Goal: Task Accomplishment & Management: Manage account settings

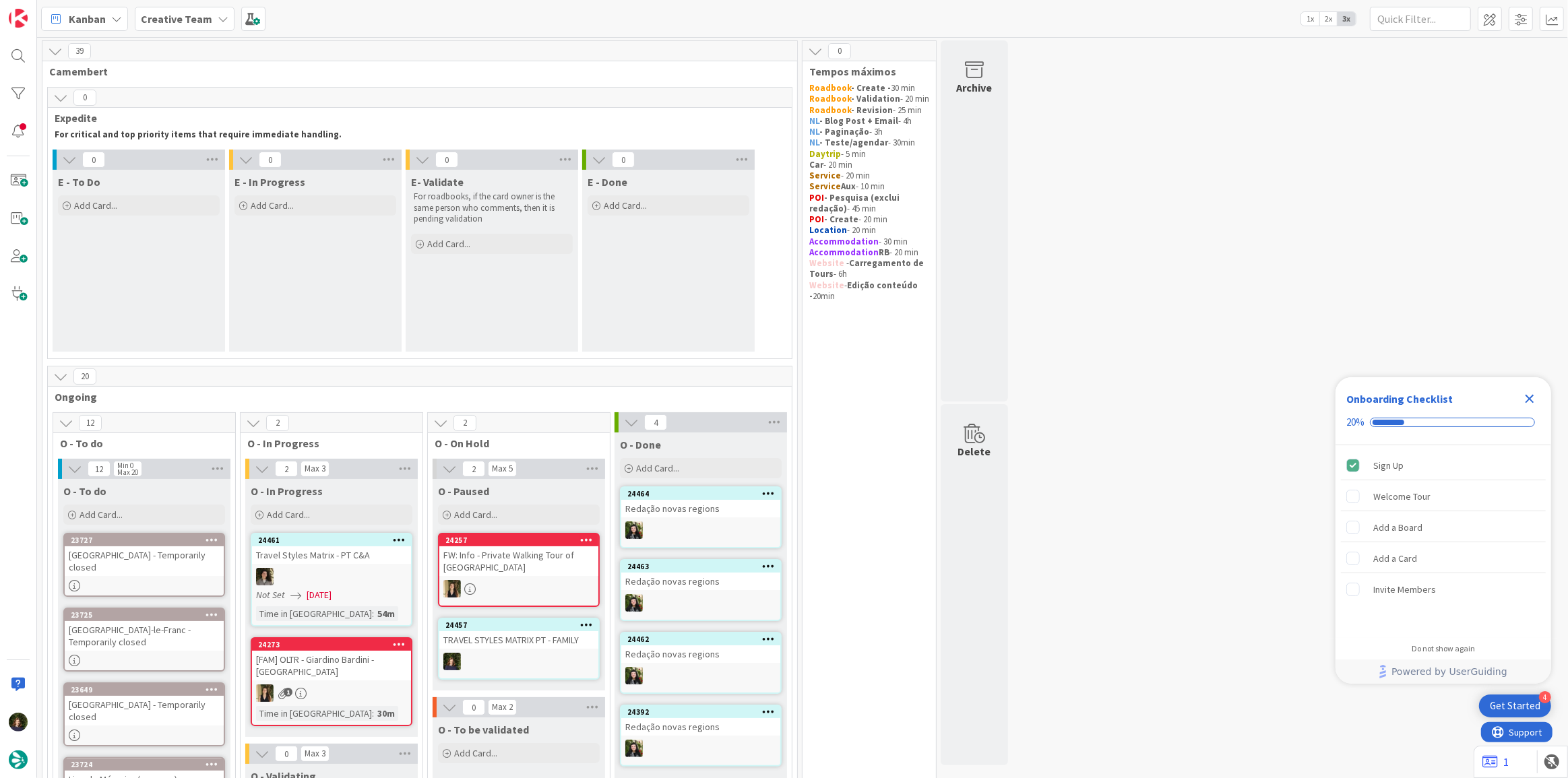
click at [1528, 397] on icon "Close Checklist" at bounding box center [1530, 399] width 9 height 9
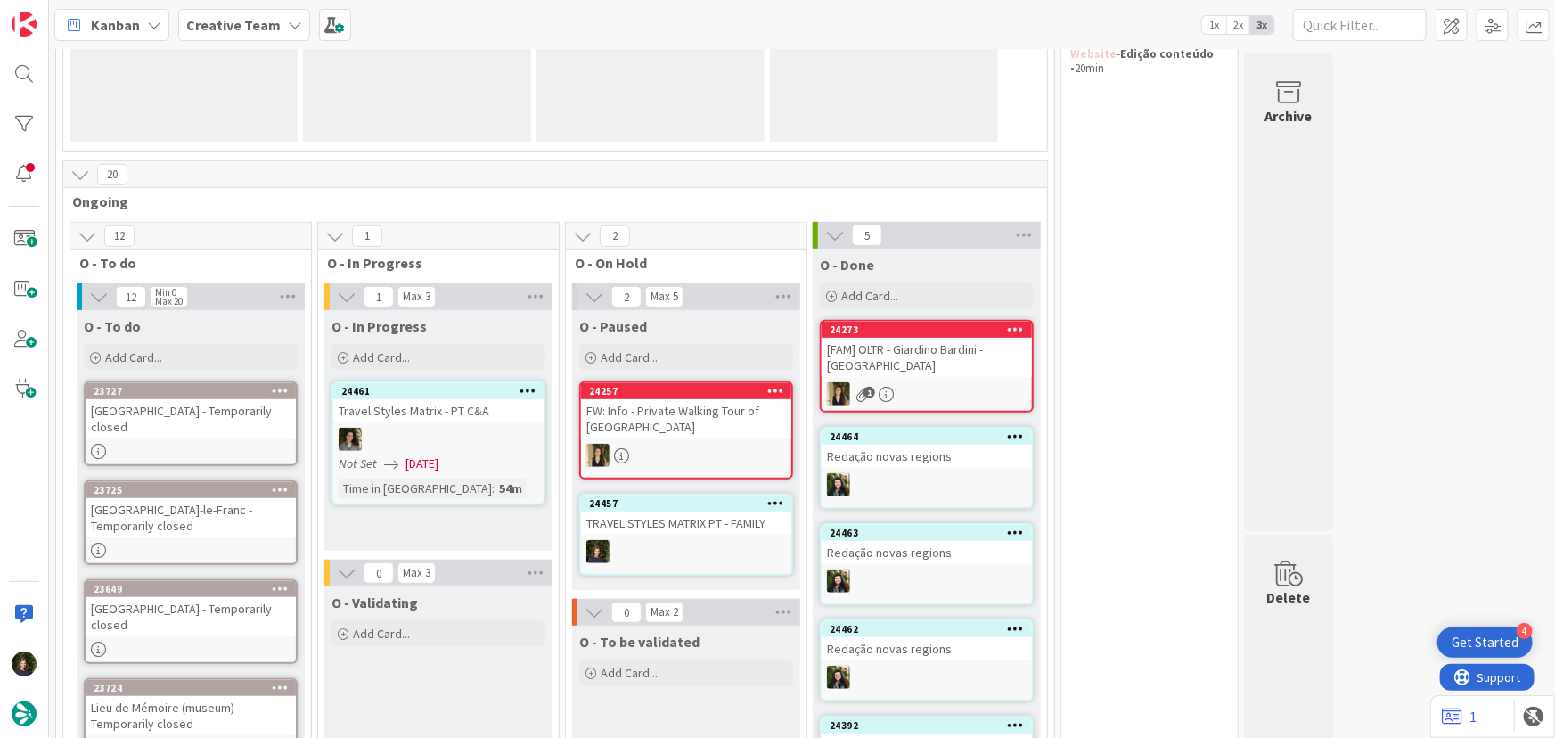
scroll to position [404, 0]
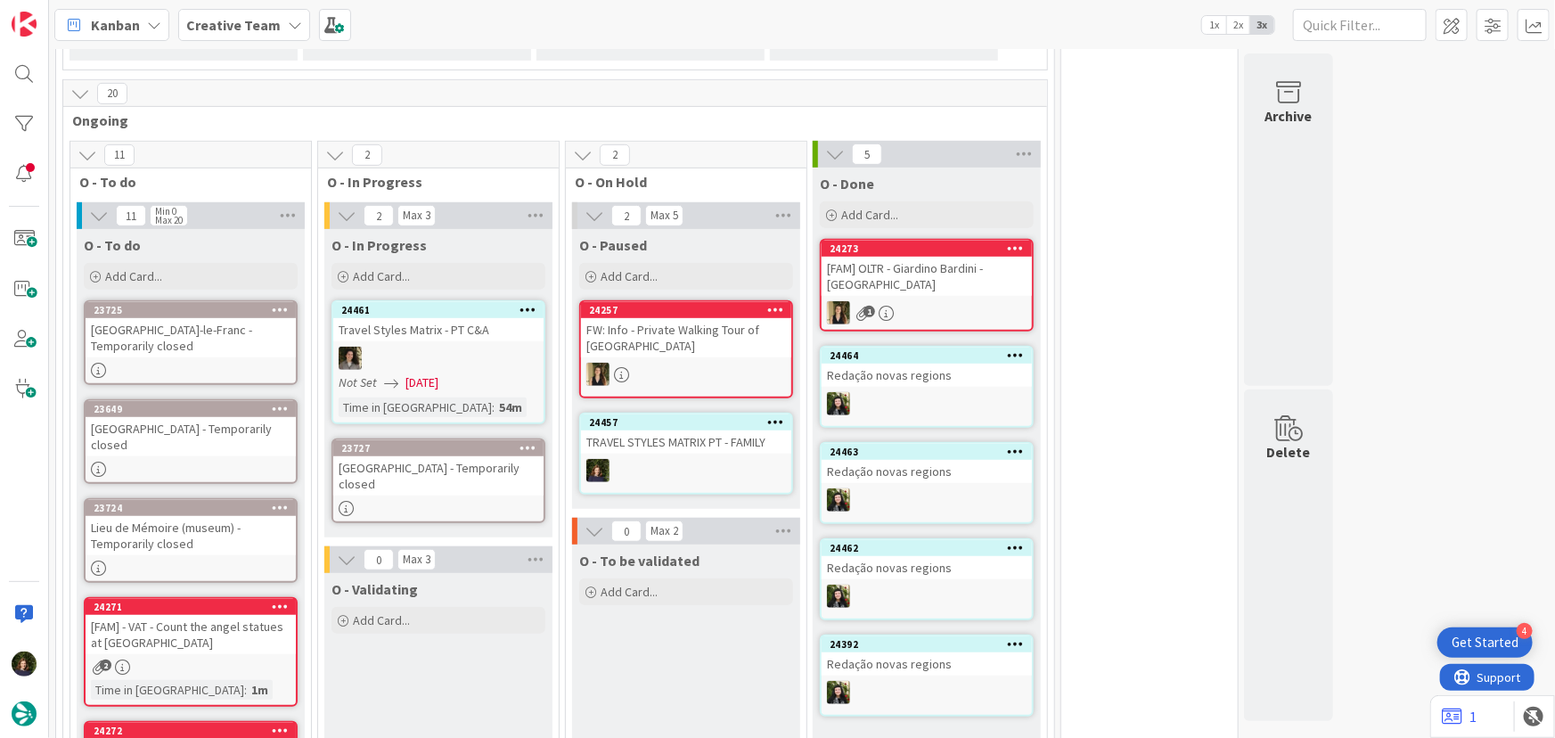
click at [428, 468] on div "Château de Montbéliard - Temporarily closed" at bounding box center [438, 475] width 210 height 39
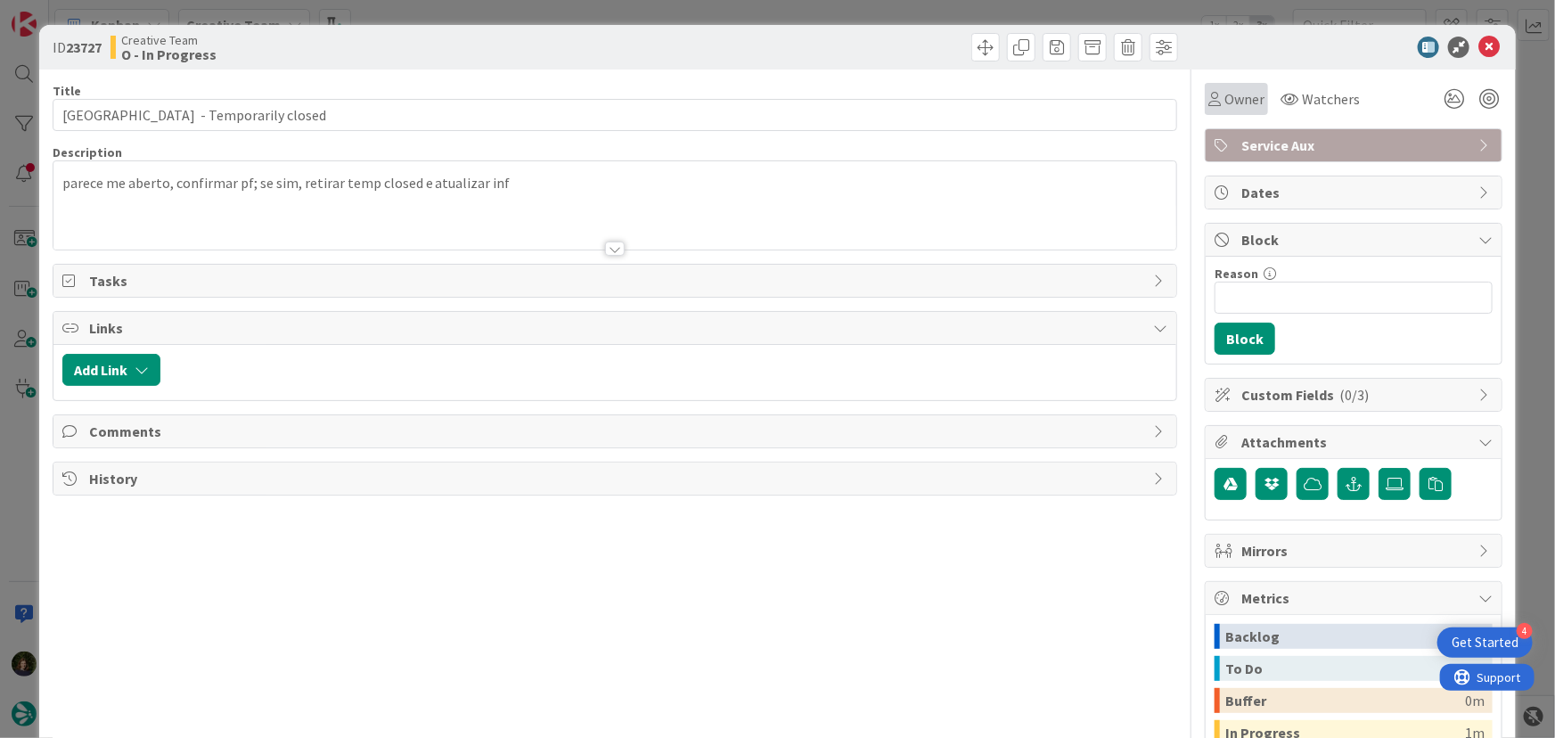
click at [1224, 97] on span "Owner" at bounding box center [1244, 98] width 40 height 21
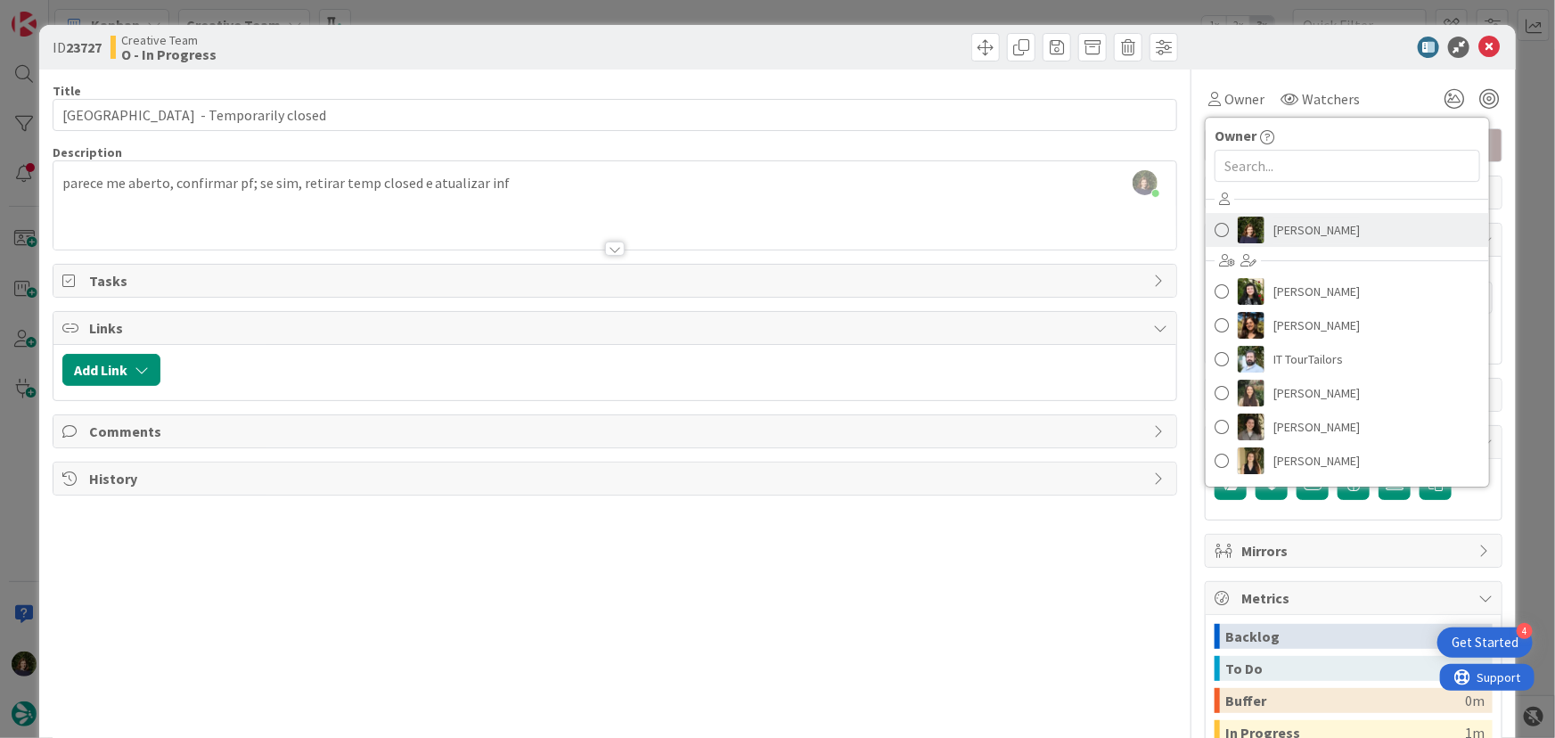
click at [1286, 226] on span "Margarida Carvalho" at bounding box center [1316, 229] width 86 height 27
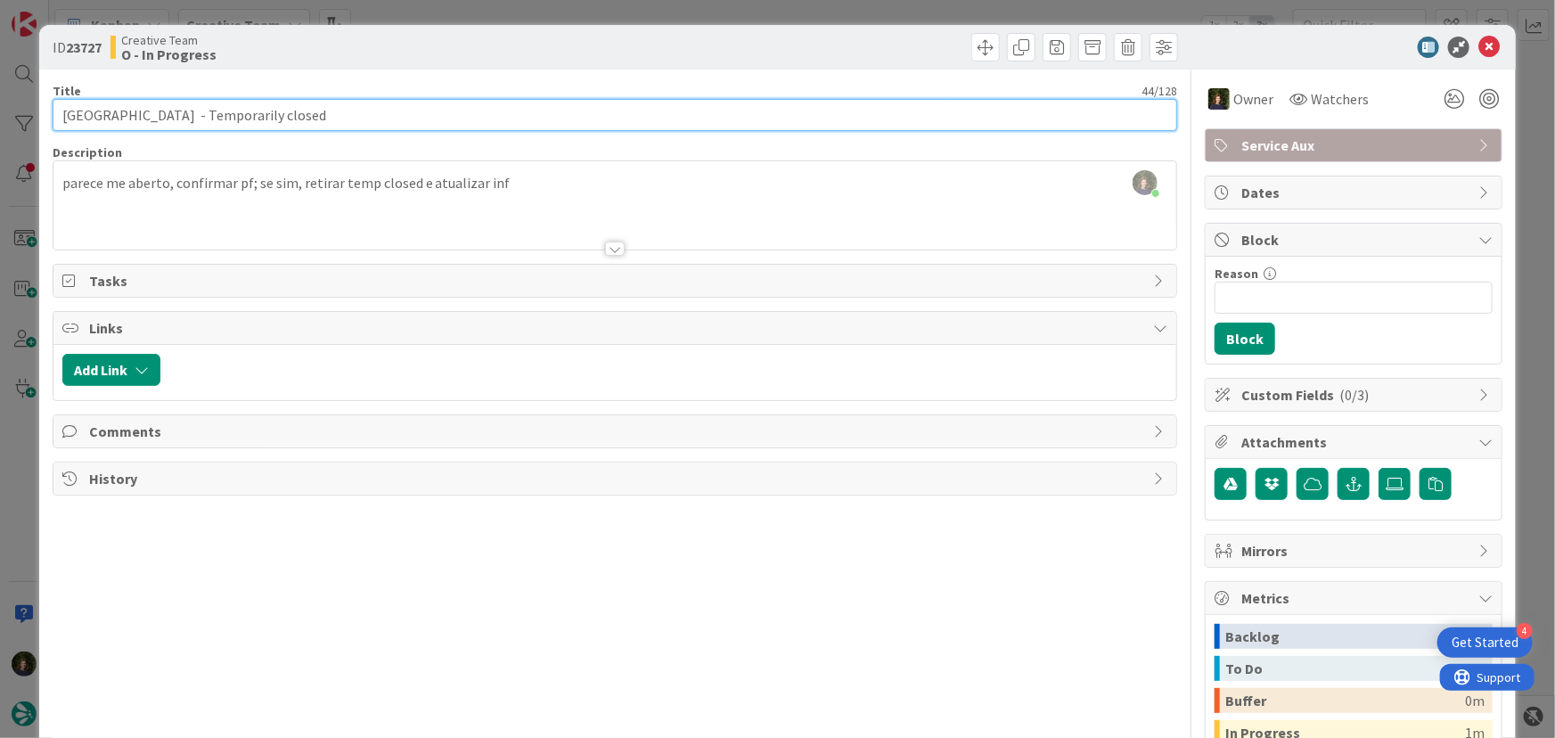
drag, startPoint x: 57, startPoint y: 113, endPoint x: 216, endPoint y: 115, distance: 158.6
click at [216, 115] on input "Château de Montbéliard - Temporarily closed" at bounding box center [615, 115] width 1125 height 32
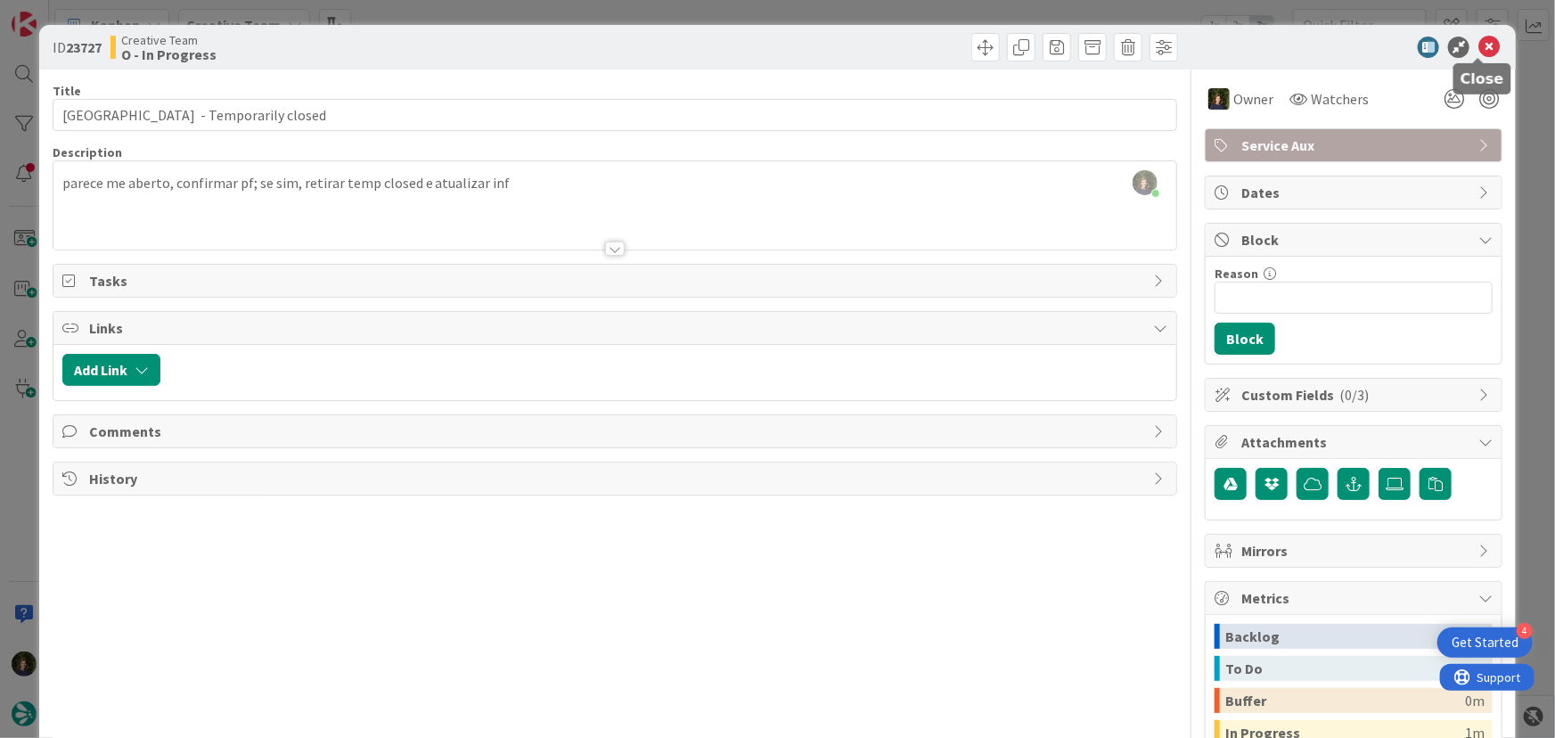
click at [1480, 49] on icon at bounding box center [1488, 47] width 21 height 21
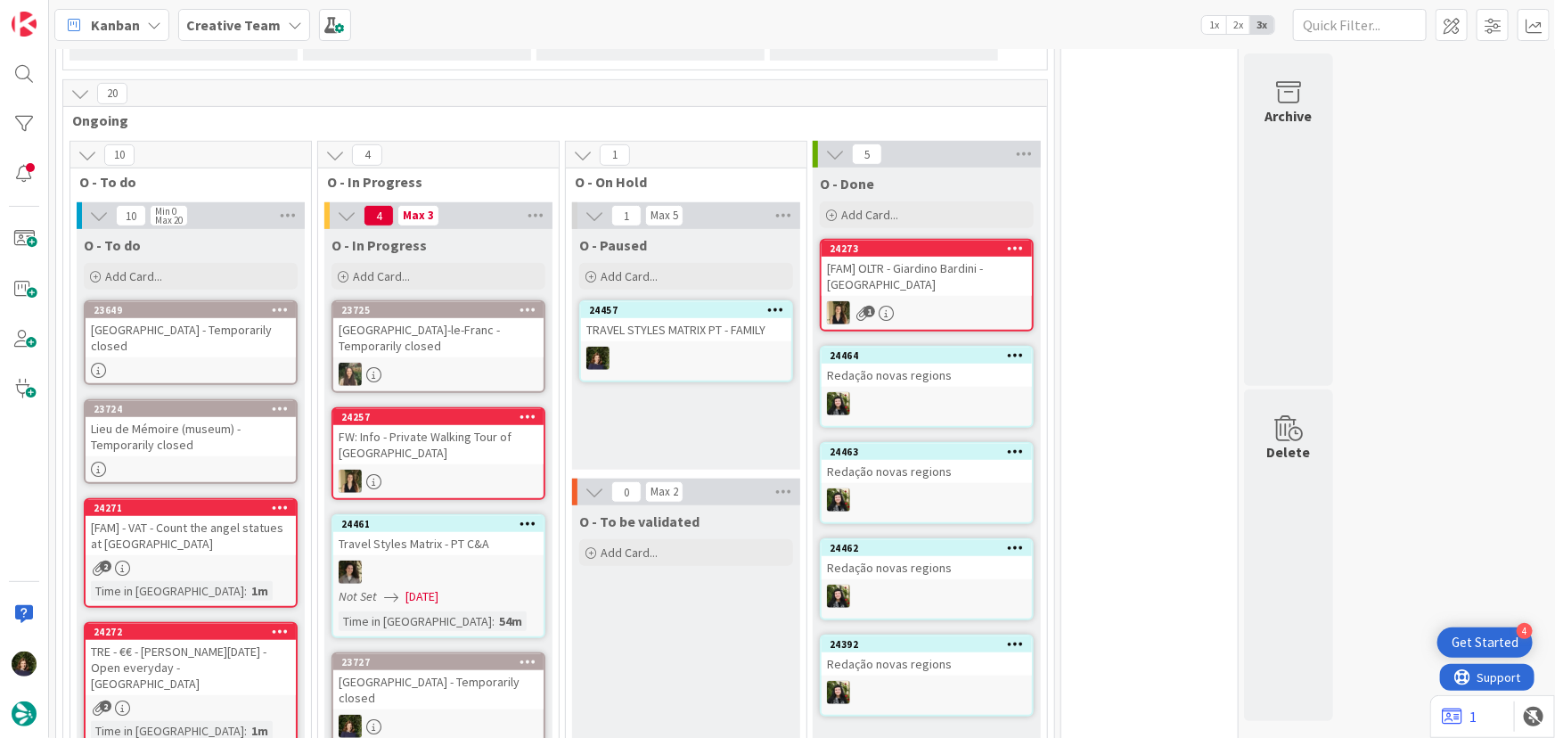
click at [432, 570] on div at bounding box center [438, 571] width 210 height 23
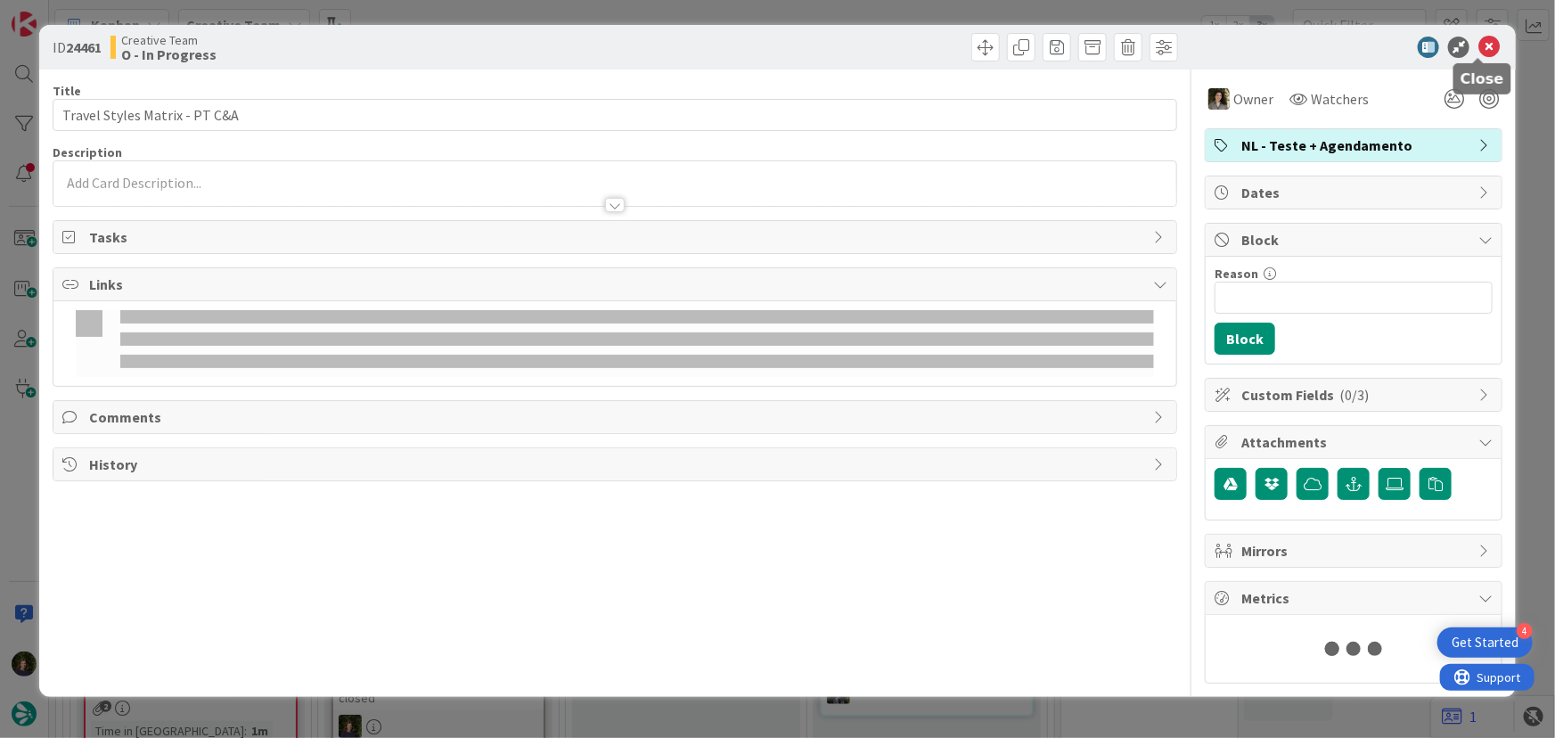
click at [1483, 54] on icon at bounding box center [1488, 47] width 21 height 21
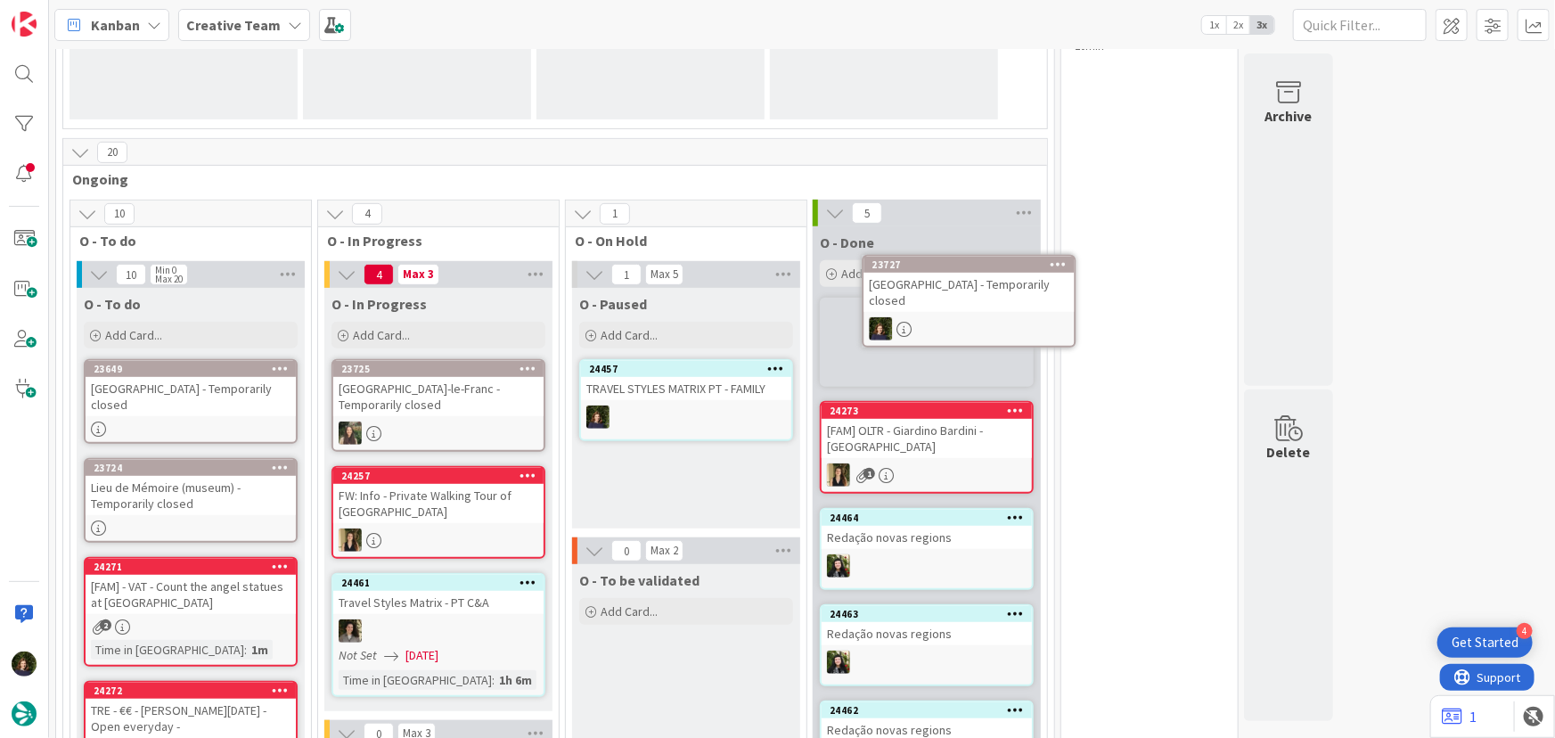
scroll to position [338, 0]
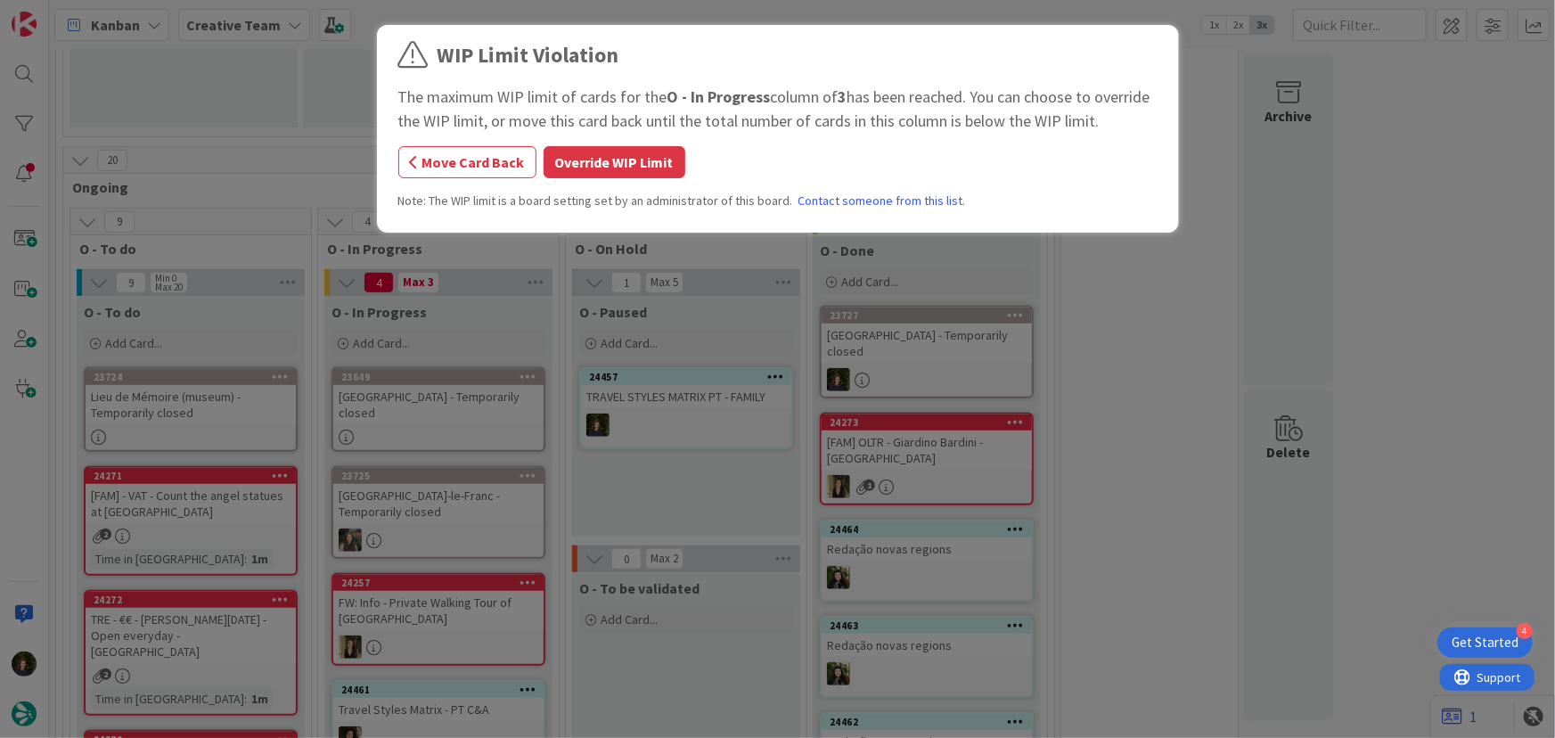
click at [413, 394] on div "WIP Limit Violation The maximum WIP limit of cards for the O - In Progress colu…" at bounding box center [777, 369] width 1555 height 738
click at [429, 155] on button "Move Card Back" at bounding box center [467, 162] width 138 height 32
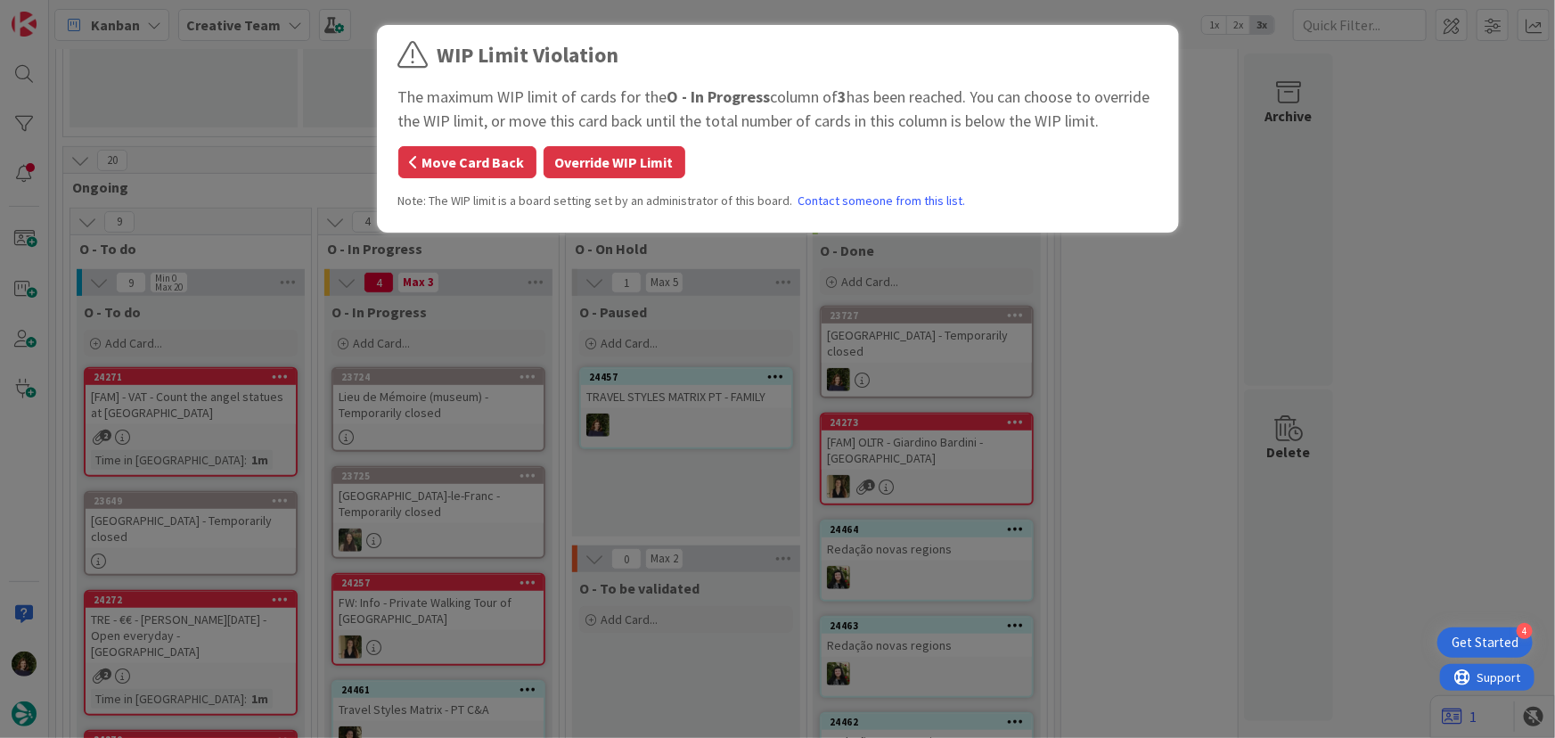
click at [470, 165] on button "Move Card Back" at bounding box center [467, 162] width 138 height 32
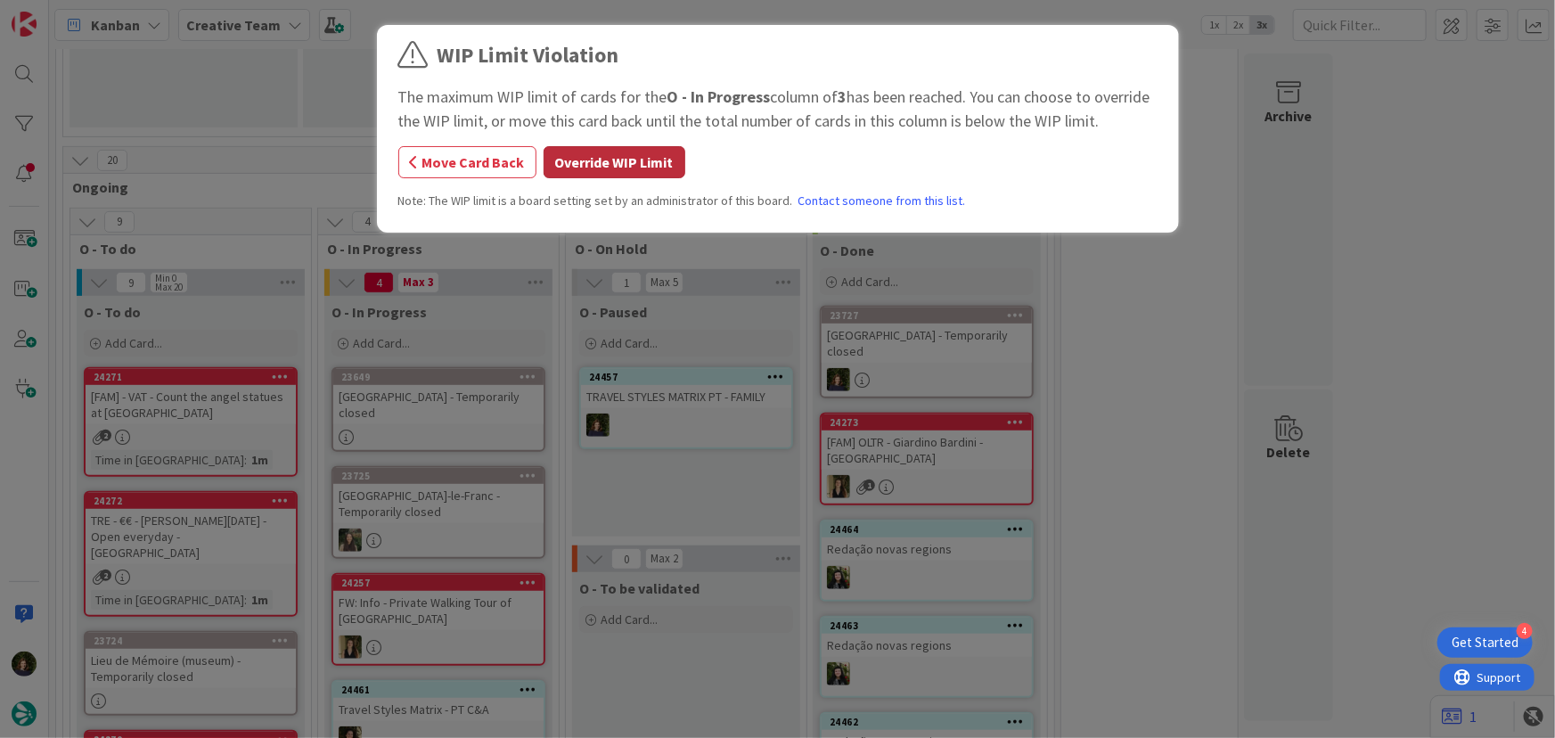
click at [581, 169] on button "Override WIP Limit" at bounding box center [614, 162] width 142 height 32
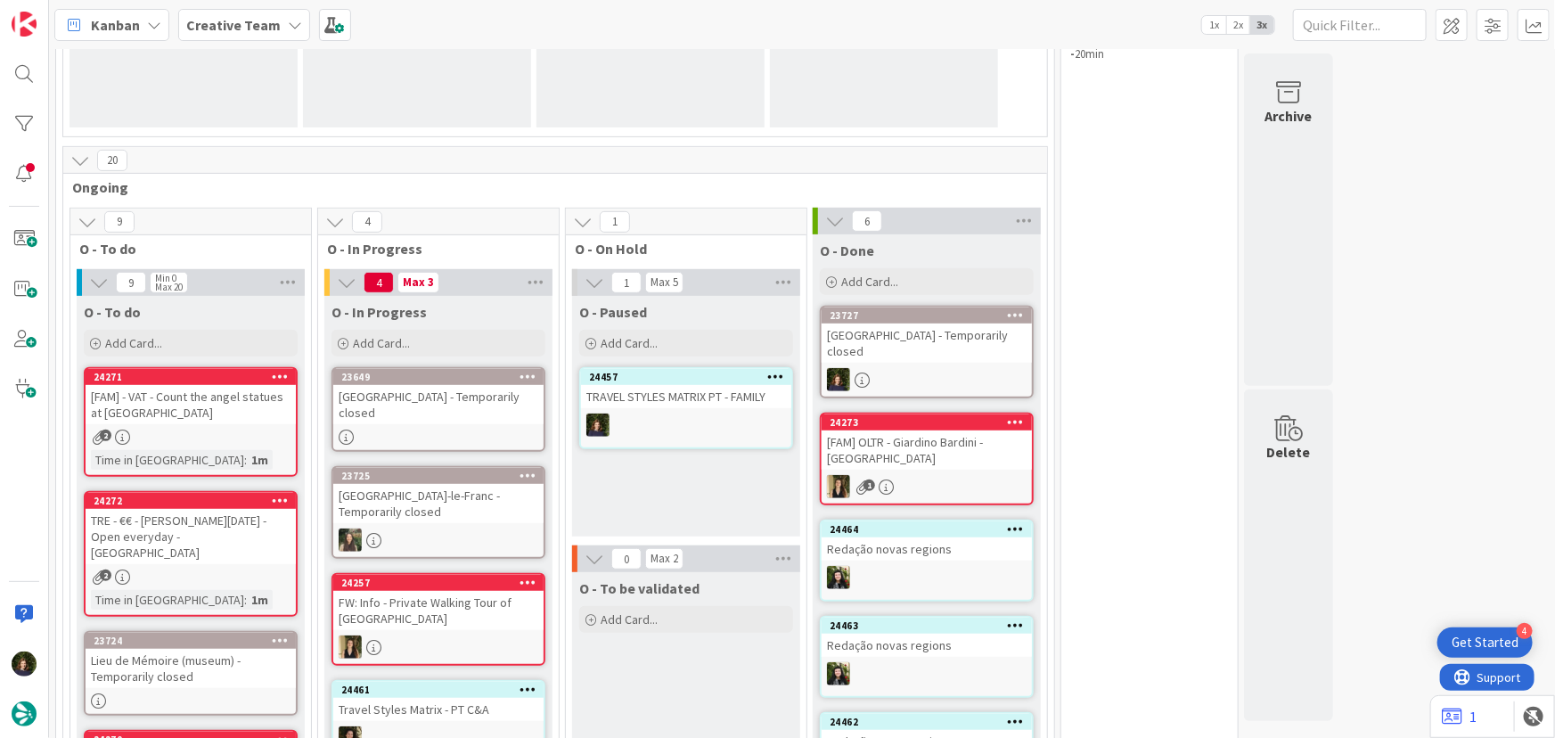
click at [452, 407] on div "Château des Ducs de Savoie - Temporarily closed" at bounding box center [438, 404] width 210 height 39
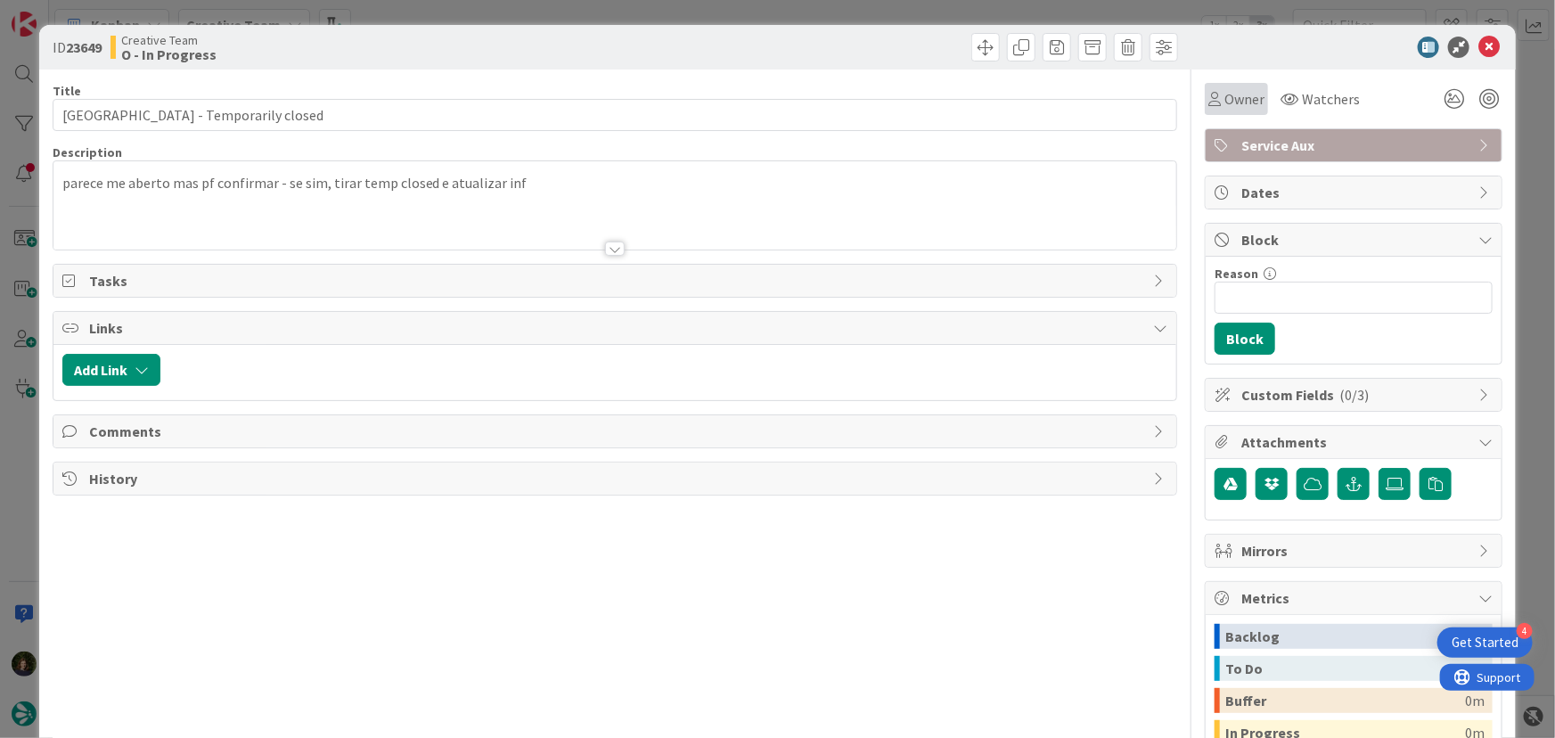
click at [1240, 97] on span "Owner" at bounding box center [1244, 98] width 40 height 21
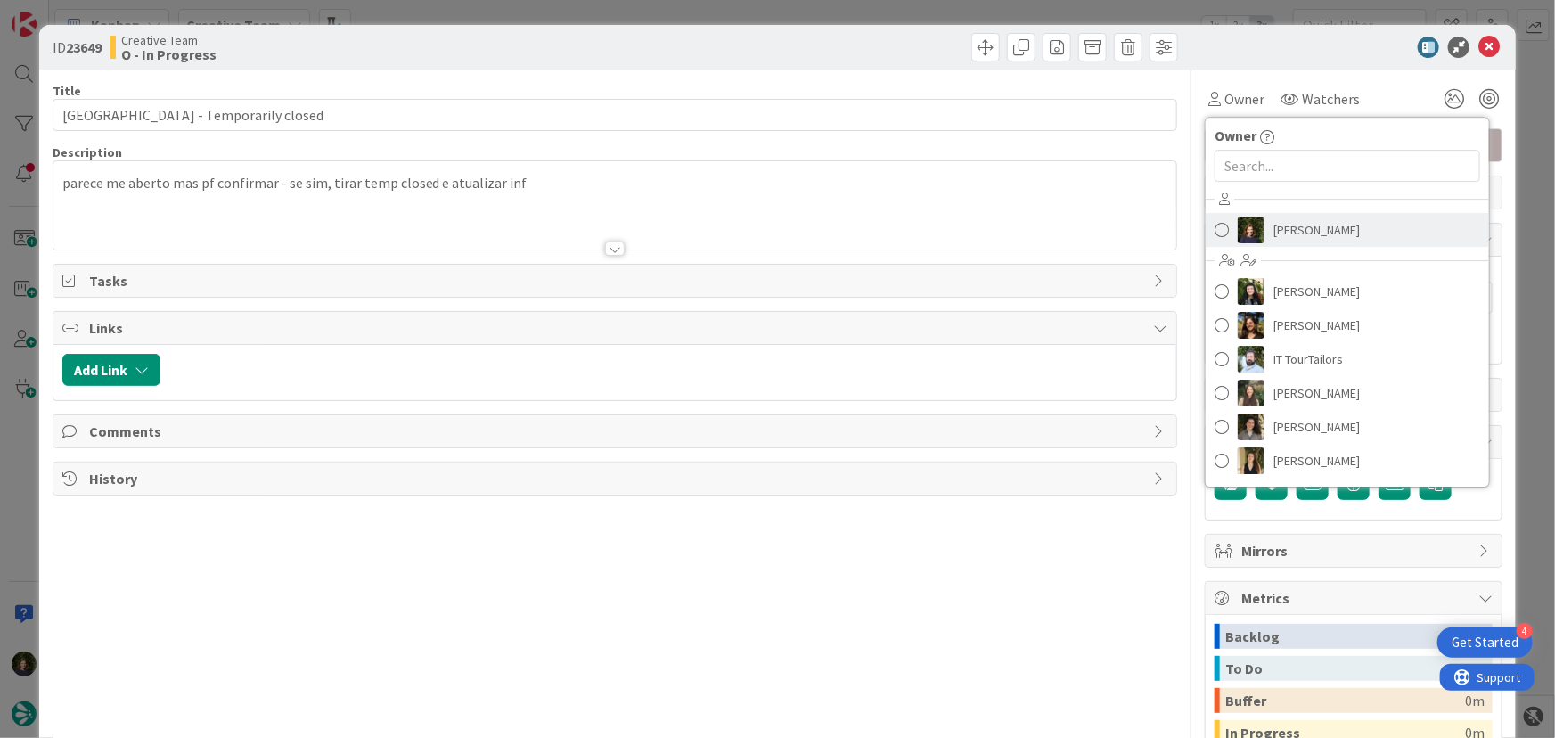
click at [1274, 225] on span "Margarida Carvalho" at bounding box center [1316, 229] width 86 height 27
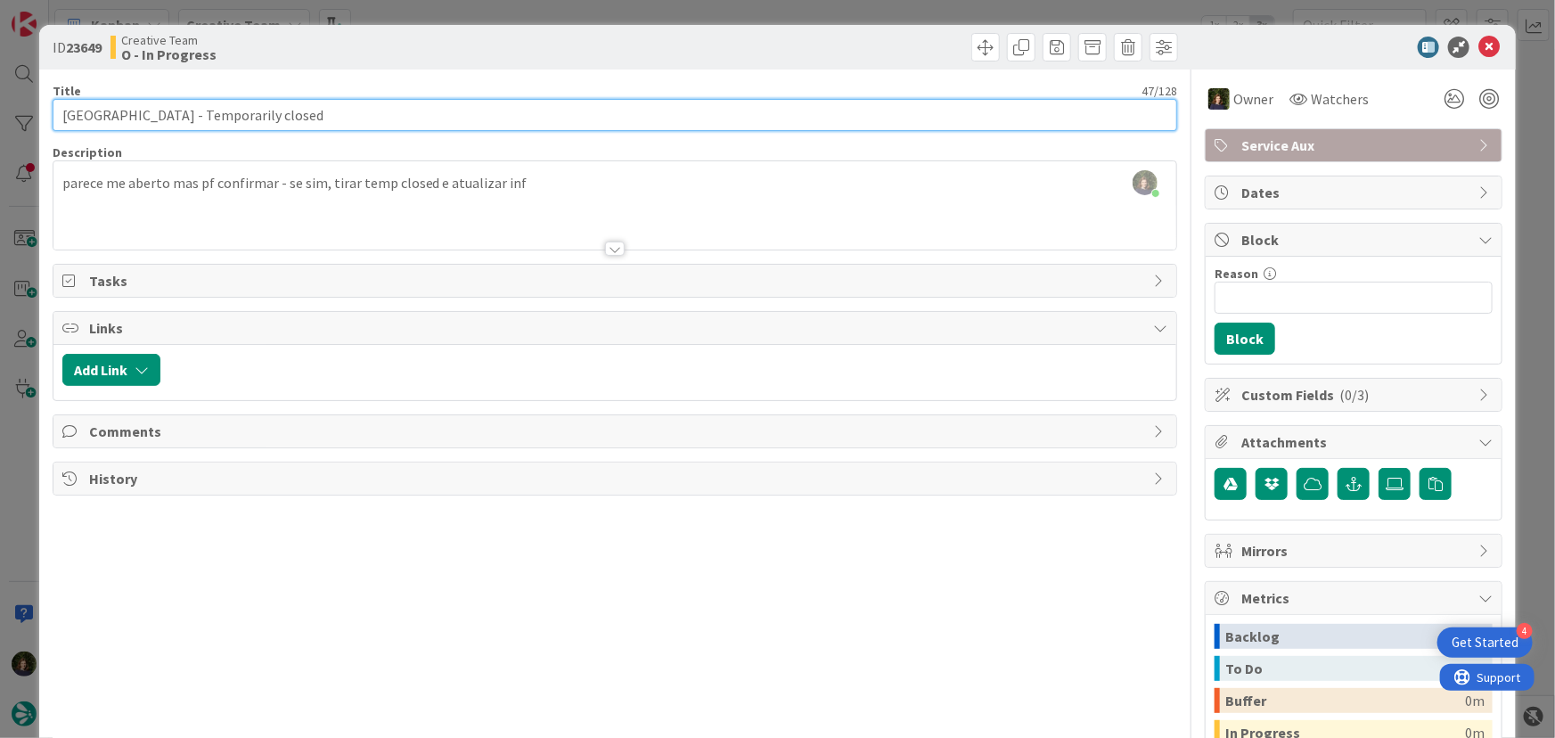
drag, startPoint x: 61, startPoint y: 112, endPoint x: 230, endPoint y: 110, distance: 169.3
click at [230, 110] on input "Château des Ducs de Savoie - Temporarily closed" at bounding box center [615, 115] width 1125 height 32
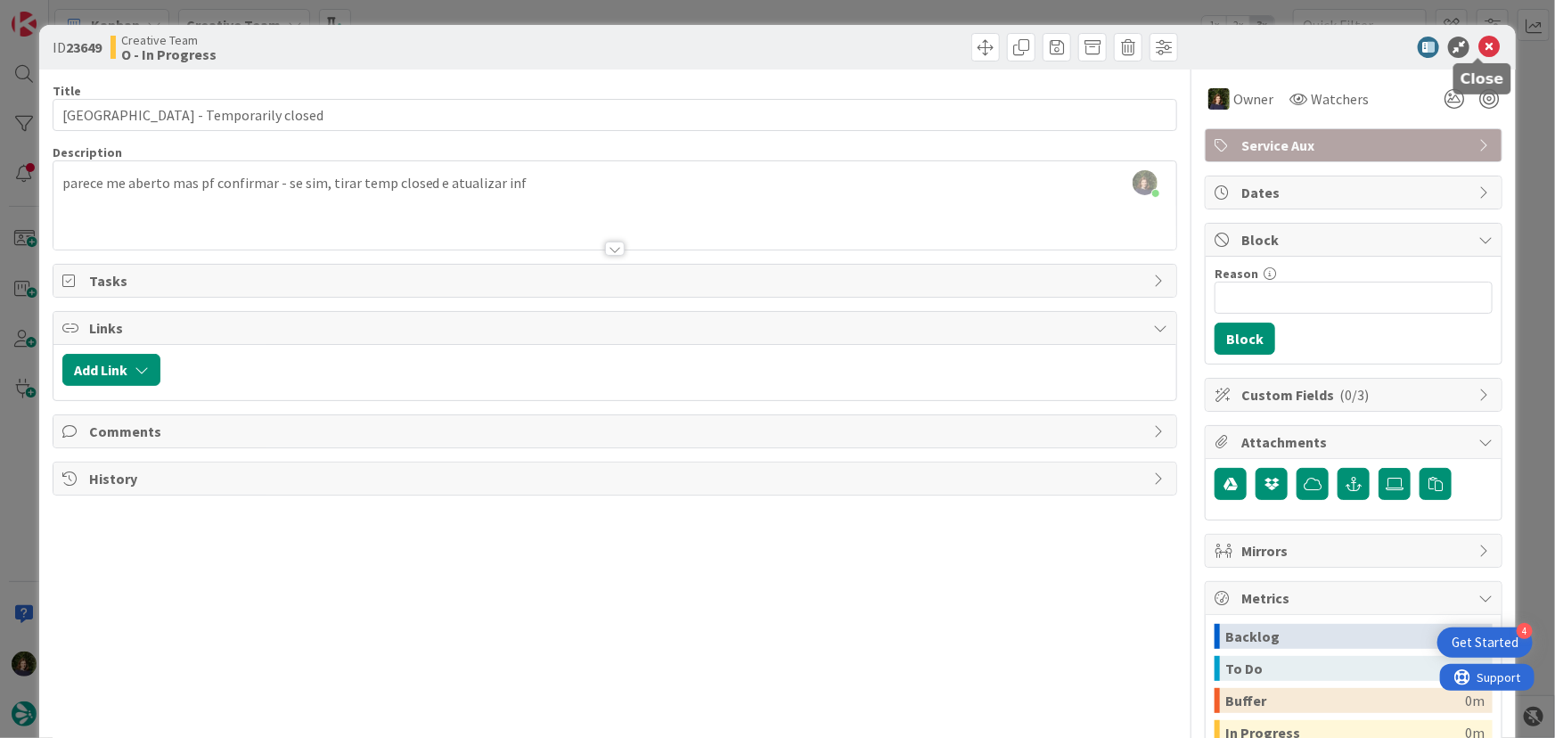
drag, startPoint x: 1474, startPoint y: 51, endPoint x: 1449, endPoint y: 77, distance: 36.5
click at [1478, 51] on icon at bounding box center [1488, 47] width 21 height 21
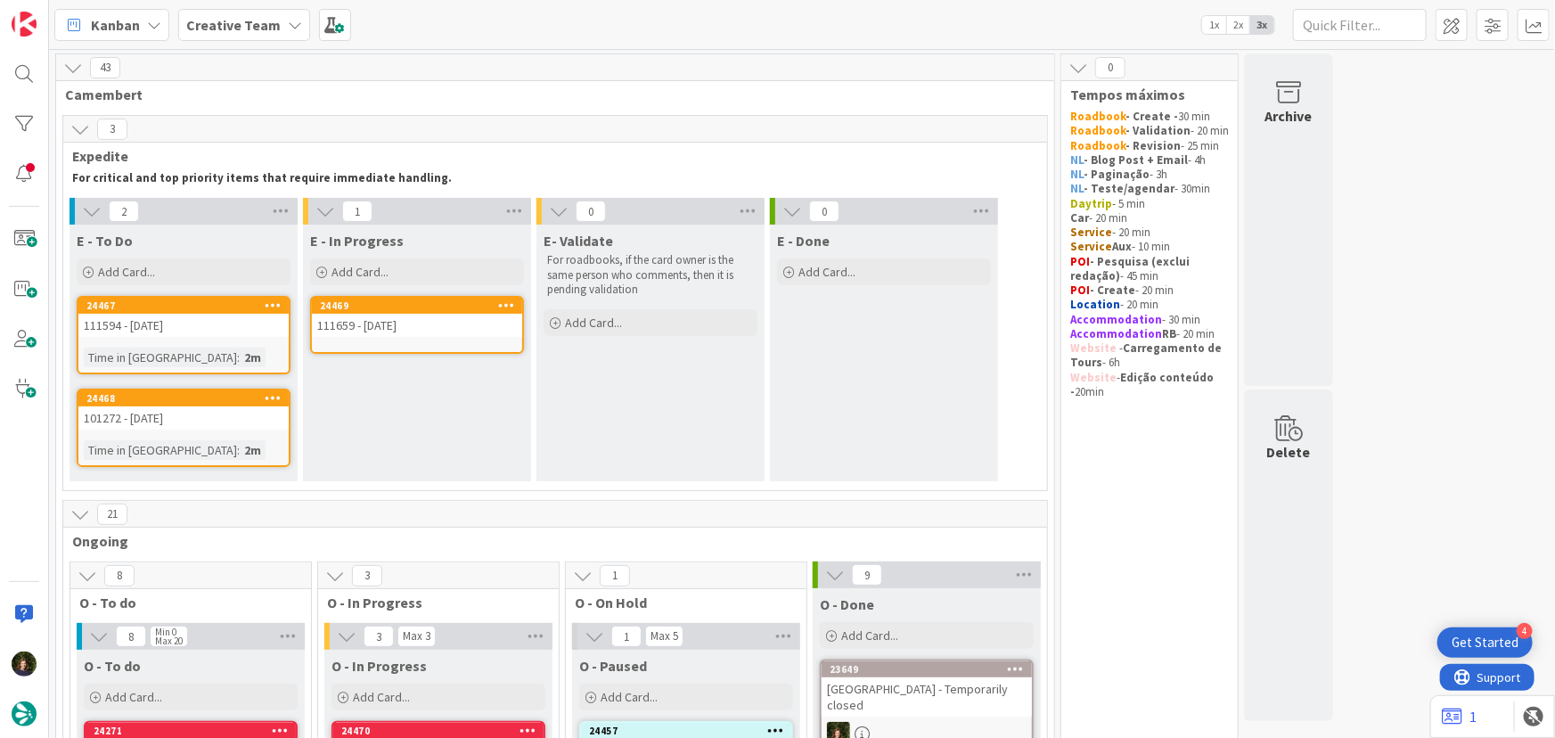
click at [419, 311] on div "24469" at bounding box center [421, 305] width 202 height 12
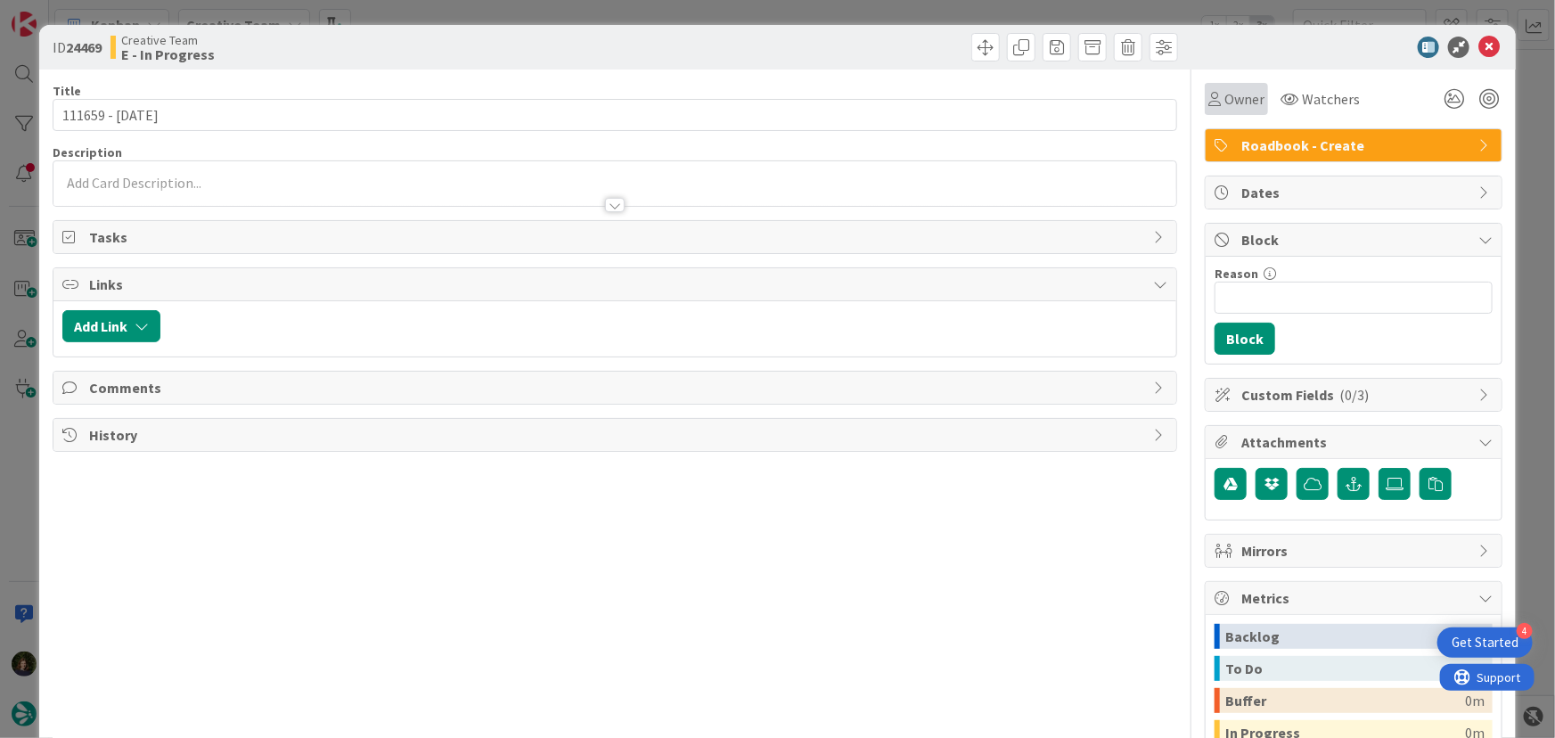
click at [1233, 84] on div "Owner" at bounding box center [1236, 99] width 63 height 32
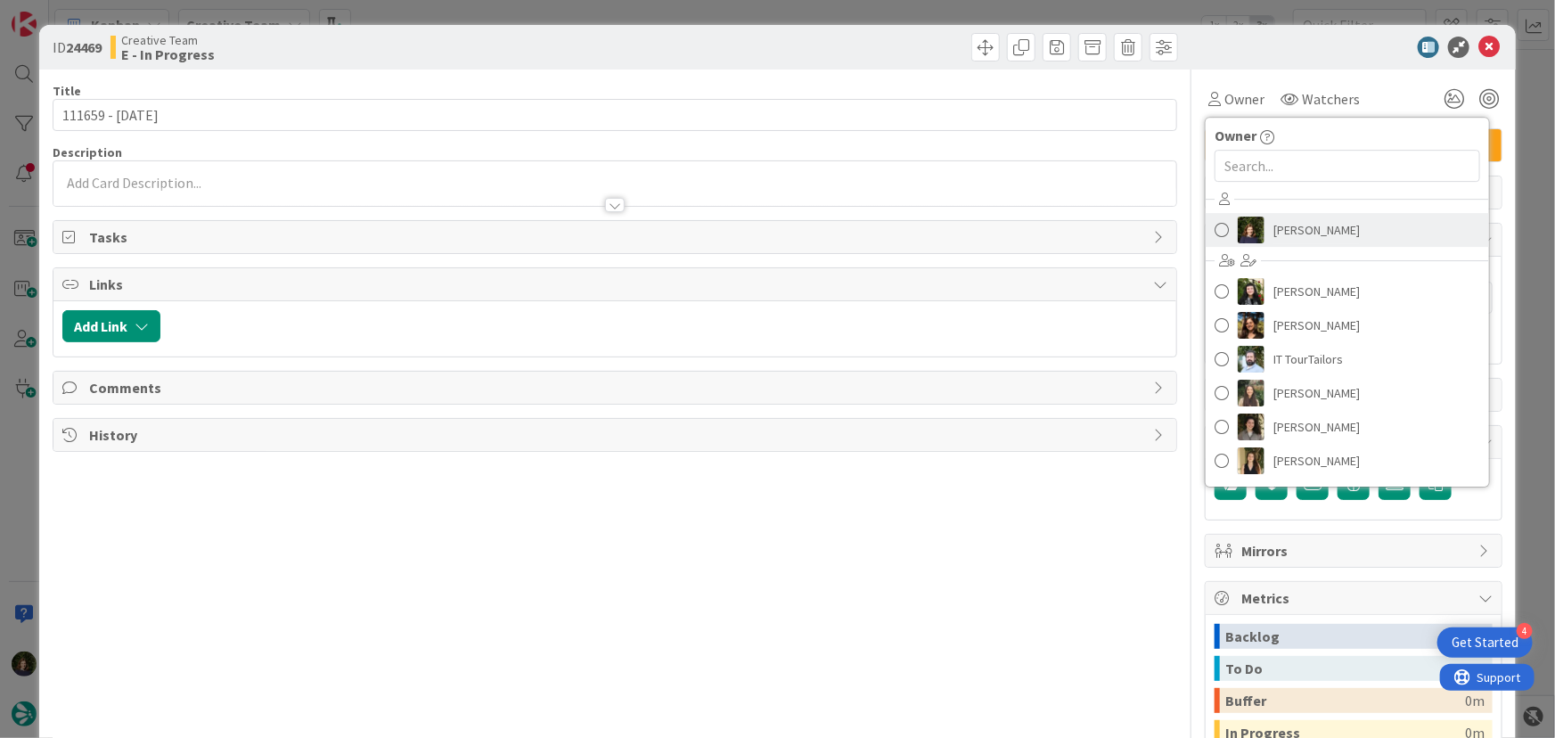
click at [1283, 230] on span "Margarida Carvalho" at bounding box center [1316, 229] width 86 height 27
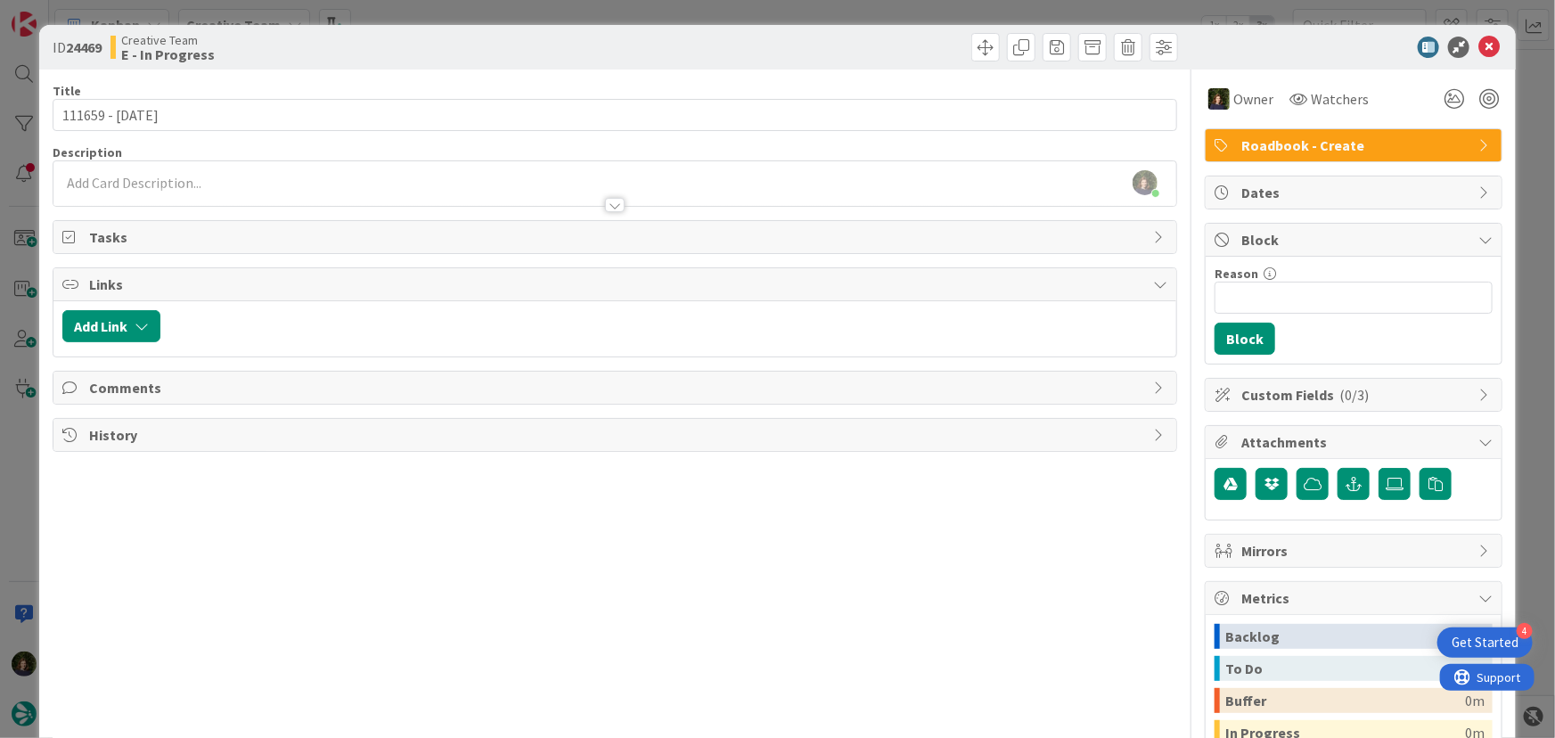
click at [138, 188] on div at bounding box center [614, 196] width 1123 height 19
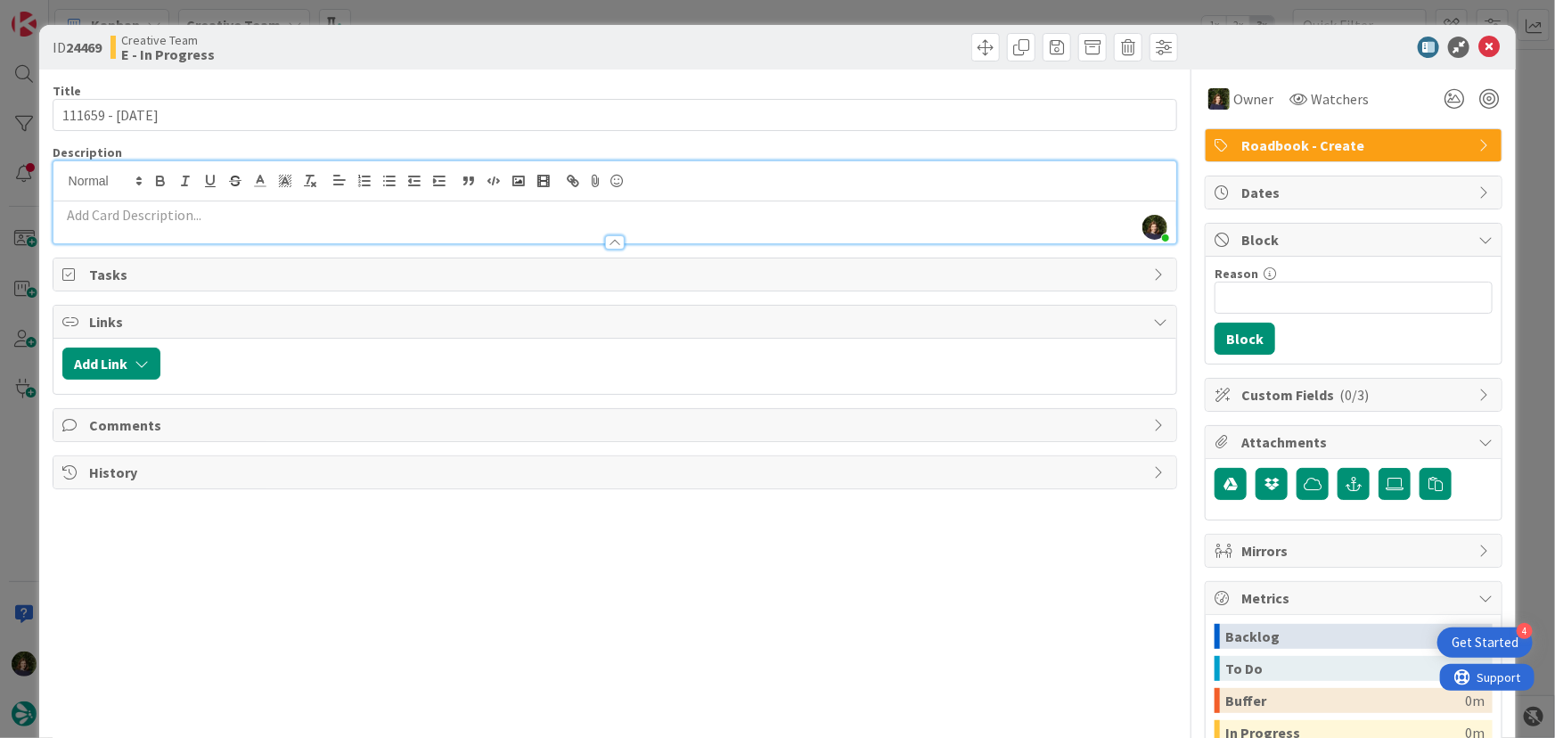
click at [133, 220] on p at bounding box center [615, 215] width 1106 height 20
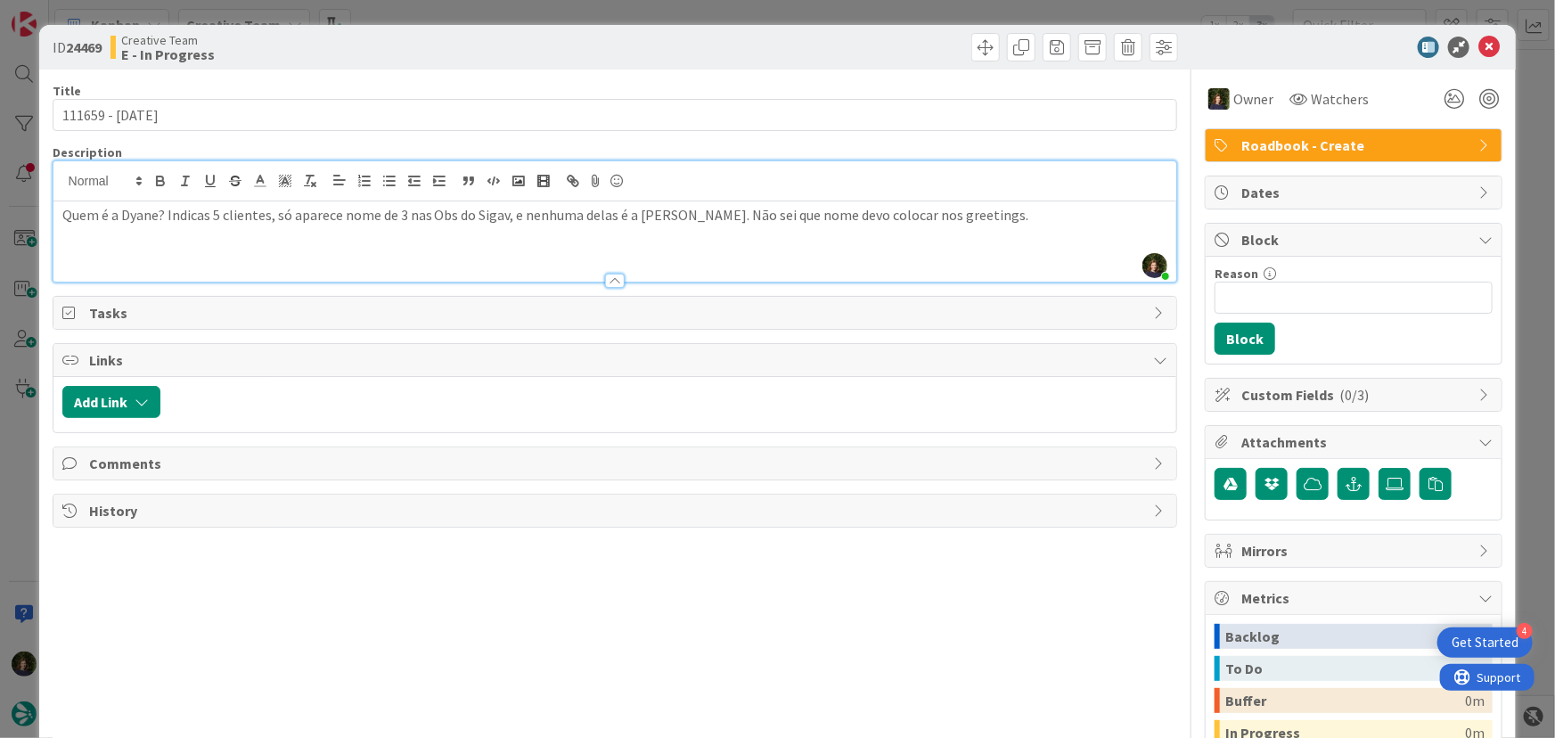
click at [102, 241] on div "Quem é a Dyane? Indicas 5 clientes, só aparece nome de 3 nas Obs do Sigav, e ne…" at bounding box center [614, 241] width 1123 height 80
click at [118, 245] on div "Quem é a Dyane? Indicas 5 clientes, só aparece nome de 3 nas Obs do Sigav, e ne…" at bounding box center [614, 241] width 1123 height 80
drag, startPoint x: 954, startPoint y: 224, endPoint x: 989, endPoint y: 224, distance: 34.7
click at [957, 224] on p "Quem é a Dyane? Indicas 5 clientes, só aparece nome de 3 nas Obs do Sigav, e ne…" at bounding box center [615, 215] width 1106 height 20
drag, startPoint x: 526, startPoint y: 239, endPoint x: 549, endPoint y: 249, distance: 25.5
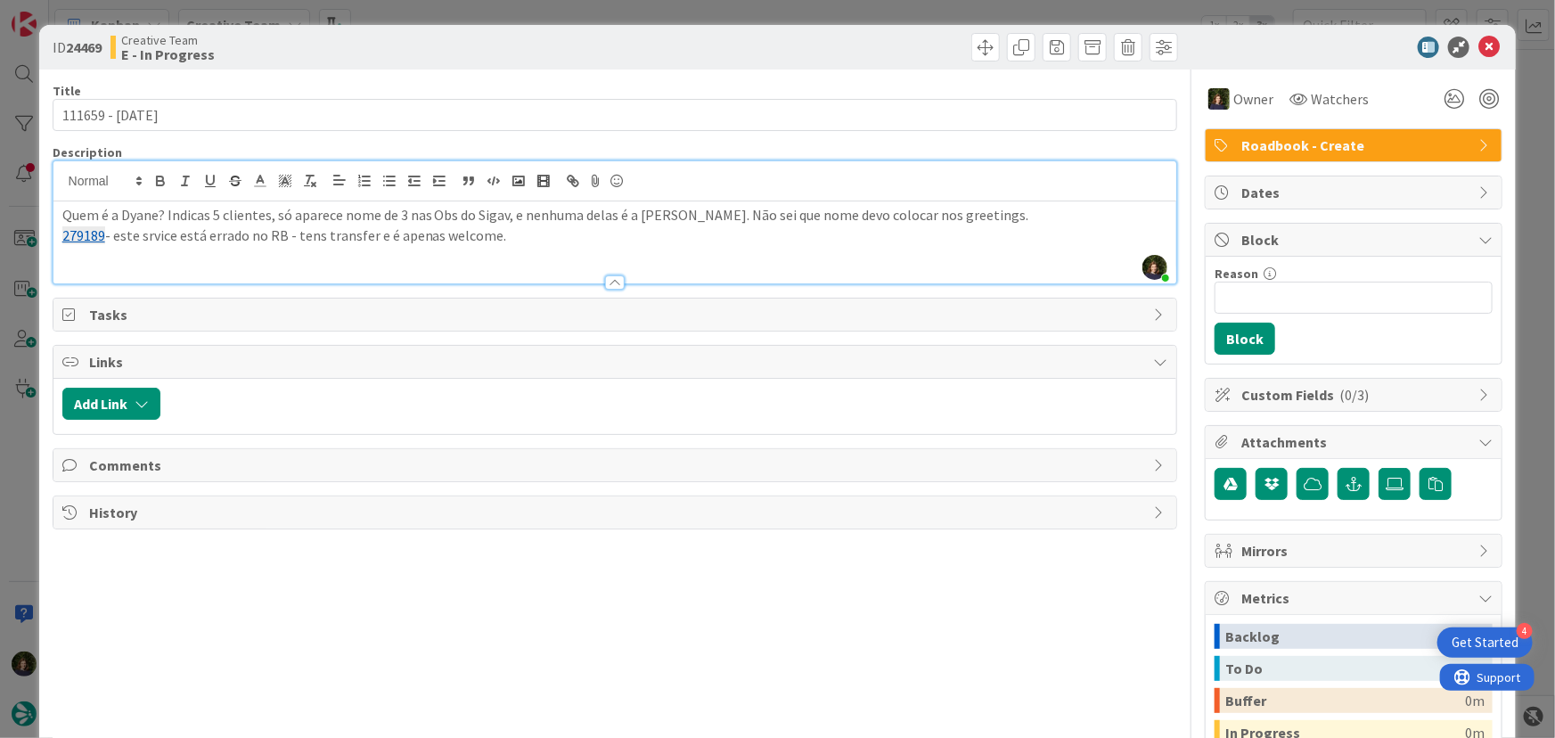
click at [526, 239] on p "279189 - este srvice está errado no RB - tens transfer e é apenas welcome." at bounding box center [615, 235] width 1106 height 20
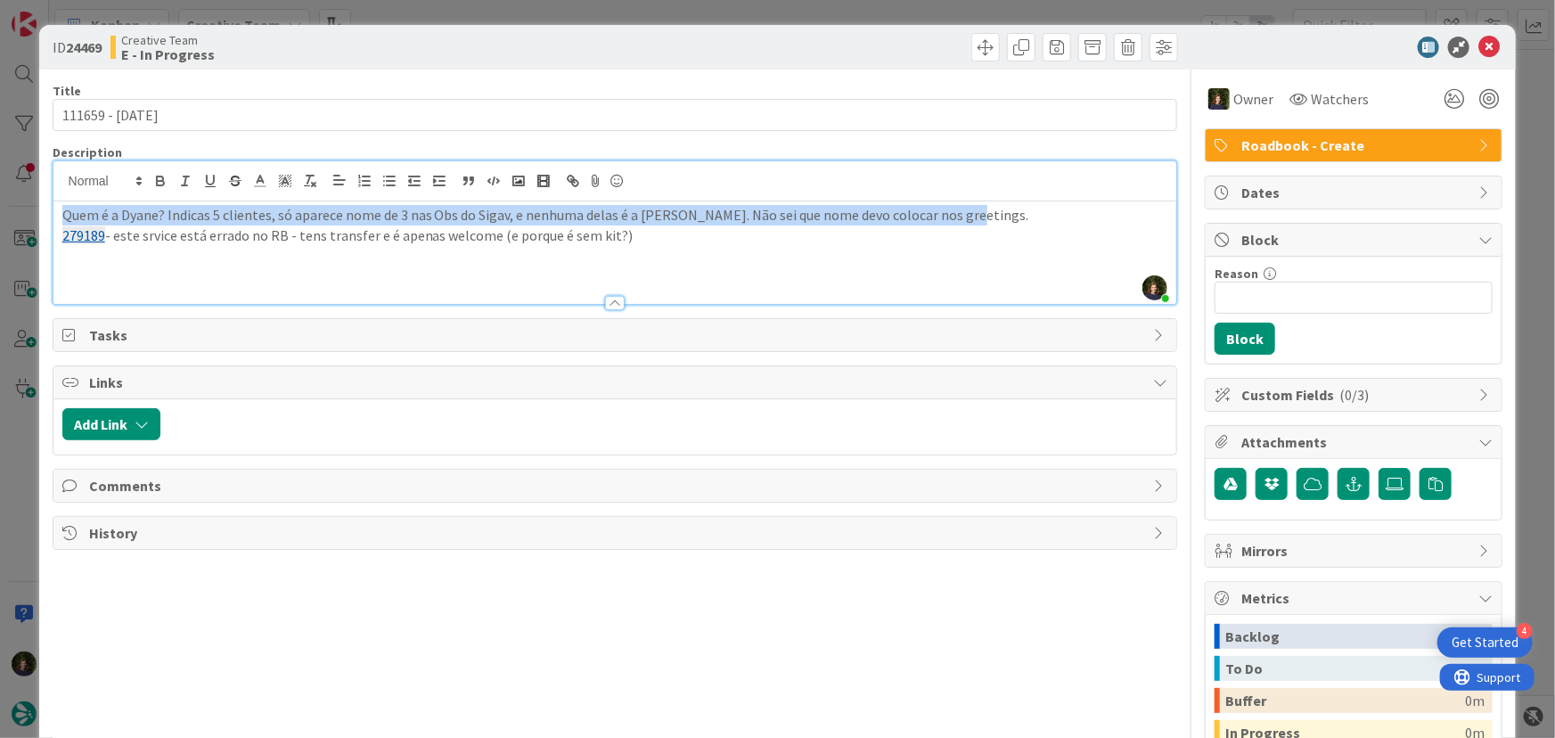
drag, startPoint x: 53, startPoint y: 210, endPoint x: 966, endPoint y: 208, distance: 912.3
click at [966, 208] on div "Quem é a Dyane? Indicas 5 clientes, só aparece nome de 3 nas Obs do Sigav, e ne…" at bounding box center [614, 252] width 1123 height 102
copy p "Quem é a Dyane? Indicas 5 clientes, só aparece nome de 3 nas Obs do Sigav, e ne…"
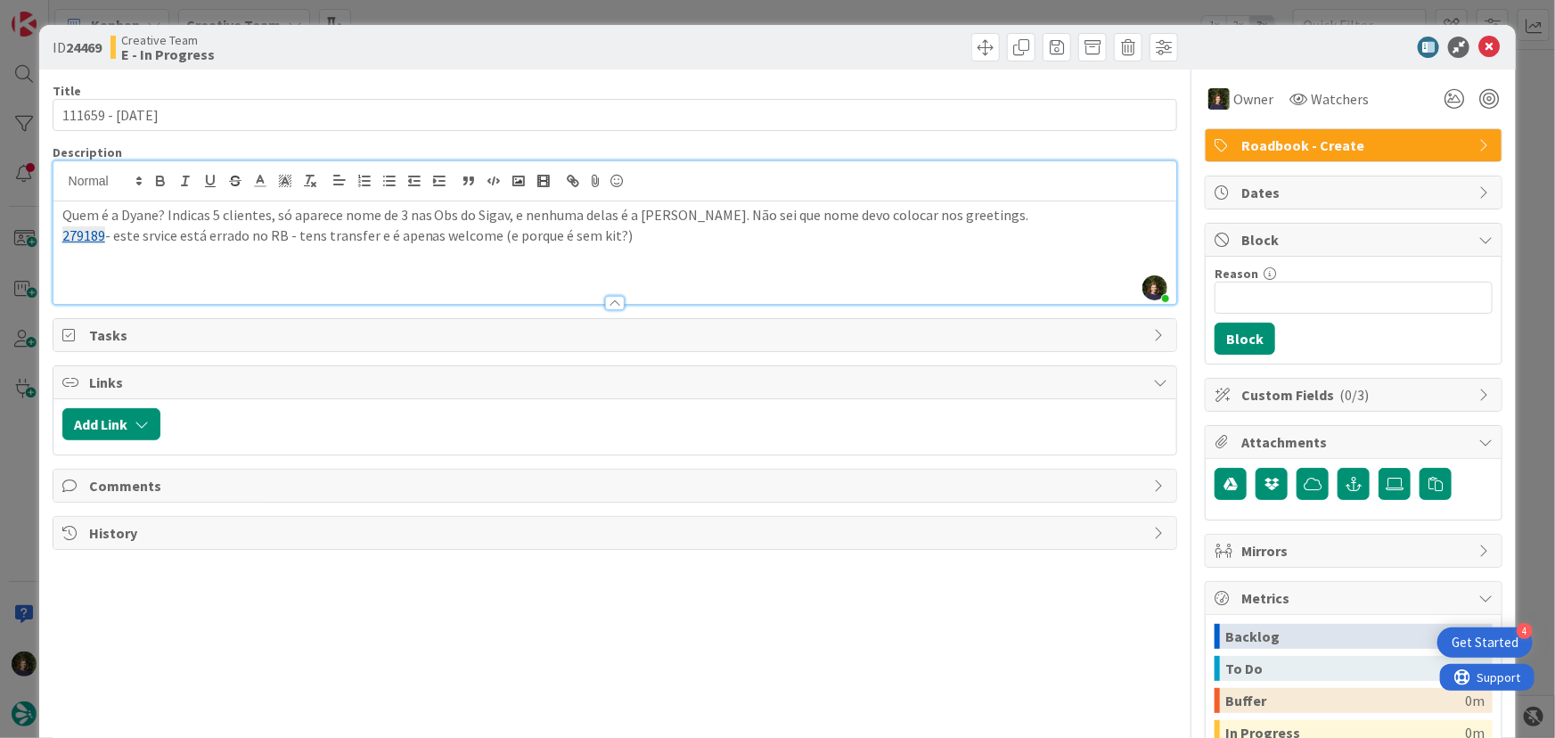
click at [176, 235] on p "279189 - este srvice está errado no RB - tens transfer e é apenas welcome (e po…" at bounding box center [615, 235] width 1106 height 20
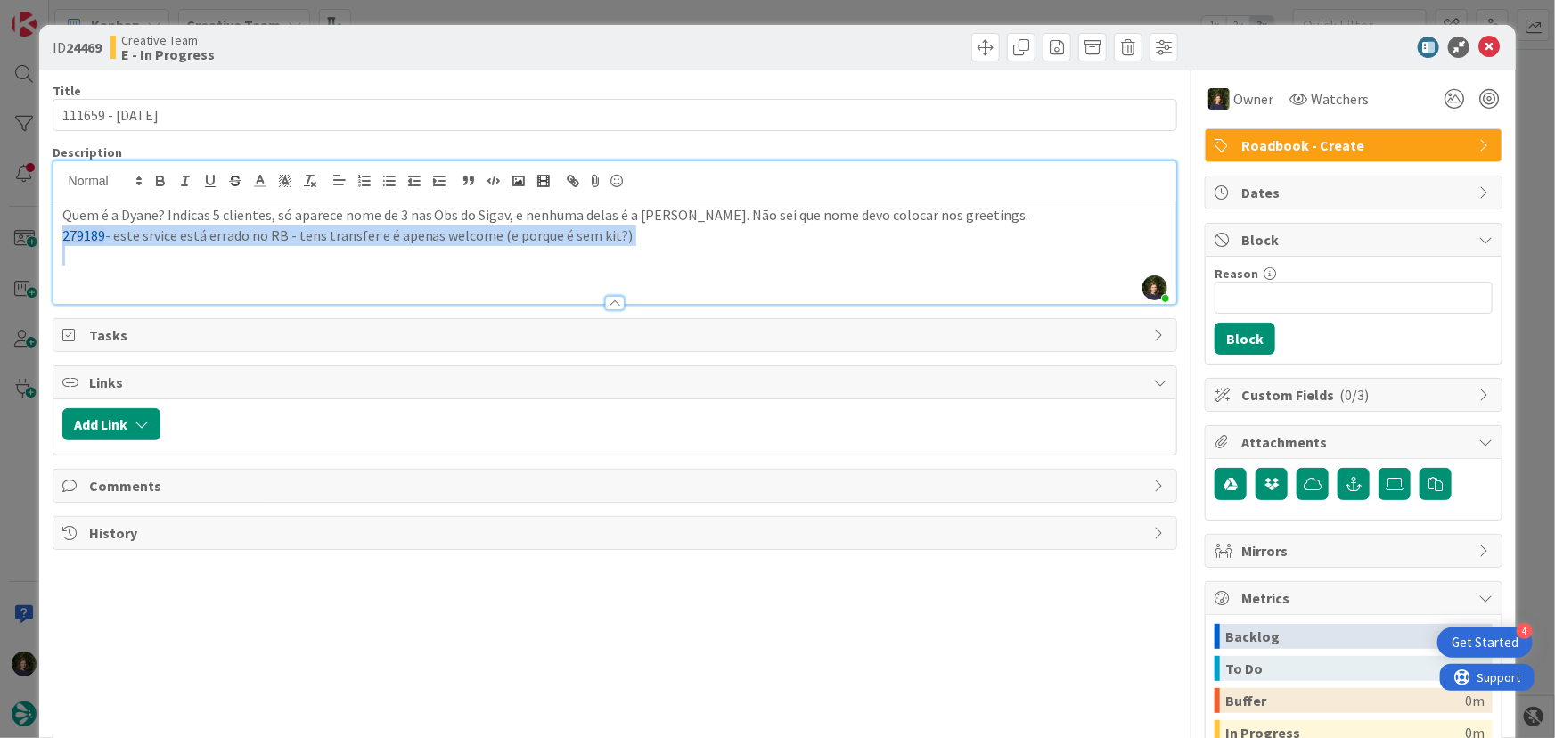
click at [176, 235] on p "279189 - este srvice está errado no RB - tens transfer e é apenas welcome (e po…" at bounding box center [615, 235] width 1106 height 20
copy p "279189 - este srvice está errado no RB - tens transfer e é apenas welcome (e po…"
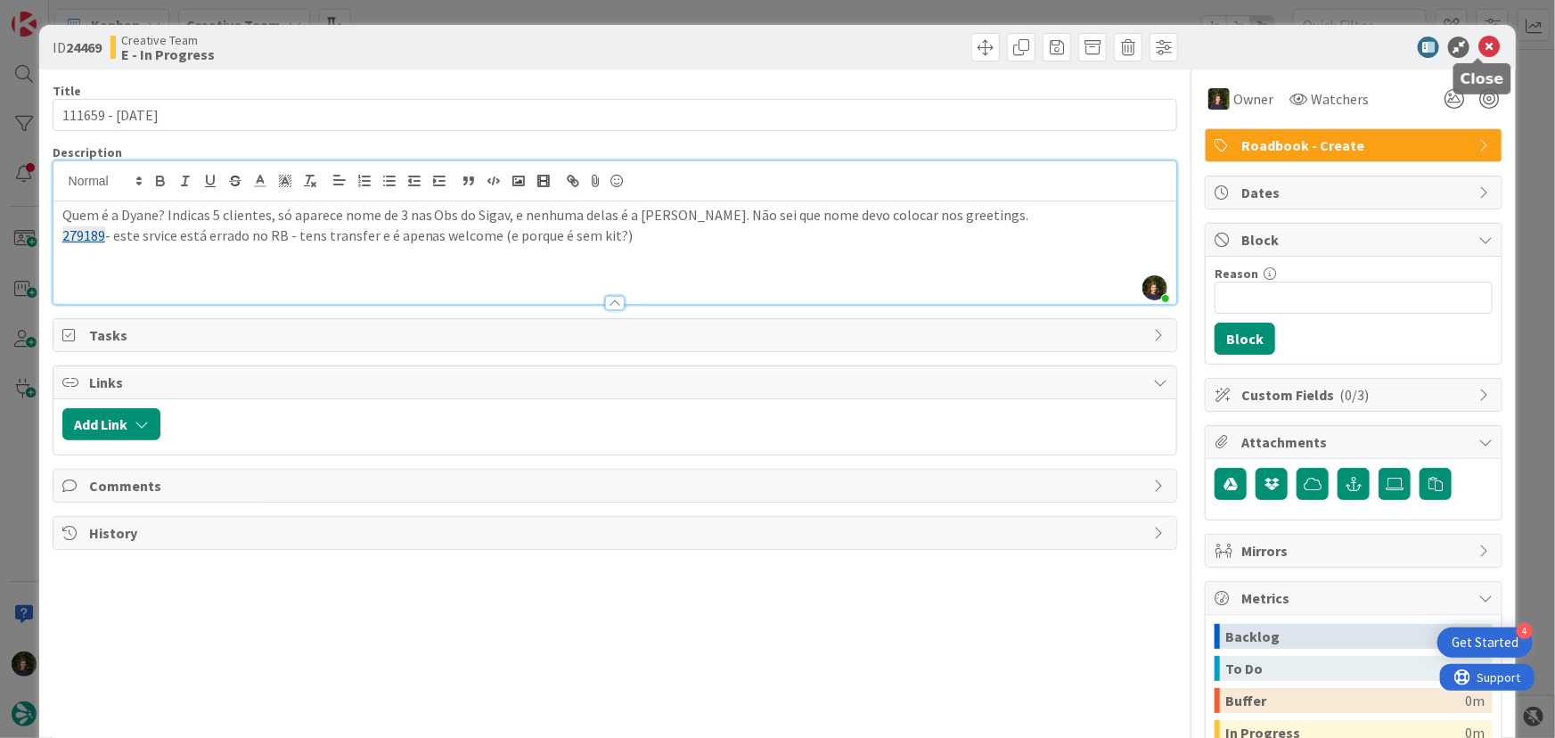
click at [1478, 48] on icon at bounding box center [1488, 47] width 21 height 21
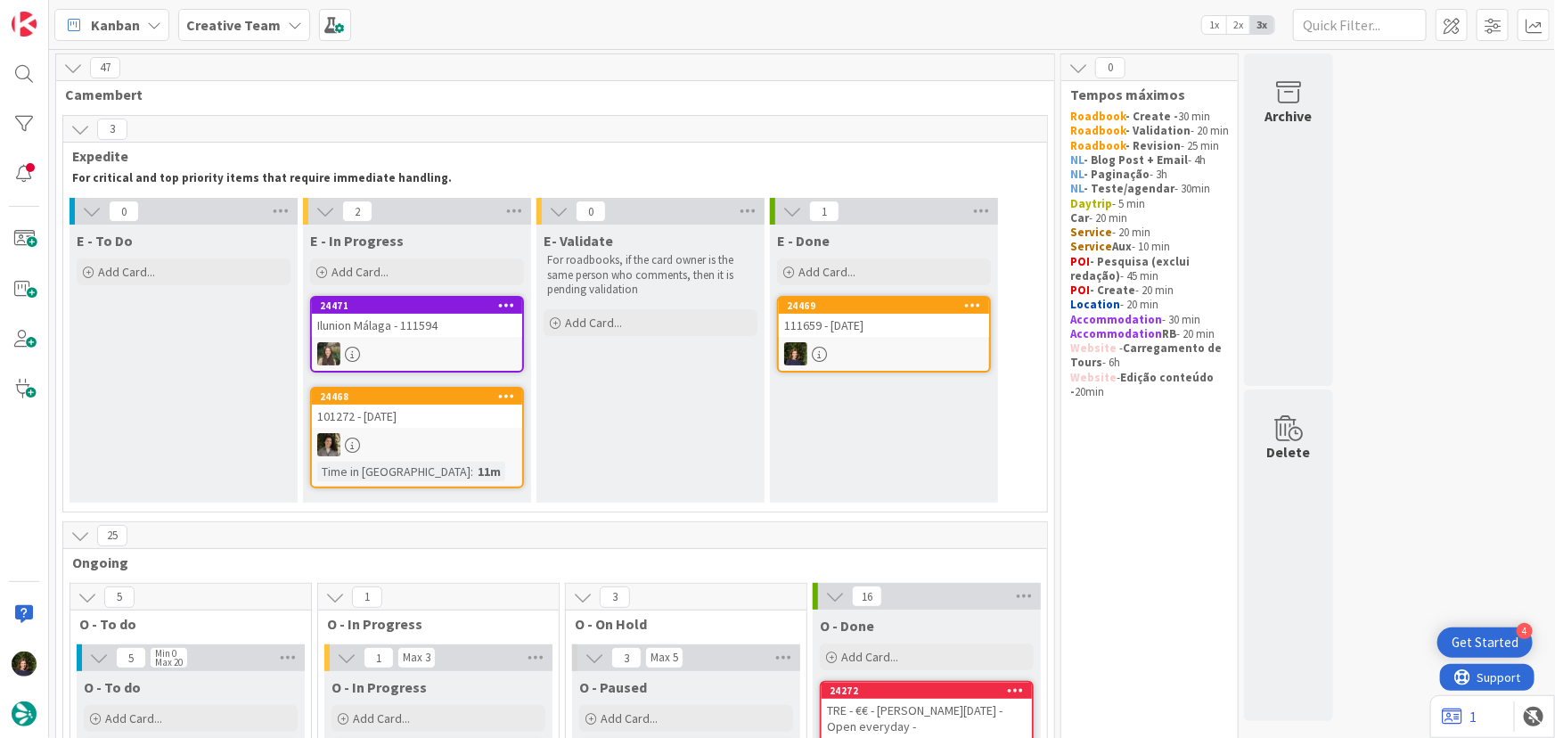
click at [288, 19] on icon at bounding box center [295, 25] width 14 height 14
click at [282, 208] on h4 "Creative Team - Análise" at bounding box center [303, 212] width 209 height 18
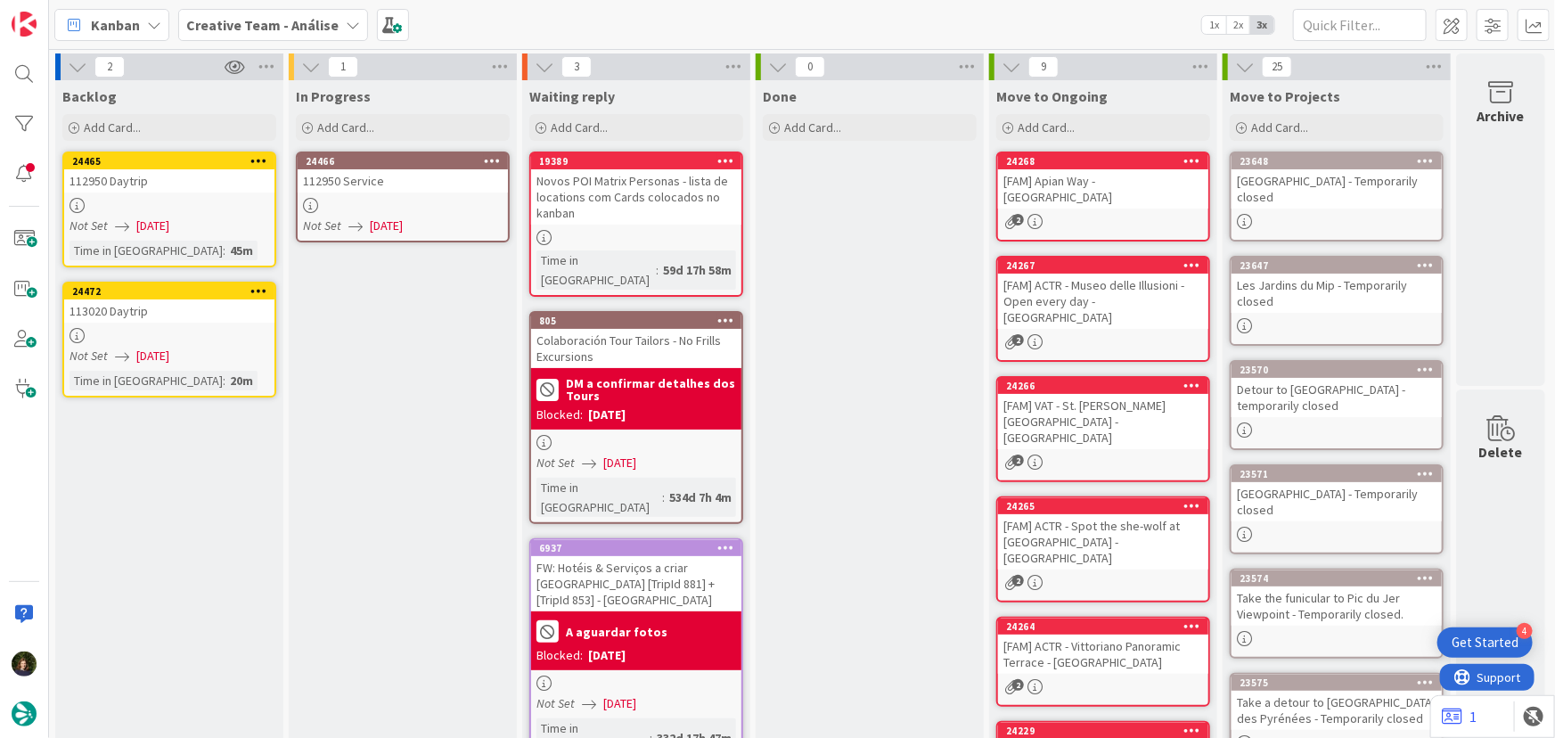
click at [395, 201] on div at bounding box center [403, 205] width 210 height 15
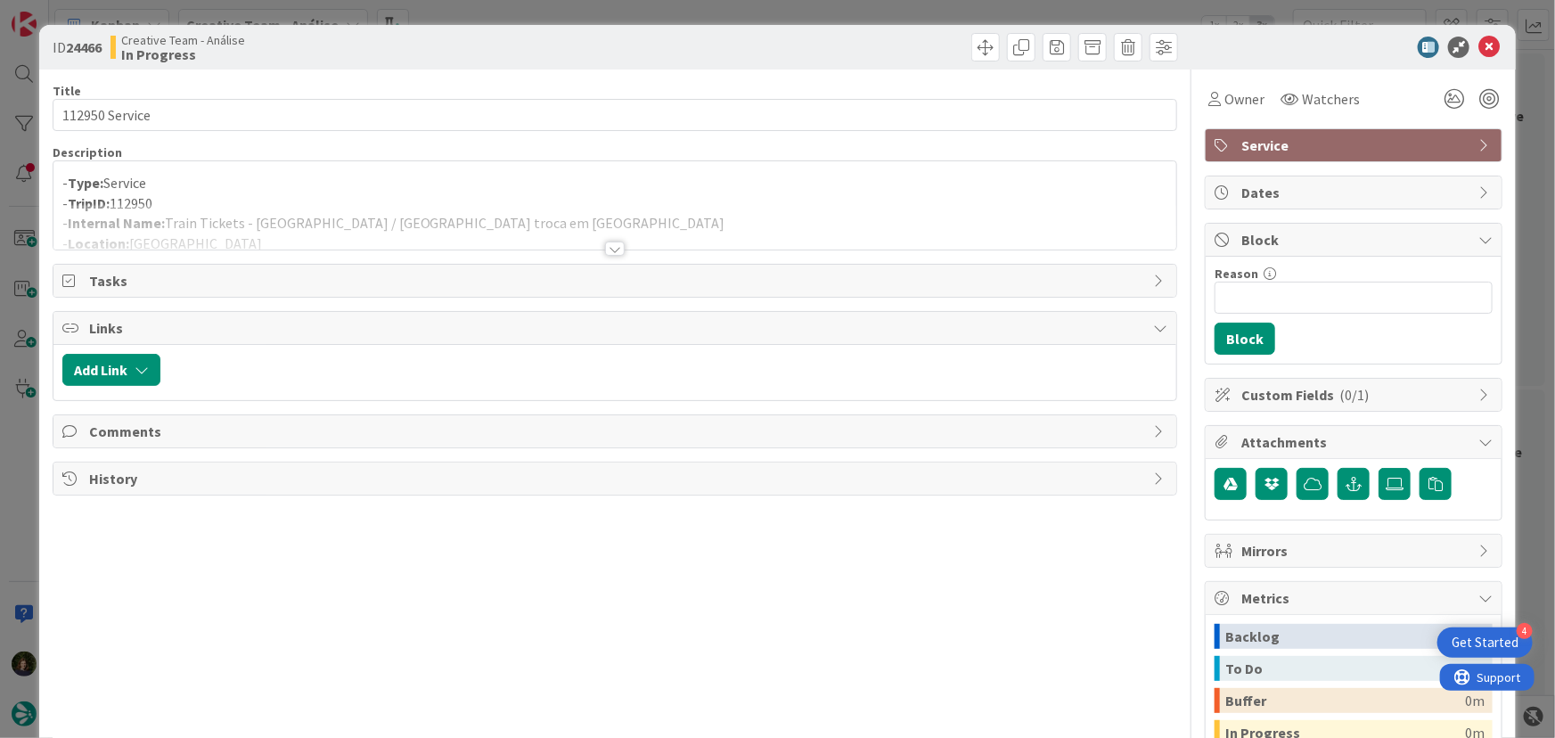
click at [612, 247] on div at bounding box center [615, 248] width 20 height 14
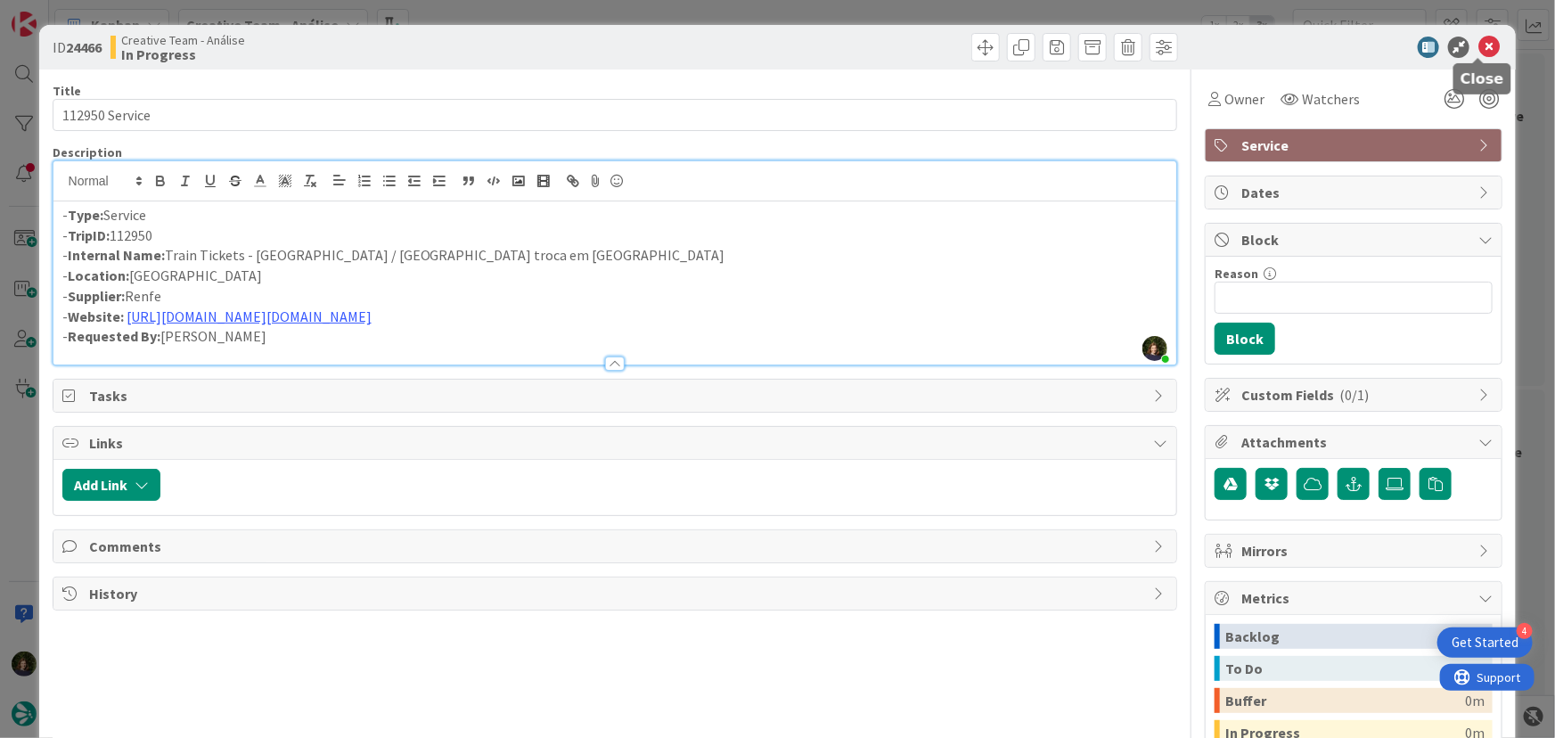
click at [1479, 46] on icon at bounding box center [1488, 47] width 21 height 21
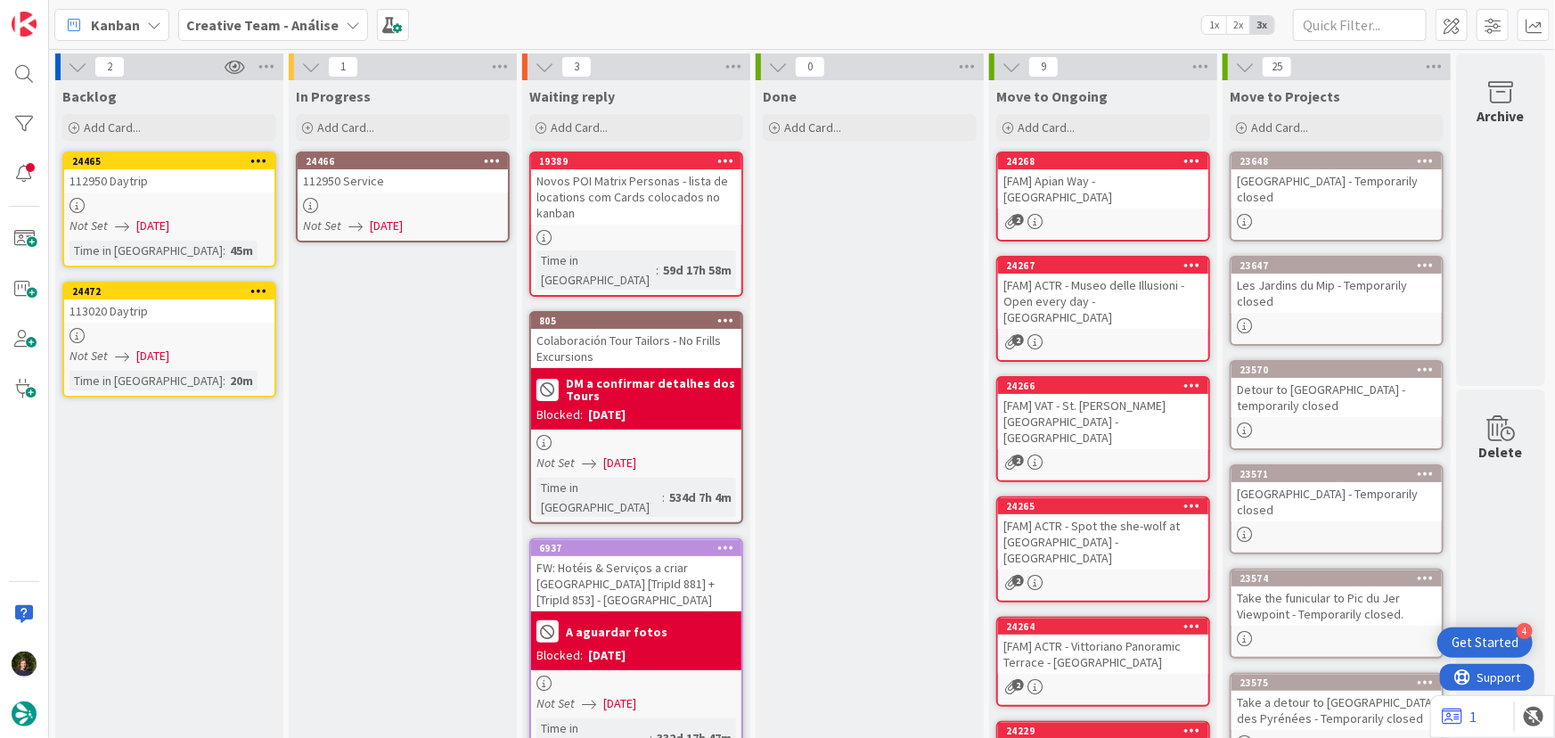
click at [489, 159] on icon at bounding box center [492, 160] width 17 height 12
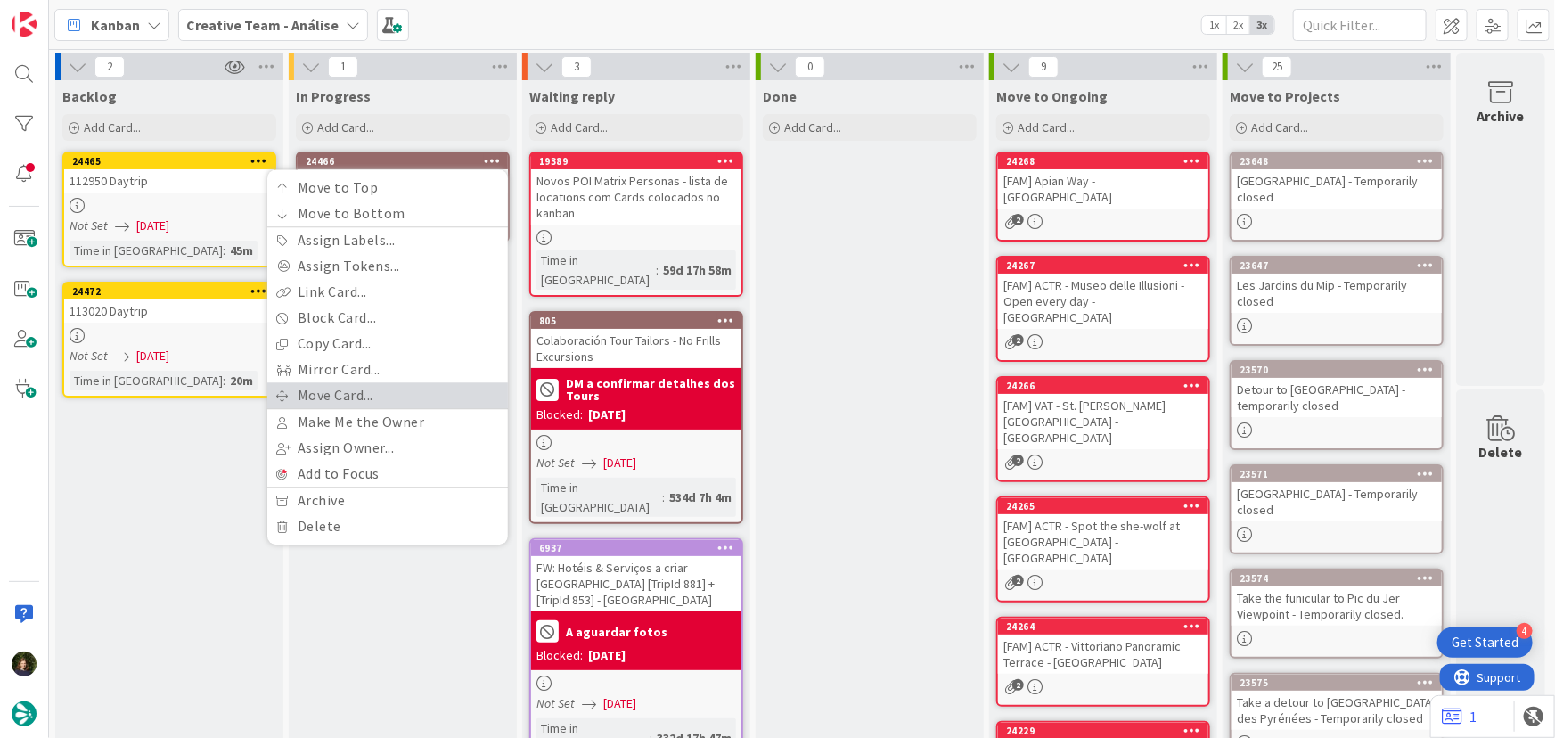
click at [390, 391] on link "Move Card..." at bounding box center [387, 395] width 241 height 26
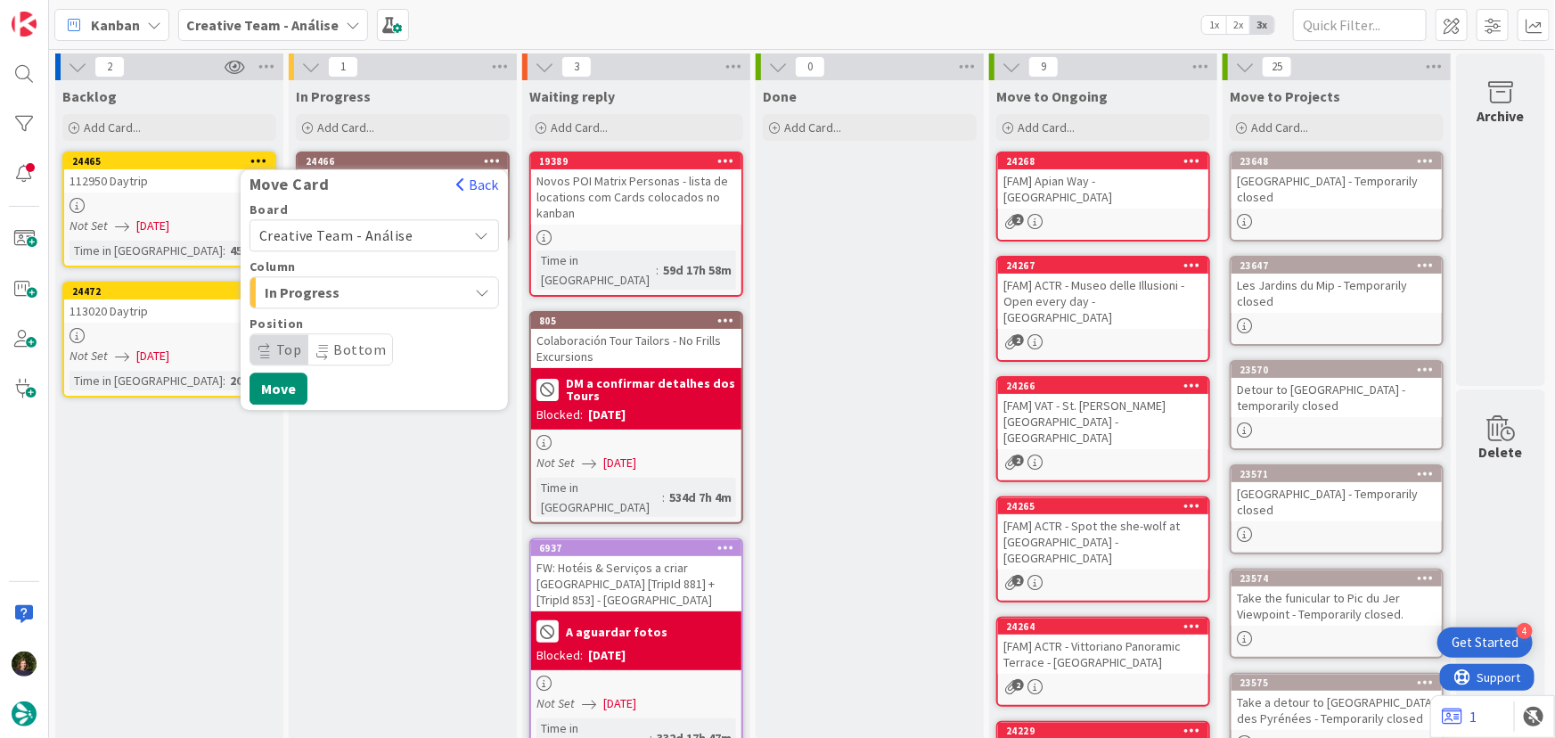
click at [367, 228] on span "Creative Team - Análise" at bounding box center [336, 235] width 154 height 18
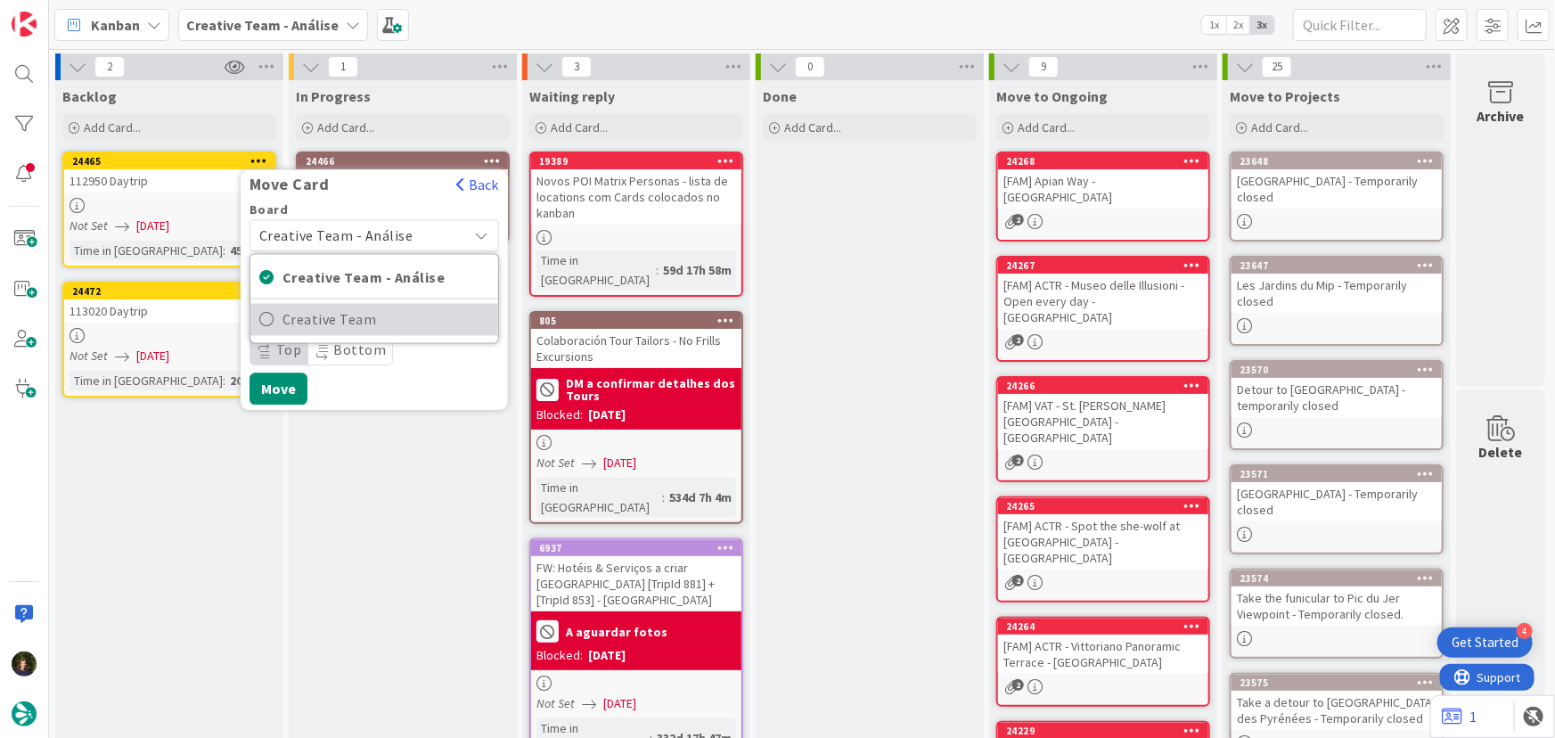
click at [385, 324] on span "Creative Team" at bounding box center [385, 319] width 207 height 27
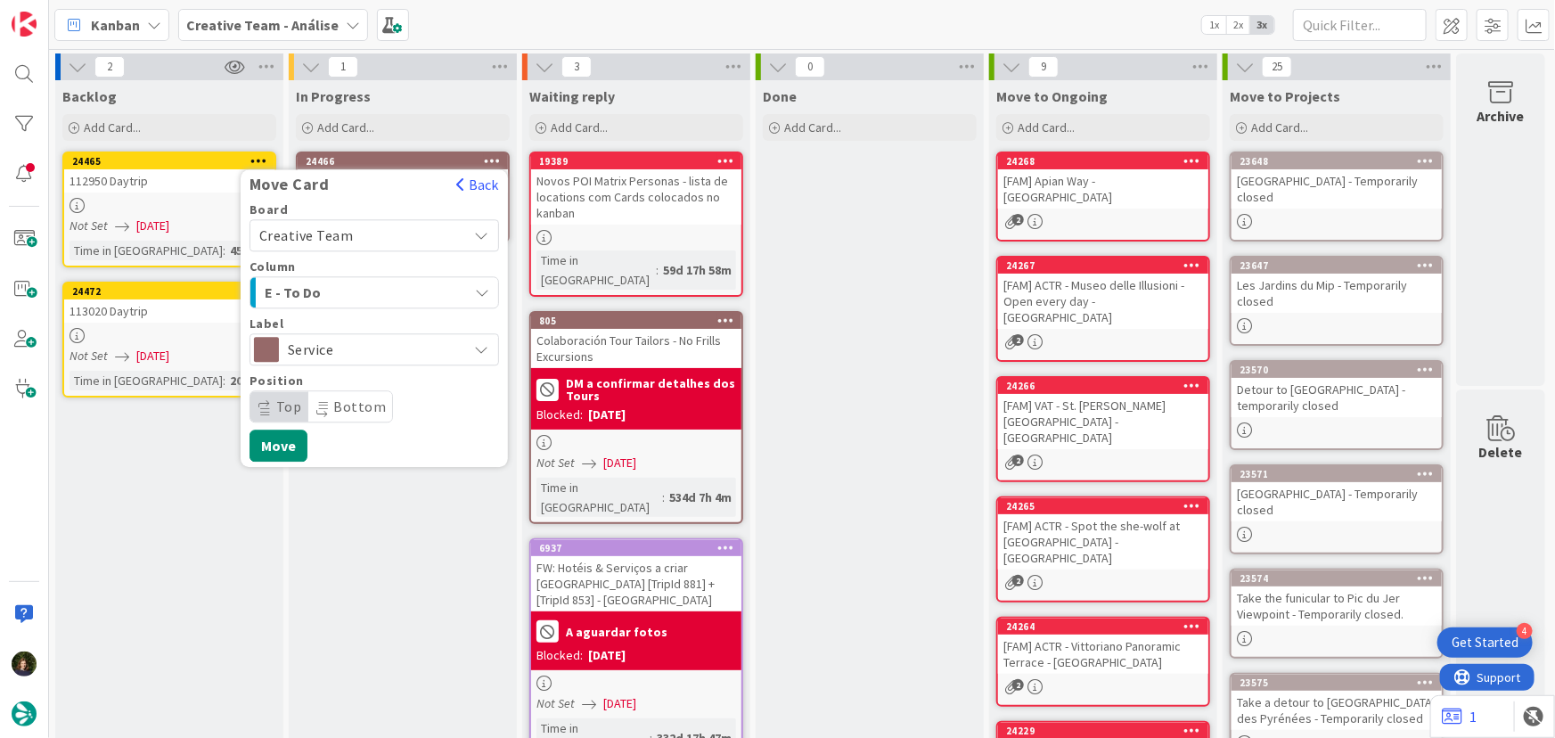
click at [346, 290] on span "E - To Do" at bounding box center [332, 292] width 134 height 23
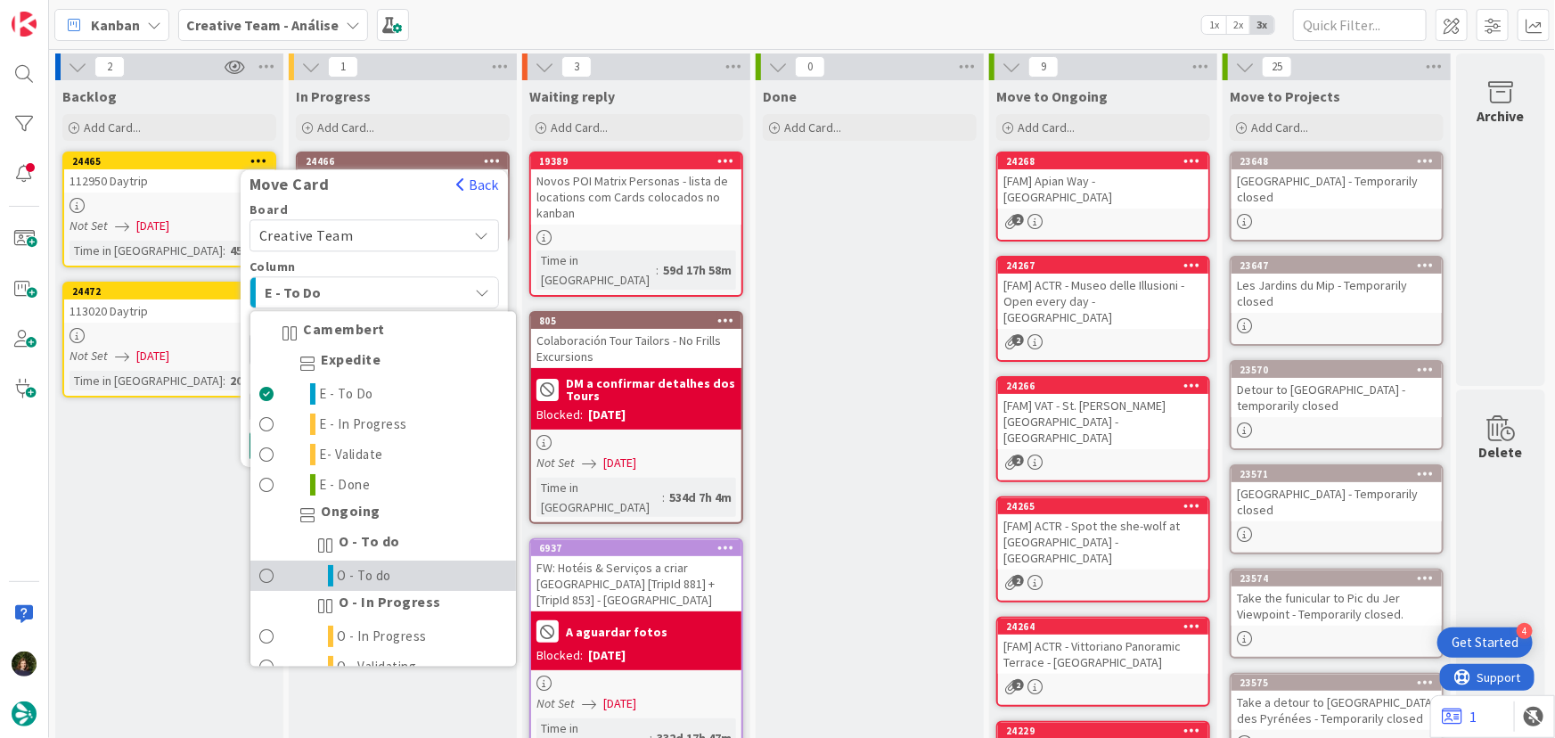
click at [415, 566] on link "O - To do" at bounding box center [382, 576] width 265 height 30
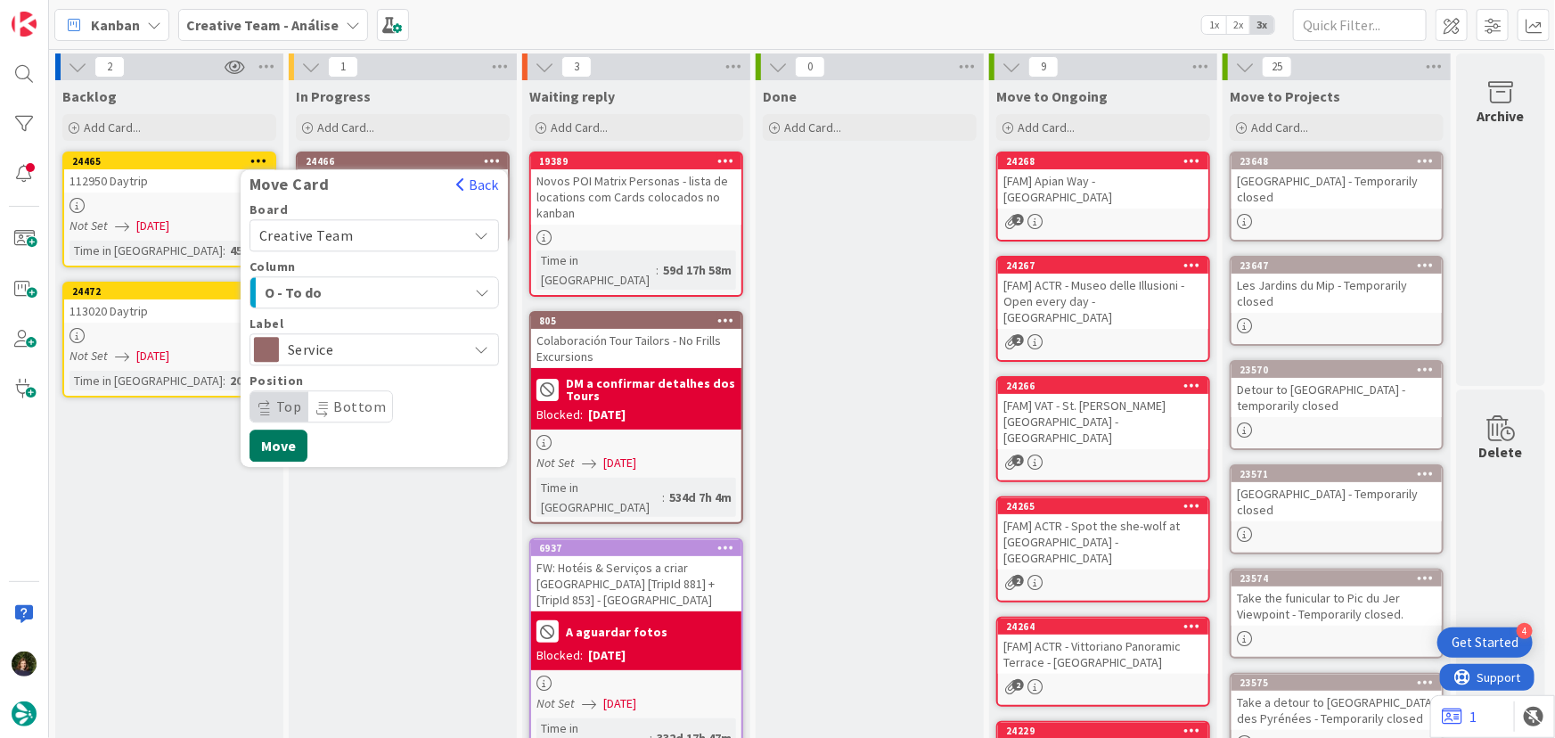
click at [284, 445] on button "Move" at bounding box center [278, 445] width 58 height 32
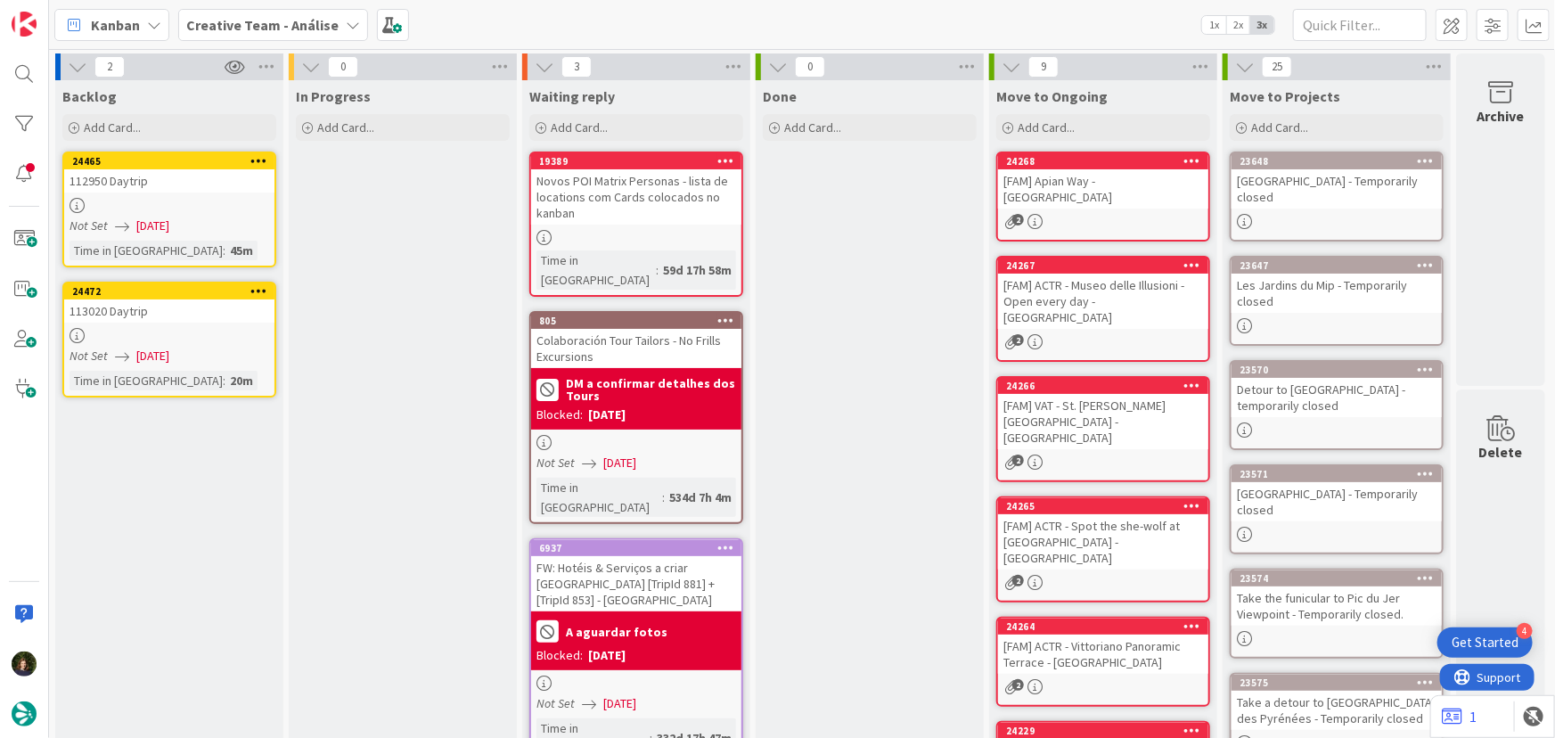
click at [282, 26] on b "Creative Team - Análise" at bounding box center [262, 25] width 152 height 18
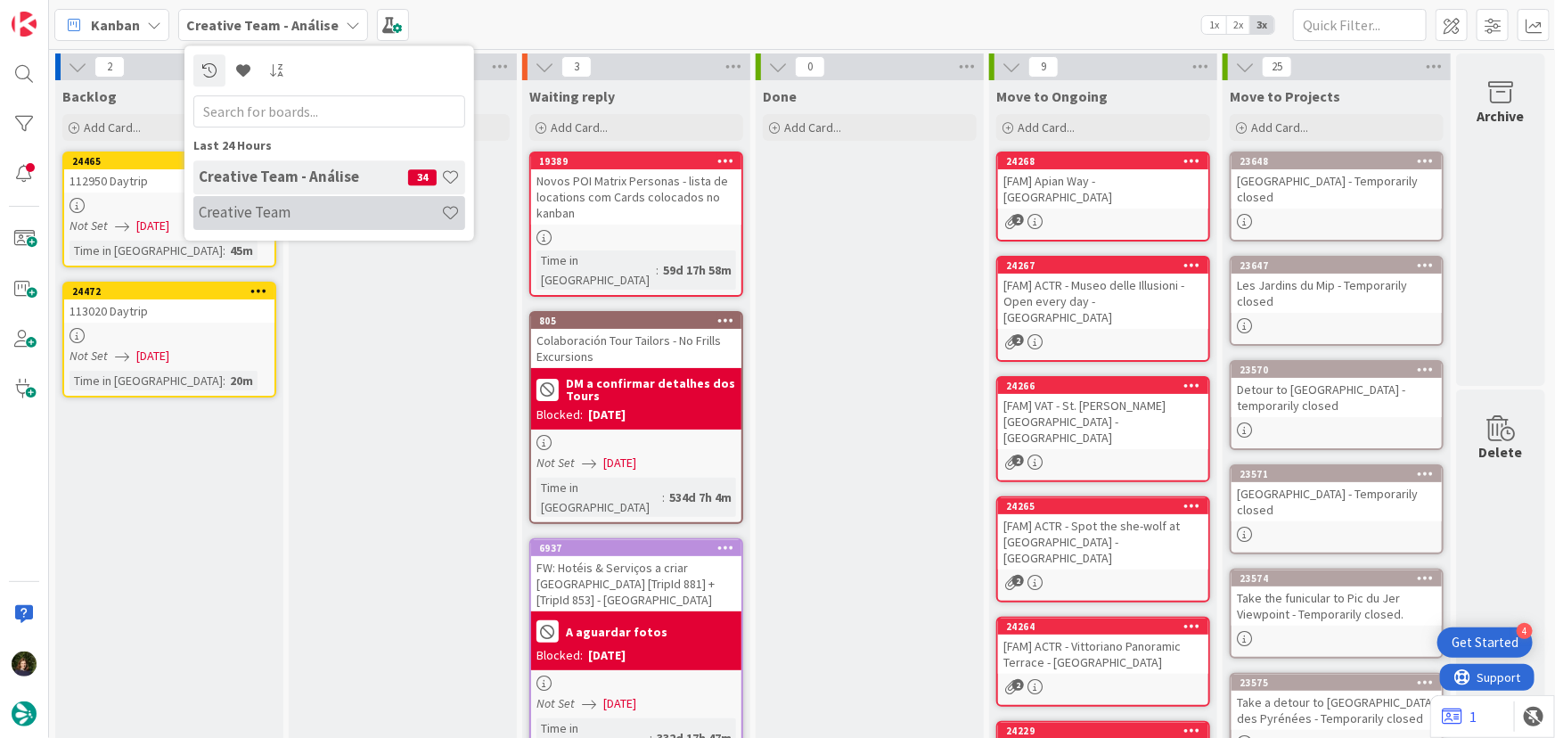
click at [254, 221] on h4 "Creative Team" at bounding box center [320, 212] width 242 height 18
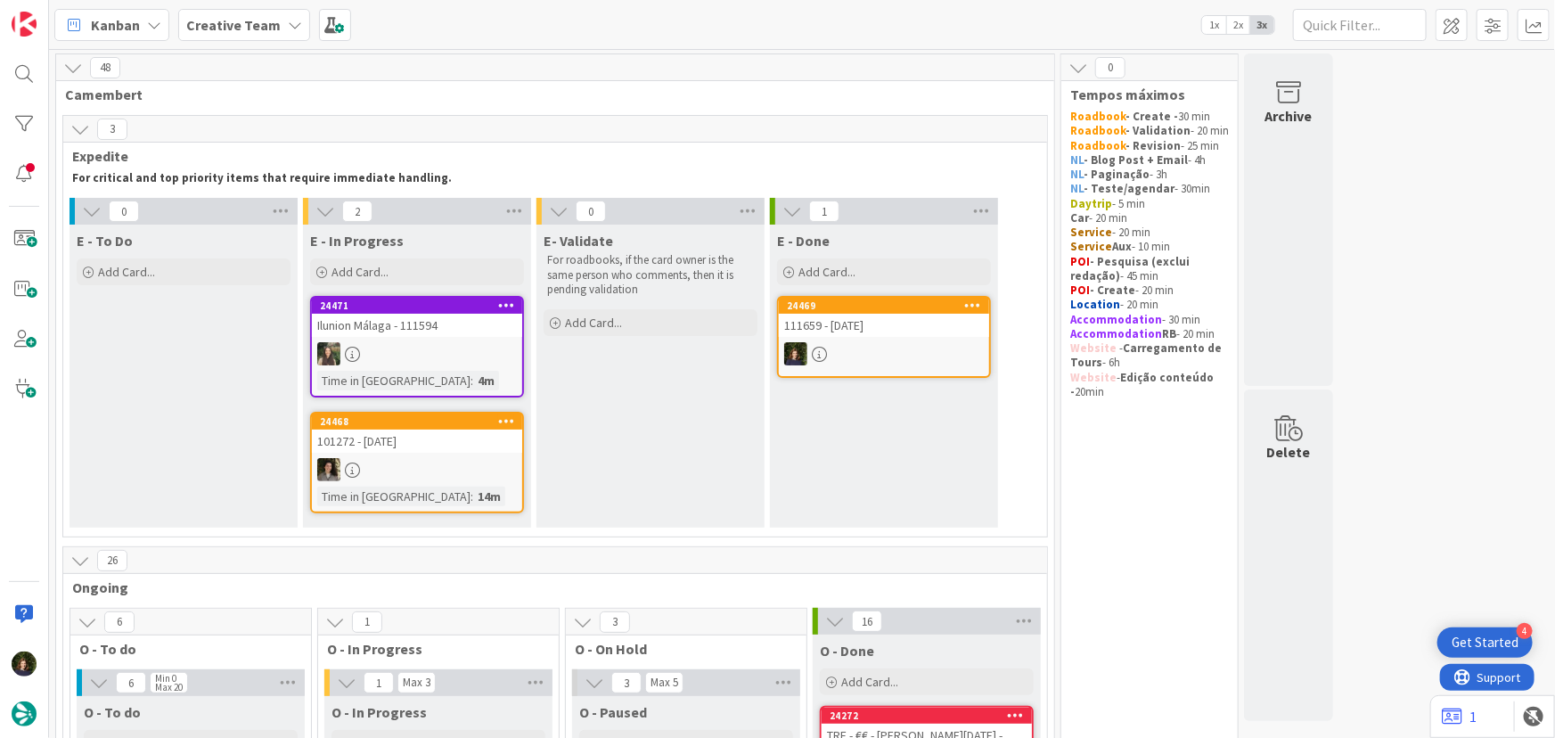
click at [388, 348] on div at bounding box center [417, 353] width 210 height 23
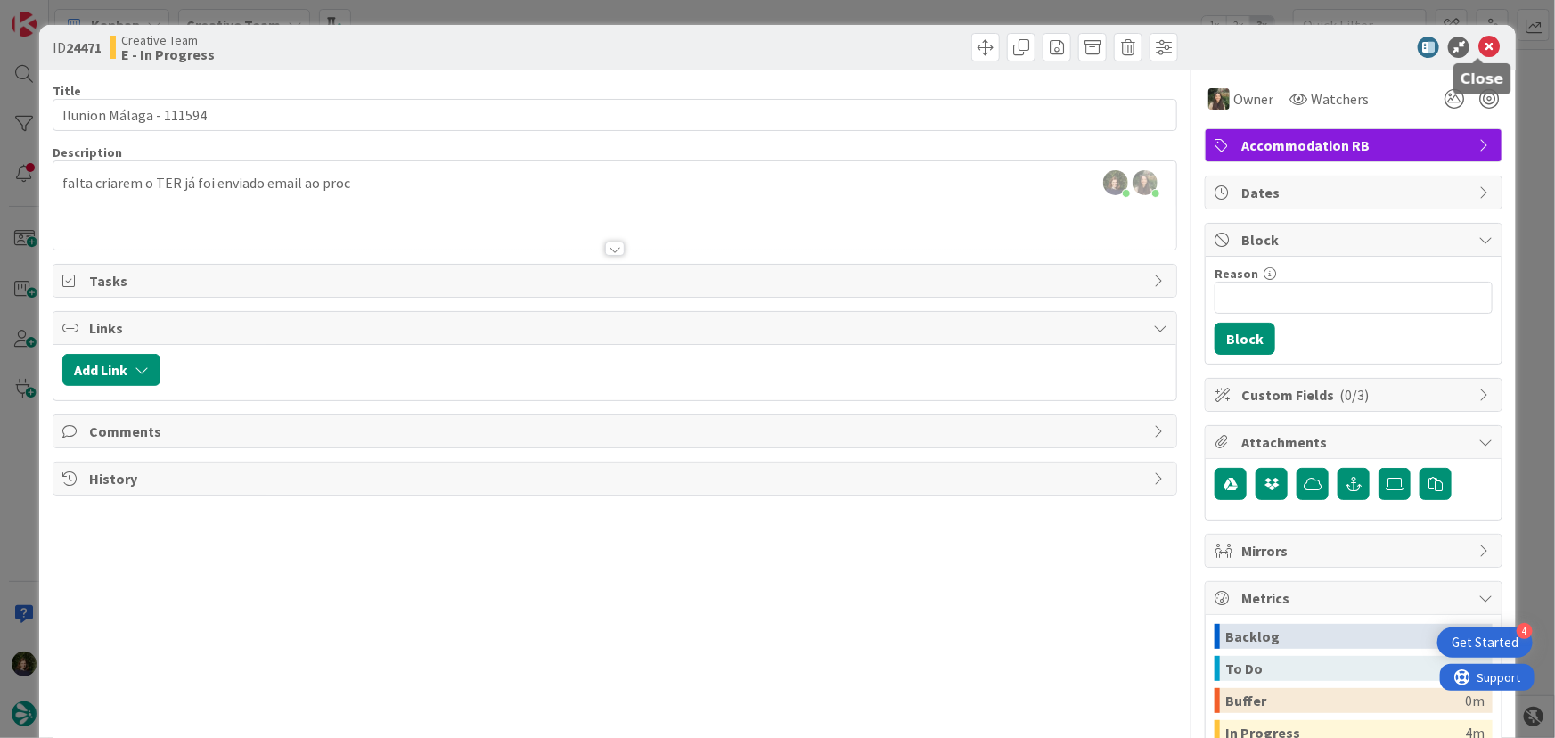
click at [1482, 46] on icon at bounding box center [1488, 47] width 21 height 21
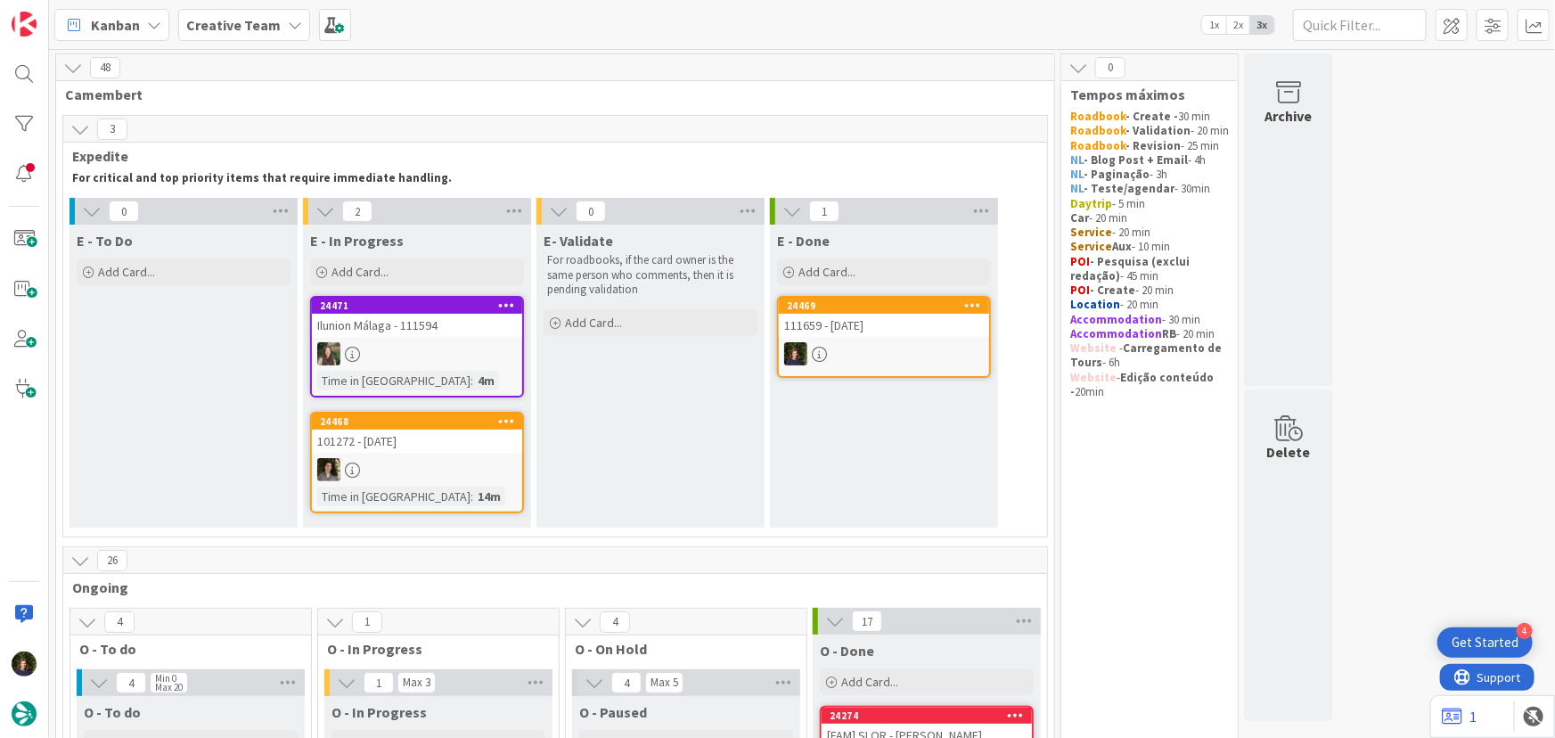
click at [236, 29] on b "Creative Team" at bounding box center [233, 25] width 94 height 18
click at [234, 213] on h4 "Creative Team - Análise" at bounding box center [303, 212] width 209 height 18
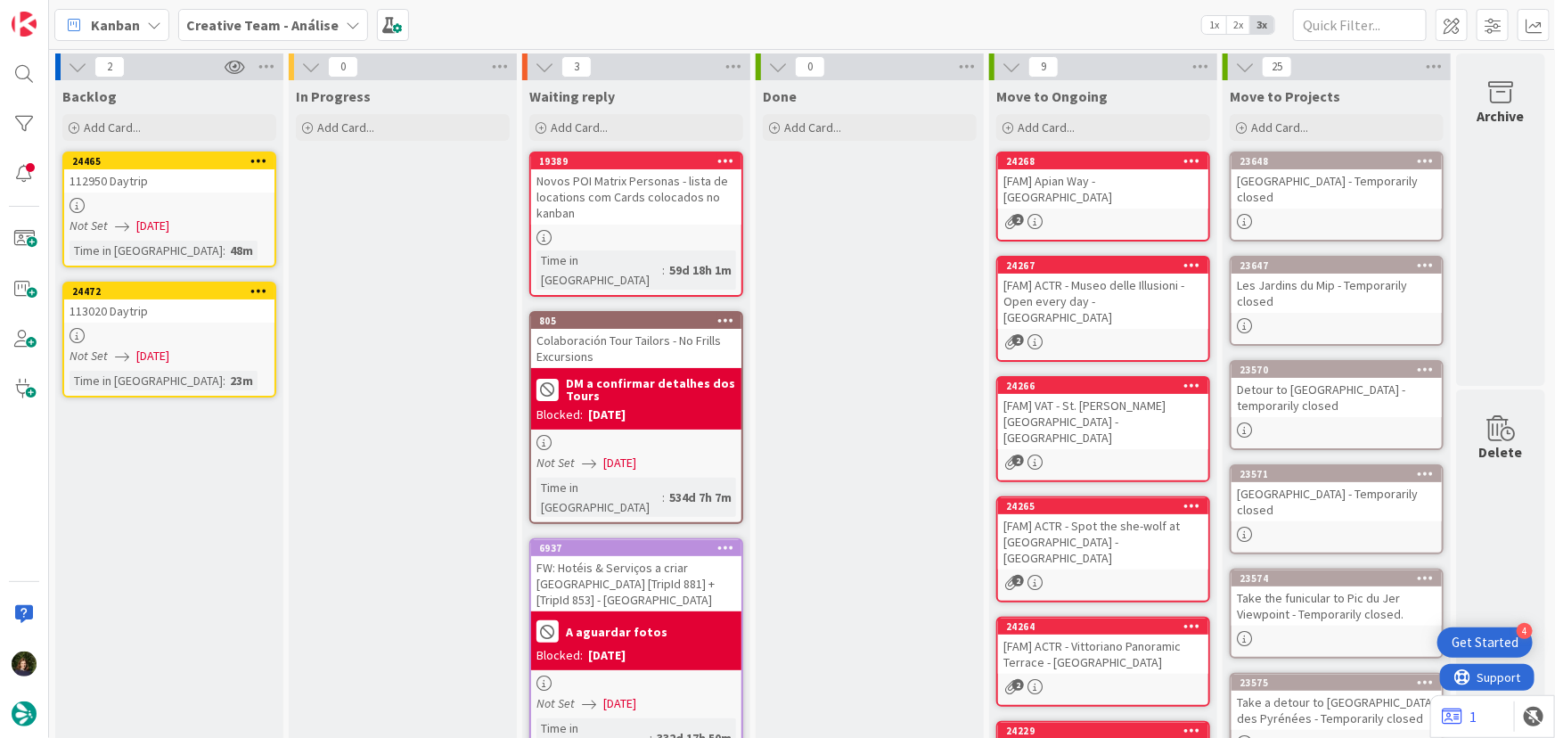
click at [156, 188] on div "112950 Daytrip" at bounding box center [169, 180] width 210 height 23
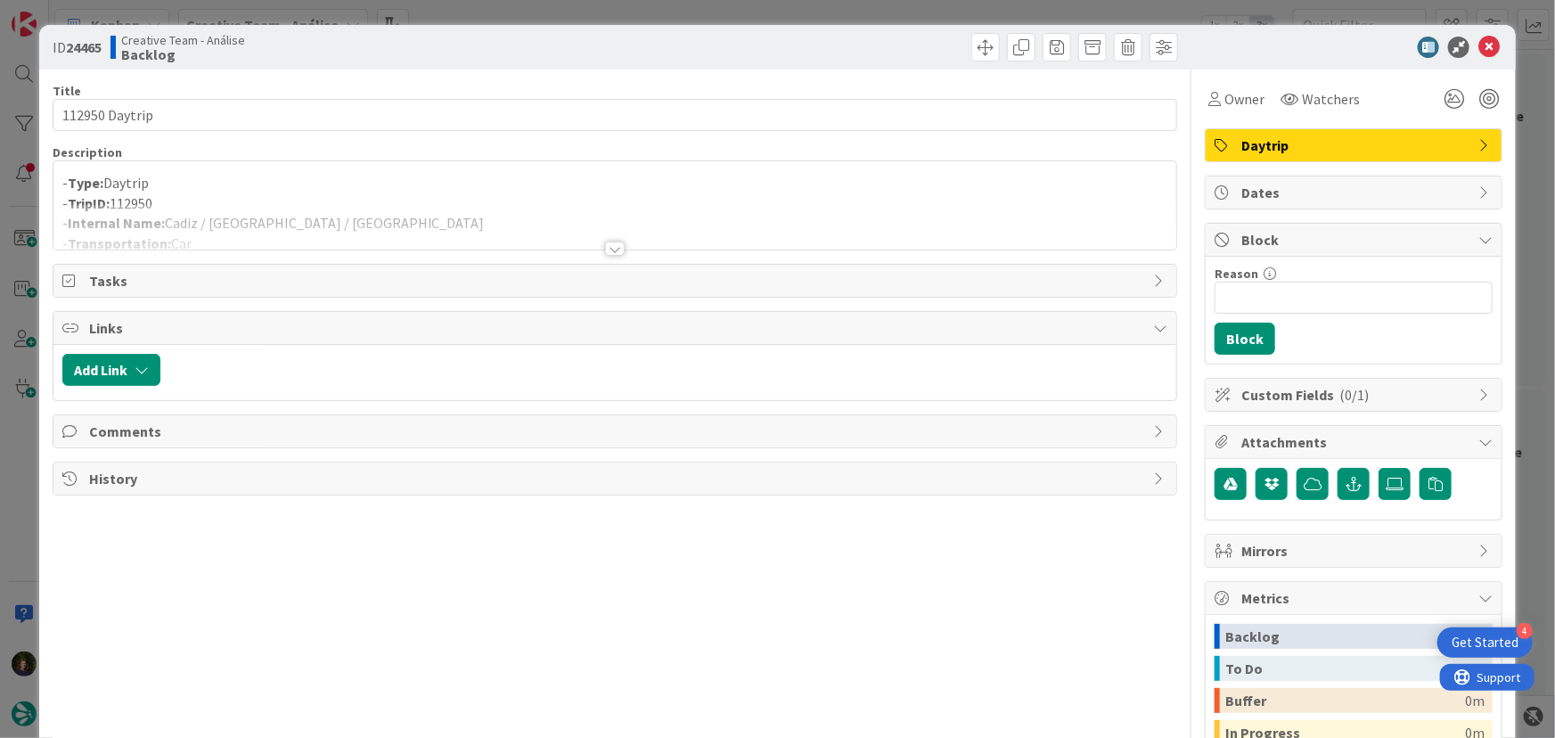
click at [609, 252] on div at bounding box center [615, 248] width 20 height 14
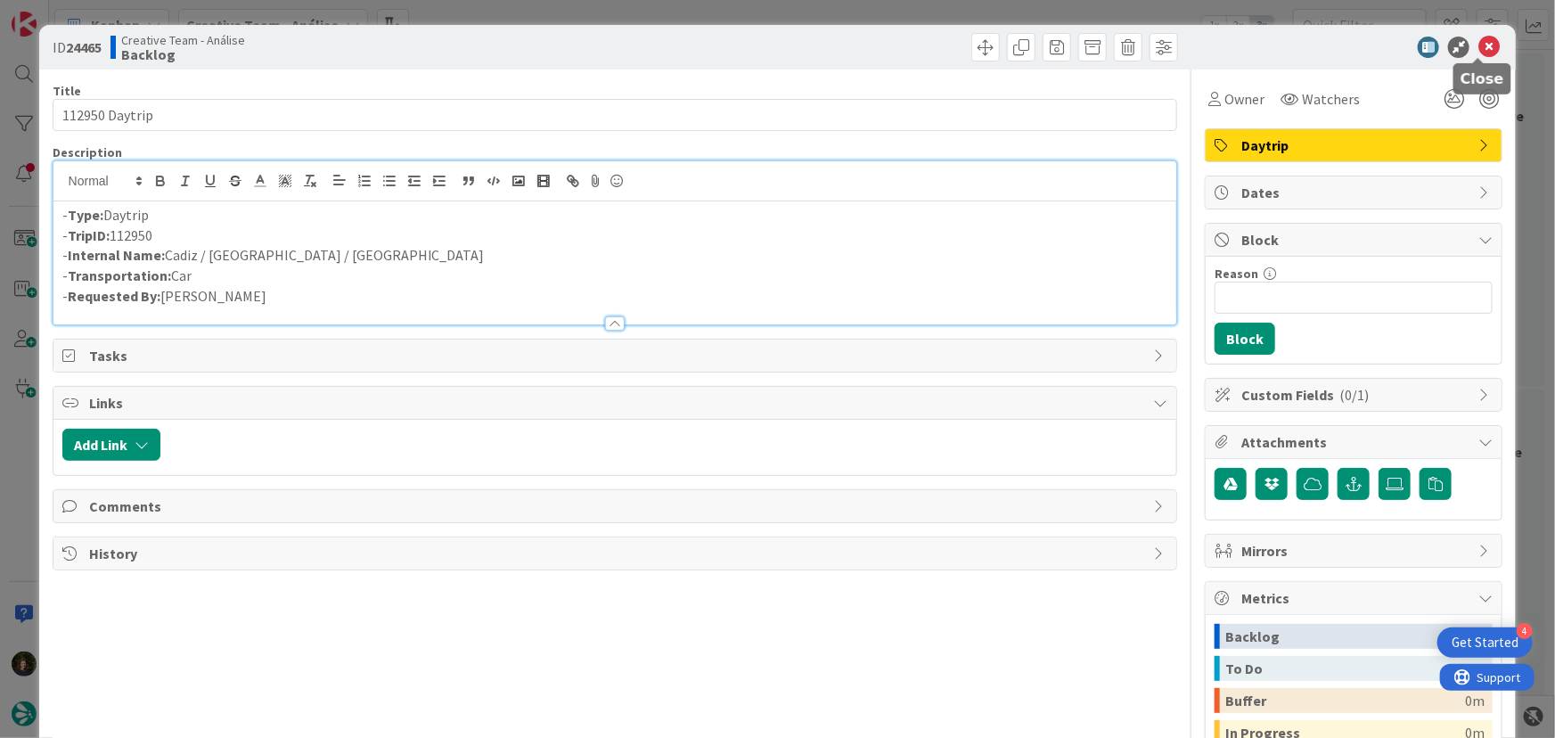
click at [1478, 44] on icon at bounding box center [1488, 47] width 21 height 21
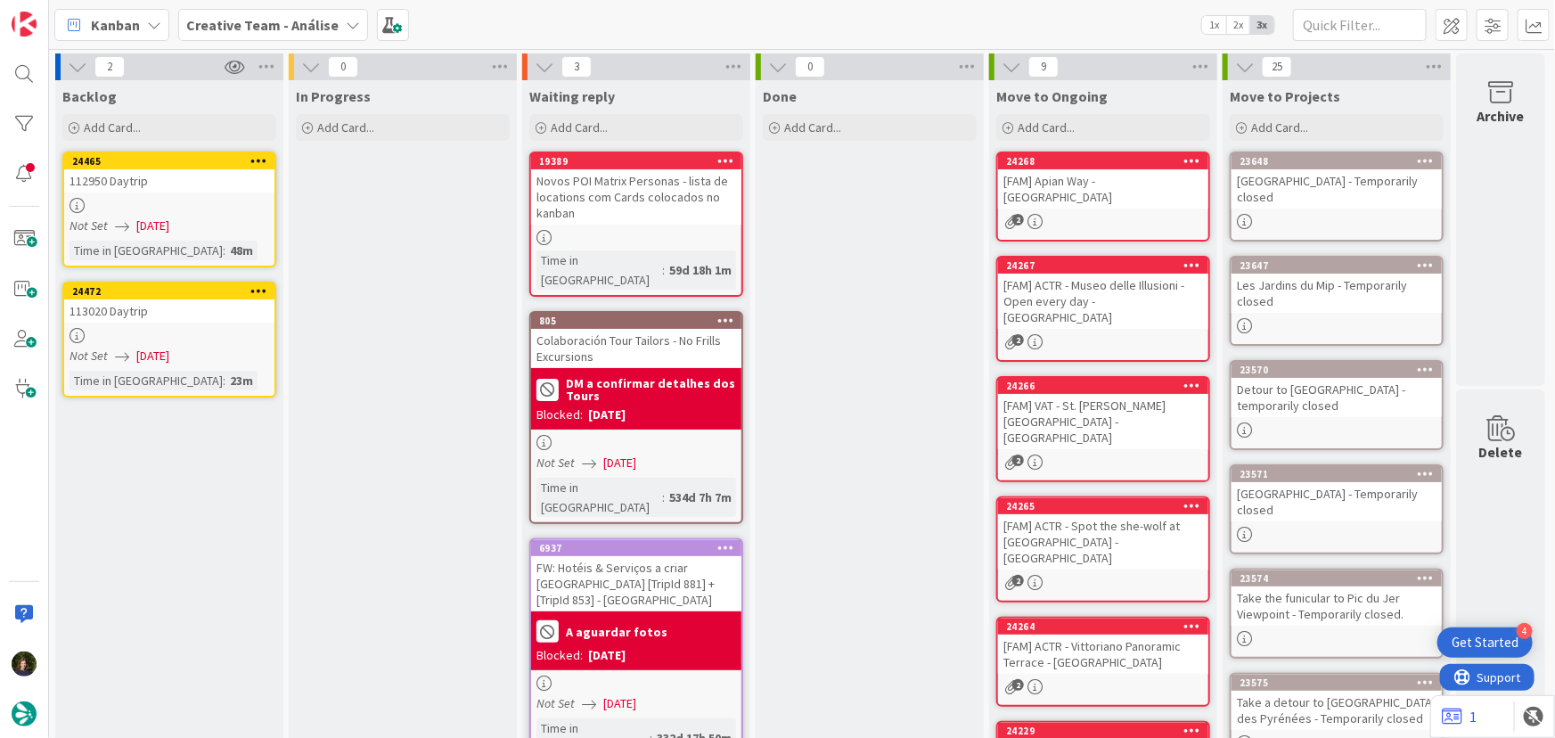
click at [229, 343] on div "24472 113020 Daytrip Not Set 03/10/2025 Time in Column : 23m" at bounding box center [169, 340] width 214 height 116
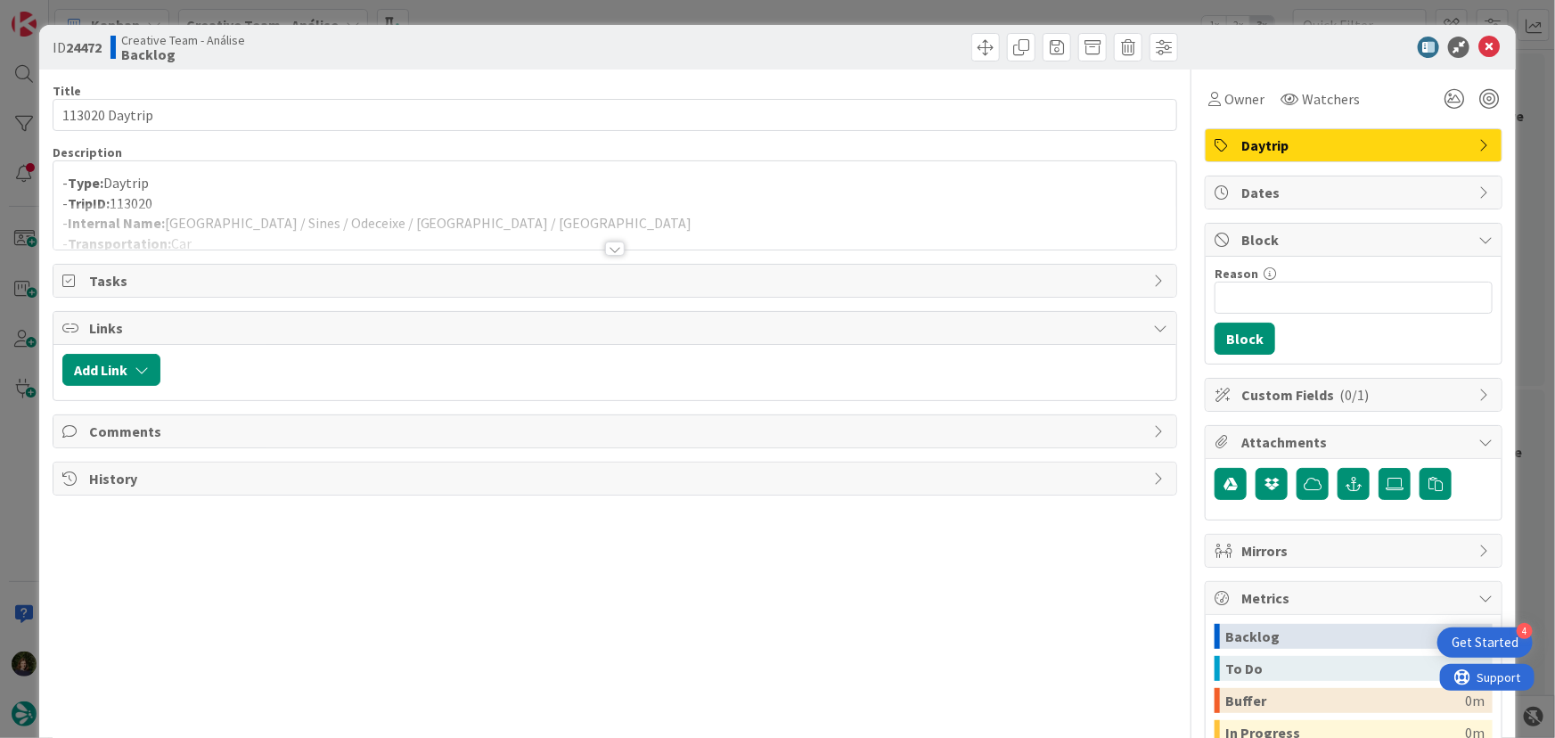
click at [606, 246] on div at bounding box center [615, 248] width 20 height 14
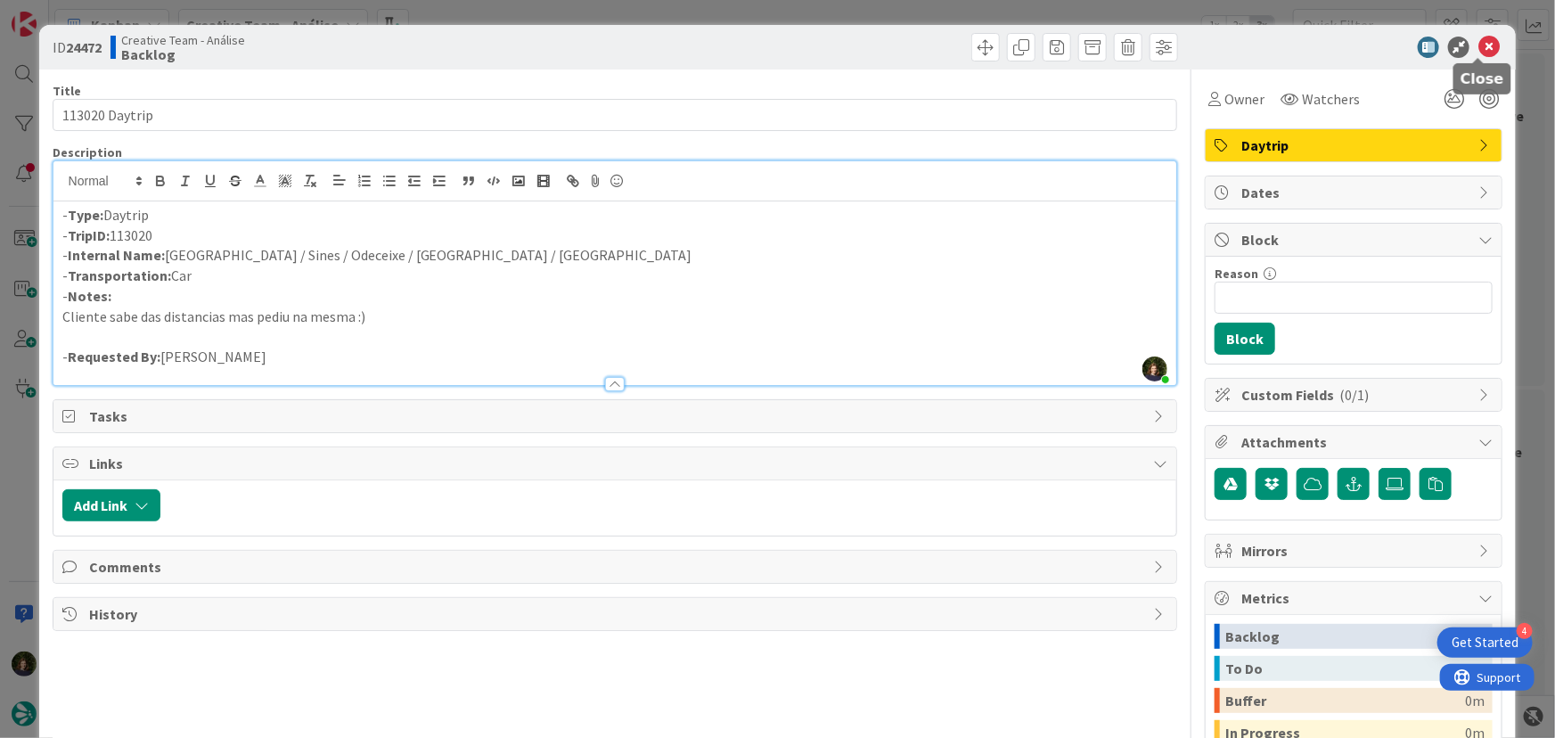
click at [1478, 47] on icon at bounding box center [1488, 47] width 21 height 21
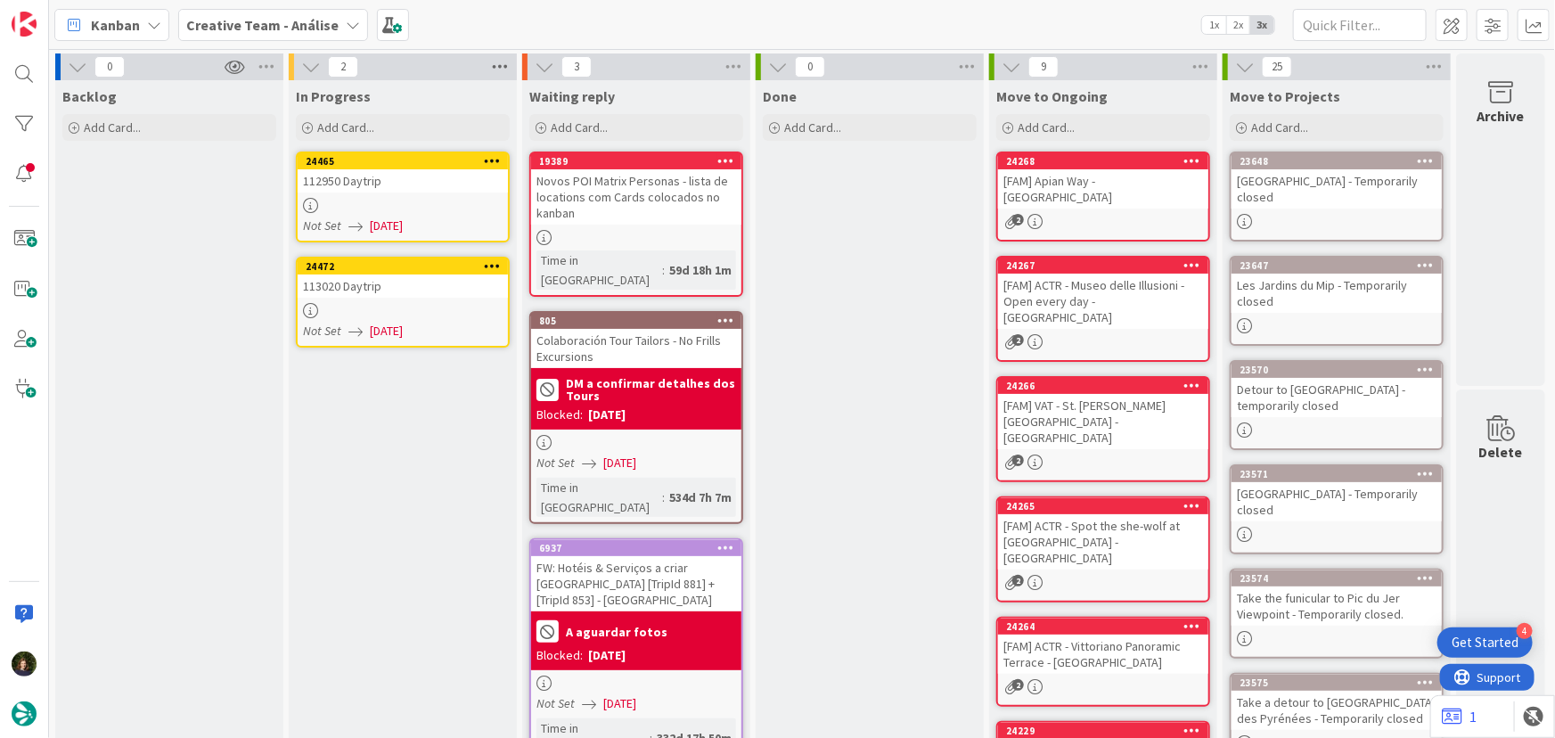
click at [497, 65] on icon at bounding box center [499, 66] width 23 height 27
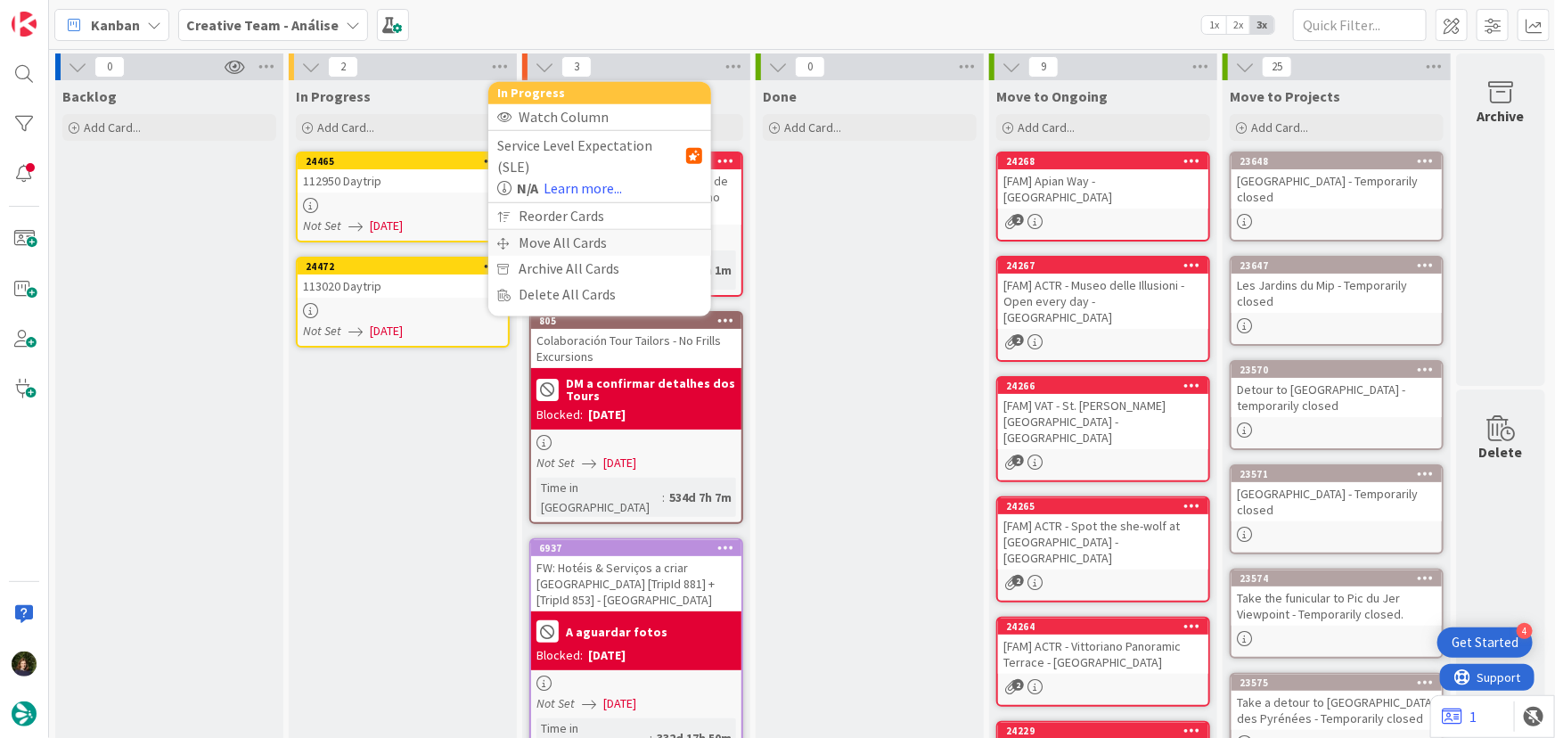
click at [539, 230] on div "Move All Cards" at bounding box center [599, 243] width 223 height 26
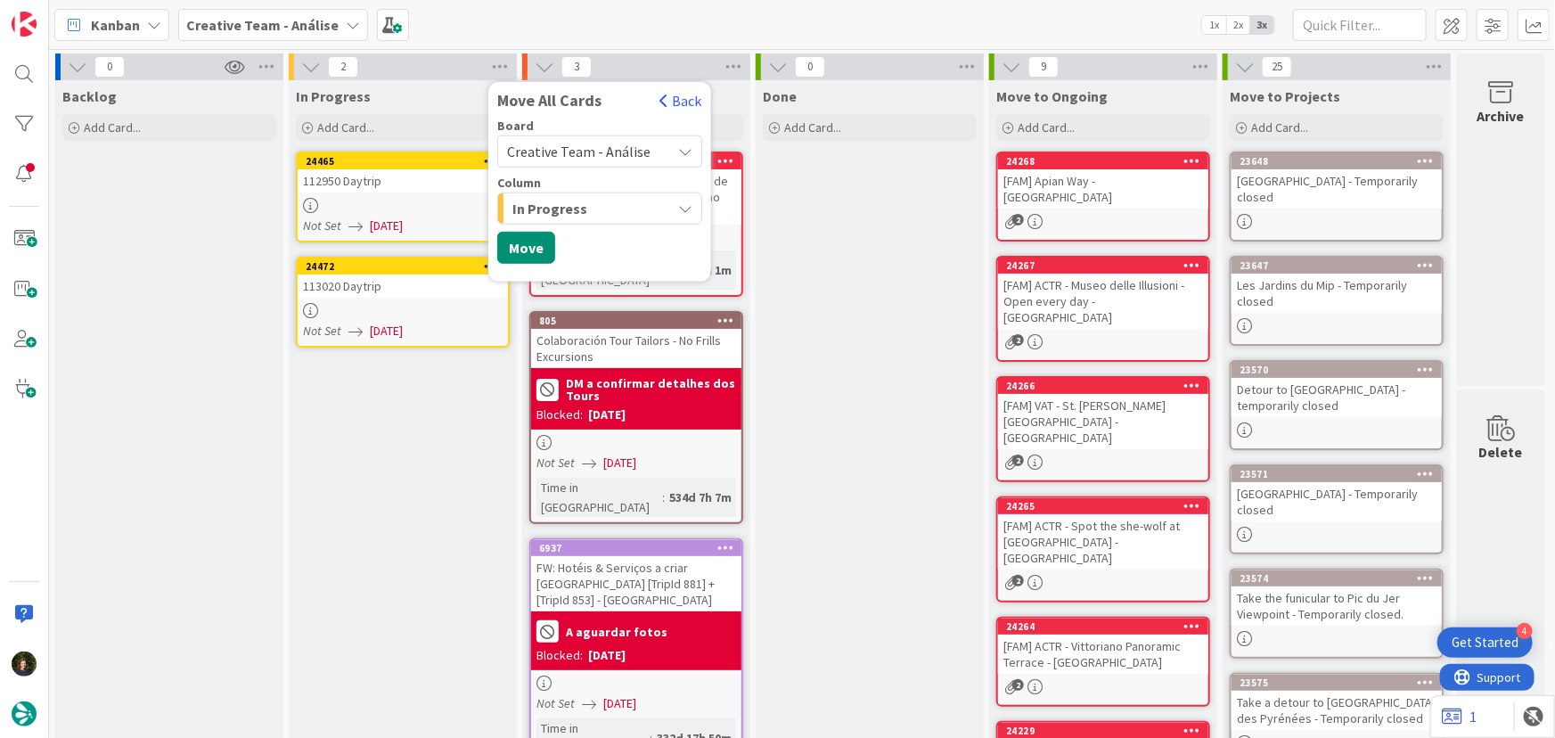
click at [547, 144] on span "Creative Team - Análise" at bounding box center [578, 152] width 143 height 18
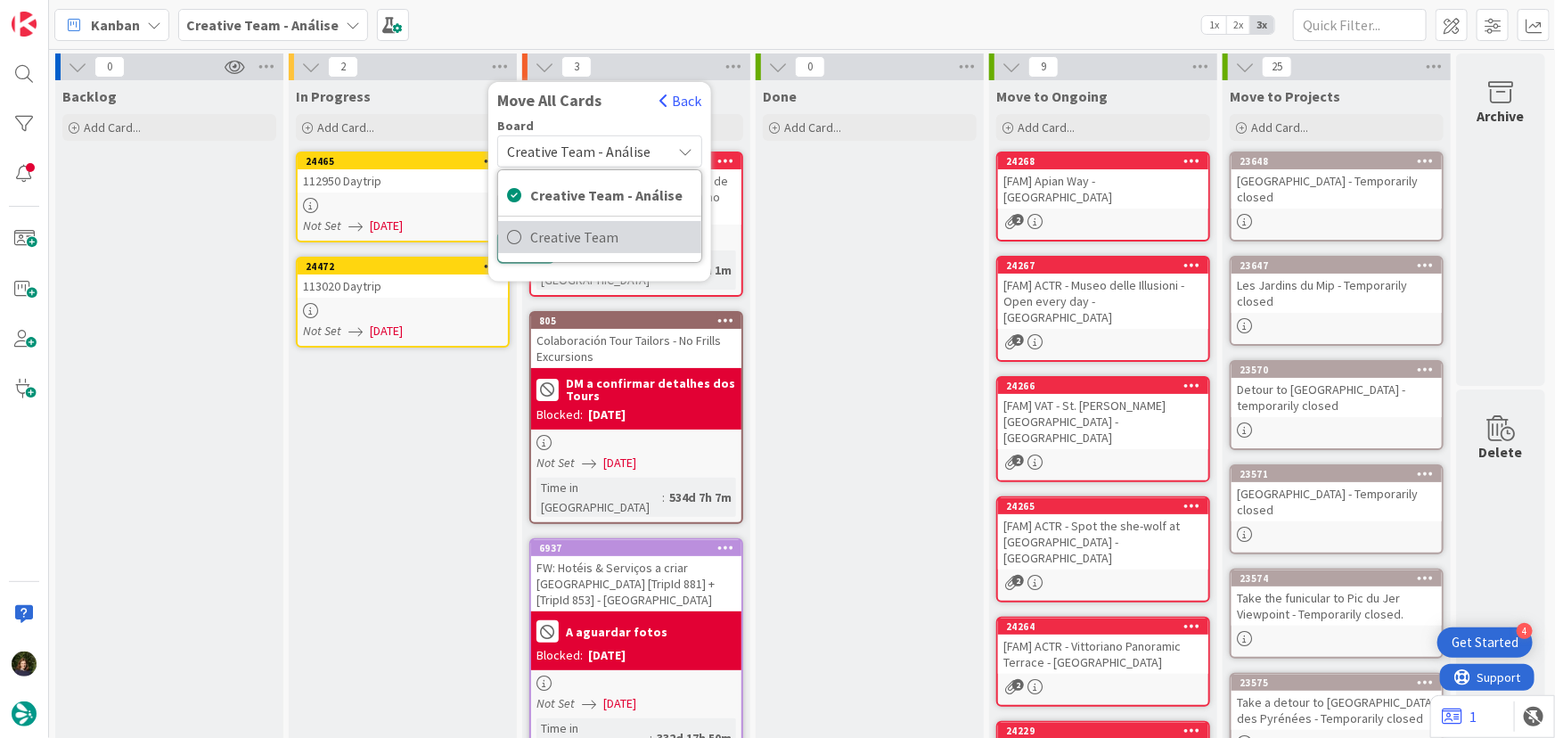
click at [562, 234] on span "Creative Team" at bounding box center [611, 237] width 162 height 27
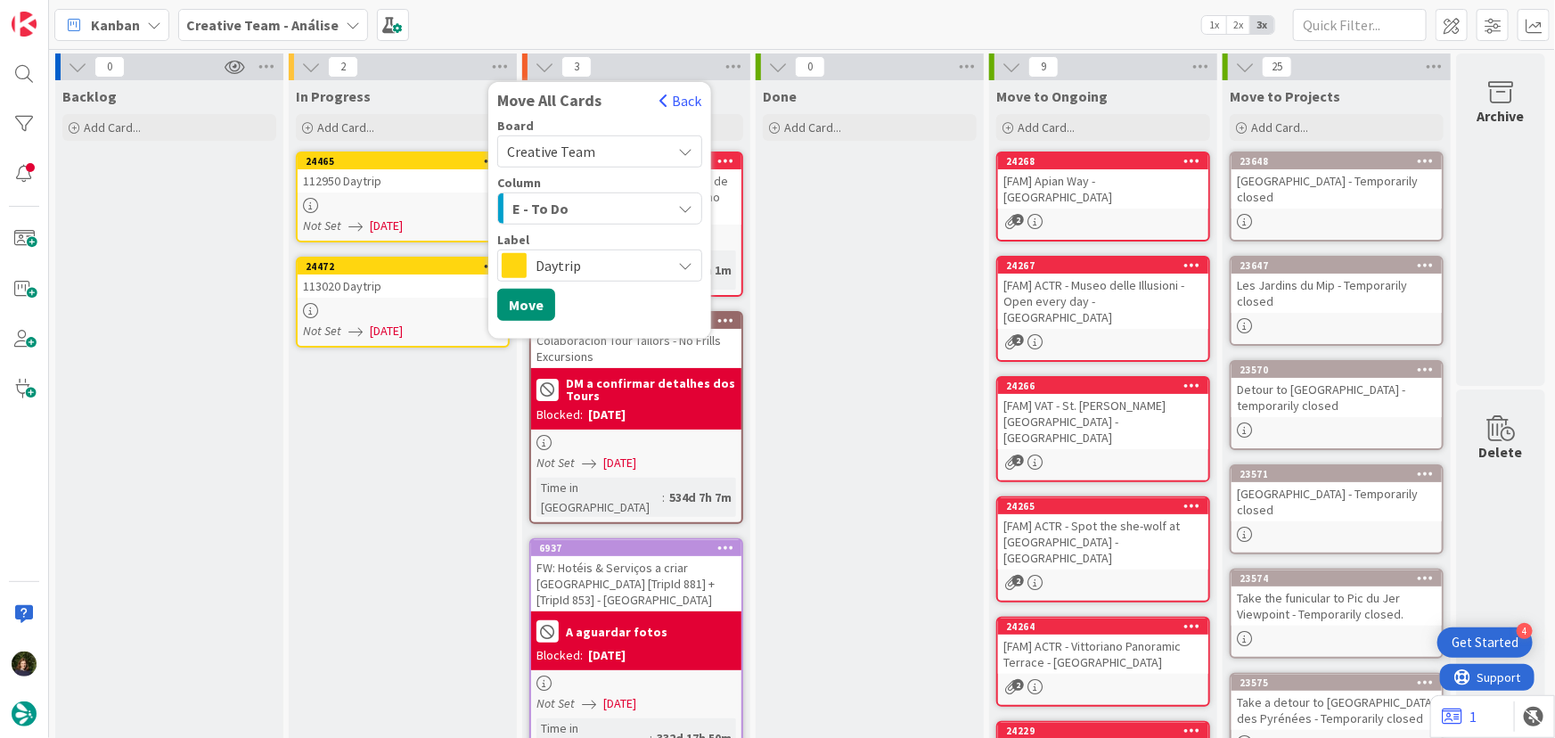
click at [557, 212] on span "E - To Do" at bounding box center [540, 208] width 56 height 23
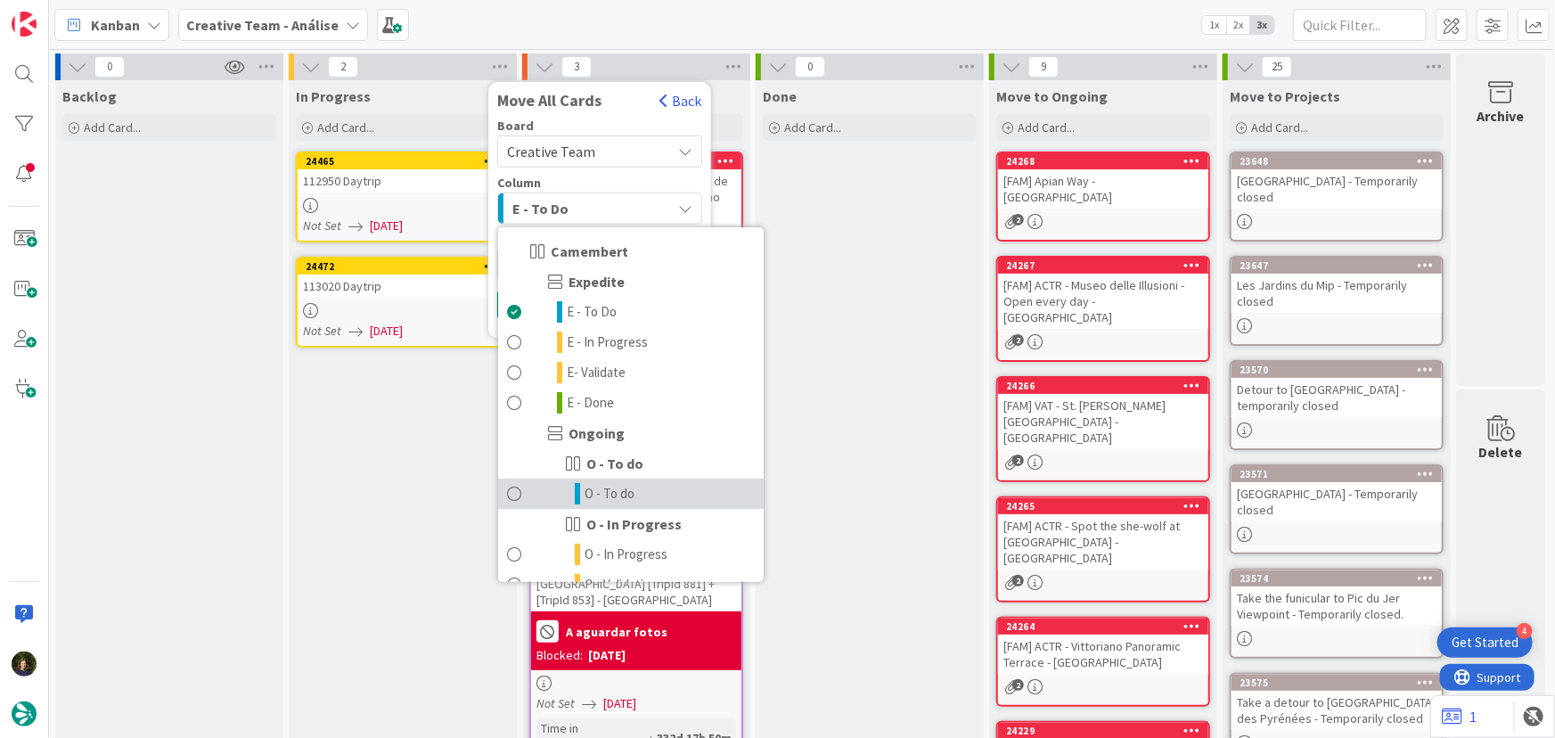
click at [596, 493] on span "O - To do" at bounding box center [609, 493] width 50 height 21
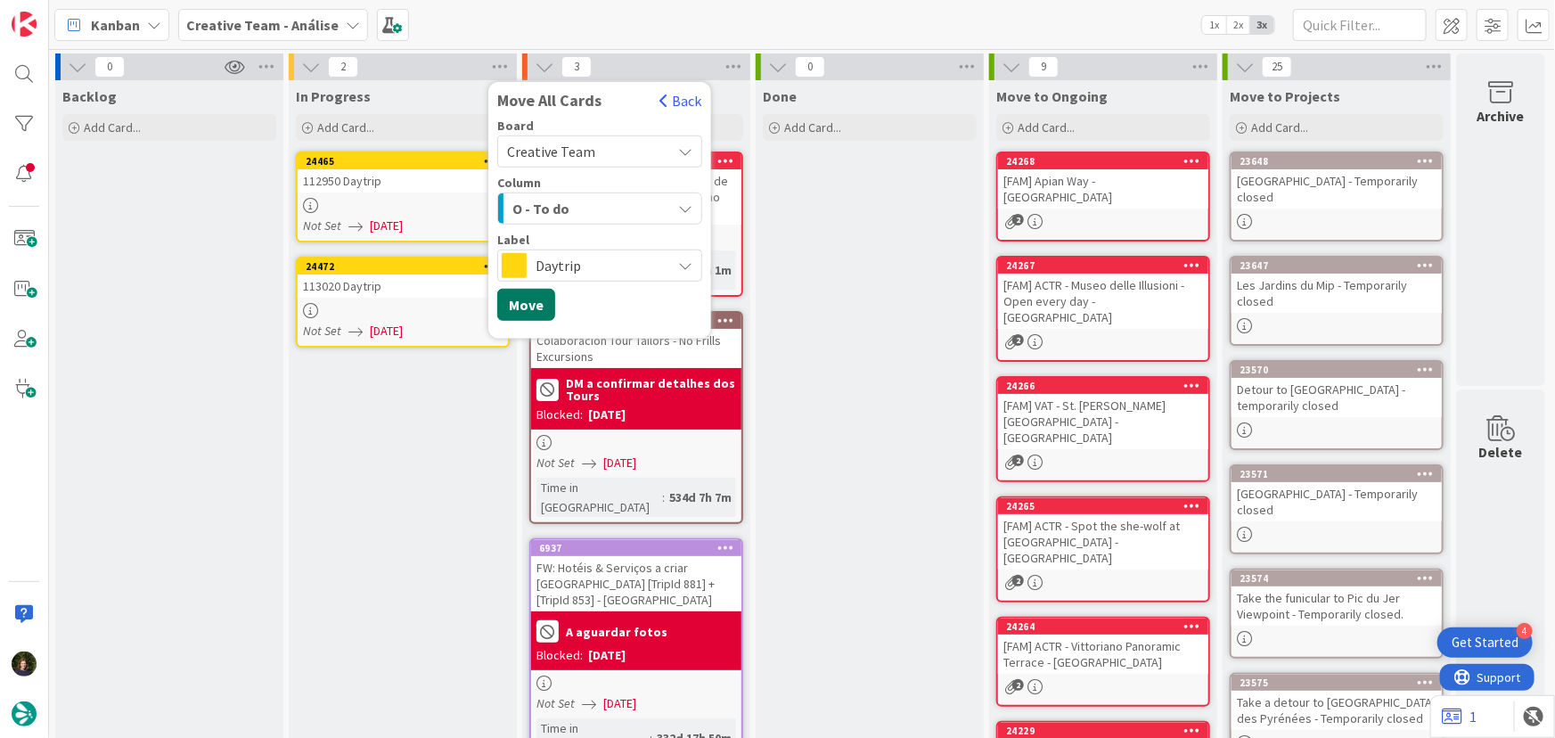
click at [530, 302] on button "Move" at bounding box center [526, 305] width 58 height 32
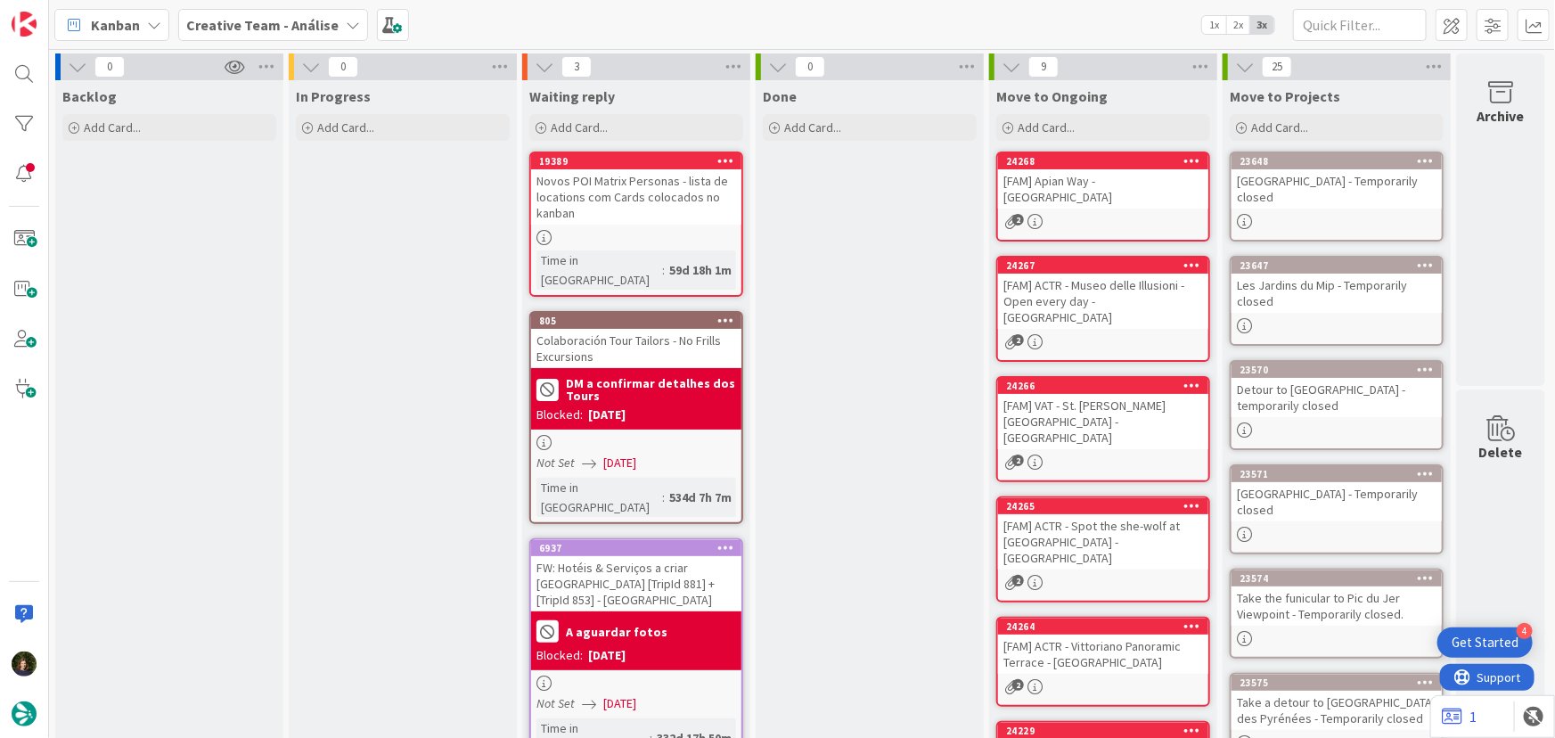
click at [257, 25] on b "Creative Team - Análise" at bounding box center [262, 25] width 152 height 18
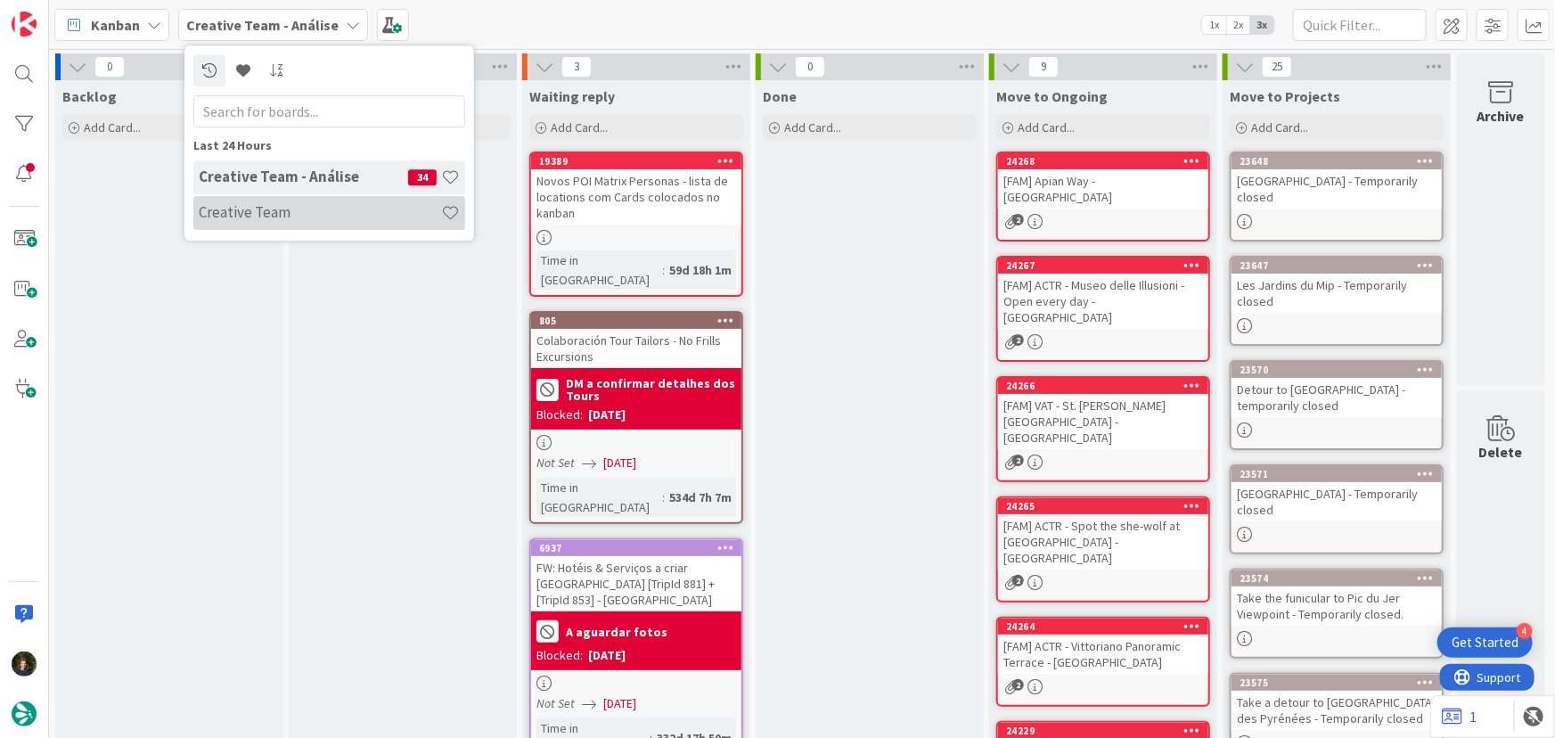
click at [282, 213] on h4 "Creative Team" at bounding box center [320, 212] width 242 height 18
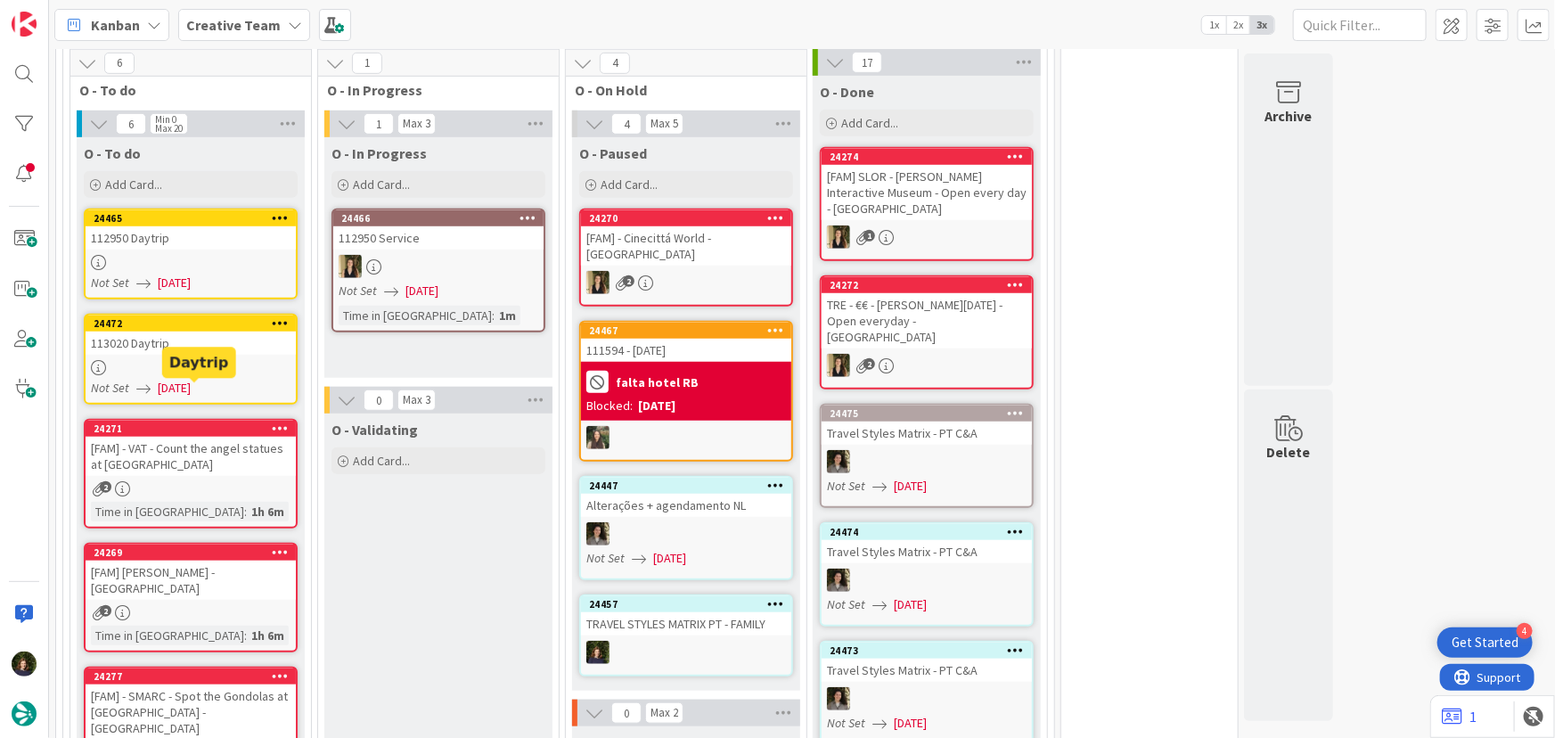
scroll to position [648, 0]
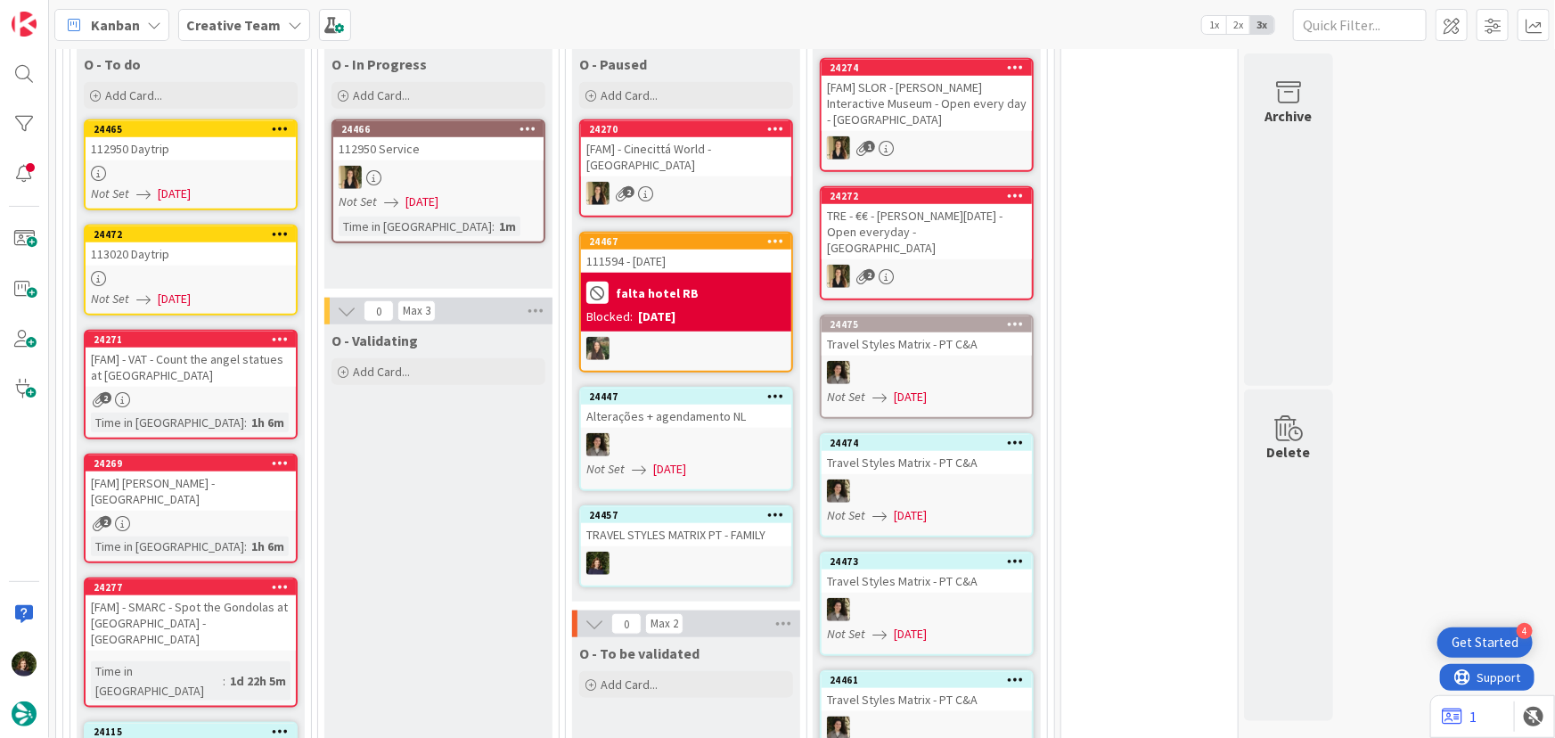
click at [185, 271] on div at bounding box center [191, 278] width 210 height 15
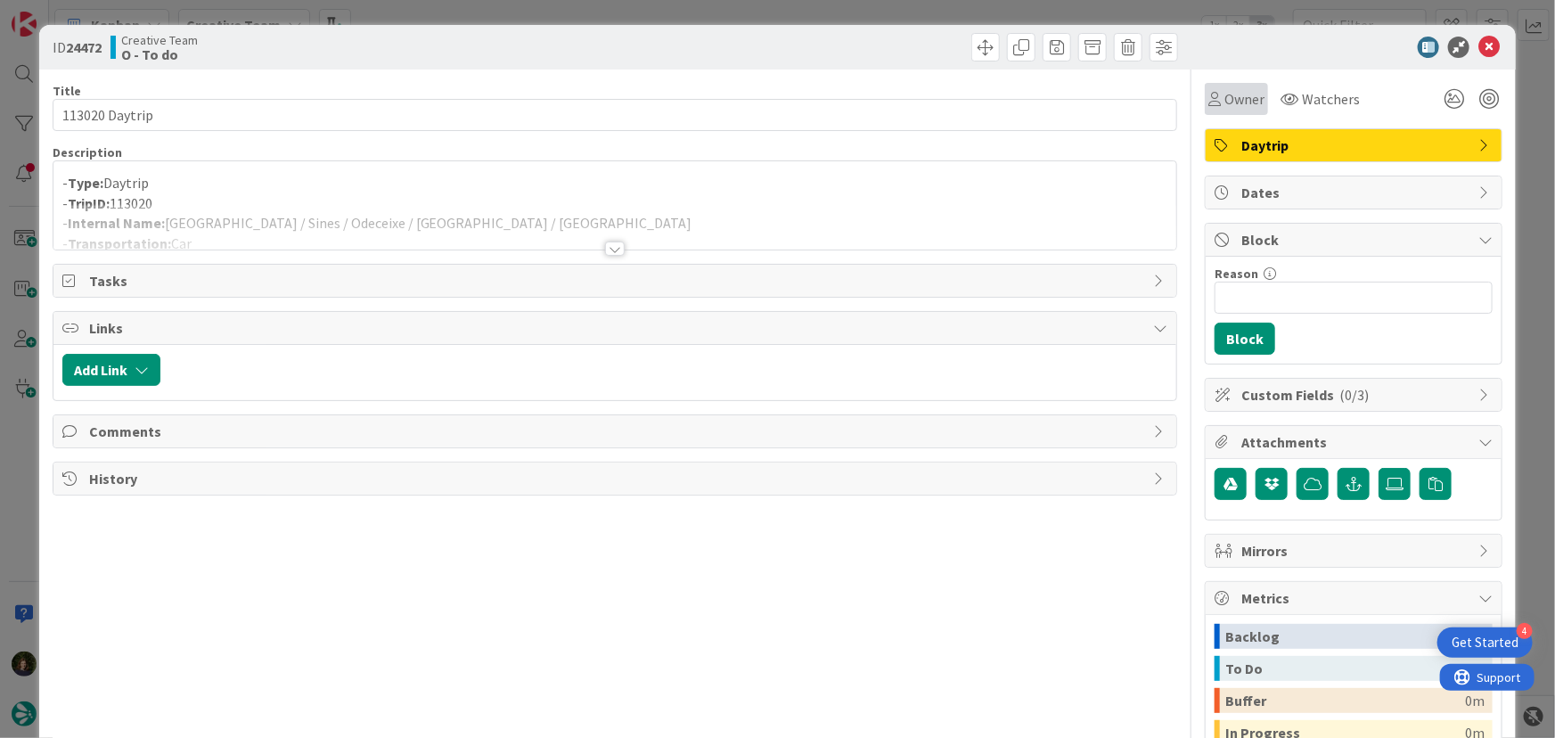
drag, startPoint x: 1237, startPoint y: 96, endPoint x: 1237, endPoint y: 106, distance: 9.8
click at [1237, 98] on span "Owner" at bounding box center [1244, 98] width 40 height 21
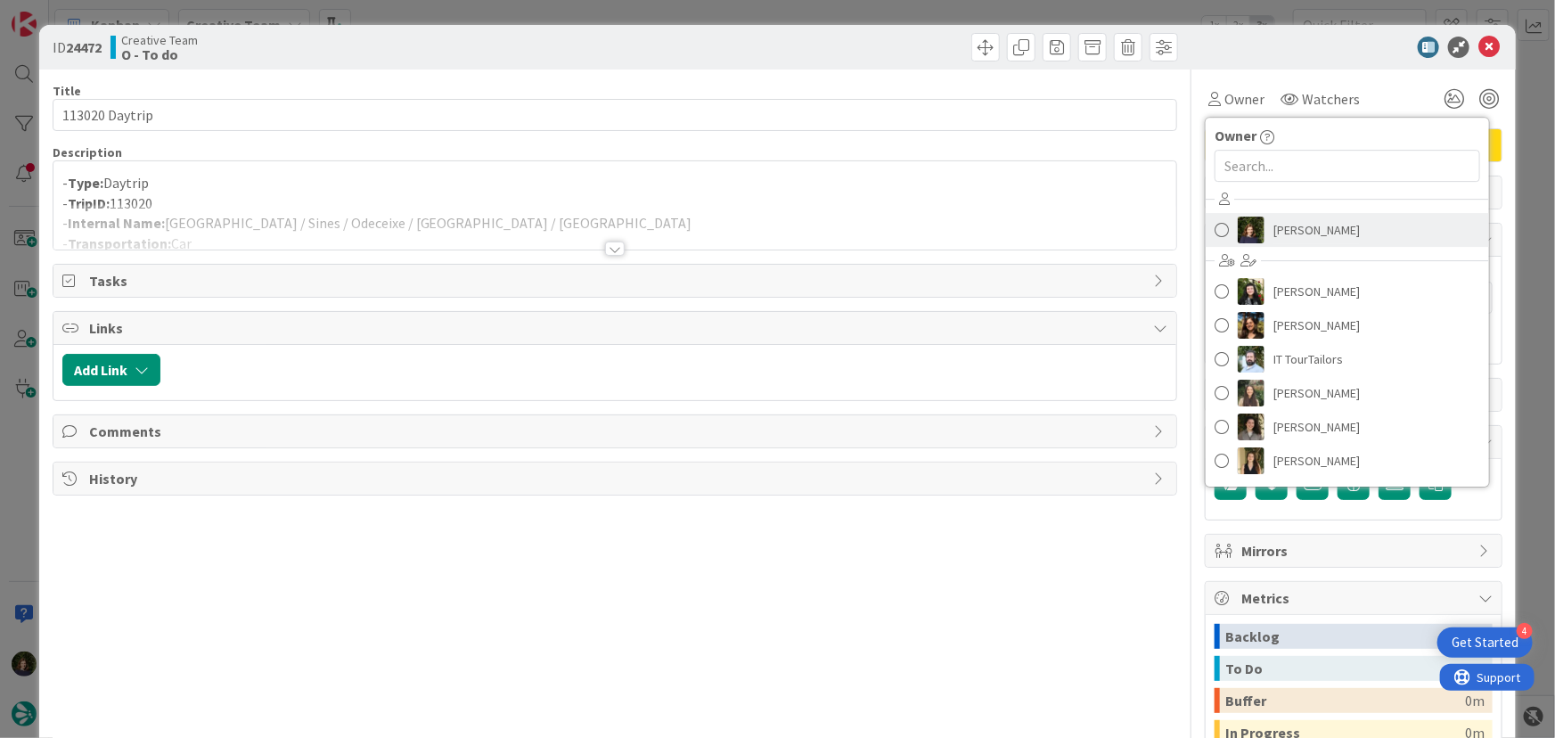
click at [1290, 227] on span "Margarida Carvalho" at bounding box center [1316, 229] width 86 height 27
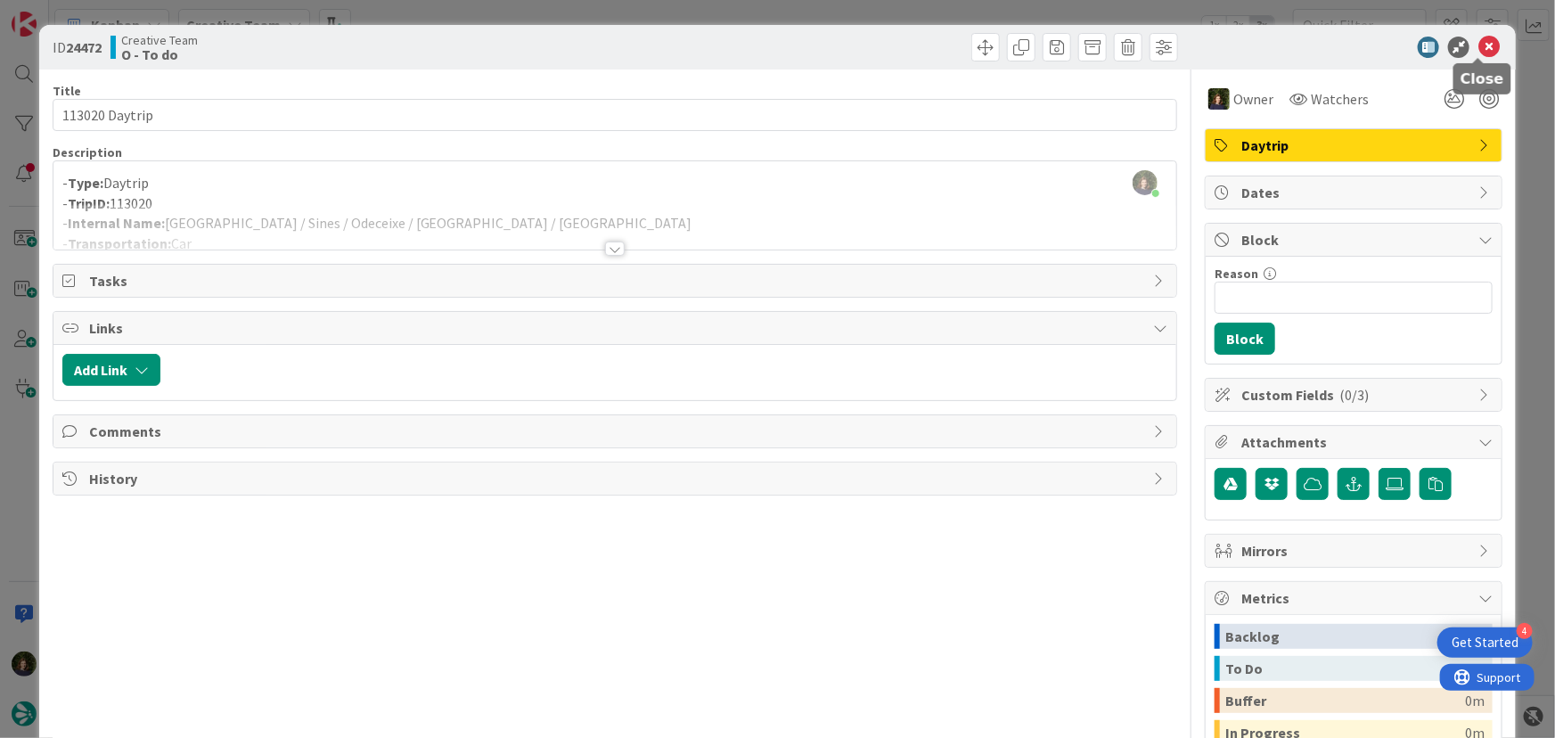
click at [1479, 51] on icon at bounding box center [1488, 47] width 21 height 21
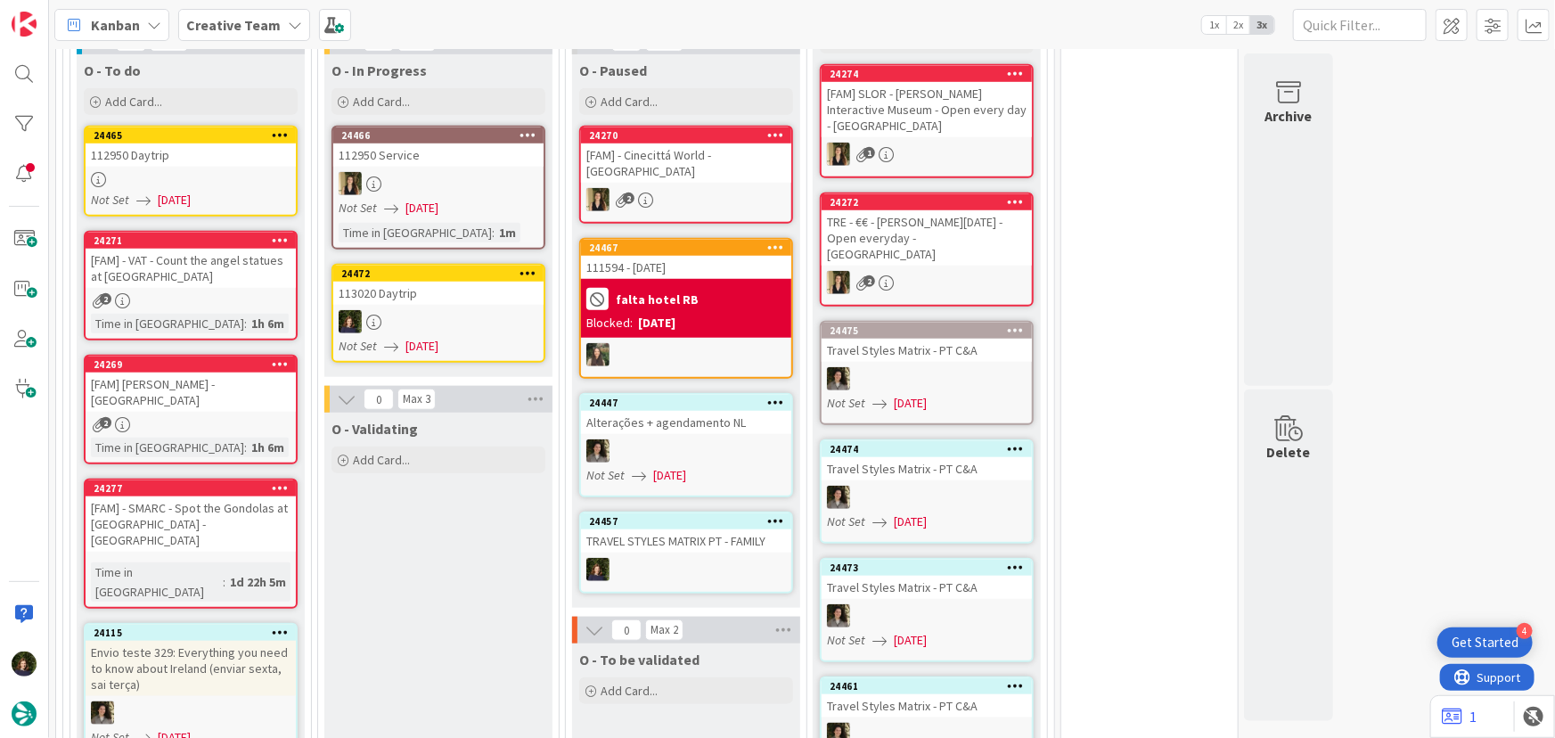
click at [436, 323] on div at bounding box center [438, 321] width 210 height 23
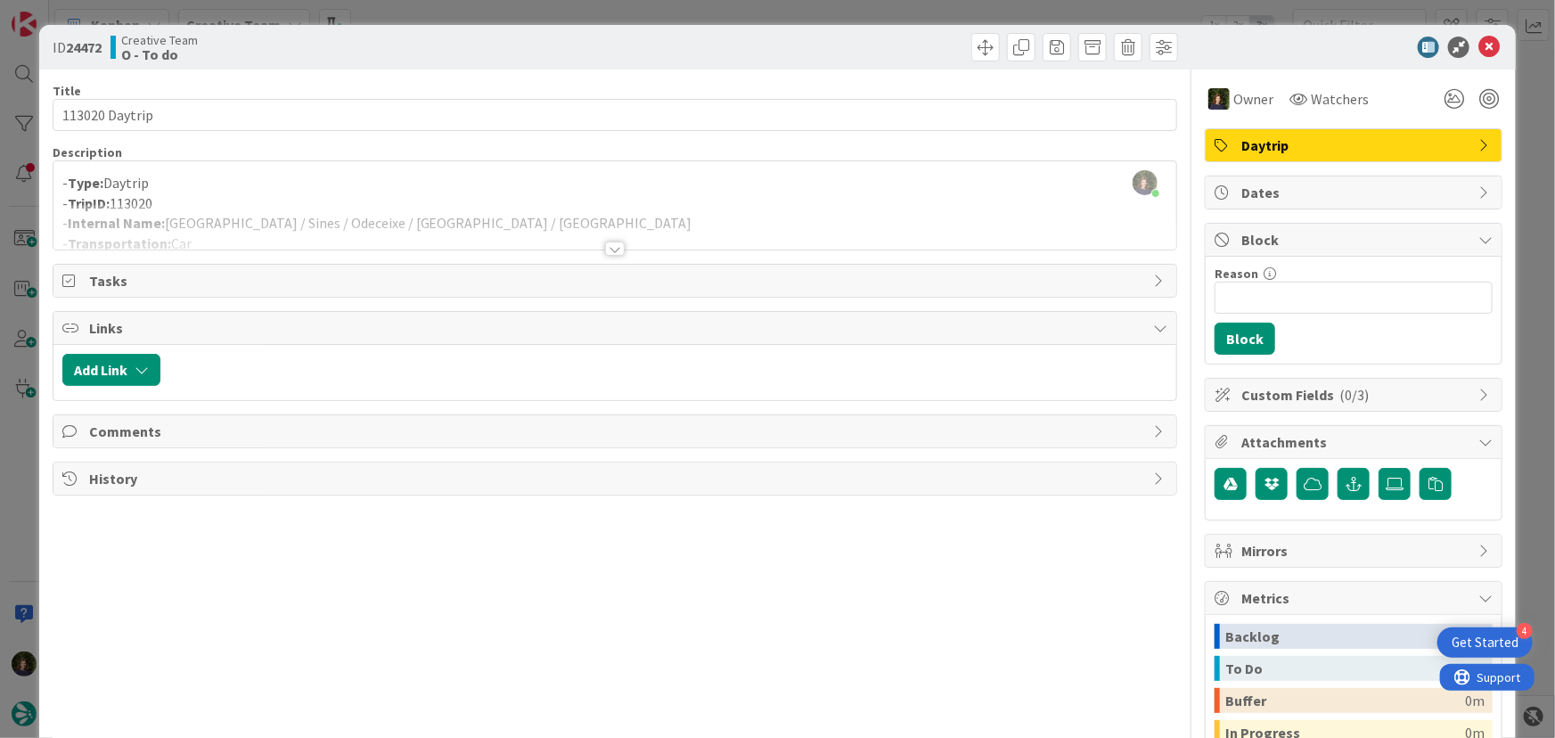
click at [609, 249] on div at bounding box center [615, 248] width 20 height 14
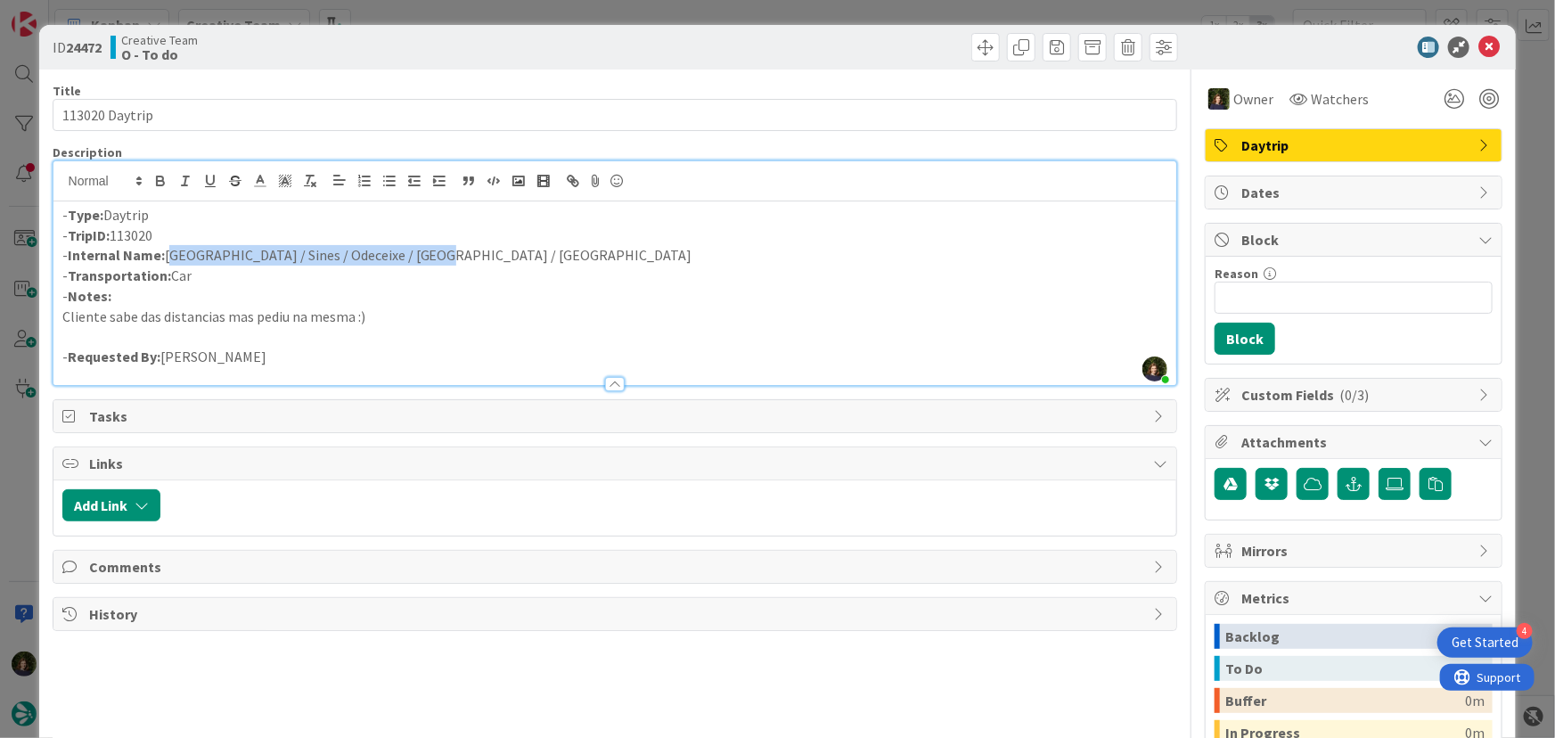
drag, startPoint x: 168, startPoint y: 252, endPoint x: 386, endPoint y: 257, distance: 217.5
click at [418, 265] on div "- Type: Daytrip - TripID: 113020 - Internal Name: Lisbon / Sines / Odeceixe / A…" at bounding box center [614, 293] width 1123 height 184
copy div "Lisbon / Sines / Odeceixe / Aljezur / Lagos - Transportation: Car"
click at [1478, 48] on icon at bounding box center [1488, 47] width 21 height 21
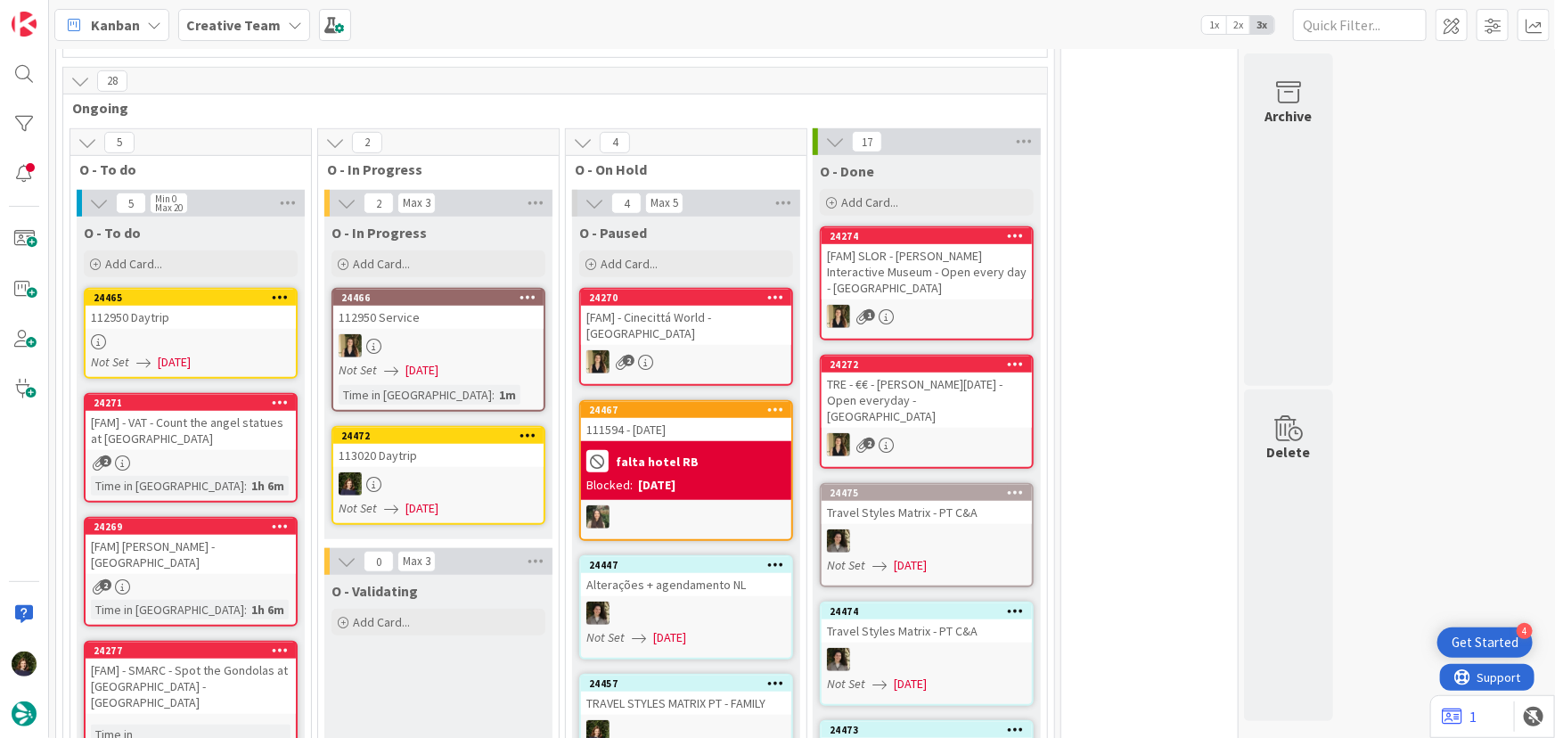
click at [278, 25] on div "Creative Team" at bounding box center [244, 25] width 132 height 32
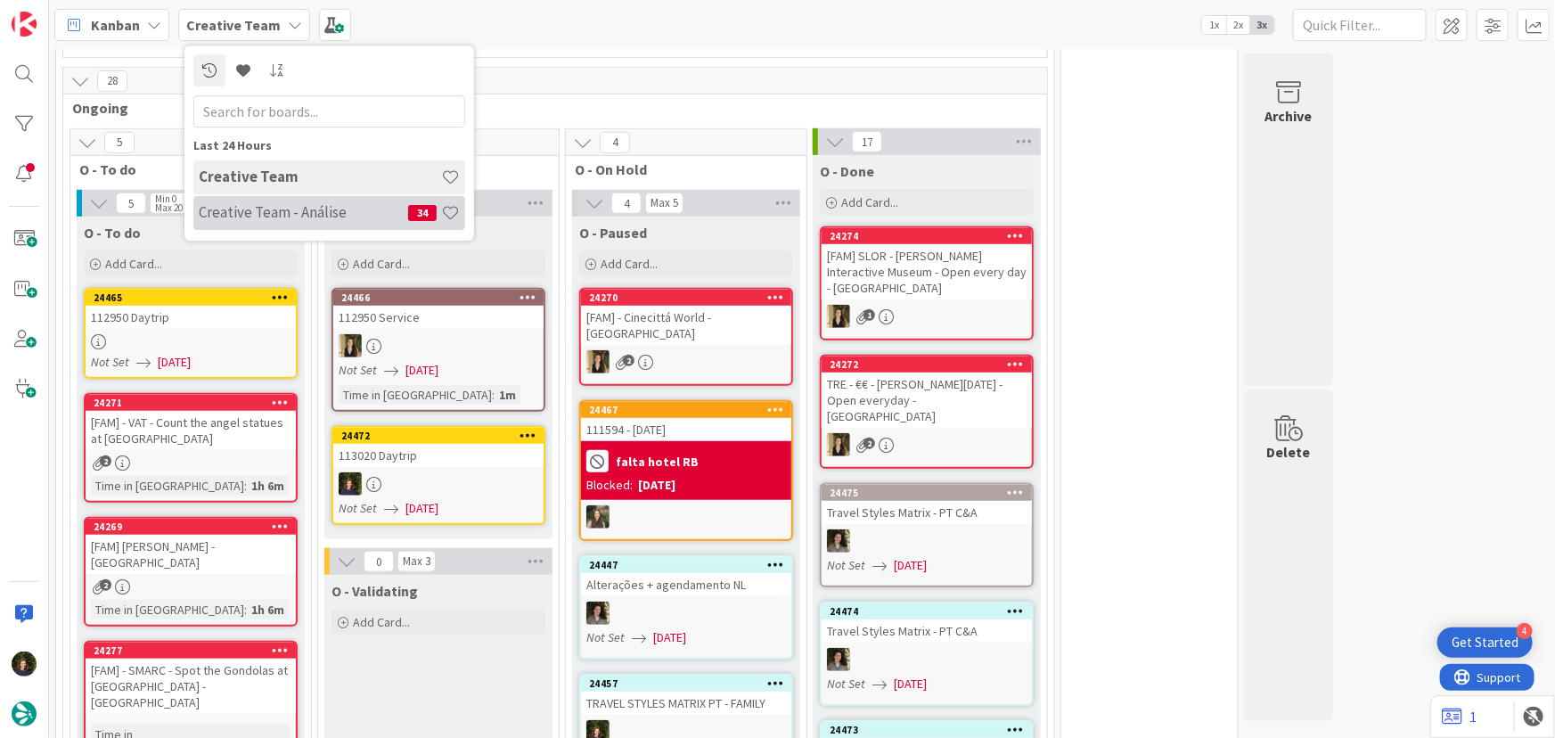
click at [269, 214] on h4 "Creative Team - Análise" at bounding box center [303, 212] width 209 height 18
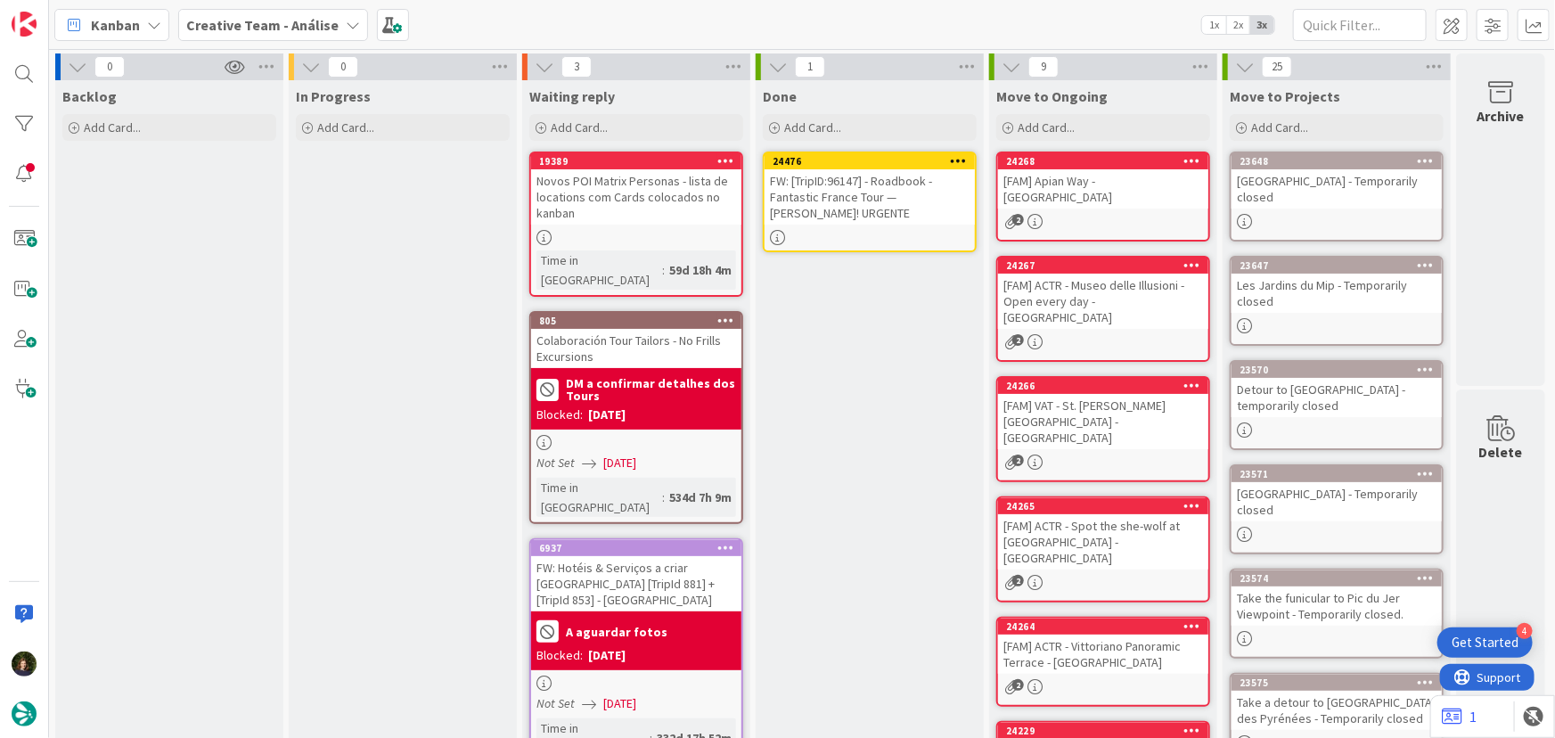
click at [960, 154] on icon at bounding box center [959, 160] width 17 height 12
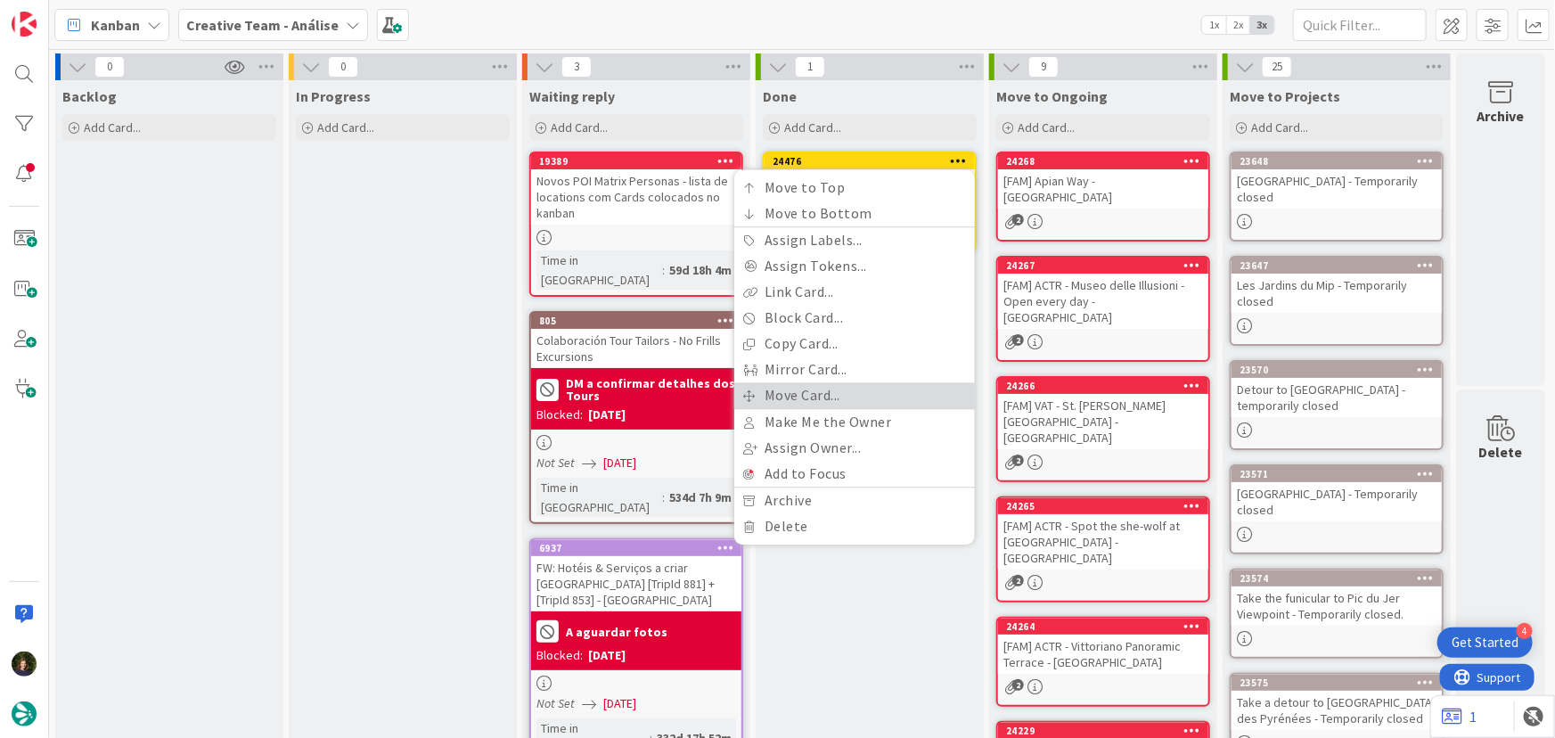
click at [872, 386] on link "Move Card..." at bounding box center [854, 395] width 241 height 26
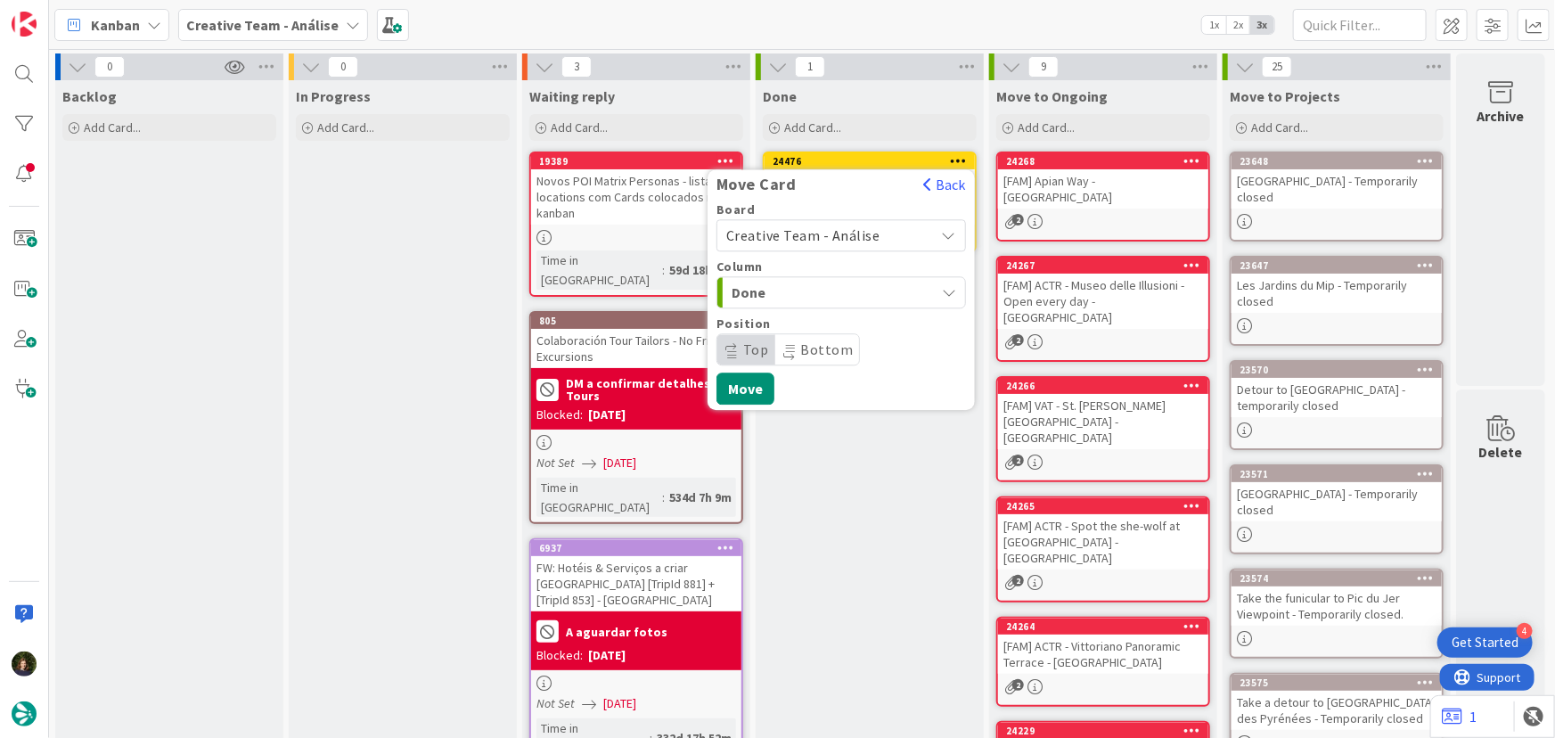
click at [838, 239] on span "Creative Team - Análise" at bounding box center [803, 235] width 154 height 18
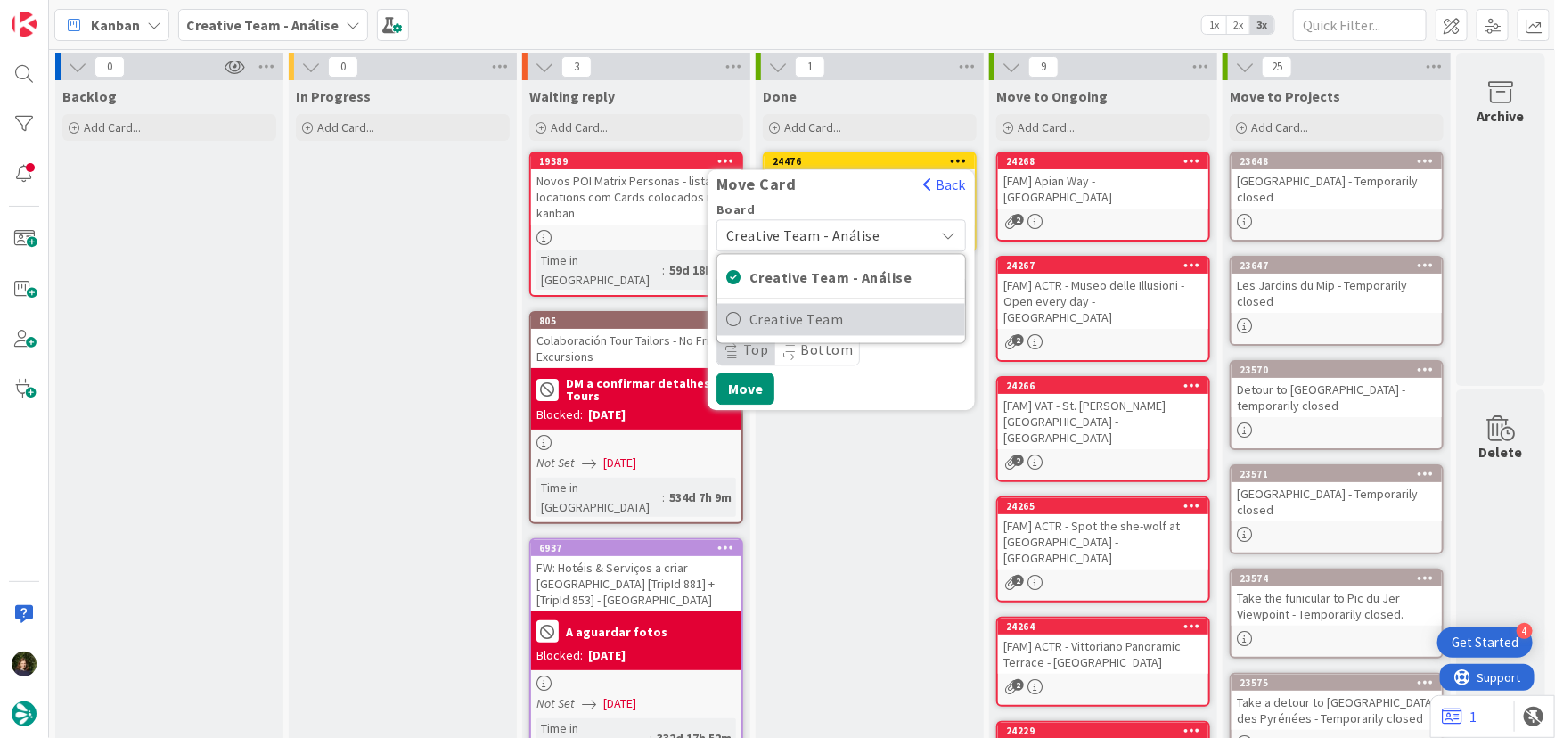
click at [867, 326] on span "Creative Team" at bounding box center [852, 319] width 207 height 27
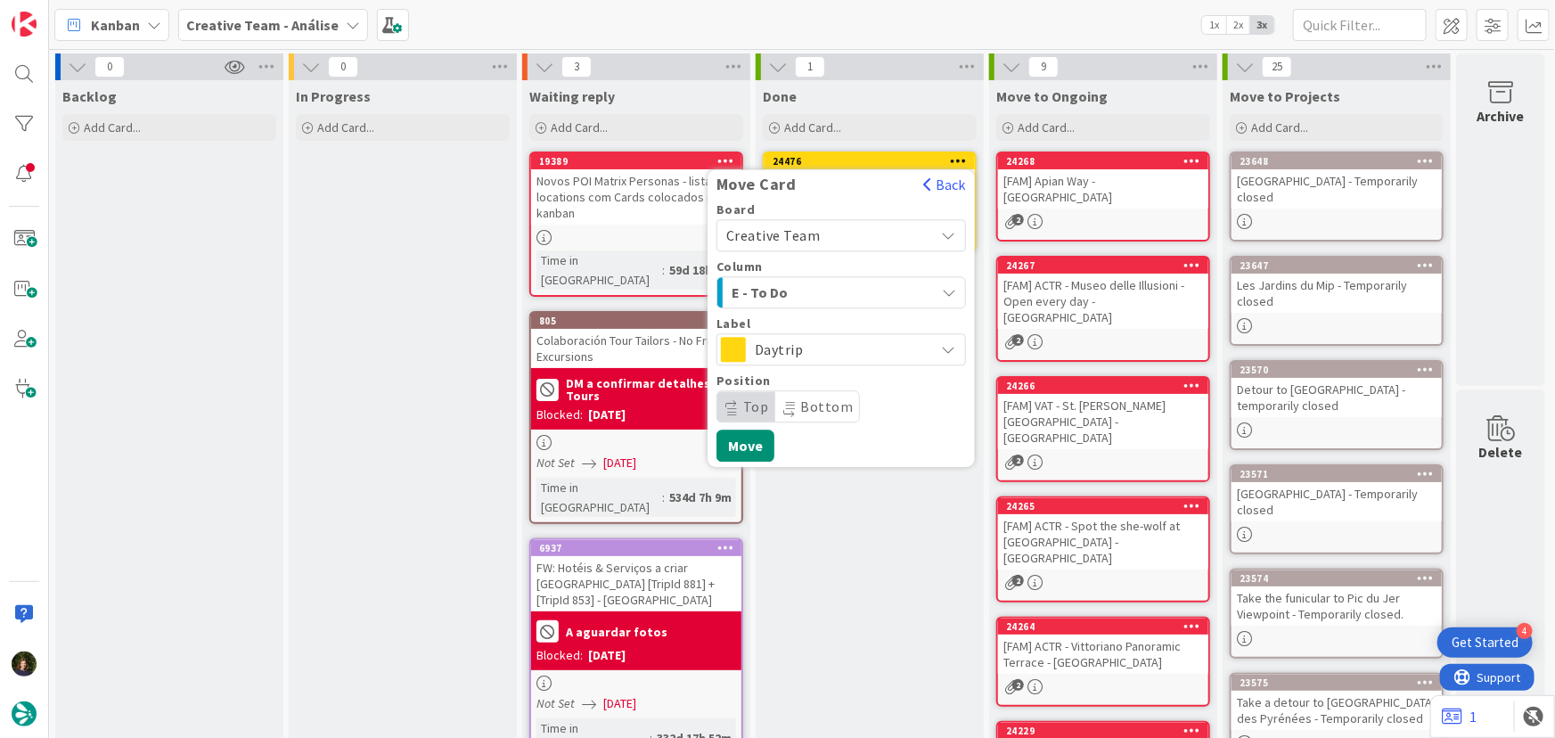
click at [847, 294] on span "E - To Do" at bounding box center [798, 292] width 134 height 23
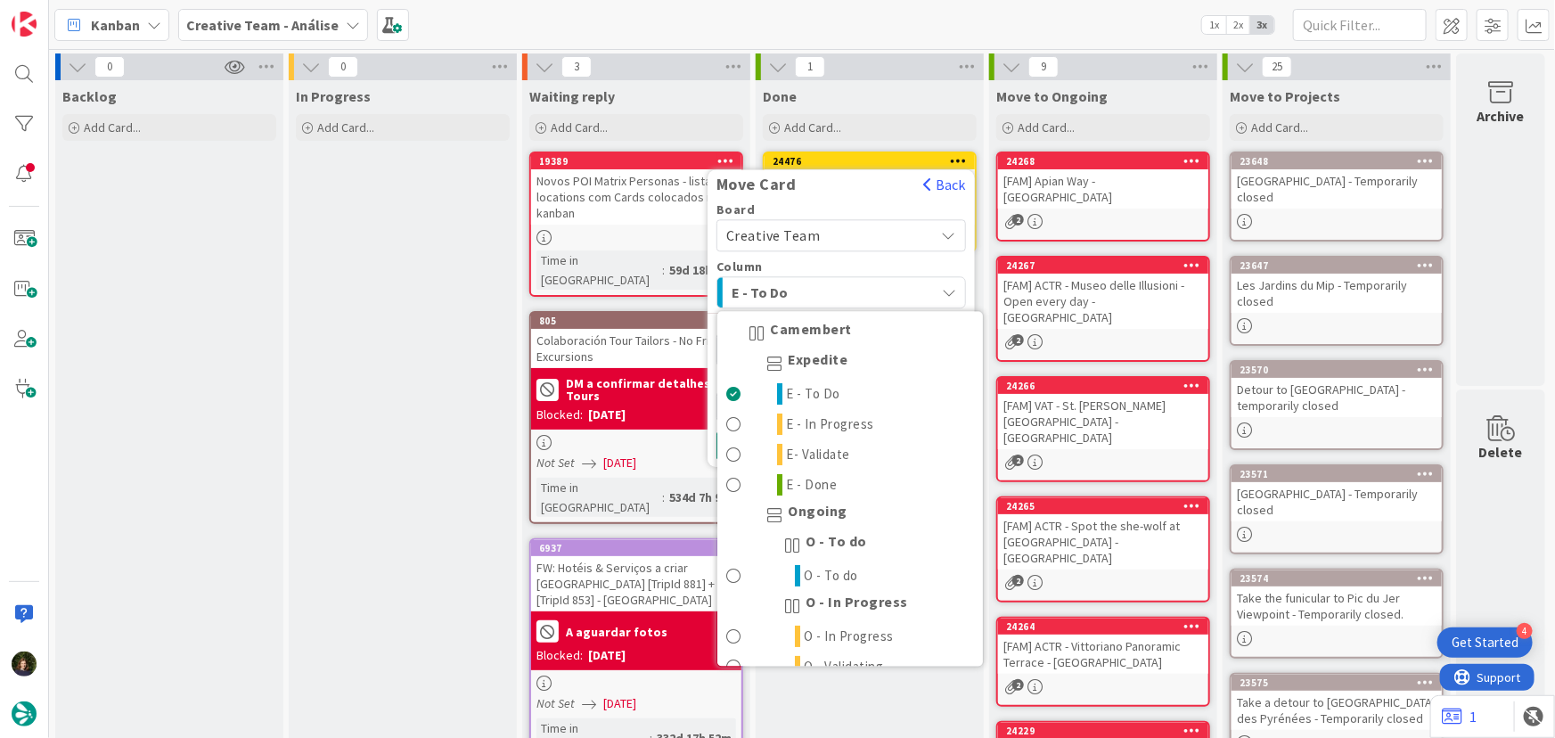
click at [853, 297] on span "E - To Do" at bounding box center [798, 292] width 134 height 23
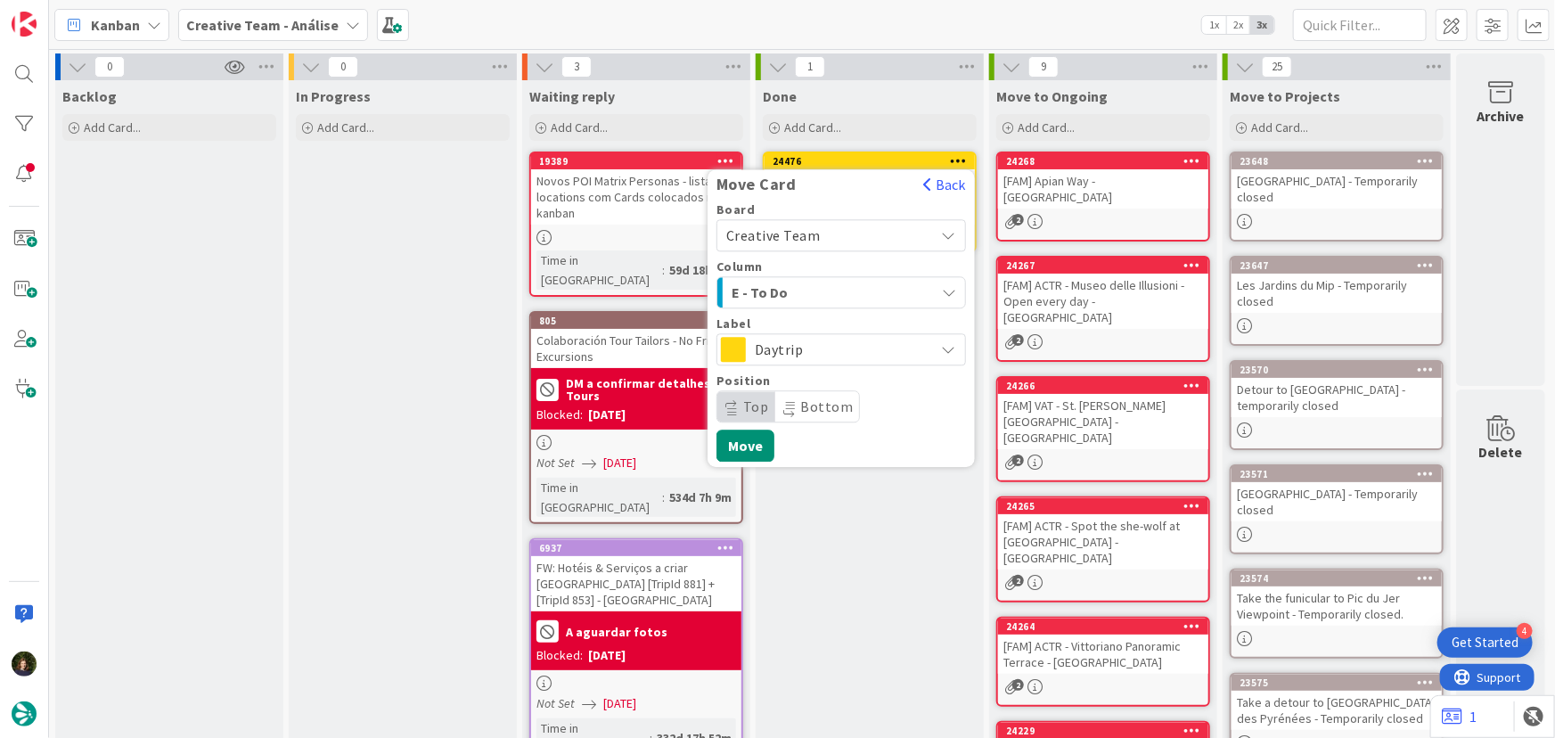
click at [854, 347] on span "Daytrip" at bounding box center [840, 349] width 171 height 25
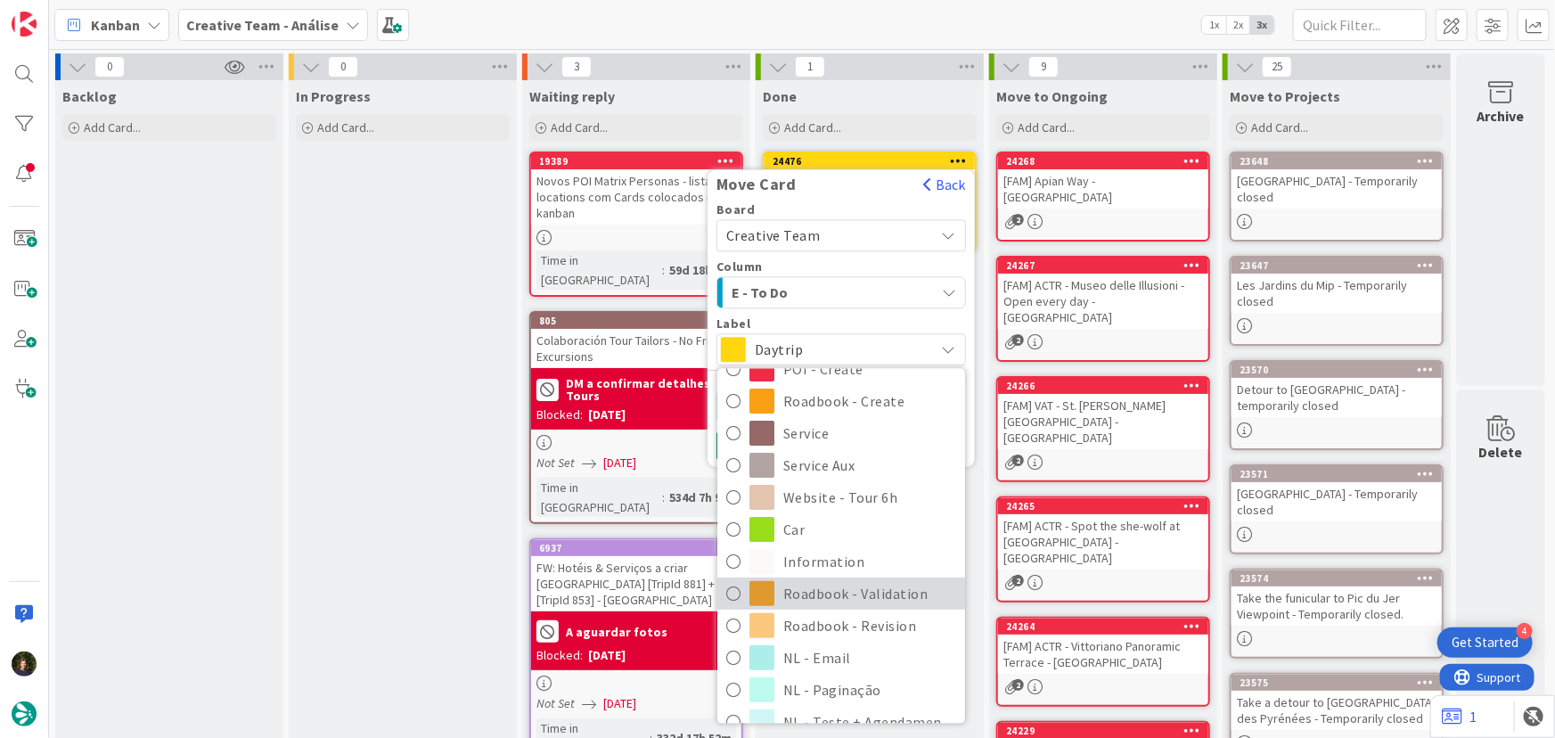
scroll to position [242, 0]
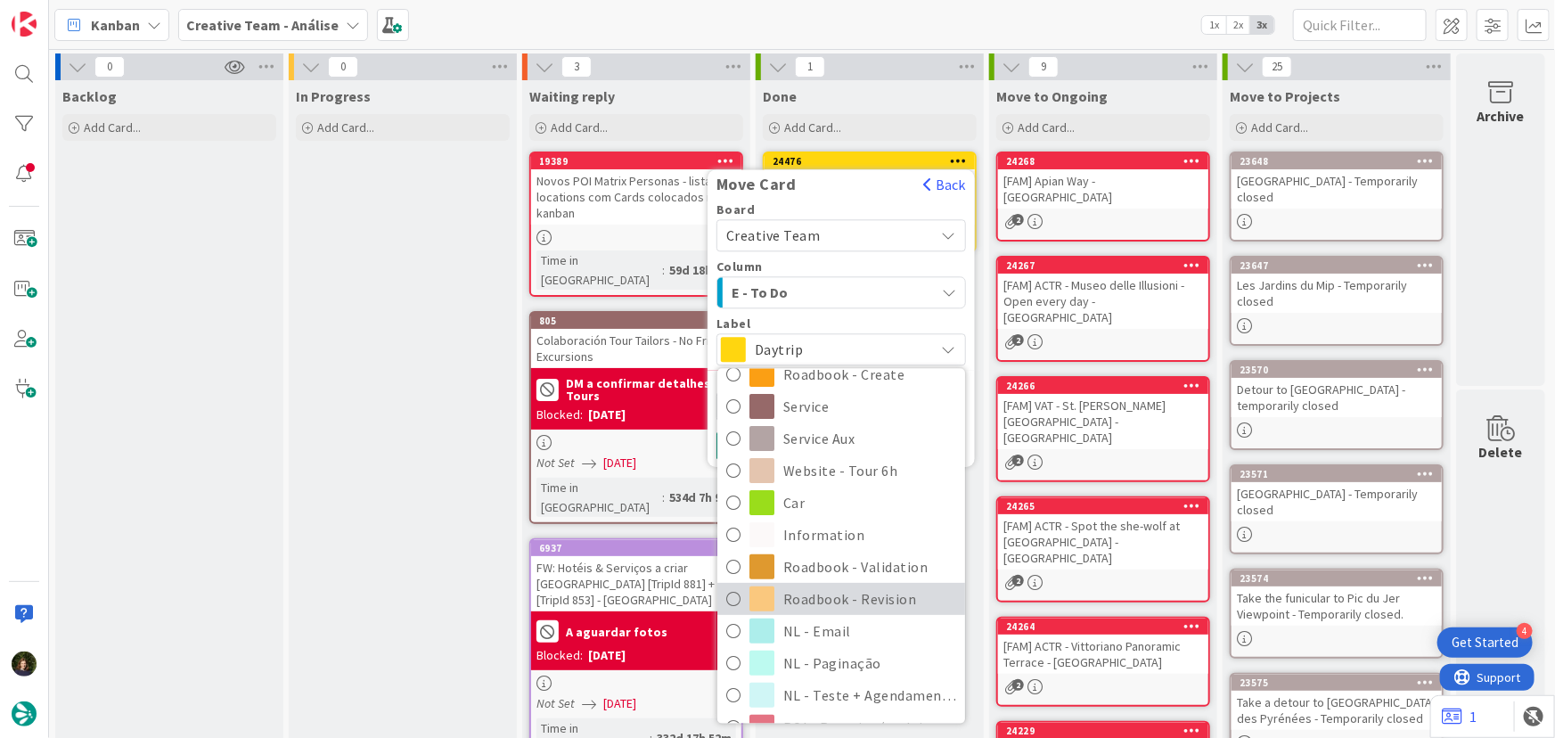
click at [886, 601] on span "Roadbook - Revision" at bounding box center [869, 598] width 173 height 27
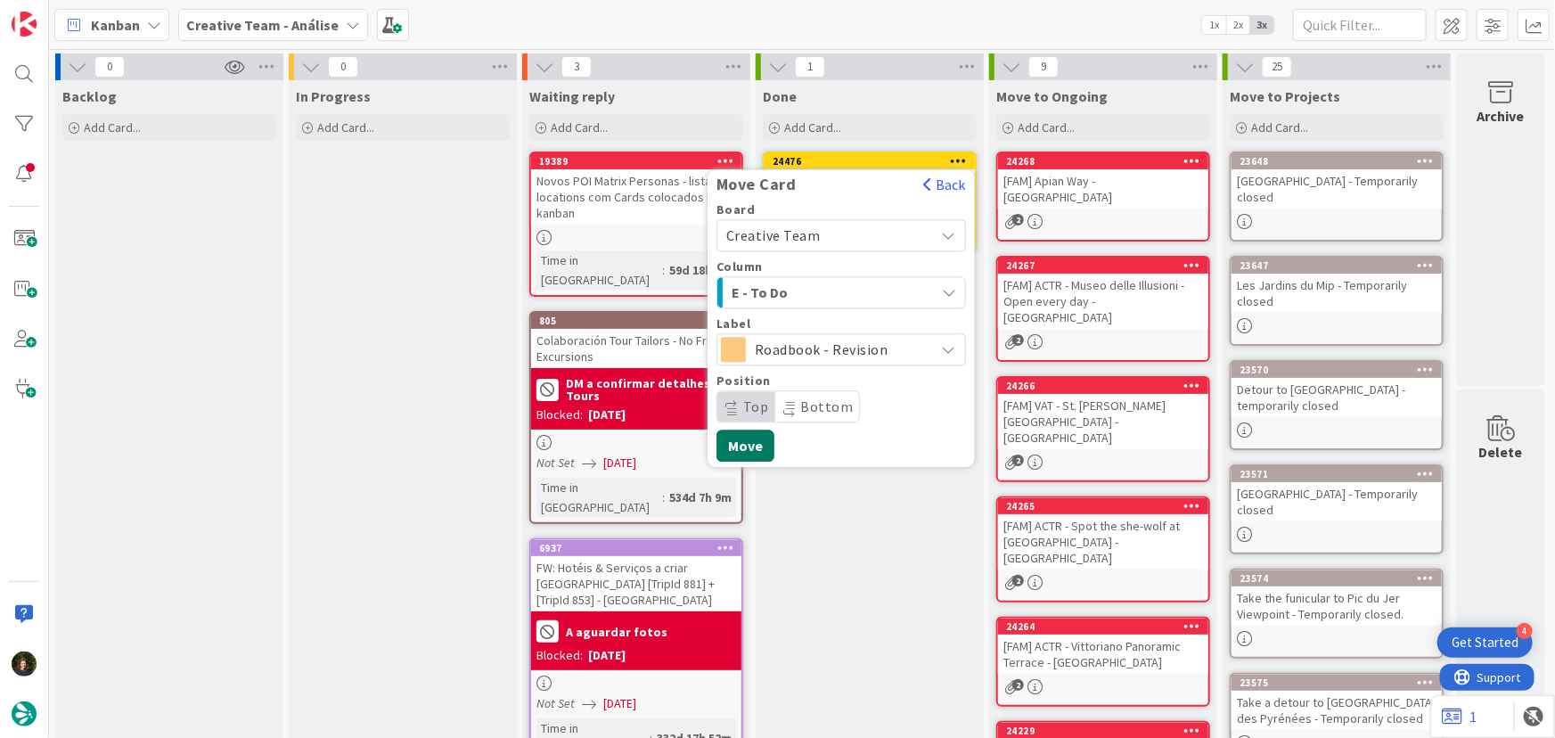
click at [742, 452] on button "Move" at bounding box center [745, 445] width 58 height 32
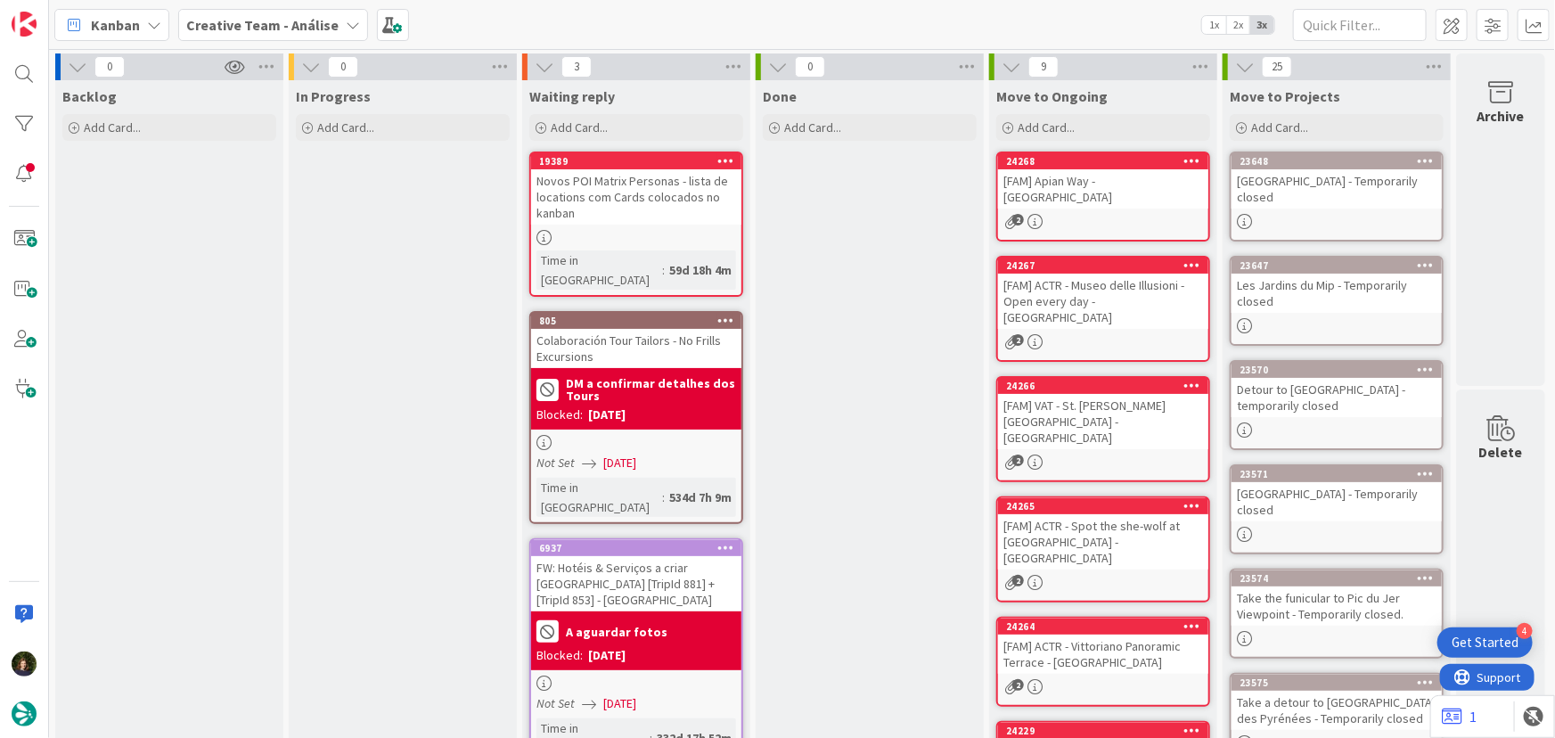
click at [253, 22] on b "Creative Team - Análise" at bounding box center [262, 25] width 152 height 18
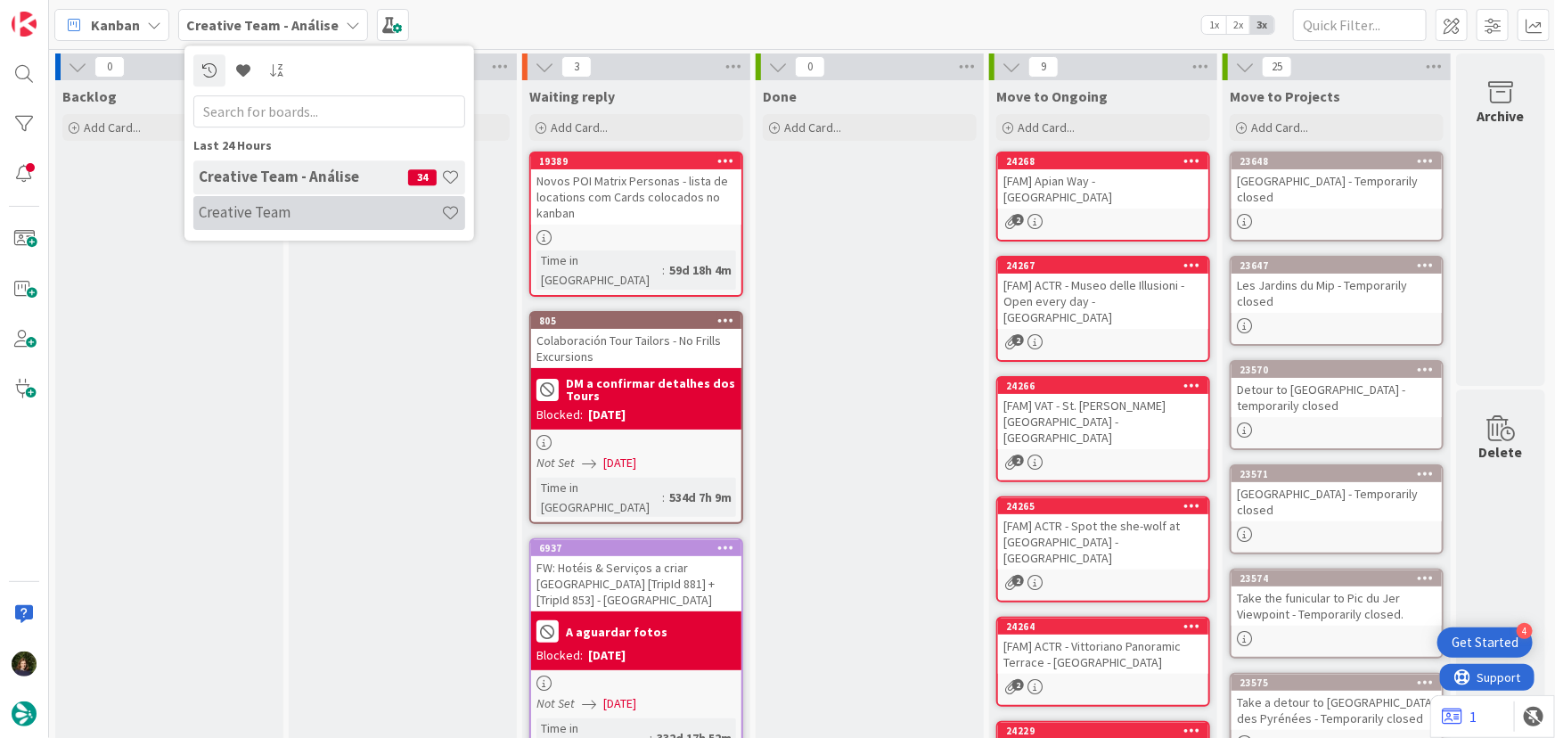
click at [285, 216] on h4 "Creative Team" at bounding box center [320, 212] width 242 height 18
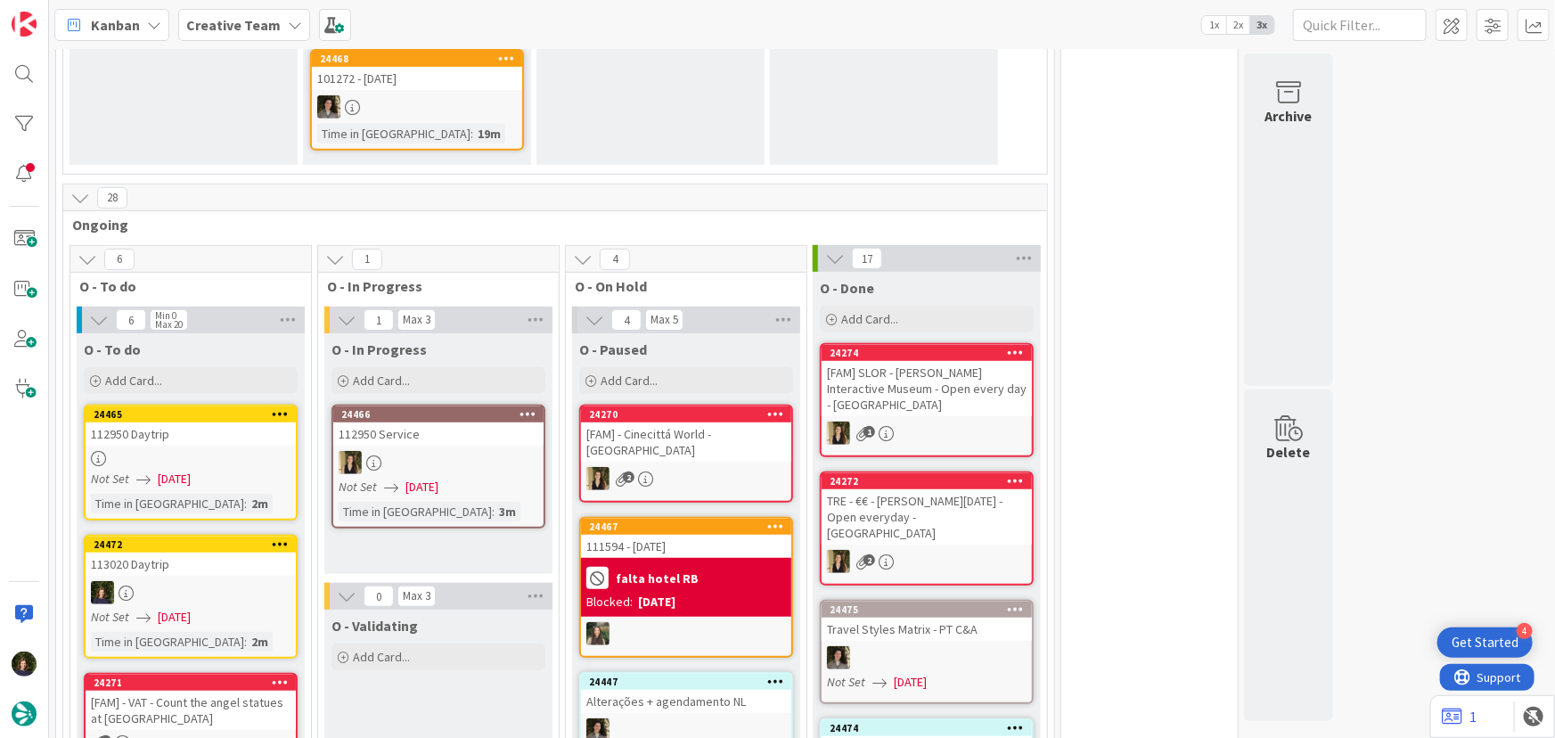
scroll to position [486, 0]
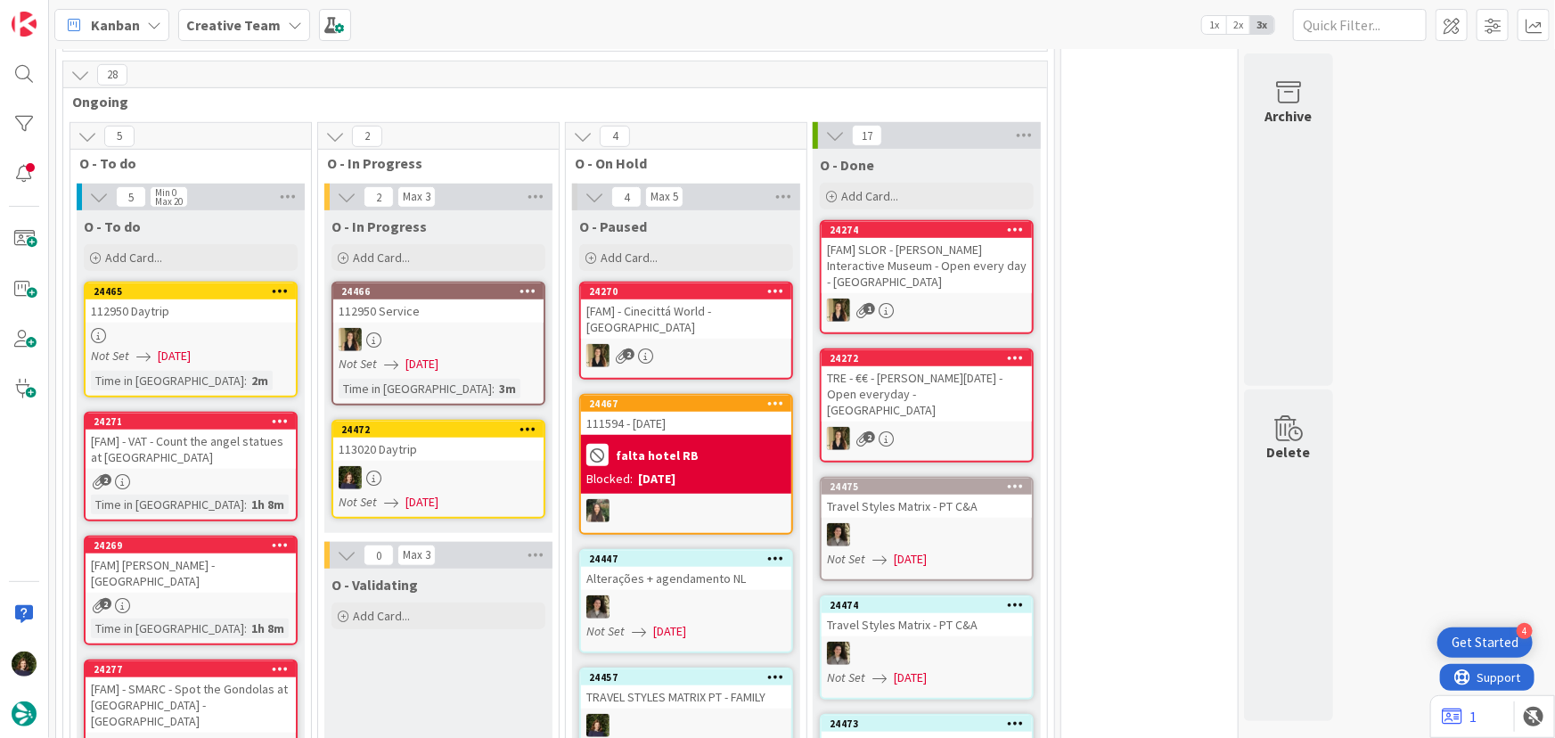
click at [452, 477] on div at bounding box center [438, 477] width 210 height 23
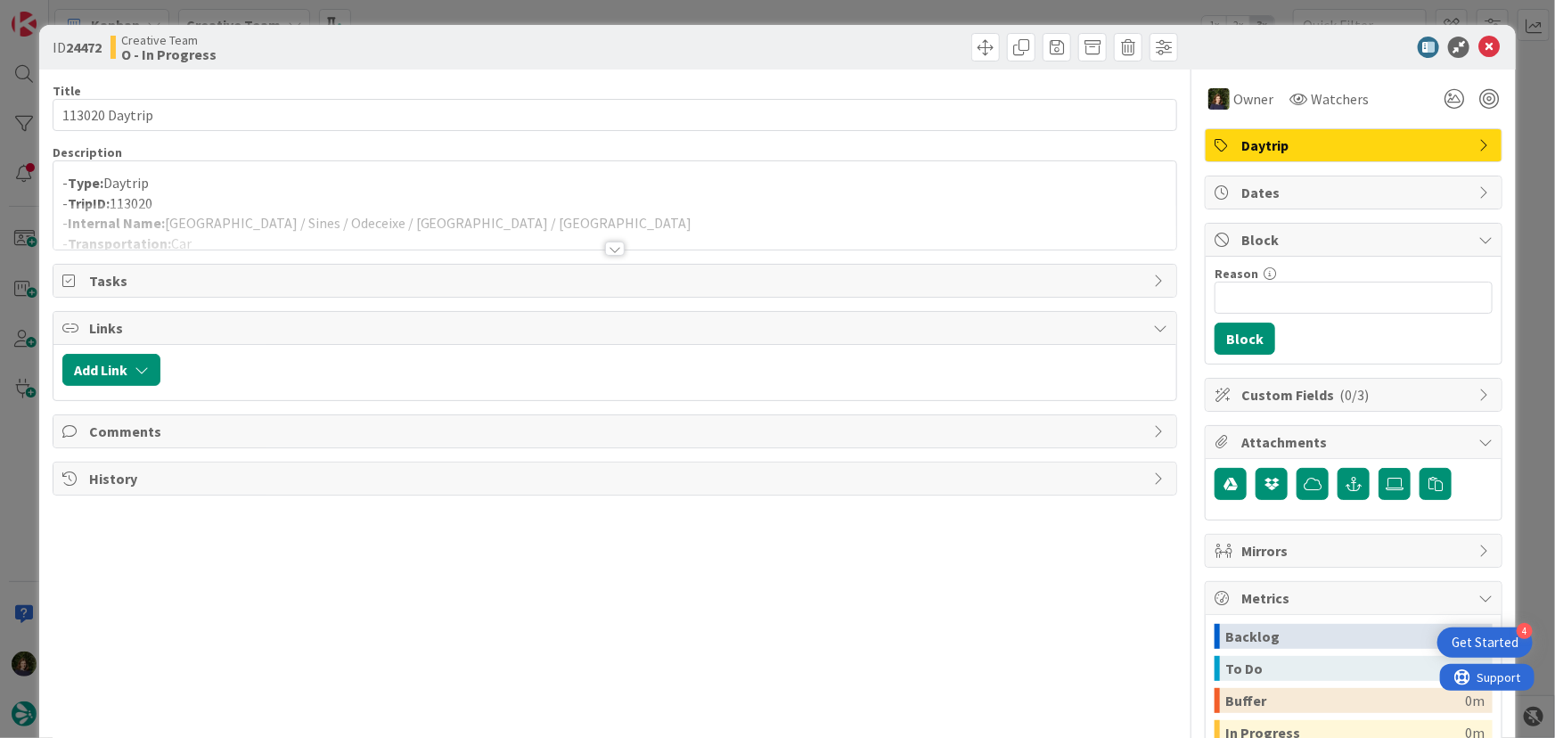
click at [176, 194] on p "- TripID: 113020" at bounding box center [615, 203] width 1106 height 20
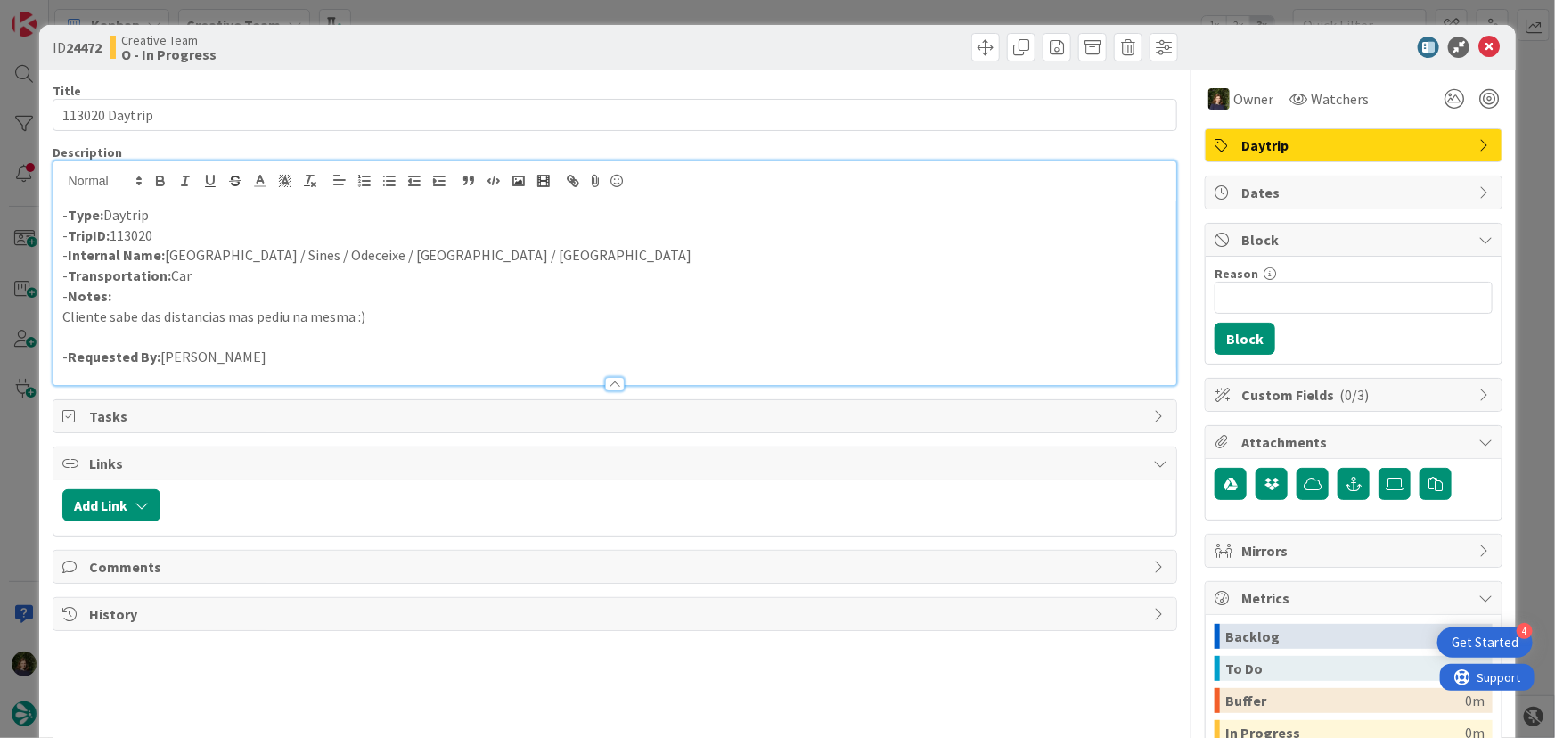
drag, startPoint x: 175, startPoint y: 233, endPoint x: 79, endPoint y: 233, distance: 95.3
click at [68, 241] on p "- TripID: 113020" at bounding box center [615, 235] width 1106 height 20
copy p "TripID: 113020"
drag, startPoint x: 396, startPoint y: 250, endPoint x: 164, endPoint y: 257, distance: 232.6
click at [164, 257] on p "- Internal Name: Lisbon / Sines / Odeceixe / Aljezur / Lagos" at bounding box center [615, 255] width 1106 height 20
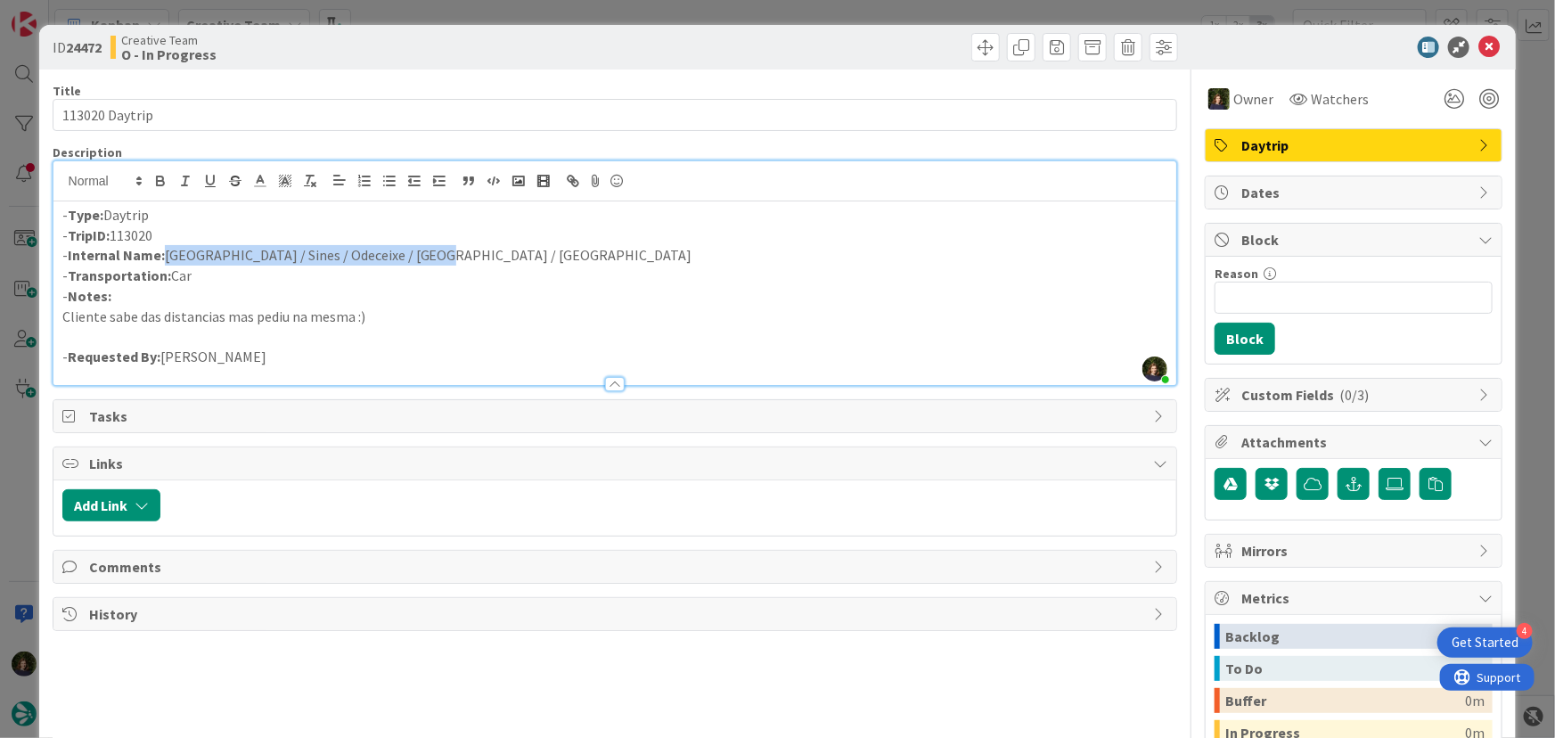
copy p "Lisbon / Sines / Odeceixe / Aljezur / Lagos"
click at [1478, 48] on icon at bounding box center [1488, 47] width 21 height 21
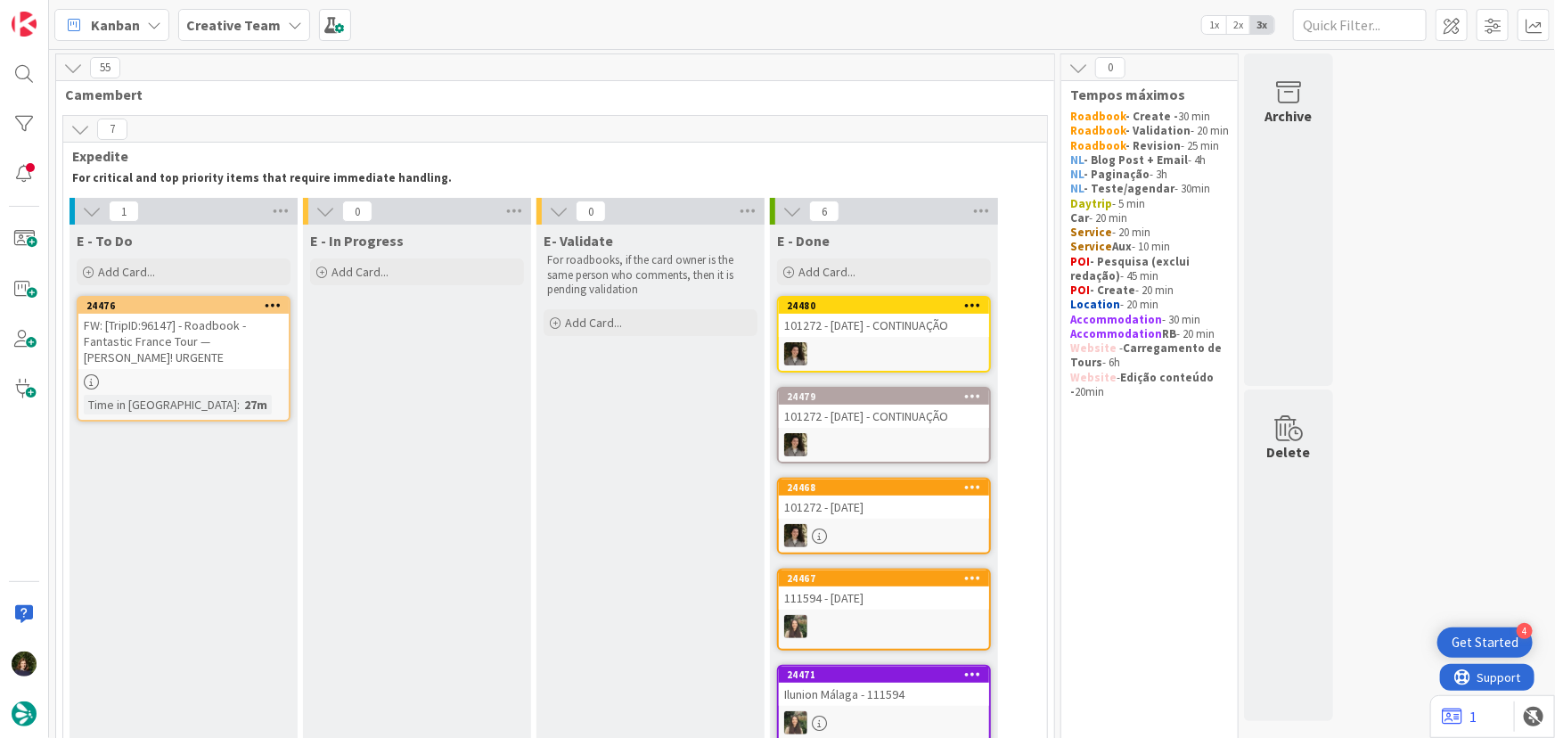
click at [208, 351] on div "FW: [TripID:96147] - Roadbook - Fantastic France Tour — Ben Fisherow! URGENTE" at bounding box center [183, 341] width 210 height 55
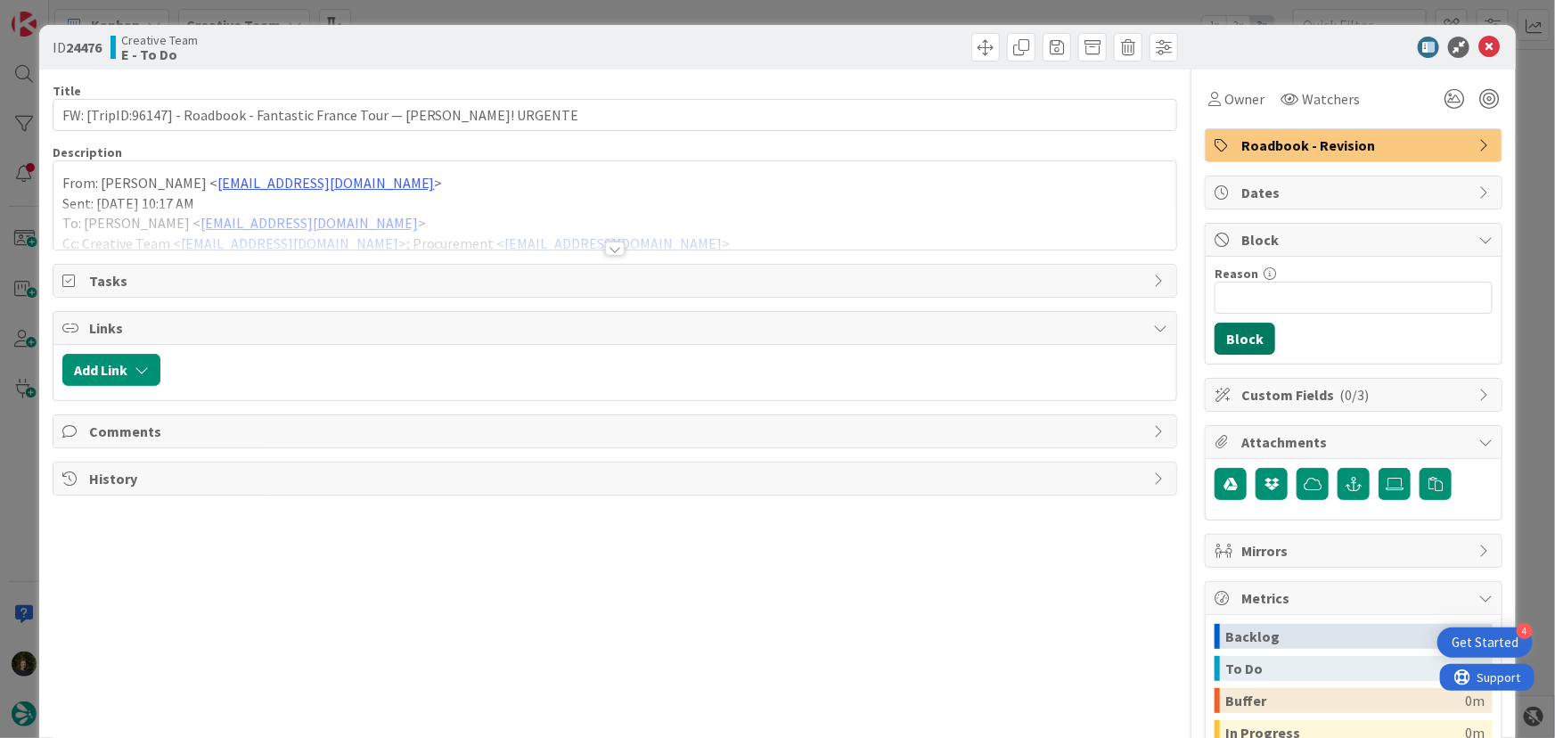
click at [1245, 343] on button "Block" at bounding box center [1244, 339] width 61 height 32
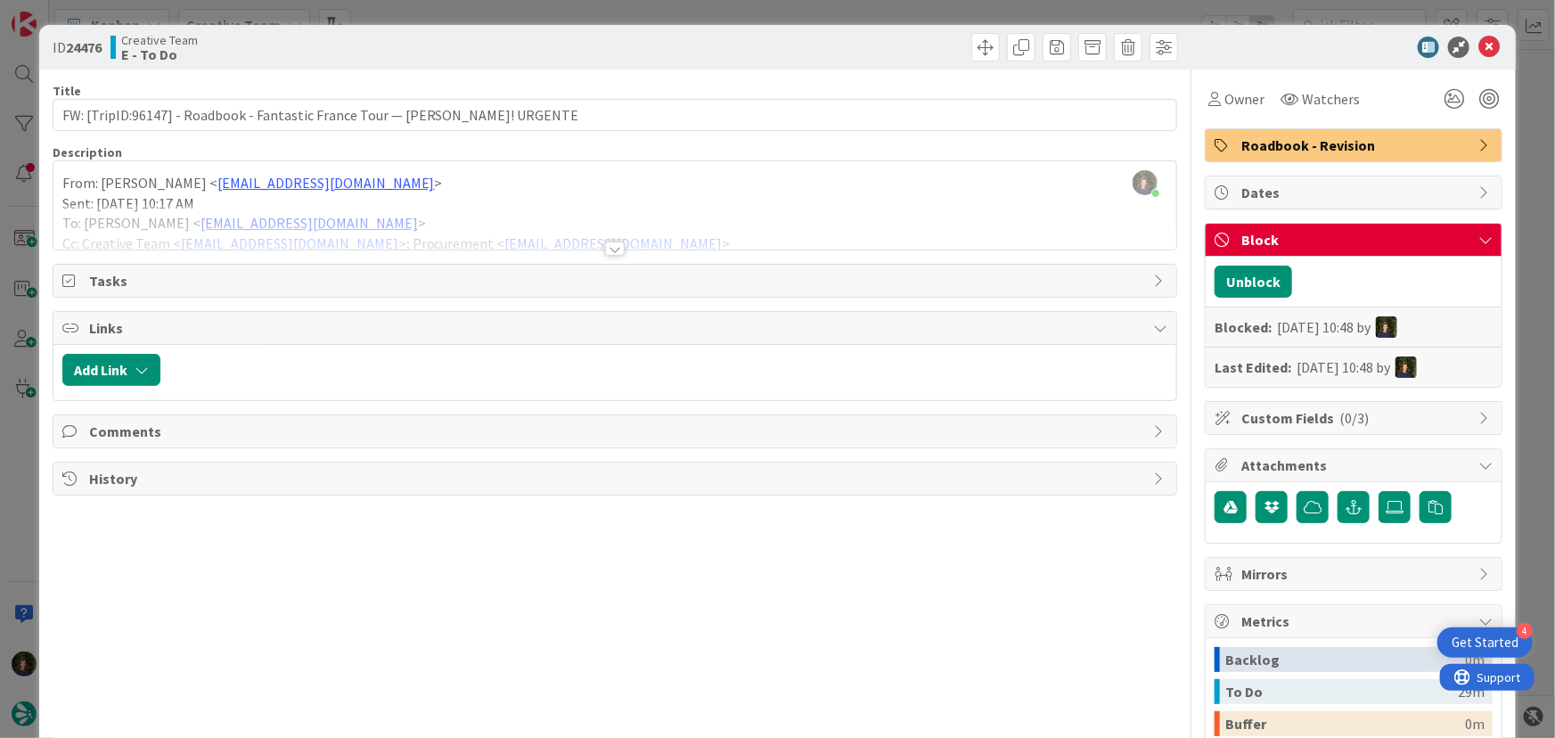
click at [605, 241] on div at bounding box center [615, 248] width 20 height 14
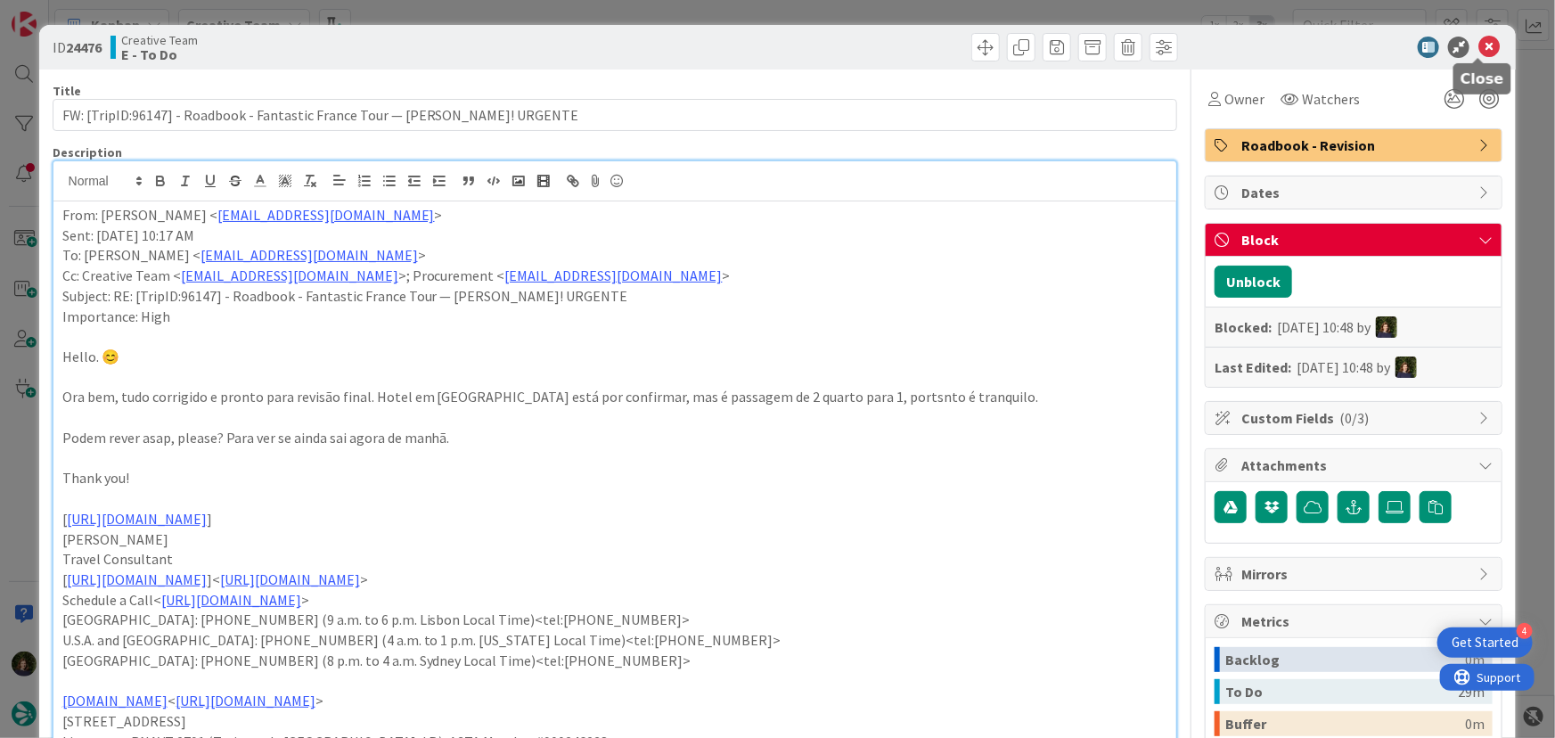
drag, startPoint x: 1475, startPoint y: 53, endPoint x: 894, endPoint y: 241, distance: 611.4
click at [1478, 53] on icon at bounding box center [1488, 47] width 21 height 21
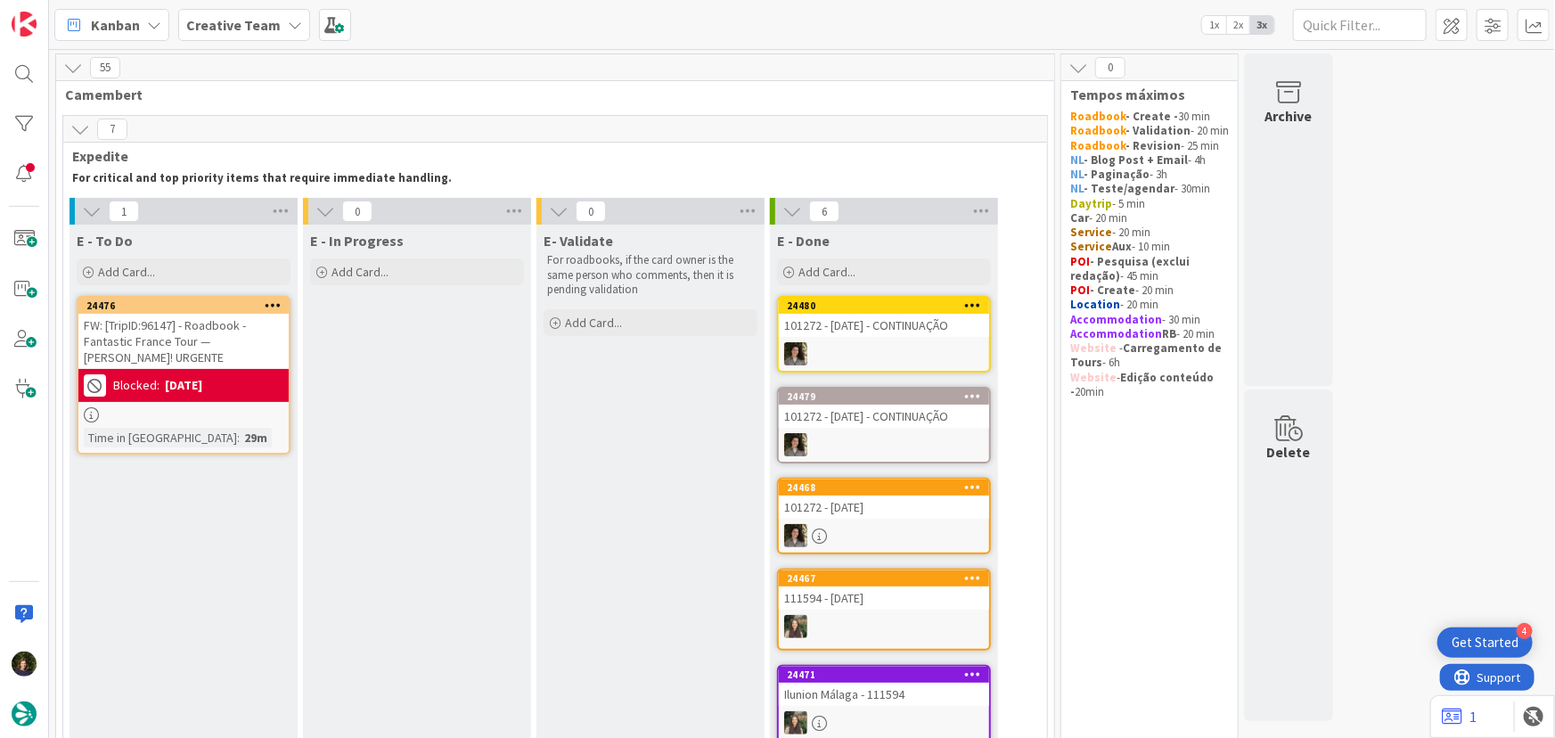
click at [230, 23] on b "Creative Team" at bounding box center [233, 25] width 94 height 18
click at [239, 211] on h4 "Creative Team - Análise" at bounding box center [303, 212] width 209 height 18
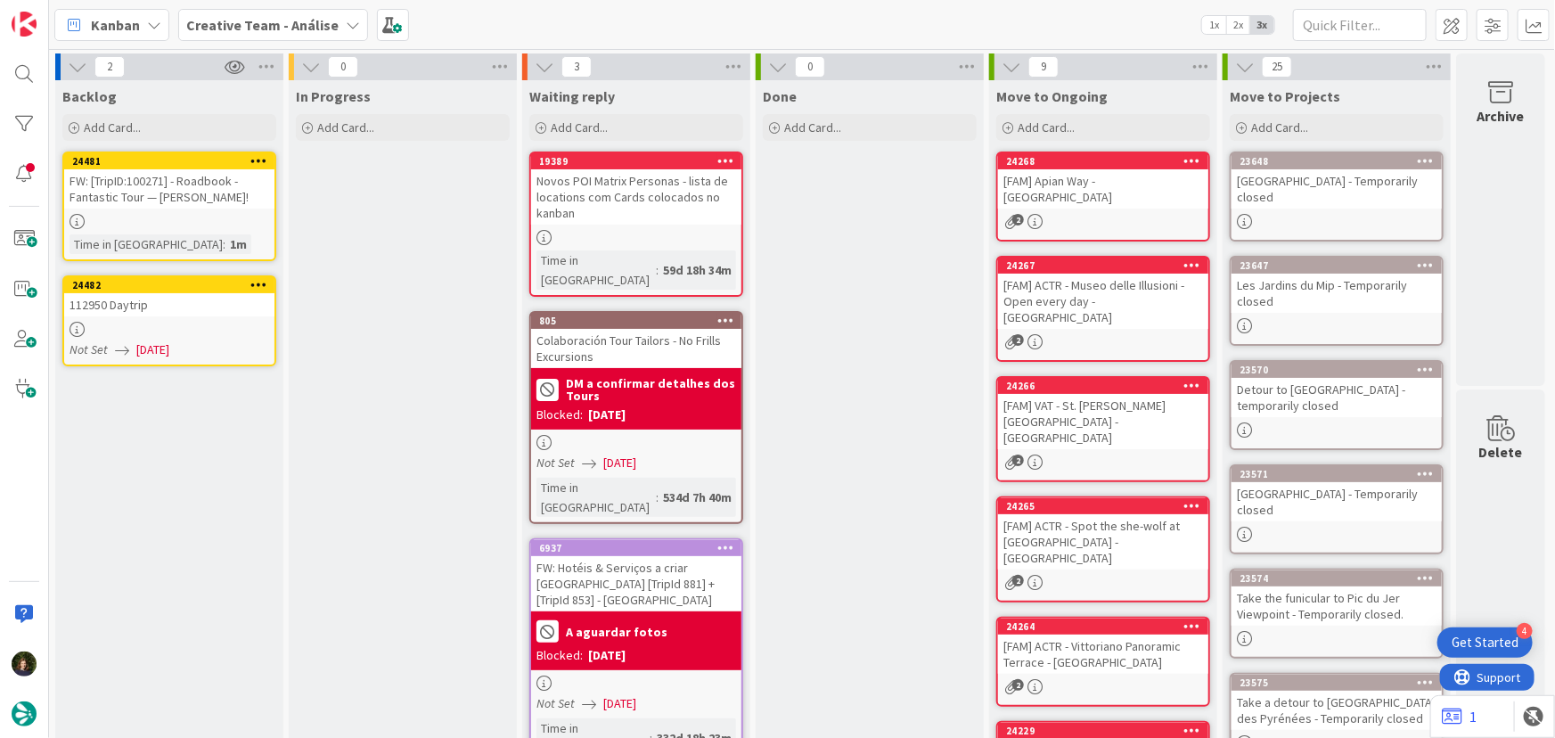
click at [167, 306] on div "112950 Daytrip" at bounding box center [169, 304] width 210 height 23
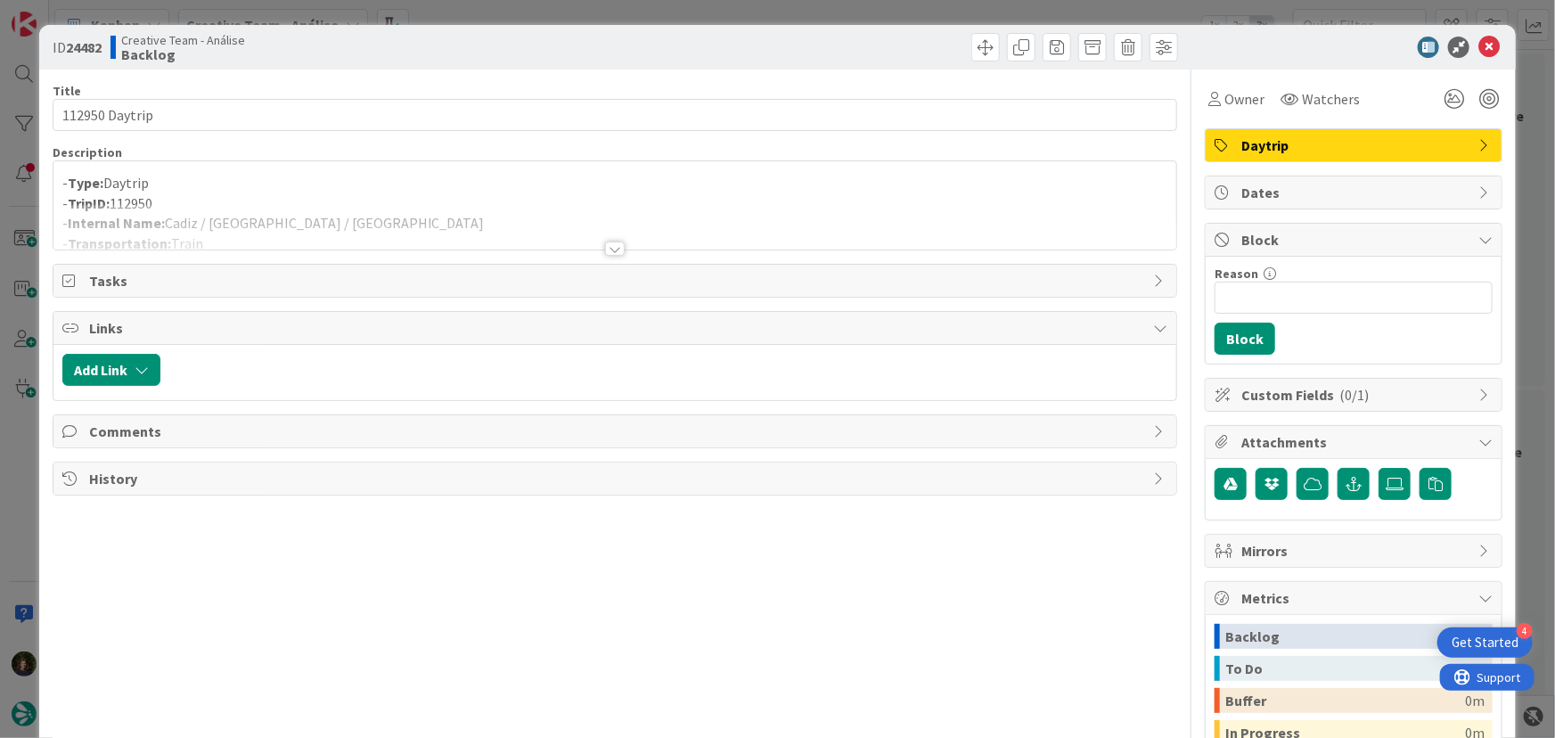
click at [615, 254] on div at bounding box center [615, 248] width 20 height 14
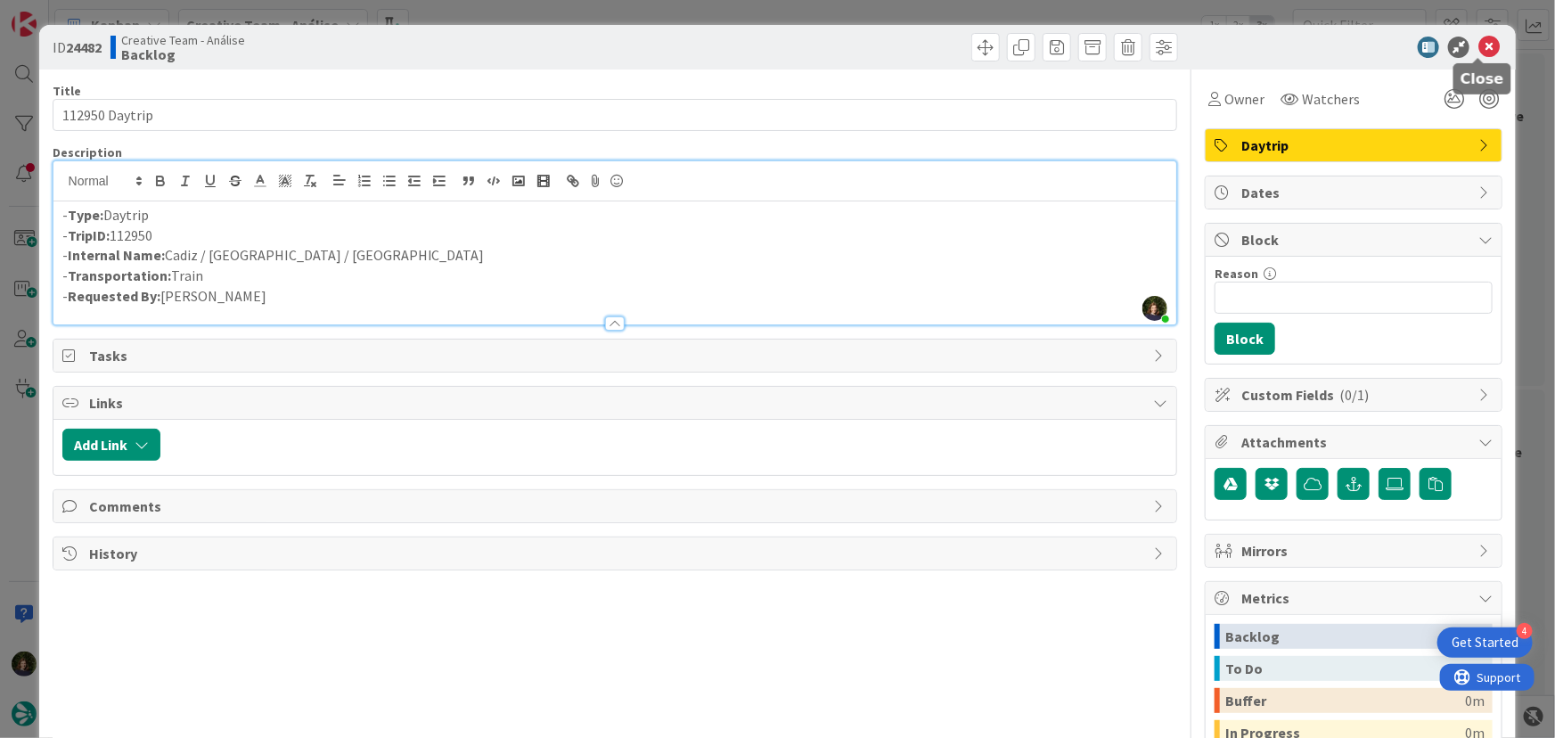
click at [1478, 47] on icon at bounding box center [1488, 47] width 21 height 21
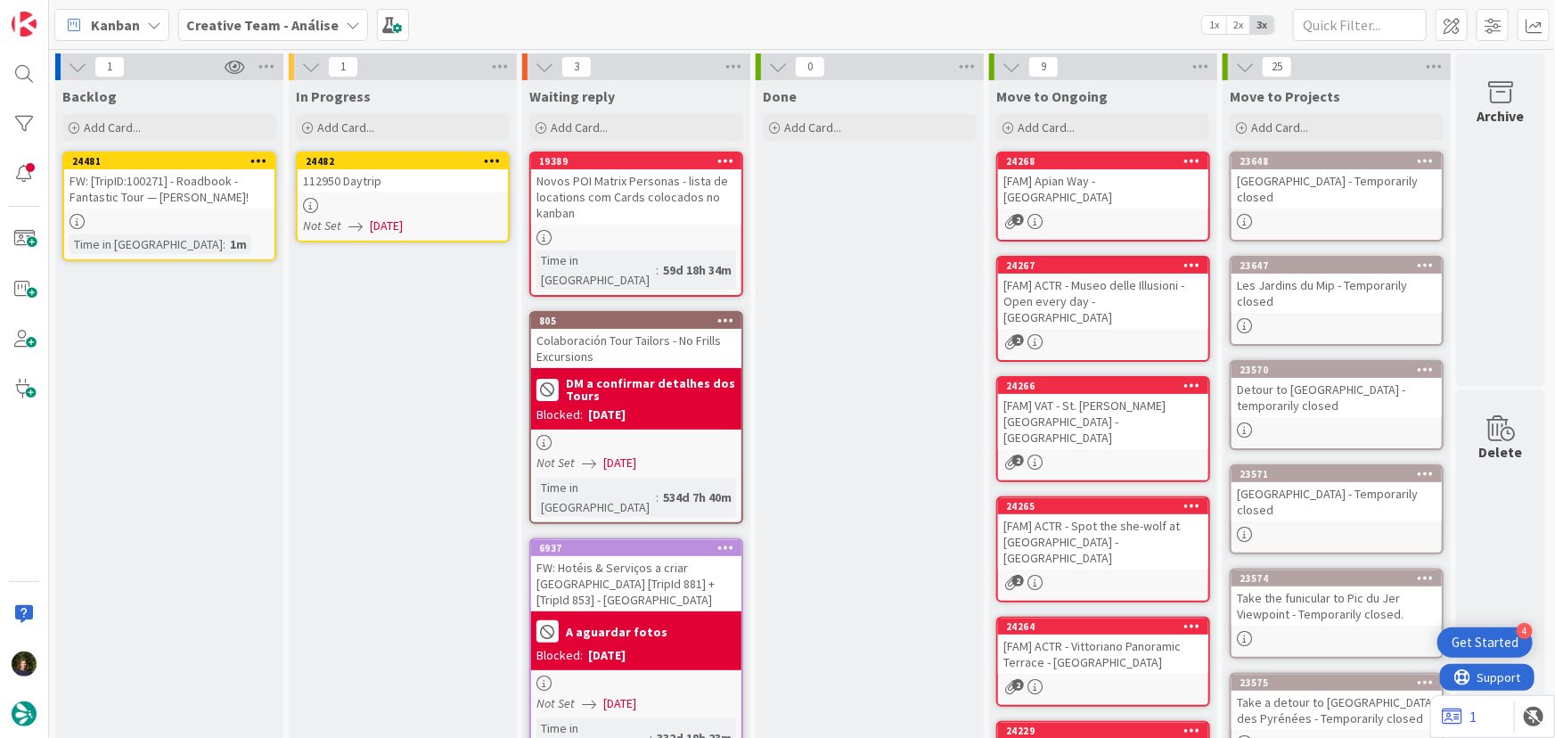
click at [510, 159] on div "In Progress Add Card... 24482 112950 Daytrip Not Set 03/10/2025" at bounding box center [403, 650] width 228 height 1140
click at [498, 159] on icon at bounding box center [492, 160] width 17 height 12
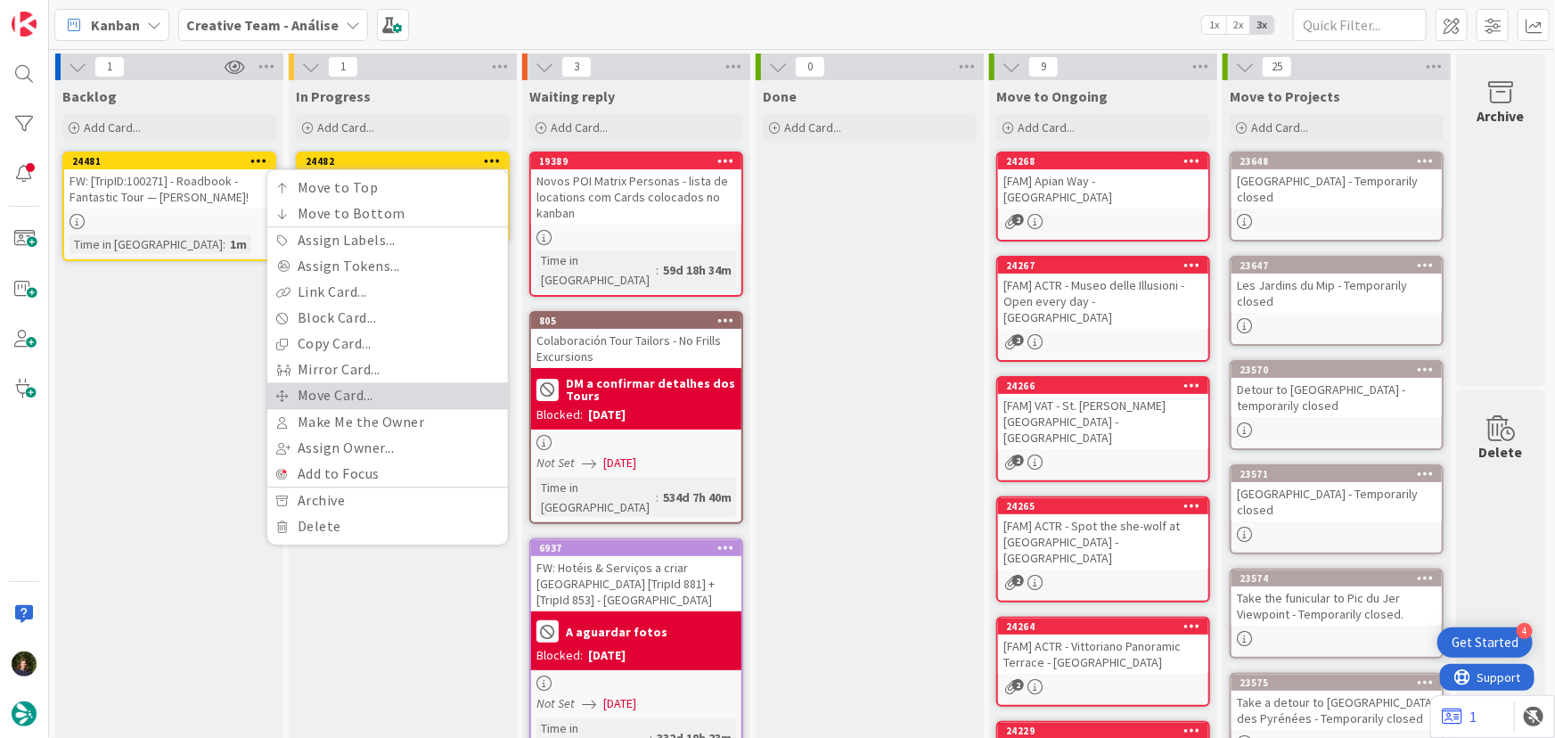
click at [405, 389] on link "Move Card..." at bounding box center [387, 395] width 241 height 26
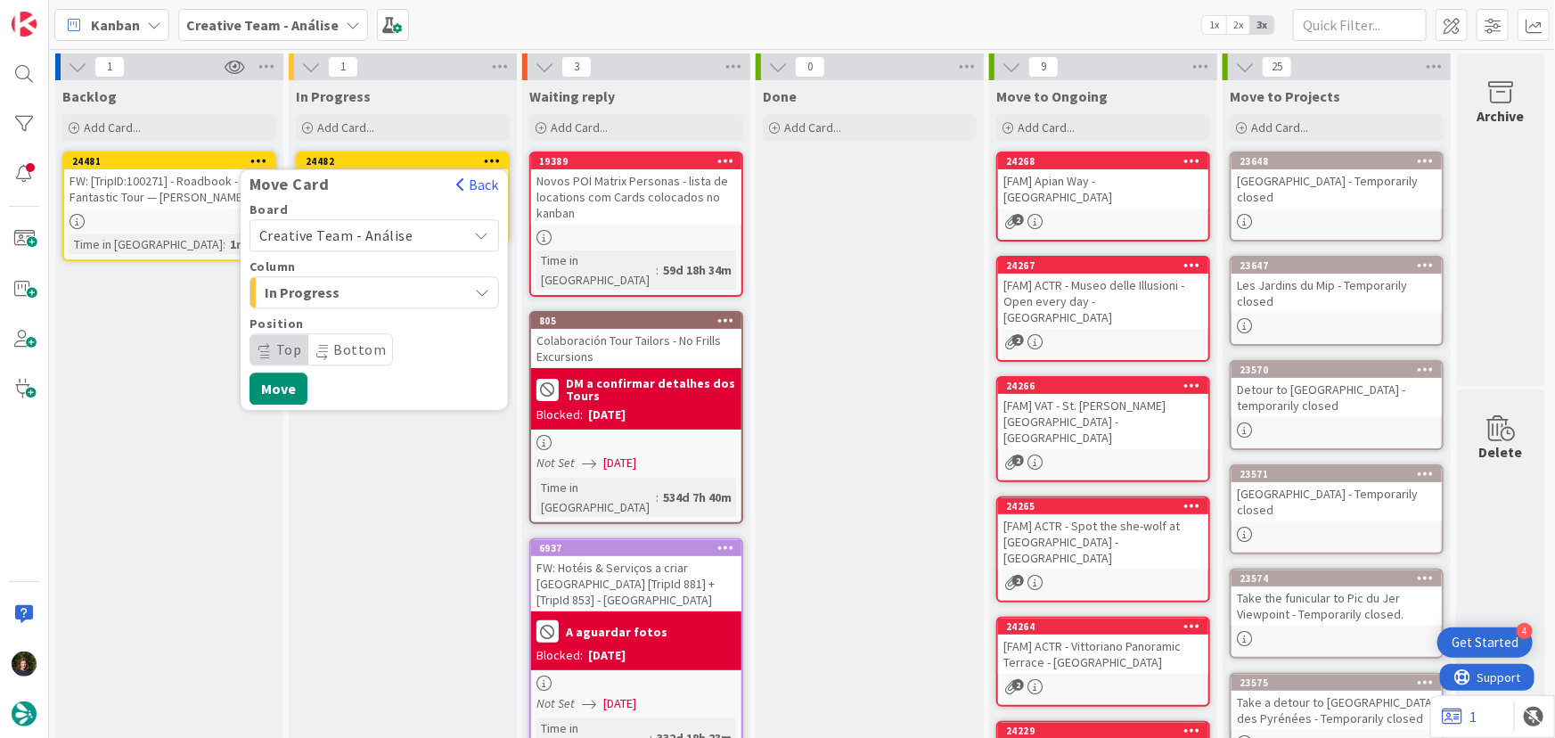
click at [386, 234] on span "Creative Team - Análise" at bounding box center [336, 235] width 154 height 18
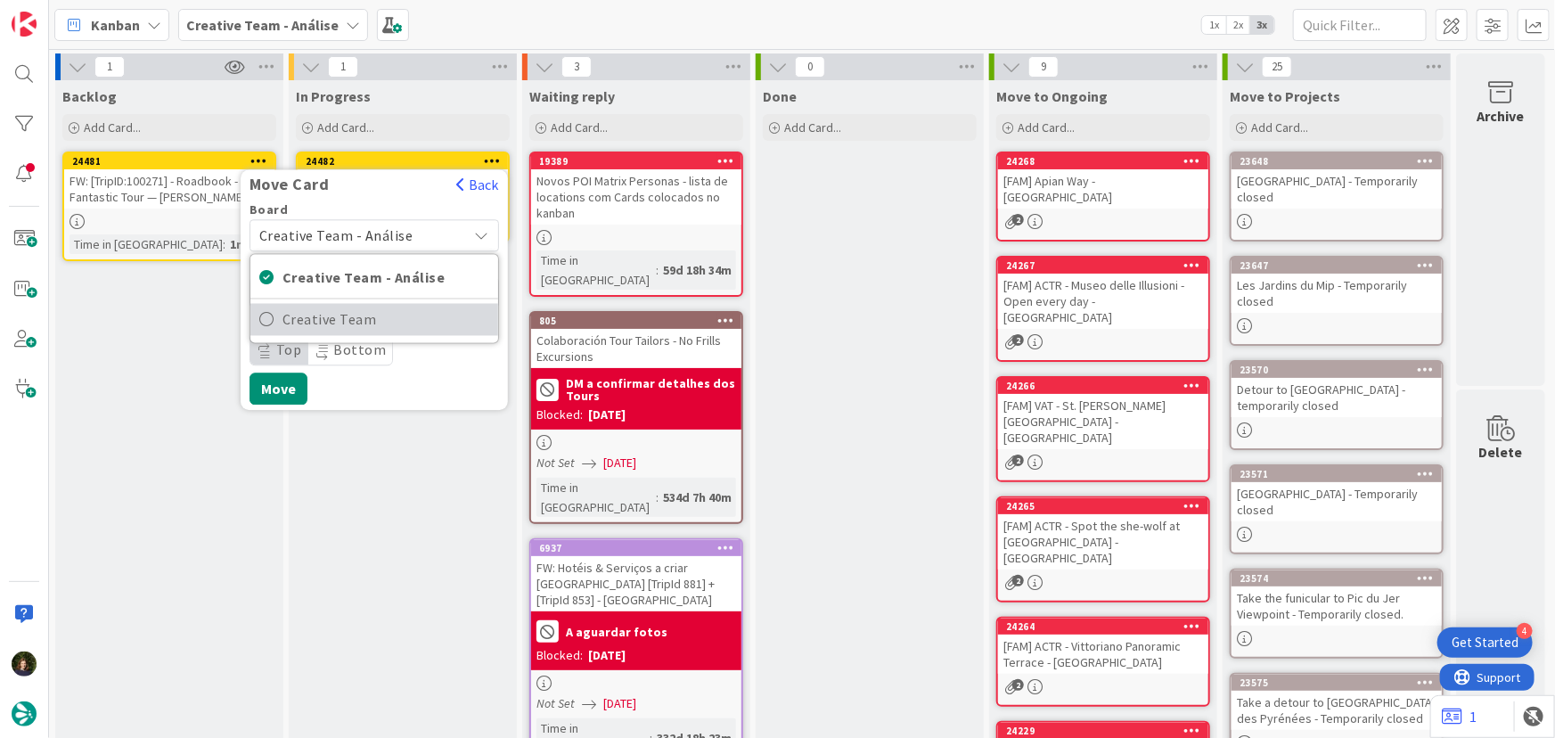
click at [404, 330] on span "Creative Team" at bounding box center [385, 319] width 207 height 27
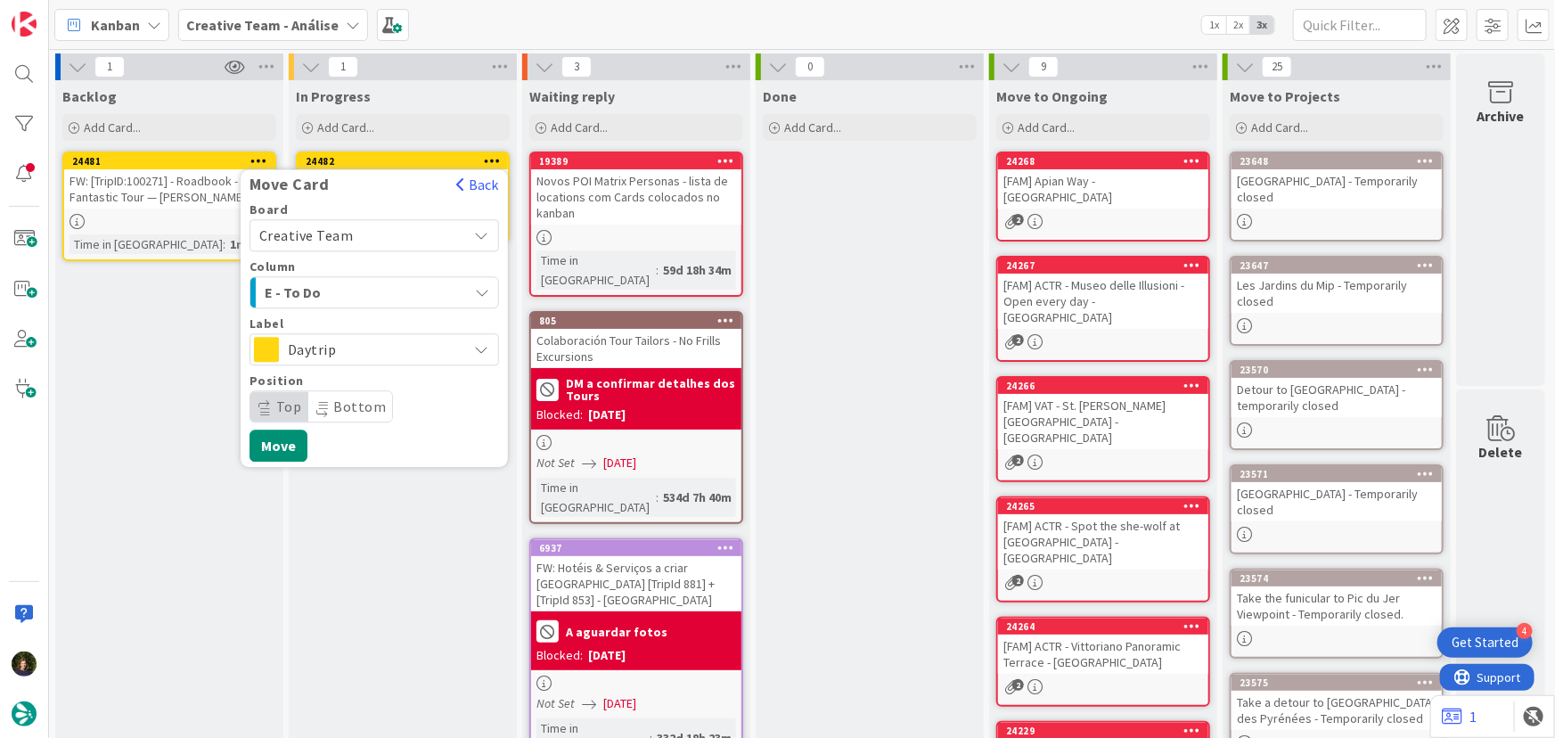
click at [382, 290] on span "E - To Do" at bounding box center [332, 292] width 134 height 23
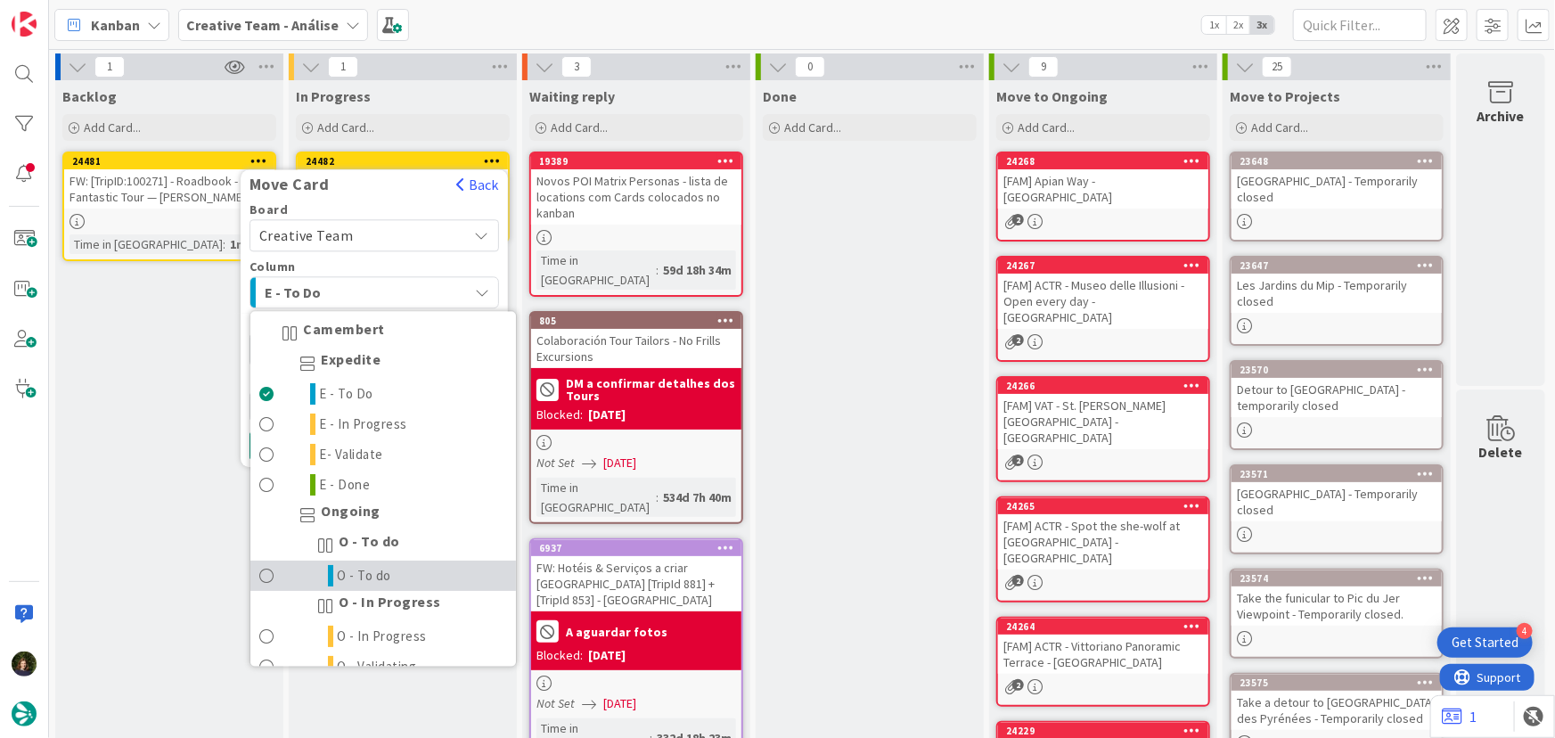
click at [394, 582] on link "O - To do" at bounding box center [382, 576] width 265 height 30
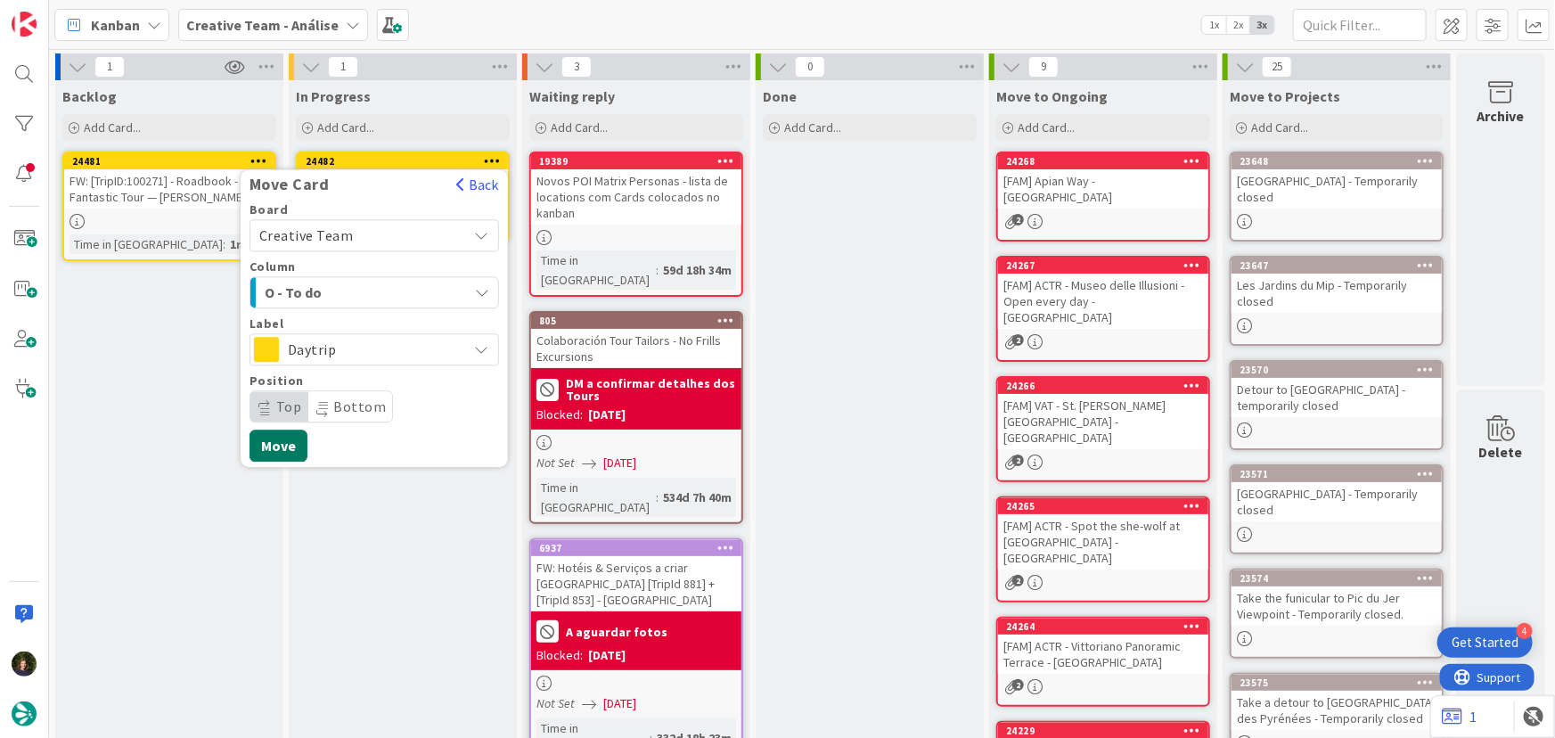
click at [272, 448] on button "Move" at bounding box center [278, 445] width 58 height 32
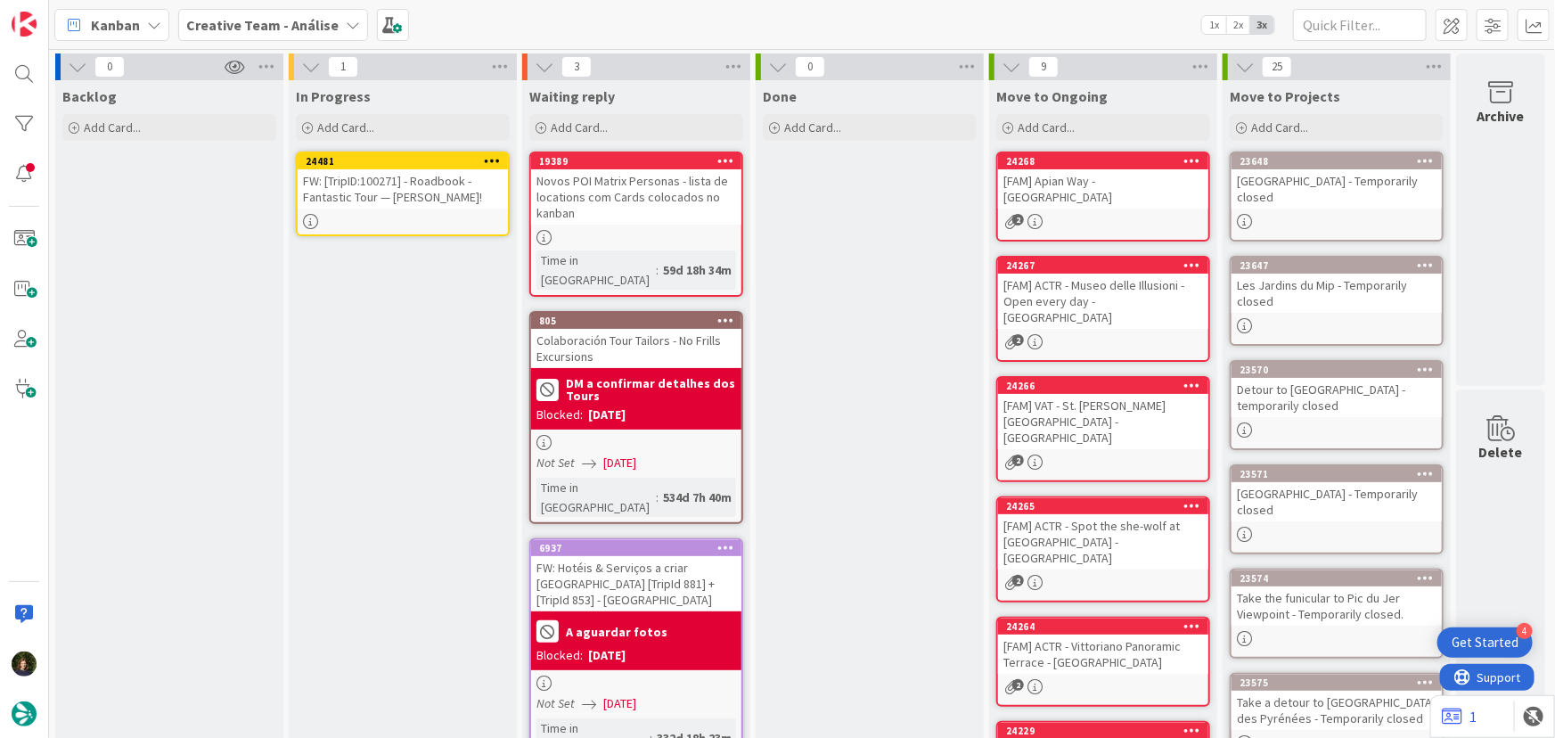
click at [489, 156] on icon at bounding box center [492, 160] width 17 height 12
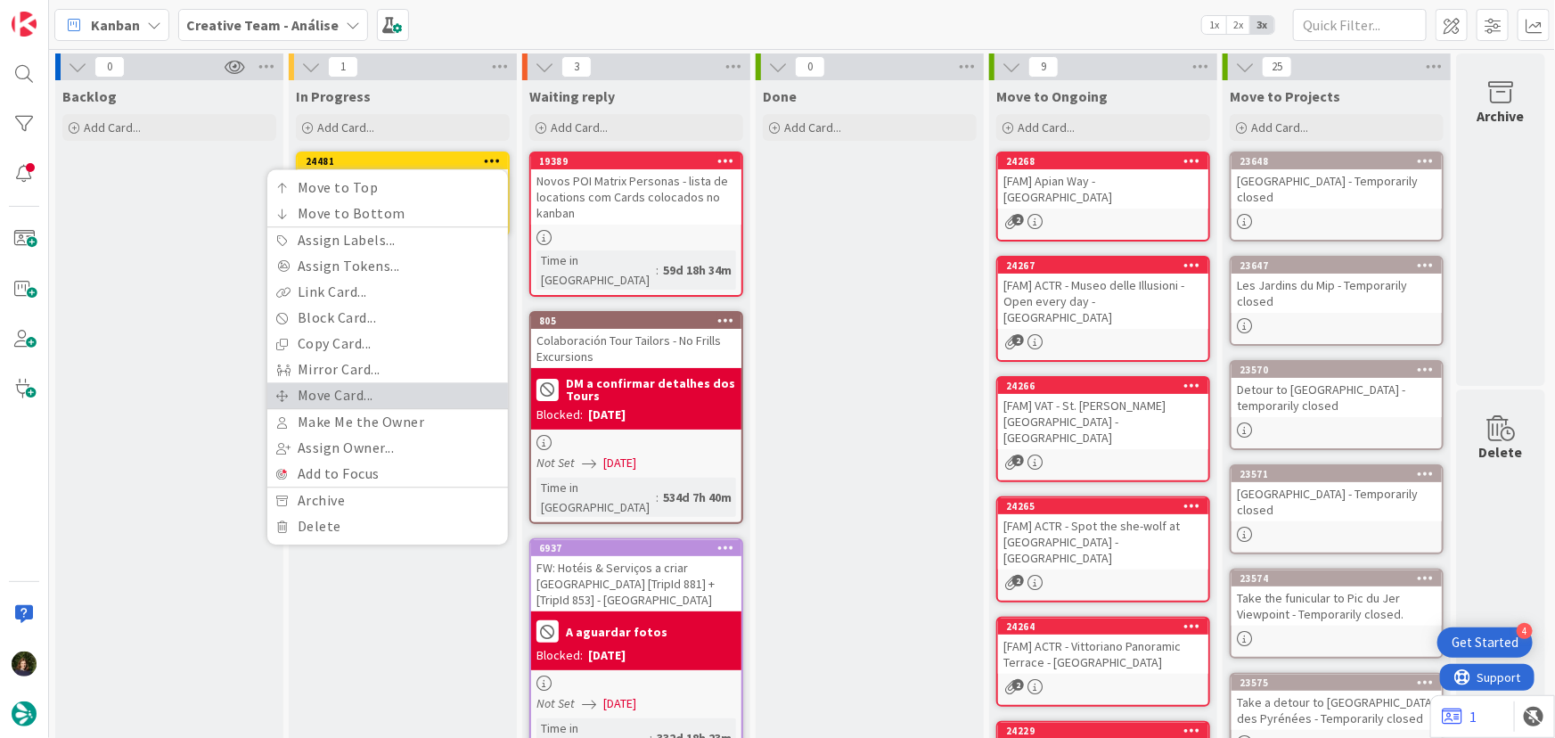
click at [421, 397] on link "Move Card..." at bounding box center [387, 395] width 241 height 26
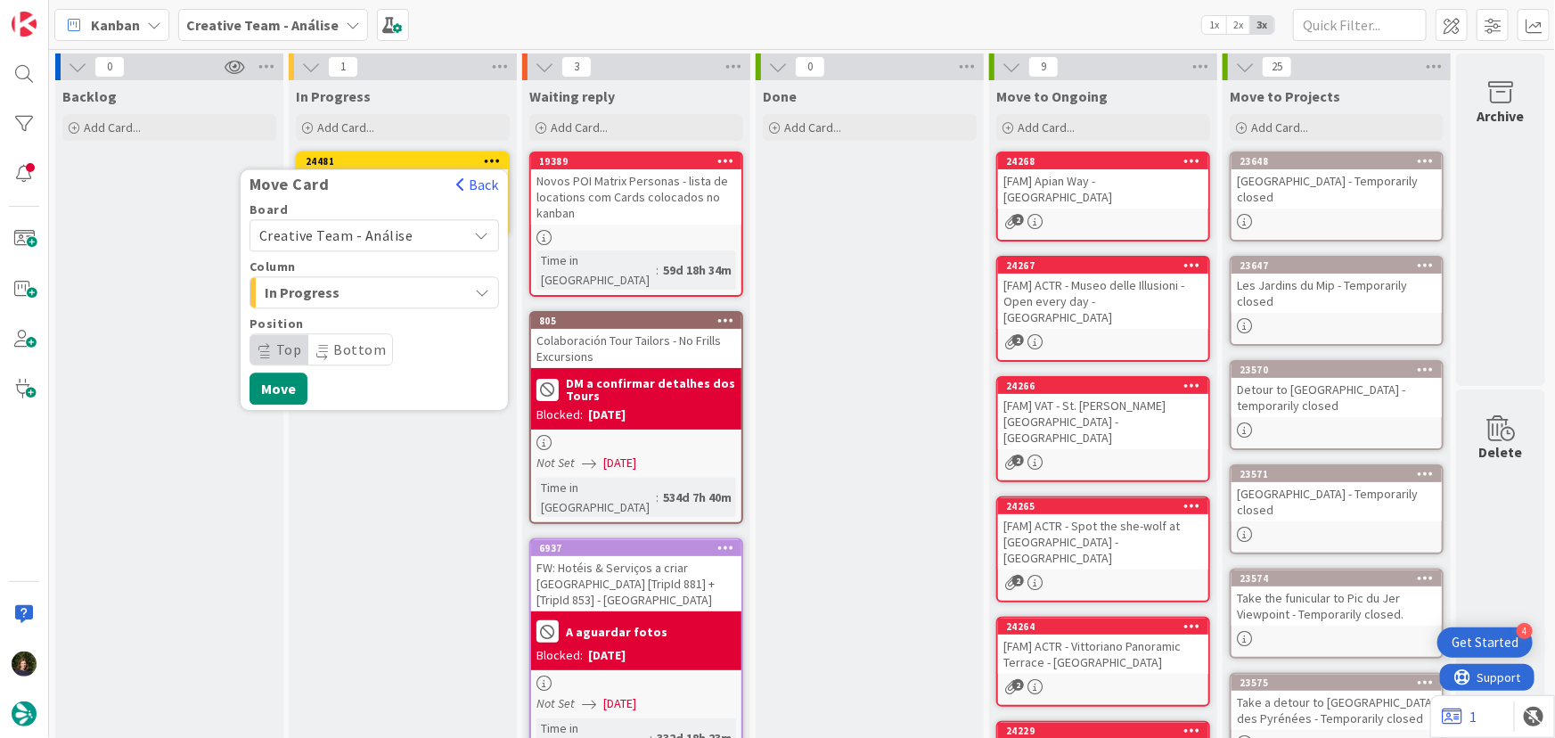
click at [372, 226] on span "Creative Team - Análise" at bounding box center [336, 235] width 154 height 18
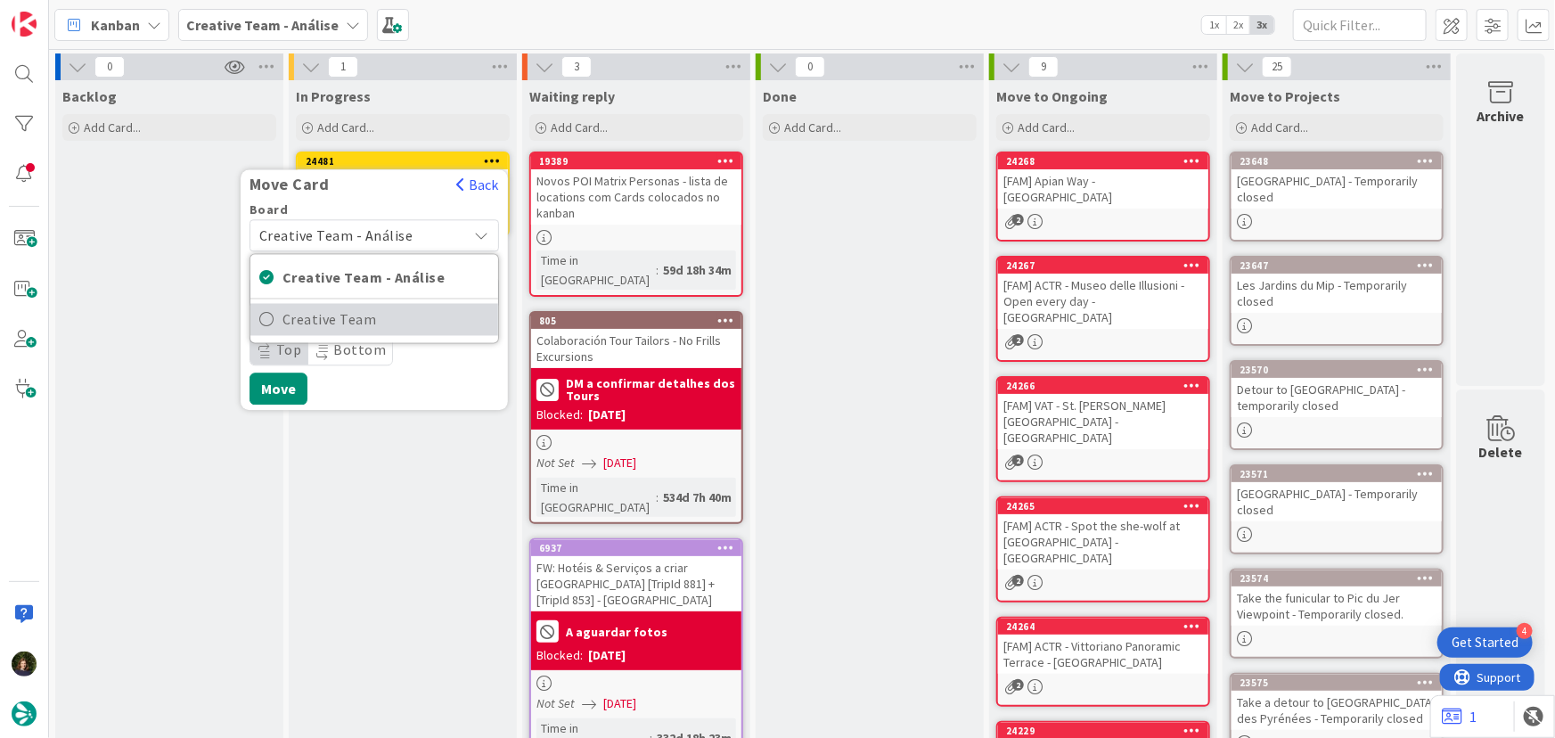
click at [405, 326] on span "Creative Team" at bounding box center [385, 319] width 207 height 27
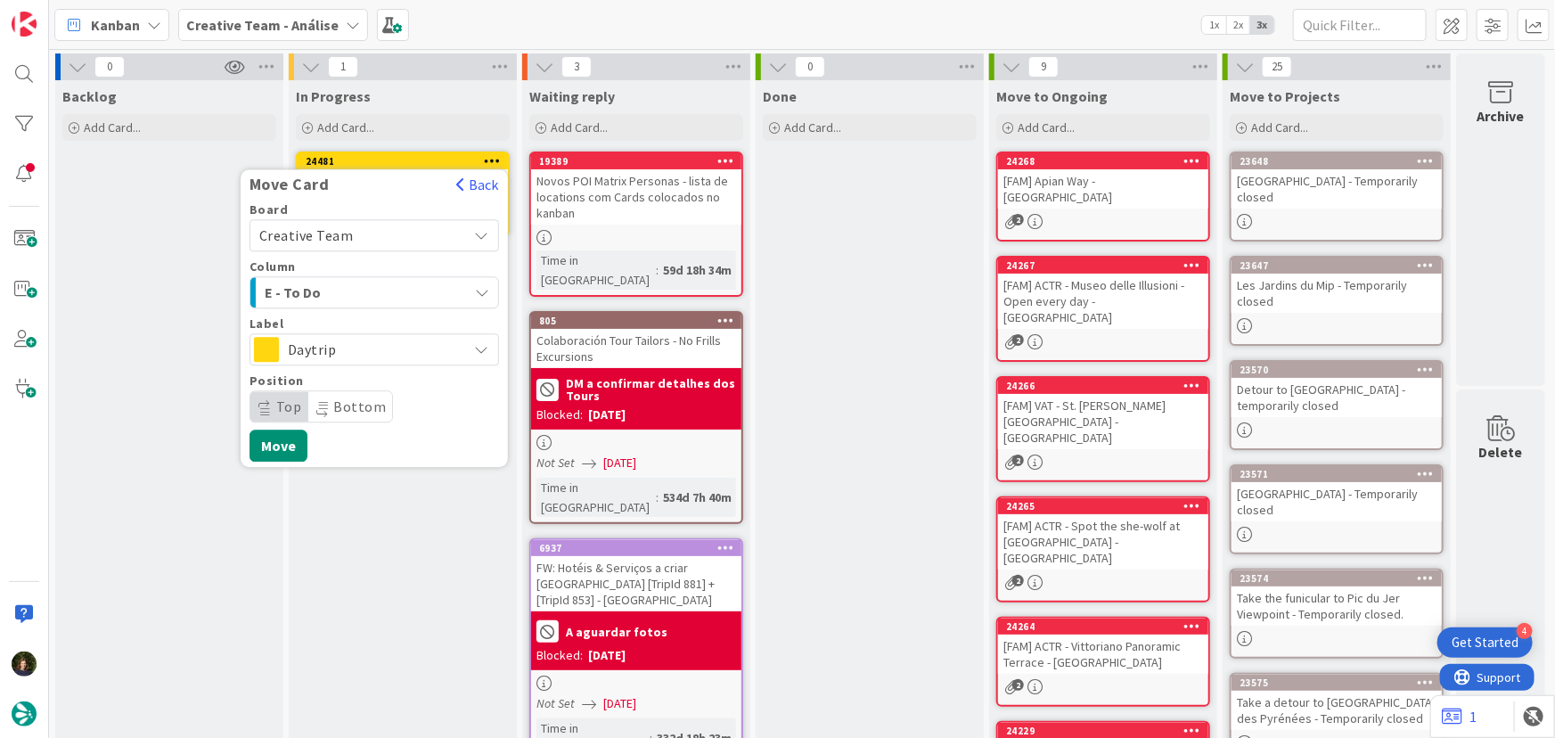
click at [403, 294] on div "E - To Do" at bounding box center [364, 292] width 208 height 29
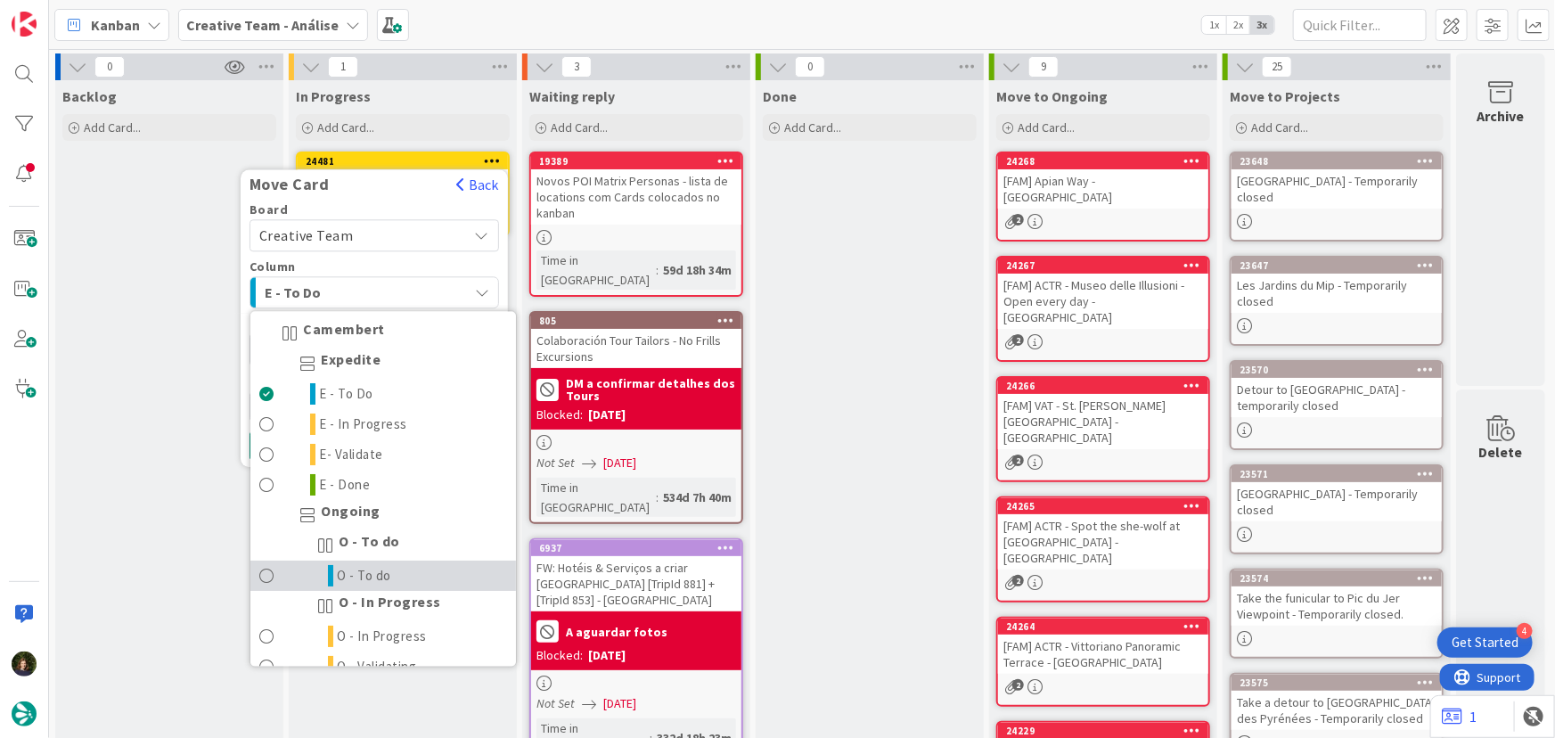
click at [411, 573] on link "O - To do" at bounding box center [382, 576] width 265 height 30
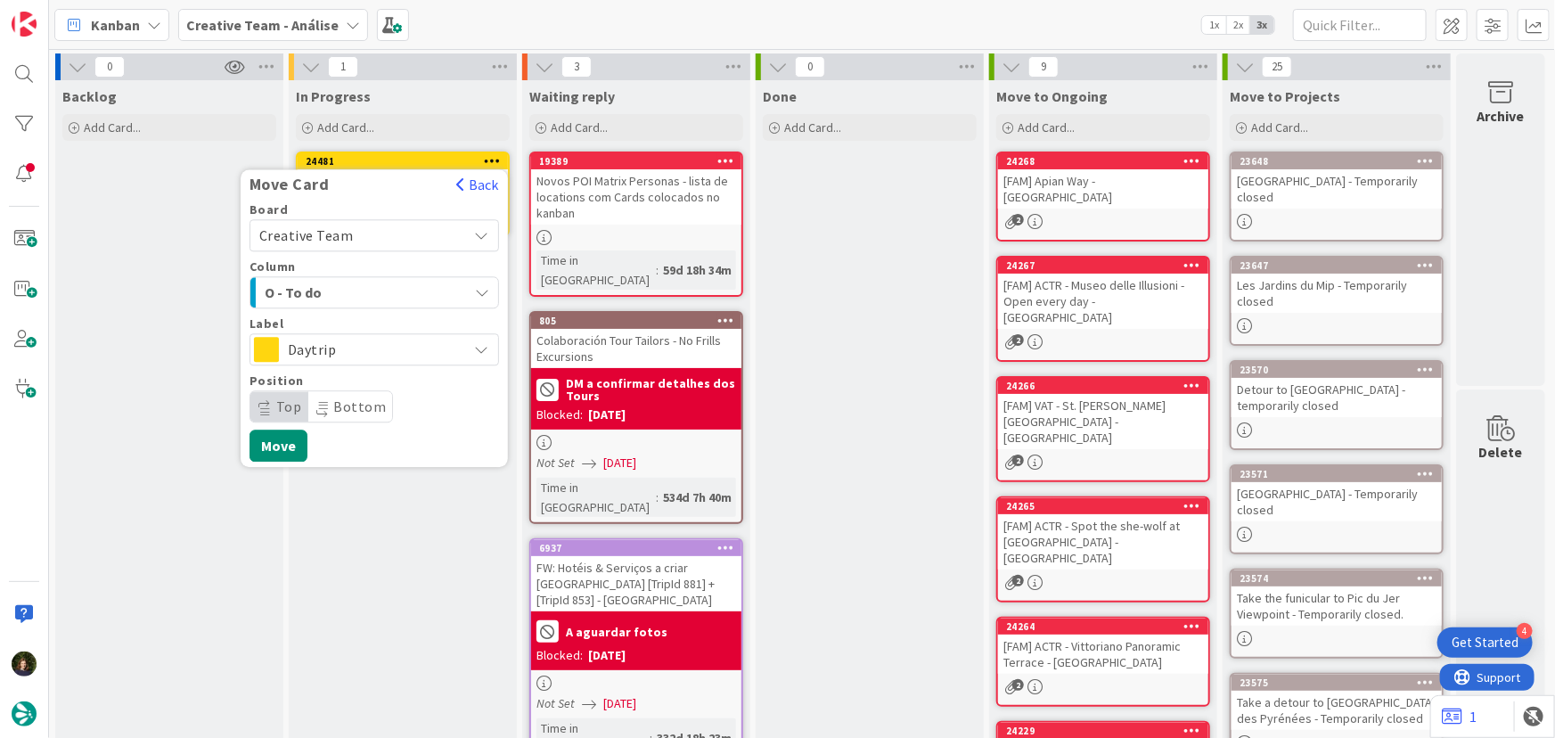
click at [390, 285] on span "O - To do" at bounding box center [332, 292] width 134 height 23
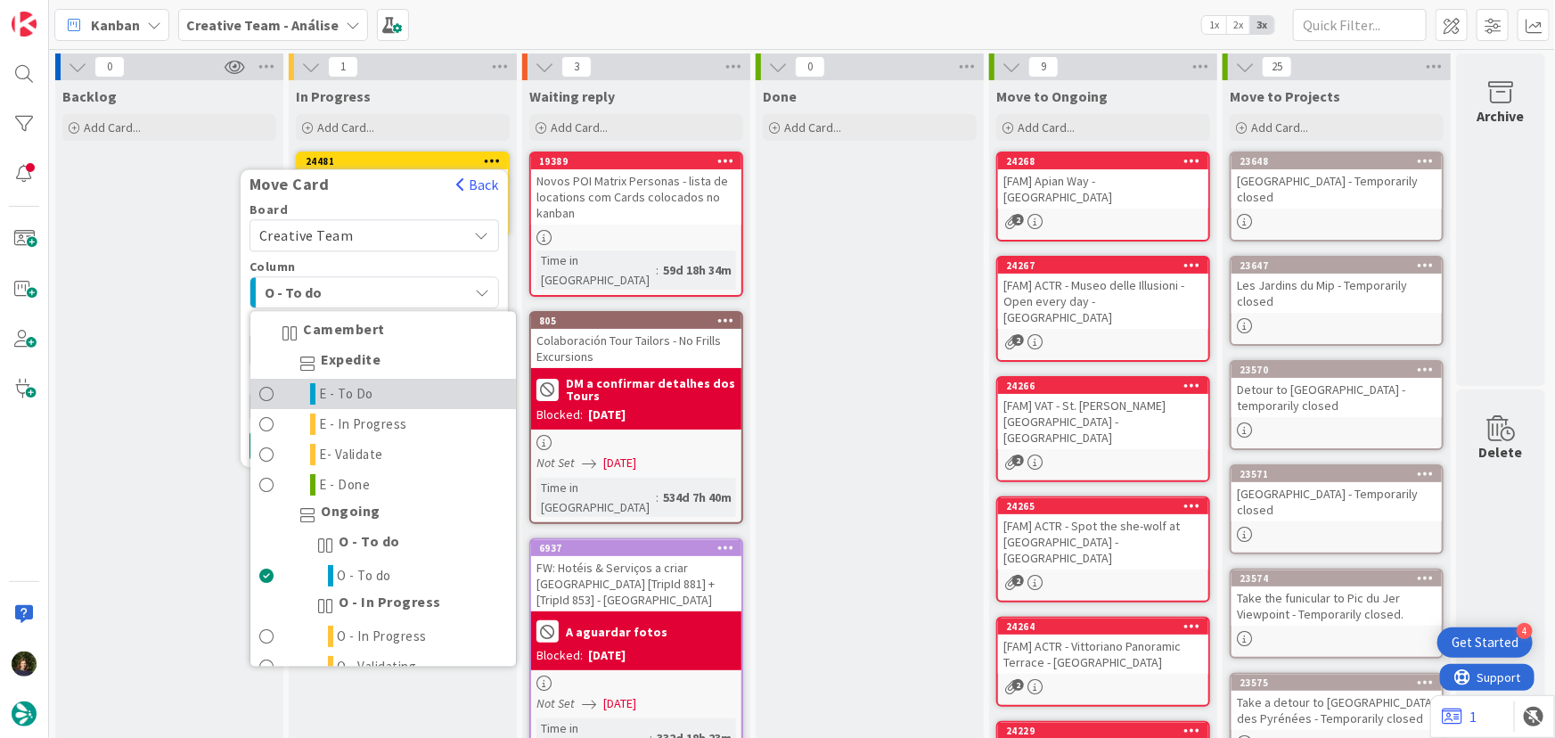
click at [389, 393] on link "E - To Do" at bounding box center [382, 395] width 265 height 30
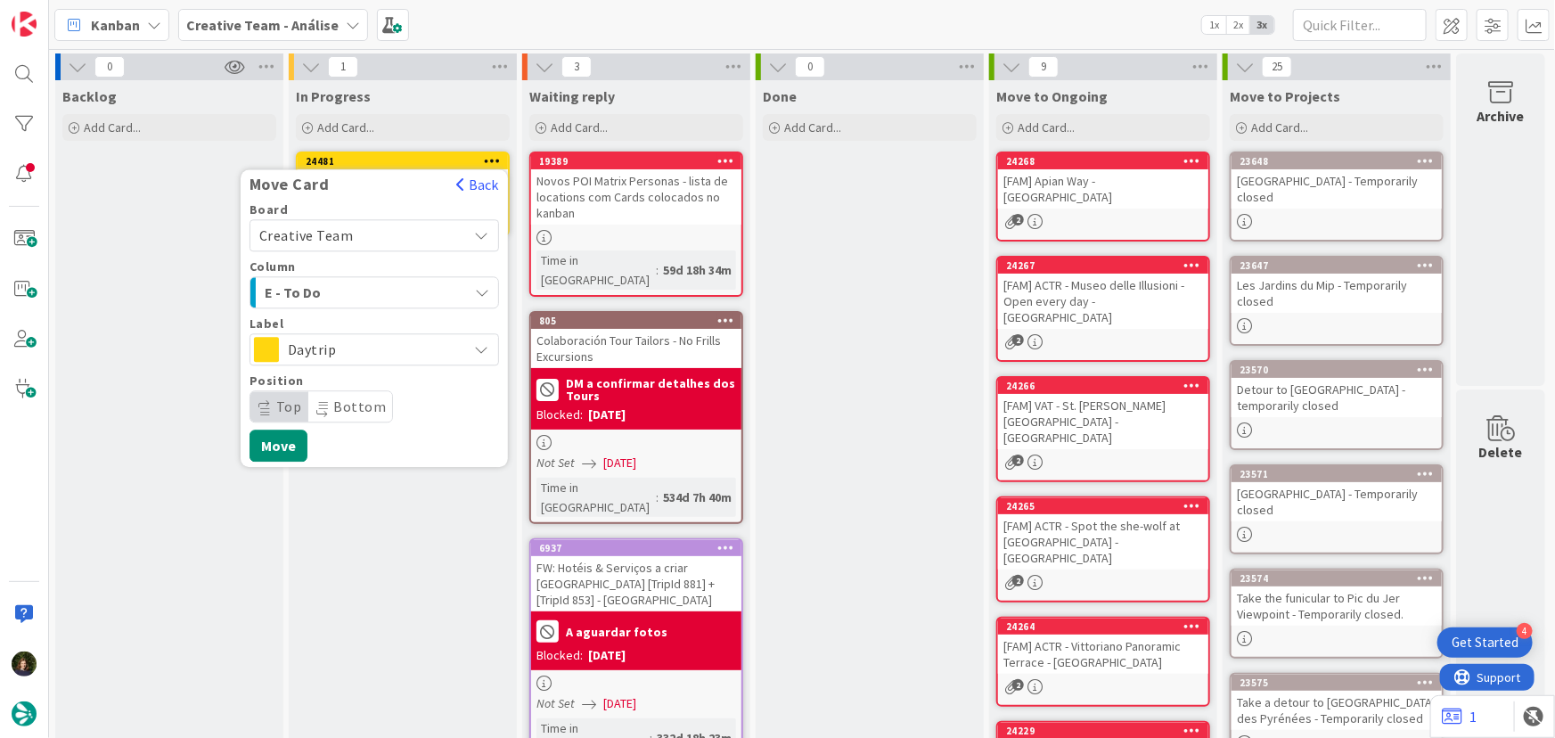
click at [371, 353] on span "Daytrip" at bounding box center [373, 349] width 171 height 25
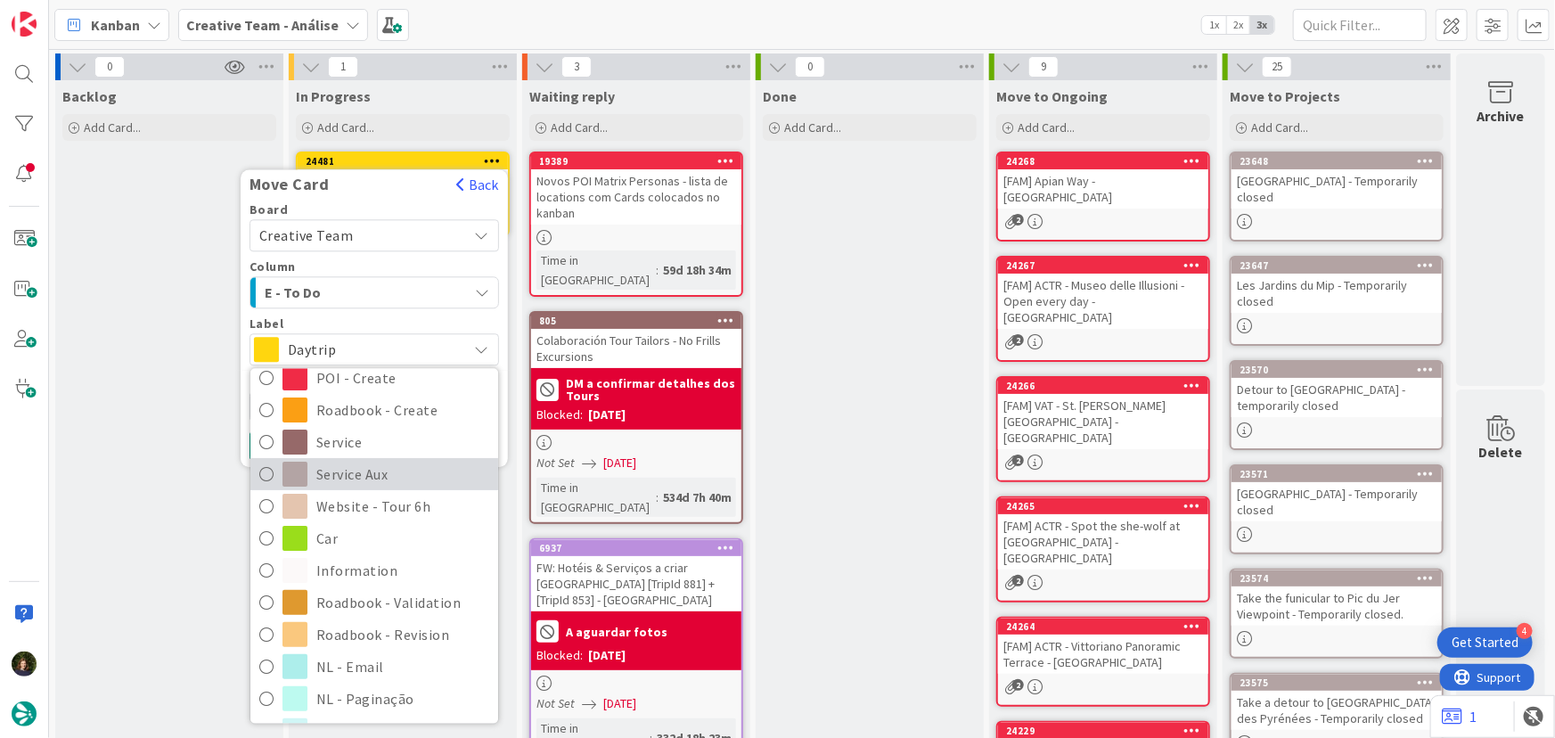
scroll to position [242, 0]
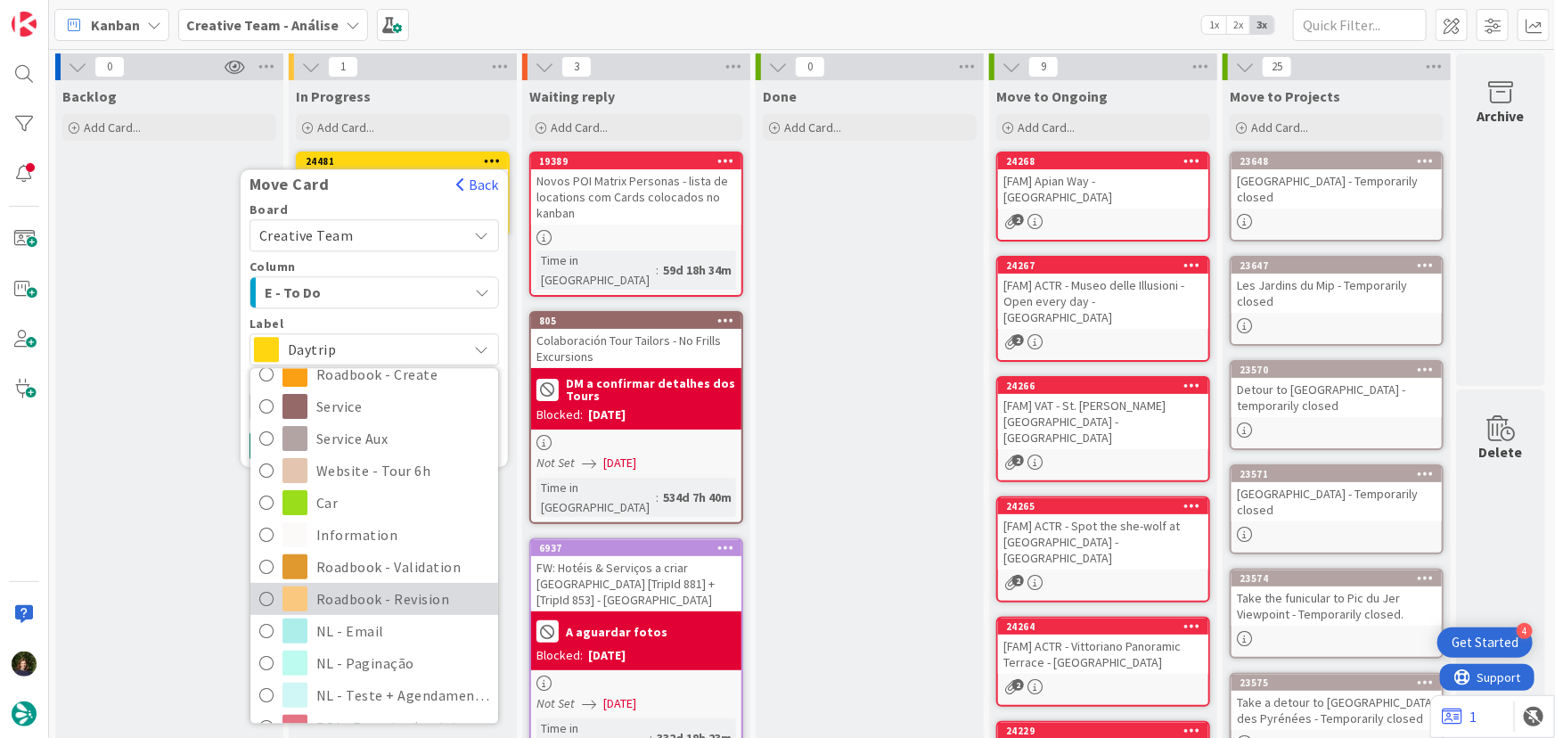
click at [418, 593] on span "Roadbook - Revision" at bounding box center [402, 598] width 173 height 27
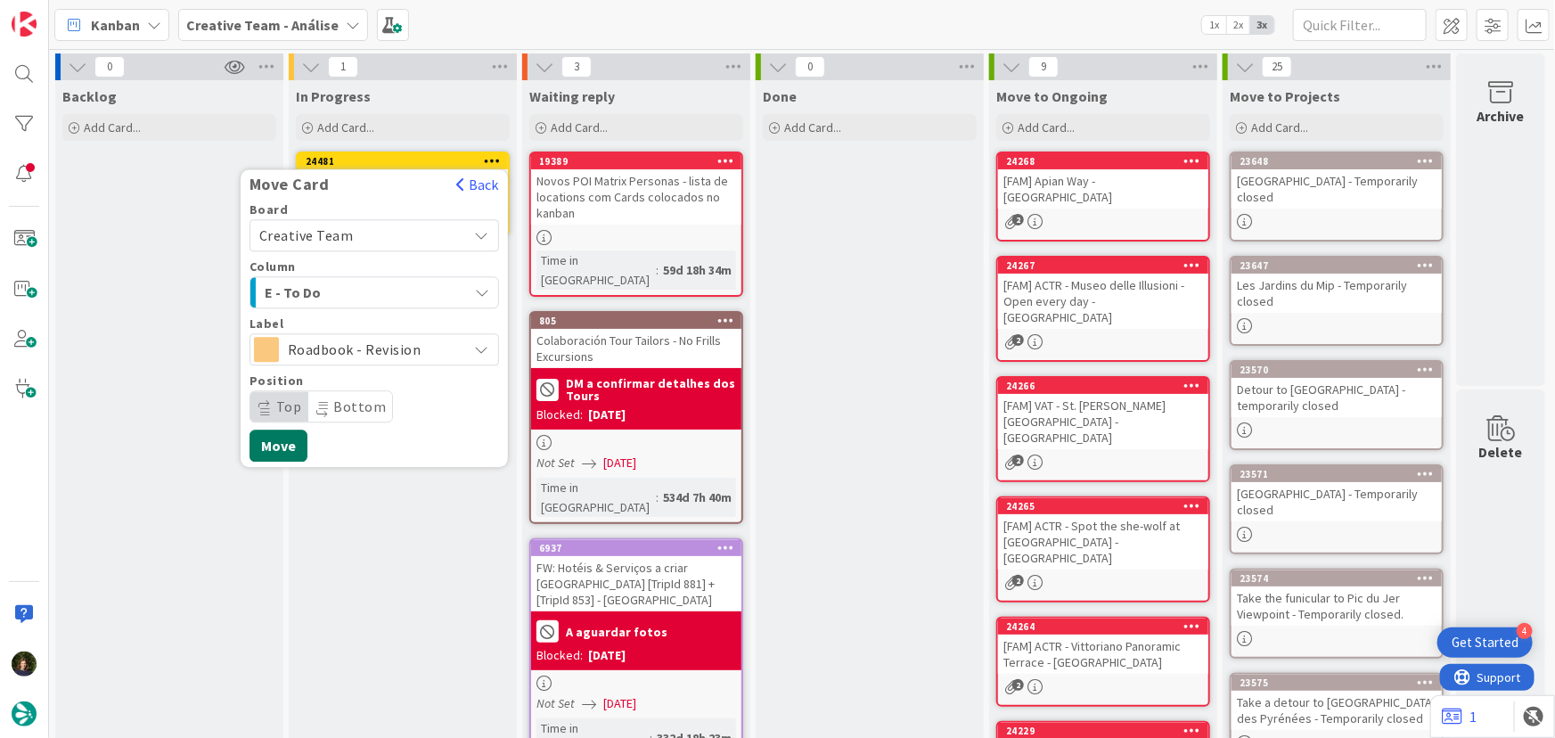
click at [282, 445] on button "Move" at bounding box center [278, 445] width 58 height 32
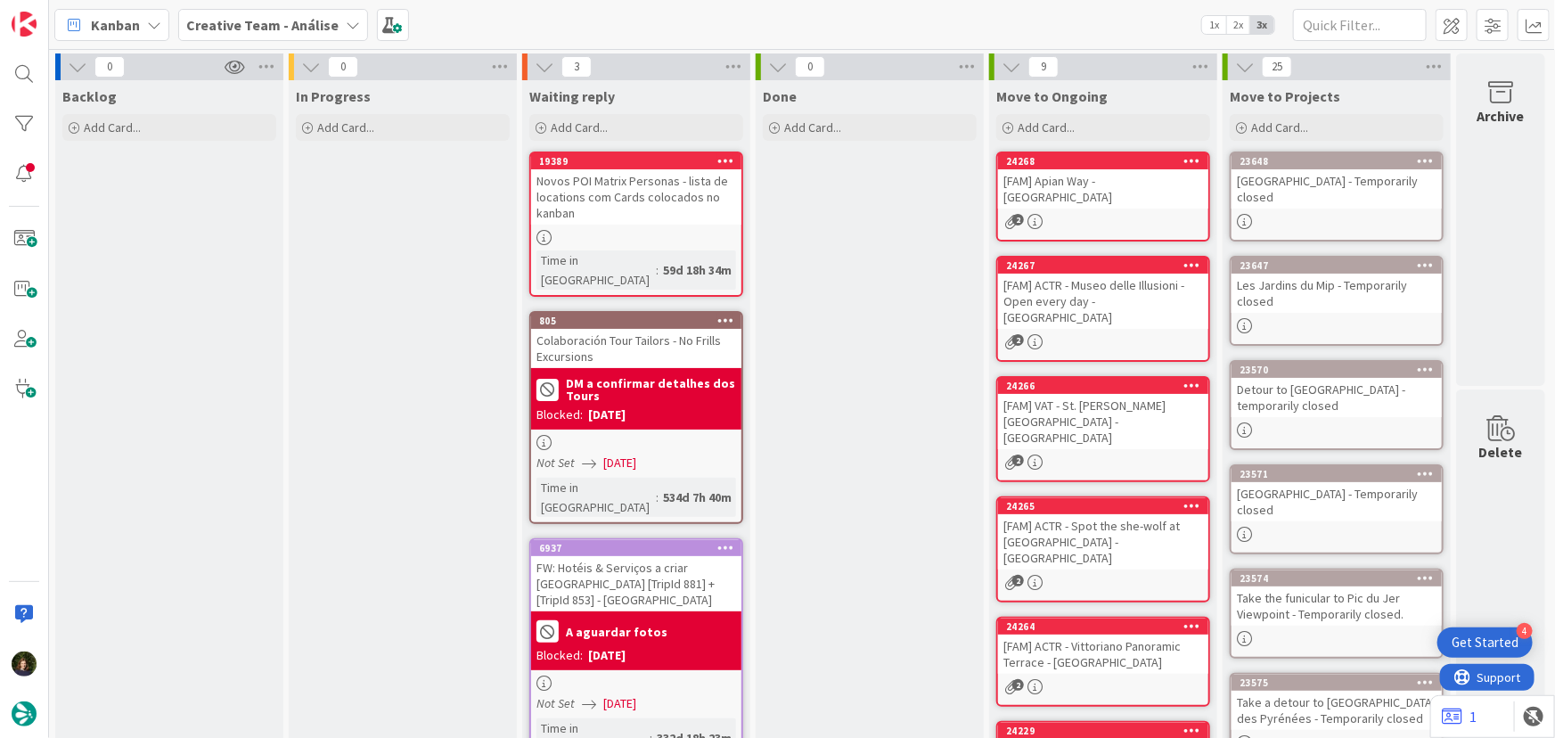
click at [232, 31] on b "Creative Team - Análise" at bounding box center [262, 25] width 152 height 18
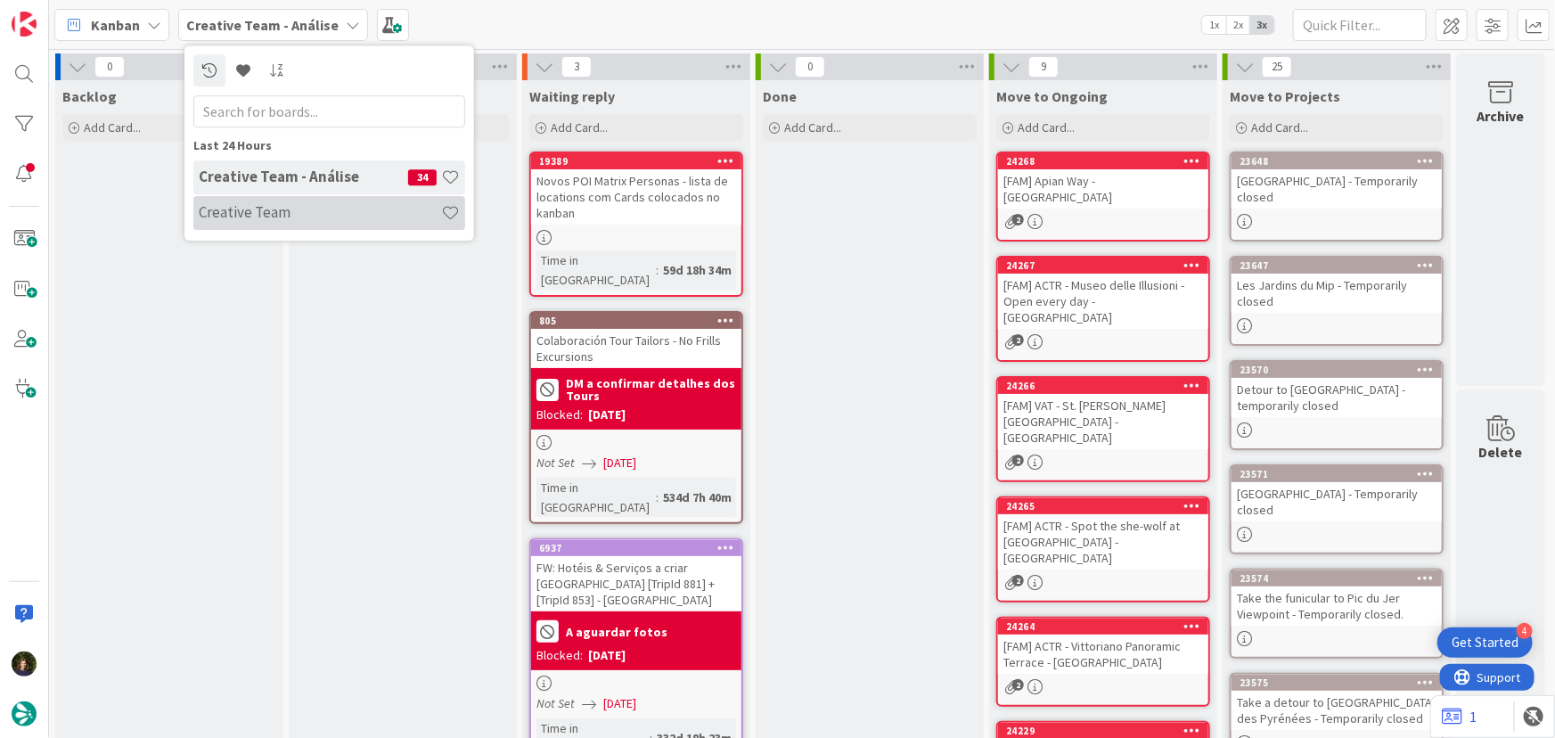
click at [237, 210] on h4 "Creative Team" at bounding box center [320, 212] width 242 height 18
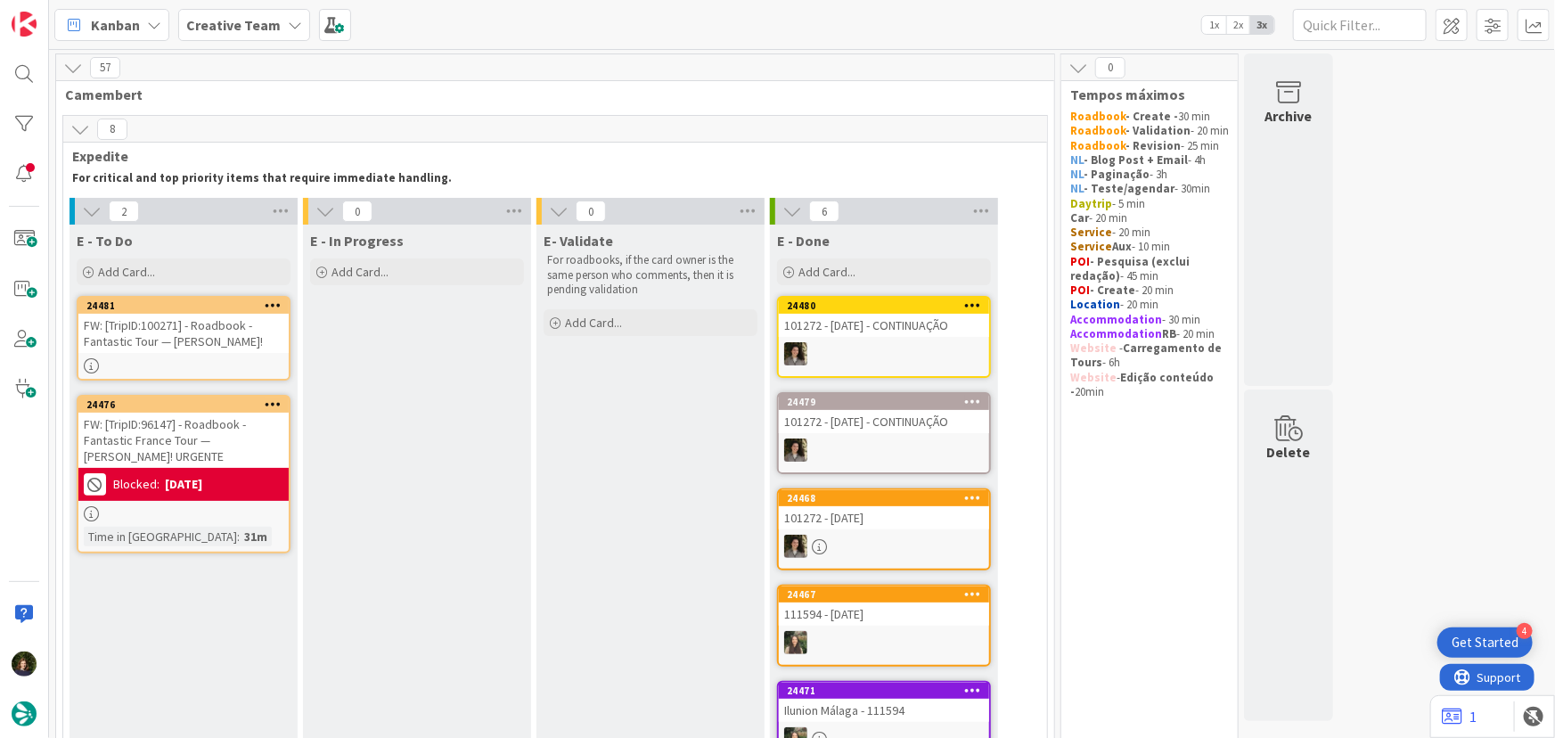
click at [169, 490] on div "03/10/2025" at bounding box center [183, 484] width 37 height 19
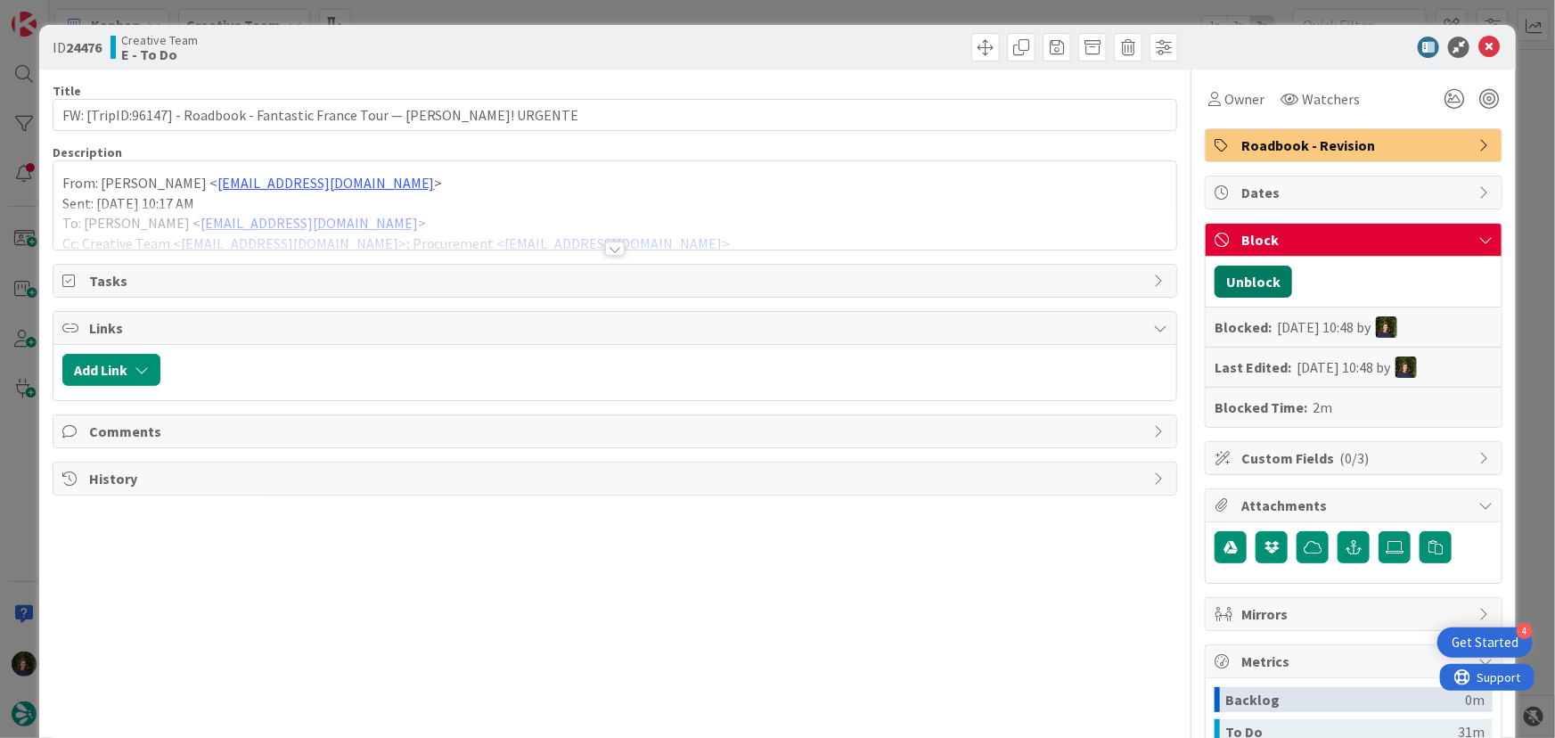
click at [1241, 282] on button "Unblock" at bounding box center [1253, 281] width 78 height 32
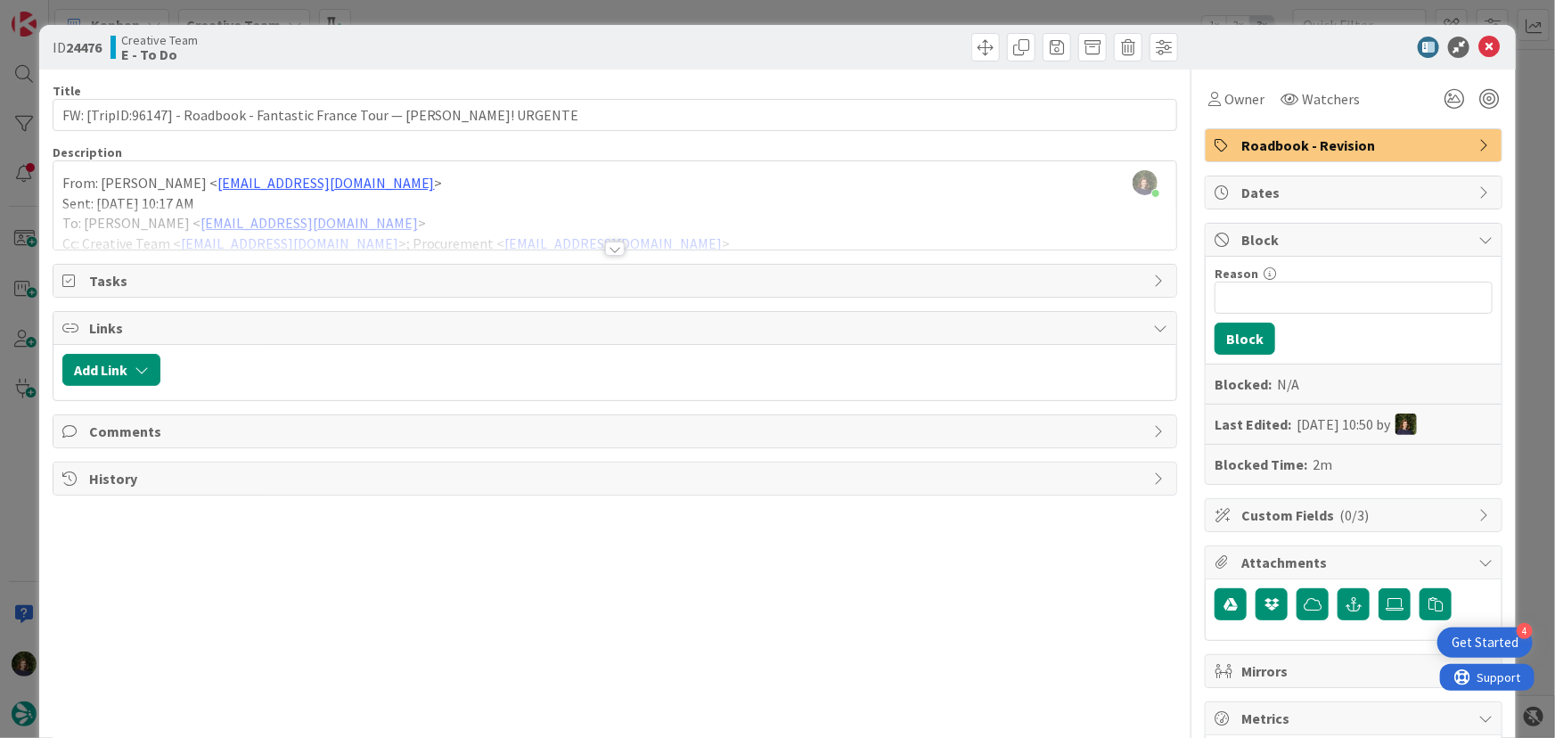
click at [612, 249] on div at bounding box center [615, 248] width 20 height 14
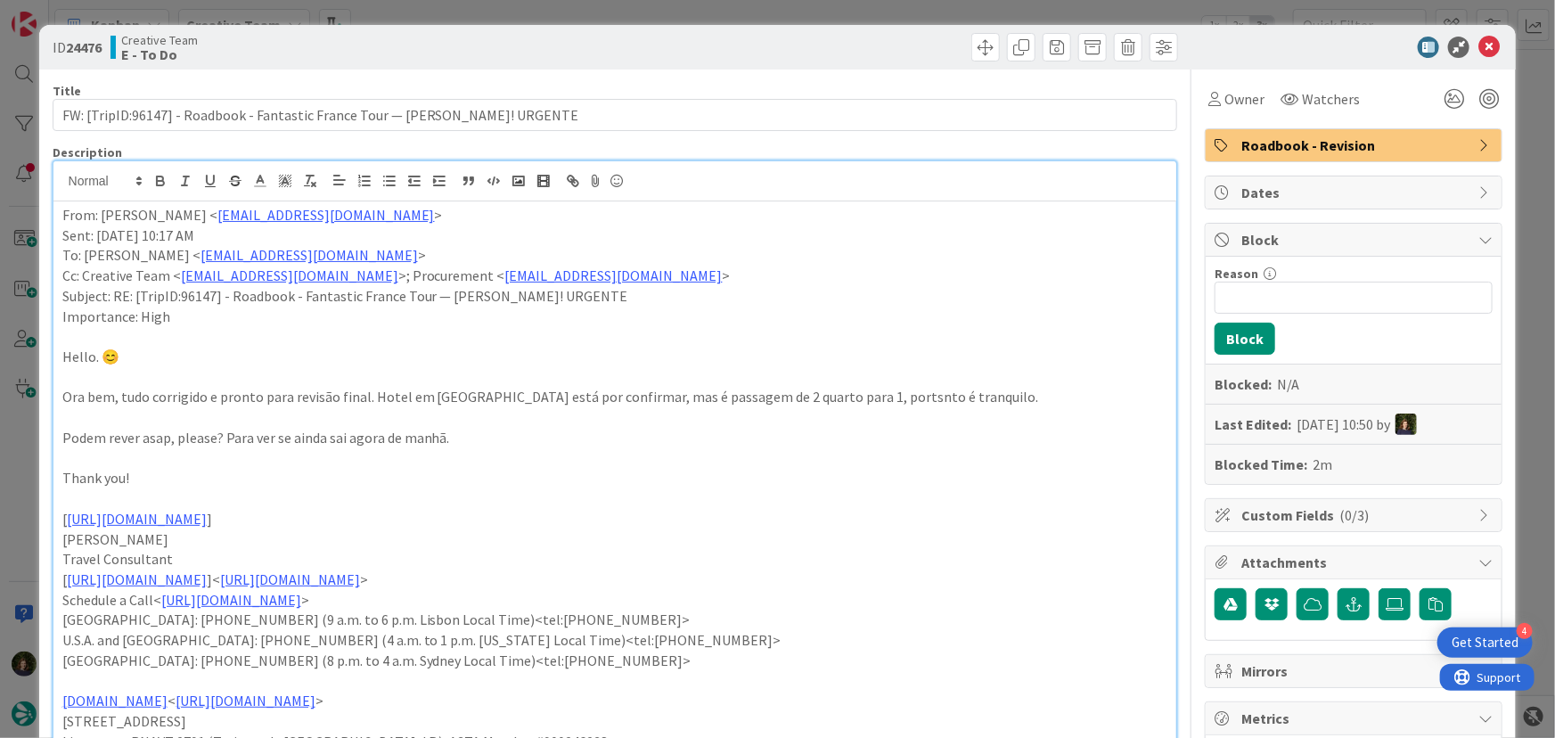
click at [854, 485] on p "Thank you!" at bounding box center [615, 478] width 1106 height 20
click at [1482, 45] on icon at bounding box center [1488, 47] width 21 height 21
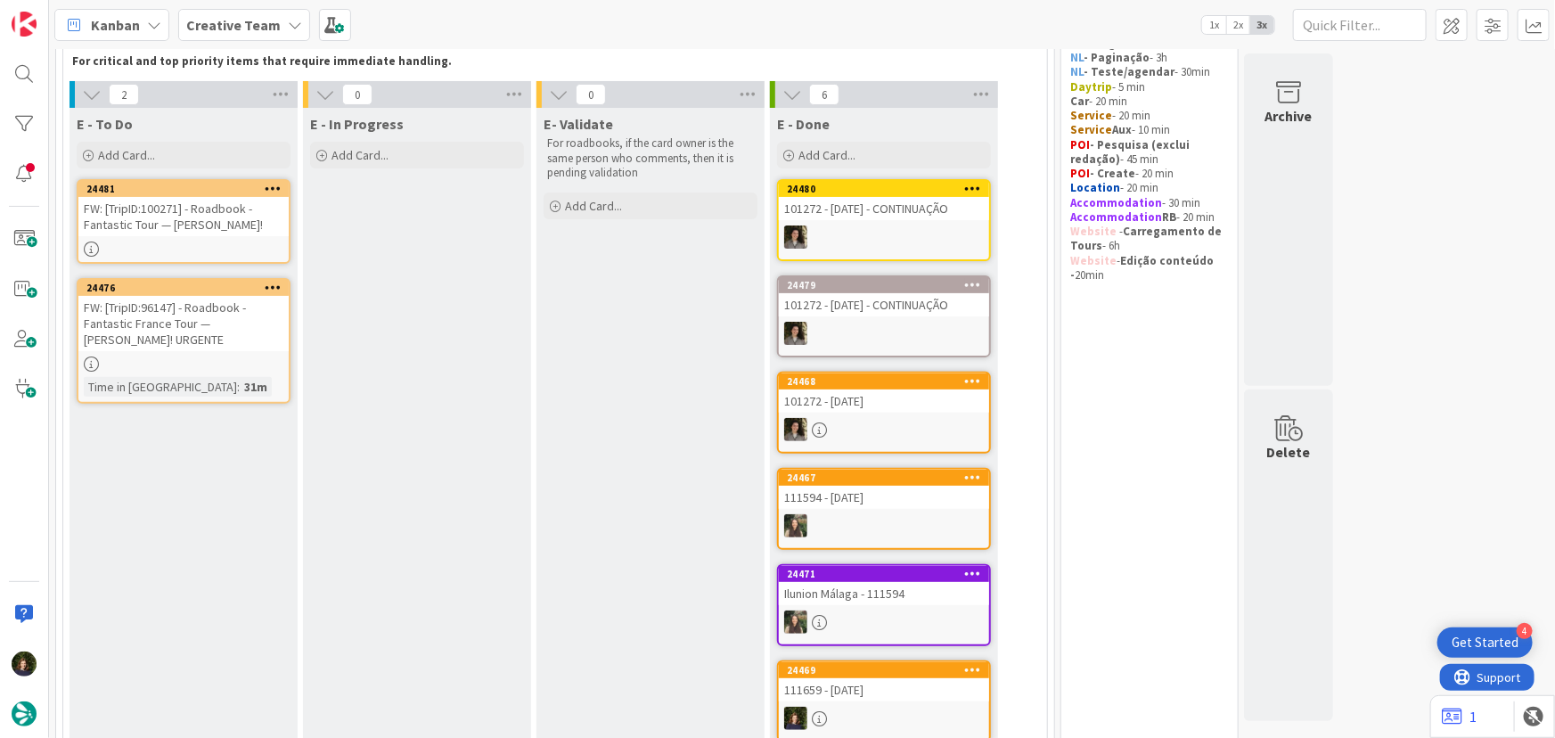
scroll to position [80, 0]
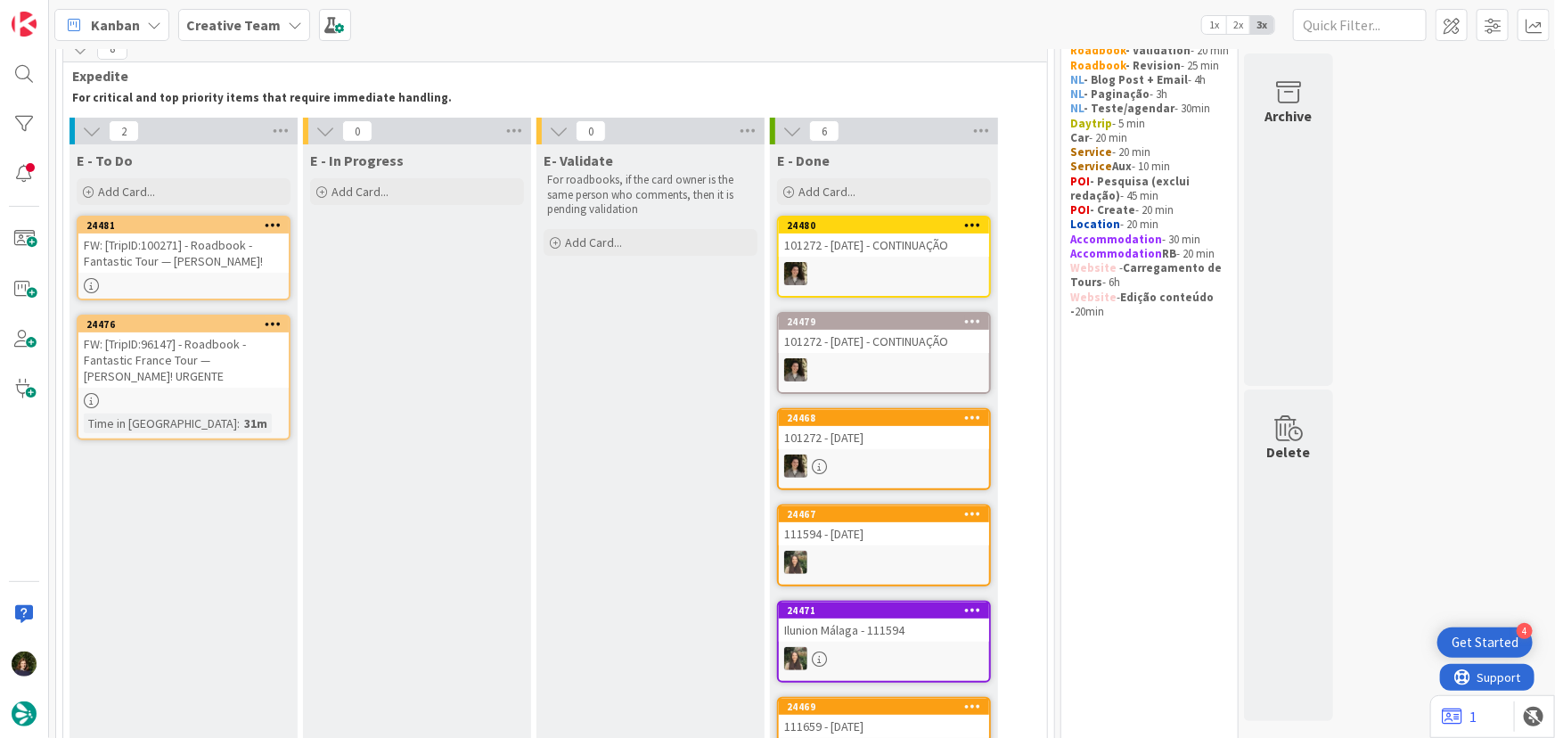
click at [182, 364] on div "FW: [TripID:96147] - Roadbook - Fantastic France Tour — Ben Fisherow! URGENTE" at bounding box center [183, 359] width 210 height 55
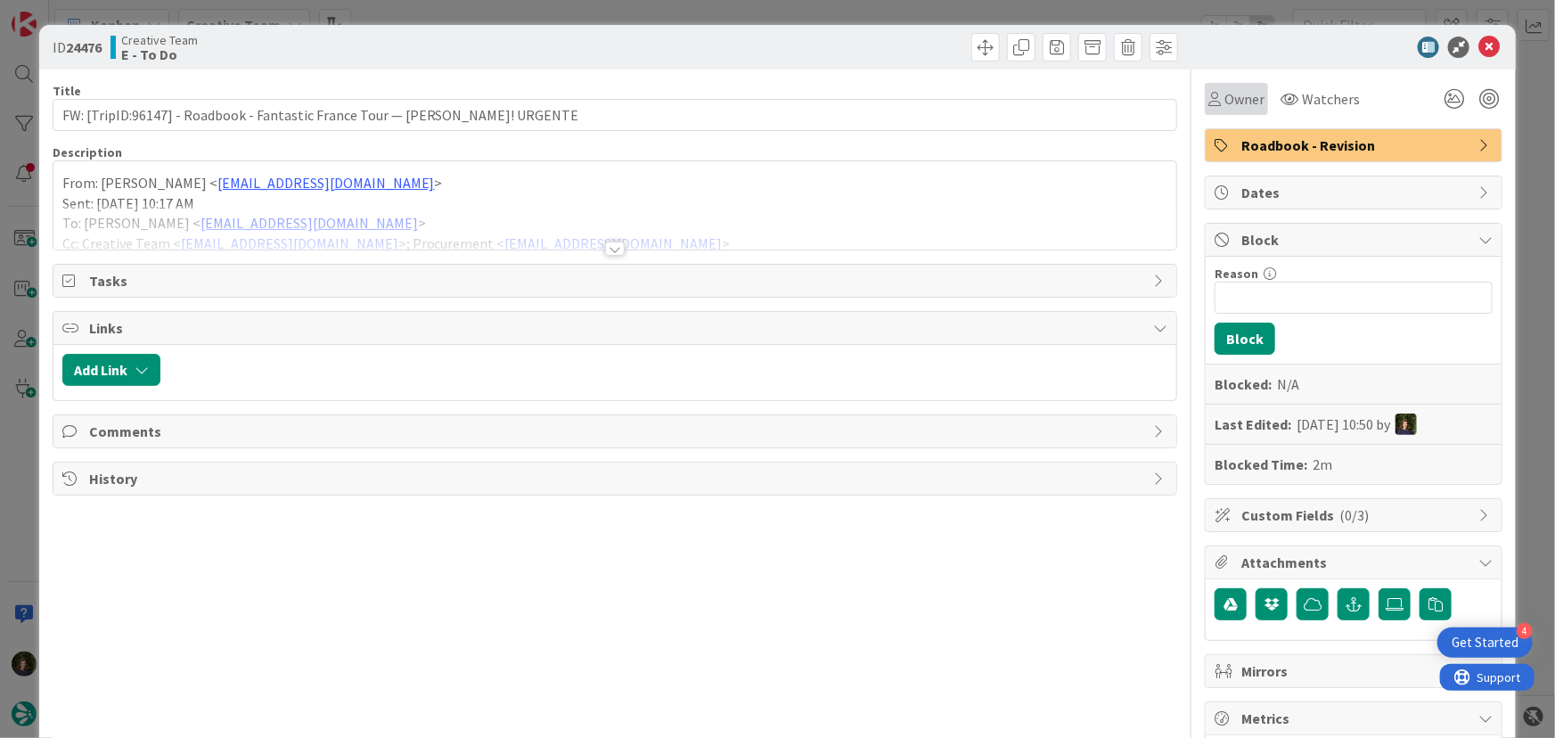
click at [1233, 102] on span "Owner" at bounding box center [1244, 98] width 40 height 21
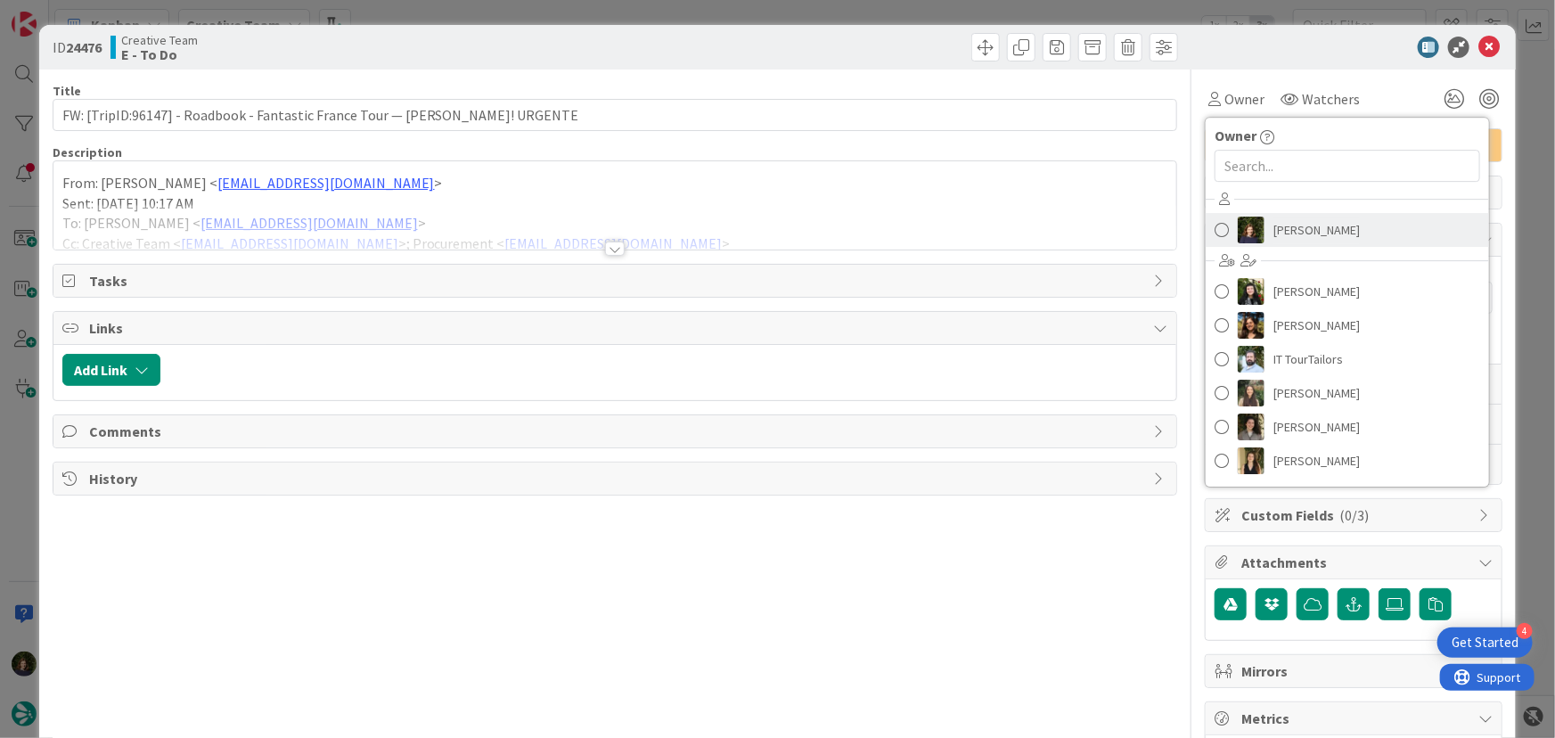
click at [1311, 221] on span "Margarida Carvalho" at bounding box center [1316, 229] width 86 height 27
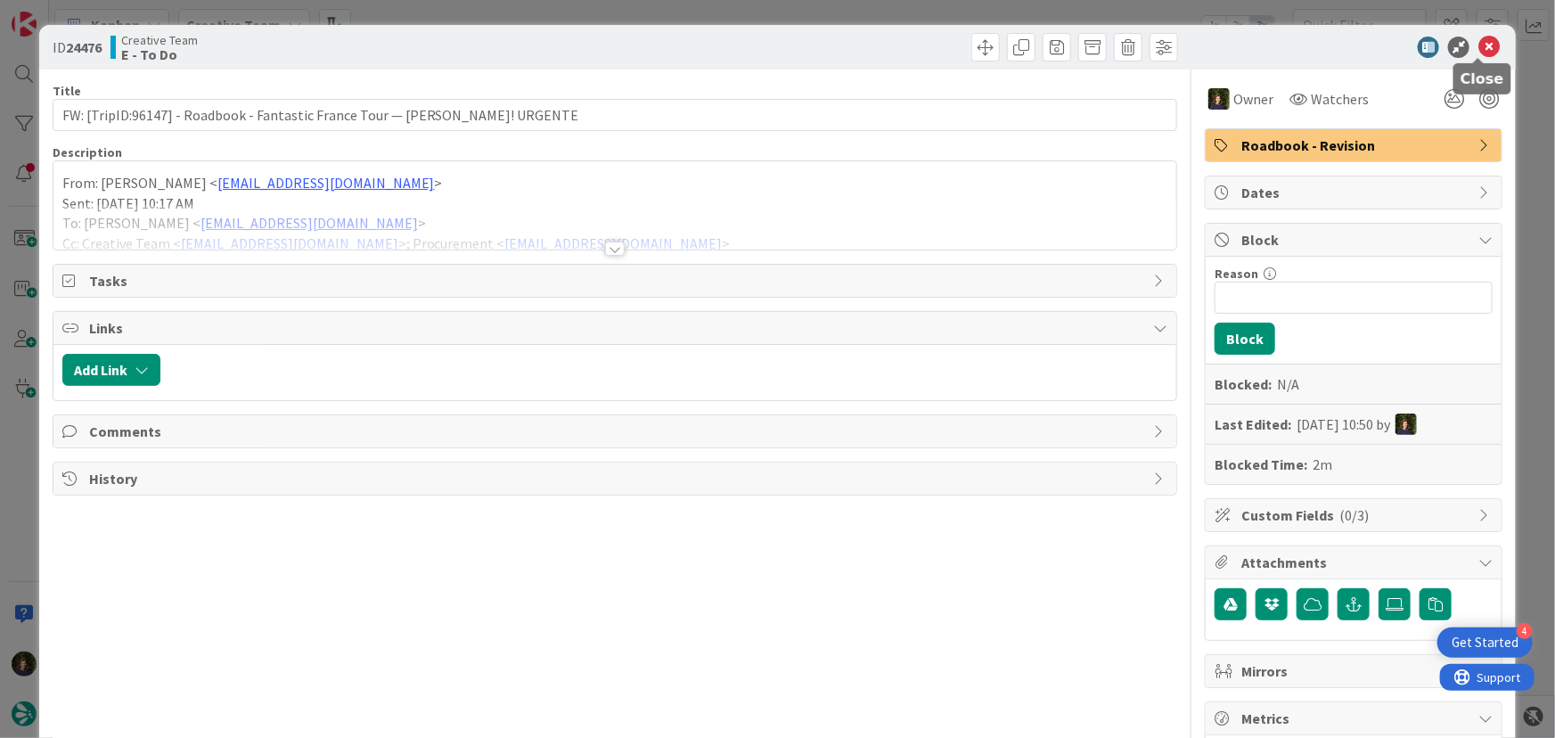
click at [1478, 49] on icon at bounding box center [1488, 47] width 21 height 21
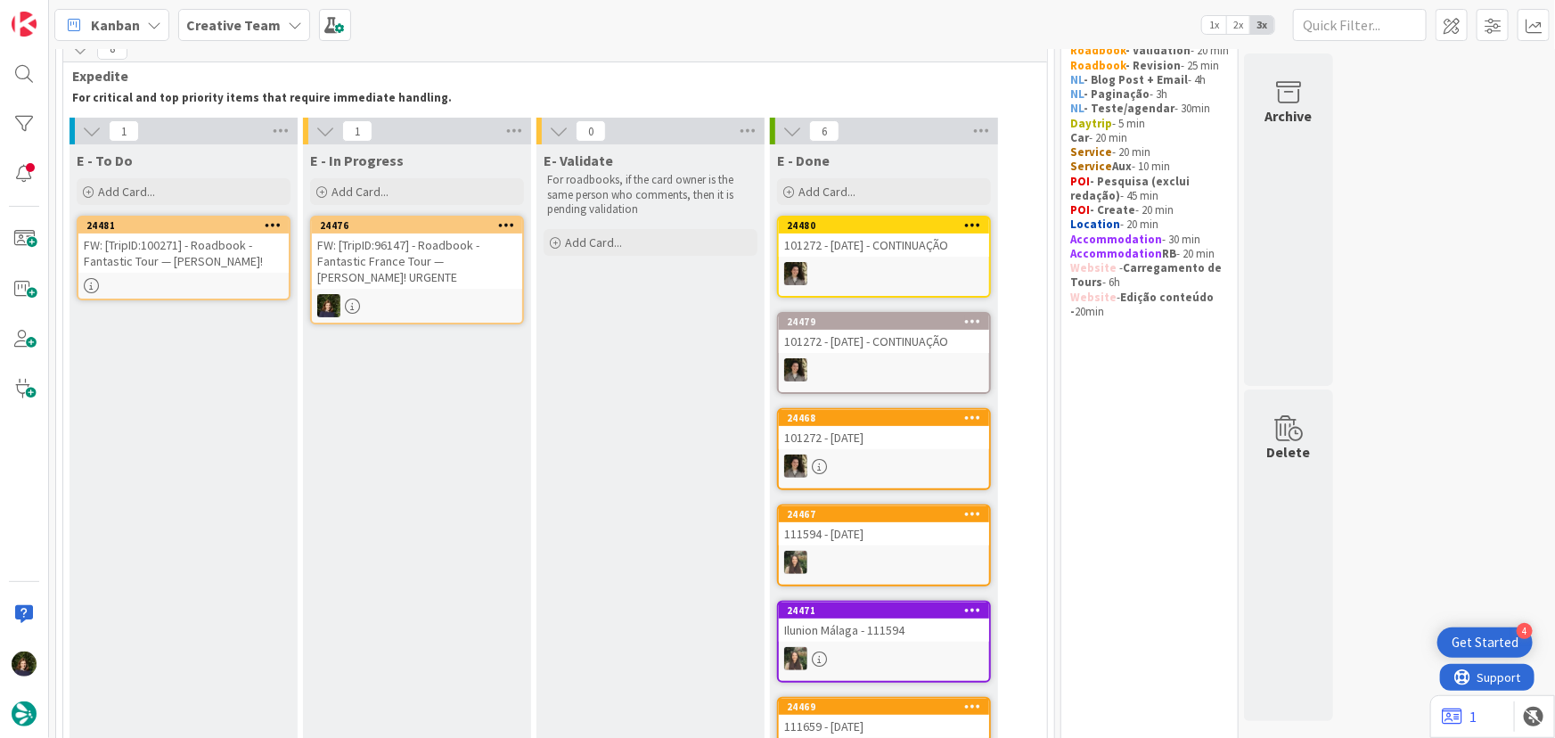
click at [393, 296] on div at bounding box center [417, 305] width 210 height 23
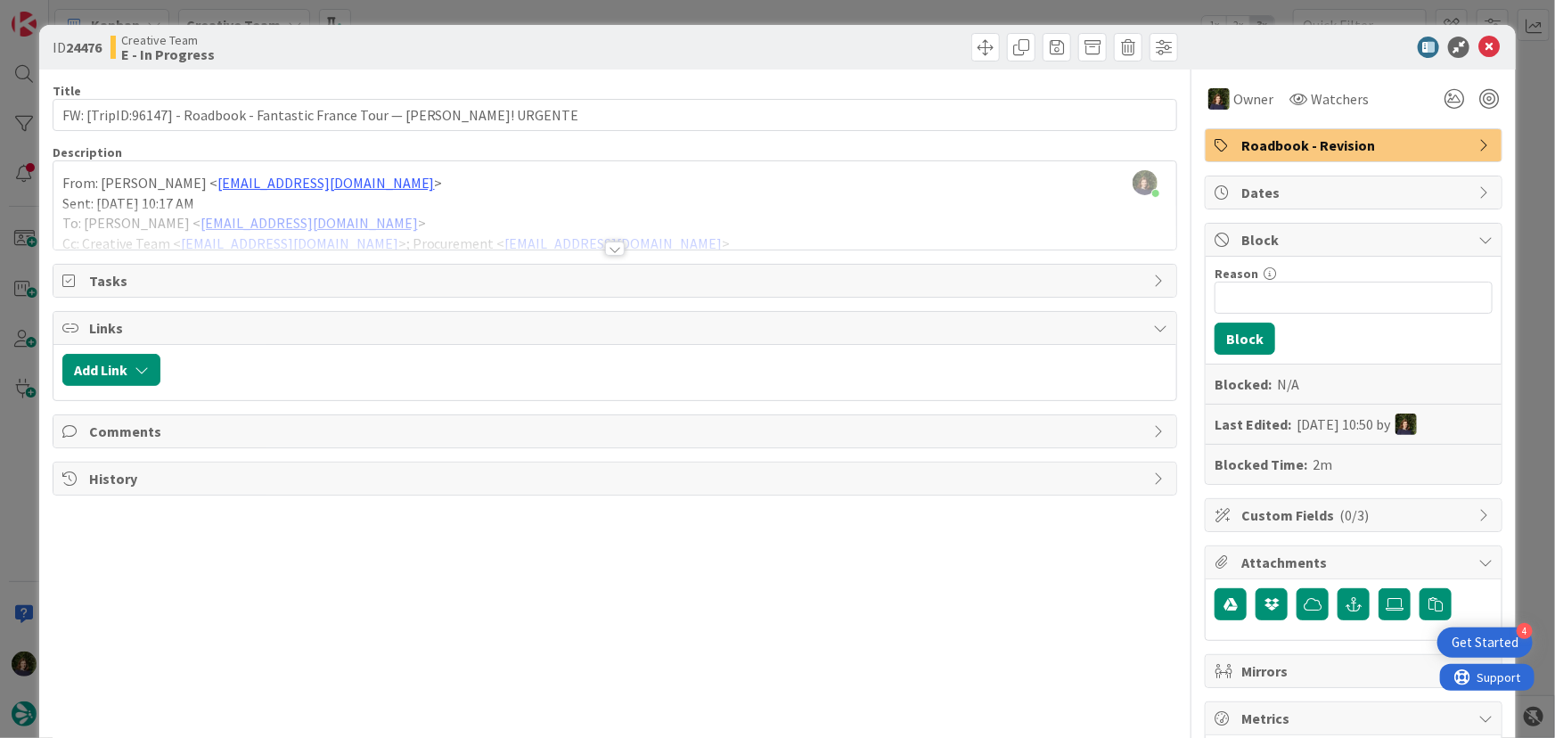
click at [609, 245] on div at bounding box center [615, 248] width 20 height 14
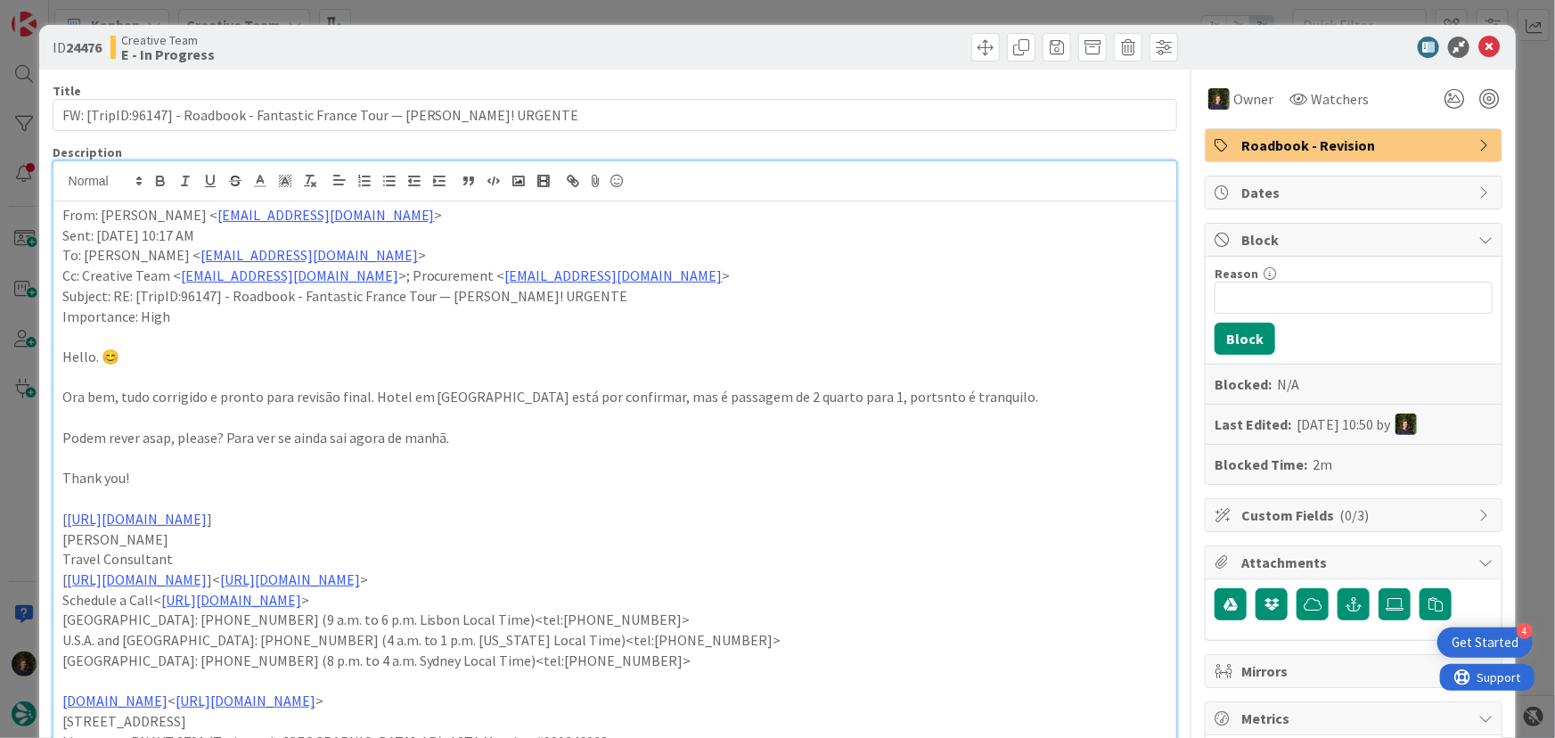
click at [62, 214] on p "From: Gonçalo Calheiros < goncalo.calheiros@tourtailors.com >" at bounding box center [615, 215] width 1106 height 20
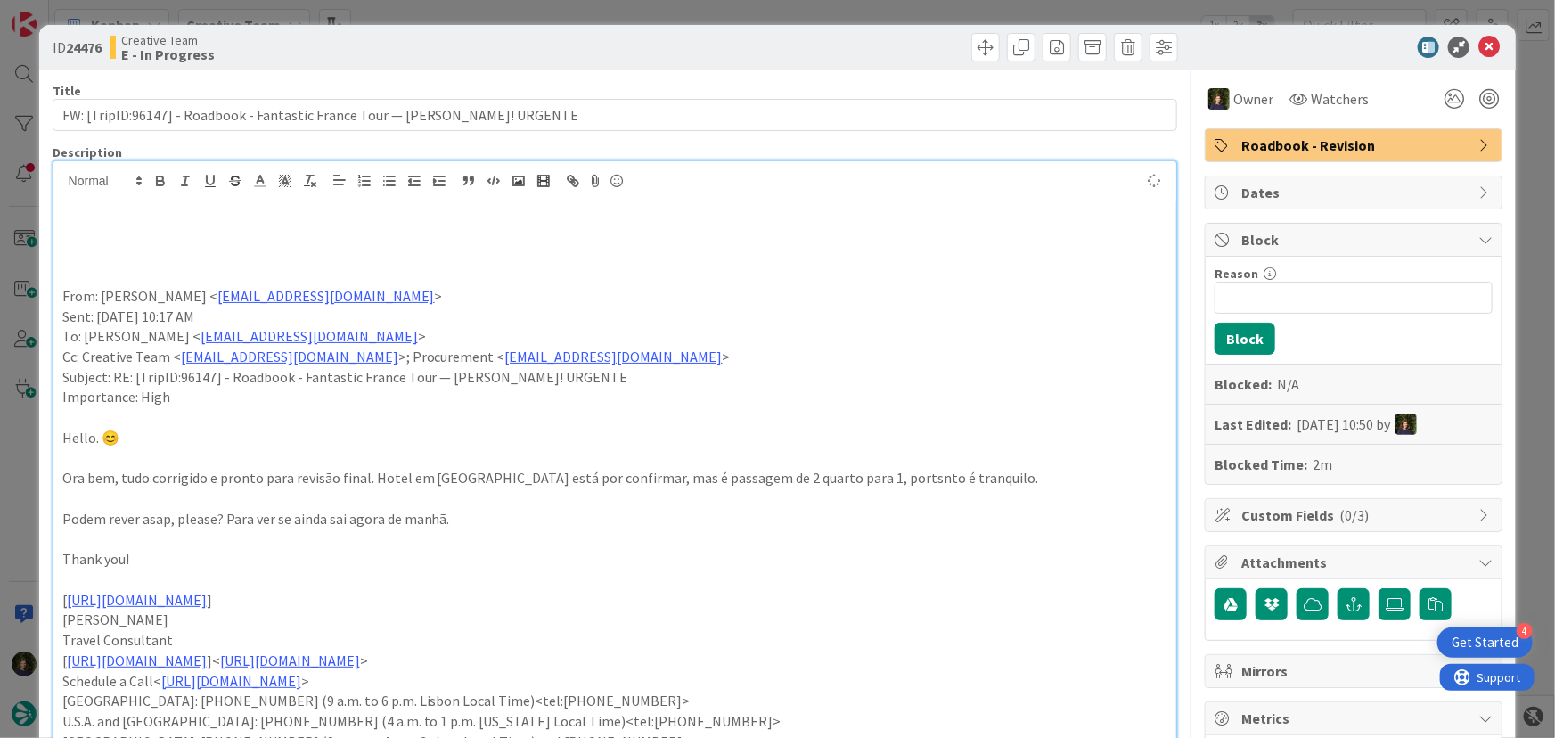
paste div
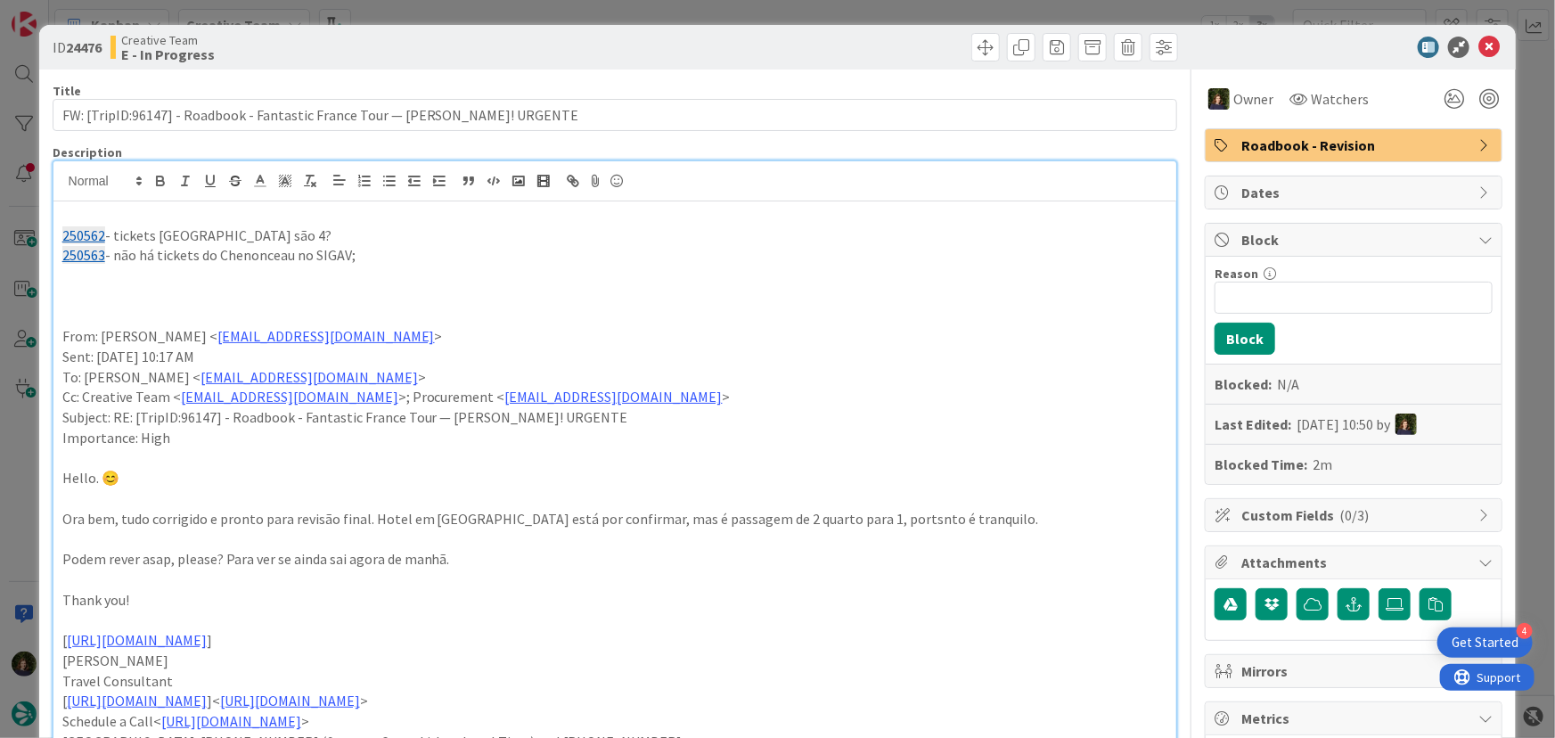
click at [400, 256] on p "250563 - não há tickets do Chenonceau no SIGAV;" at bounding box center [615, 255] width 1106 height 20
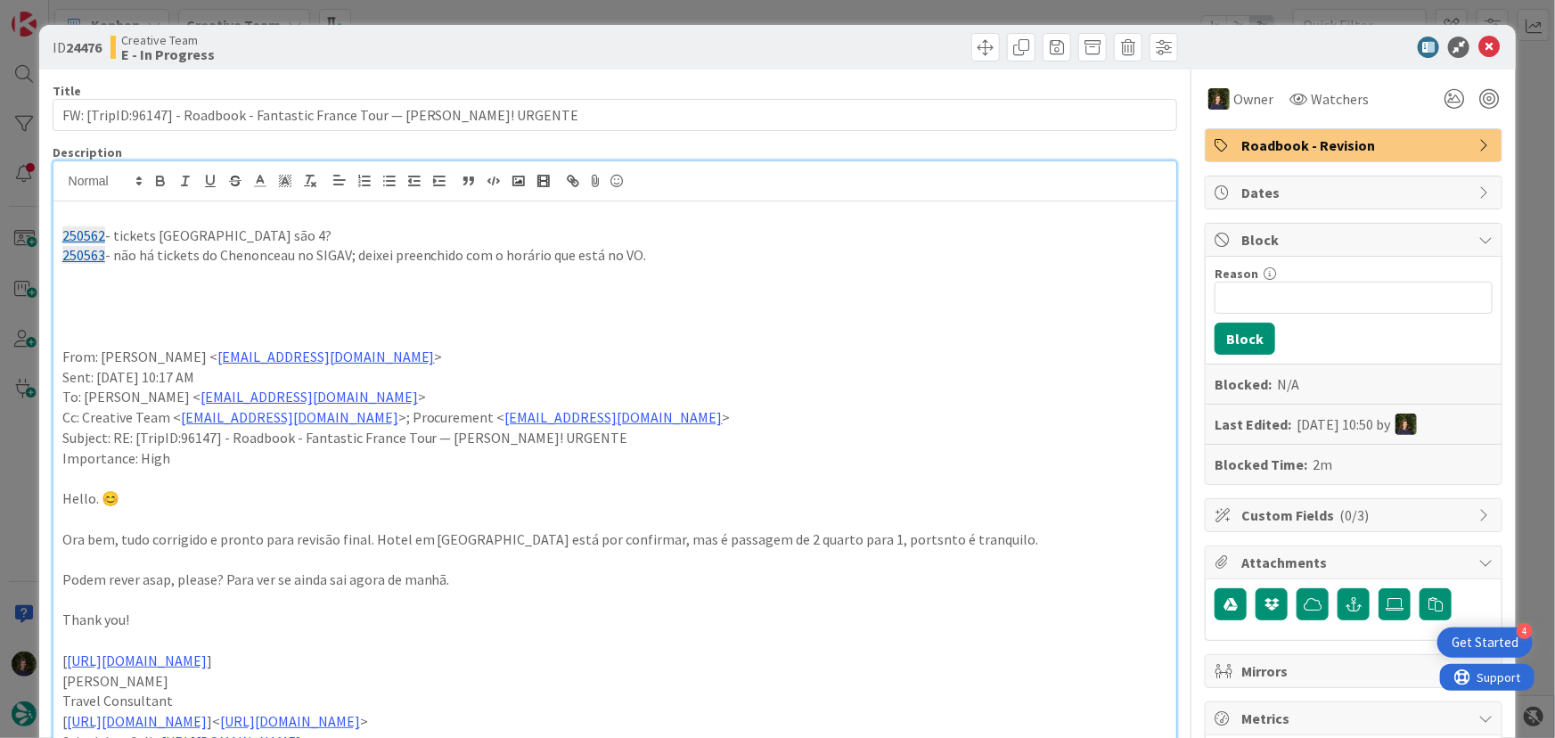
drag, startPoint x: 688, startPoint y: 249, endPoint x: 53, endPoint y: 236, distance: 635.4
copy div "250562 - tickets Amboise são 4? 250563 - não há tickets do Chenonceau no SIGAV;…"
click at [1480, 49] on icon at bounding box center [1488, 47] width 21 height 21
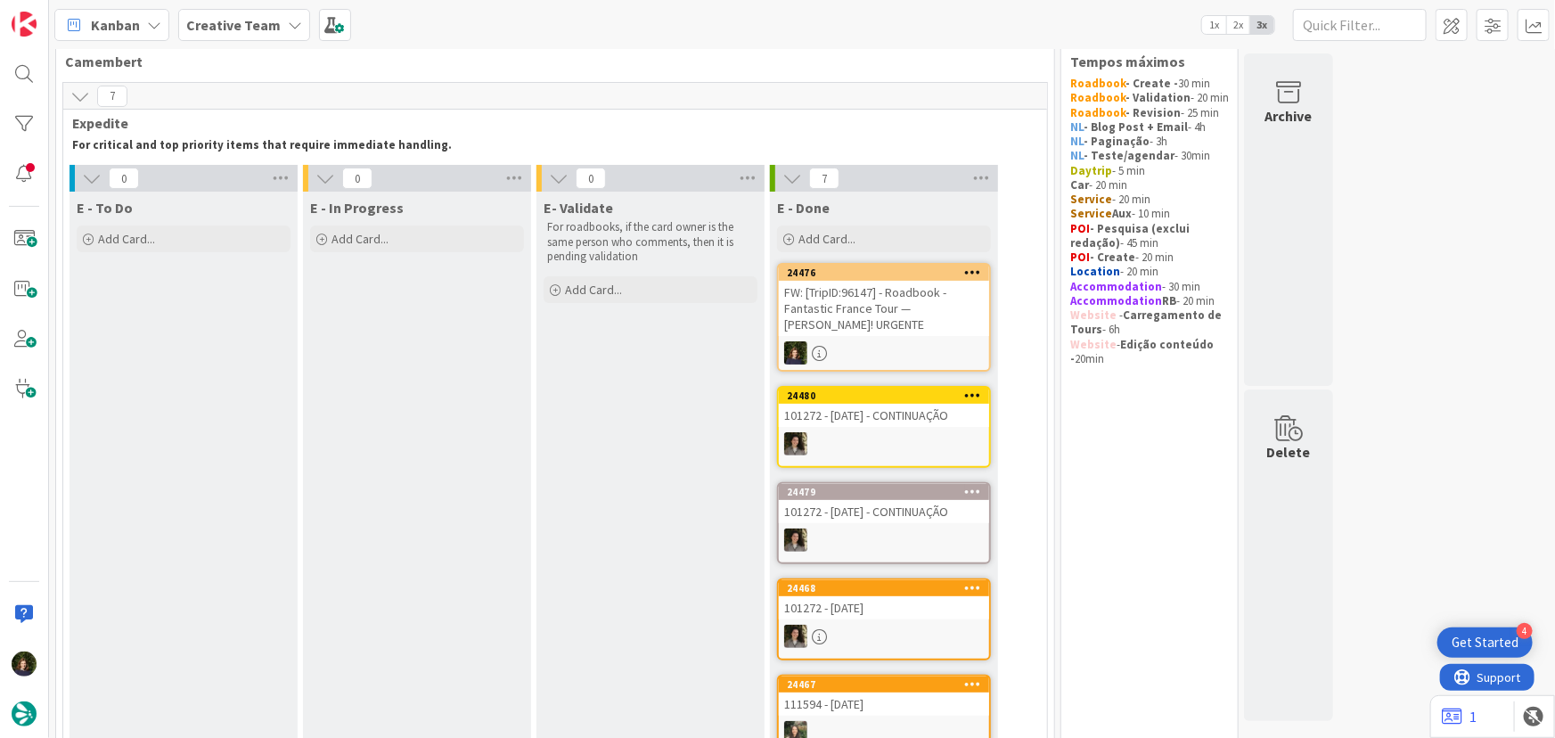
click at [244, 20] on b "Creative Team" at bounding box center [233, 25] width 94 height 18
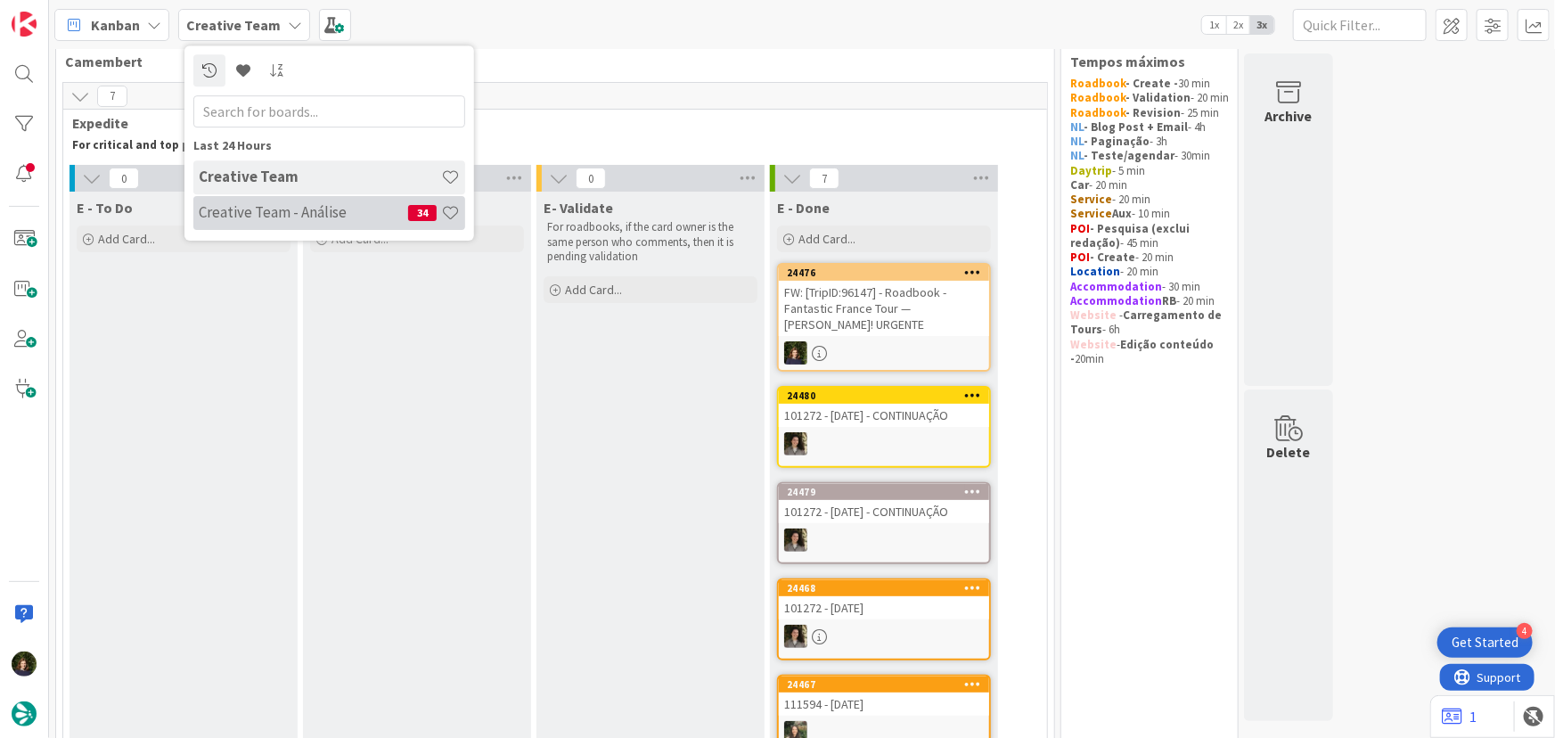
click at [229, 228] on div "Creative Team - Análise 34" at bounding box center [329, 213] width 272 height 34
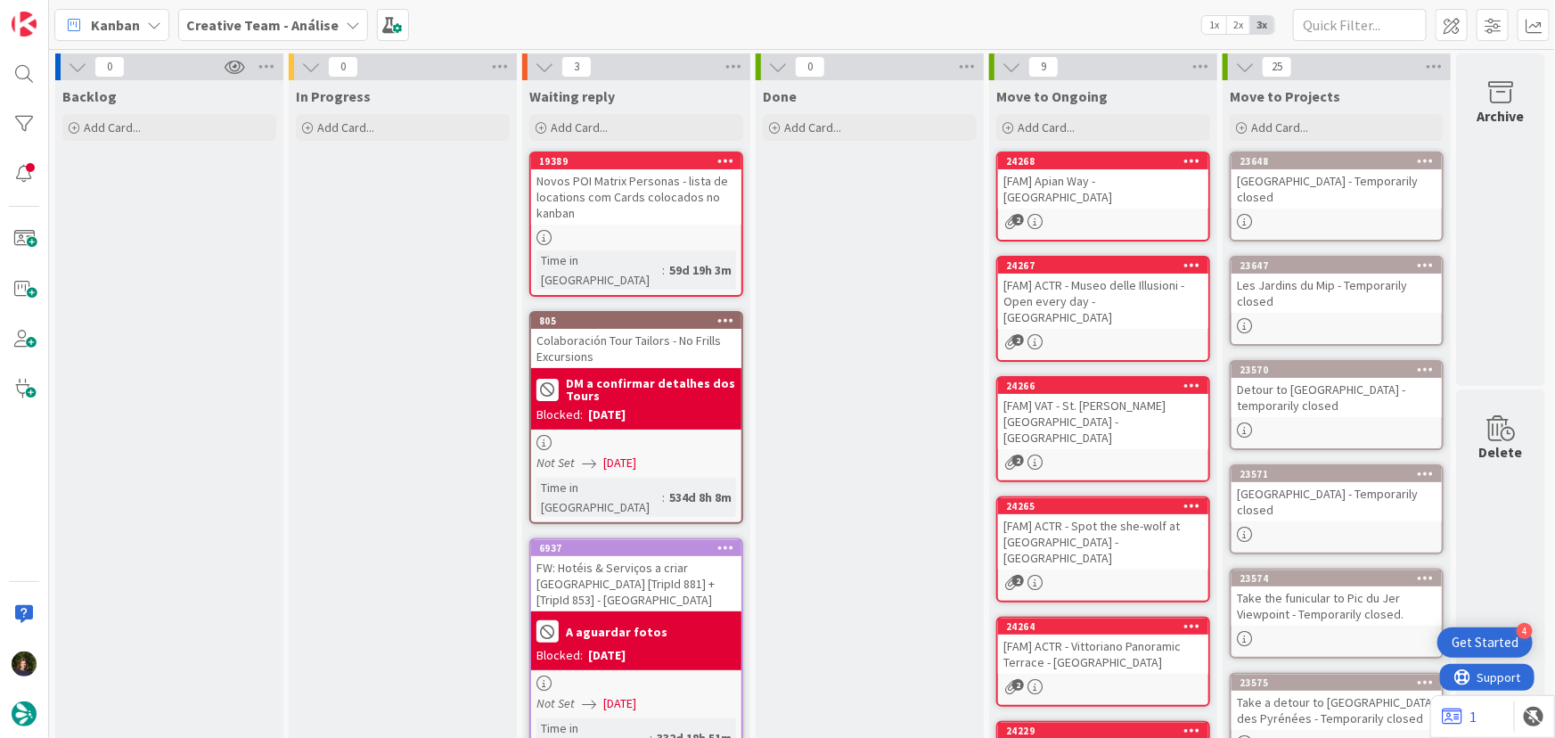
click at [258, 21] on b "Creative Team - Análise" at bounding box center [262, 25] width 152 height 18
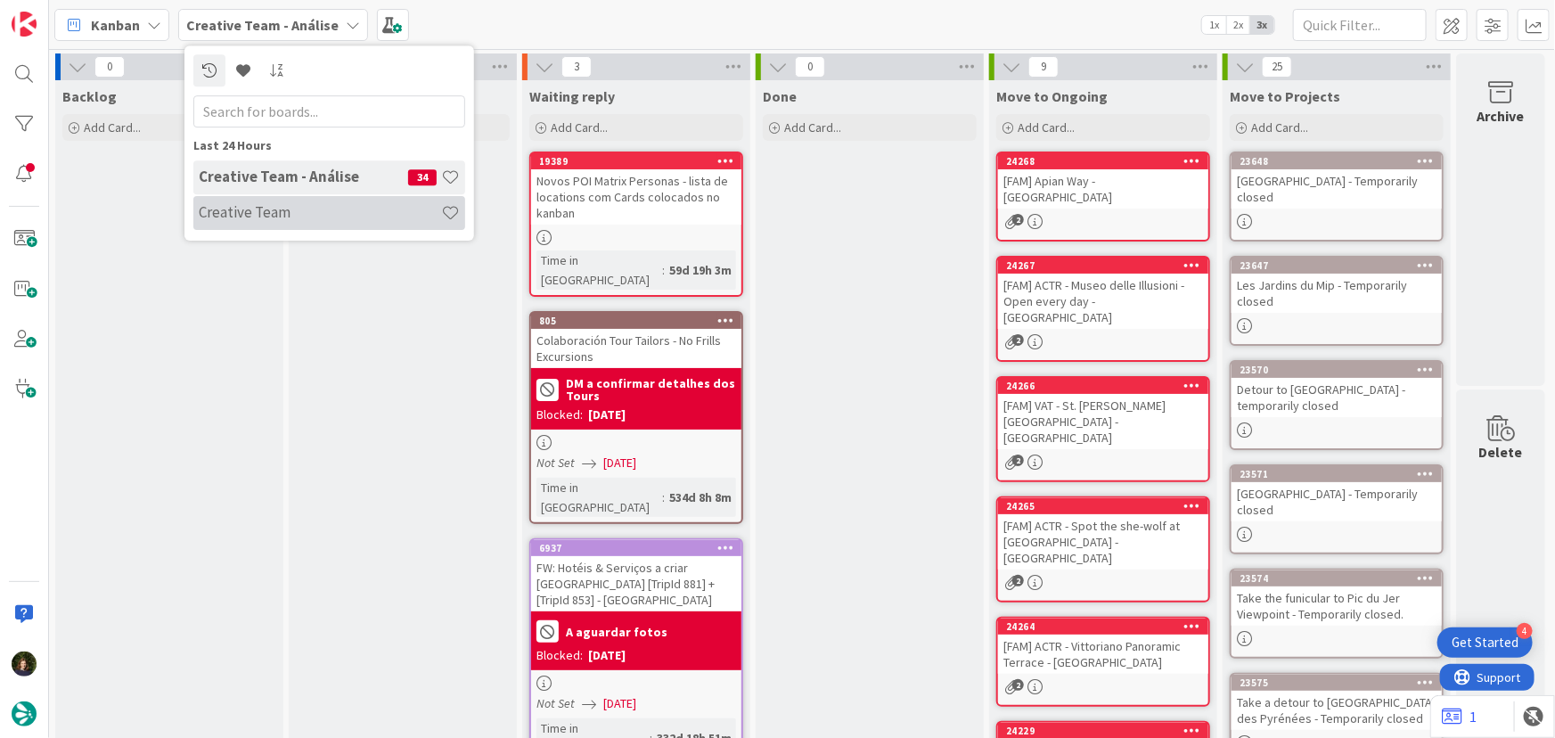
click at [263, 208] on h4 "Creative Team" at bounding box center [320, 212] width 242 height 18
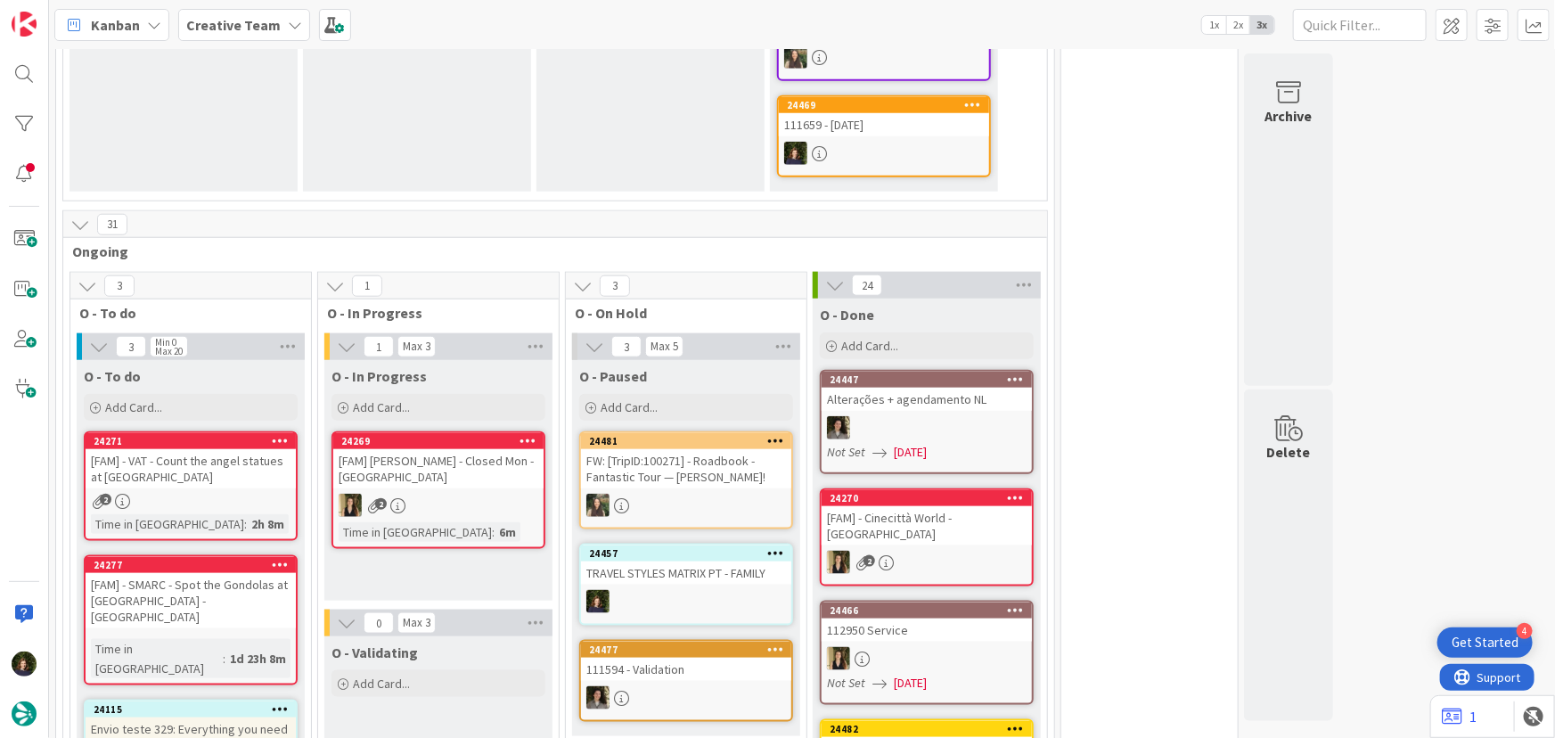
scroll to position [1052, 0]
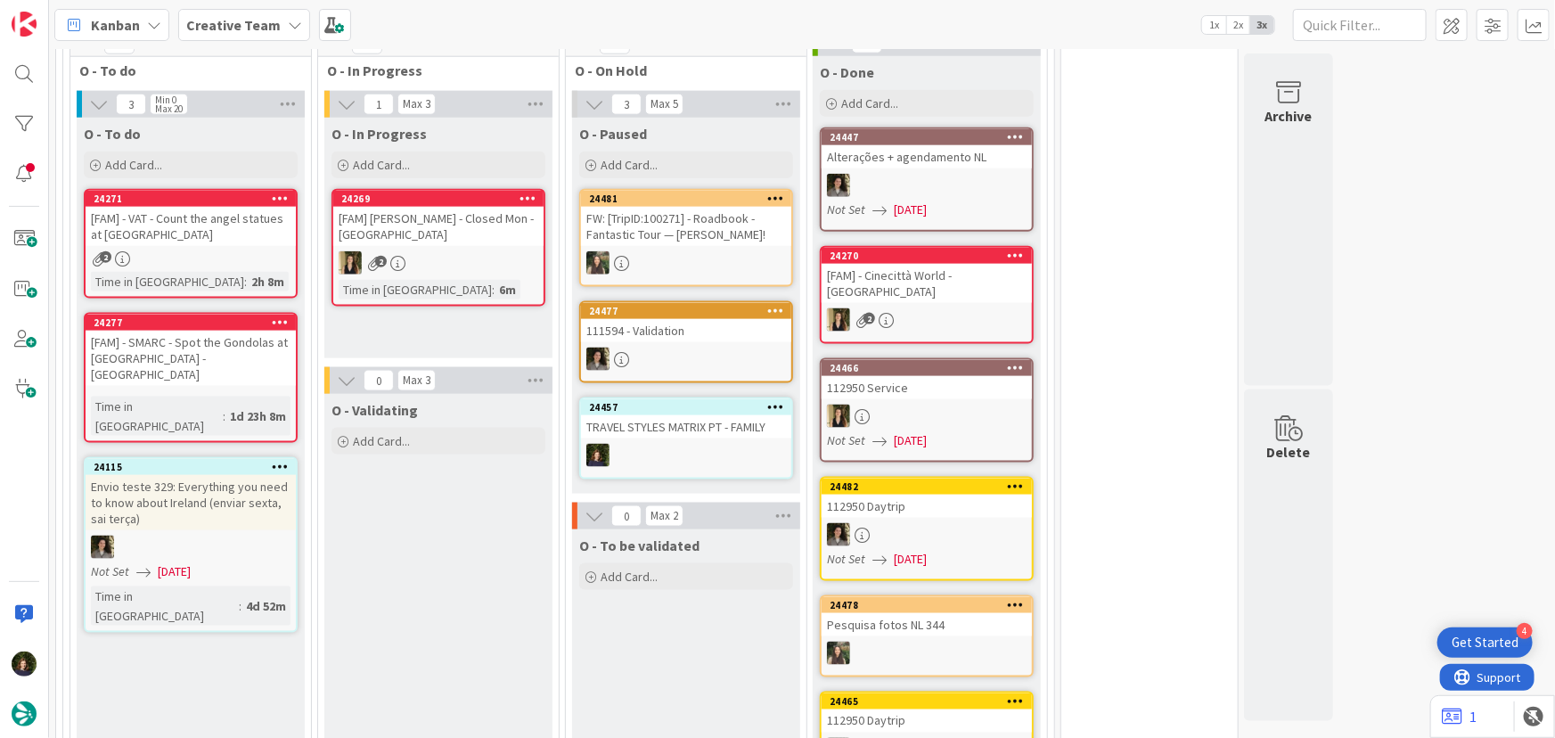
click at [288, 20] on icon at bounding box center [295, 25] width 14 height 14
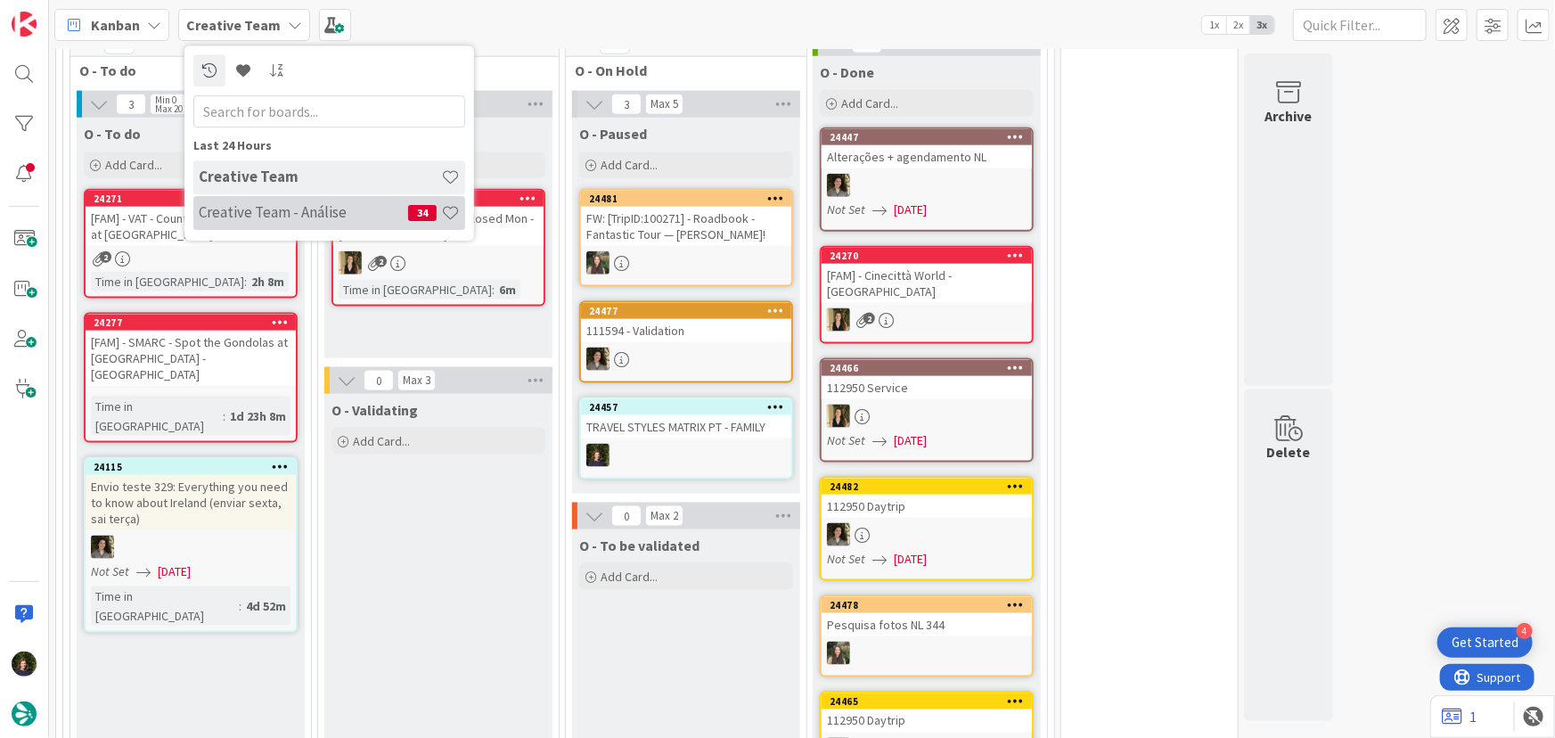
click at [287, 226] on div "Creative Team - Análise 34" at bounding box center [329, 213] width 272 height 34
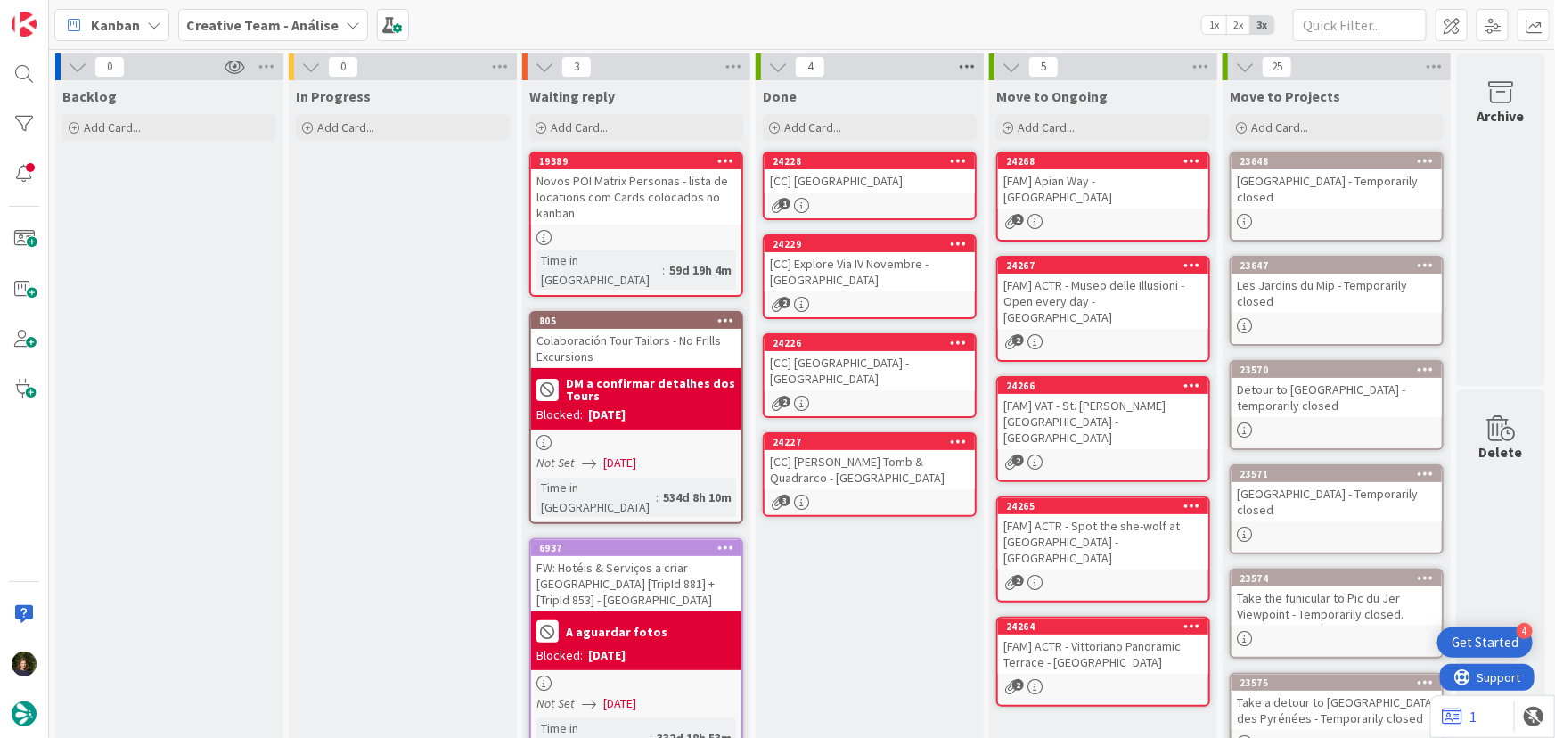
click at [966, 65] on icon at bounding box center [966, 66] width 23 height 27
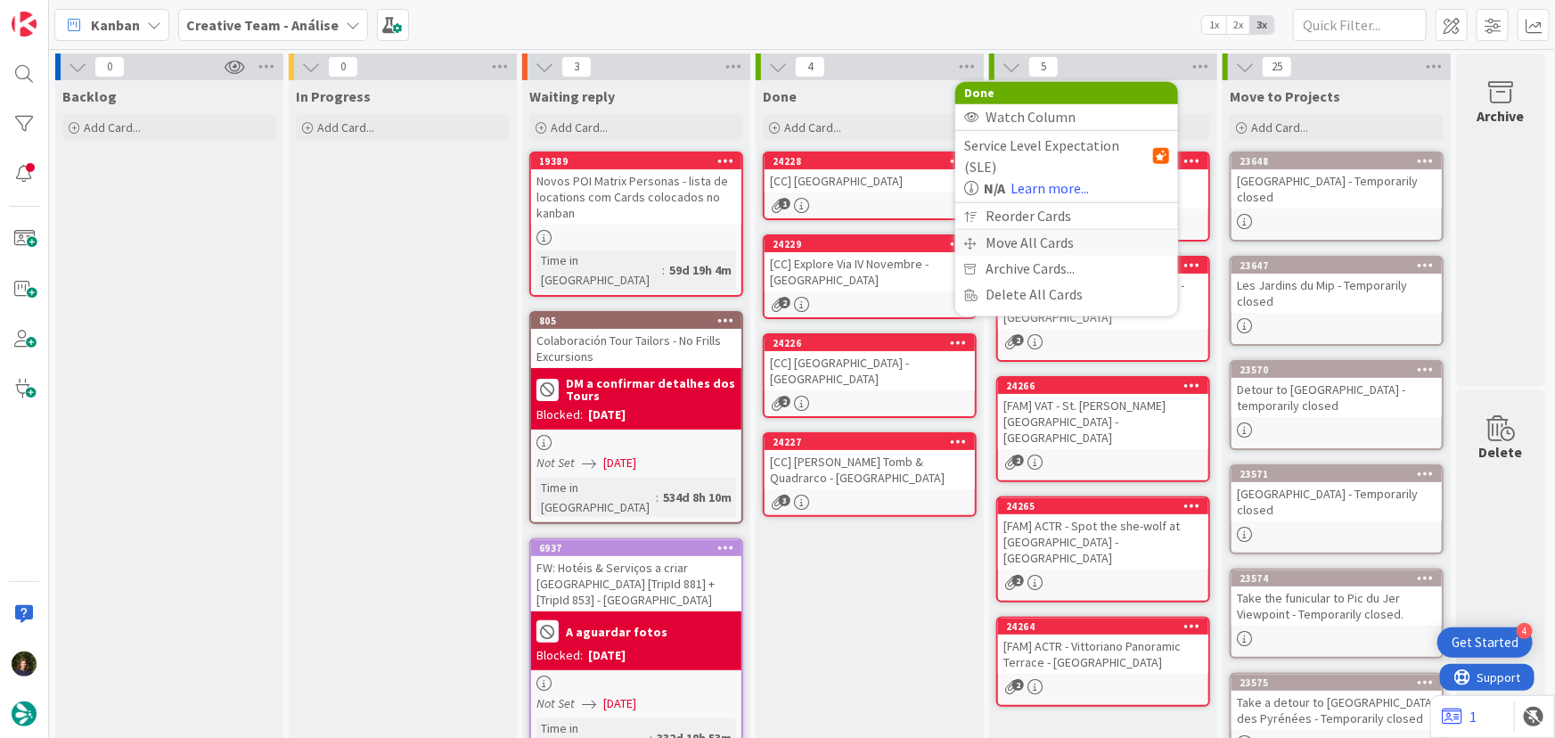
click at [1010, 230] on div "Move All Cards" at bounding box center [1066, 243] width 223 height 26
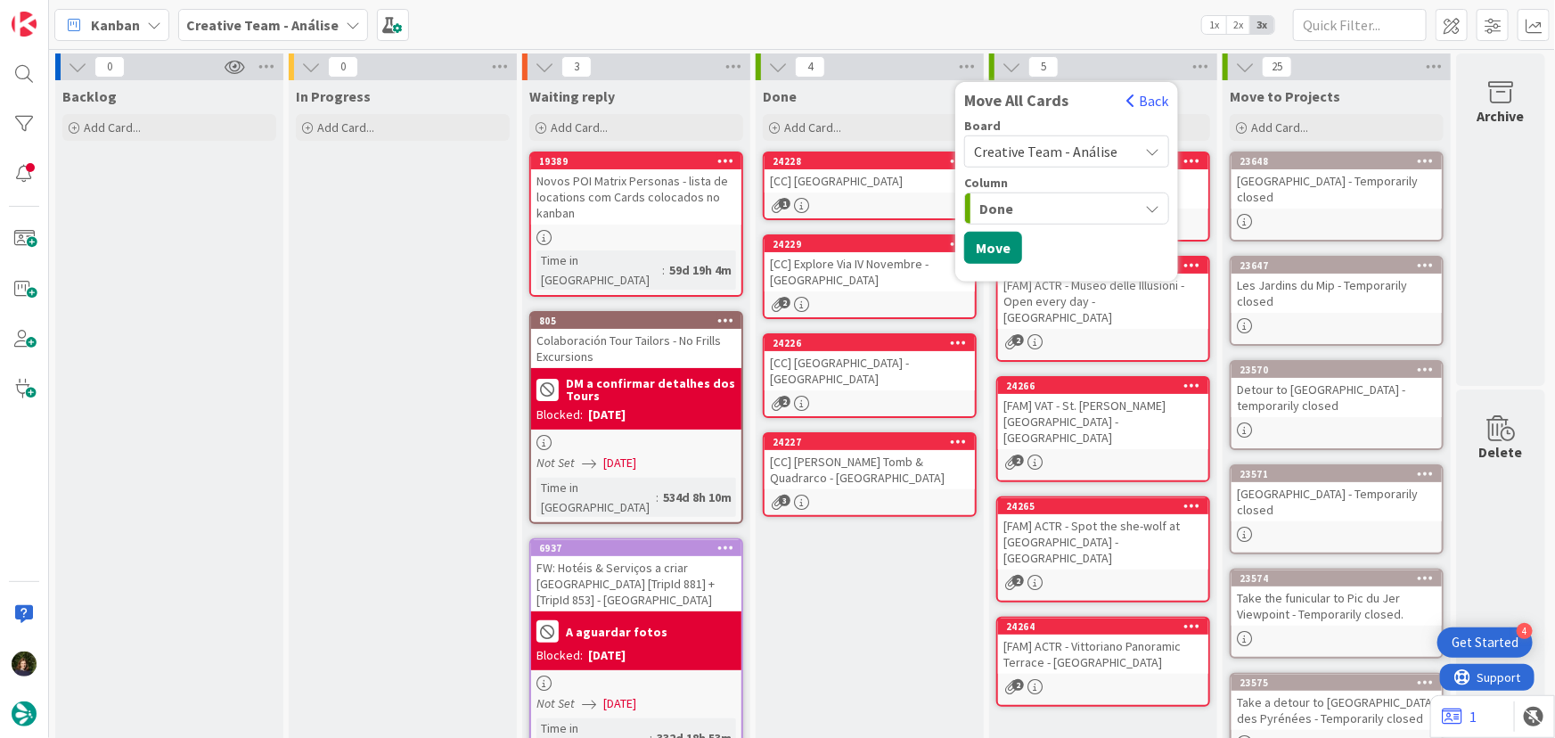
click at [1042, 148] on span "Creative Team - Análise" at bounding box center [1045, 152] width 143 height 18
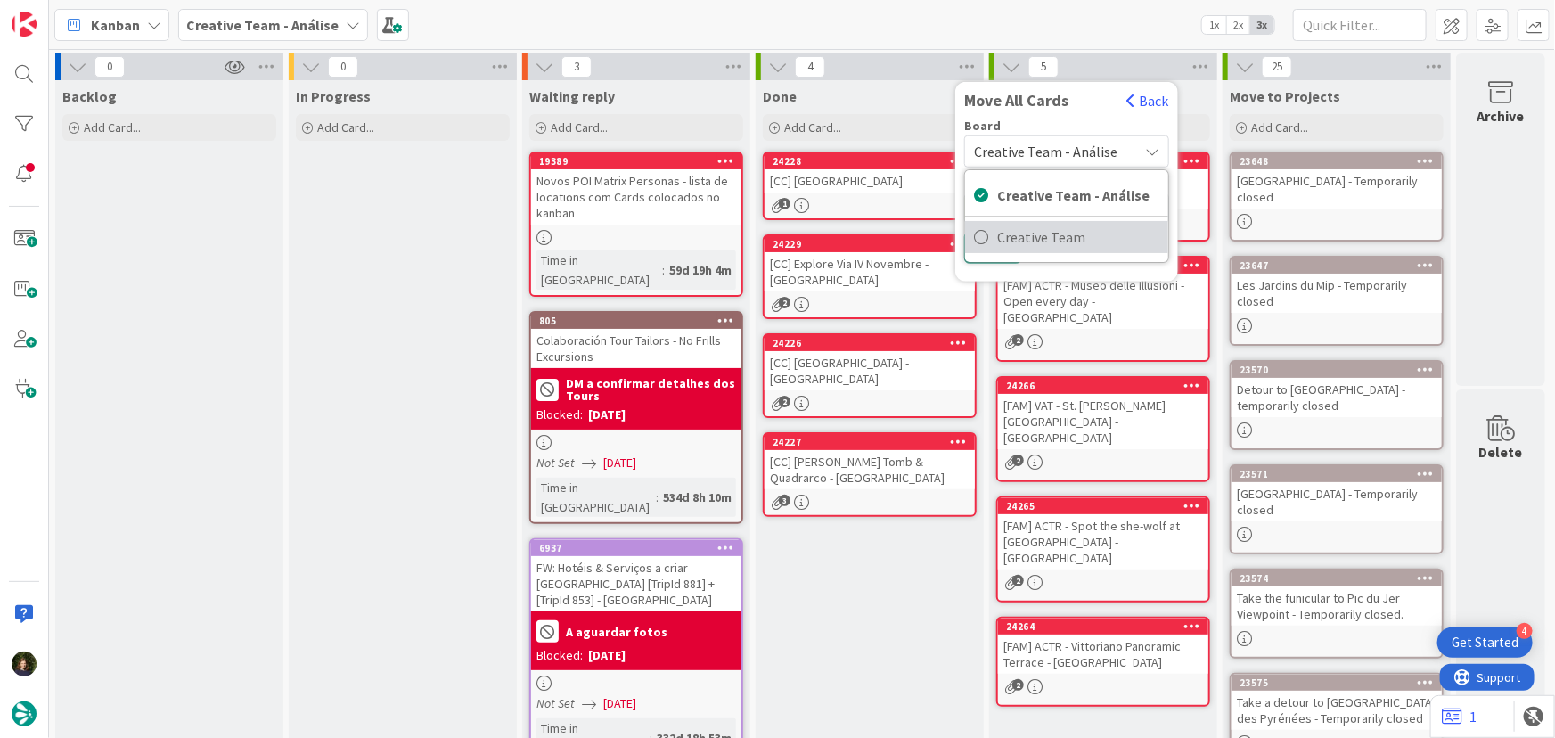
click at [1047, 235] on span "Creative Team" at bounding box center [1078, 237] width 162 height 27
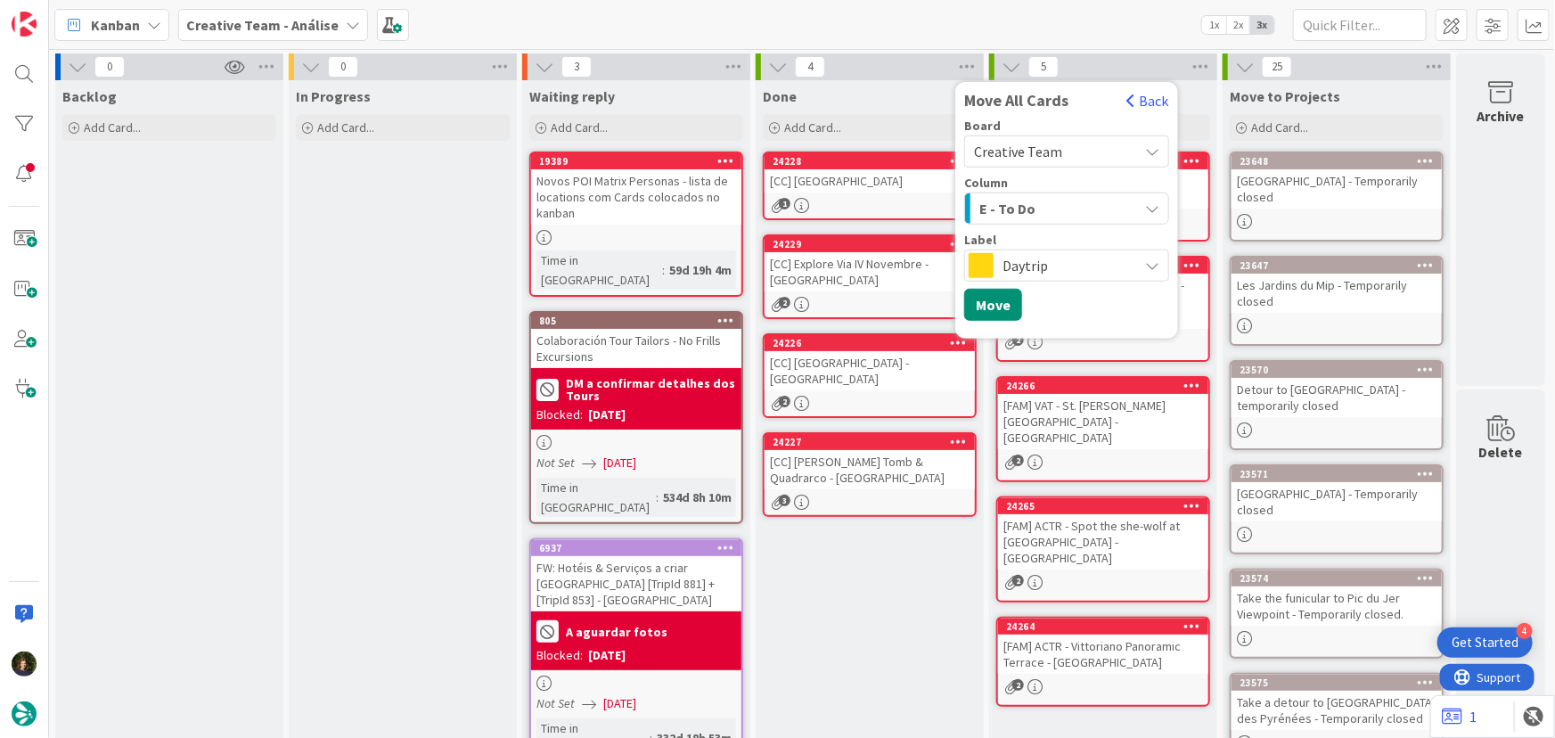
click at [1033, 212] on div "E - To Do" at bounding box center [1056, 208] width 163 height 29
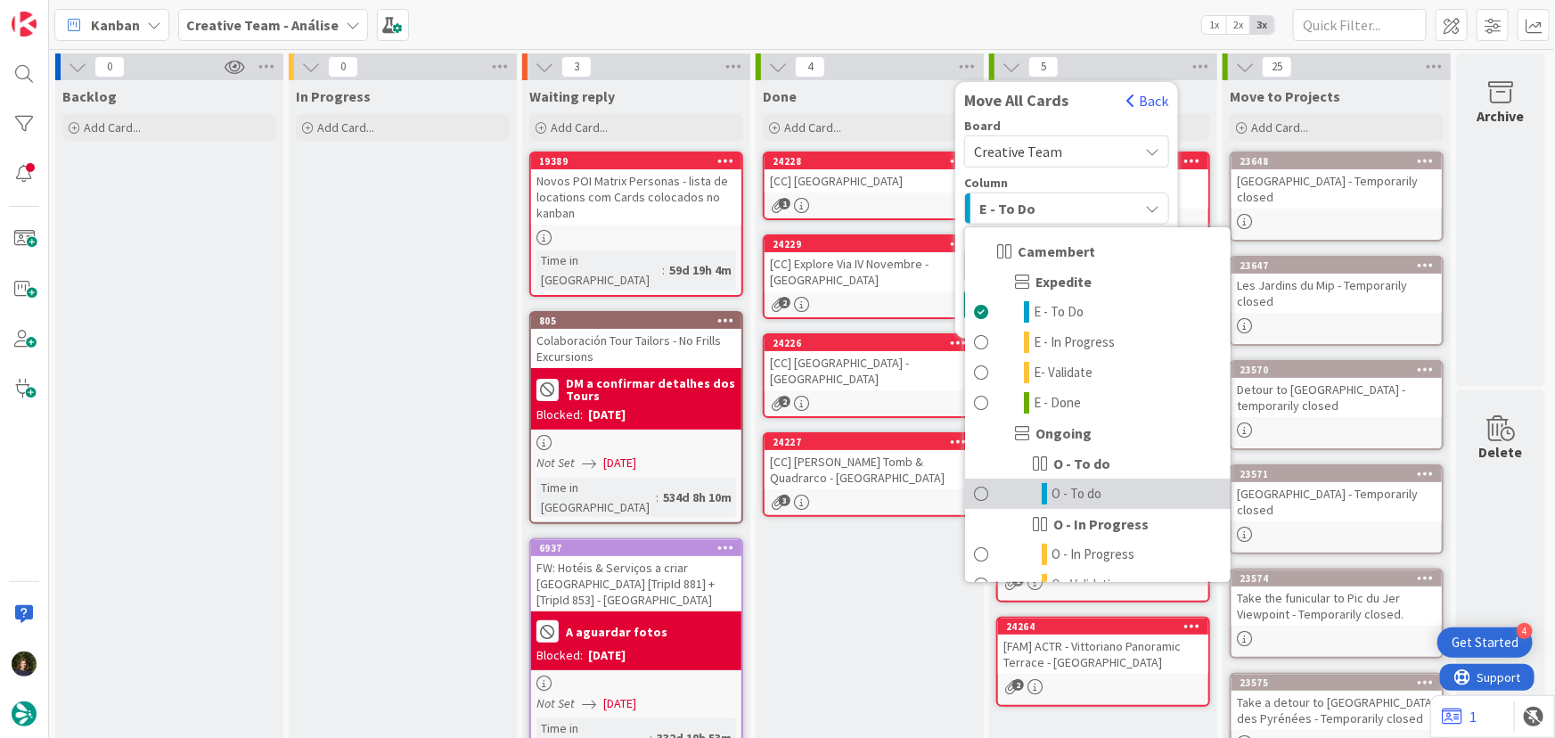
click at [1095, 488] on span "O - To do" at bounding box center [1076, 493] width 50 height 21
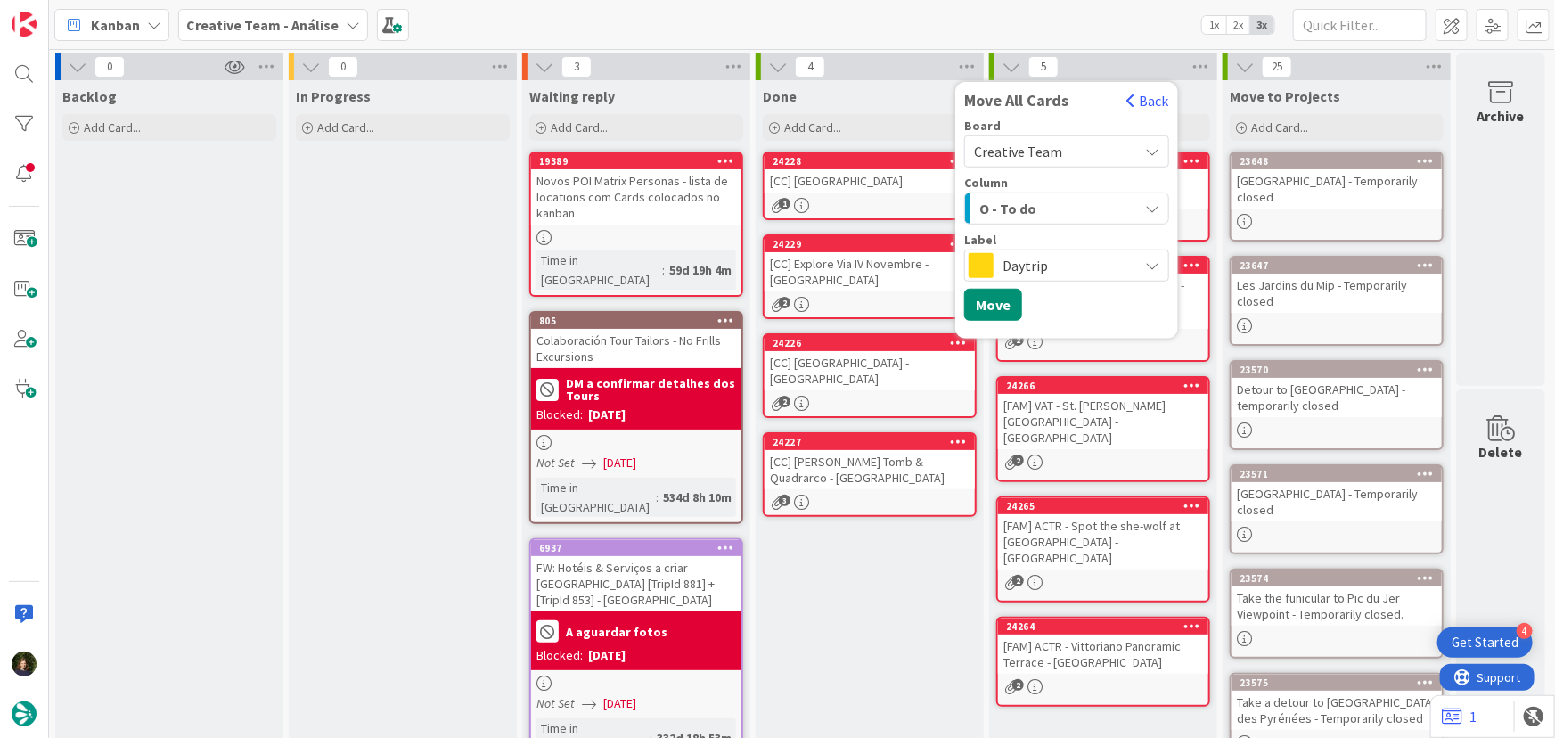
click at [1034, 261] on span "Daytrip" at bounding box center [1065, 265] width 127 height 25
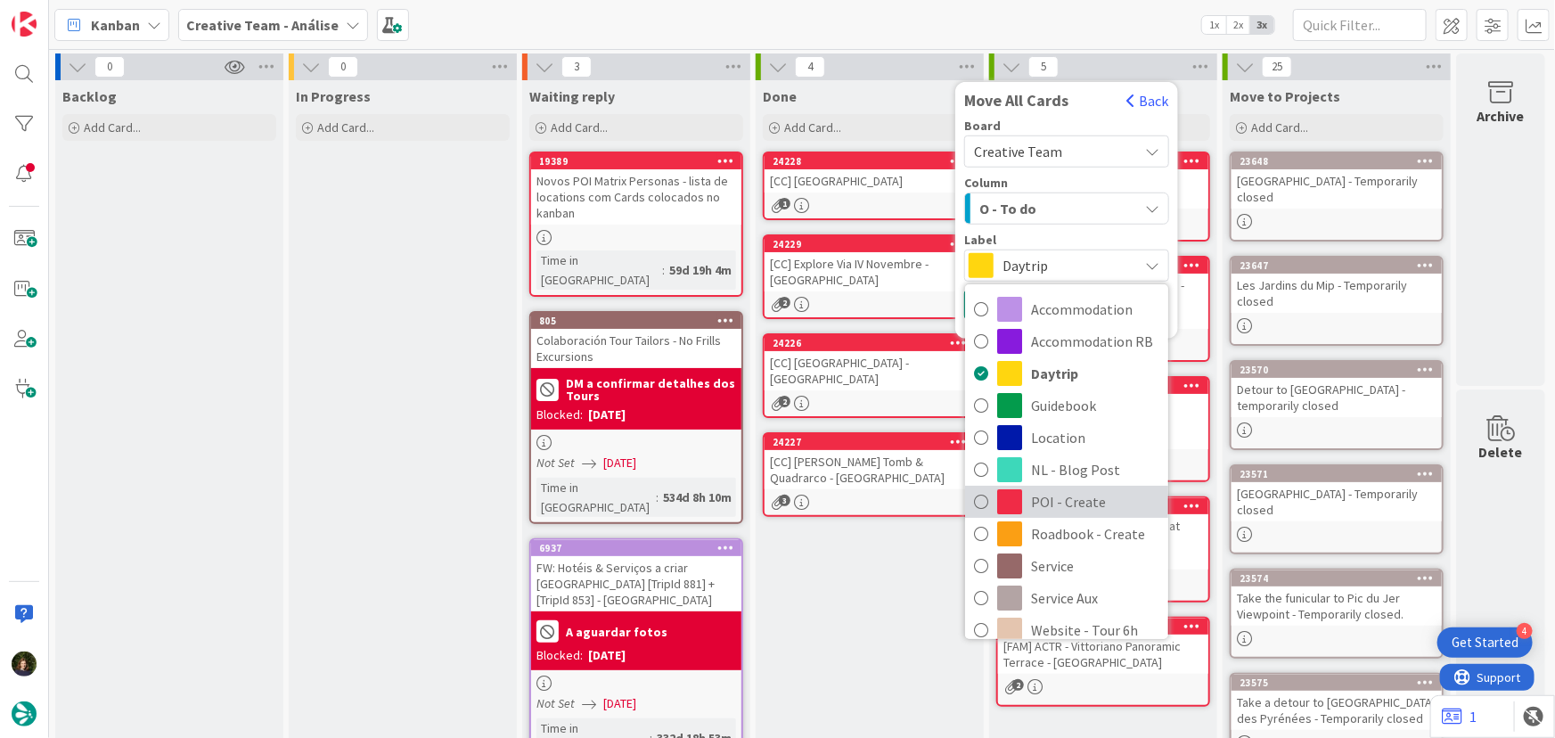
click at [1100, 506] on span "POI - Create" at bounding box center [1095, 501] width 128 height 27
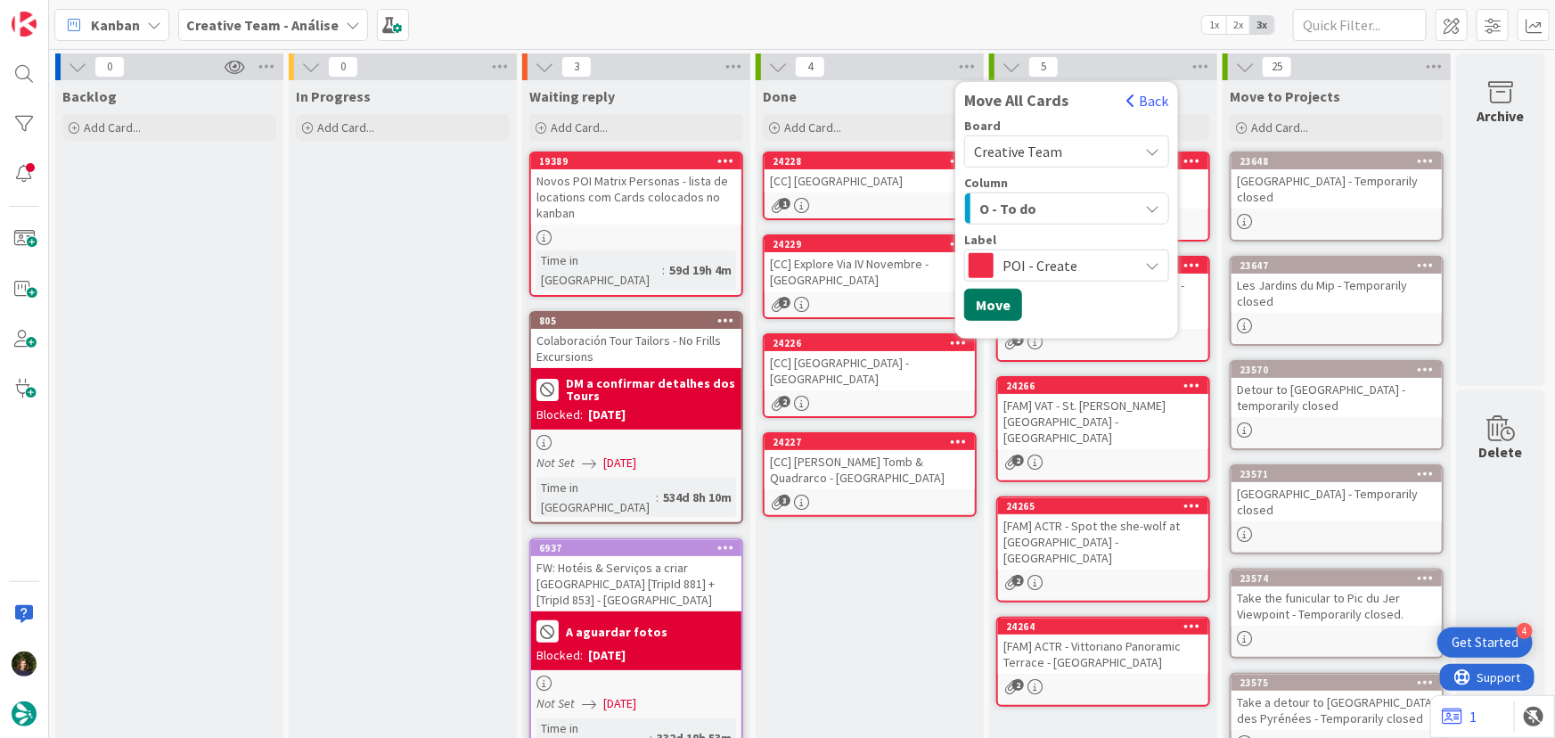
click at [984, 302] on button "Move" at bounding box center [993, 305] width 58 height 32
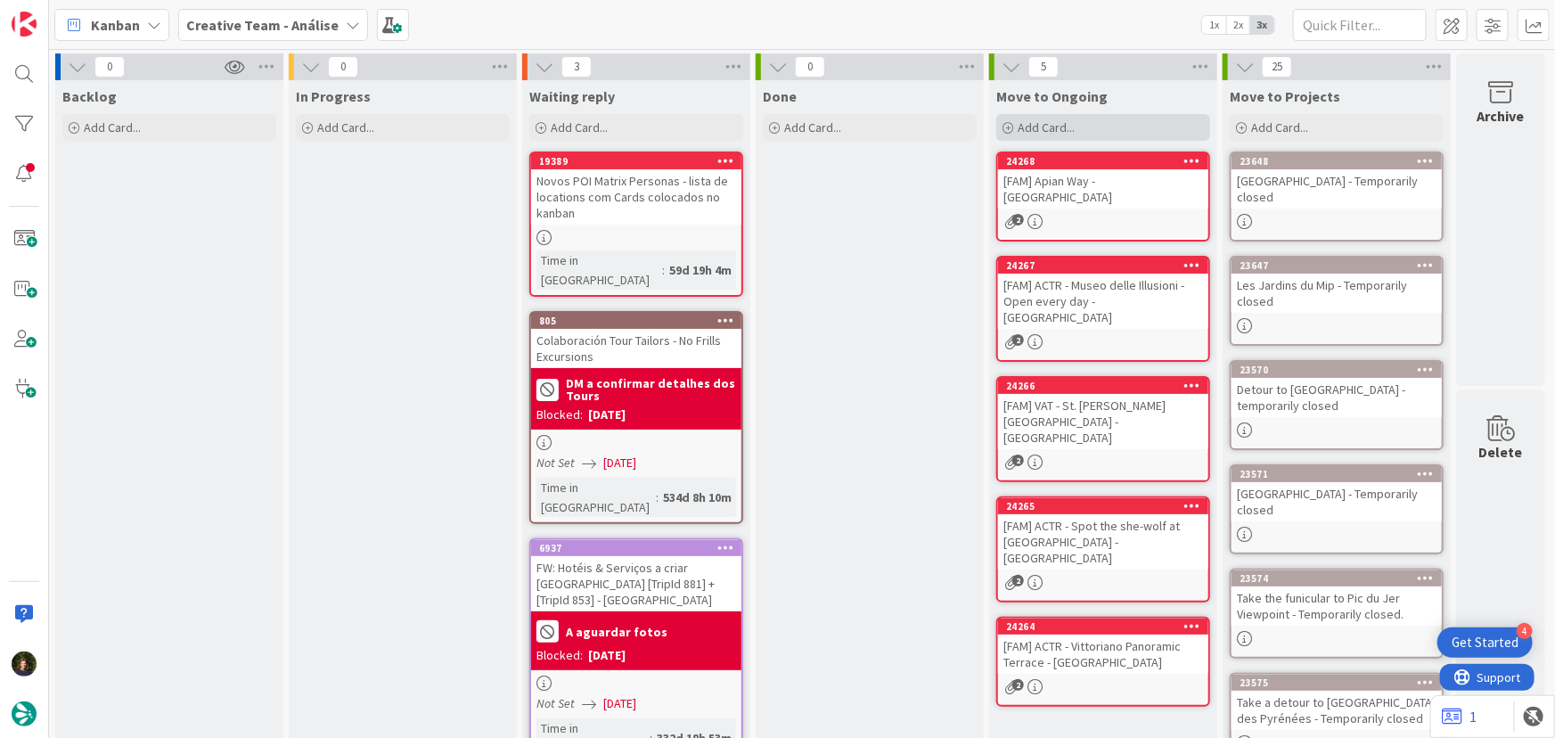
drag, startPoint x: 1077, startPoint y: 129, endPoint x: 1051, endPoint y: 137, distance: 27.1
click at [1077, 129] on div "Add Card..." at bounding box center [1103, 127] width 214 height 27
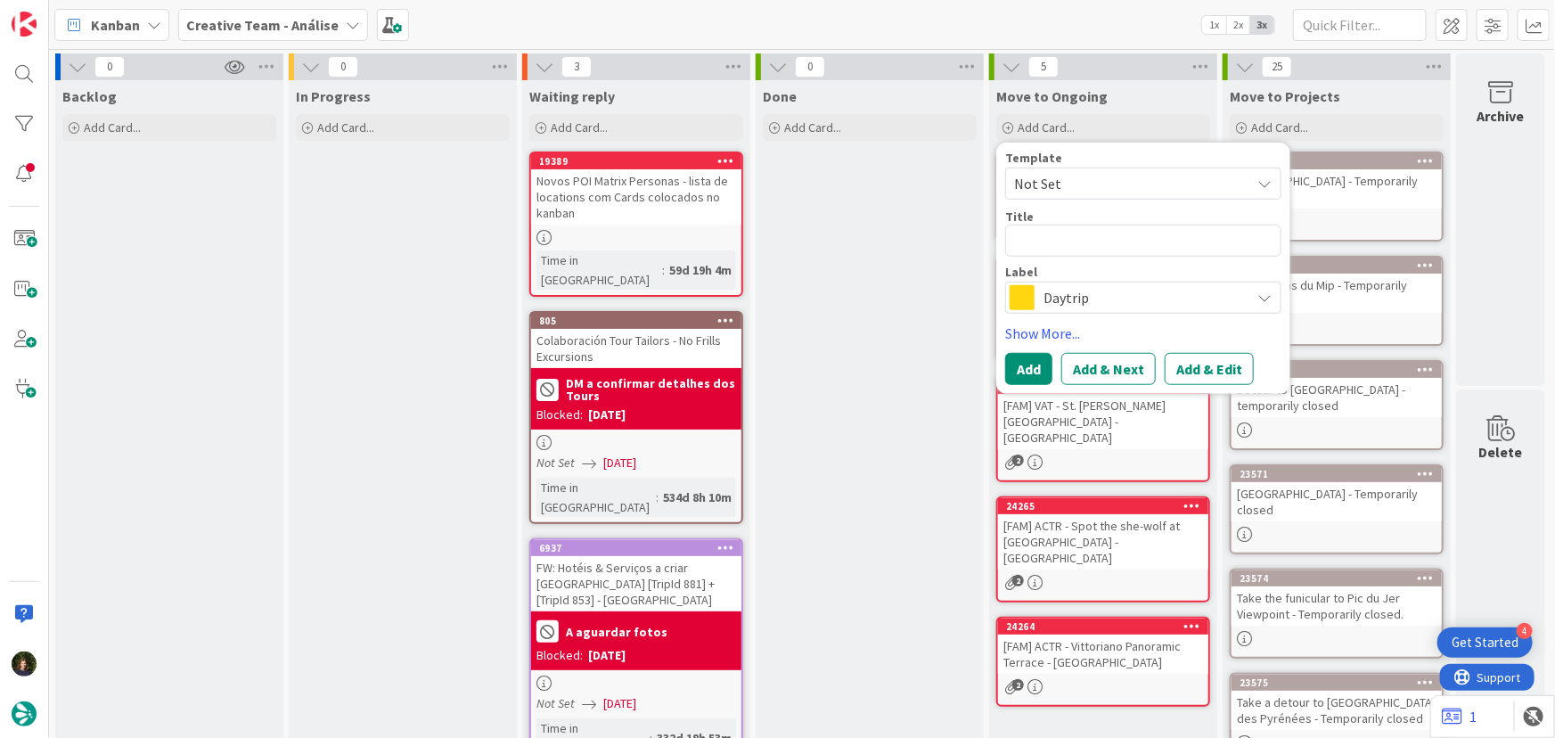
type textarea "x"
type textarea "["
type textarea "x"
type textarea "[F"
type textarea "x"
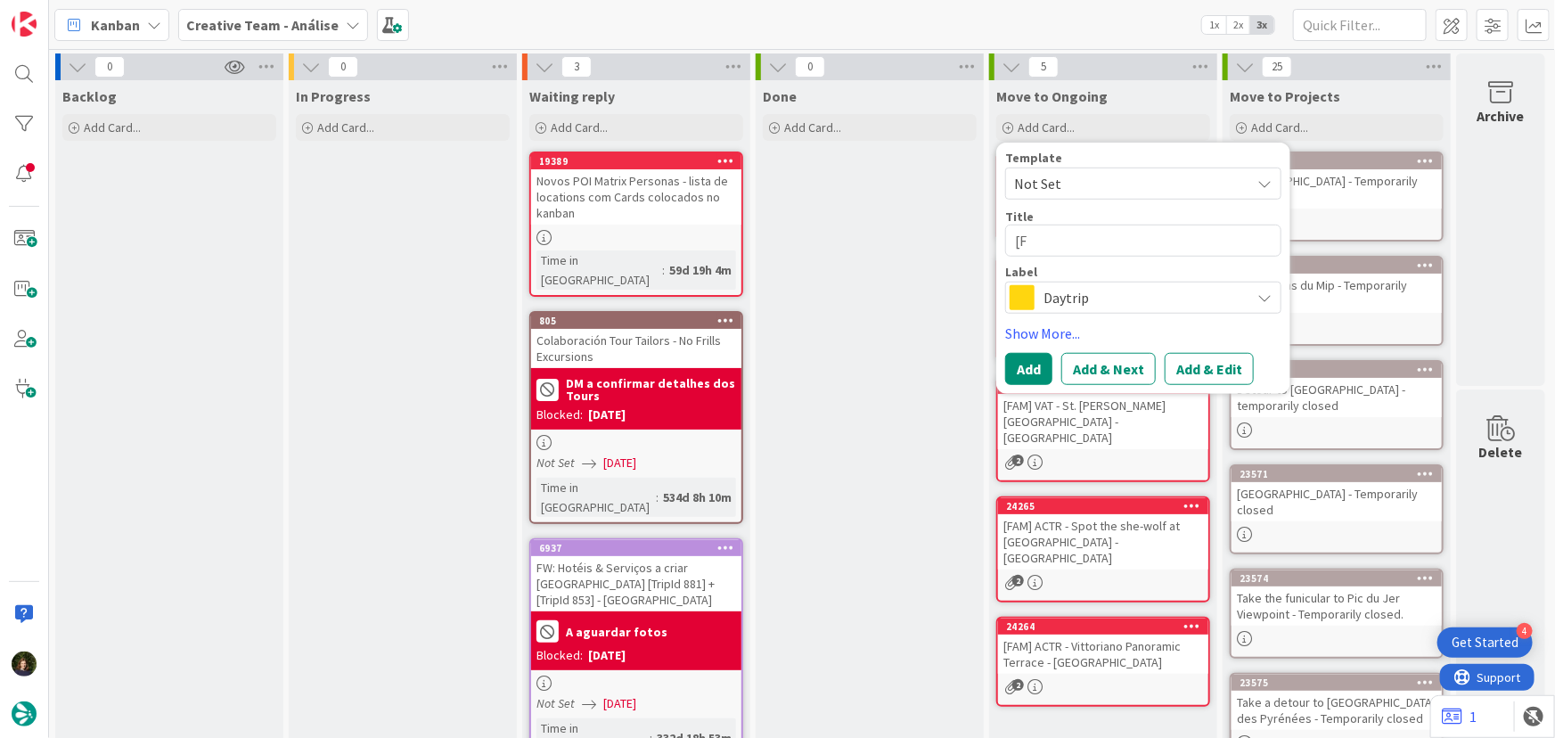
type textarea "[FA"
type textarea "x"
type textarea "[FAM"
type textarea "x"
type textarea "[FAM]"
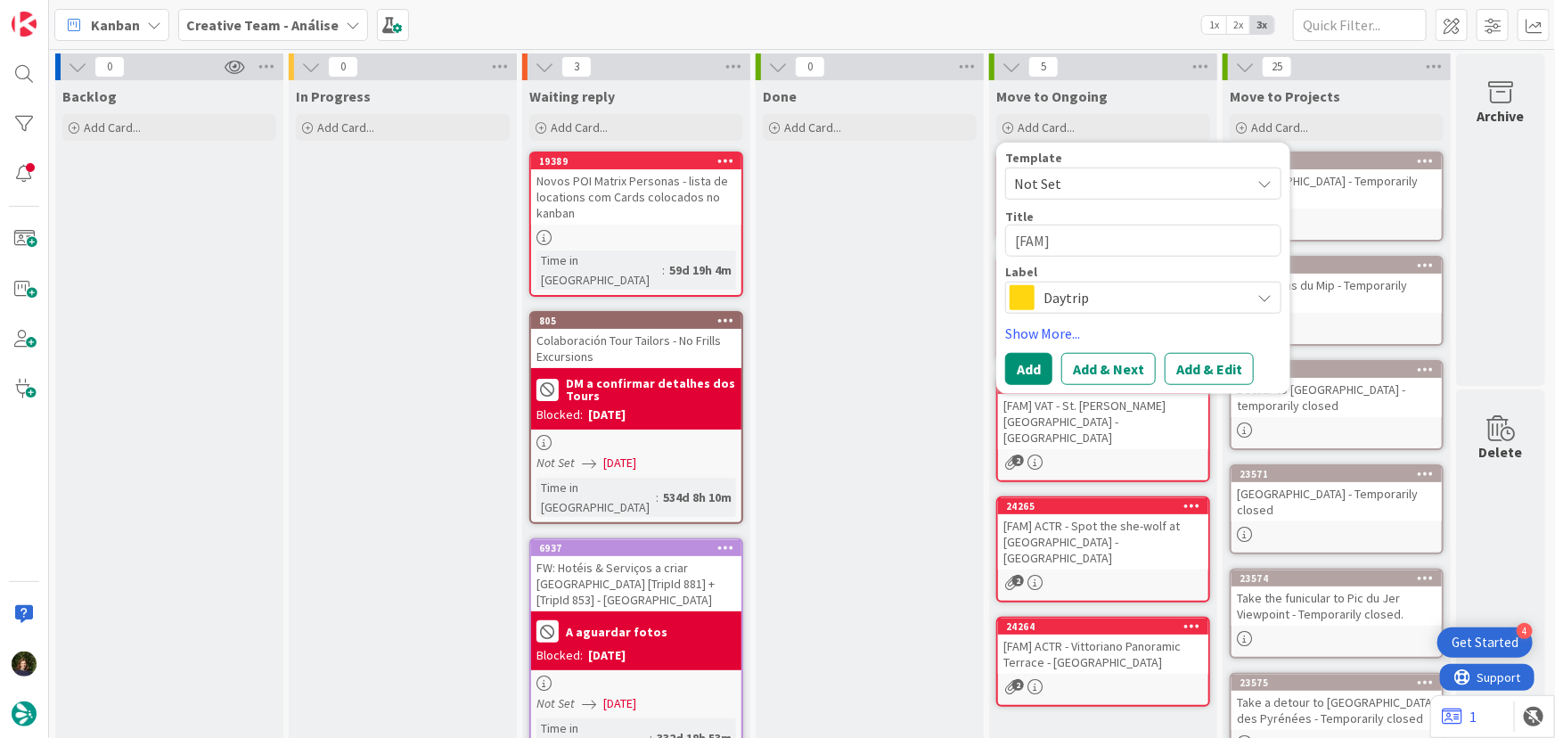
type textarea "x"
type textarea "[FAM] CAST - Giardini Napoleonici Nice park to wind down from the city's more c…"
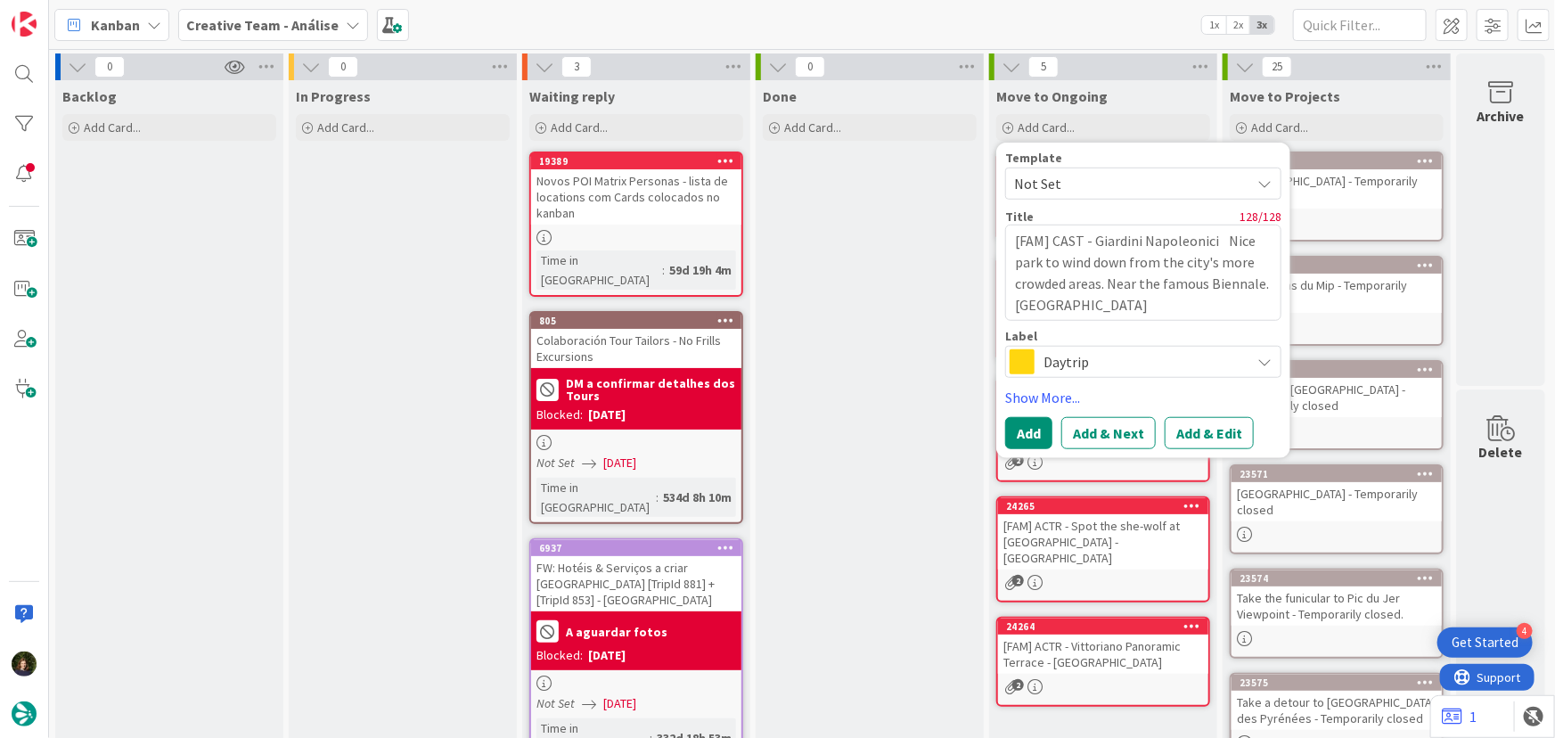
type textarea "x"
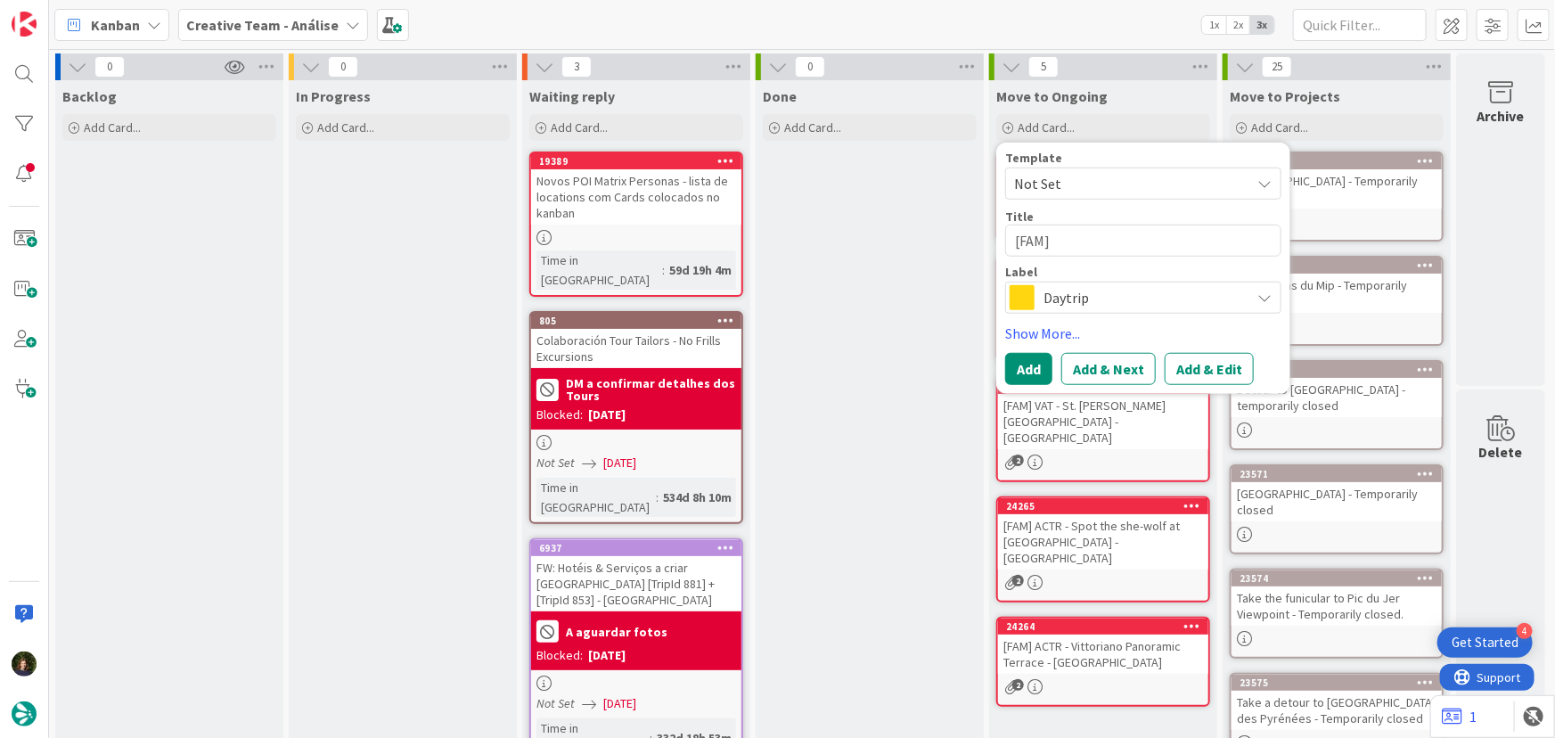
type textarea "[FAM]"
click at [1093, 235] on textarea "[FAM]" at bounding box center [1143, 241] width 276 height 32
paste textarea "CAST - Giardini Napoleonici"
type textarea "x"
type textarea "[FAM] CAST - Giardini Napoleonici"
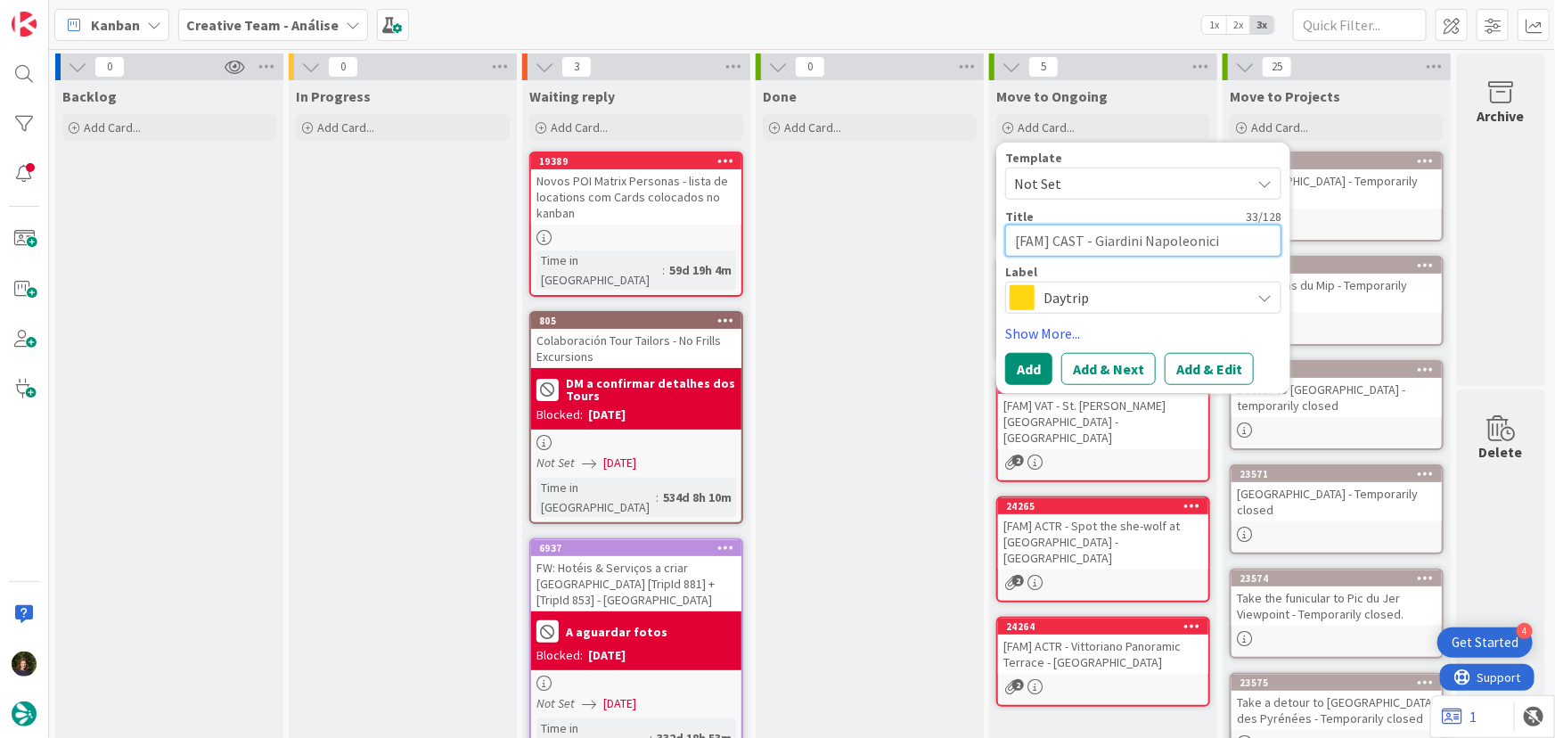
type textarea "x"
type textarea "[FAM] CAST - Giardini Napoleonici"
type textarea "x"
type textarea "[FAM] CAST - Giardini Napoleonici -"
type textarea "x"
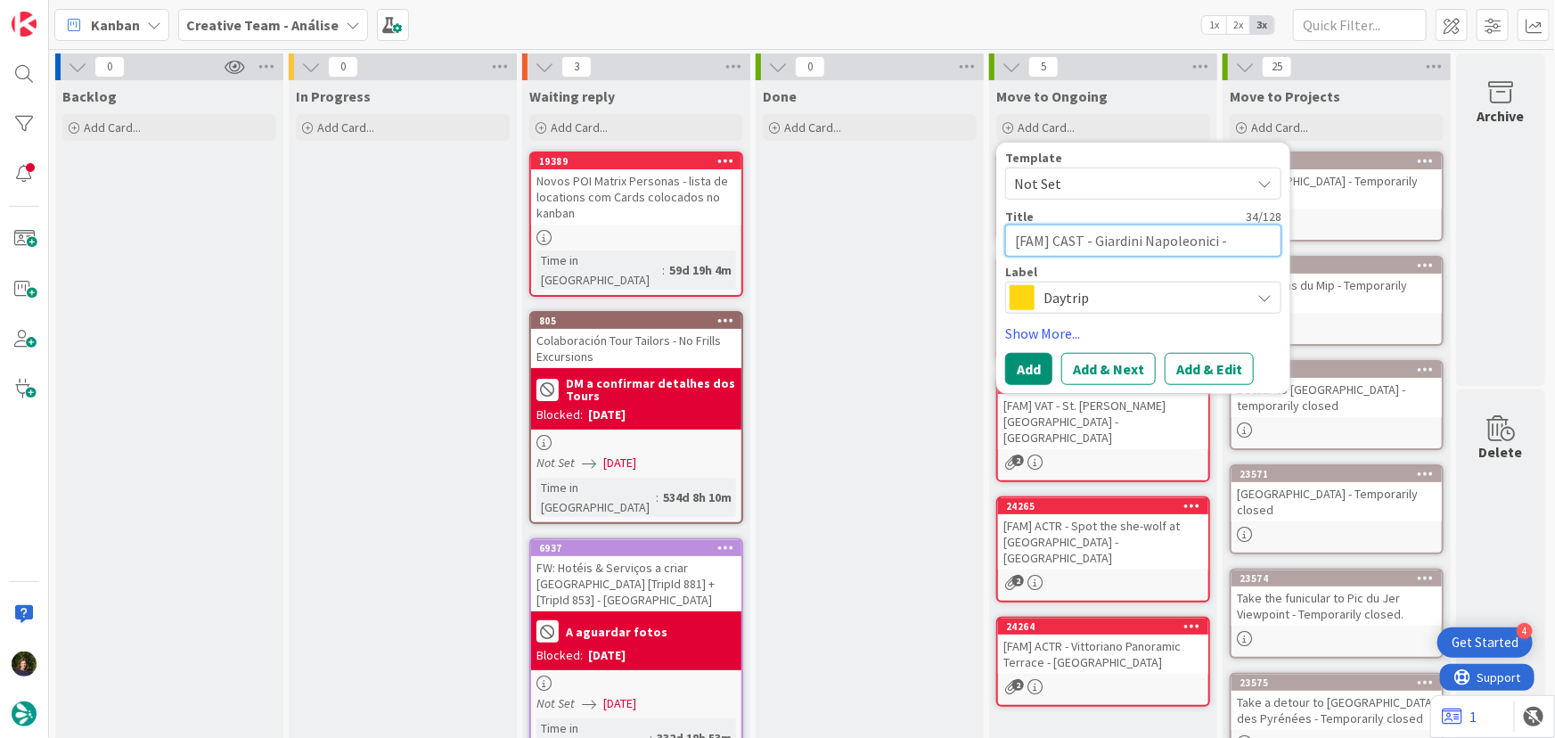
type textarea "[FAM] CAST - Giardini Napoleonici -"
type textarea "x"
type textarea "[FAM] CAST - Giardini Napoleonici - V"
type textarea "x"
type textarea "[FAM] CAST - Giardini Napoleonici - VE"
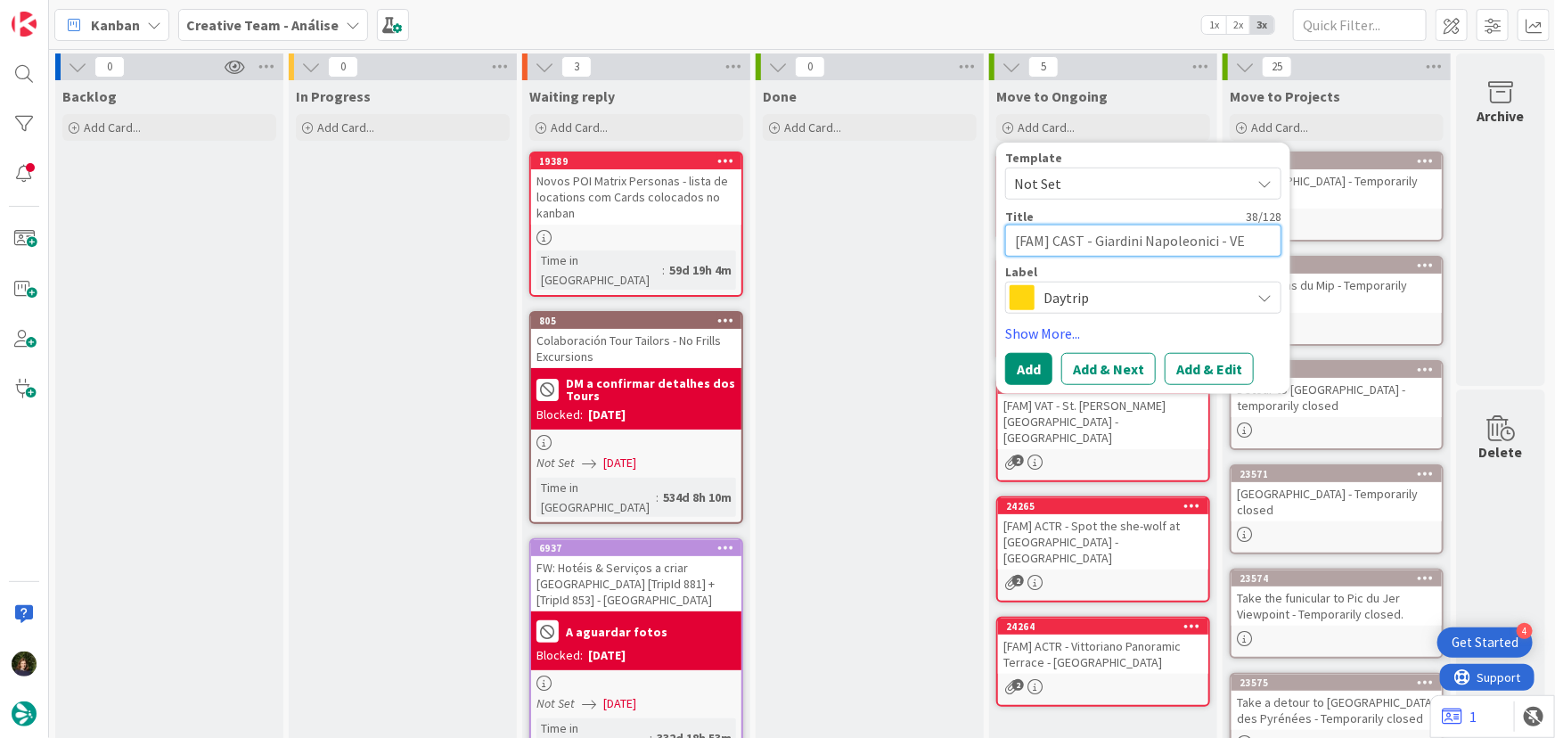
type textarea "x"
type textarea "[FAM] CAST - Giardini Napoleonici - VEN"
type textarea "x"
type textarea "[FAM] CAST - Giardini Napoleonici - VENI"
type textarea "x"
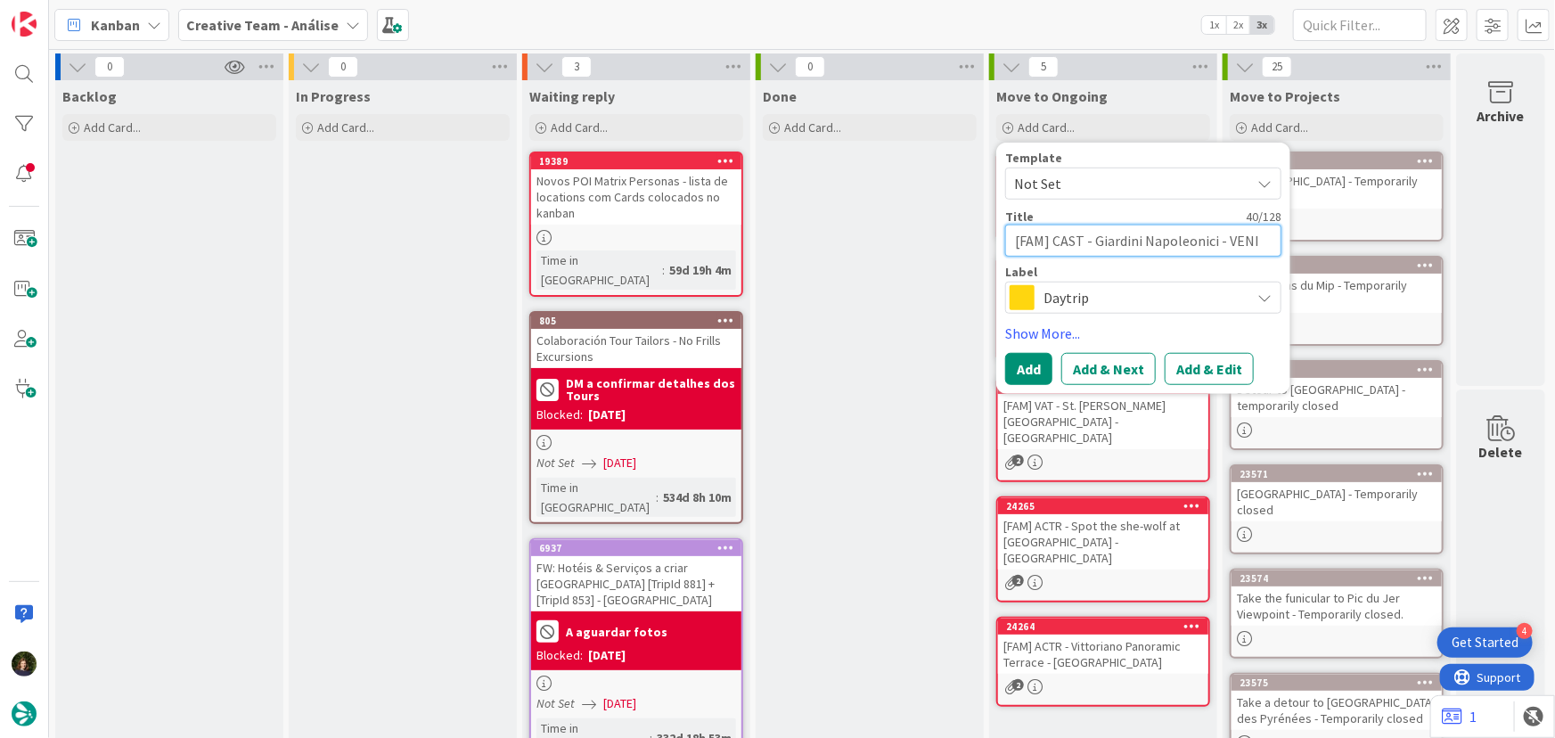
type textarea "[FAM] CAST - Giardini Napoleonici - VENIC"
type textarea "x"
type textarea "[FAM] CAST - Giardini Napoleonici - VENICE"
click at [1065, 305] on span "Daytrip" at bounding box center [1142, 297] width 198 height 25
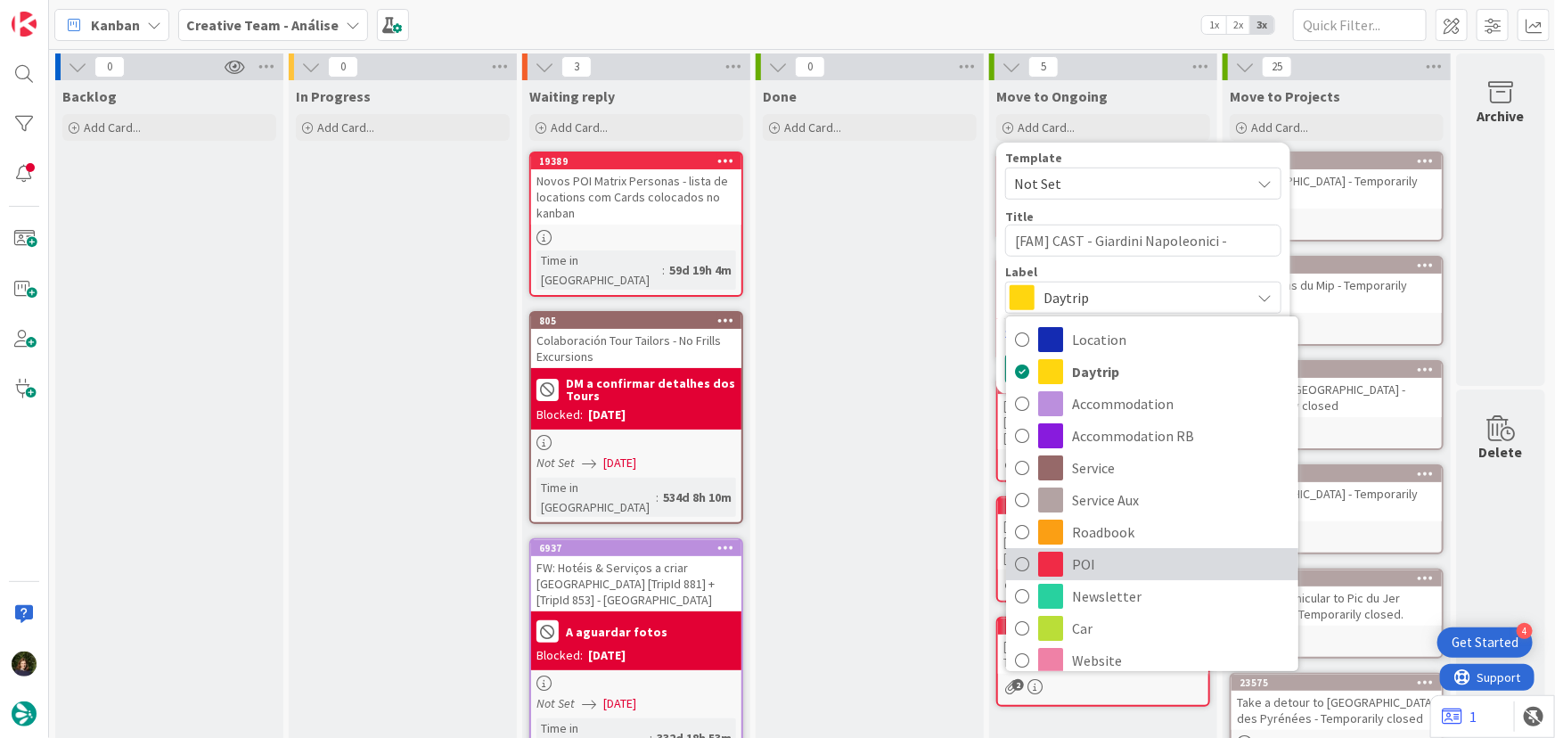
click at [1101, 556] on span "POI" at bounding box center [1180, 564] width 217 height 27
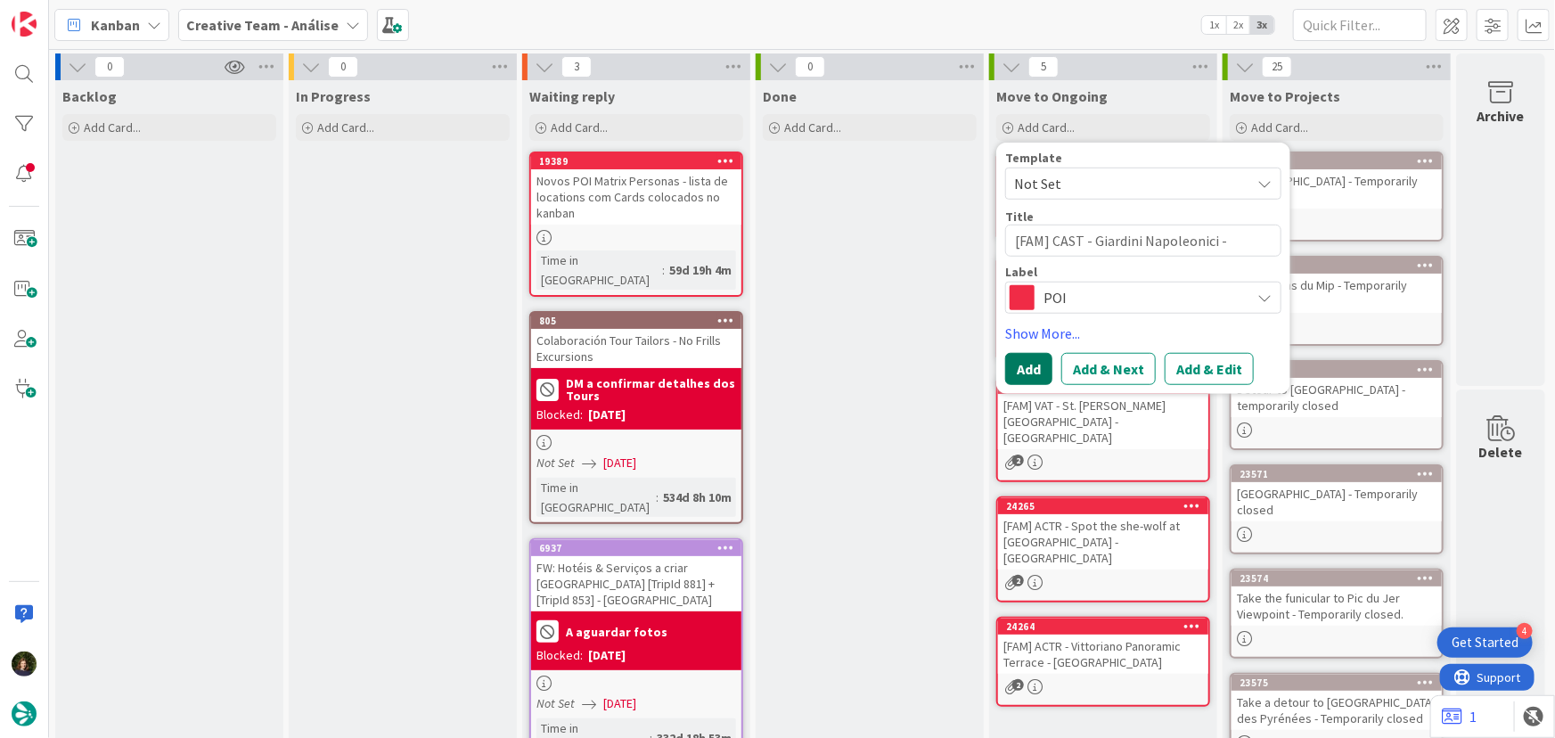
click at [1024, 375] on button "Add" at bounding box center [1028, 369] width 47 height 32
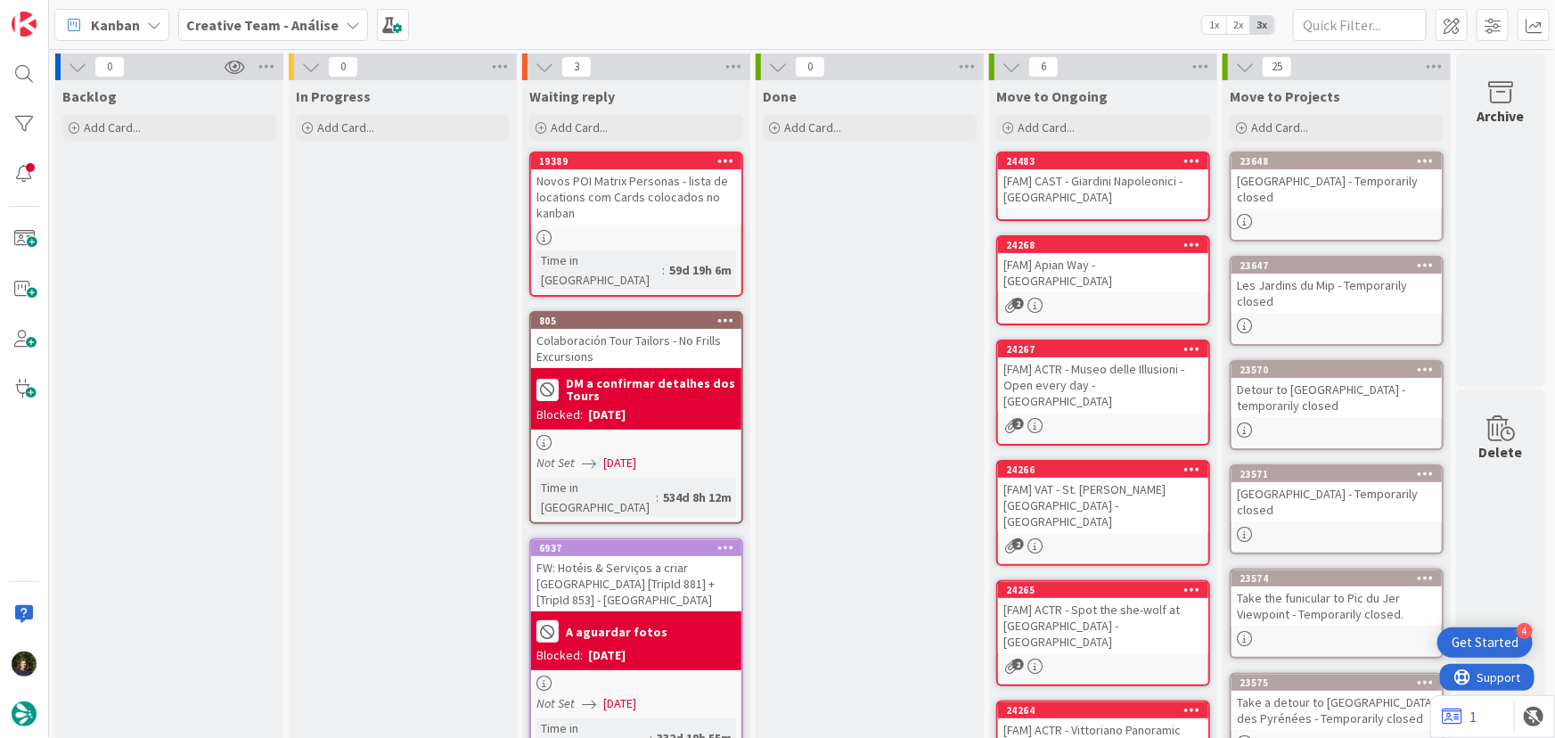
click at [1059, 169] on div "[FAM] CAST - Giardini Napoleonici - VENICE" at bounding box center [1103, 188] width 210 height 39
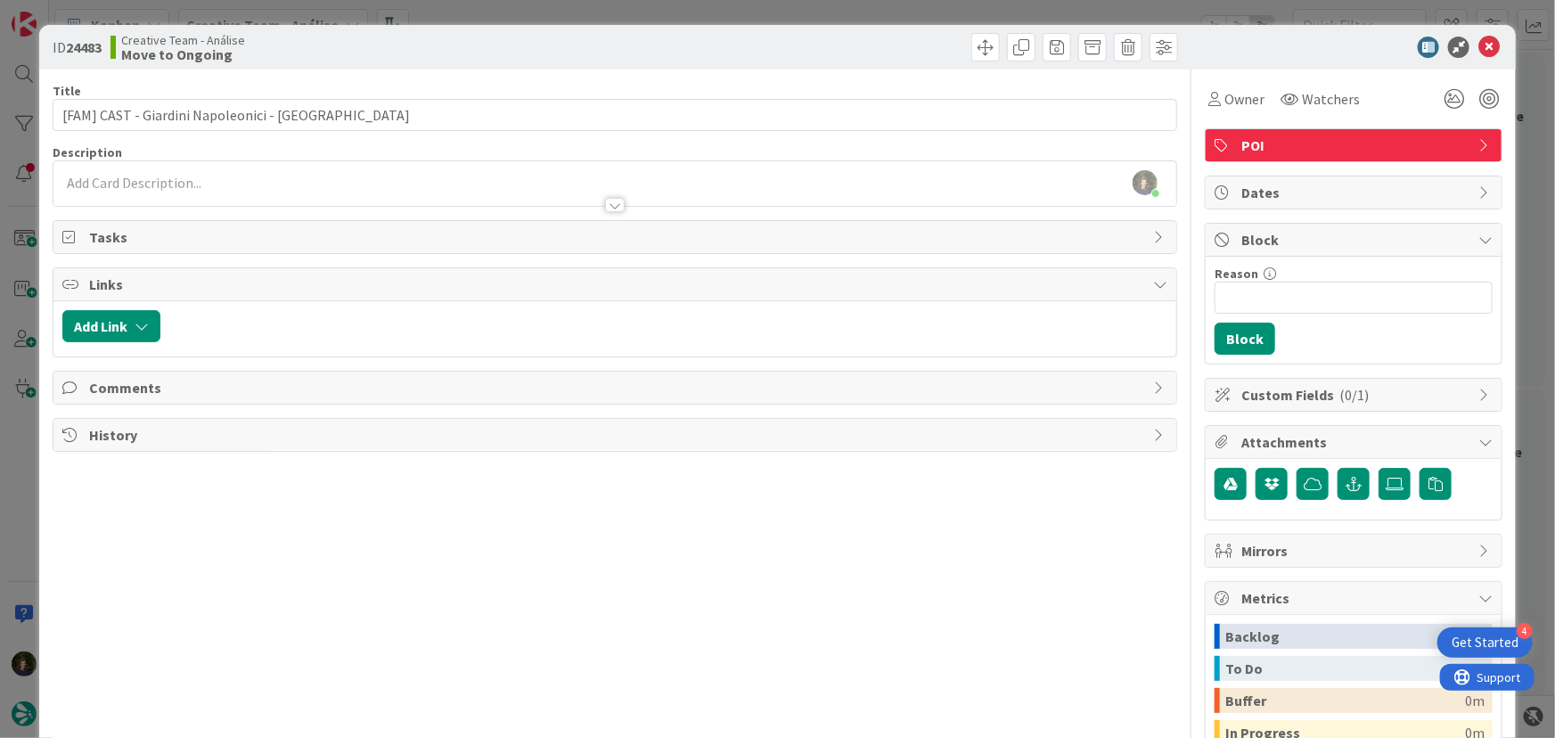
drag, startPoint x: 199, startPoint y: 196, endPoint x: 220, endPoint y: 211, distance: 26.2
click at [197, 195] on div at bounding box center [614, 196] width 1123 height 19
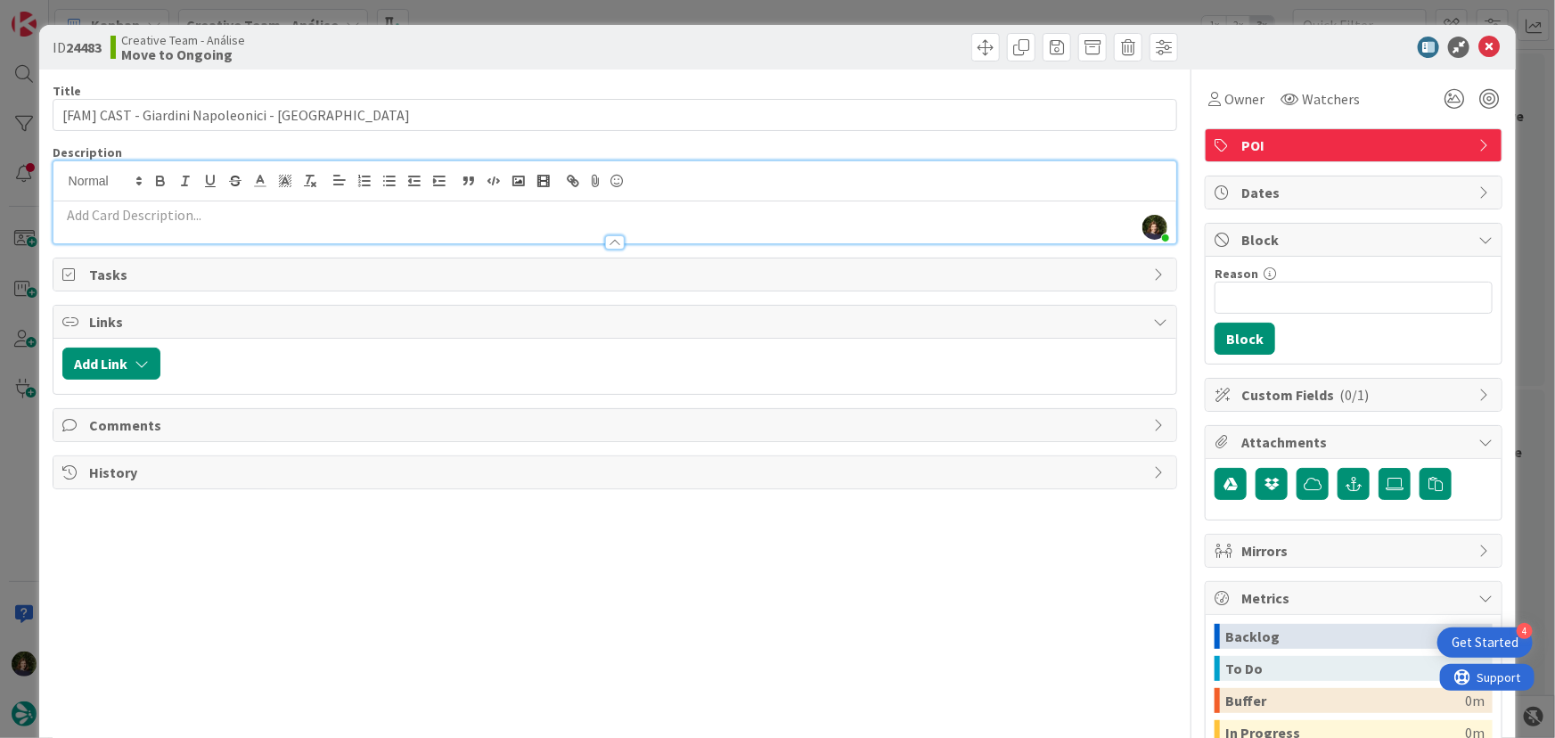
click at [203, 220] on p at bounding box center [615, 215] width 1106 height 20
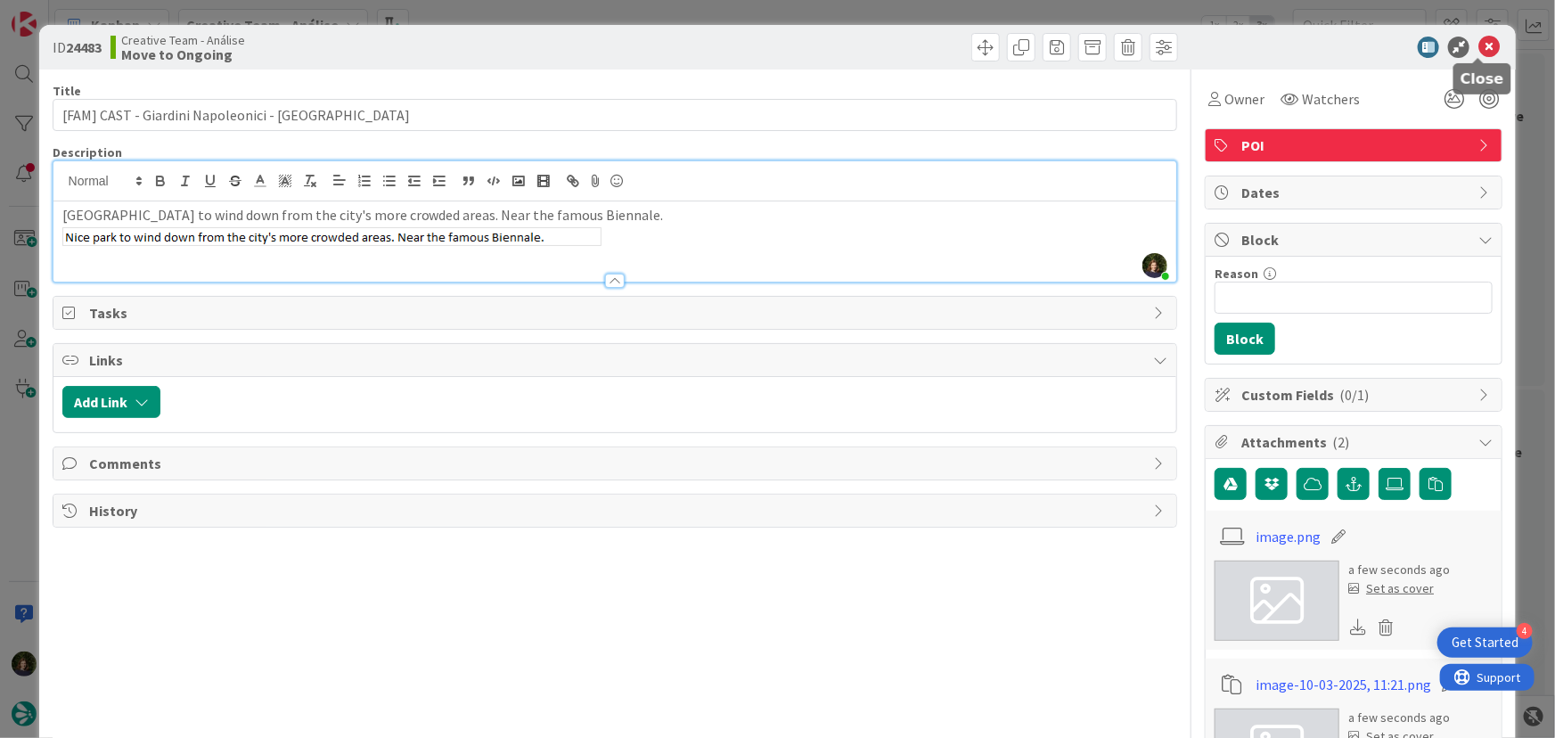
click at [1479, 45] on icon at bounding box center [1488, 47] width 21 height 21
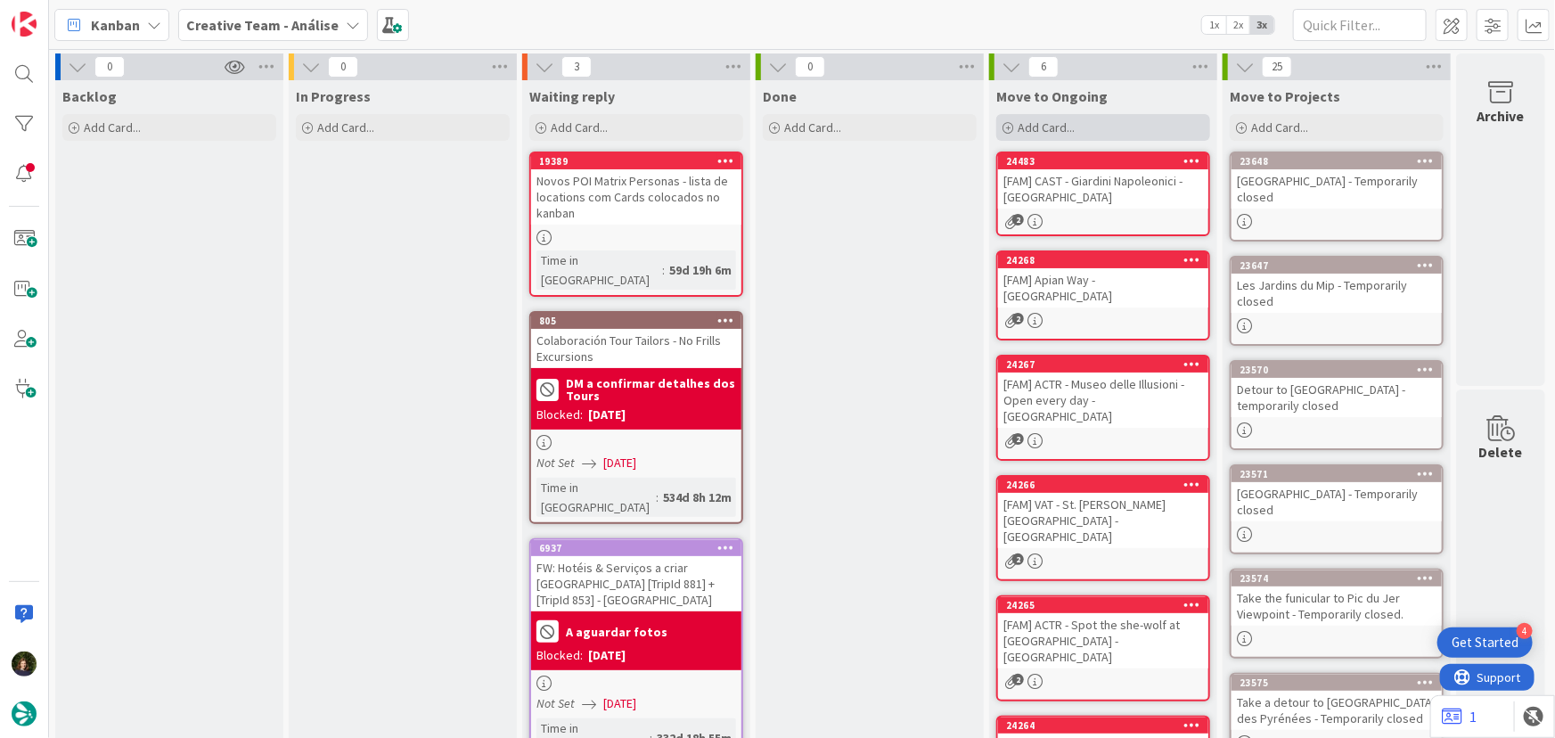
click at [1065, 127] on span "Add Card..." at bounding box center [1045, 127] width 57 height 16
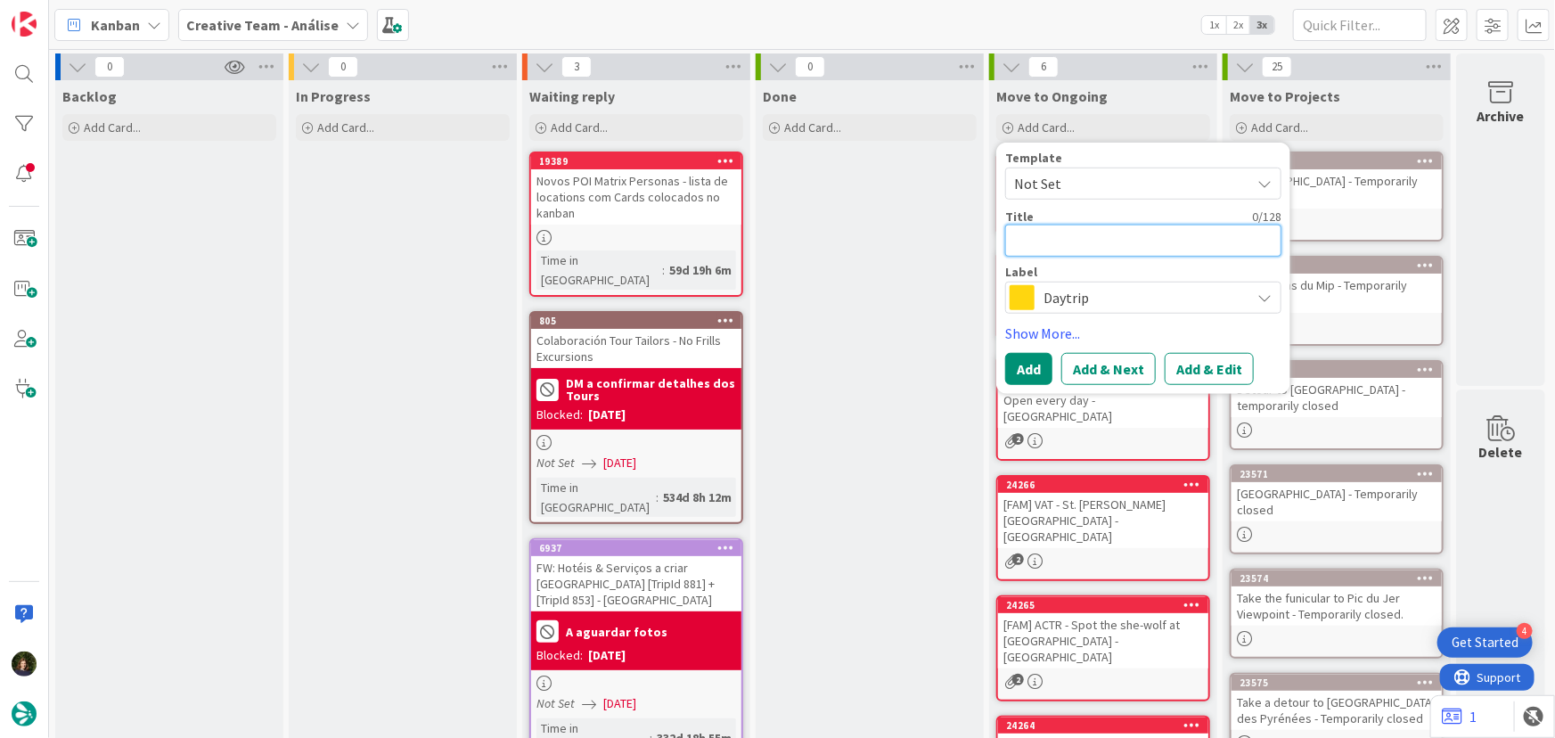
type textarea "x"
type textarea "["
type textarea "x"
type textarea "[F"
type textarea "x"
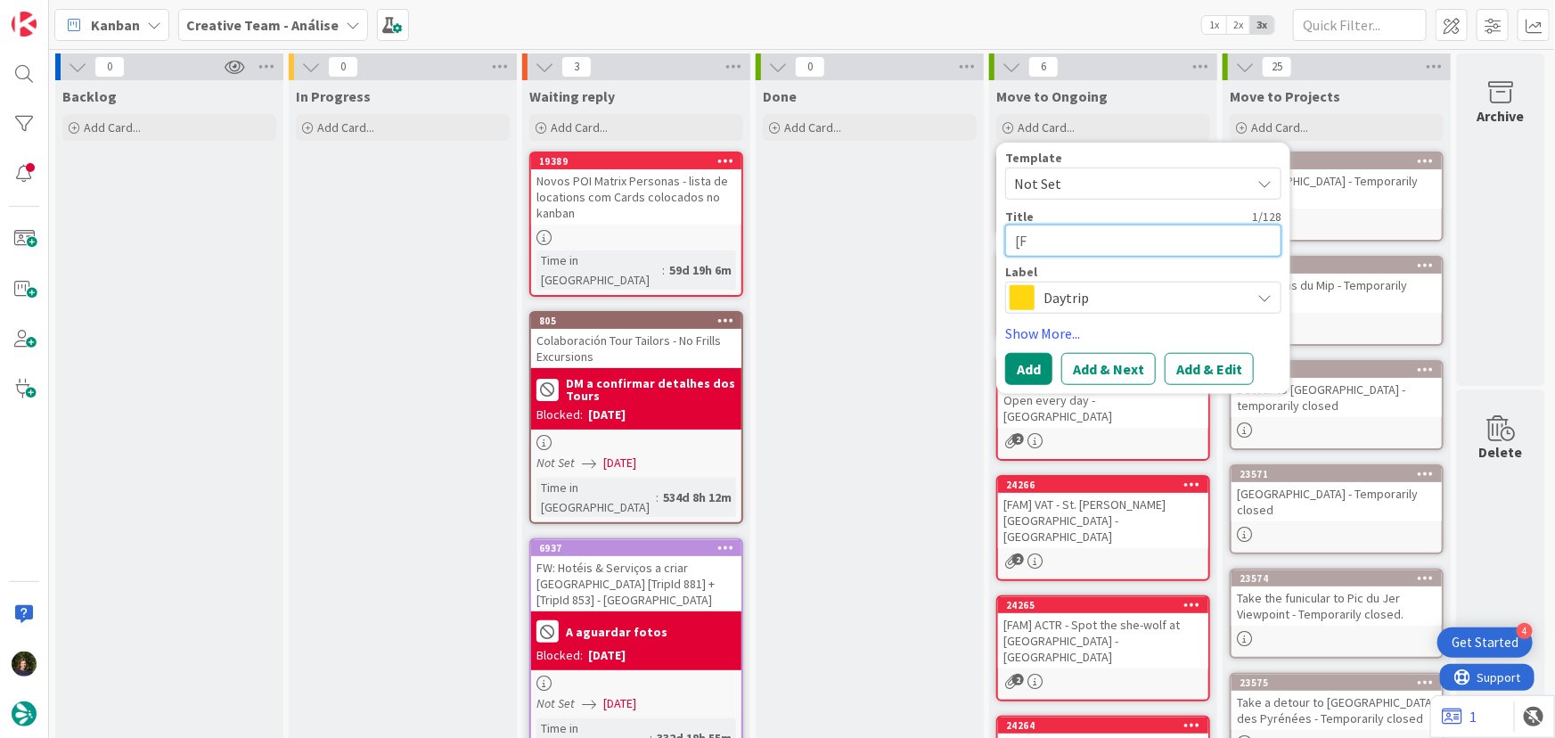
type textarea "[FA"
type textarea "x"
type textarea "[FAM"
type textarea "x"
type textarea "[FAM]"
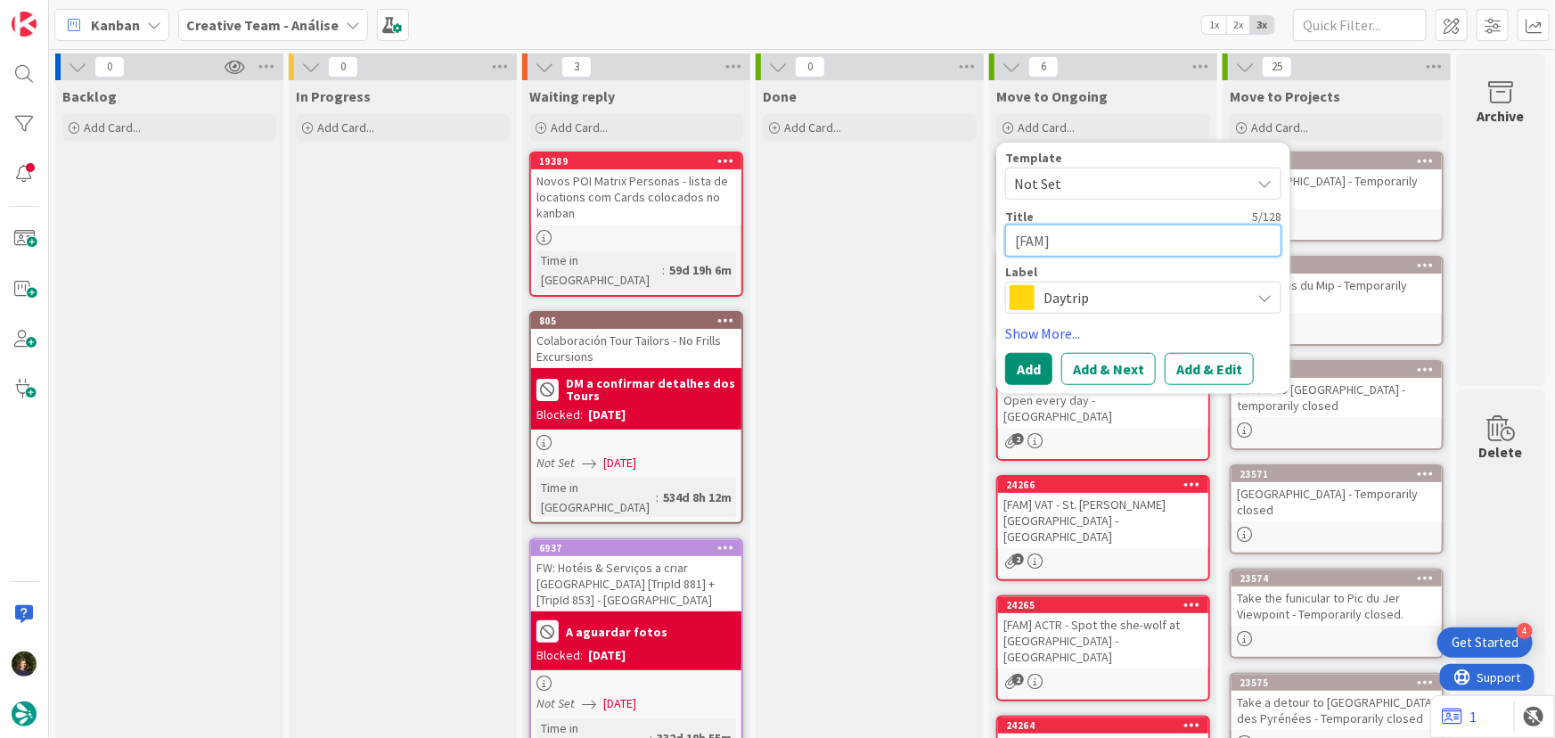
type textarea "x"
click at [1103, 245] on textarea "[FAM]" at bounding box center [1143, 241] width 276 height 32
paste textarea "DOR - € - Gelateria Nico - Closed Thurs"
type textarea "[FAM] DOR - € - Gelateria Nico - Closed Thurs"
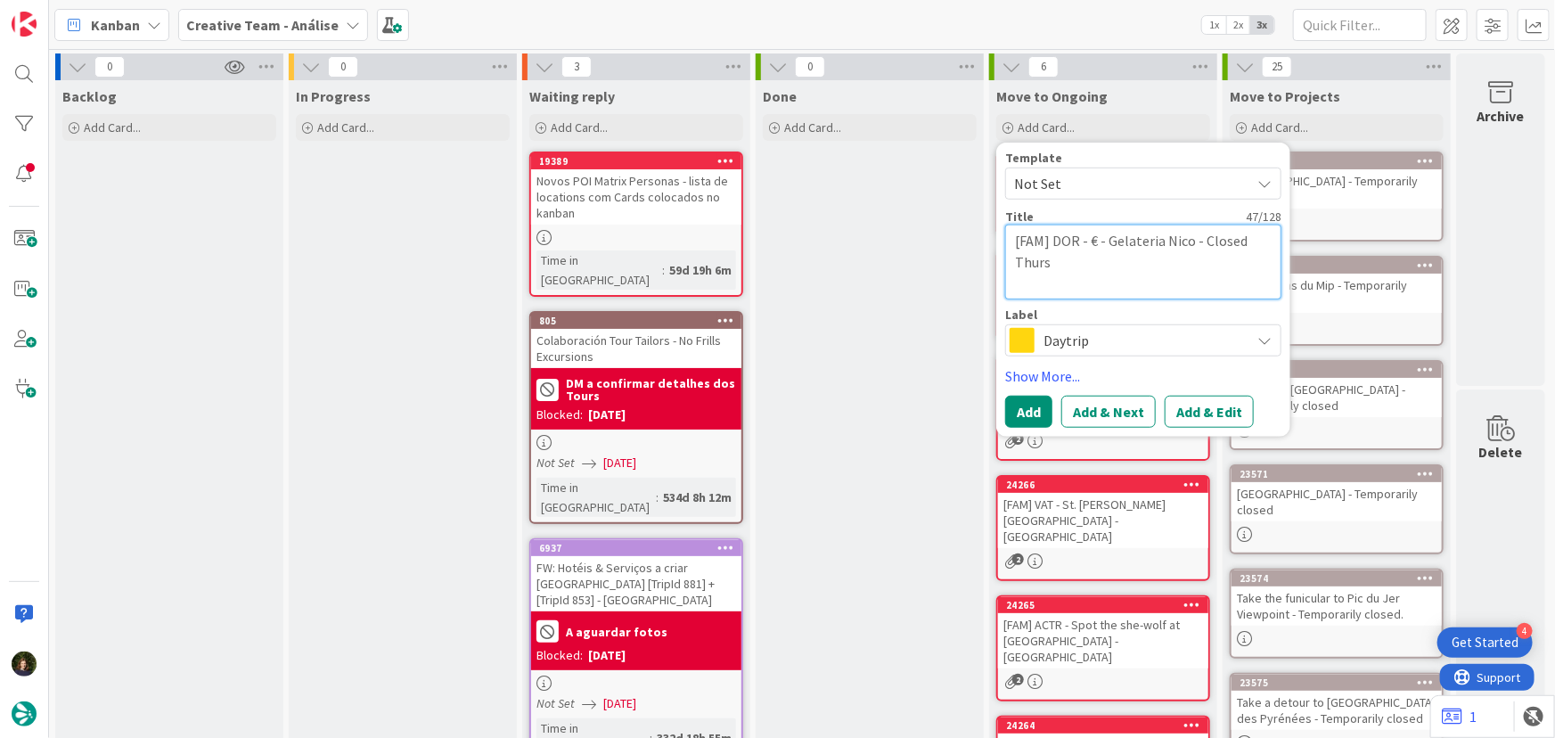
type textarea "x"
type textarea "[FAM] DOR - € - Gelateria Nico - Closed Thurs"
type textarea "x"
type textarea "[FAM] DOR - € - Gelateria Nico - Closed Thurs -"
type textarea "x"
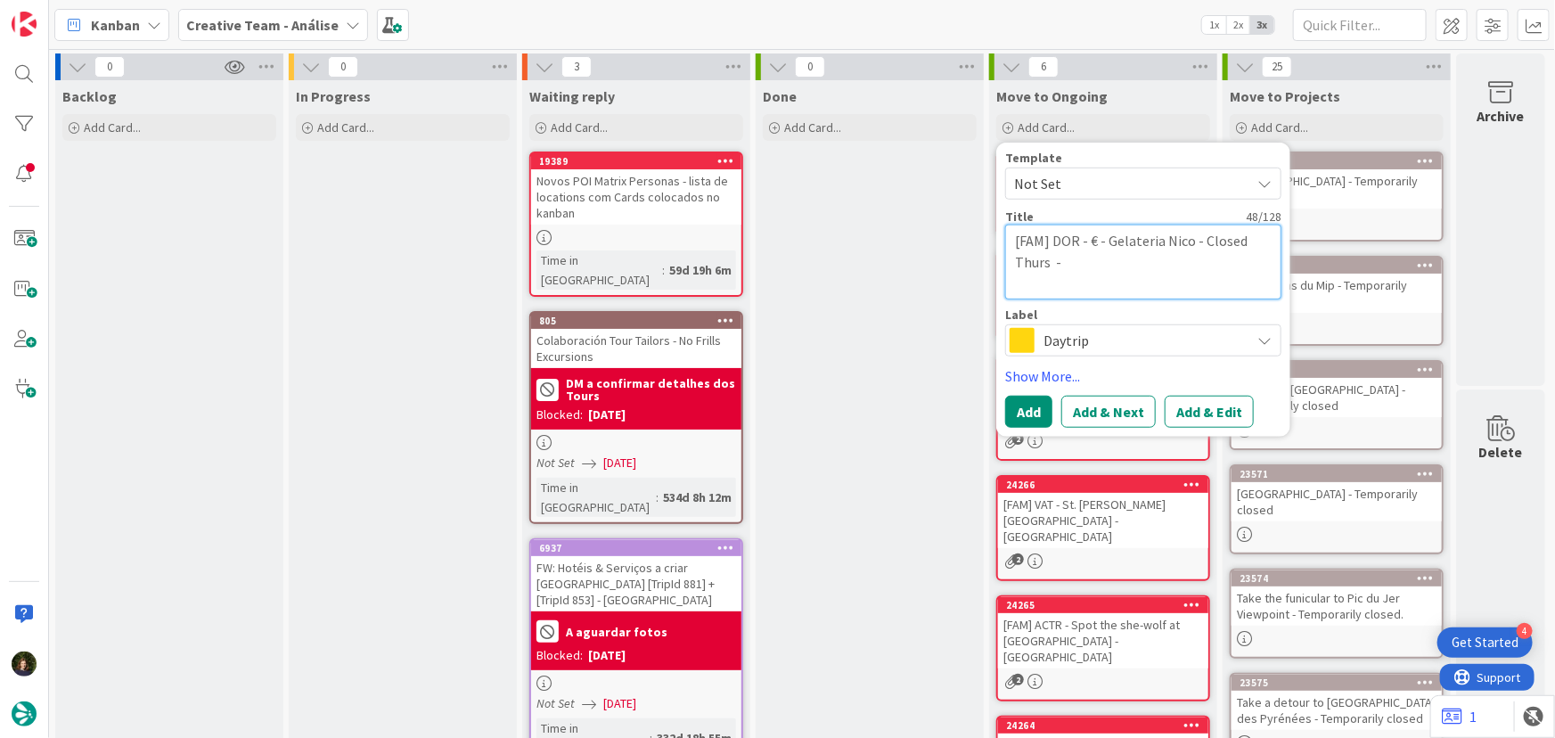
type textarea "[FAM] DOR - € - Gelateria Nico - Closed Thurs -"
type textarea "x"
type textarea "[FAM] DOR - € - Gelateria Nico - Closed Thurs - V"
type textarea "x"
type textarea "[FAM] DOR - € - Gelateria Nico - Closed Thurs - VE"
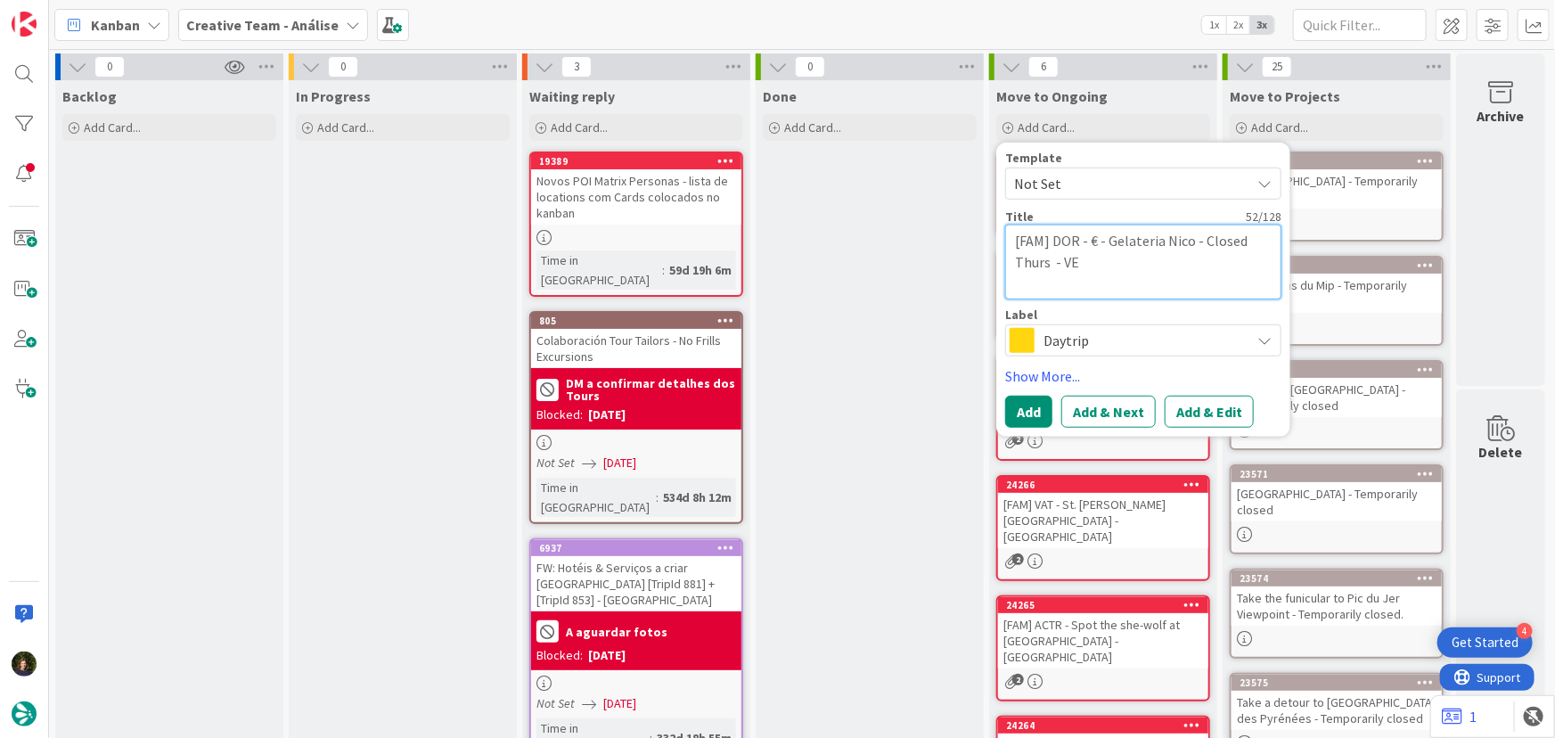
type textarea "x"
type textarea "[FAM] DOR - € - Gelateria Nico - Closed Thurs - VEN"
type textarea "x"
type textarea "[FAM] DOR - € - Gelateria Nico - Closed Thurs - VENI"
type textarea "x"
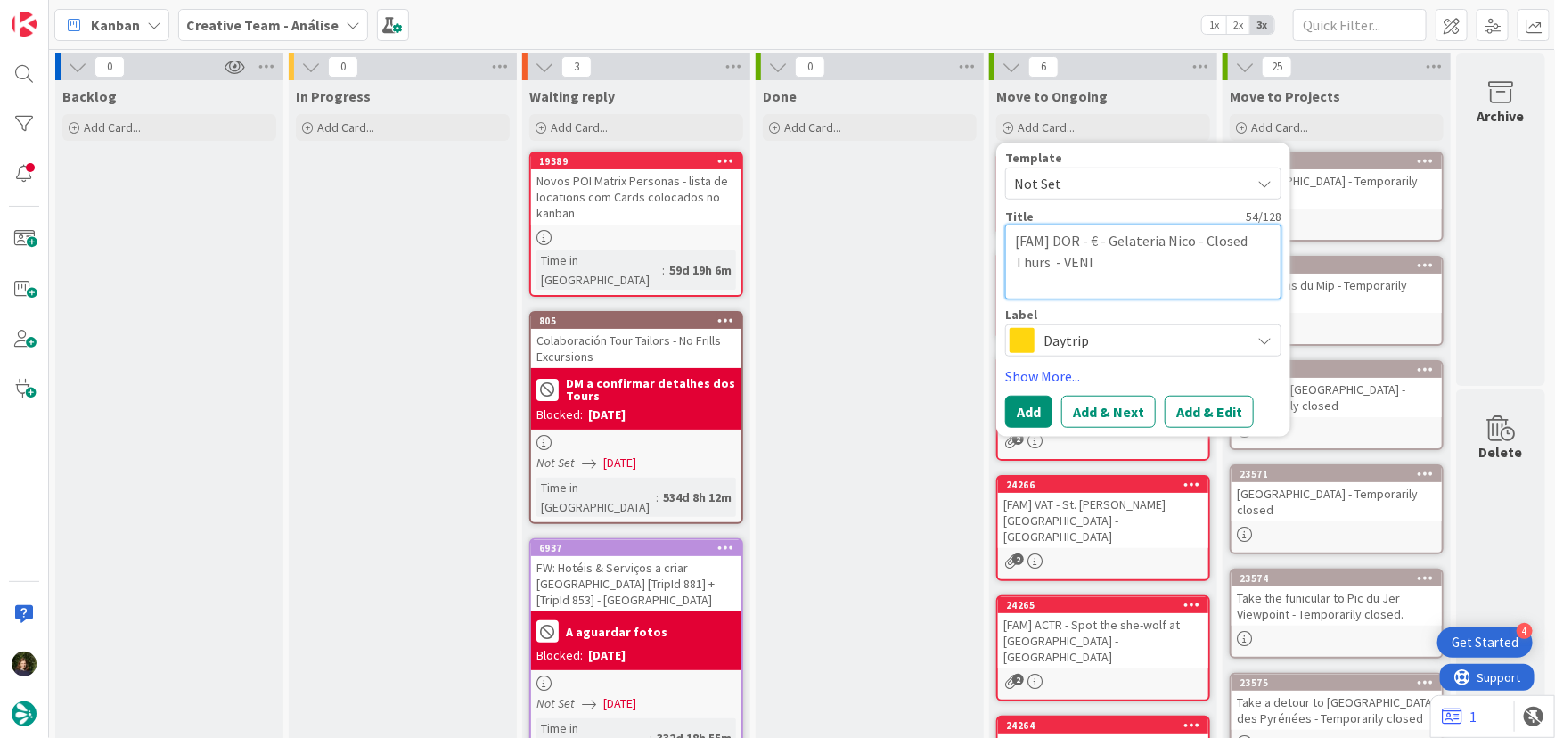
type textarea "[FAM] DOR - € - Gelateria Nico - Closed Thurs - VENIC"
type textarea "x"
type textarea "[FAM] DOR - € - Gelateria Nico - Closed Thurs - VENICE"
click at [1080, 341] on span "Daytrip" at bounding box center [1142, 340] width 198 height 25
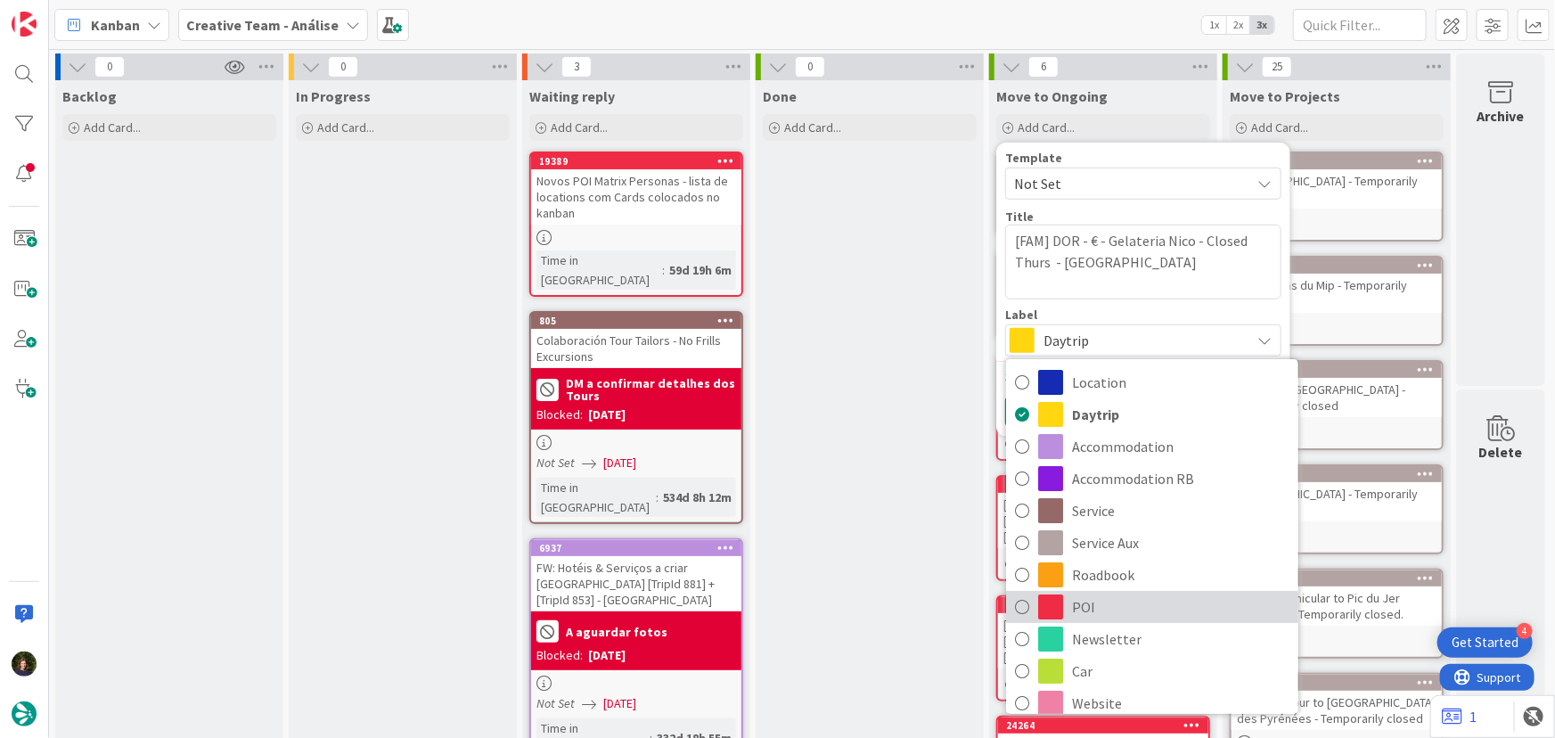
click at [1083, 607] on span "POI" at bounding box center [1180, 606] width 217 height 27
type textarea "x"
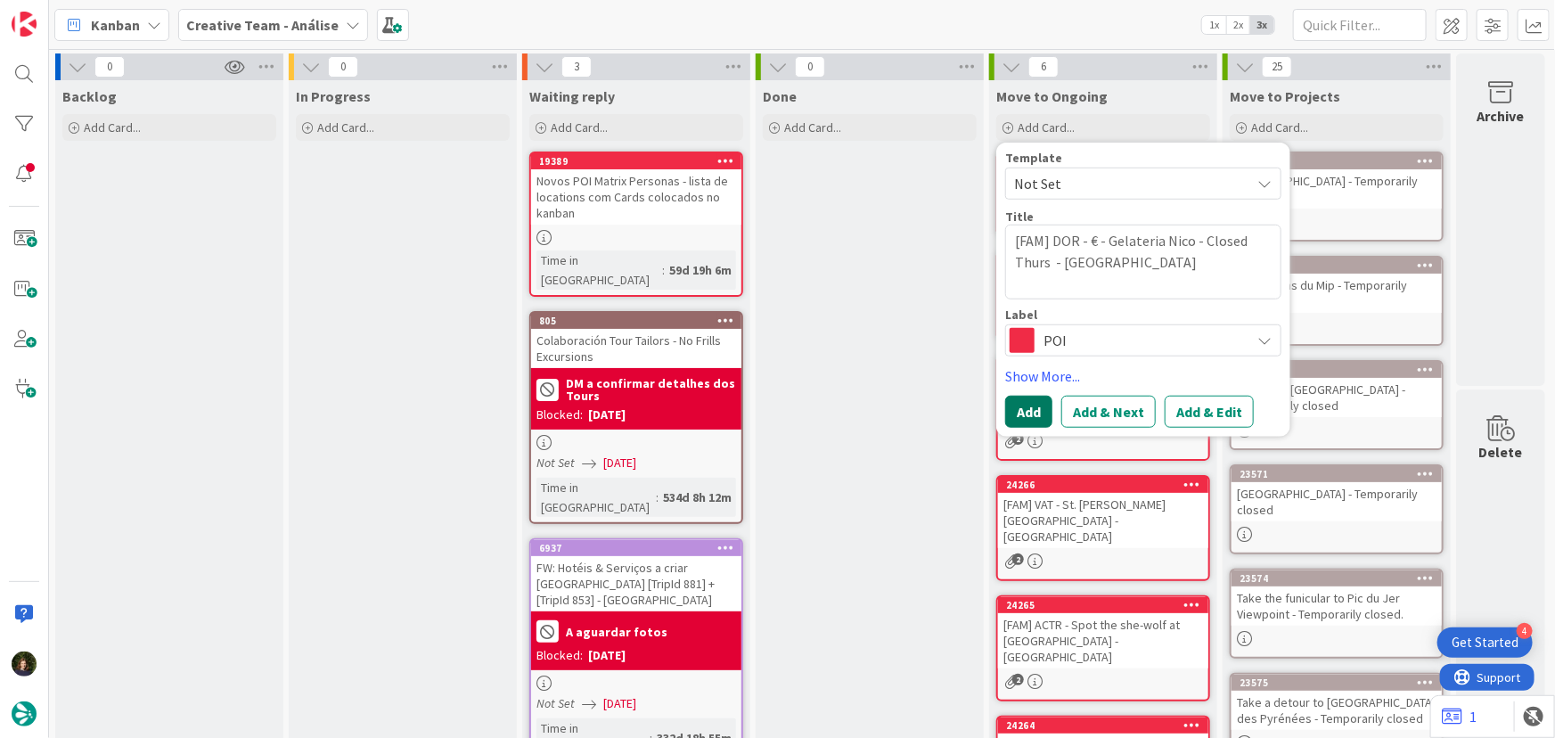
click at [1026, 410] on button "Add" at bounding box center [1028, 412] width 47 height 32
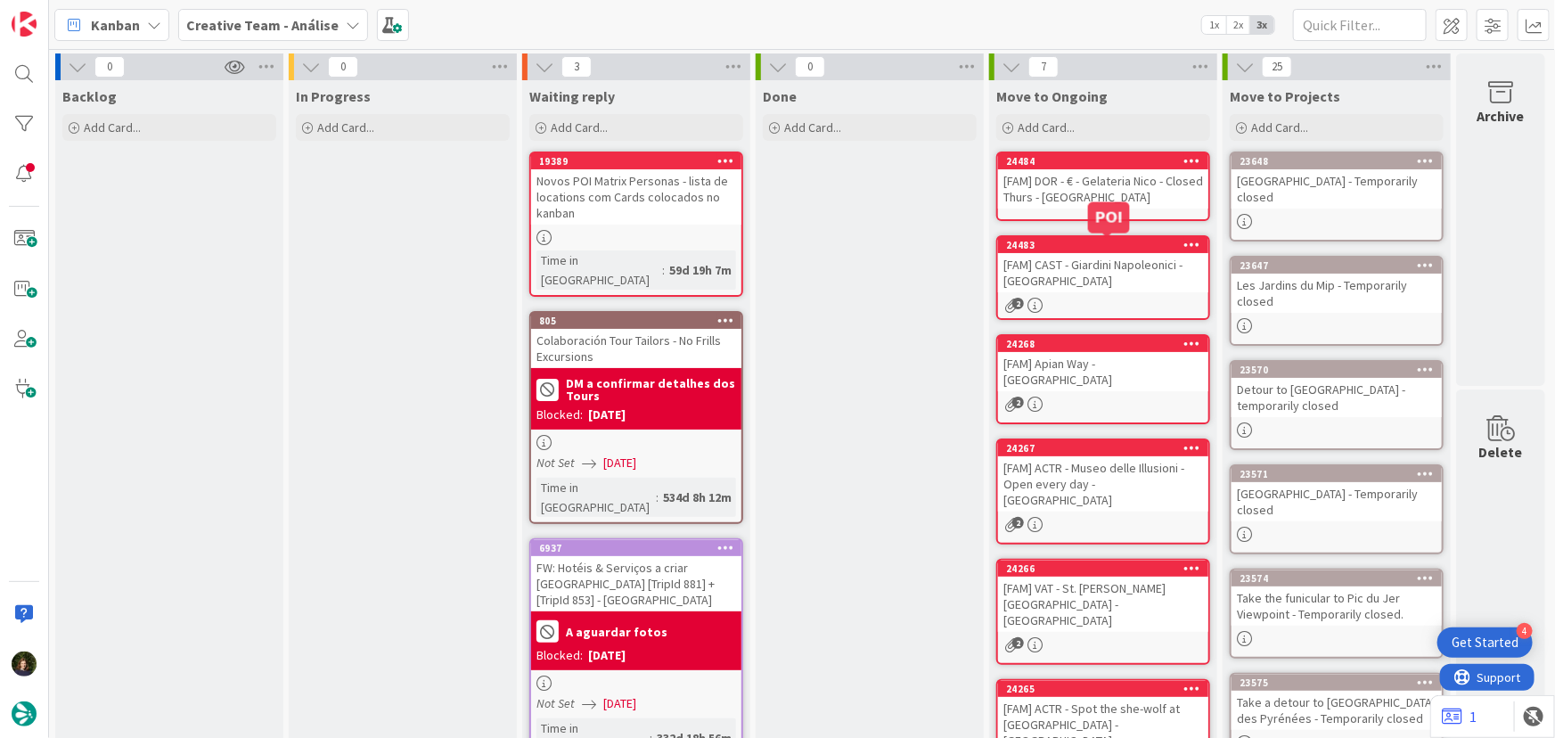
click at [1123, 195] on div "[FAM] DOR - € - Gelateria Nico - Closed Thurs - VENICE" at bounding box center [1103, 188] width 210 height 39
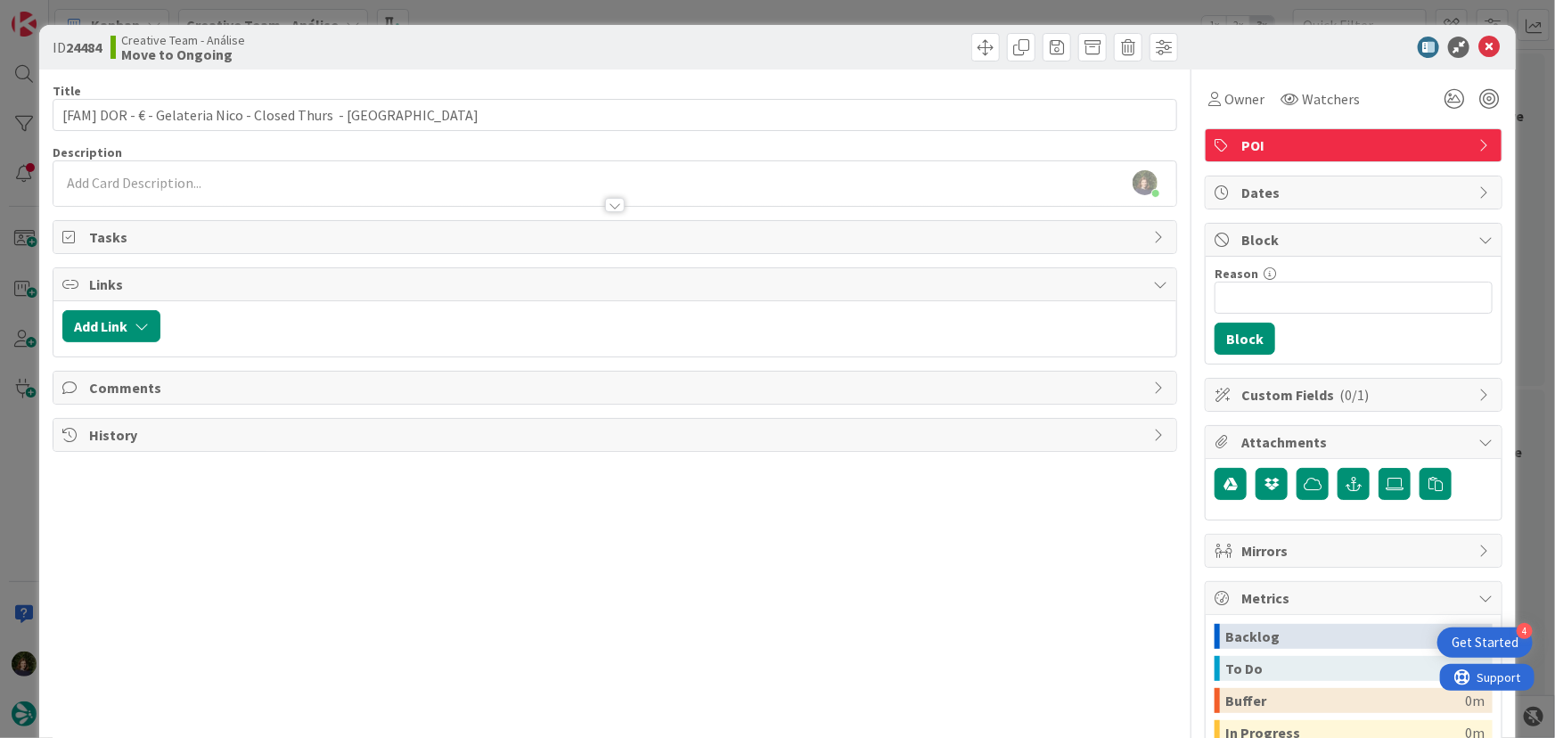
click at [167, 178] on div "Margarida Carvalho just joined" at bounding box center [614, 183] width 1123 height 45
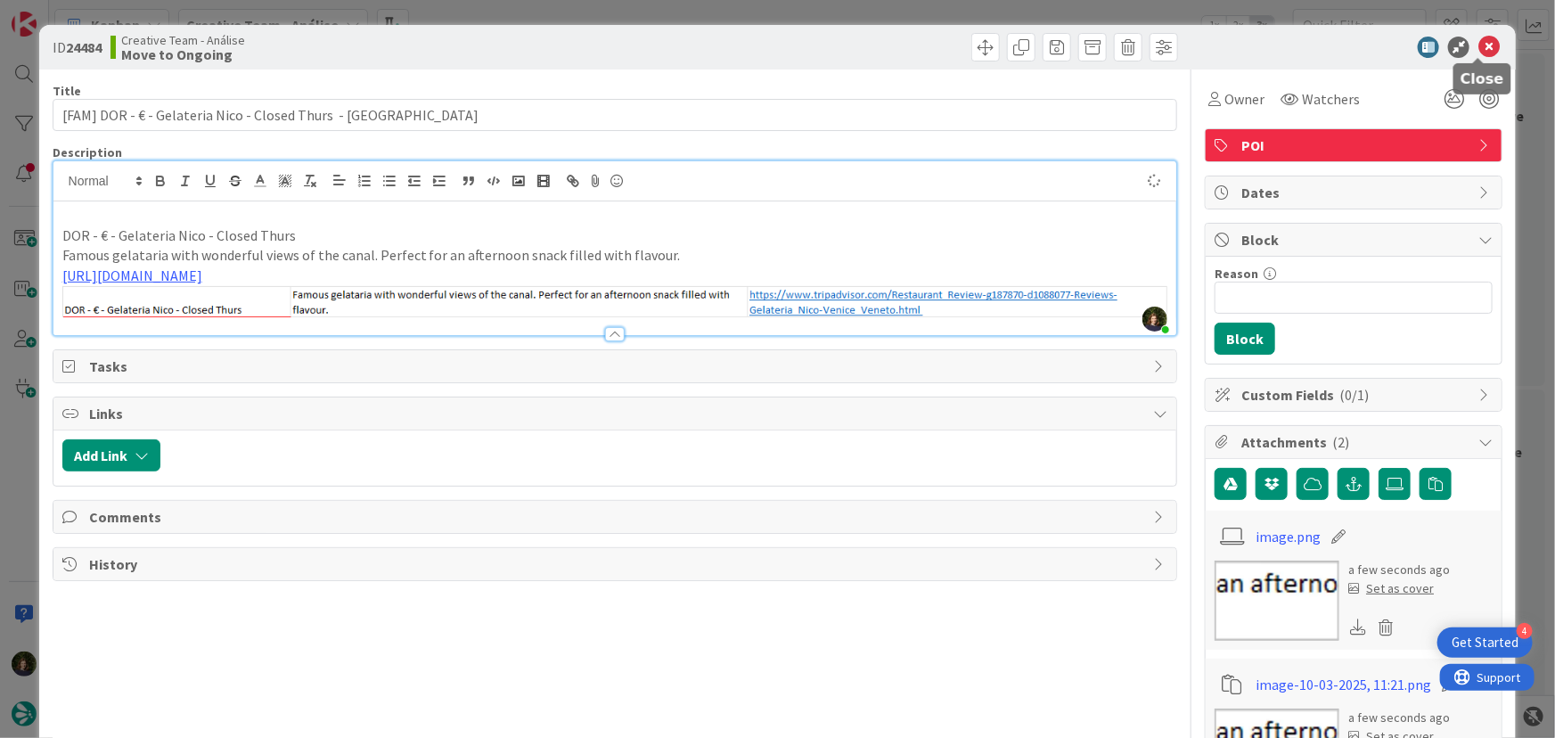
type input "[FAM] DOR - € - Gelateria Nico - Closed Thurs - VENICE"
click at [1478, 47] on icon at bounding box center [1488, 47] width 21 height 21
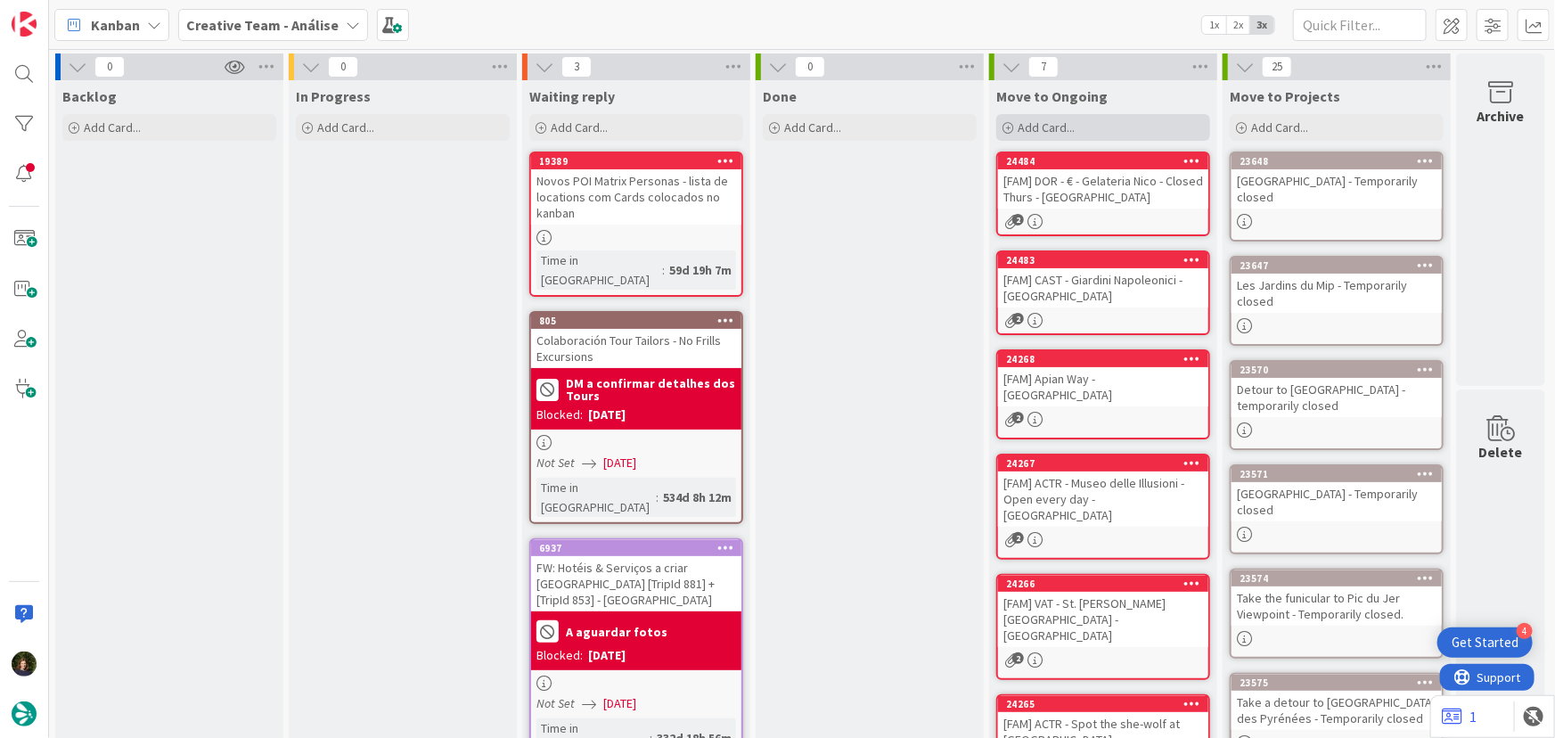
click at [1052, 129] on span "Add Card..." at bounding box center [1045, 127] width 57 height 16
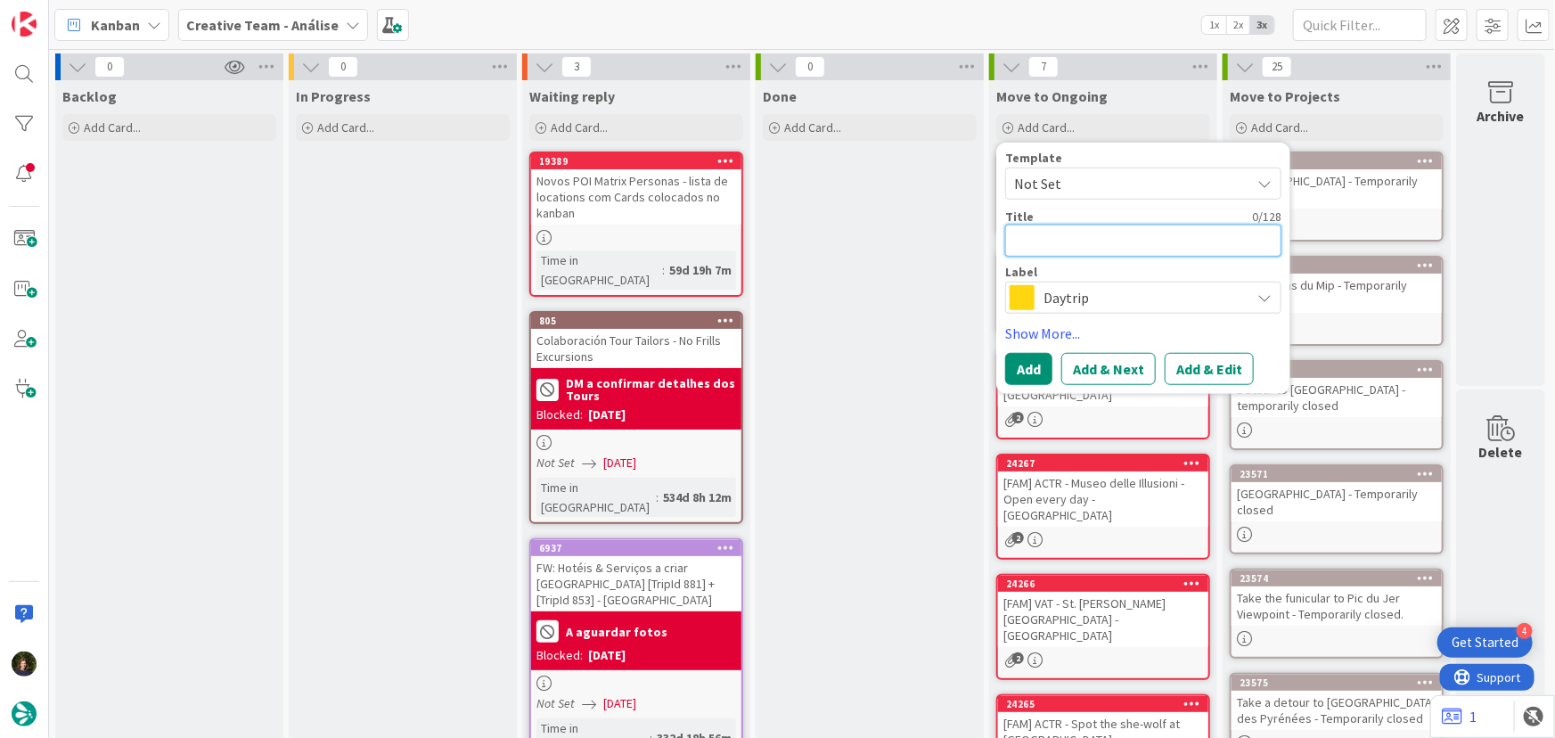
type textarea "x"
type textarea "("
type textarea "x"
type textarea "(F"
type textarea "x"
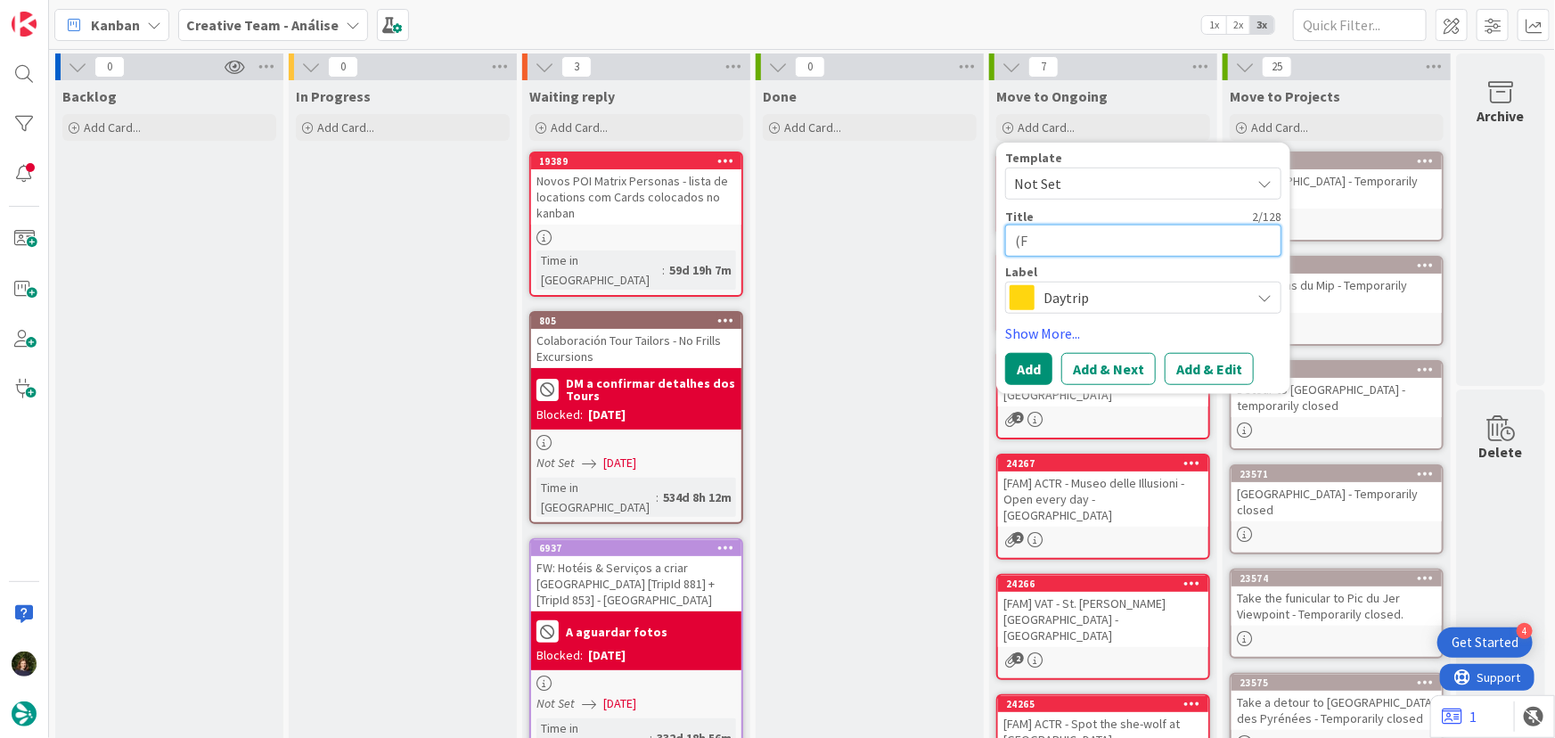
type textarea "(FA"
type textarea "x"
type textarea "(FAM"
type textarea "x"
type textarea "(FAM)"
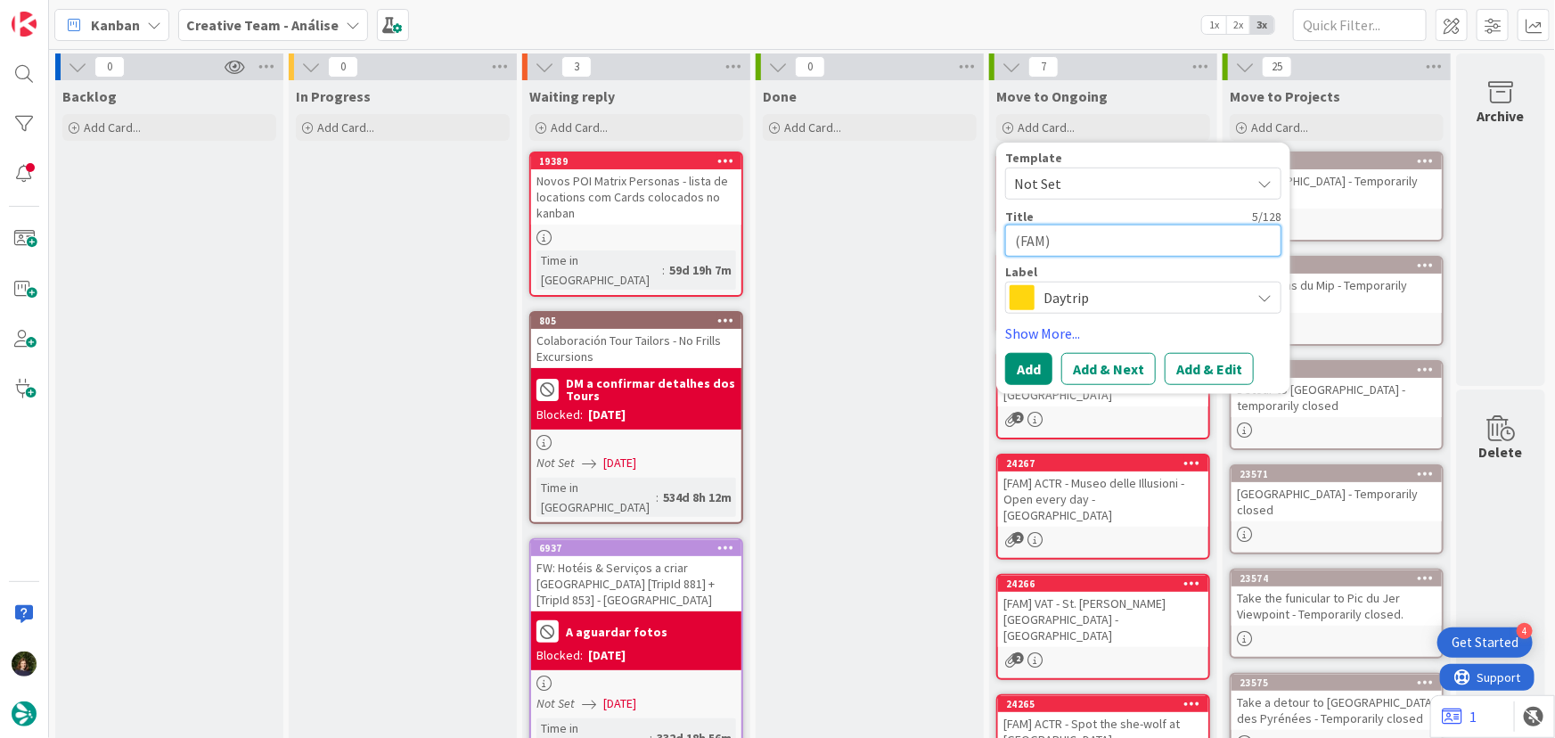
type textarea "x"
click at [1107, 232] on textarea "(FAM)" at bounding box center [1143, 241] width 276 height 32
paste textarea "MUR - Ferro Toso - Closed Wed"
type textarea "(FAM) MUR - Ferro Toso - Closed Wed"
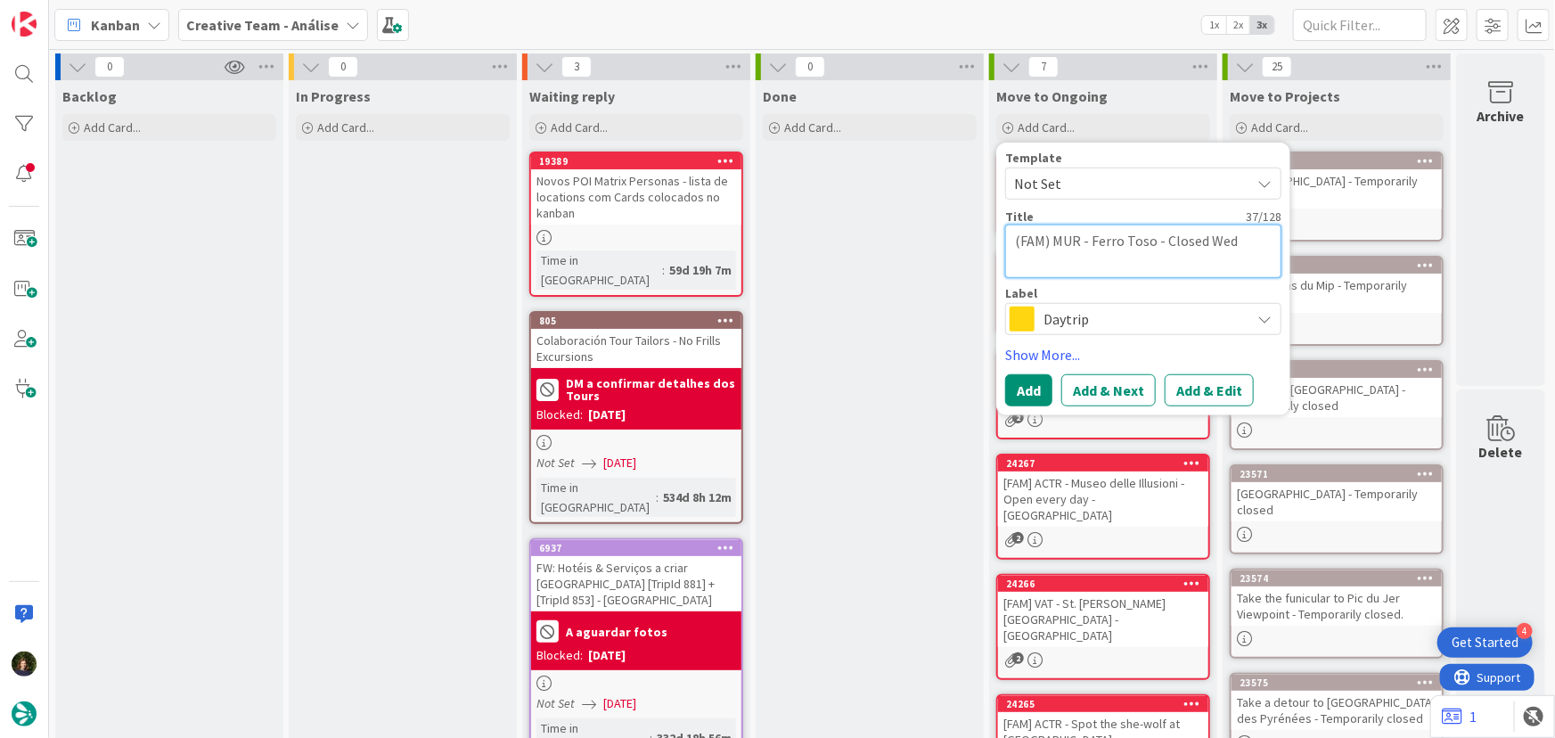
type textarea "x"
type textarea "(FAM) MUR - Ferro Toso - Closed Wed"
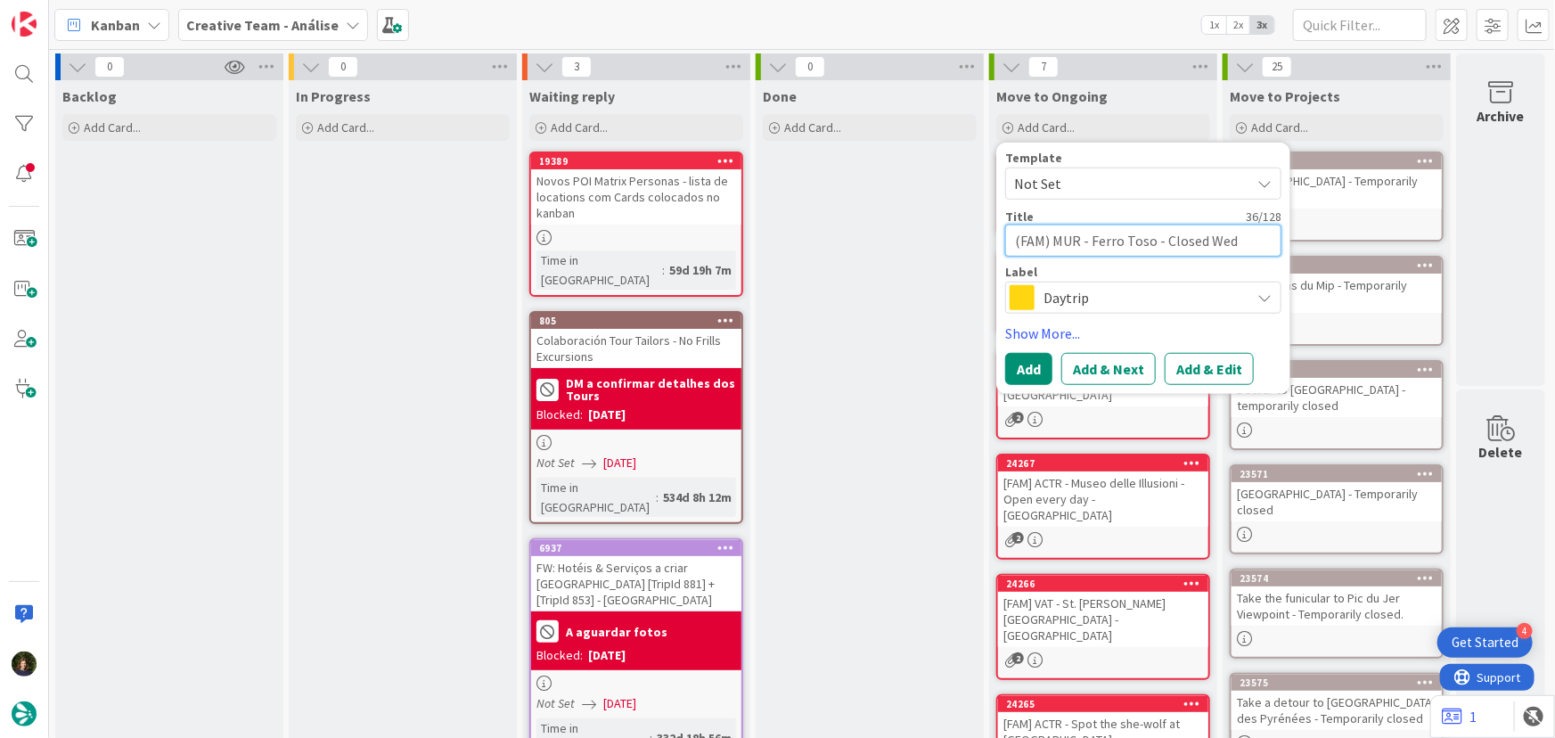
type textarea "x"
type textarea "(FAM) MUR - Ferro Toso - Closed Wed"
type textarea "x"
type textarea "(FAM) MUR - Ferro Toso - Closed Wed -"
type textarea "x"
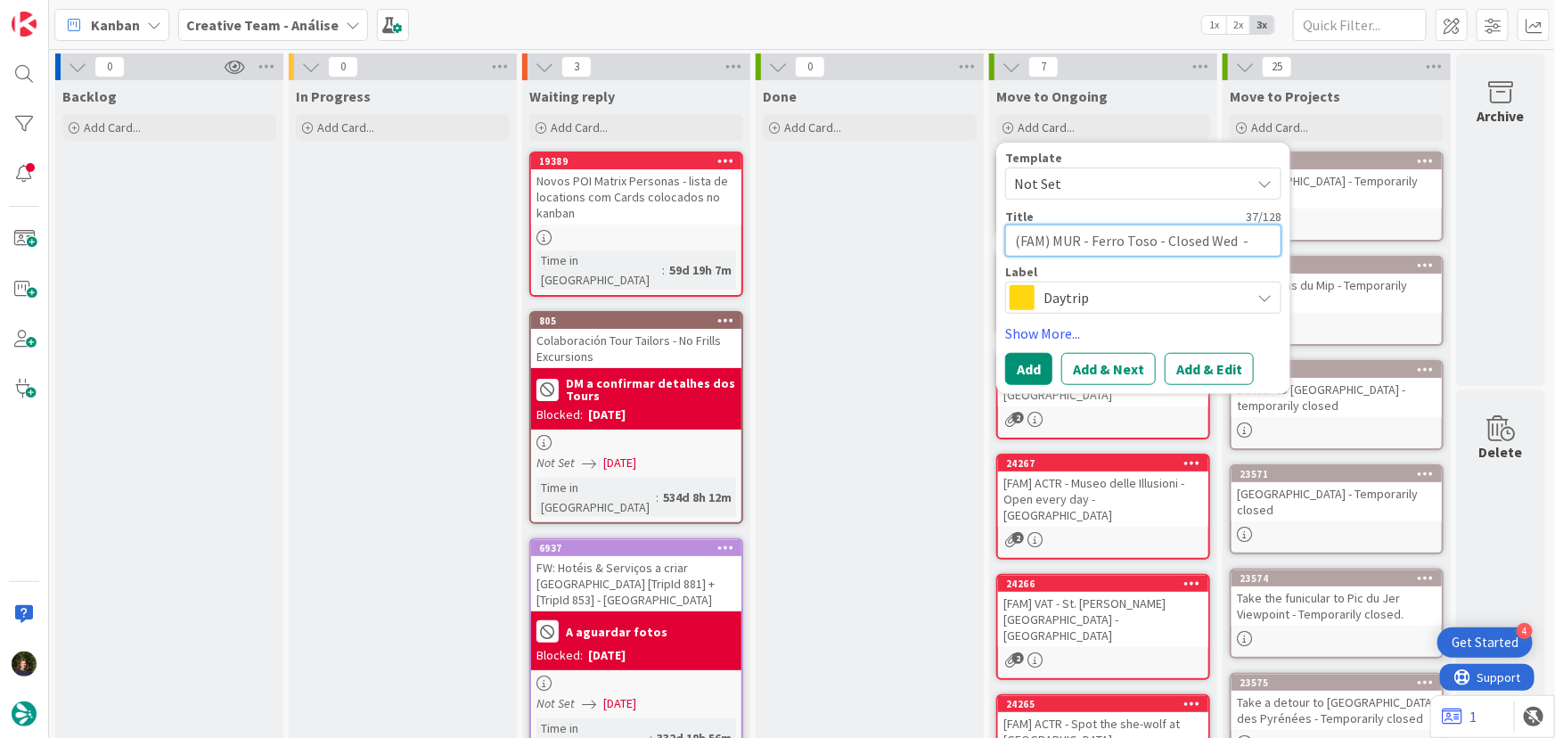
type textarea "(FAM) MUR - Ferro Toso - Closed Wed -"
type textarea "x"
type textarea "(FAM) MUR - Ferro Toso - Closed Wed - V"
type textarea "x"
type textarea "(FAM) MUR - Ferro Toso - Closed Wed - VE"
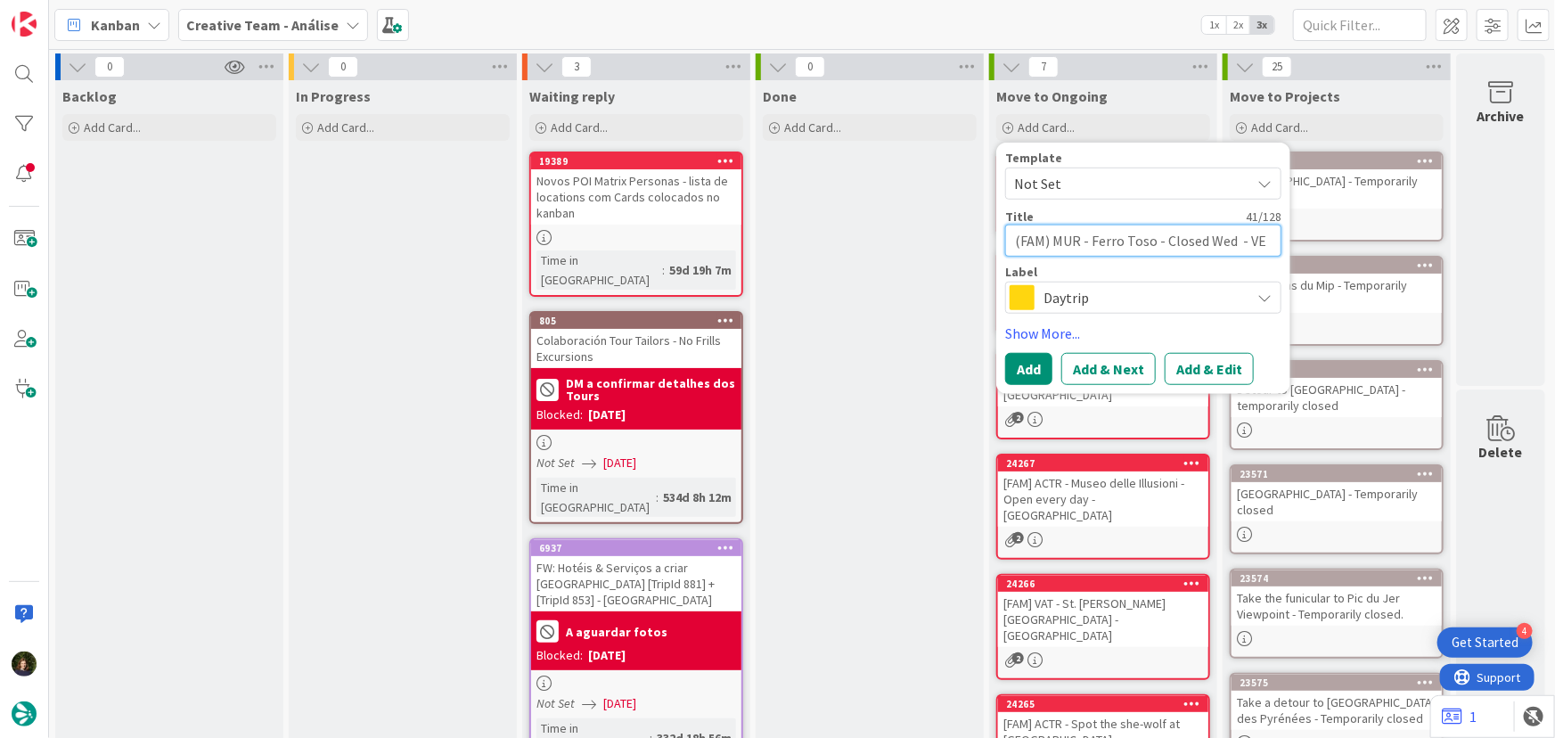
type textarea "x"
type textarea "(FAM) MUR - Ferro Toso - Closed Wed - VEN"
type textarea "x"
type textarea "(FAM) MUR - Ferro Toso - Closed Wed - VENI"
type textarea "x"
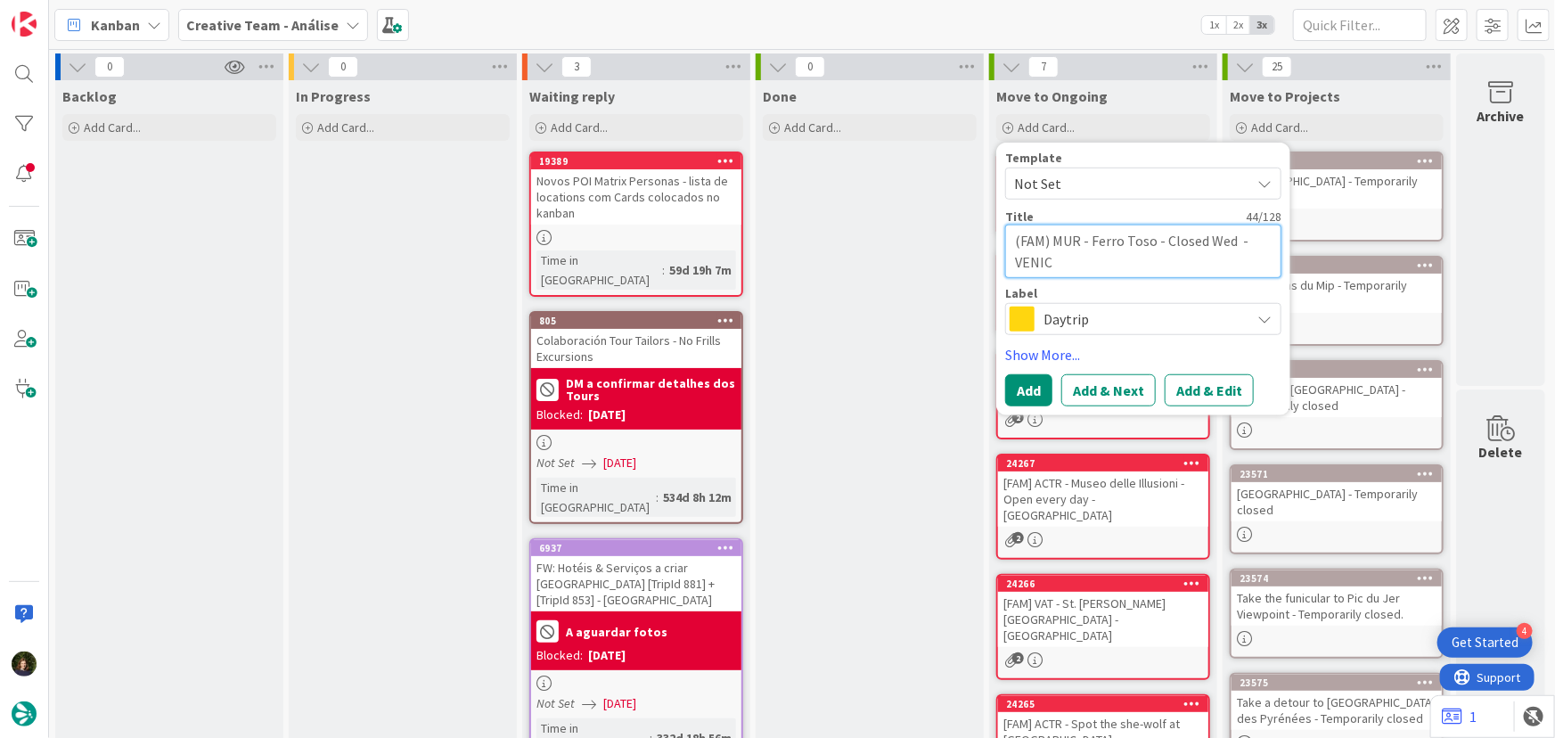
type textarea "(FAM) MUR - Ferro Toso - Closed Wed - VENICE"
type textarea "x"
type textarea "(FAM) MUR - Ferro Toso - Closed Wed - VENICE"
click at [1046, 319] on span "Daytrip" at bounding box center [1142, 318] width 198 height 25
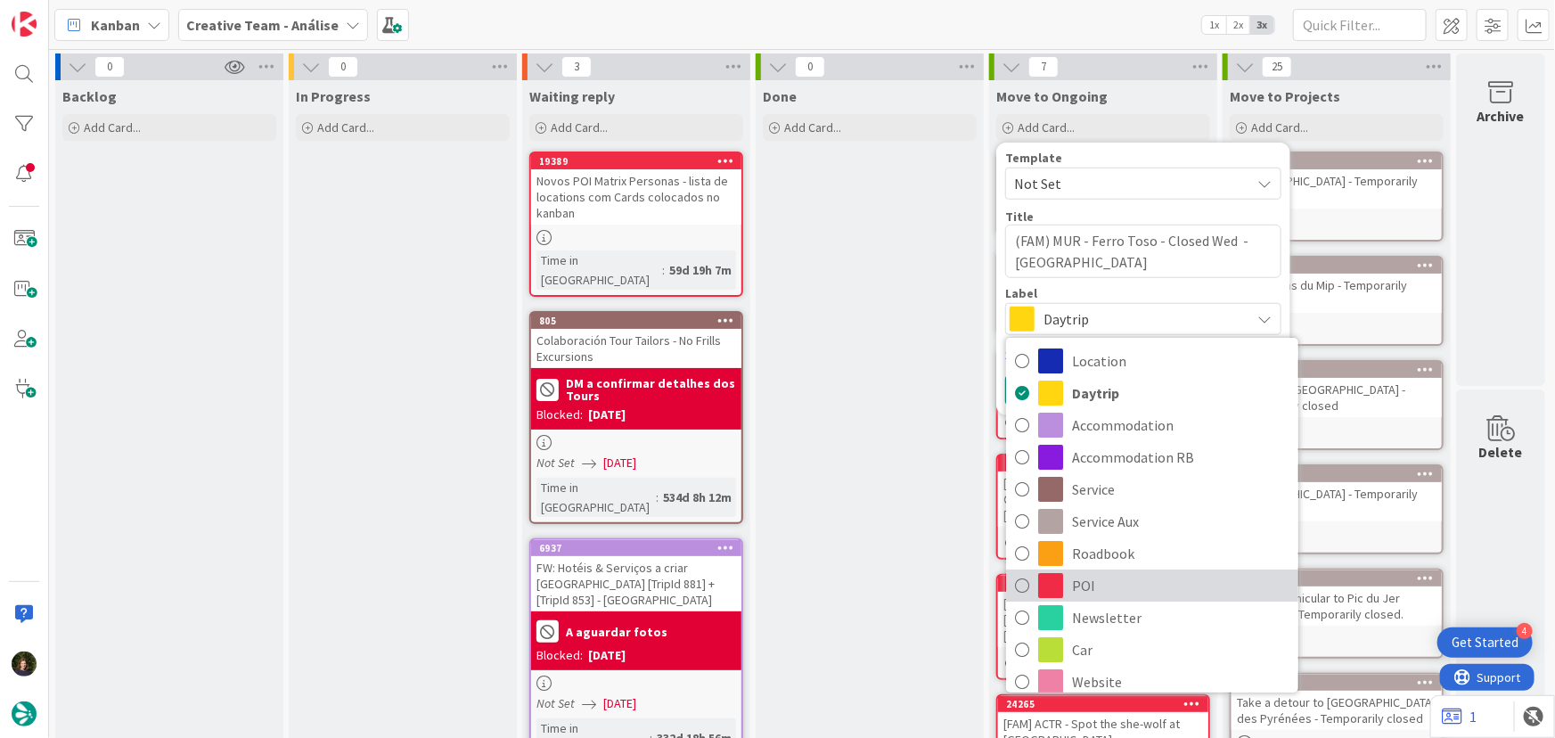
click at [1096, 584] on span "POI" at bounding box center [1180, 585] width 217 height 27
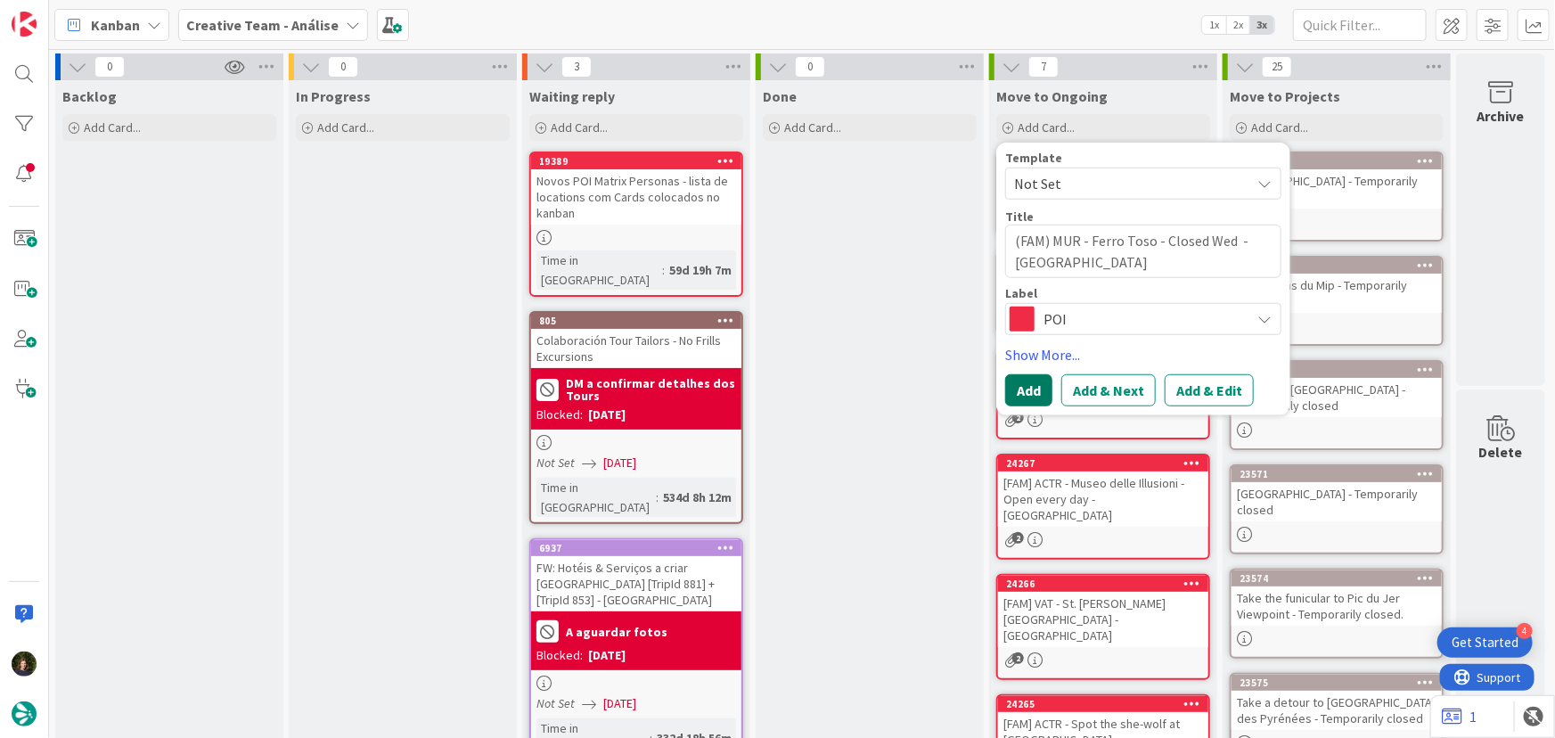
click at [1031, 392] on button "Add" at bounding box center [1028, 390] width 47 height 32
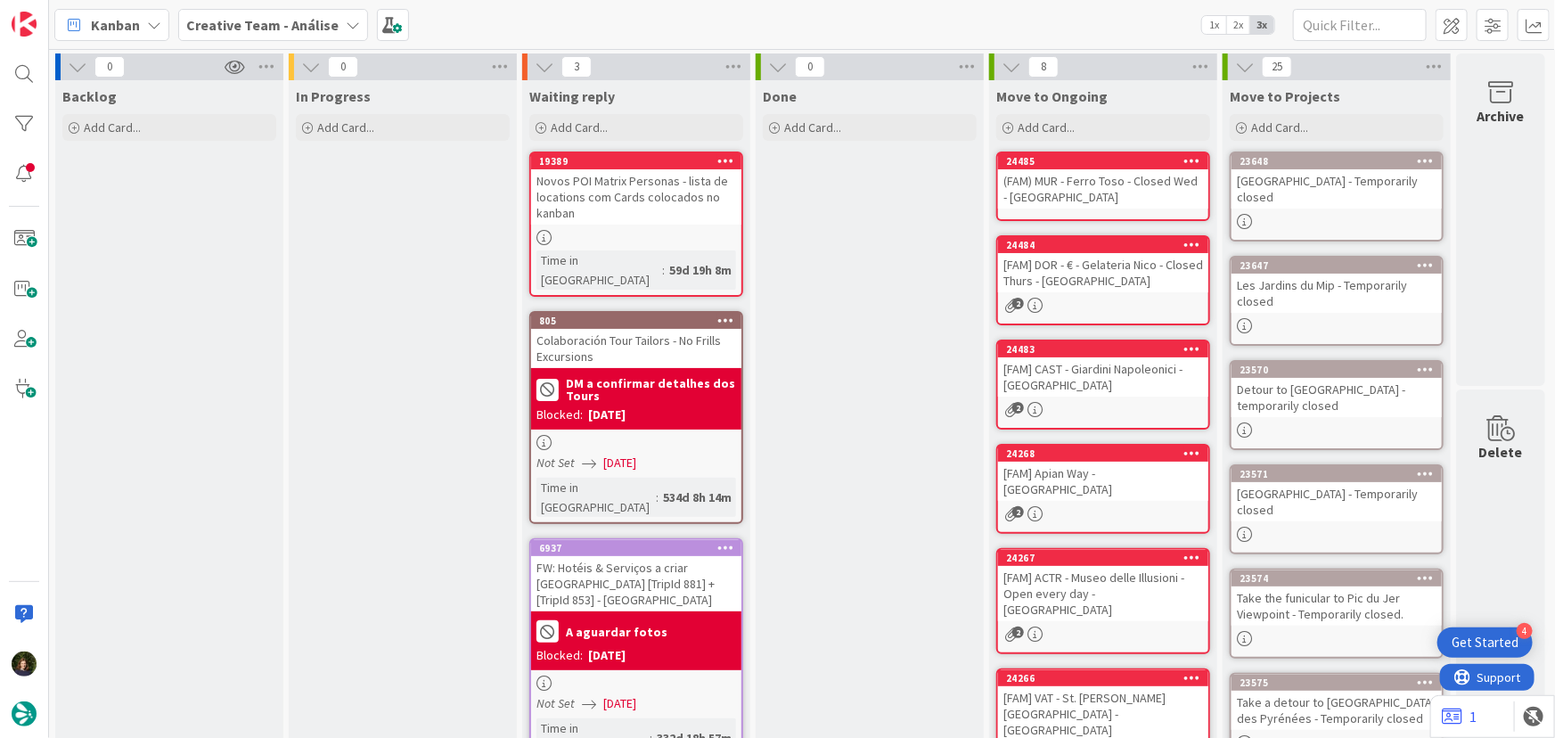
click at [1090, 189] on div "(FAM) MUR - Ferro Toso - Closed Wed - VENICE" at bounding box center [1103, 188] width 210 height 39
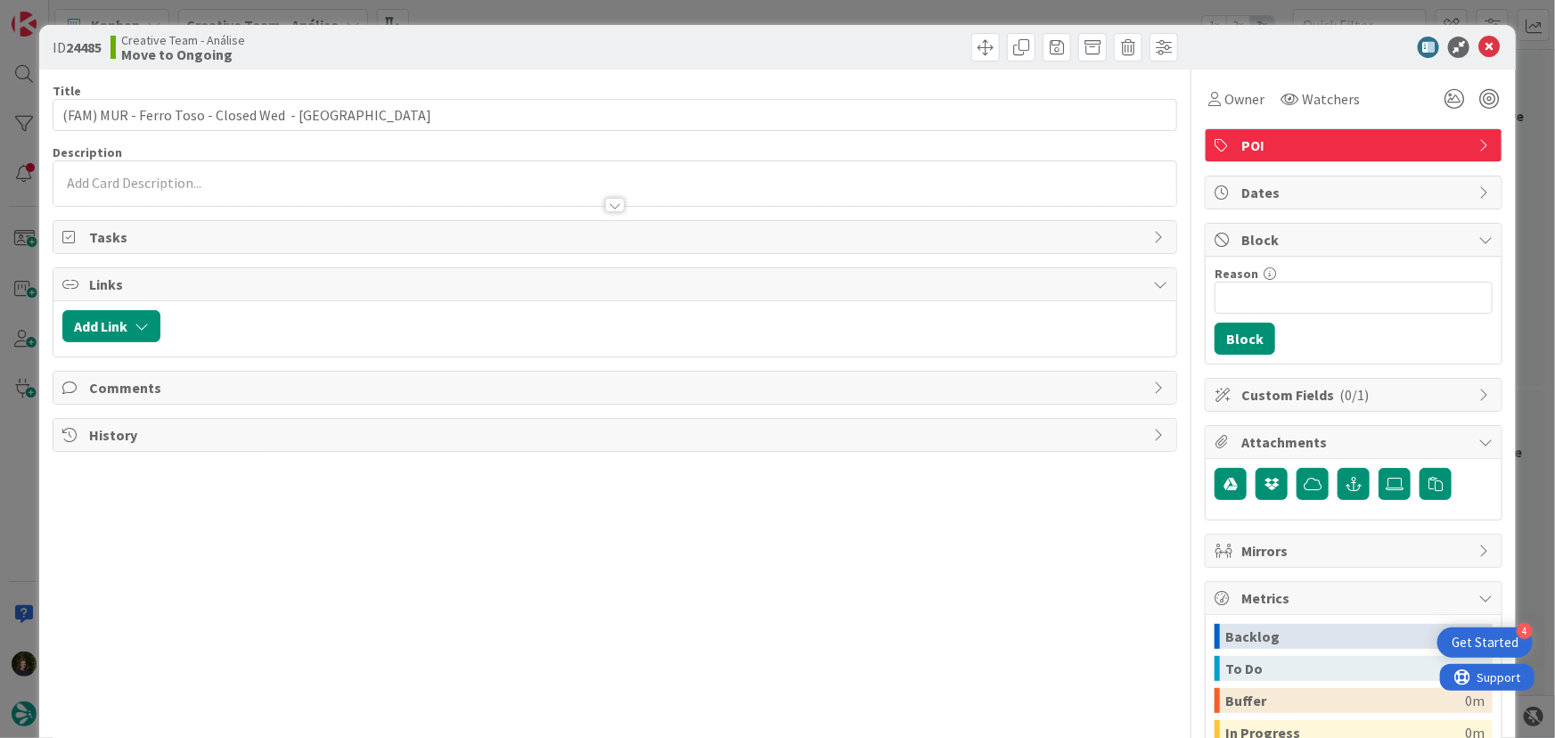
drag, startPoint x: 326, startPoint y: 184, endPoint x: 171, endPoint y: 214, distance: 158.0
click at [323, 184] on p at bounding box center [615, 183] width 1106 height 20
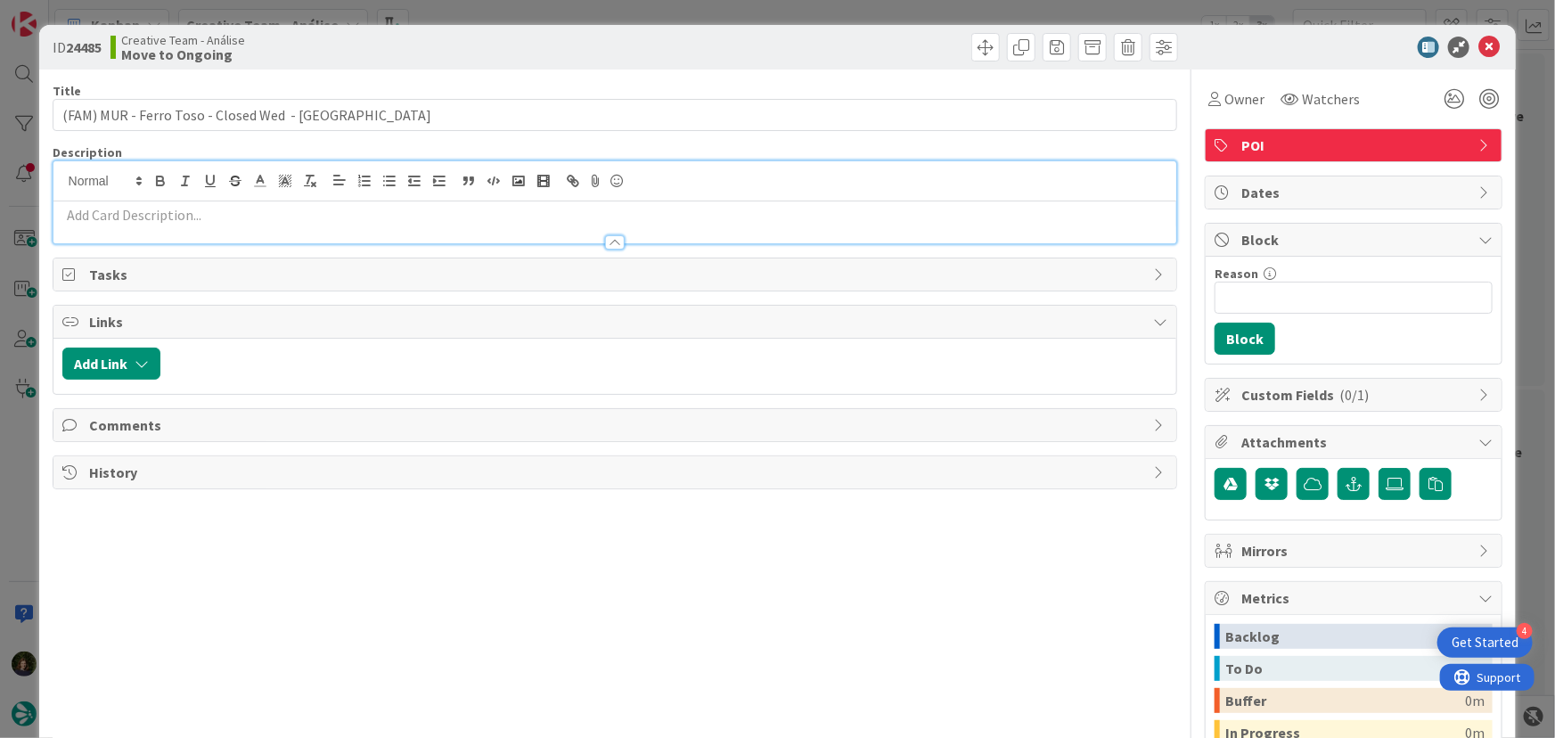
click at [145, 216] on p at bounding box center [615, 215] width 1106 height 20
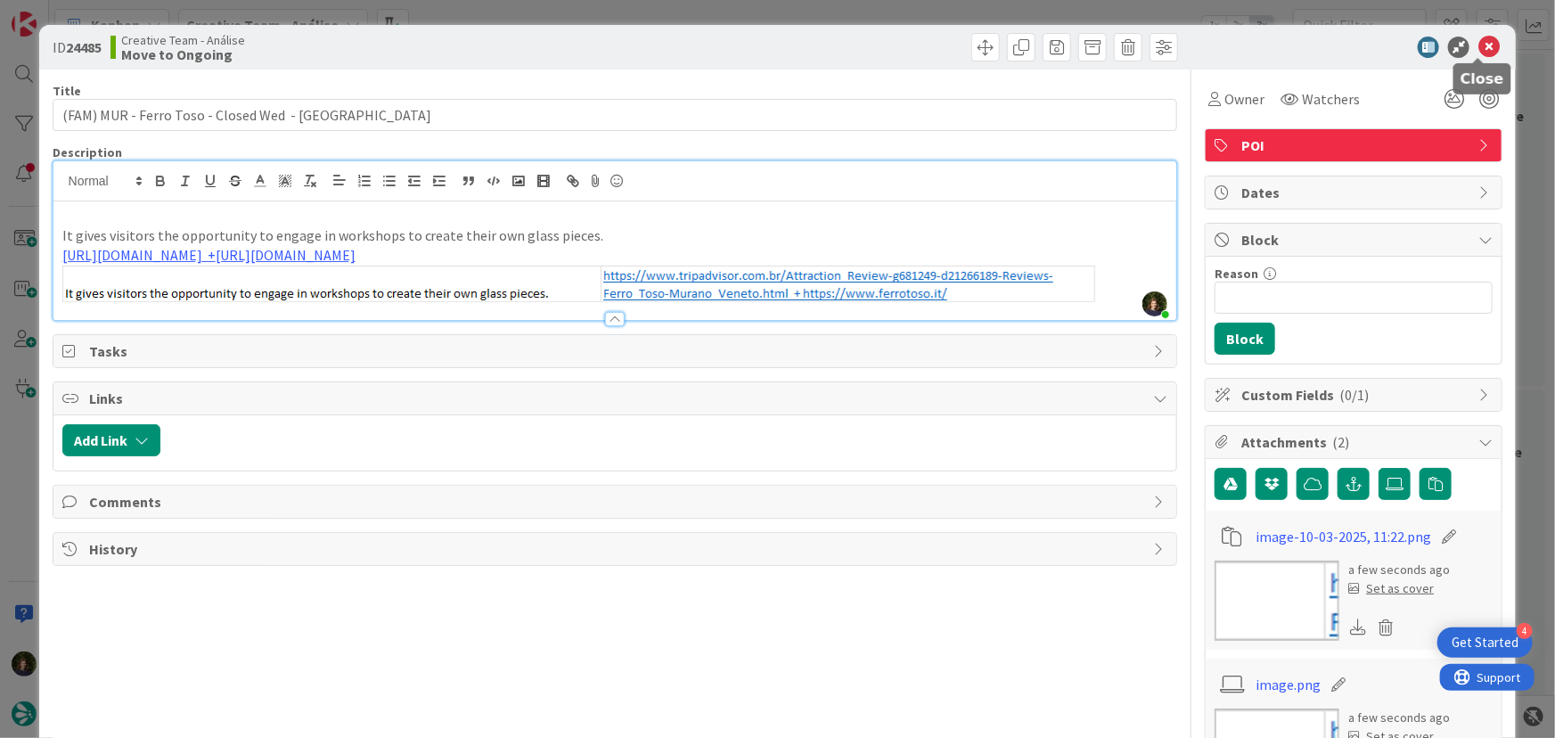
click at [1482, 52] on icon at bounding box center [1488, 47] width 21 height 21
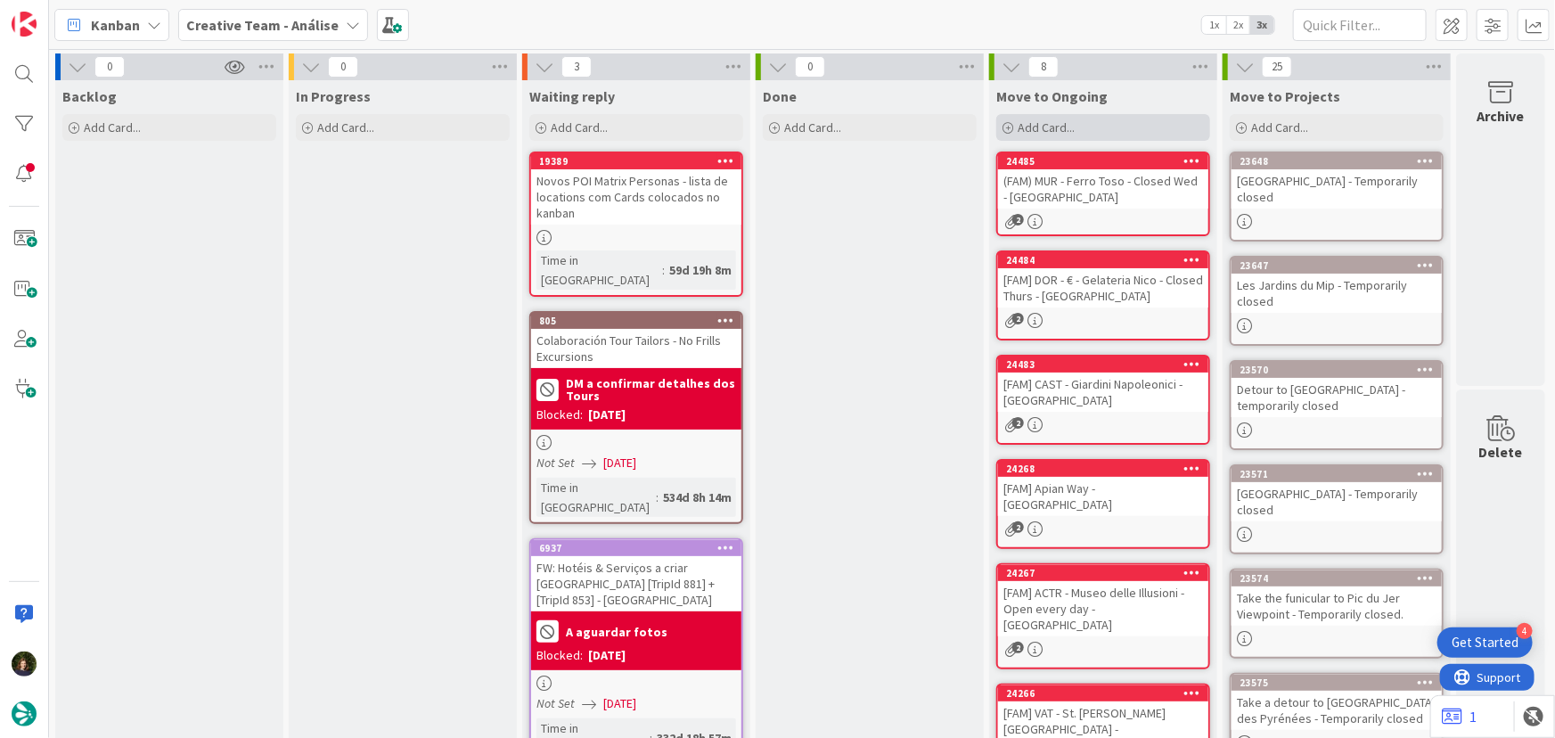
click at [1059, 136] on div "Add Card..." at bounding box center [1103, 127] width 214 height 27
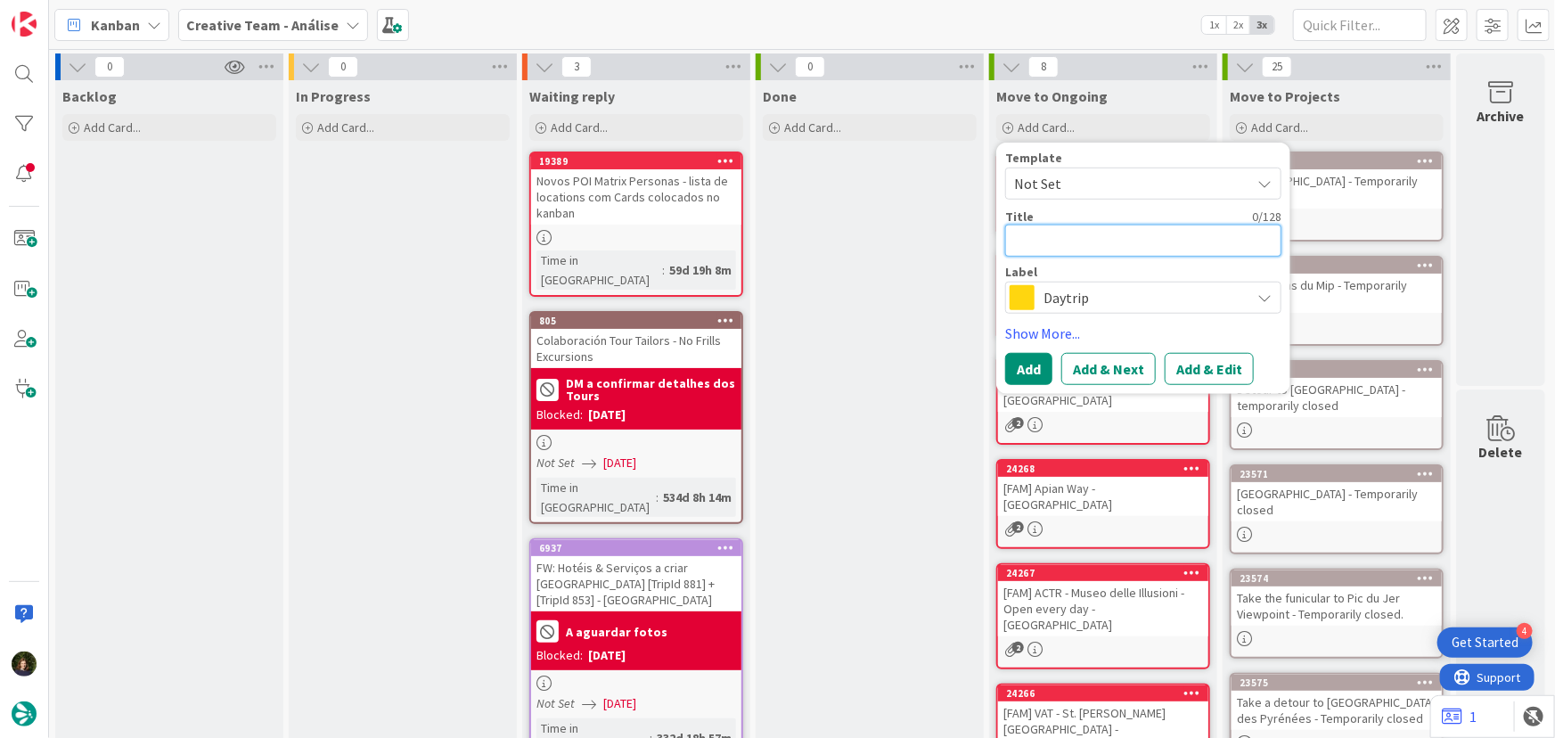
click at [1081, 232] on textarea at bounding box center [1143, 241] width 276 height 32
type textarea "x"
type textarea "["
type textarea "x"
type textarea "[F"
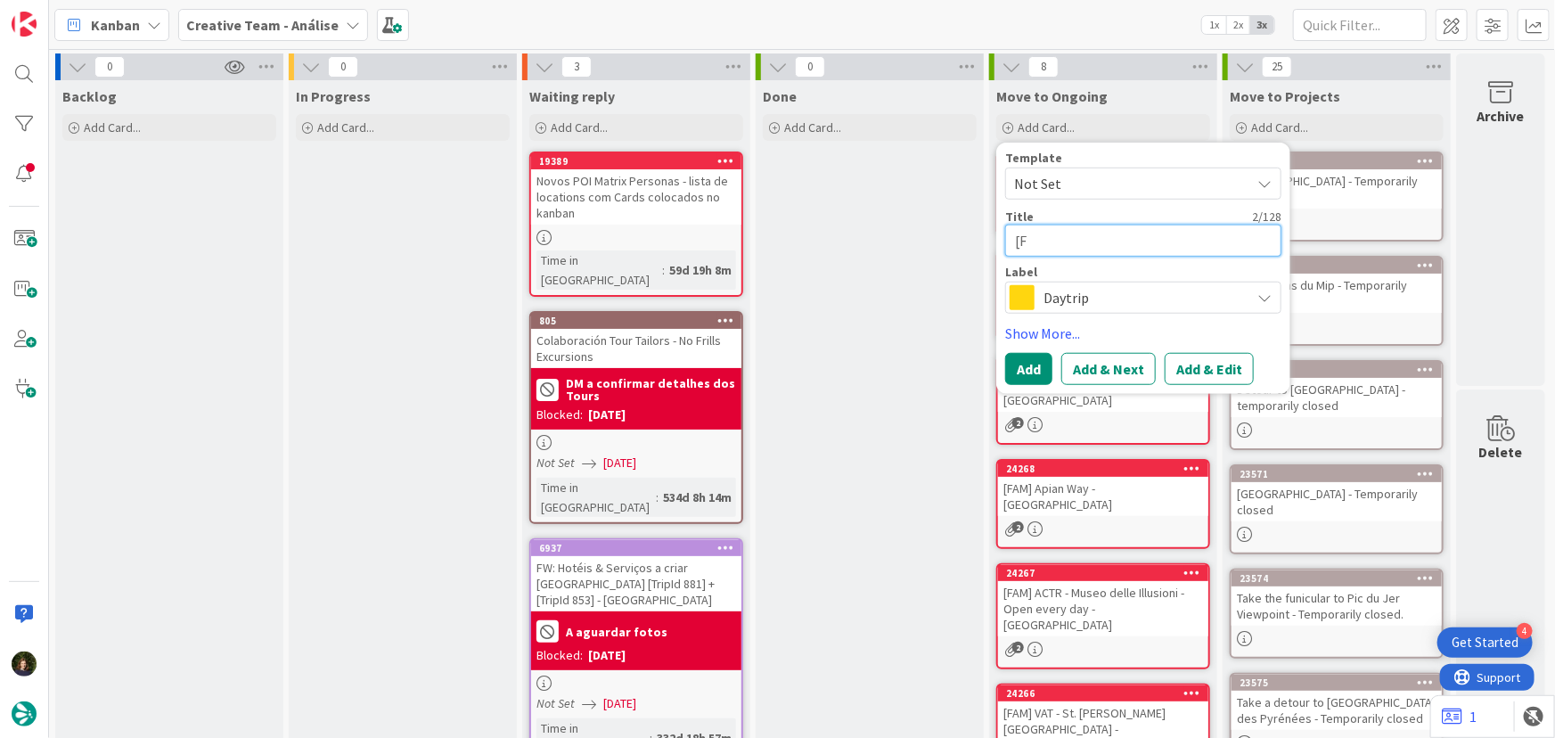
type textarea "x"
type textarea "[FA"
type textarea "x"
type textarea "[FAM"
type textarea "x"
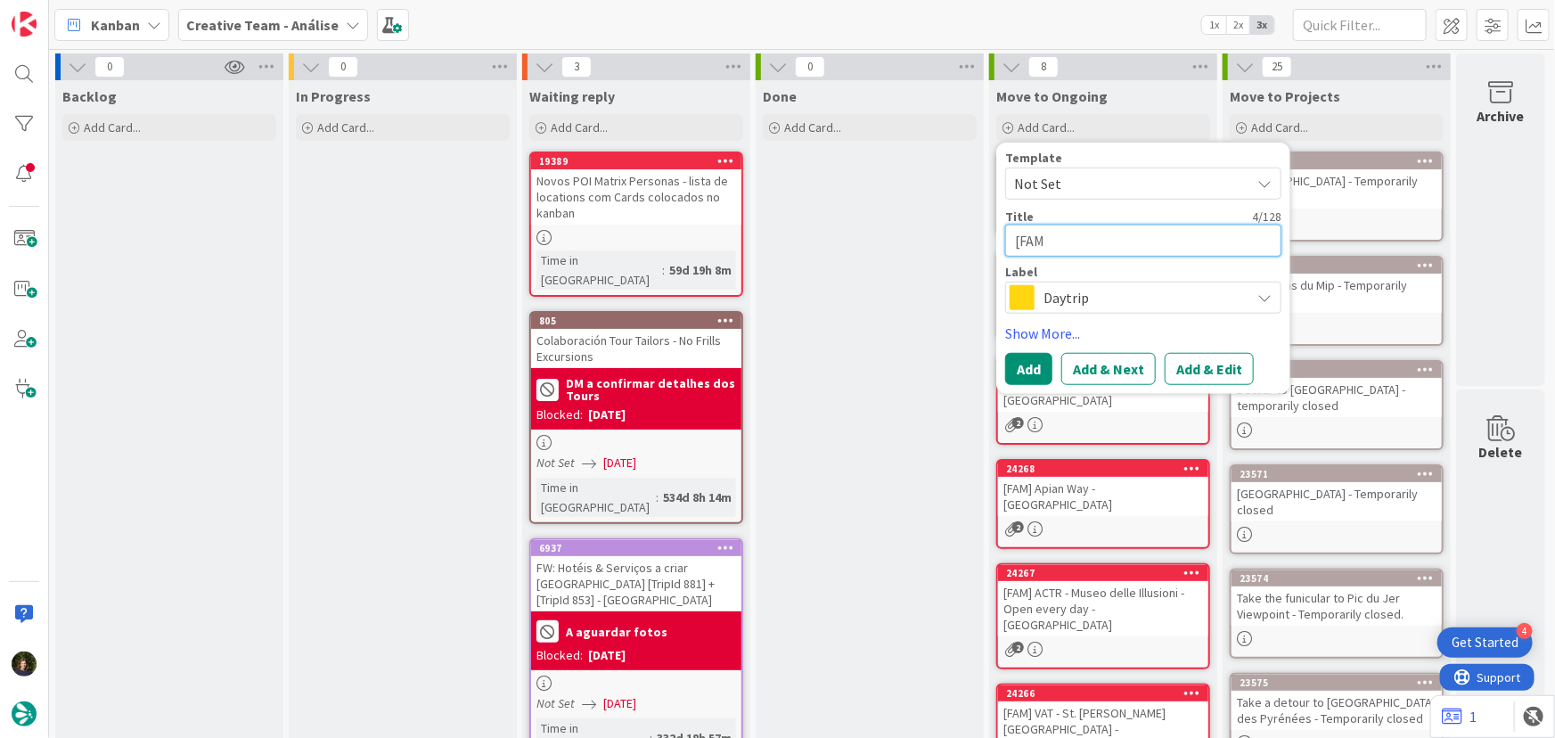
type textarea "[FAM]"
type textarea "x"
paste textarea "BUR - Try the Buranelli Cookies"
type textarea "[FAM] BUR - Try the Buranelli Cookies"
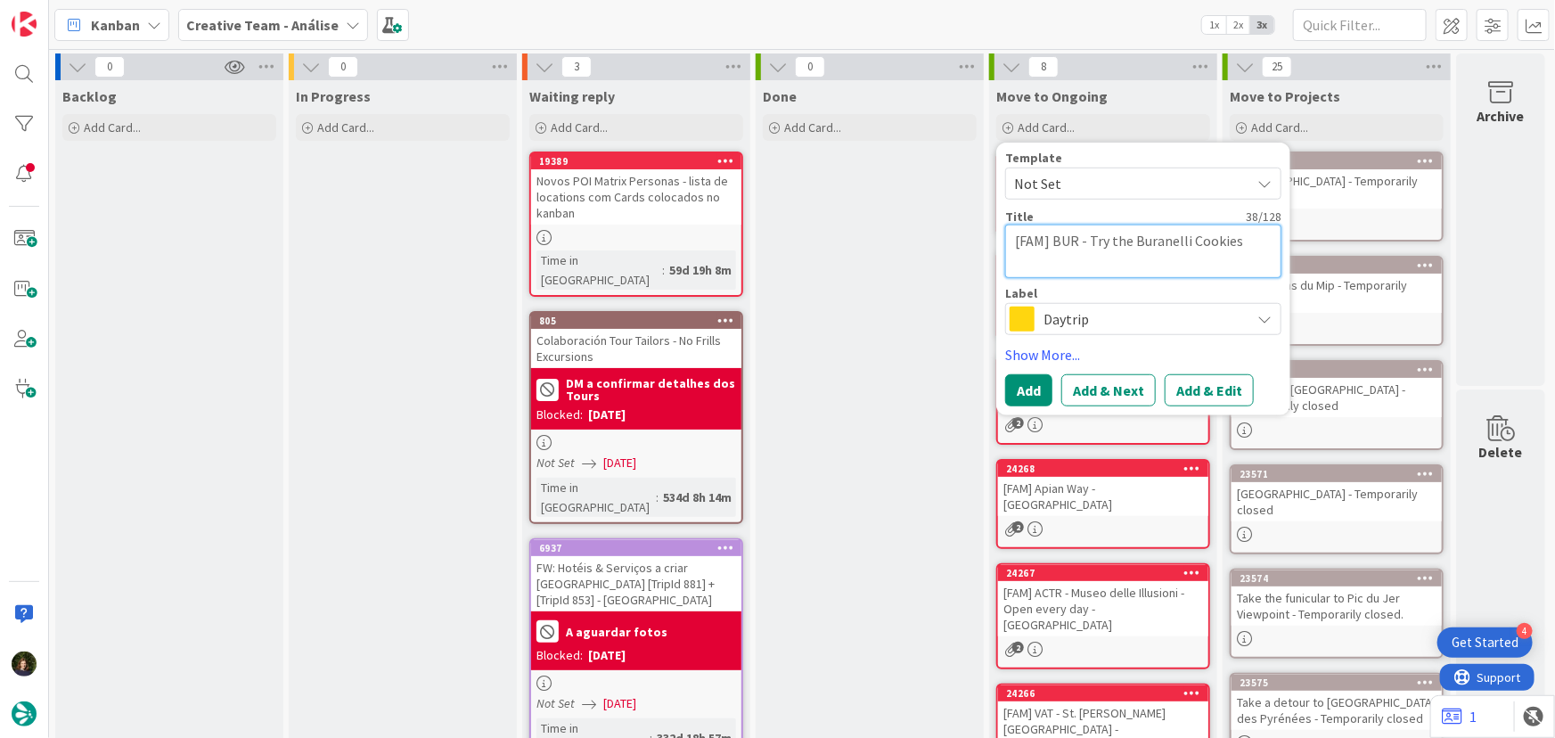
type textarea "x"
type textarea "[FAM] BUR - Try the Buranelli Cookies"
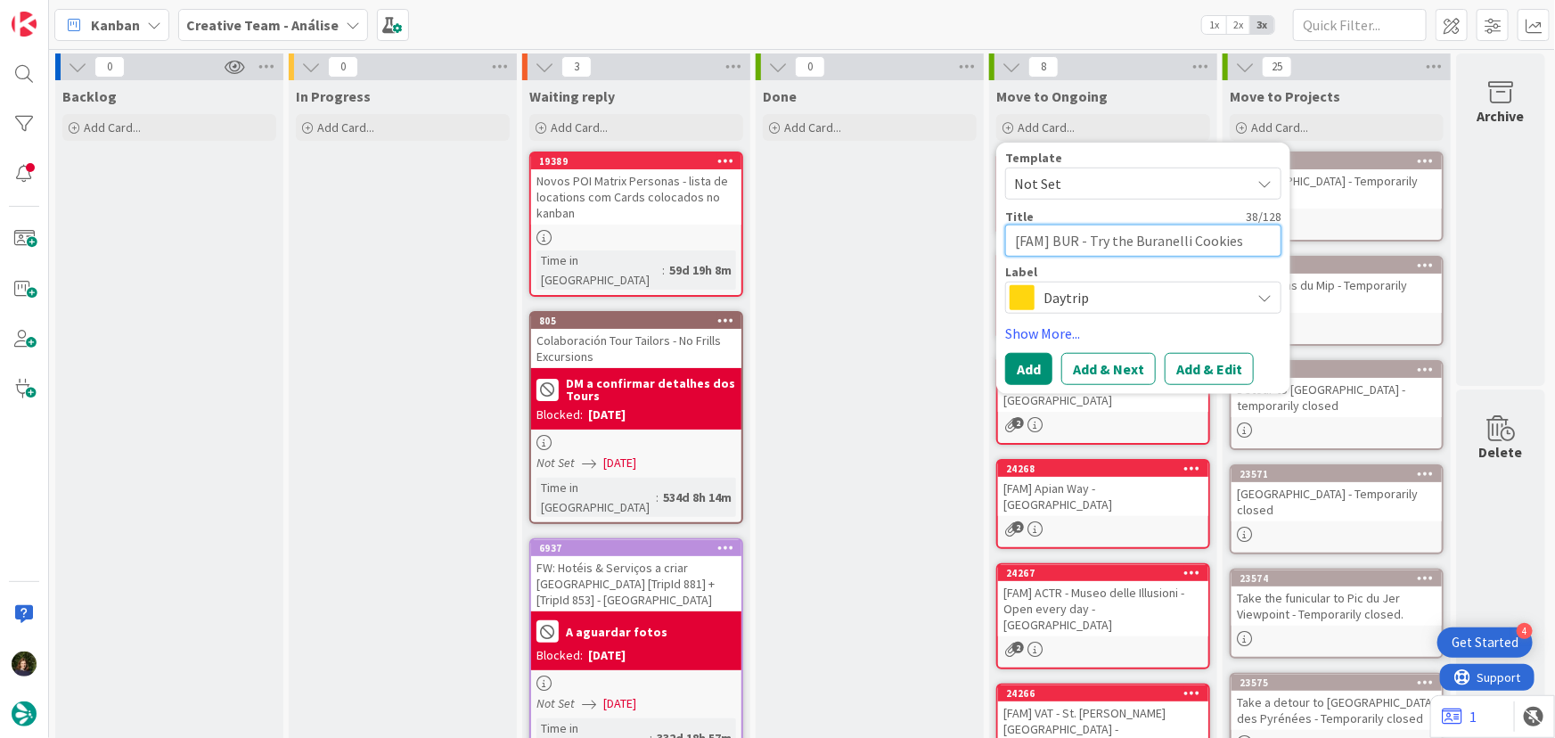
type textarea "x"
type textarea "[FAM] BUR - Try the Buranelli Cookies"
type textarea "x"
type textarea "[FAM] BUR - Try the Buranelli Cookies -"
type textarea "x"
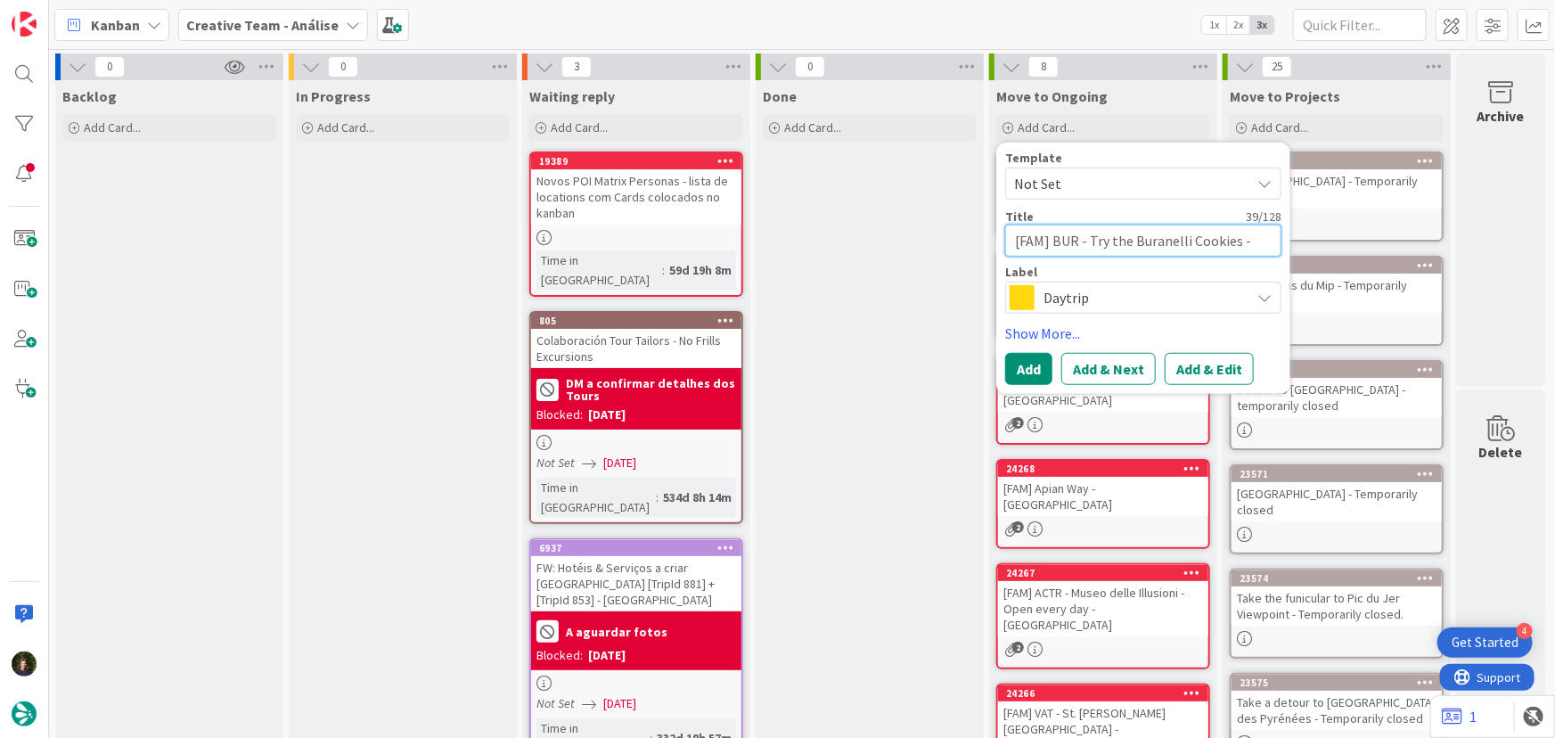
type textarea "[FAM] BUR - Try the Buranelli Cookies -"
type textarea "x"
type textarea "[FAM] BUR - Try the Buranelli Cookies - V"
type textarea "x"
type textarea "[FAM] BUR - Try the Buranelli Cookies - VE"
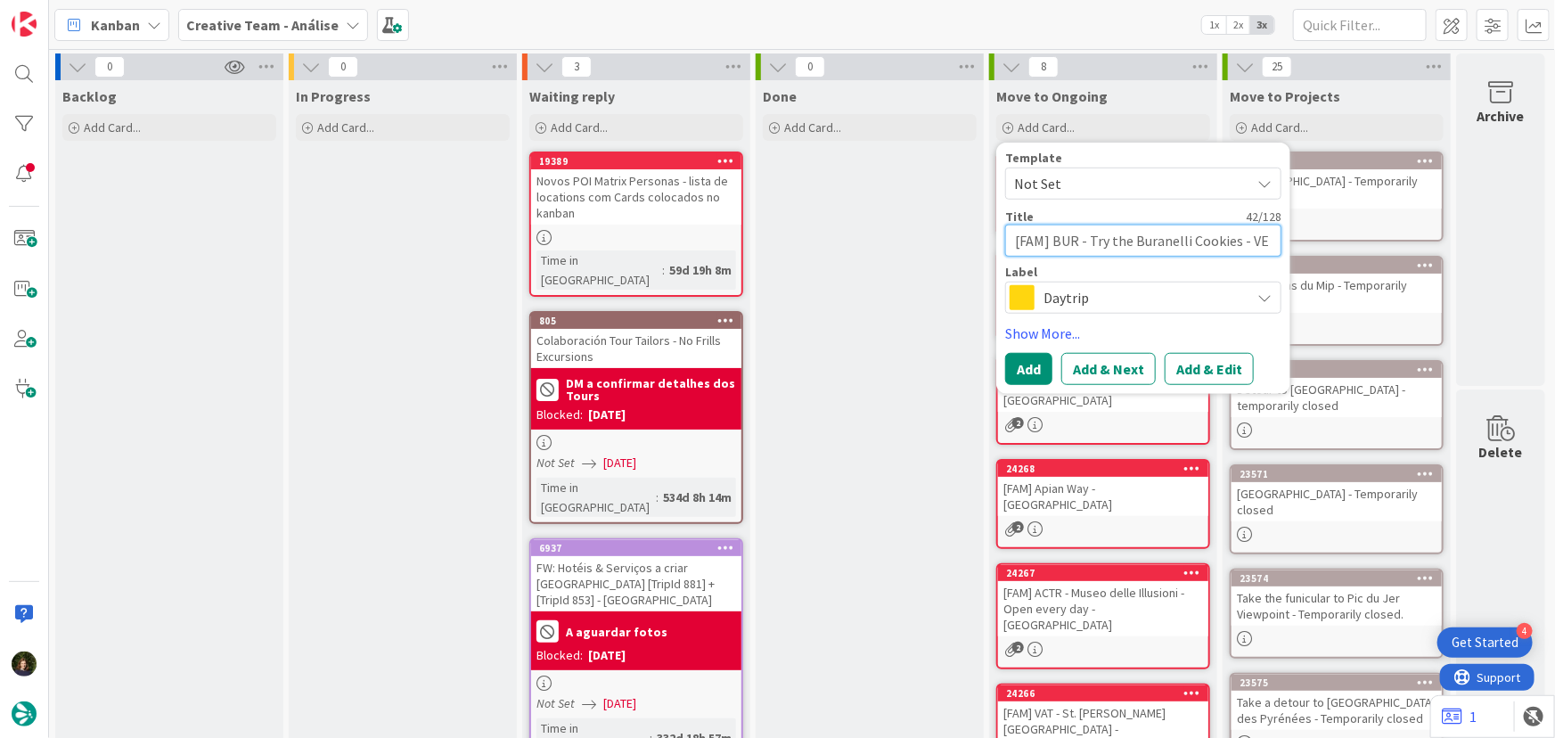
type textarea "x"
type textarea "[FAM] BUR - Try the Buranelli Cookies - VEN"
type textarea "x"
type textarea "[FAM] BUR - Try the Buranelli Cookies - VENI"
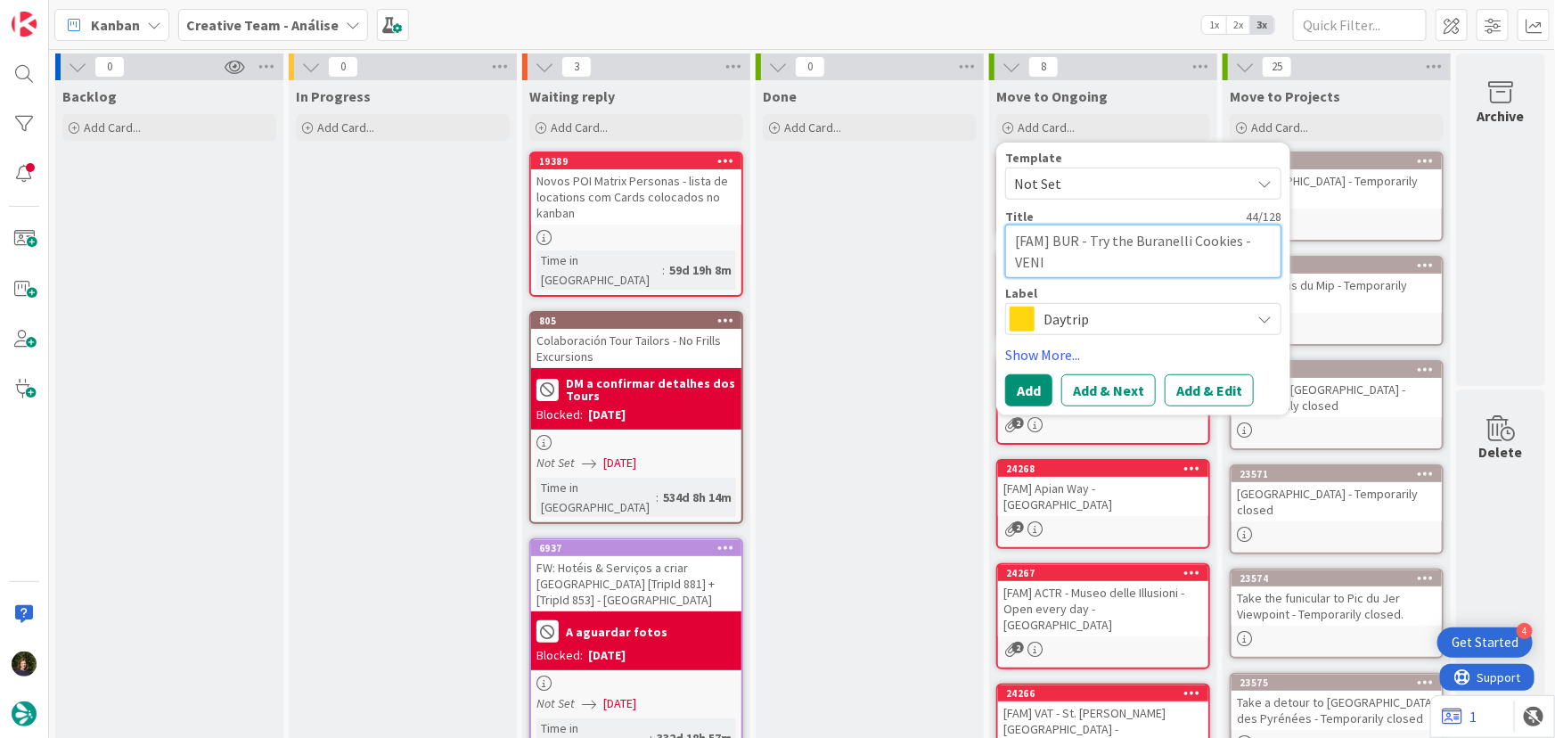
type textarea "x"
type textarea "[FAM] BUR - Try the Buranelli Cookies - VENICE"
type textarea "x"
type textarea "[FAM] BUR - Try the Buranelli Cookies - VENICE"
click at [1109, 319] on span "Daytrip" at bounding box center [1142, 318] width 198 height 25
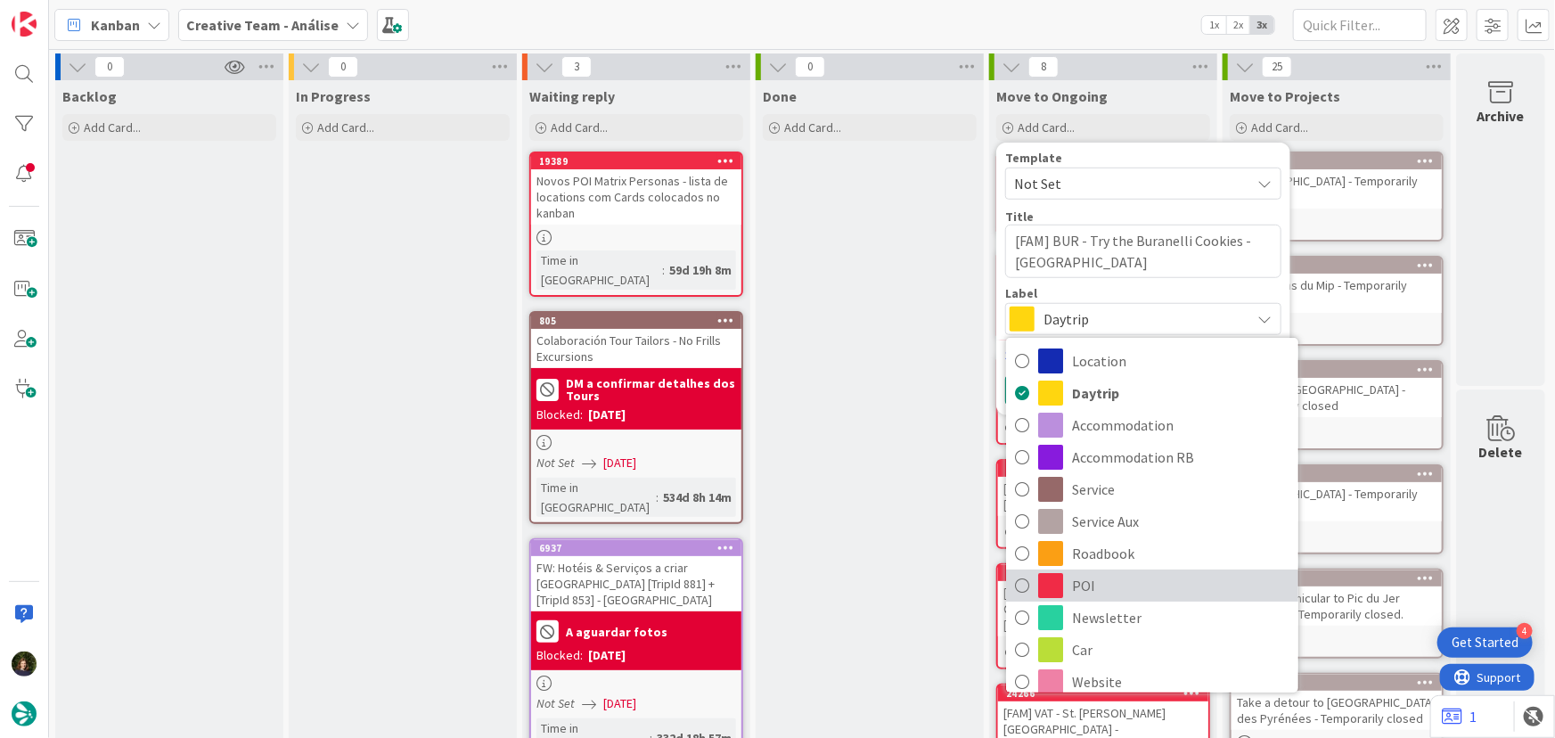
click at [1107, 581] on span "POI" at bounding box center [1180, 585] width 217 height 27
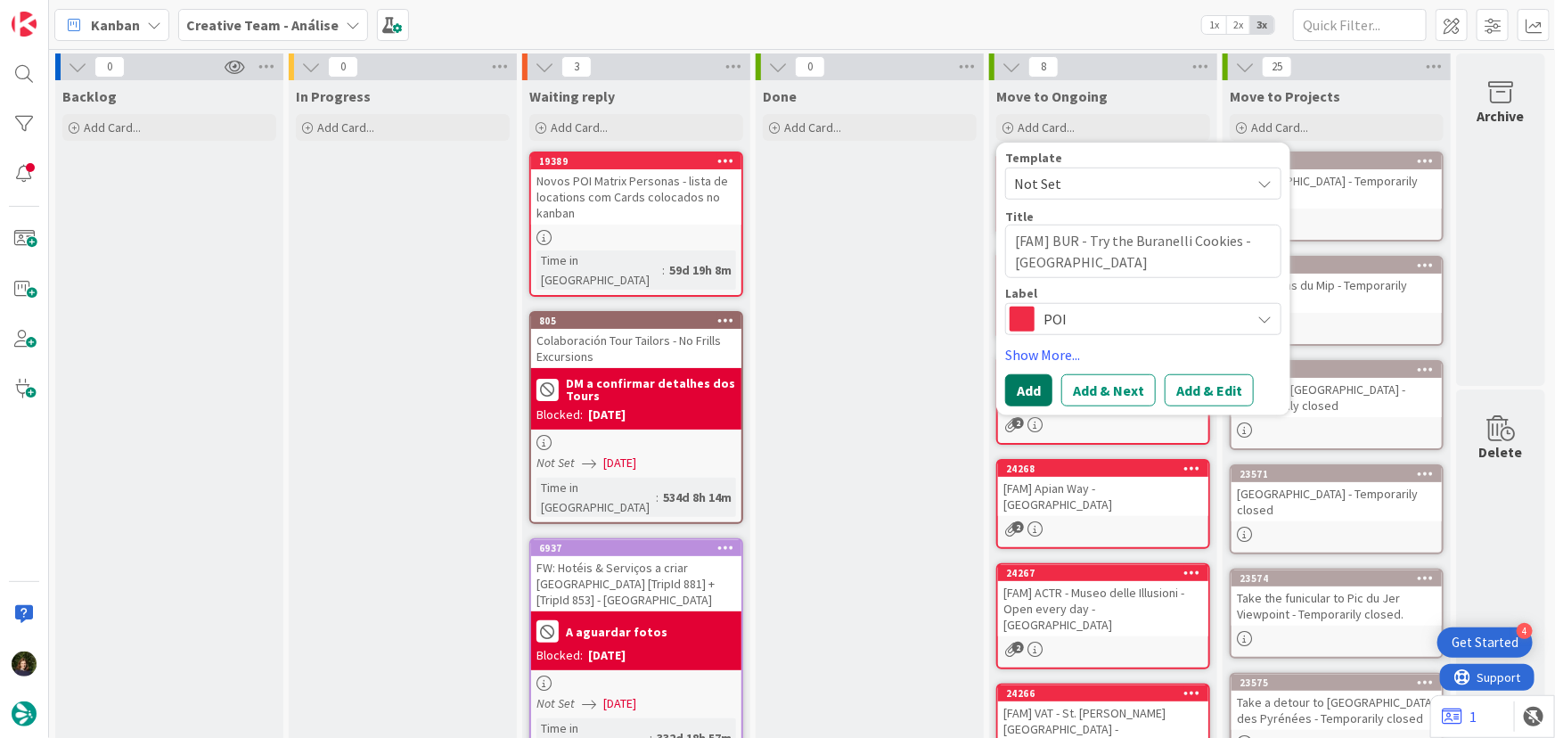
click at [1041, 387] on button "Add" at bounding box center [1028, 390] width 47 height 32
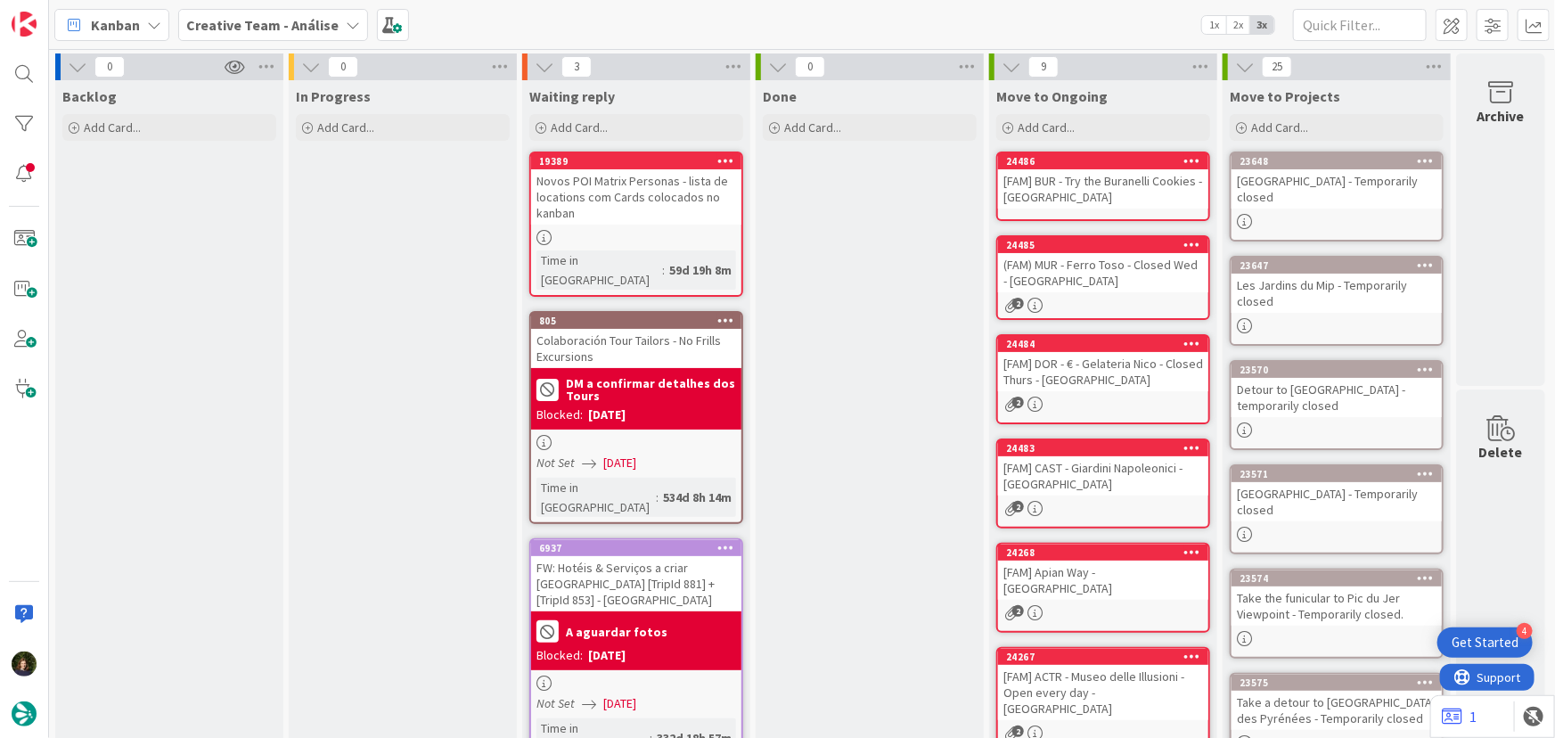
click at [1092, 189] on div "[FAM] BUR - Try the Buranelli Cookies - VENICE" at bounding box center [1103, 188] width 210 height 39
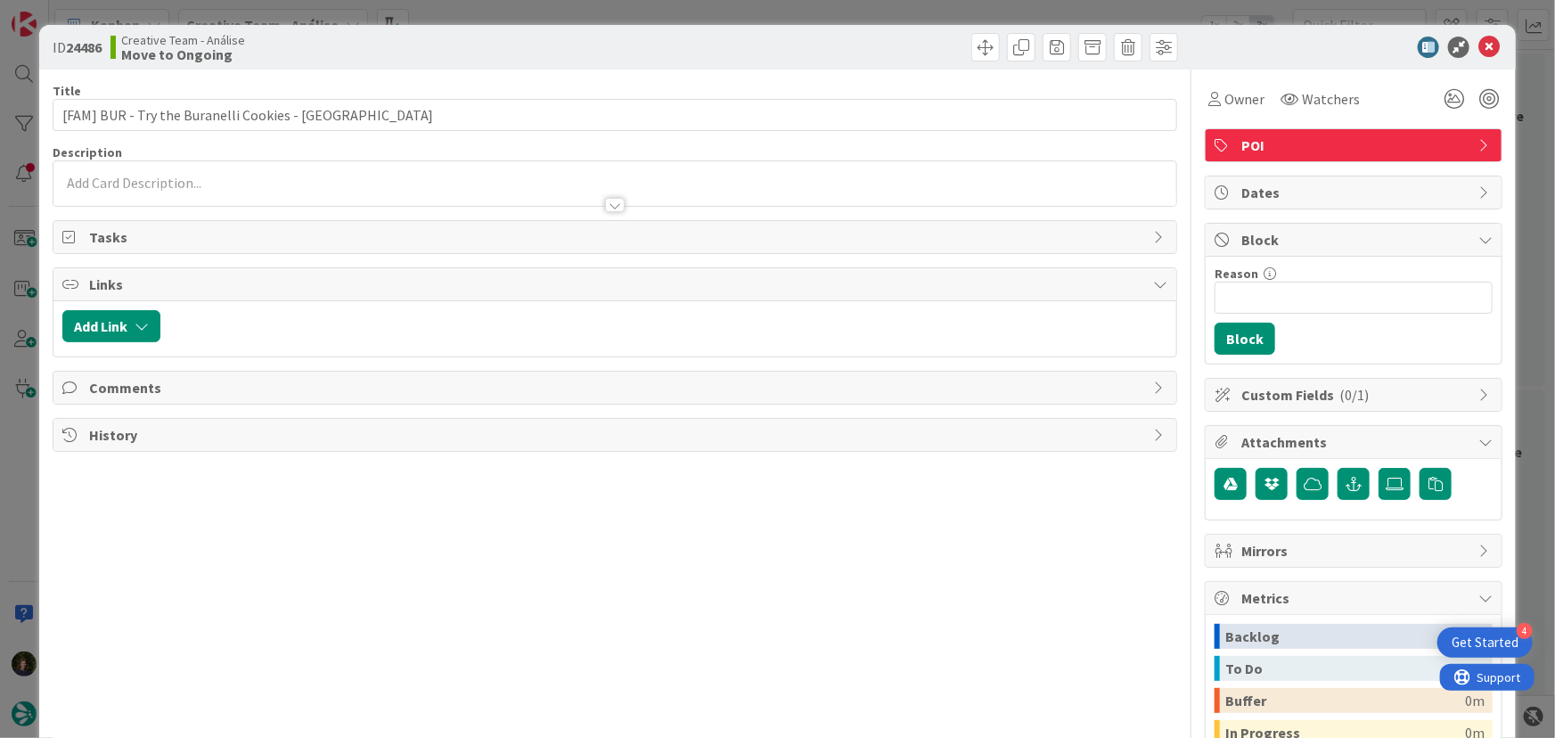
click at [217, 195] on div at bounding box center [614, 196] width 1123 height 19
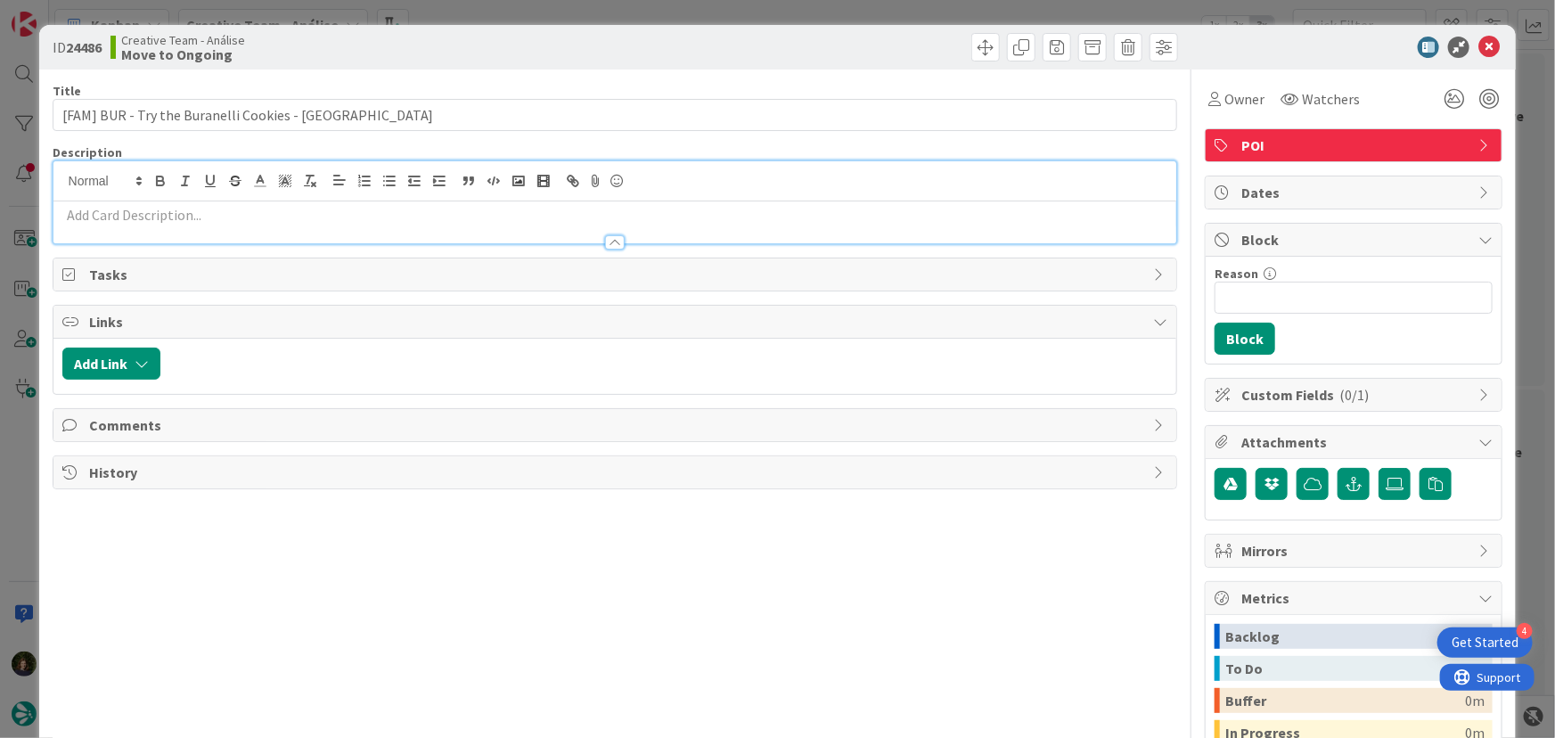
click at [206, 222] on p at bounding box center [615, 215] width 1106 height 20
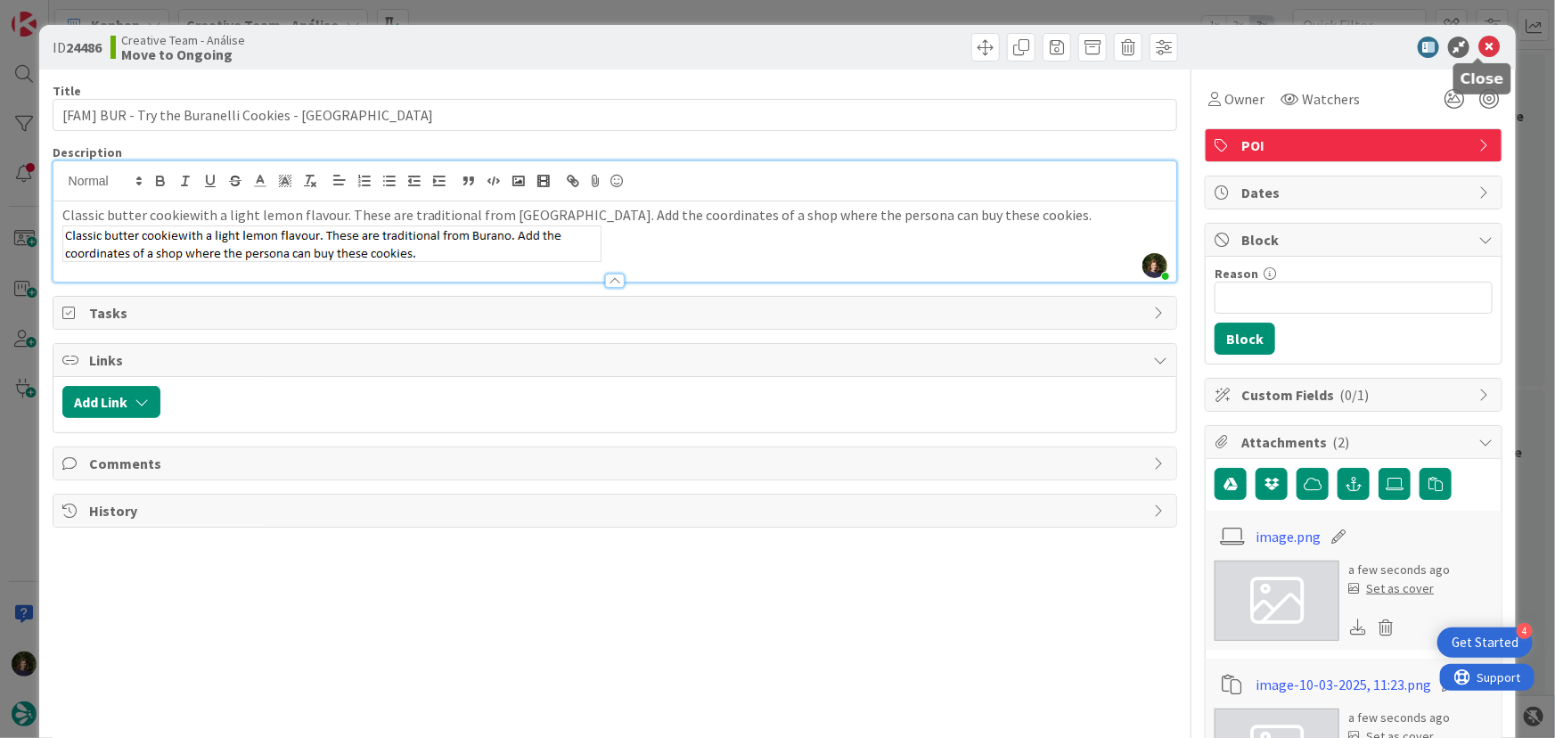
click at [1479, 48] on icon at bounding box center [1488, 47] width 21 height 21
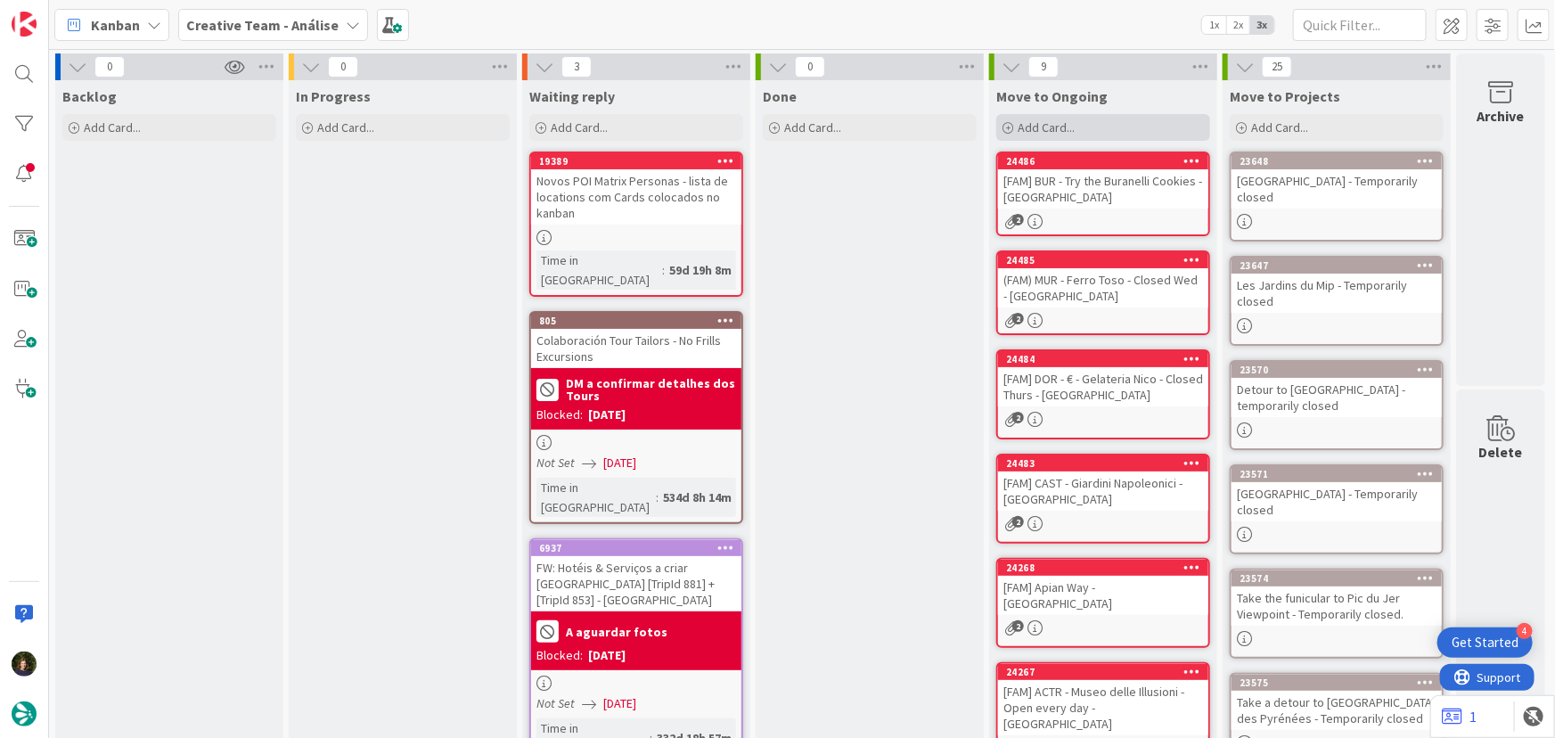
click at [1074, 132] on span "Add Card..." at bounding box center [1045, 127] width 57 height 16
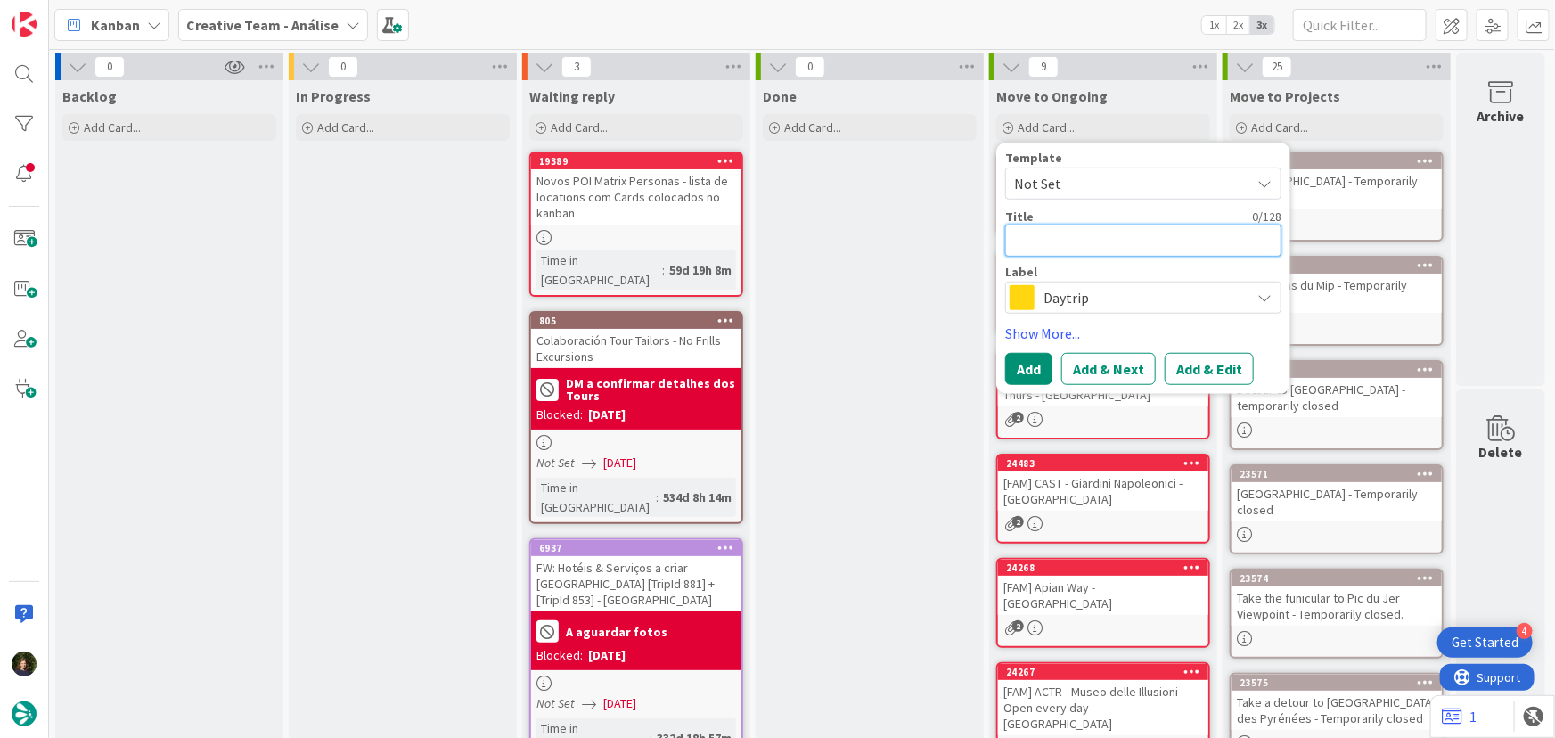
click at [1054, 241] on textarea at bounding box center [1143, 241] width 276 height 32
type textarea "x"
type textarea "{"
type textarea "x"
type textarea "["
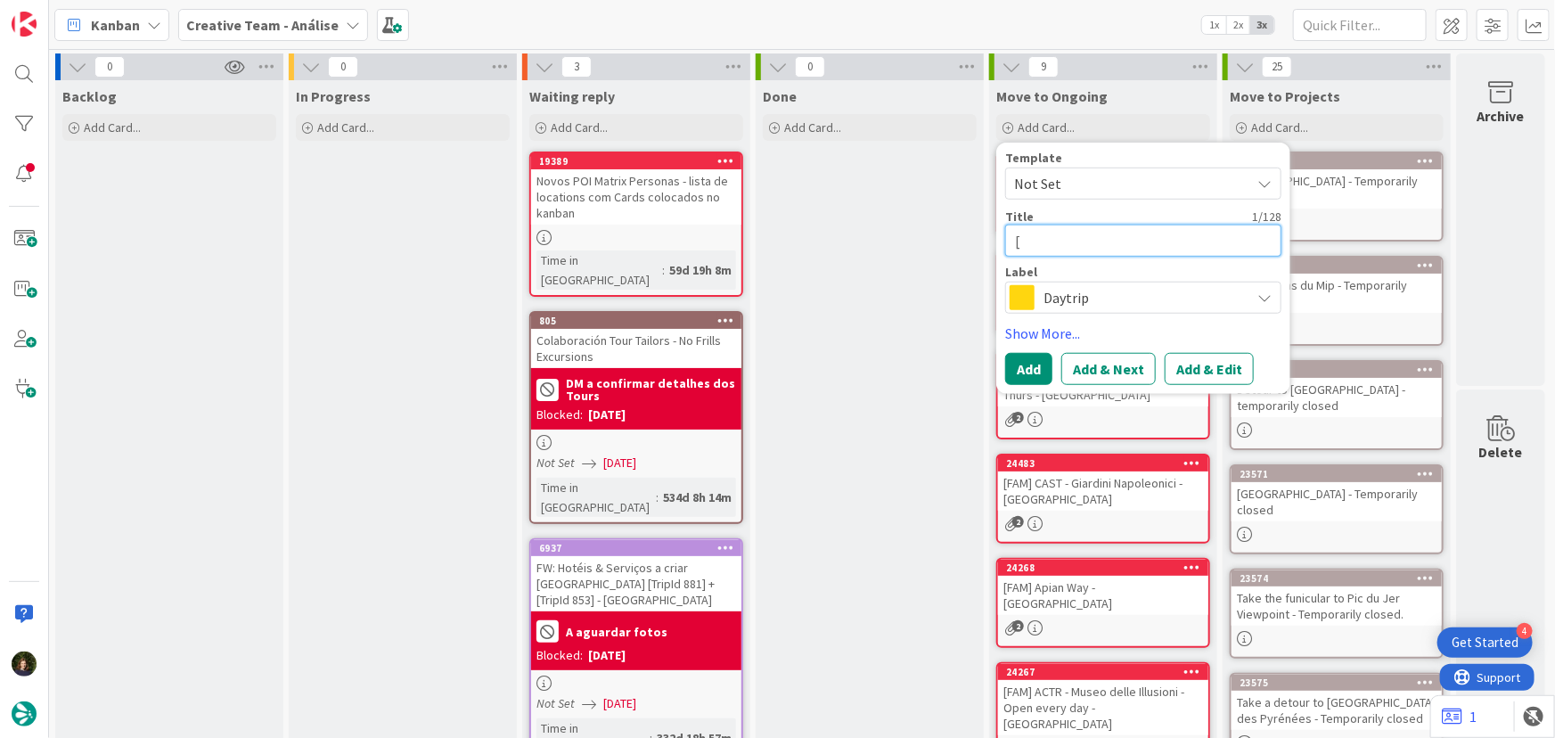
type textarea "x"
type textarea "[F"
type textarea "x"
type textarea "[FA"
type textarea "x"
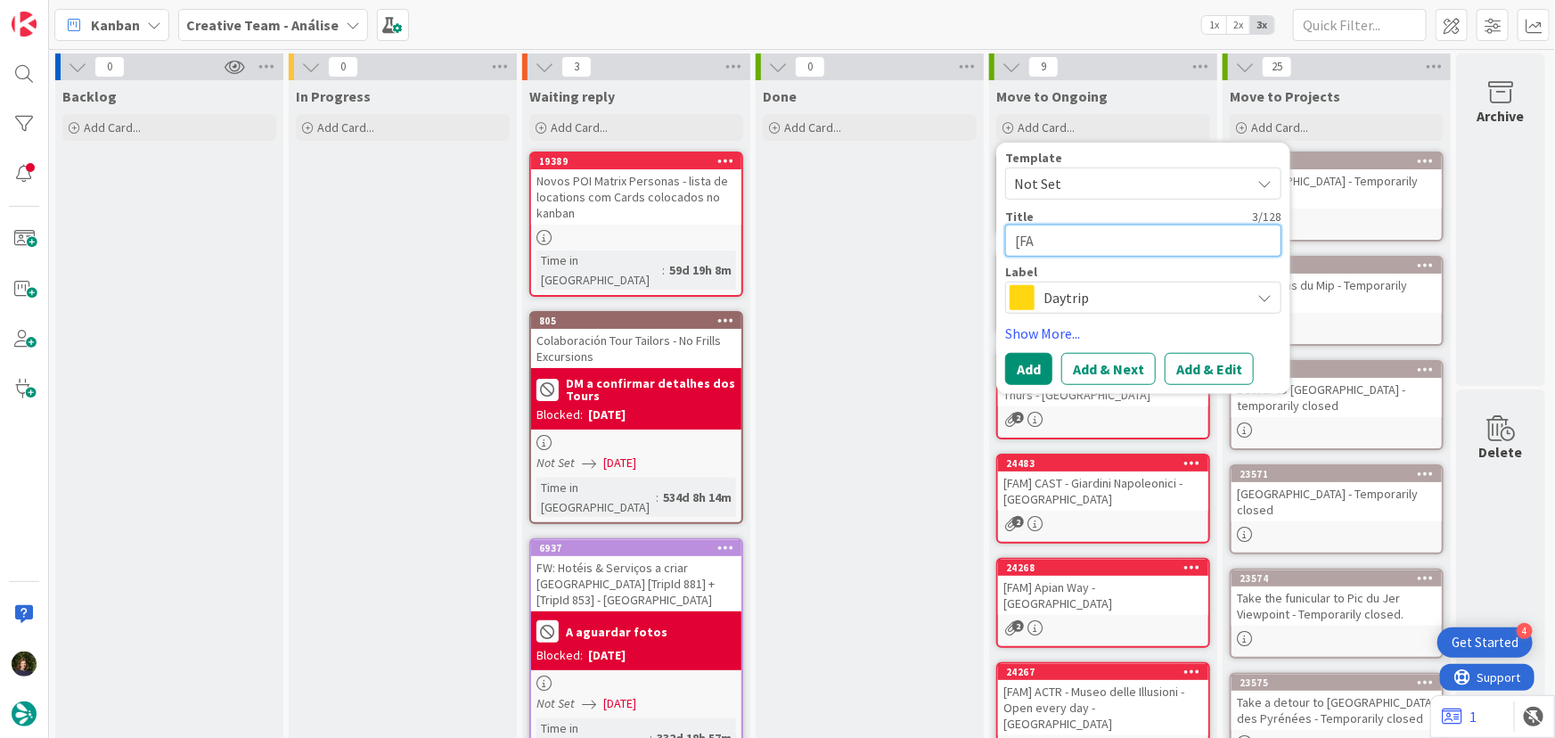
type textarea "[FAM"
type textarea "x"
type textarea "[FAM]"
type textarea "x"
paste textarea "BUR - Enjoy the views from Tre Ponti"
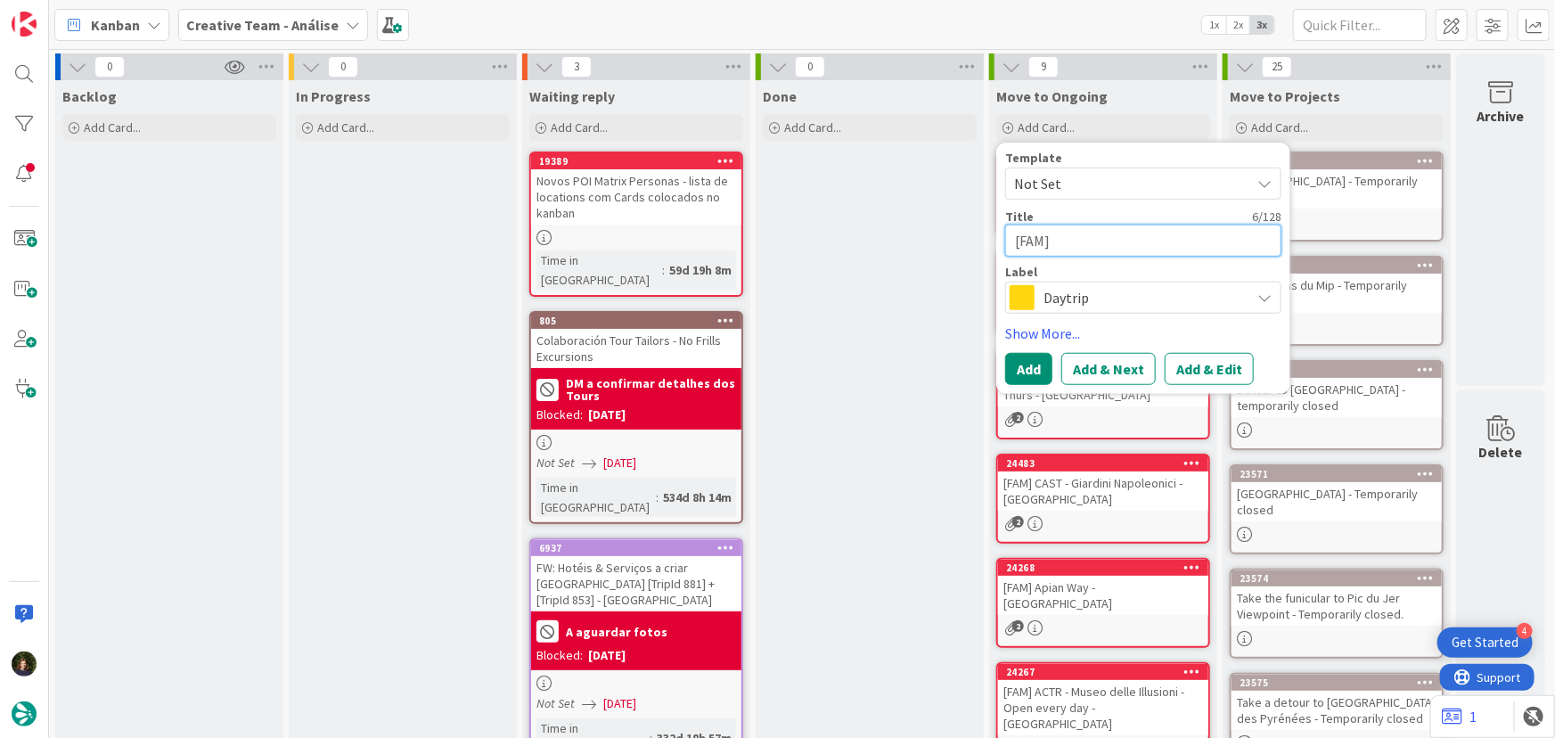
type textarea "[FAM] BUR - Enjoy the views from Tre Ponti"
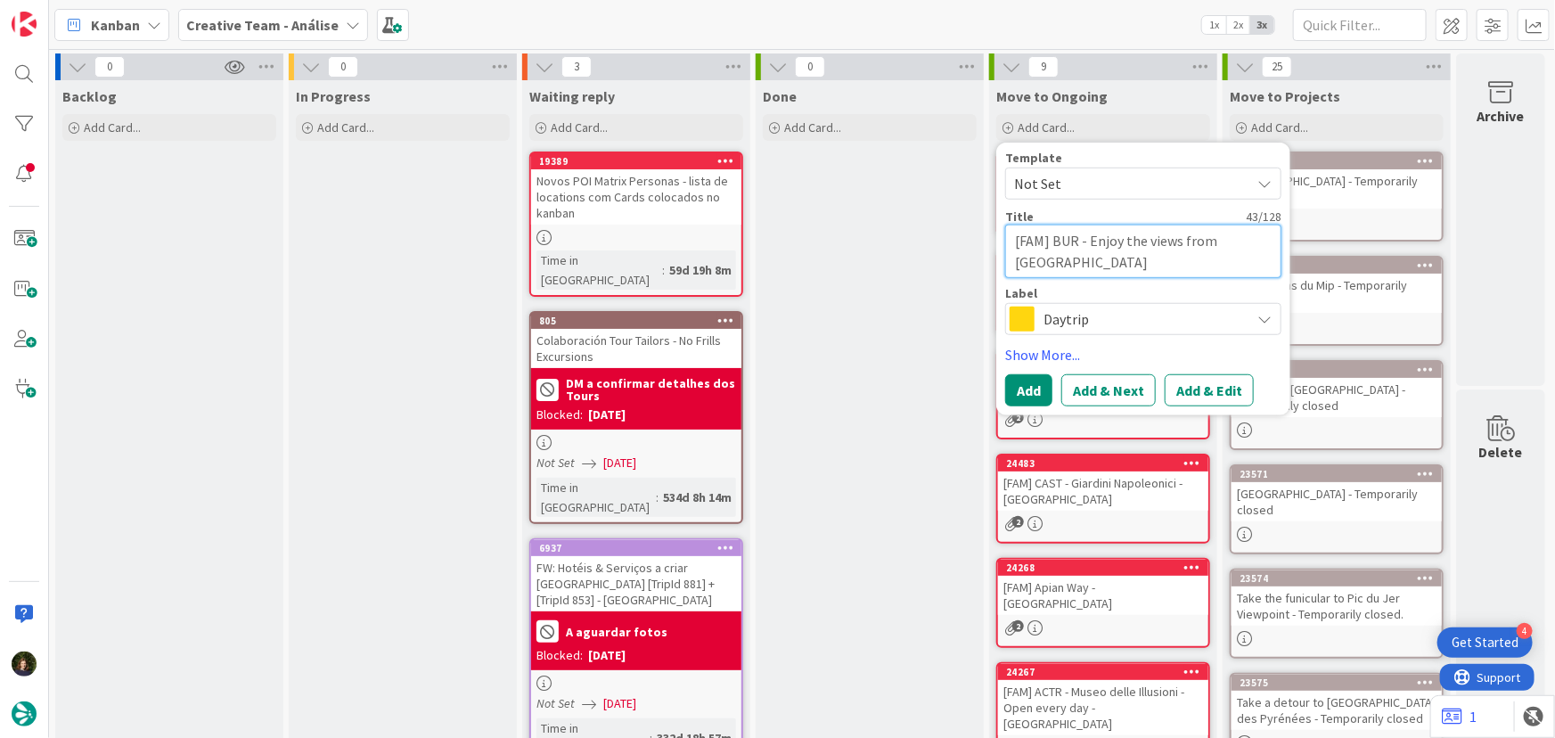
type textarea "x"
type textarea "[FAM] BUR - Enjoy the views from Tre Ponti -"
type textarea "x"
type textarea "[FAM] BUR - Enjoy the views from Tre Ponti -"
type textarea "x"
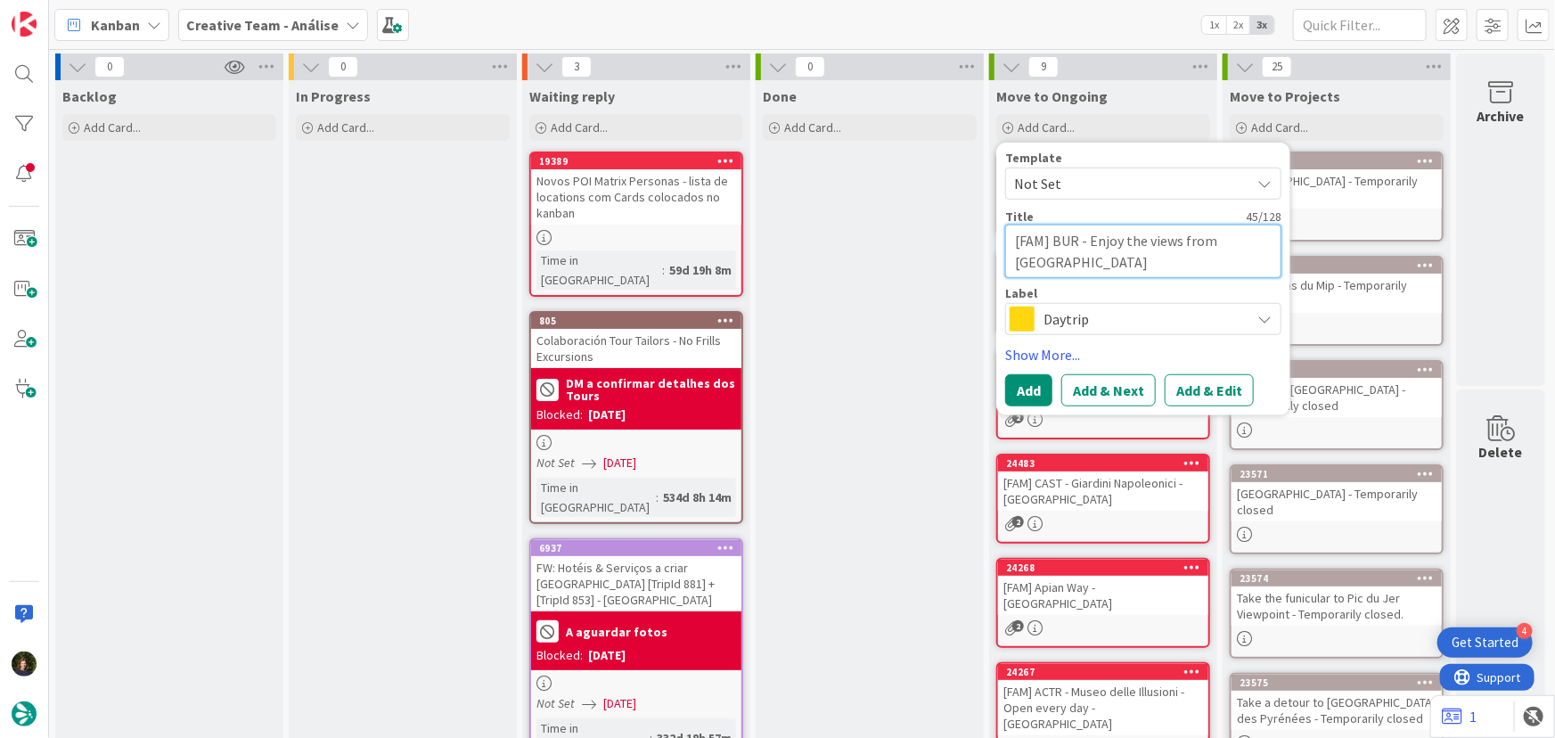
type textarea "[FAM] BUR - Enjoy the views from Tre Ponti - V"
type textarea "x"
type textarea "[FAM] BUR - Enjoy the views from Tre Ponti - VE"
type textarea "x"
type textarea "[FAM] BUR - Enjoy the views from Tre Ponti - VEN"
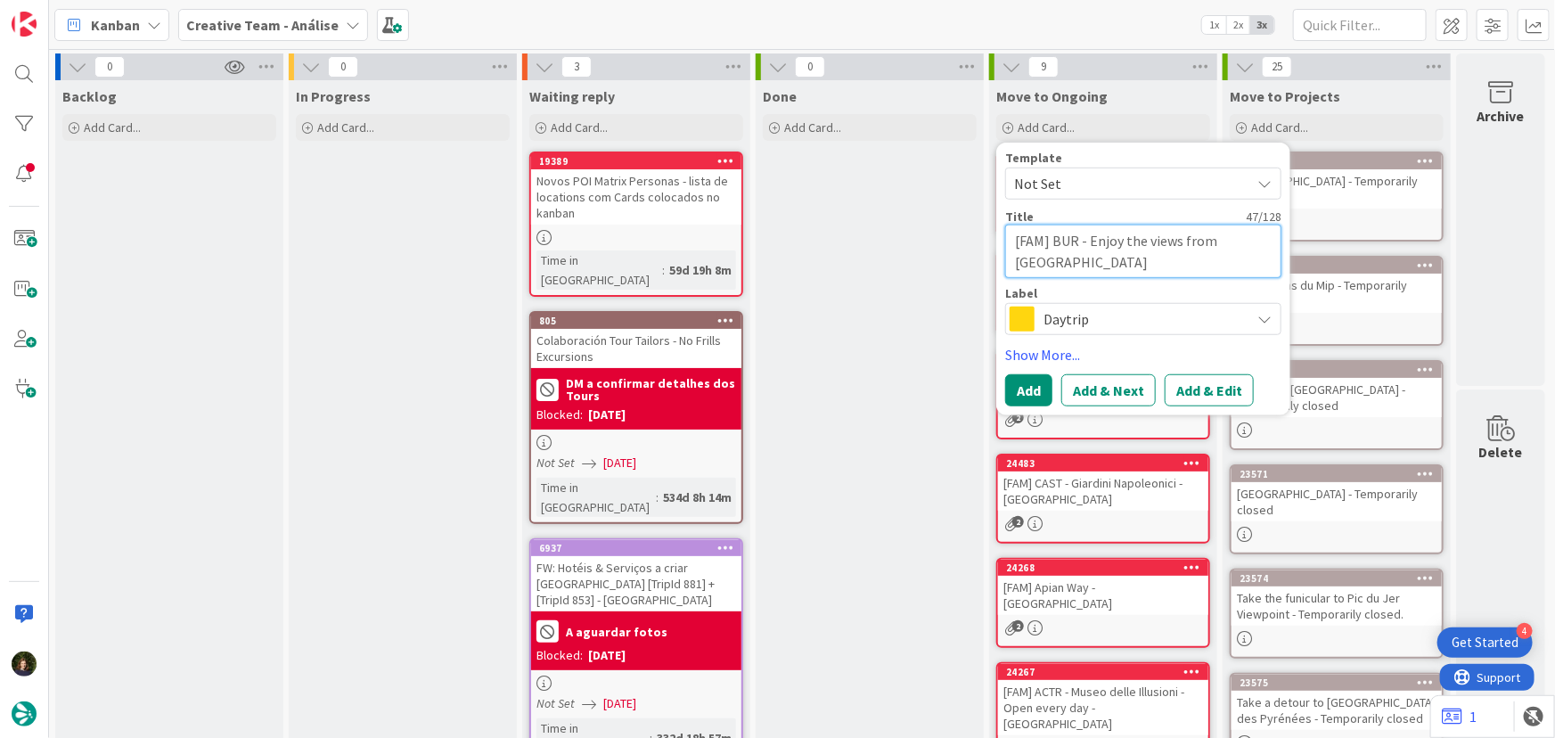
type textarea "x"
type textarea "[FAM] BUR - Enjoy the views from Tre Ponti - VENI"
type textarea "x"
type textarea "[FAM] BUR - Enjoy the views from Tre Ponti - VENIV"
type textarea "x"
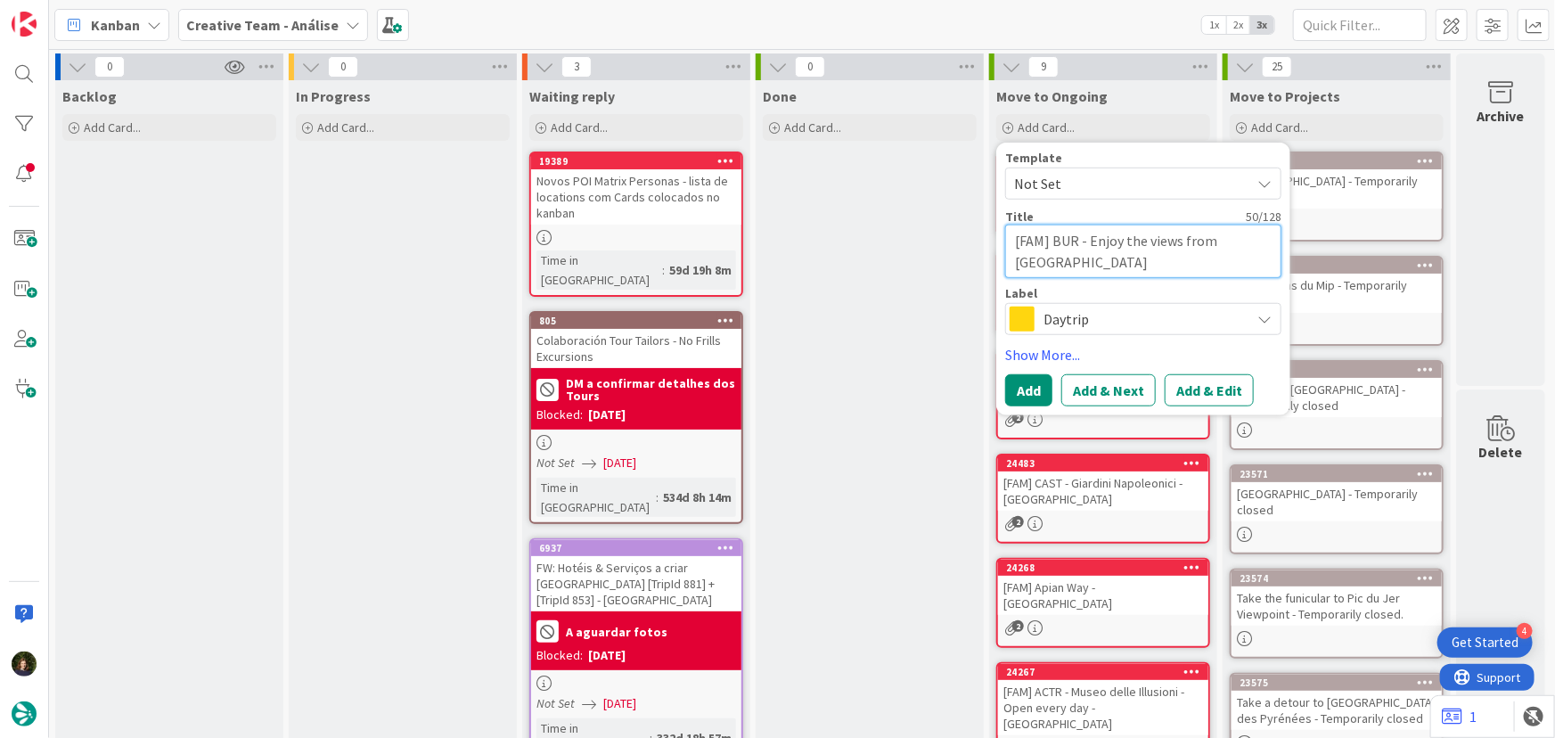
type textarea "[FAM] BUR - Enjoy the views from Tre Ponti - VENI"
type textarea "x"
type textarea "[FAM] BUR - Enjoy the views from Tre Ponti - VENIC"
type textarea "x"
type textarea "[FAM] BUR - Enjoy the views from Tre Ponti - VENICE"
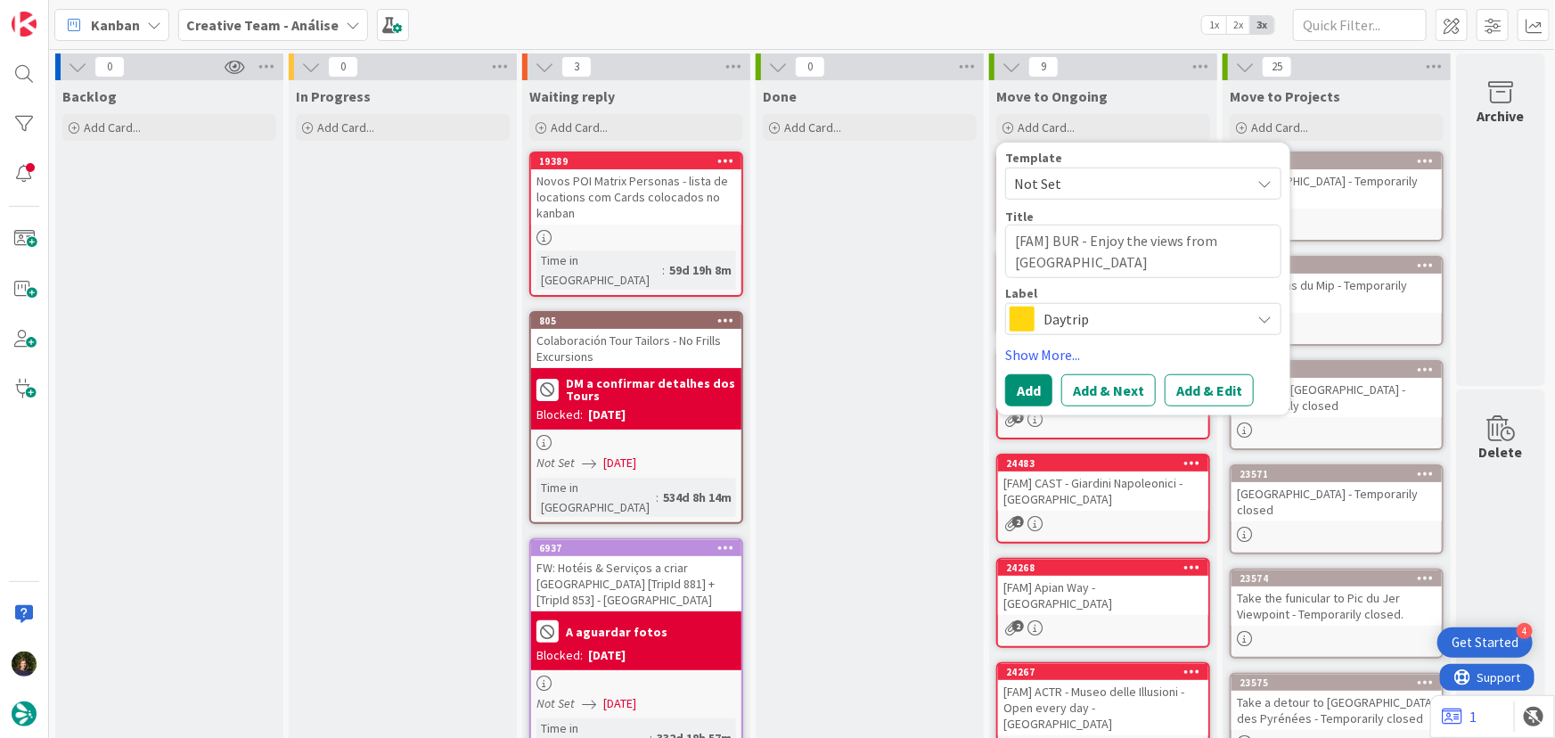
click at [1027, 315] on span at bounding box center [1021, 318] width 25 height 25
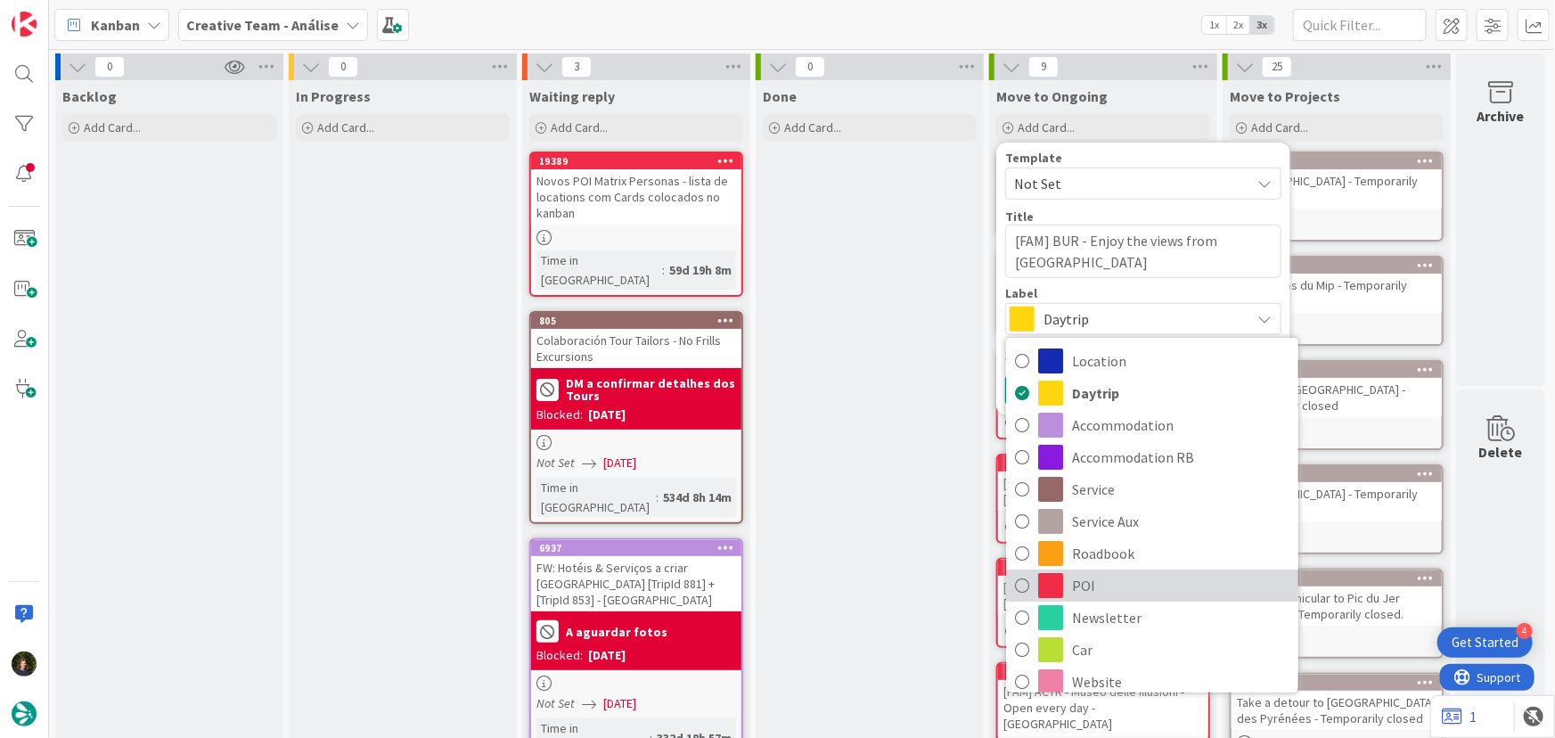
click at [1095, 589] on span "POI" at bounding box center [1180, 585] width 217 height 27
type textarea "x"
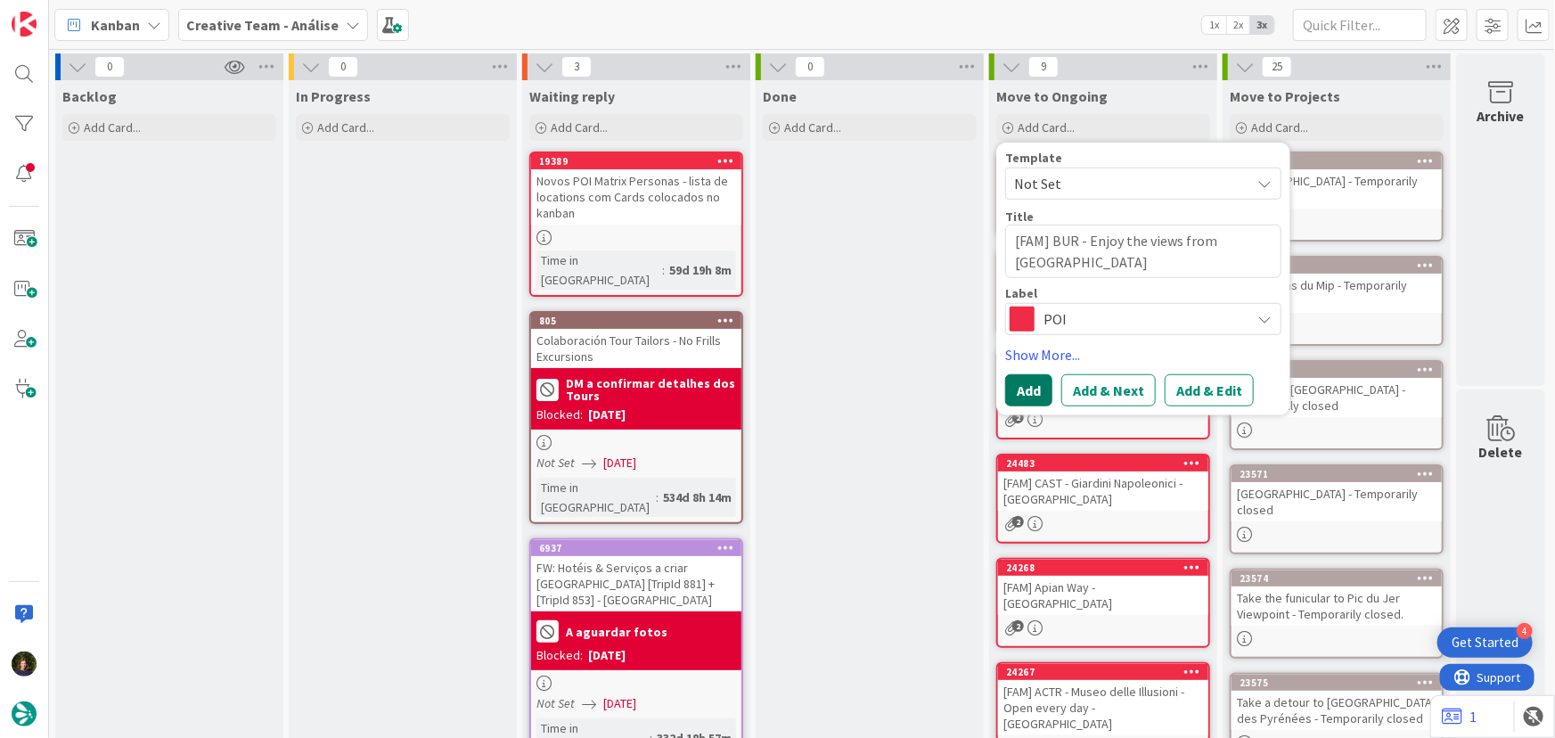
click at [1025, 391] on button "Add" at bounding box center [1028, 390] width 47 height 32
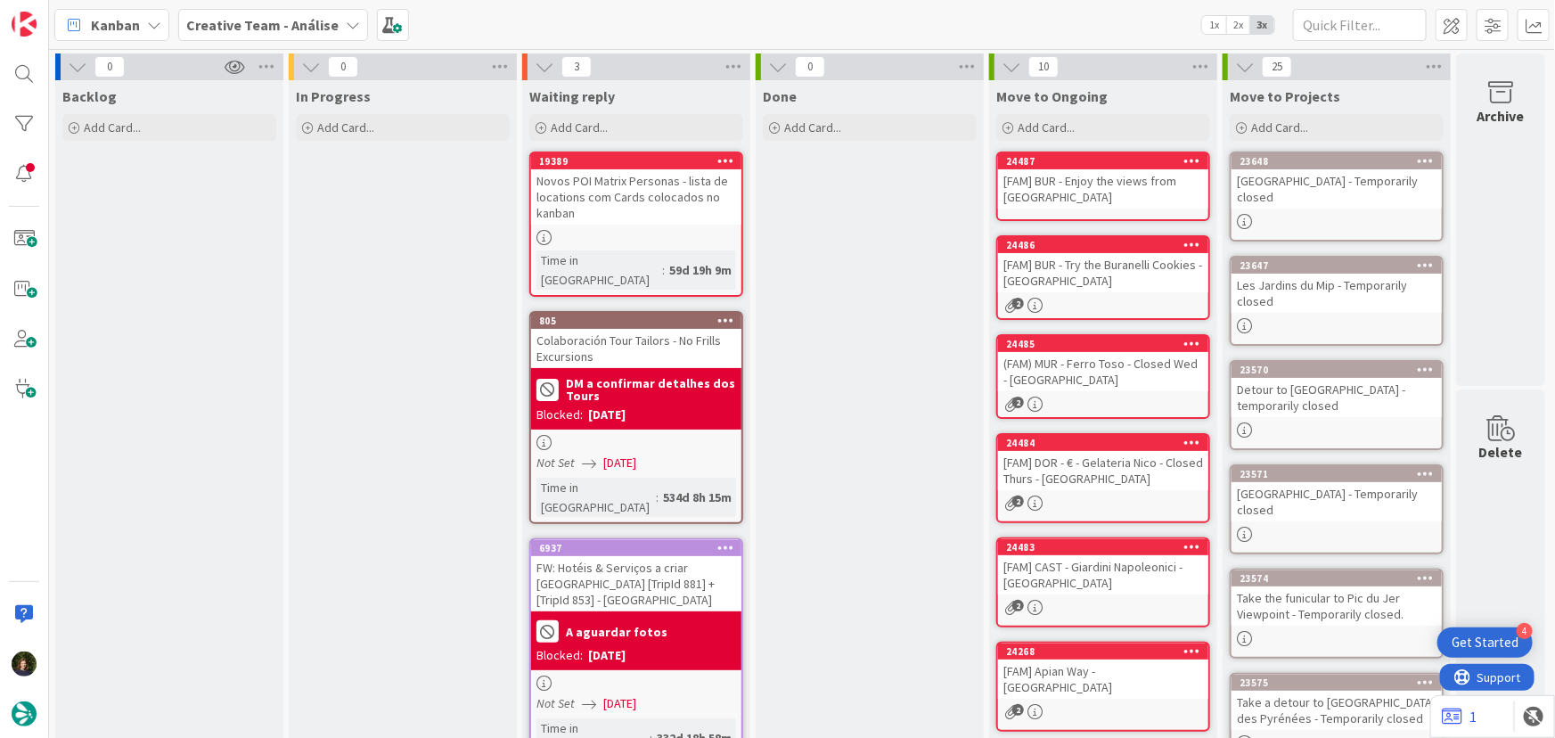
click at [1093, 200] on div "[FAM] BUR - Enjoy the views from Tre Ponti - VENICE" at bounding box center [1103, 188] width 210 height 39
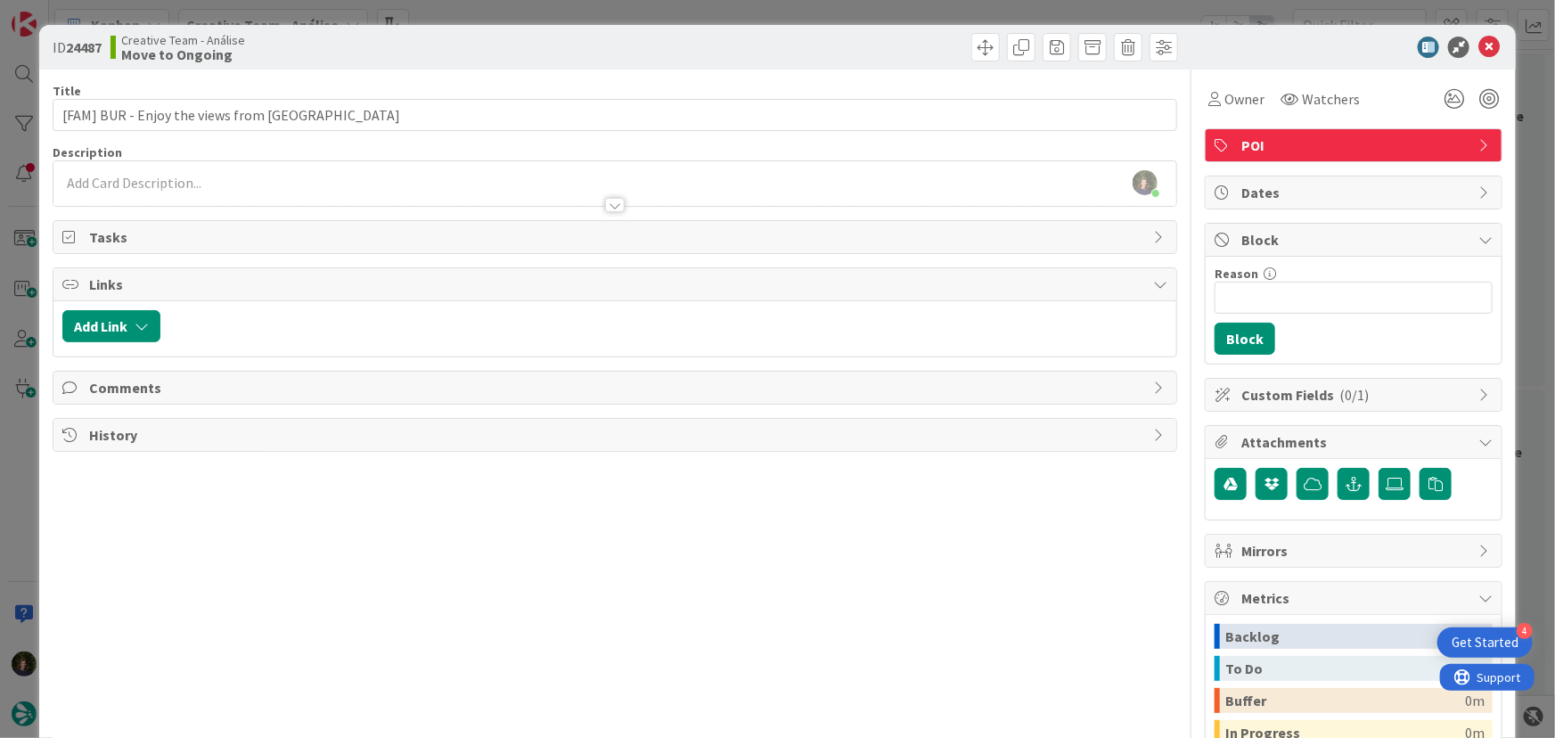
drag, startPoint x: 238, startPoint y: 194, endPoint x: 204, endPoint y: 220, distance: 42.6
click at [238, 194] on div at bounding box center [614, 196] width 1123 height 19
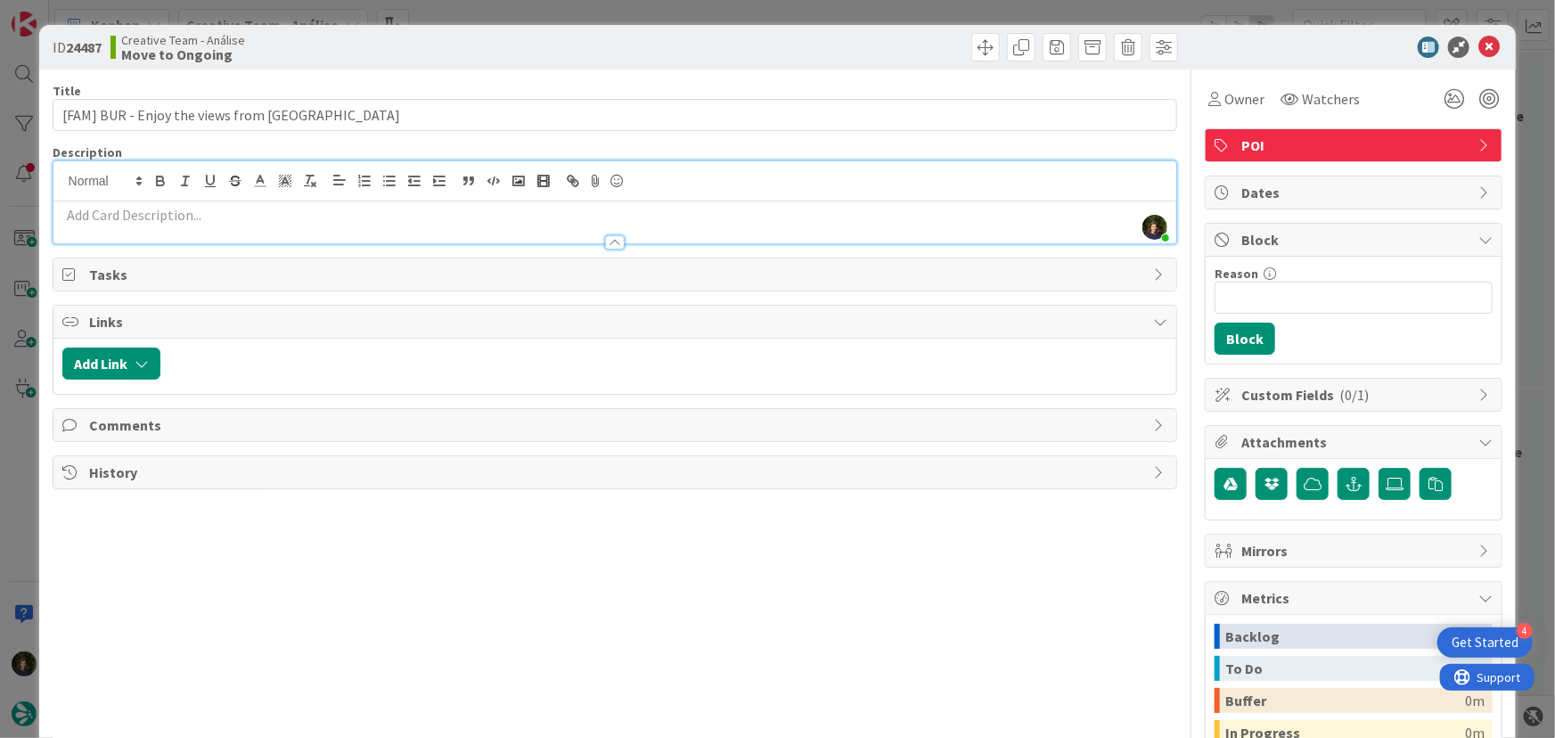
click at [167, 218] on p at bounding box center [615, 215] width 1106 height 20
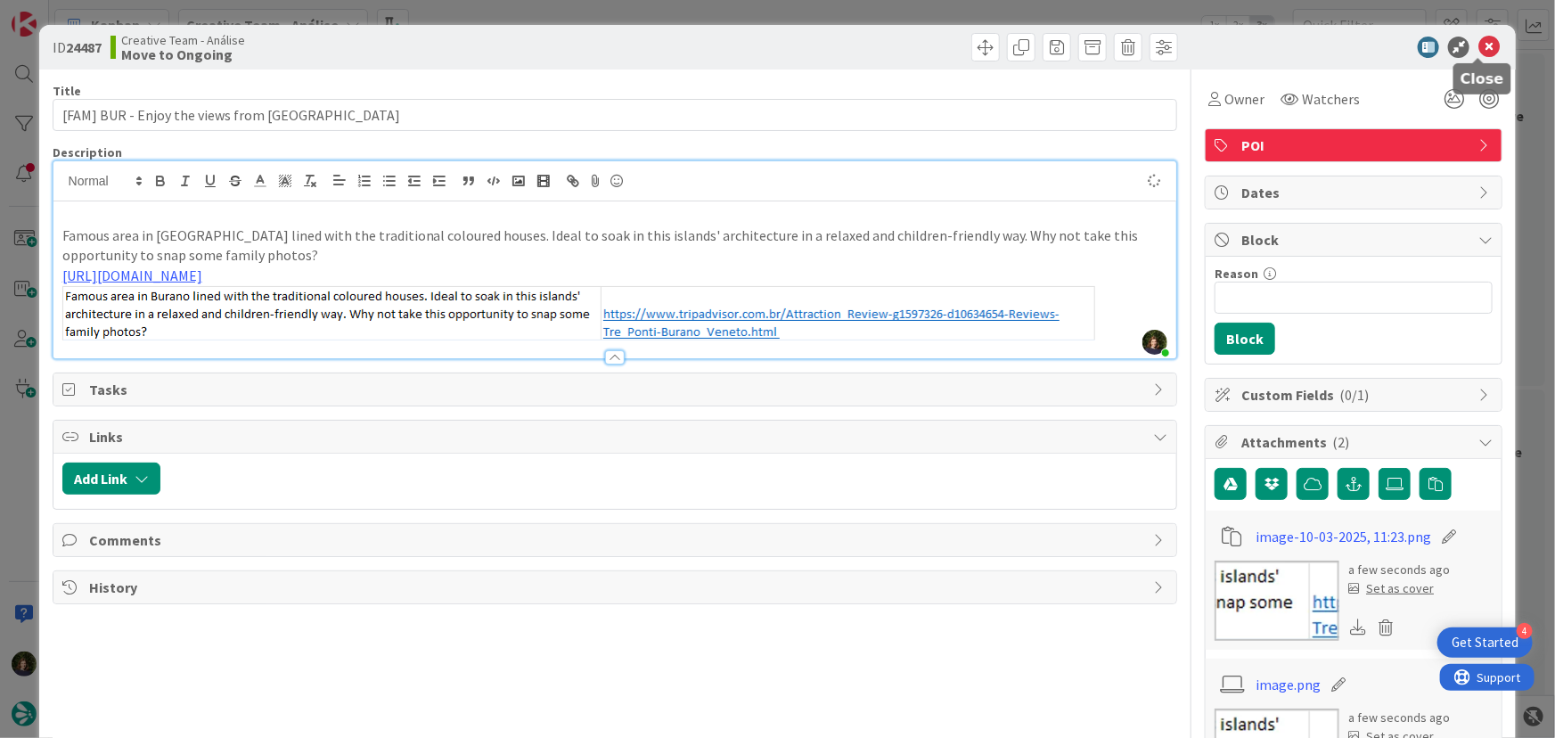
type input "[FAM] BUR - Enjoy the views from Tre Ponti- VENICE"
click at [1479, 53] on icon at bounding box center [1488, 47] width 21 height 21
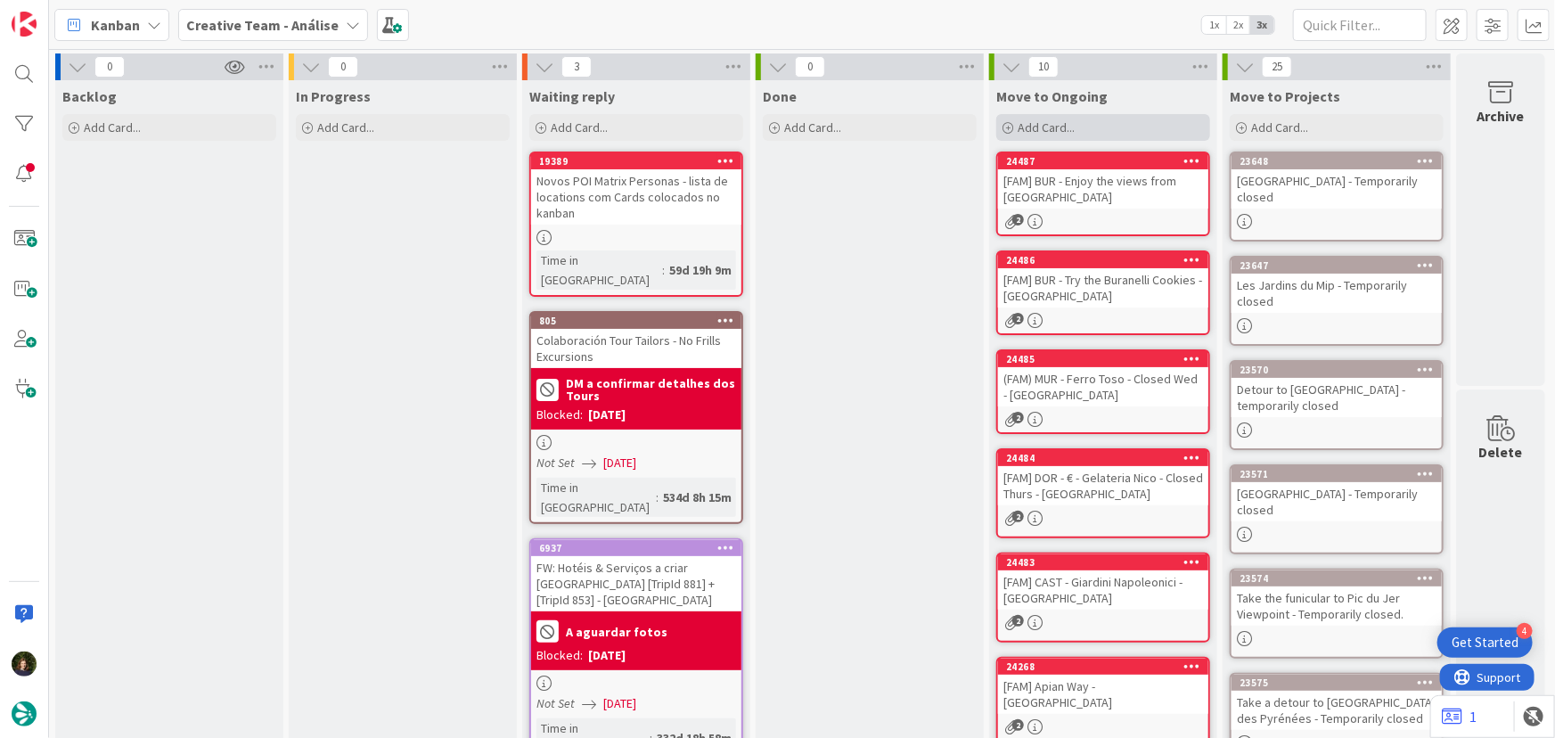
click at [1069, 131] on span "Add Card..." at bounding box center [1045, 127] width 57 height 16
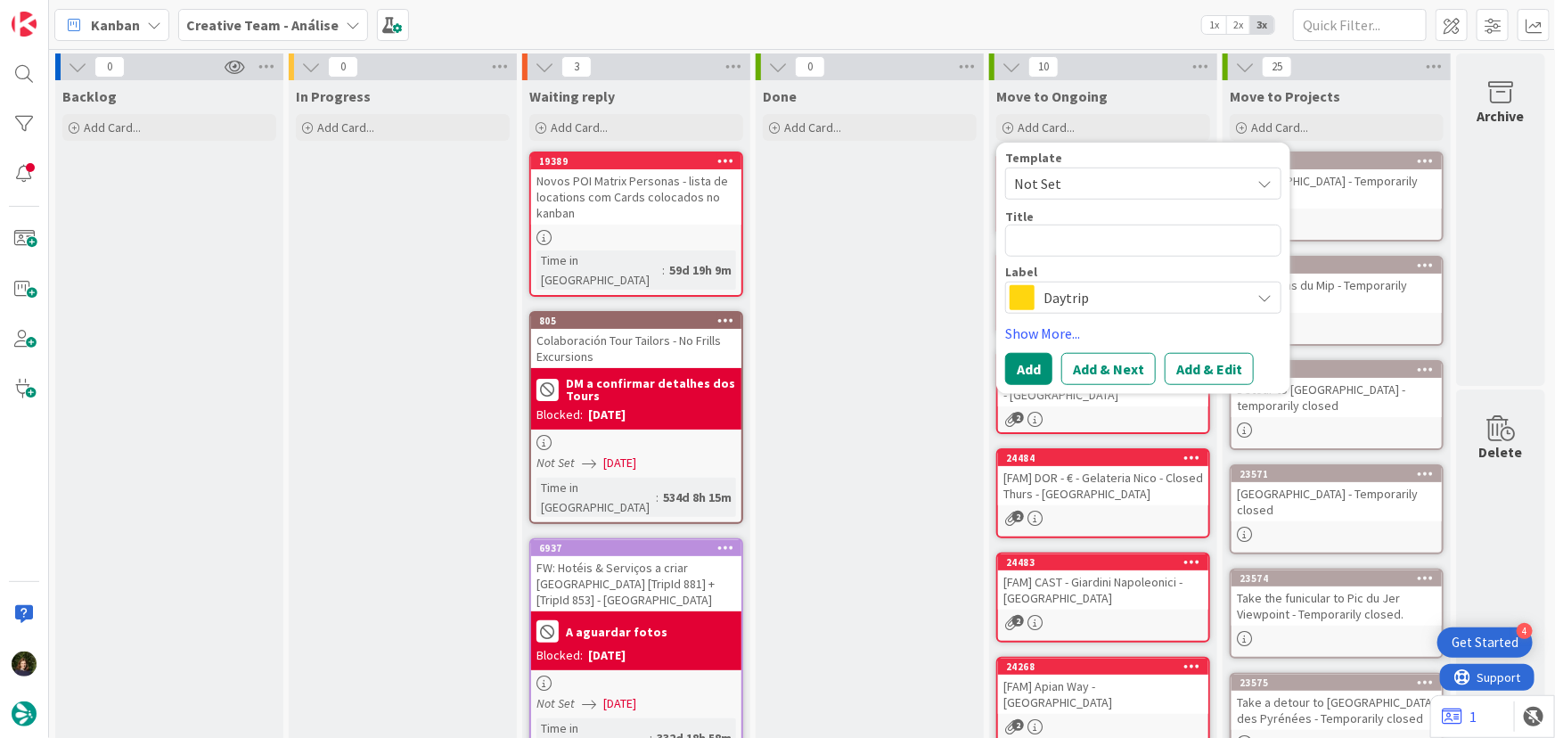
click at [886, 335] on div "Done Add Card..." at bounding box center [870, 653] width 228 height 1146
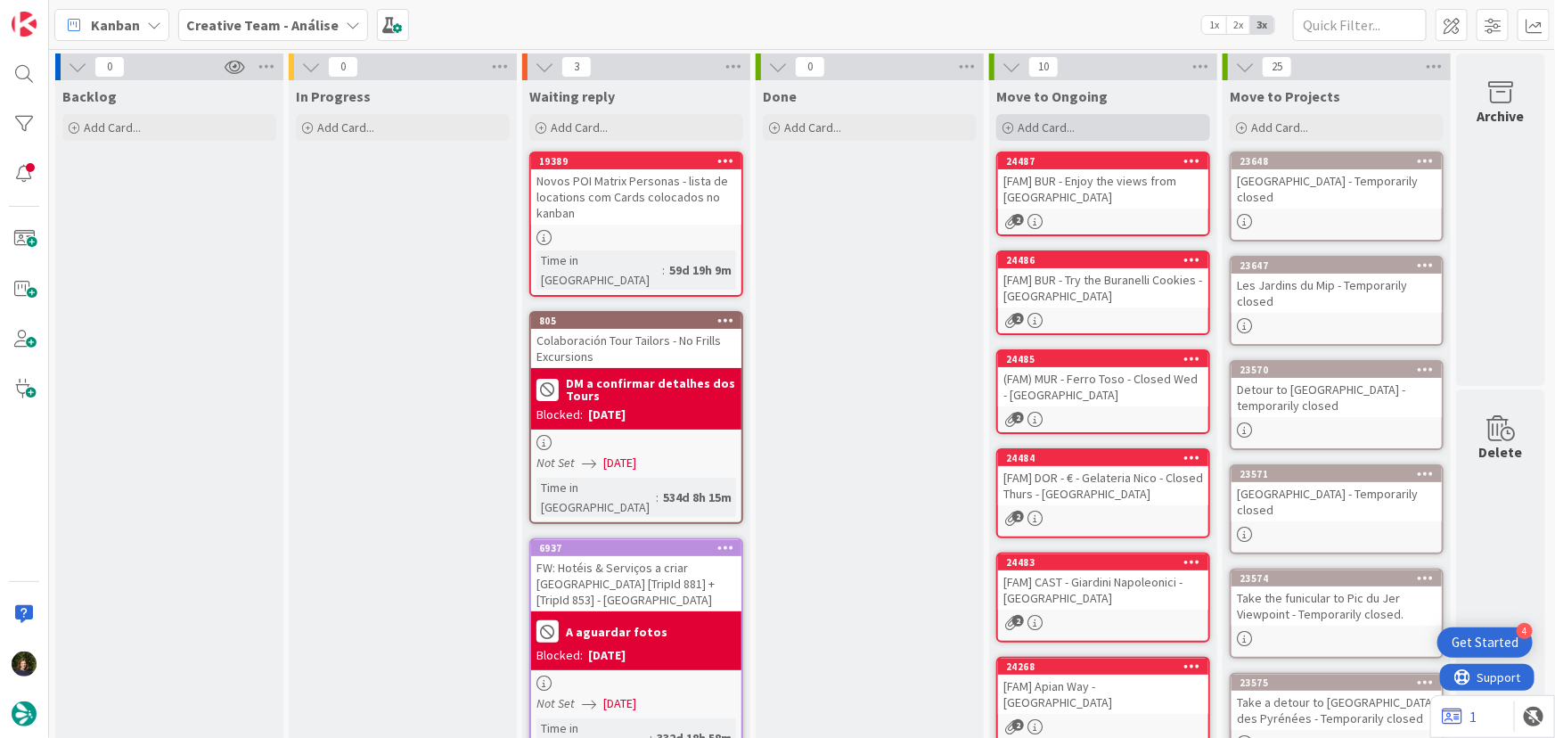
click at [1066, 124] on span "Add Card..." at bounding box center [1045, 127] width 57 height 16
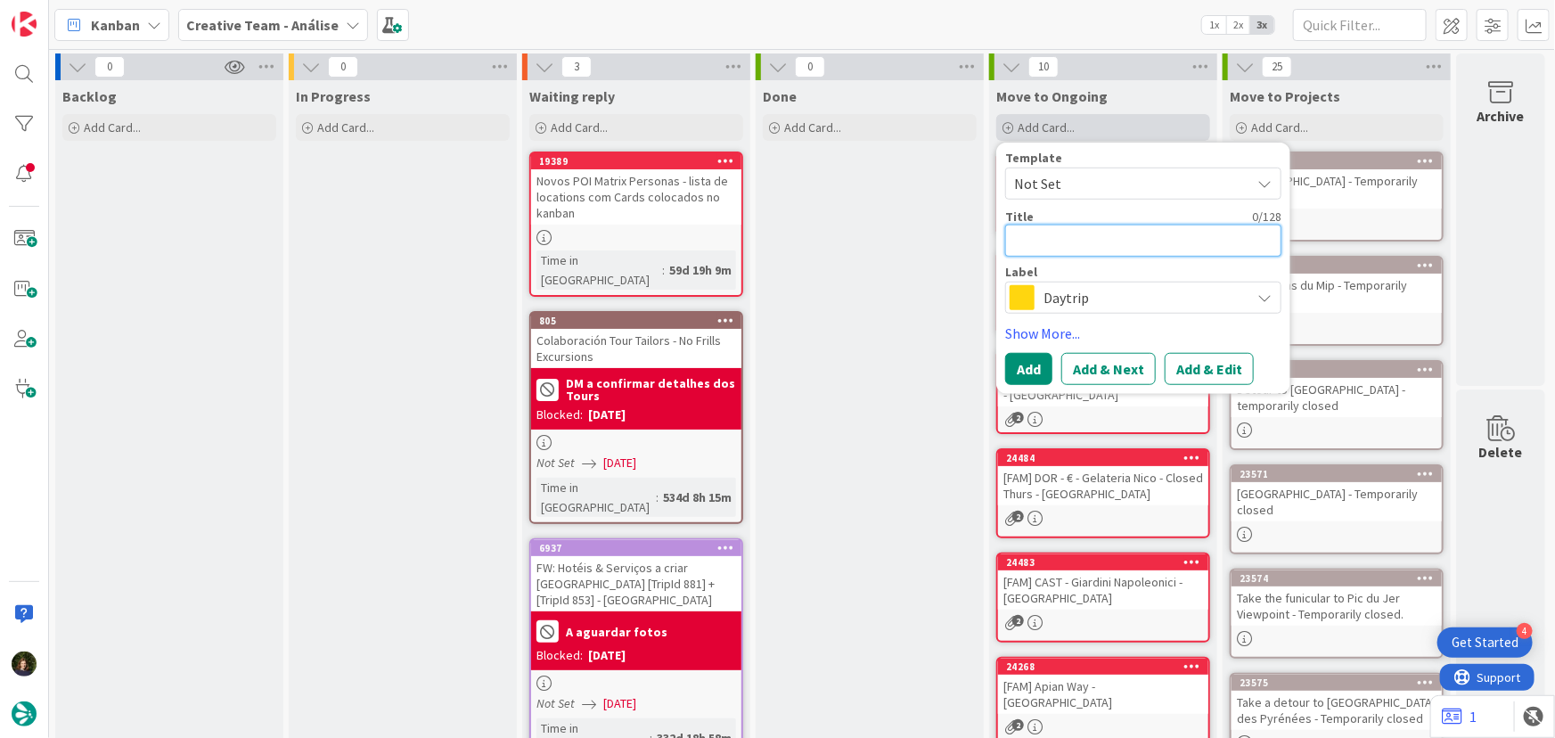
type textarea "x"
type textarea "[F"
type textarea "x"
type textarea "[FA"
type textarea "x"
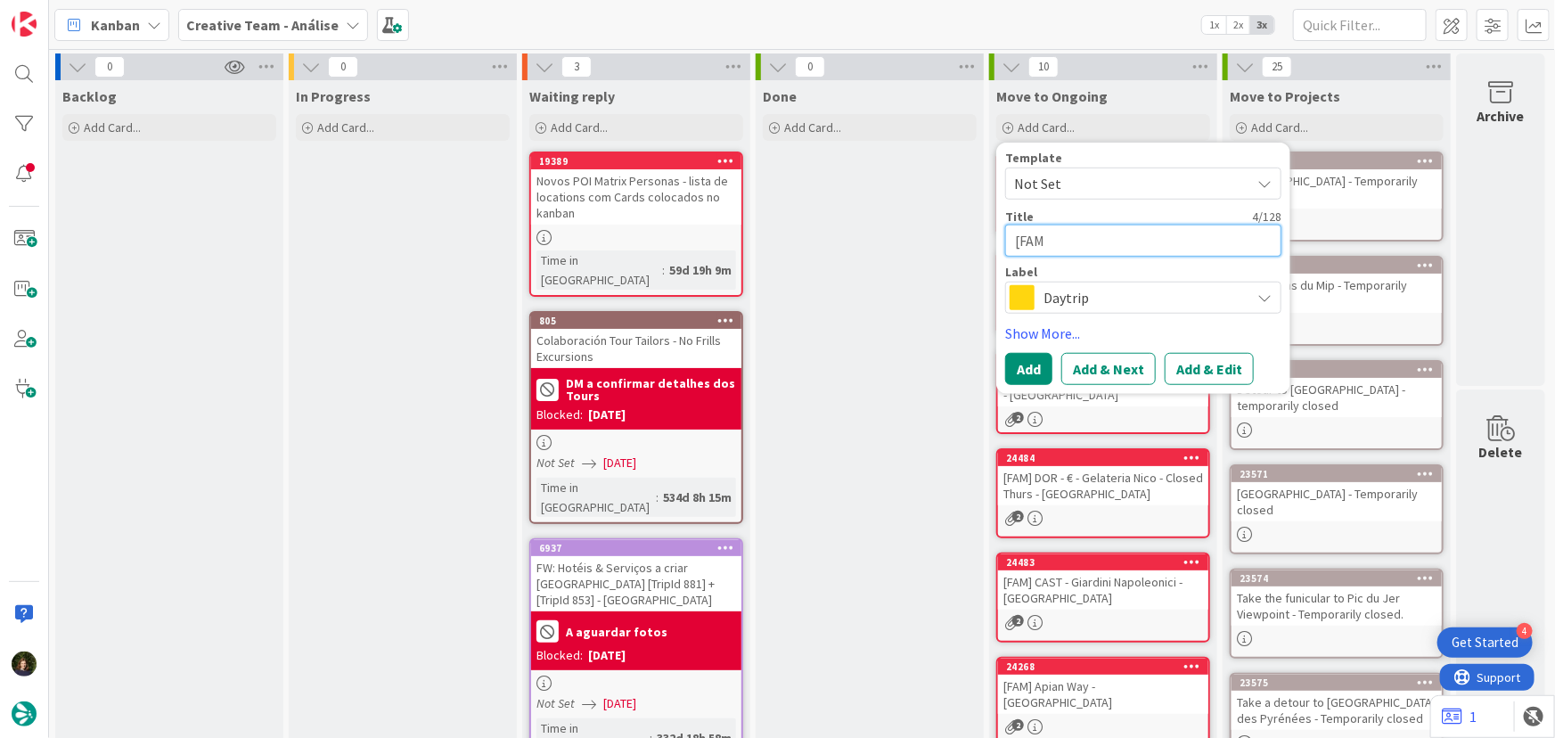
type textarea "[FAM"
type textarea "x"
type textarea "[FAM]"
type textarea "x"
click at [1069, 235] on textarea "[FAM]" at bounding box center [1143, 241] width 276 height 32
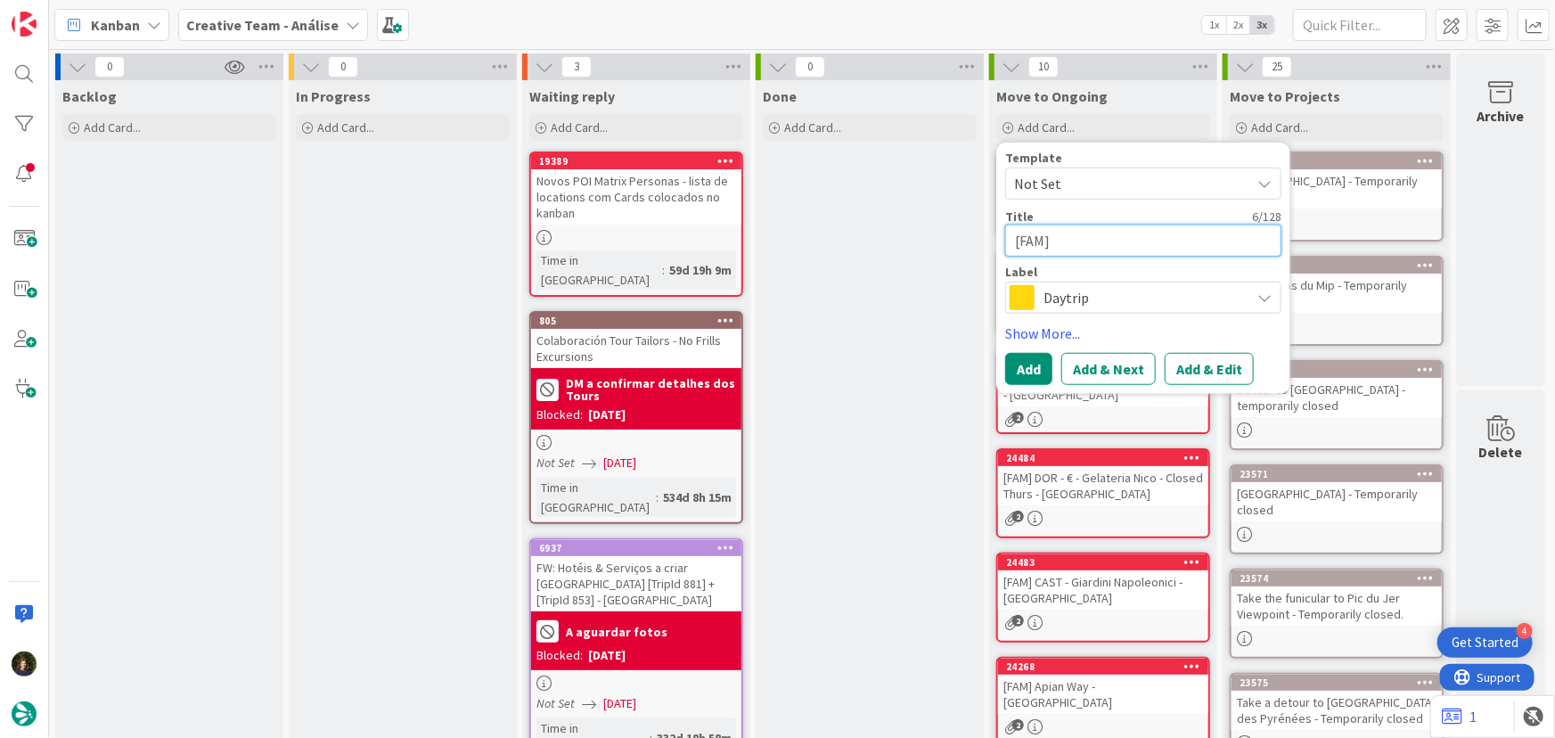
paste textarea "Torre Branca"
type textarea "[FAM] Torre Branca"
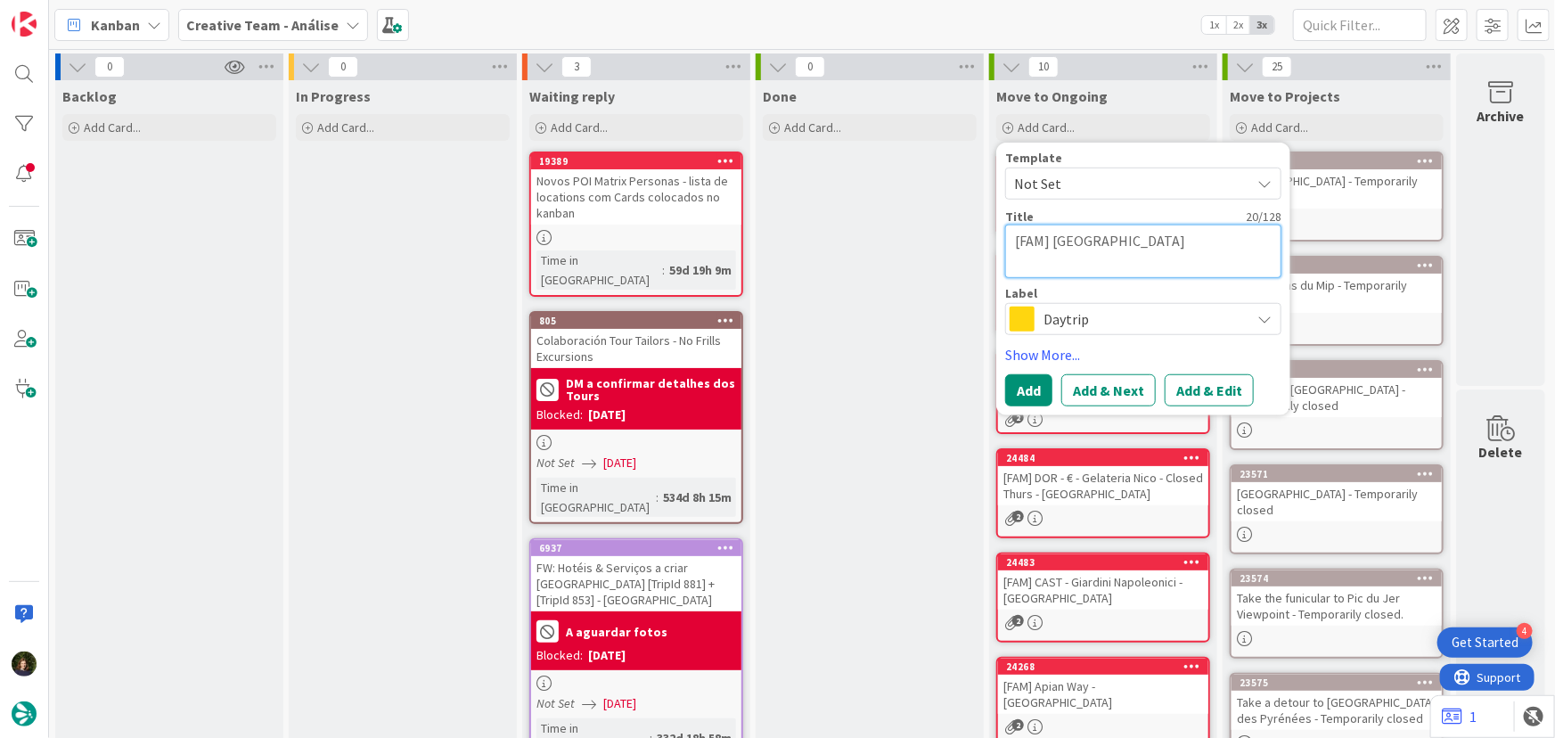
type textarea "x"
type textarea "[FAM] Torre Branca"
type textarea "x"
type textarea "[FAM] Torre Branca -"
type textarea "x"
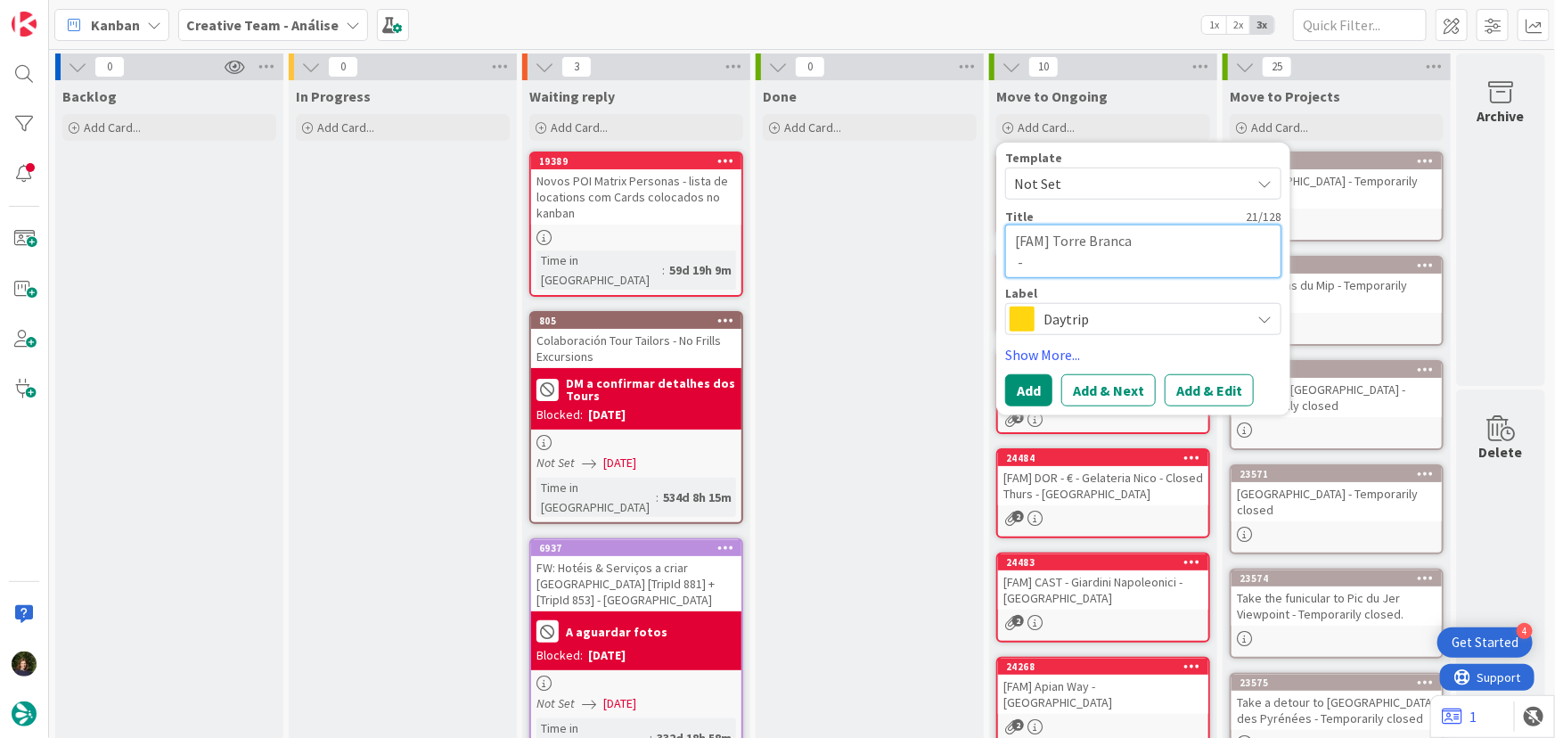
type textarea "[FAM] Torre Branca -"
type textarea "x"
type textarea "[FAM] Torre Branca - M"
type textarea "x"
type textarea "[FAM] Torre Branca - MI"
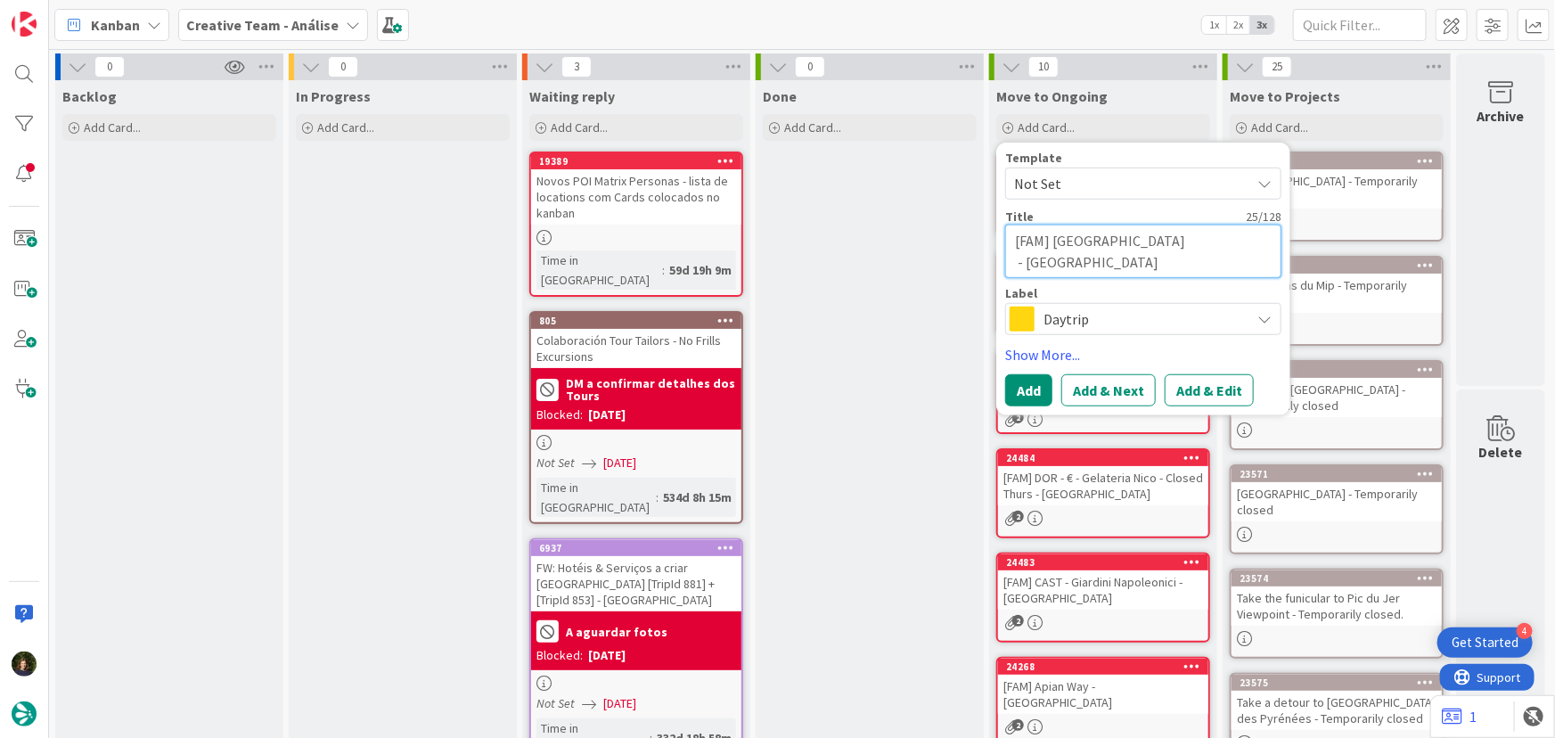
type textarea "x"
type textarea "[FAM] Torre Branca - MIL"
type textarea "x"
type textarea "[FAM] Torre Branca - MILA"
type textarea "x"
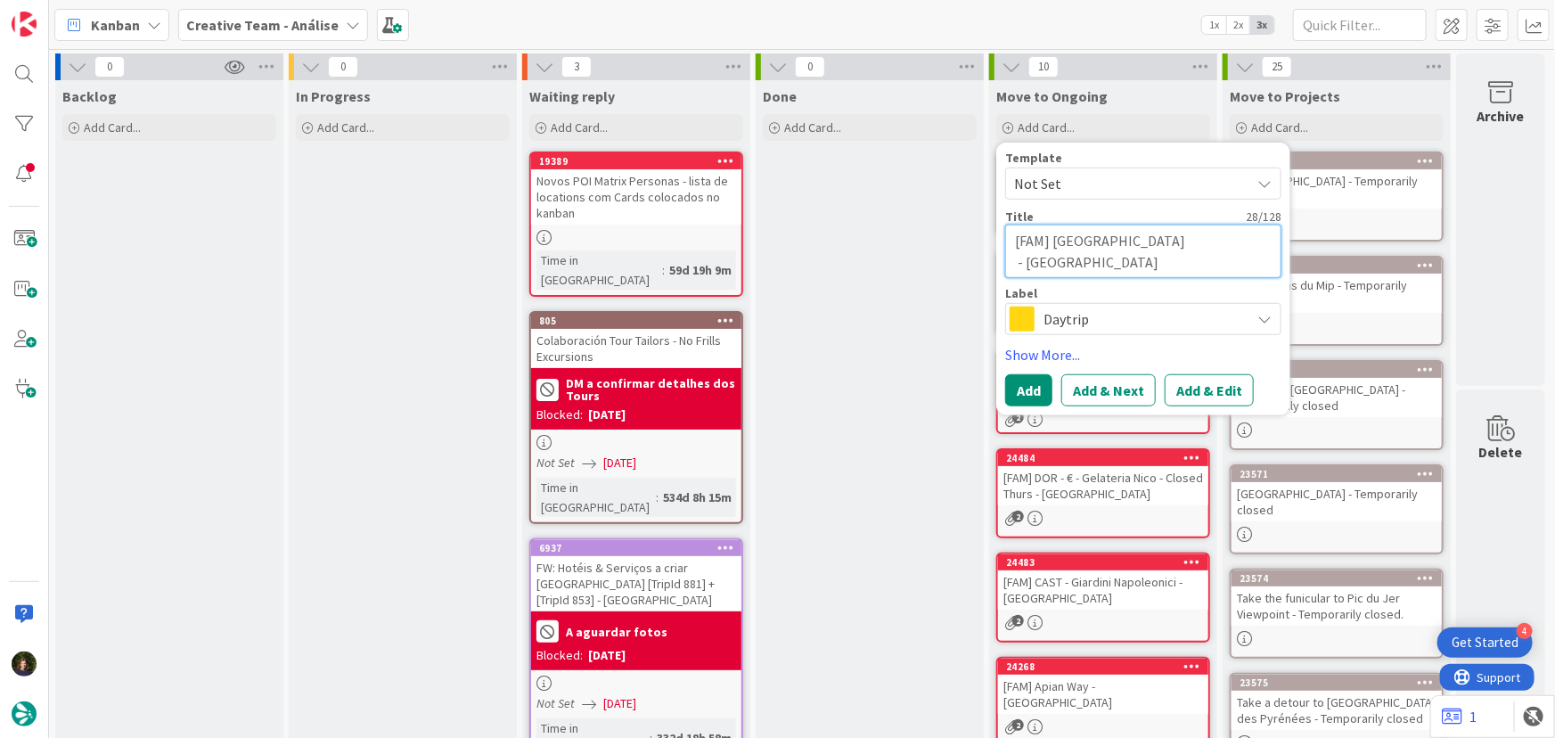
type textarea "[FAM] Torre Branca - MILAN"
click at [1127, 314] on span "Daytrip" at bounding box center [1142, 318] width 198 height 25
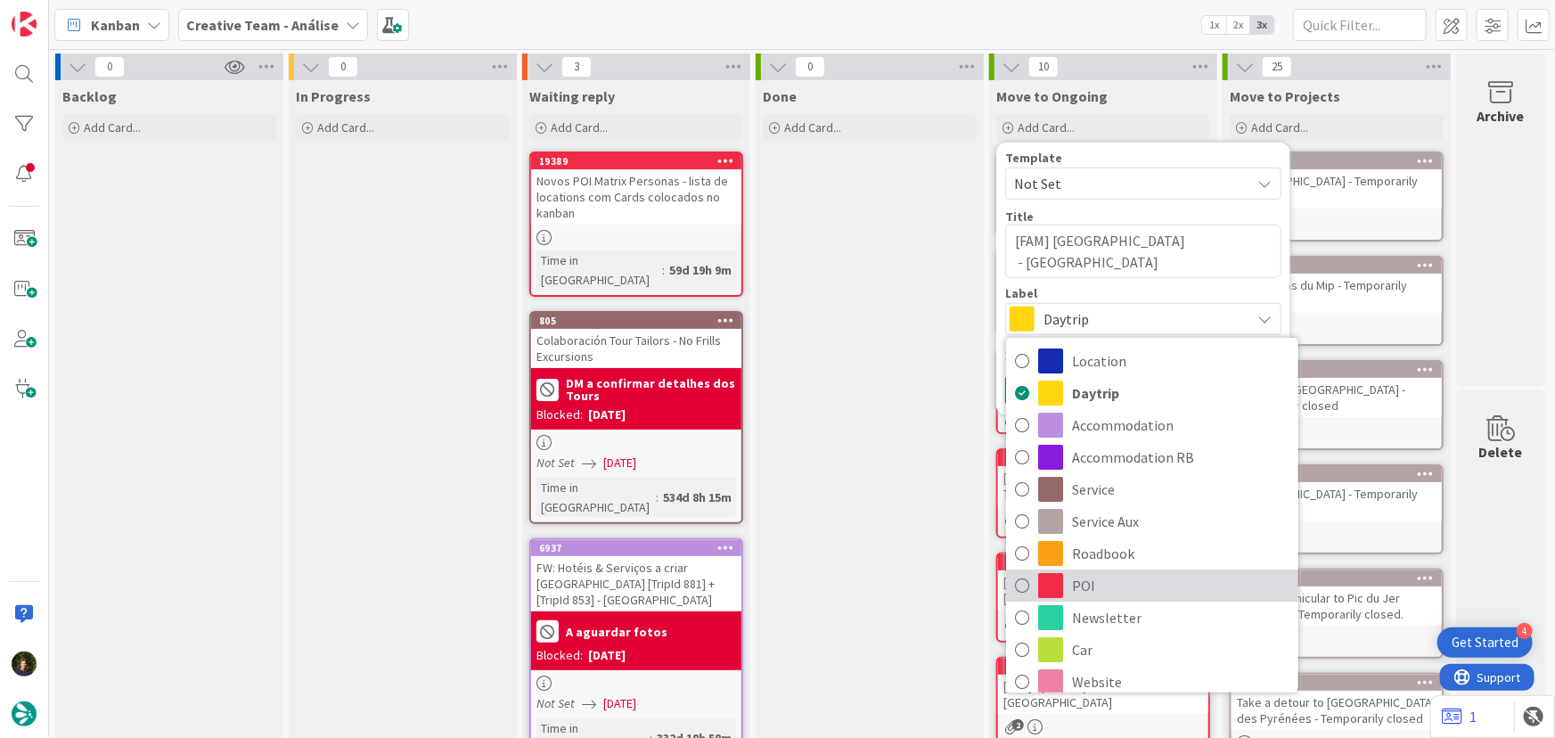
click at [1108, 576] on span "POI" at bounding box center [1180, 585] width 217 height 27
type textarea "x"
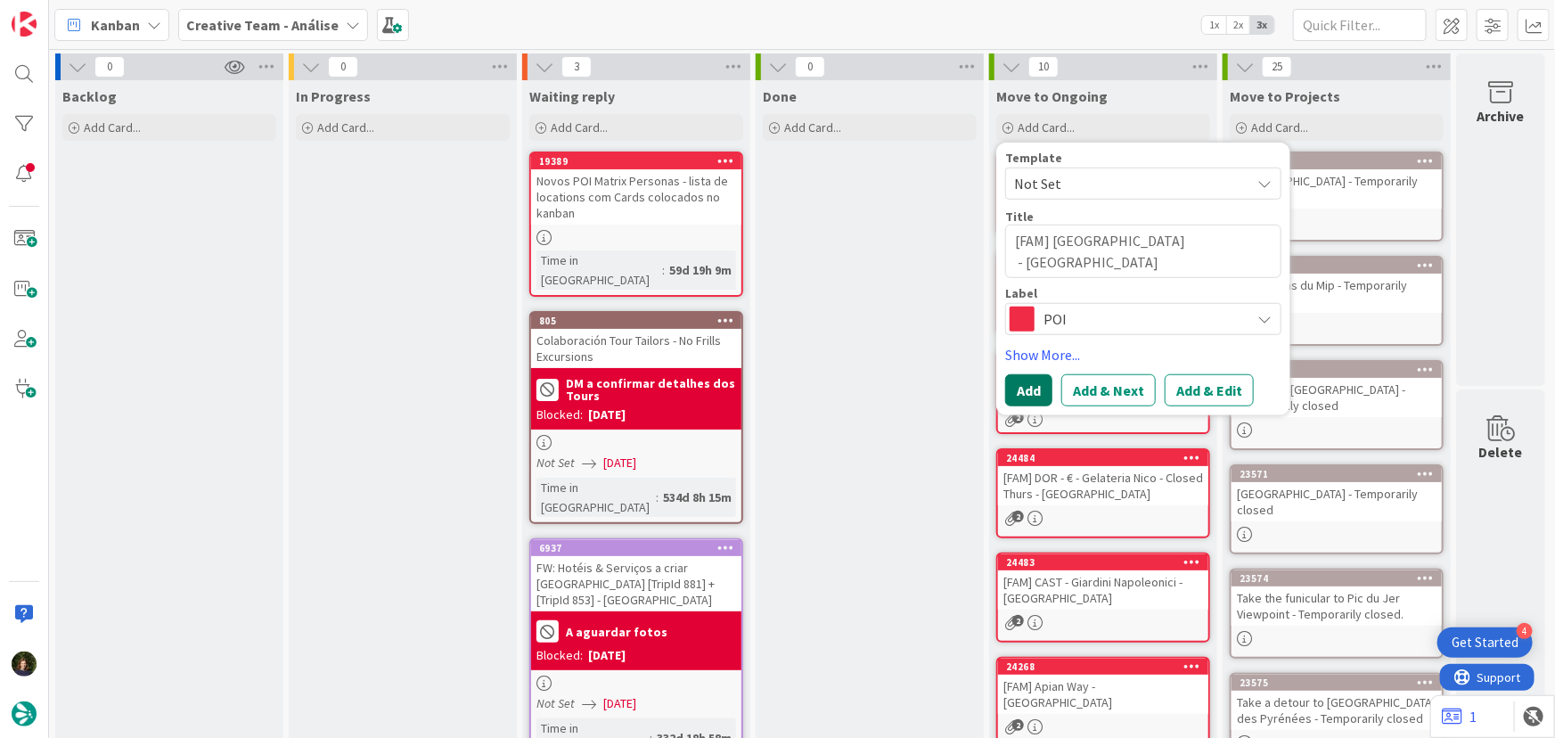
click at [1025, 389] on button "Add" at bounding box center [1028, 390] width 47 height 32
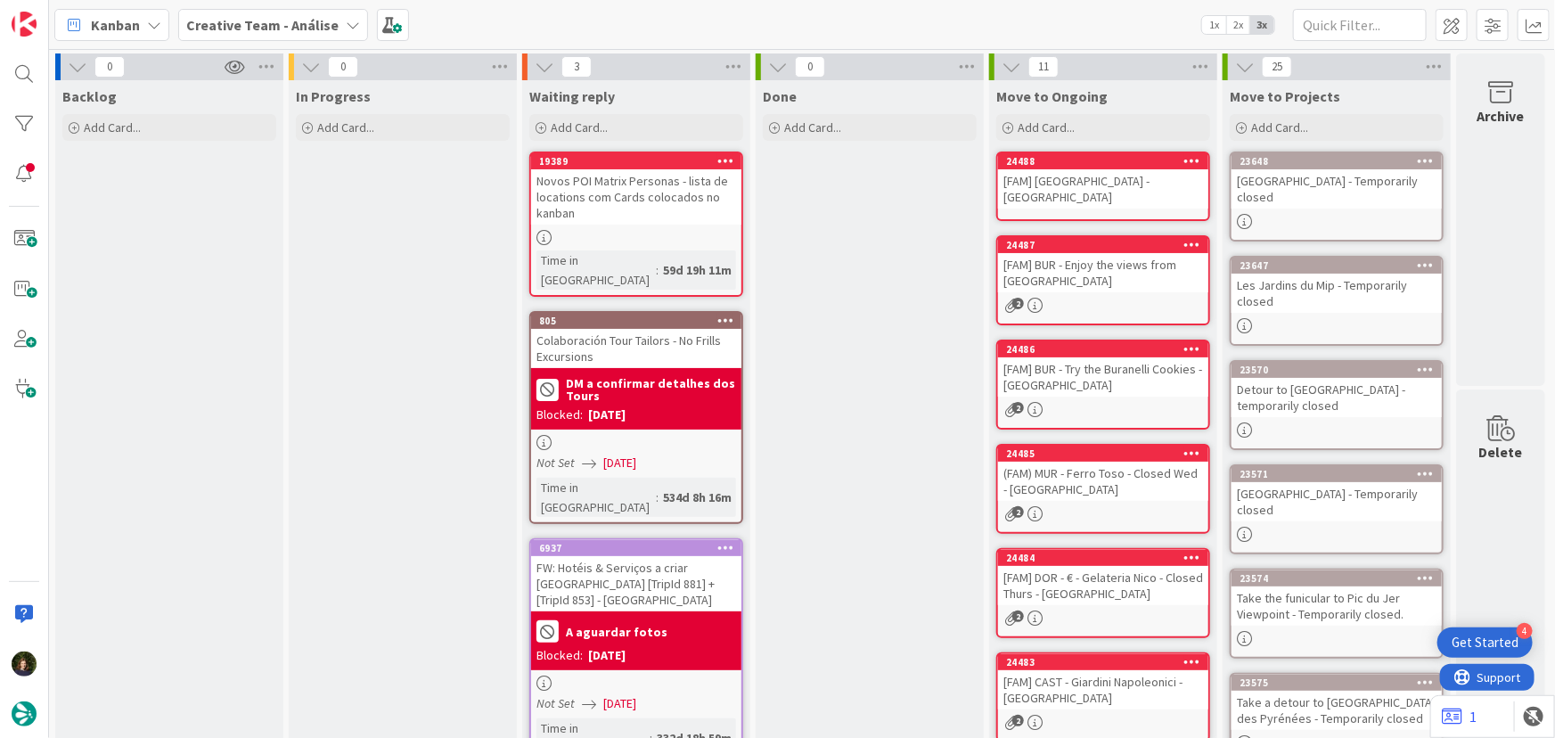
click at [1077, 186] on div "[FAM] Torre Branca - MILAN" at bounding box center [1103, 188] width 210 height 39
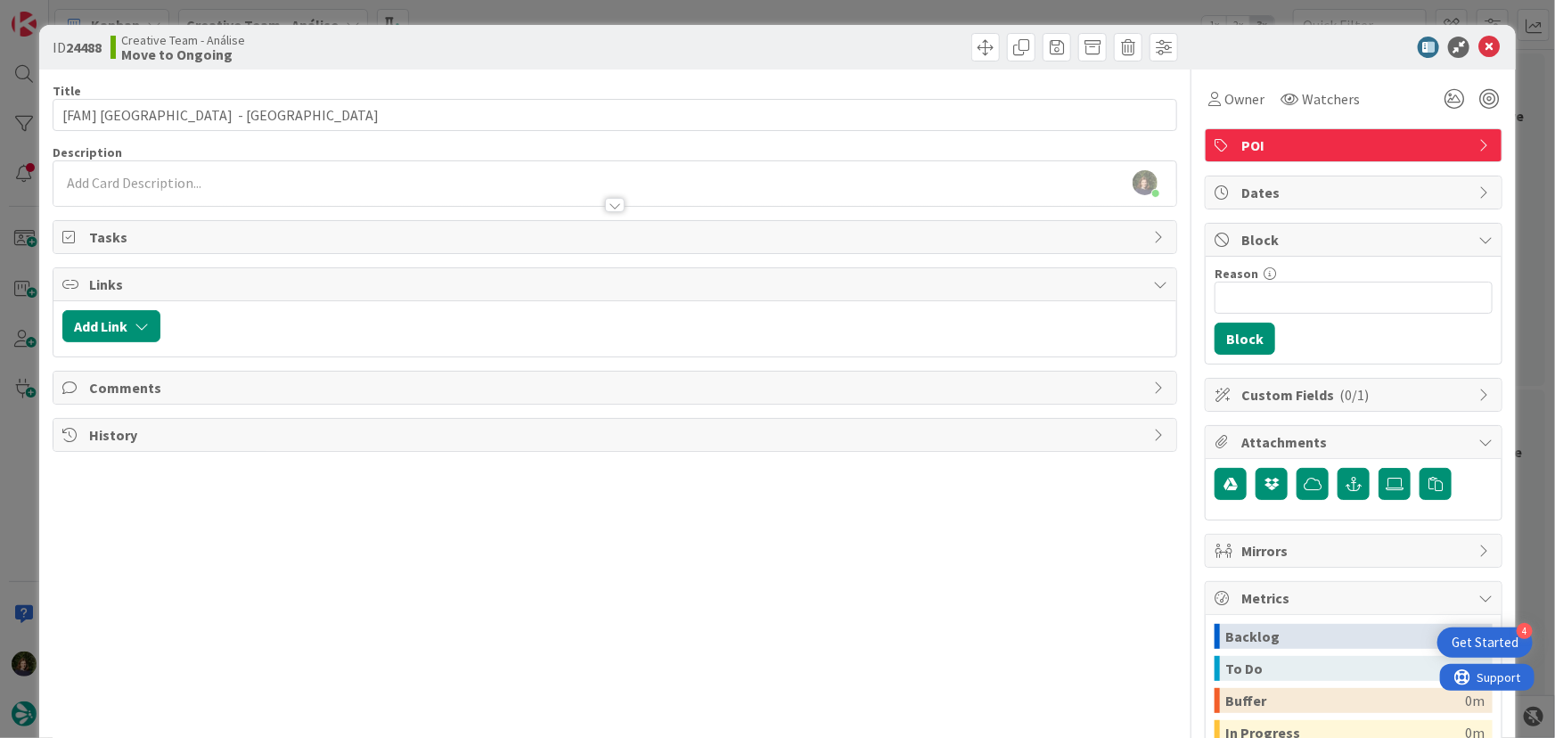
click at [137, 187] on div at bounding box center [614, 196] width 1123 height 19
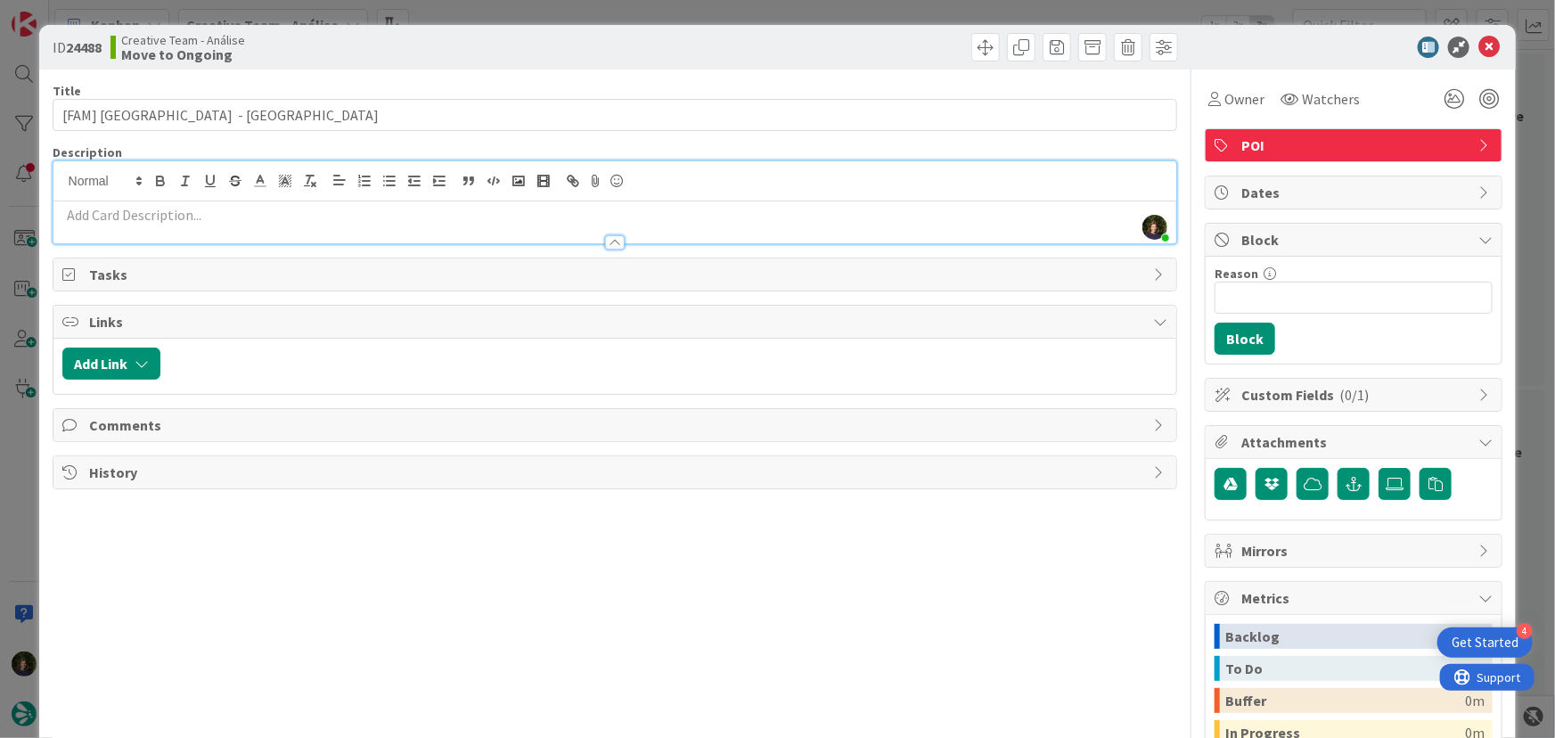
click at [127, 218] on p at bounding box center [615, 215] width 1106 height 20
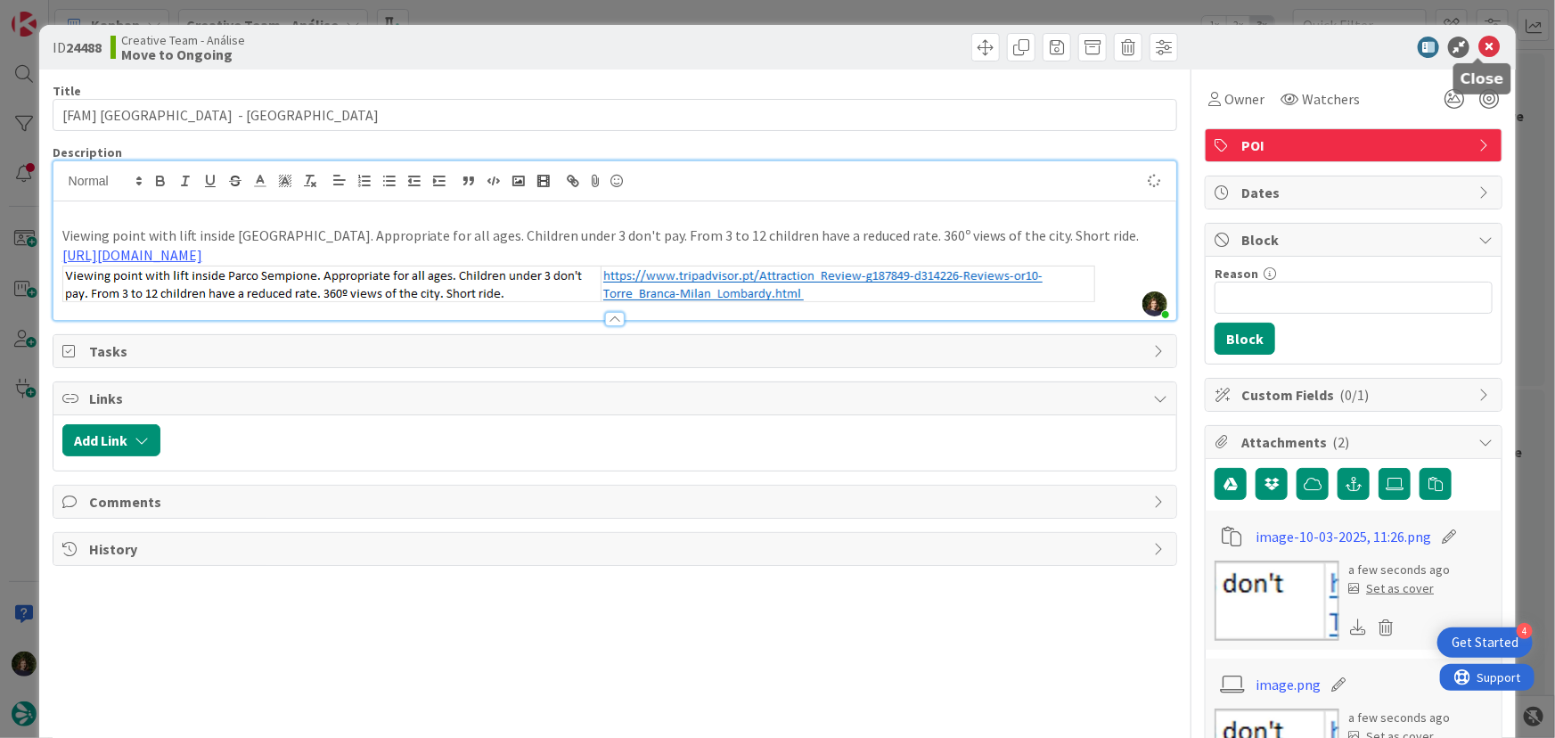
type input "[FAM] Torre Branca - MILAN"
click at [1484, 52] on icon at bounding box center [1488, 47] width 21 height 21
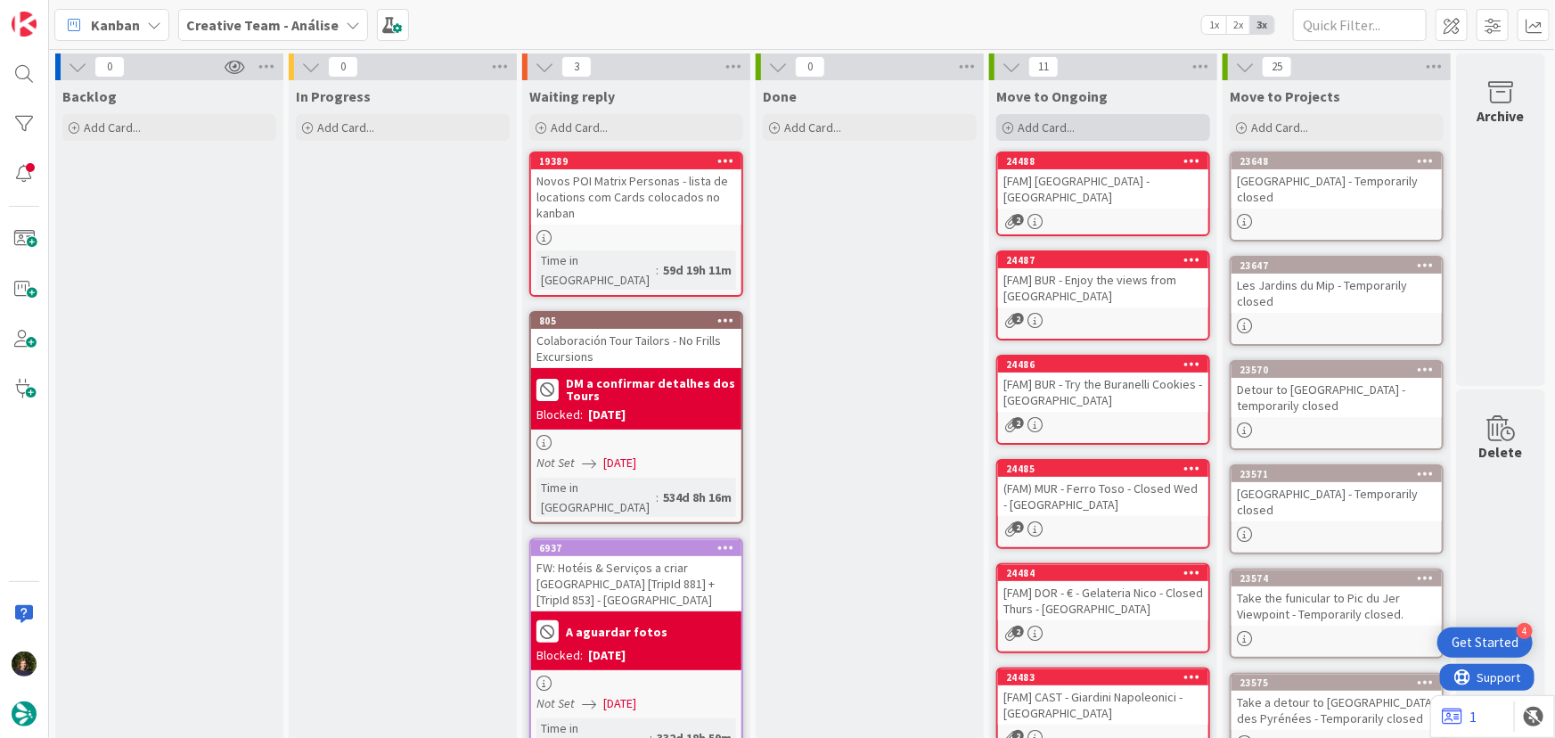
click at [1074, 124] on div "Add Card..." at bounding box center [1103, 127] width 214 height 27
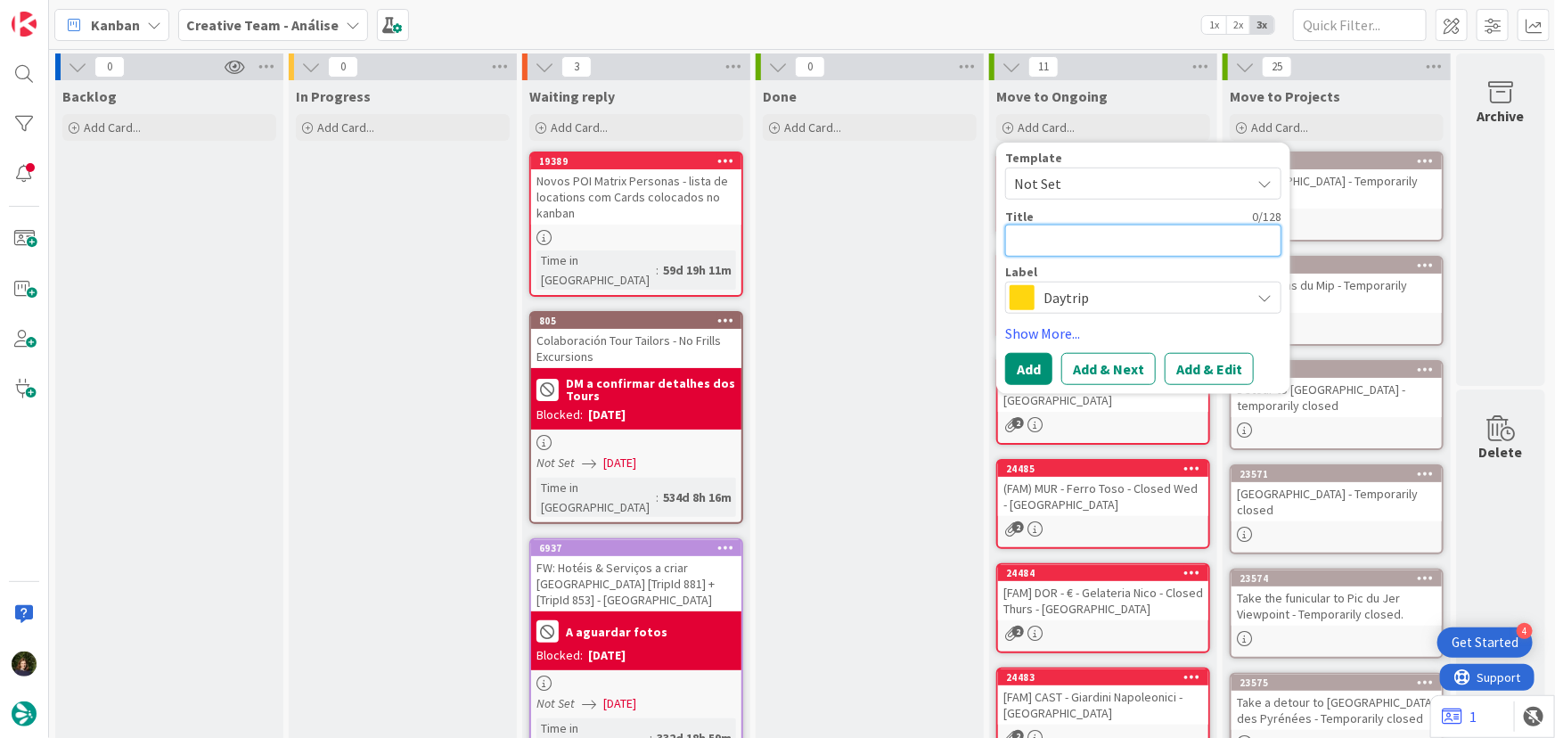
type textarea "x"
type textarea "["
type textarea "x"
click at [1098, 231] on textarea "[FAM]" at bounding box center [1143, 241] width 276 height 32
paste textarea "National Museum of Science and Technology Leonardo Da Vinci"
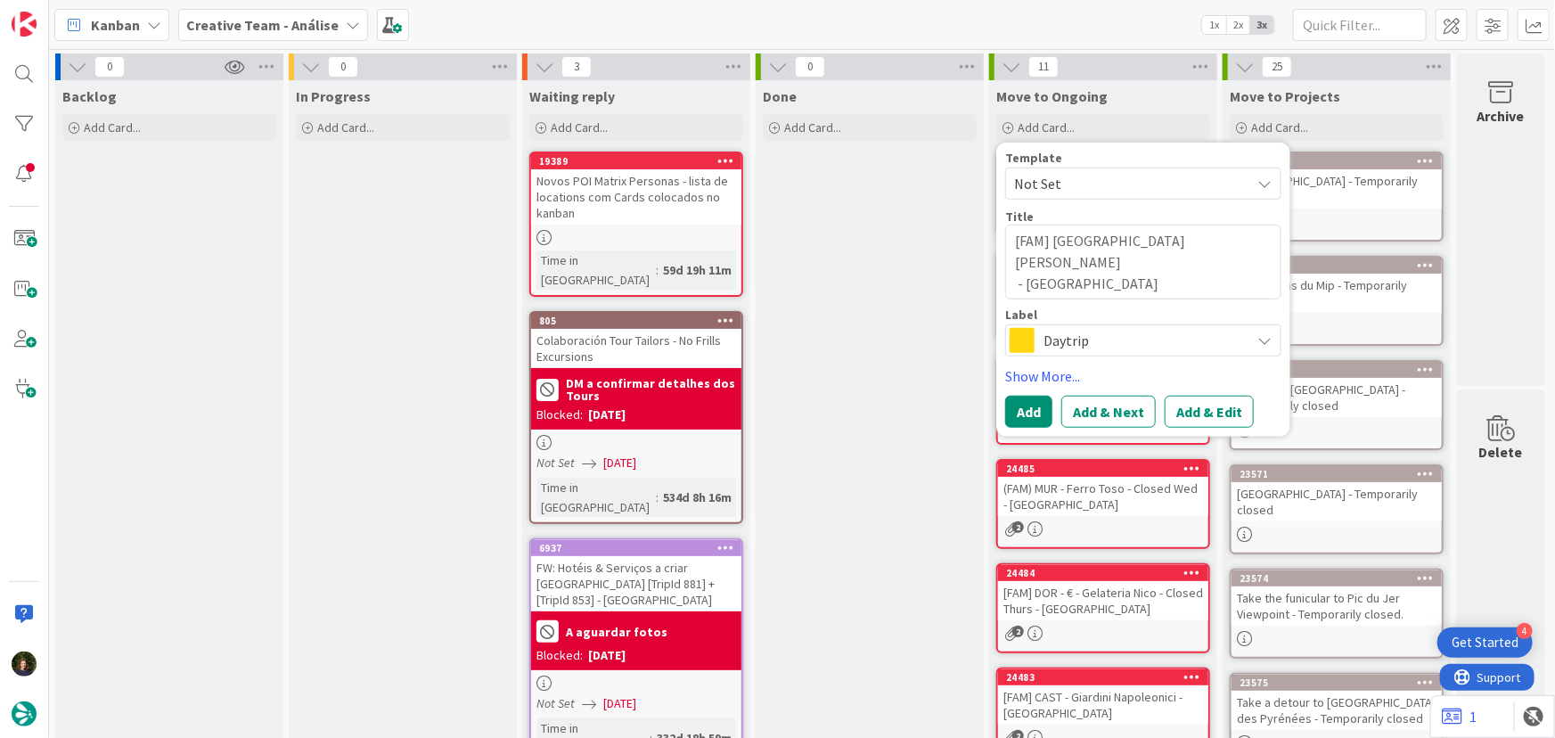
click at [1066, 337] on span "Daytrip" at bounding box center [1142, 340] width 198 height 25
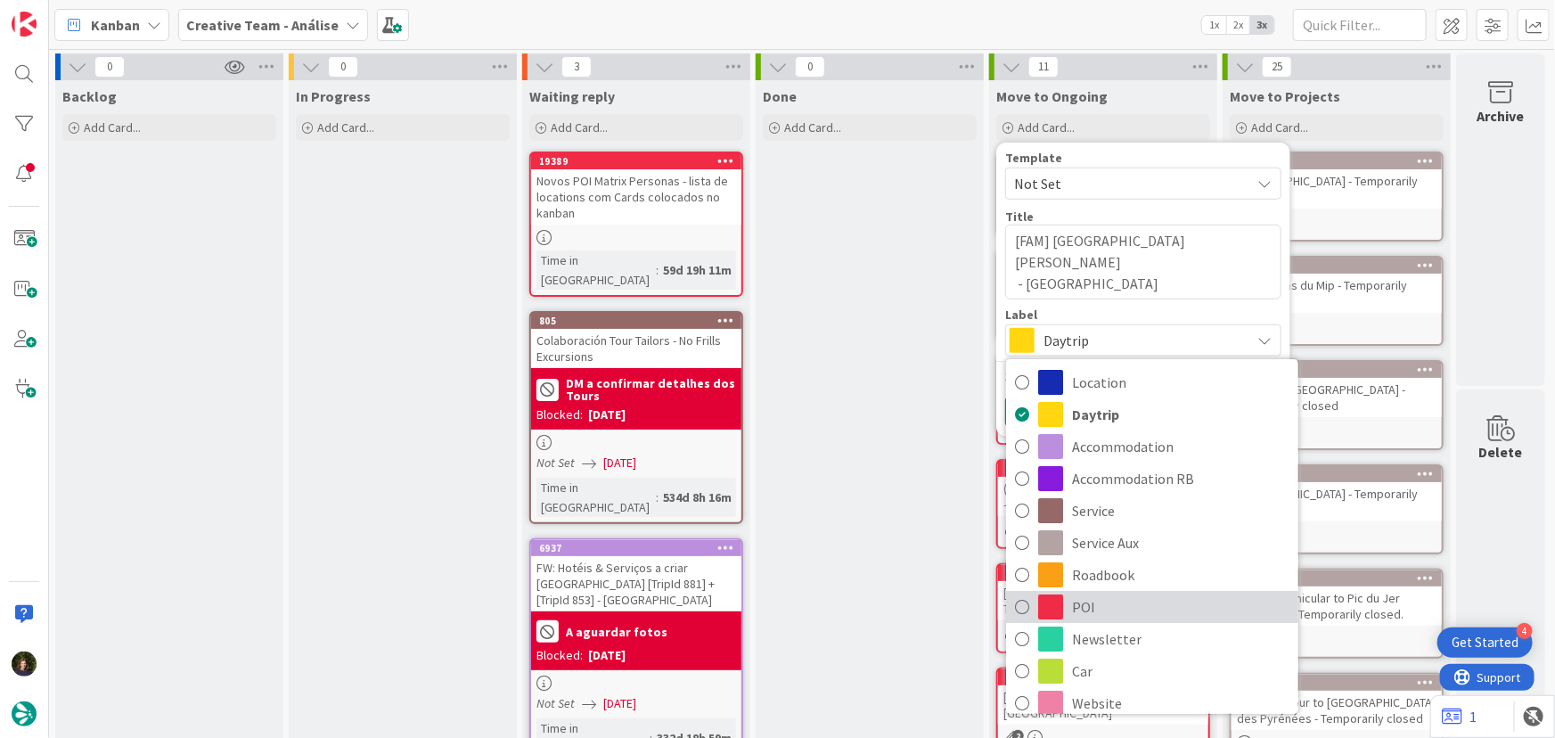
click at [1106, 609] on span "POI" at bounding box center [1180, 606] width 217 height 27
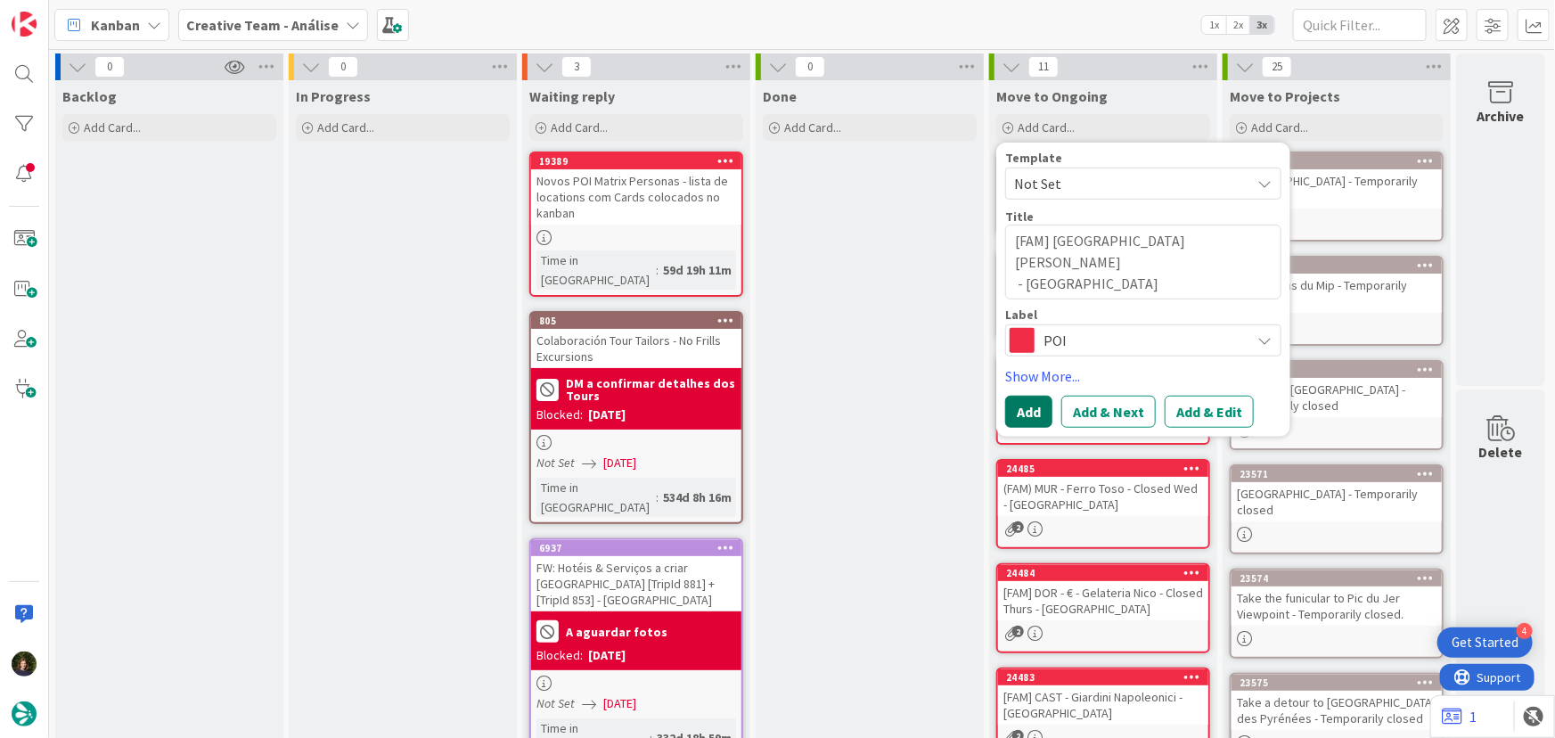
click at [1022, 409] on button "Add" at bounding box center [1028, 412] width 47 height 32
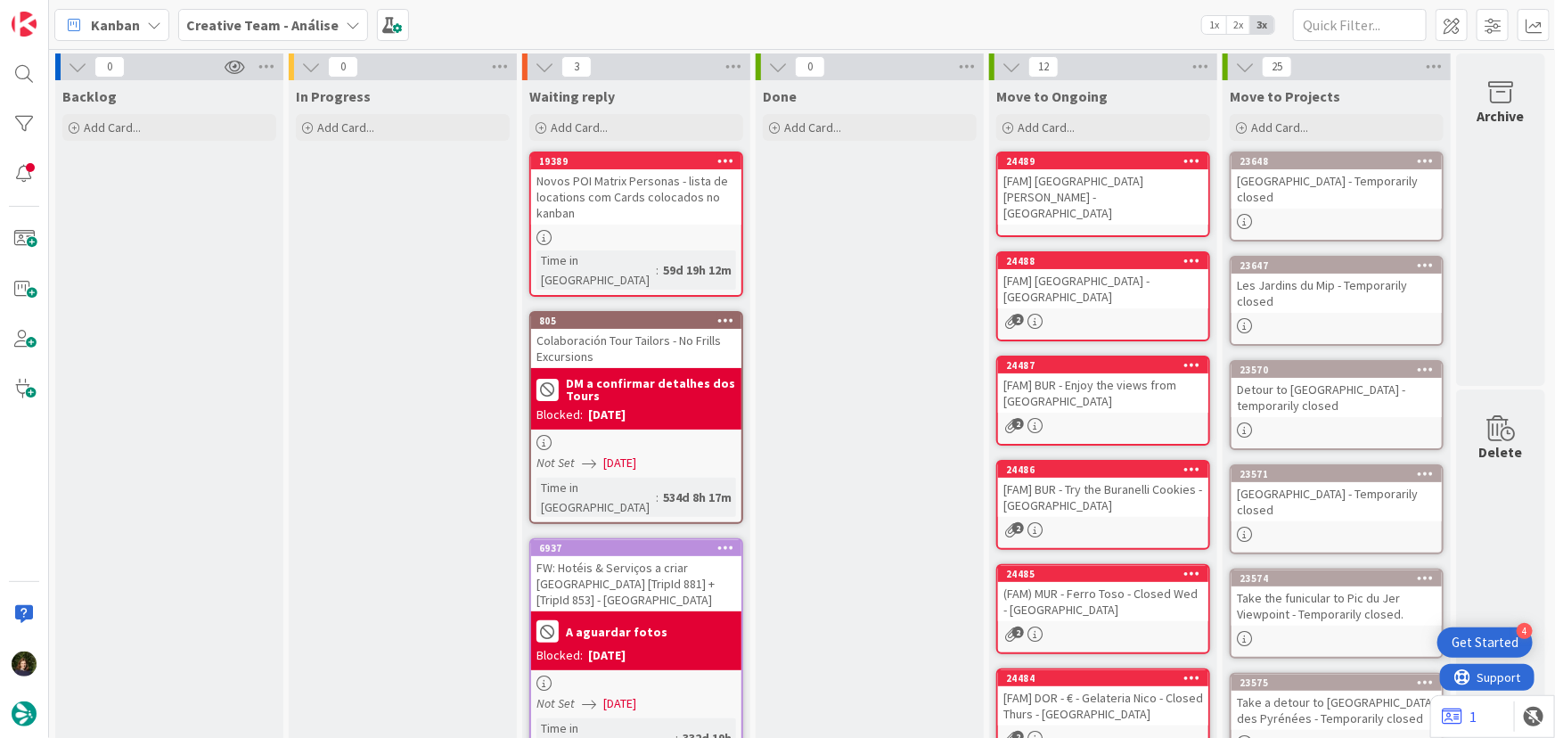
click at [1072, 214] on div "[FAM] National Museum of Science and Technology Leonardo Da Vinci - MILAN" at bounding box center [1103, 196] width 210 height 55
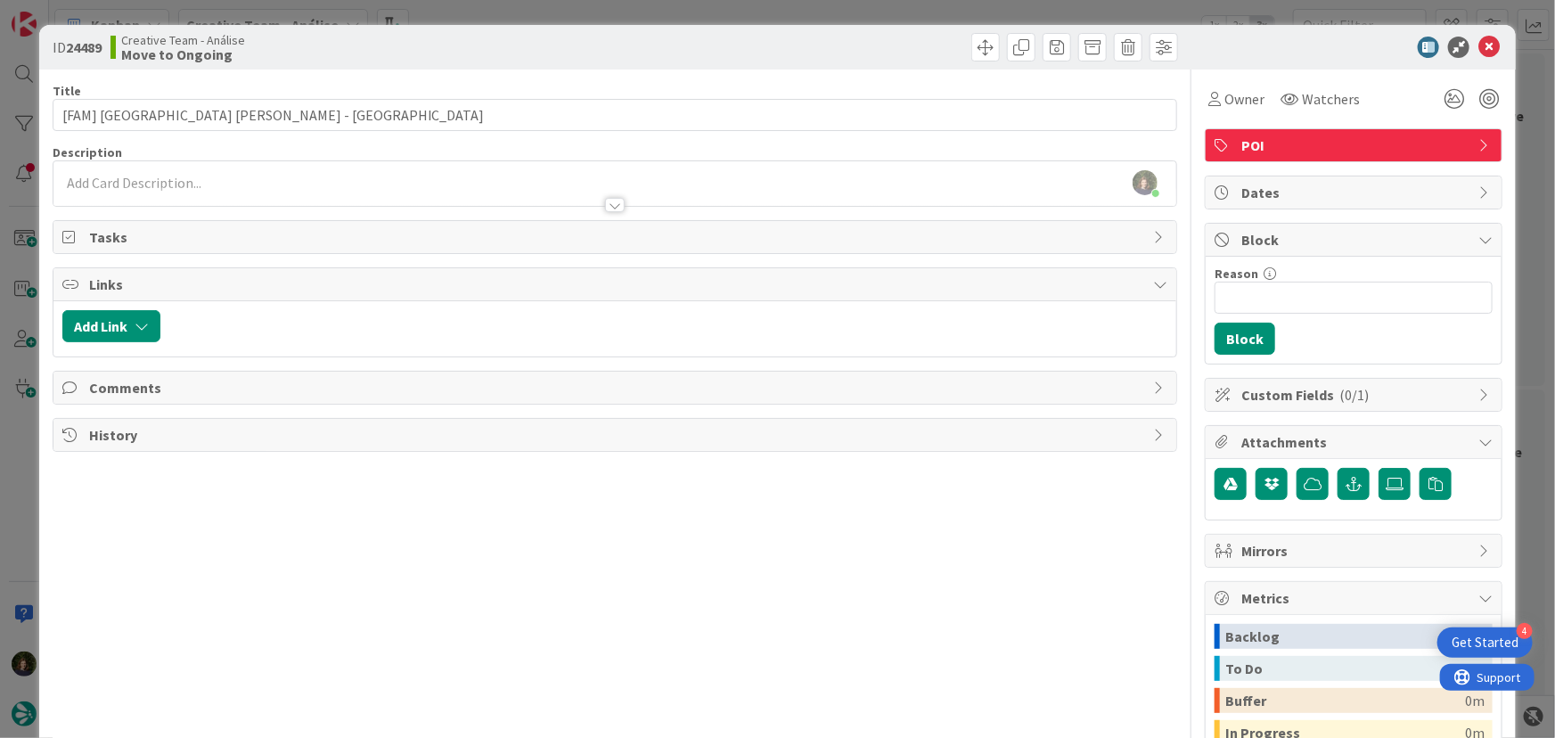
click at [231, 188] on div at bounding box center [614, 196] width 1123 height 19
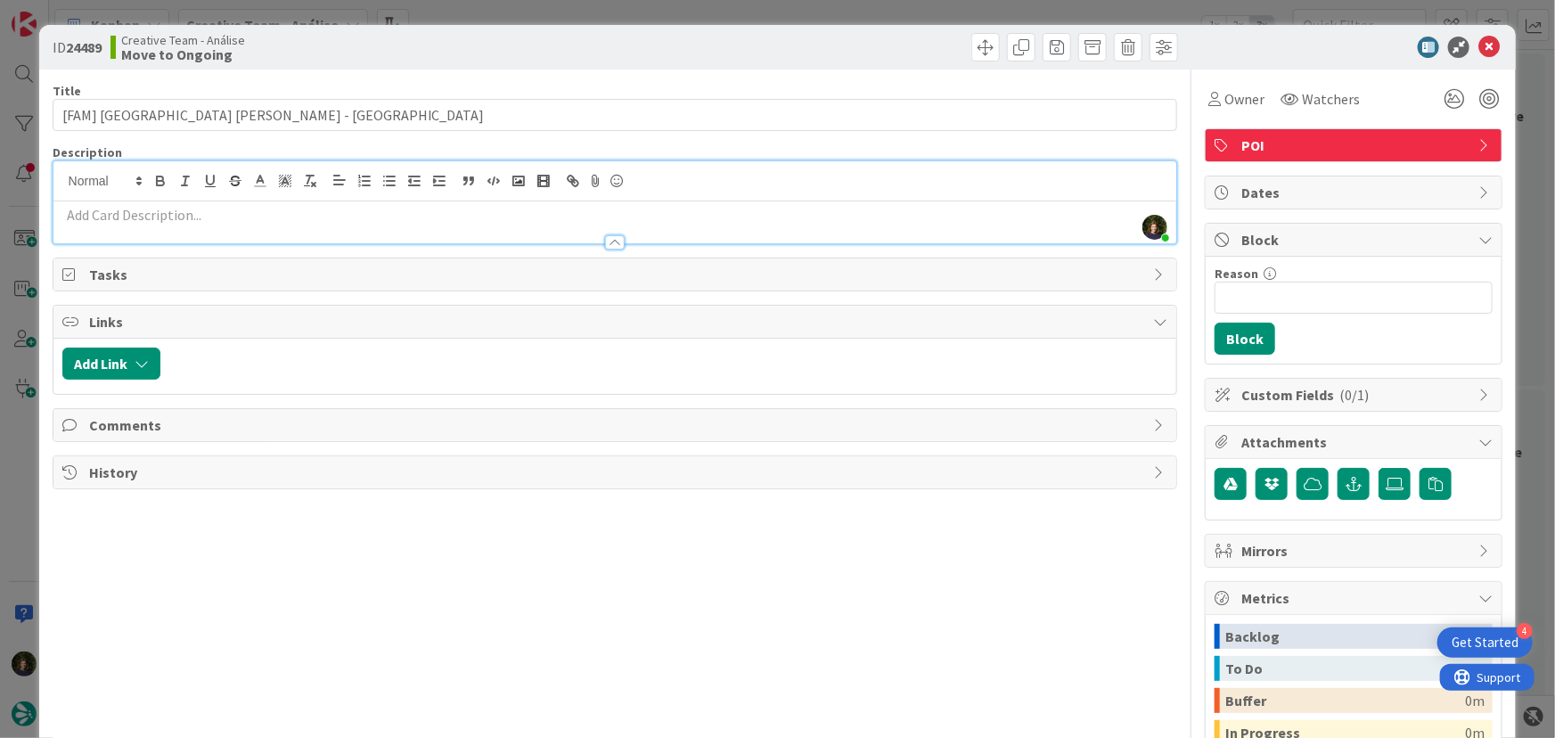
click at [221, 220] on p at bounding box center [615, 215] width 1106 height 20
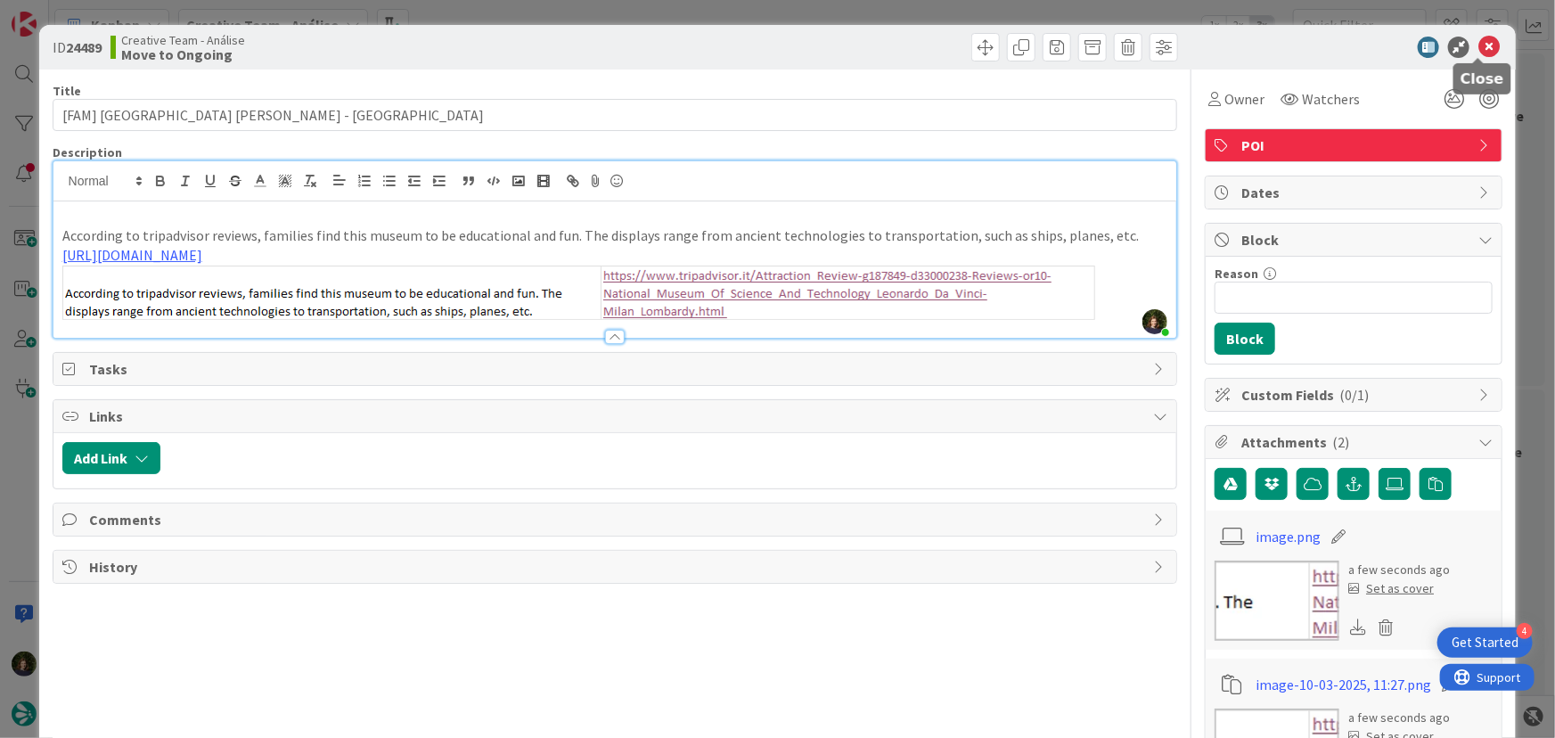
click at [1482, 48] on icon at bounding box center [1488, 47] width 21 height 21
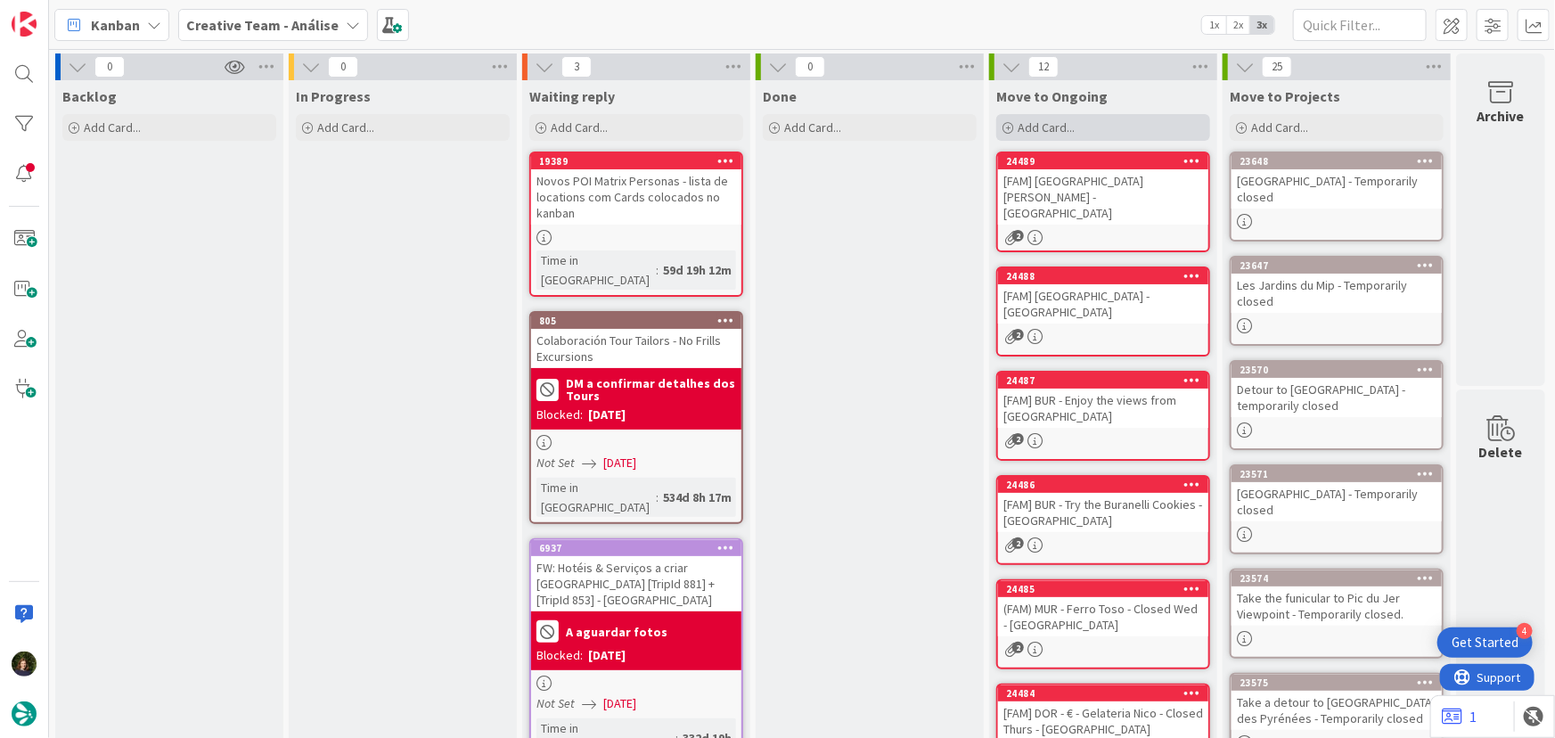
click at [1040, 117] on div "Add Card..." at bounding box center [1103, 127] width 214 height 27
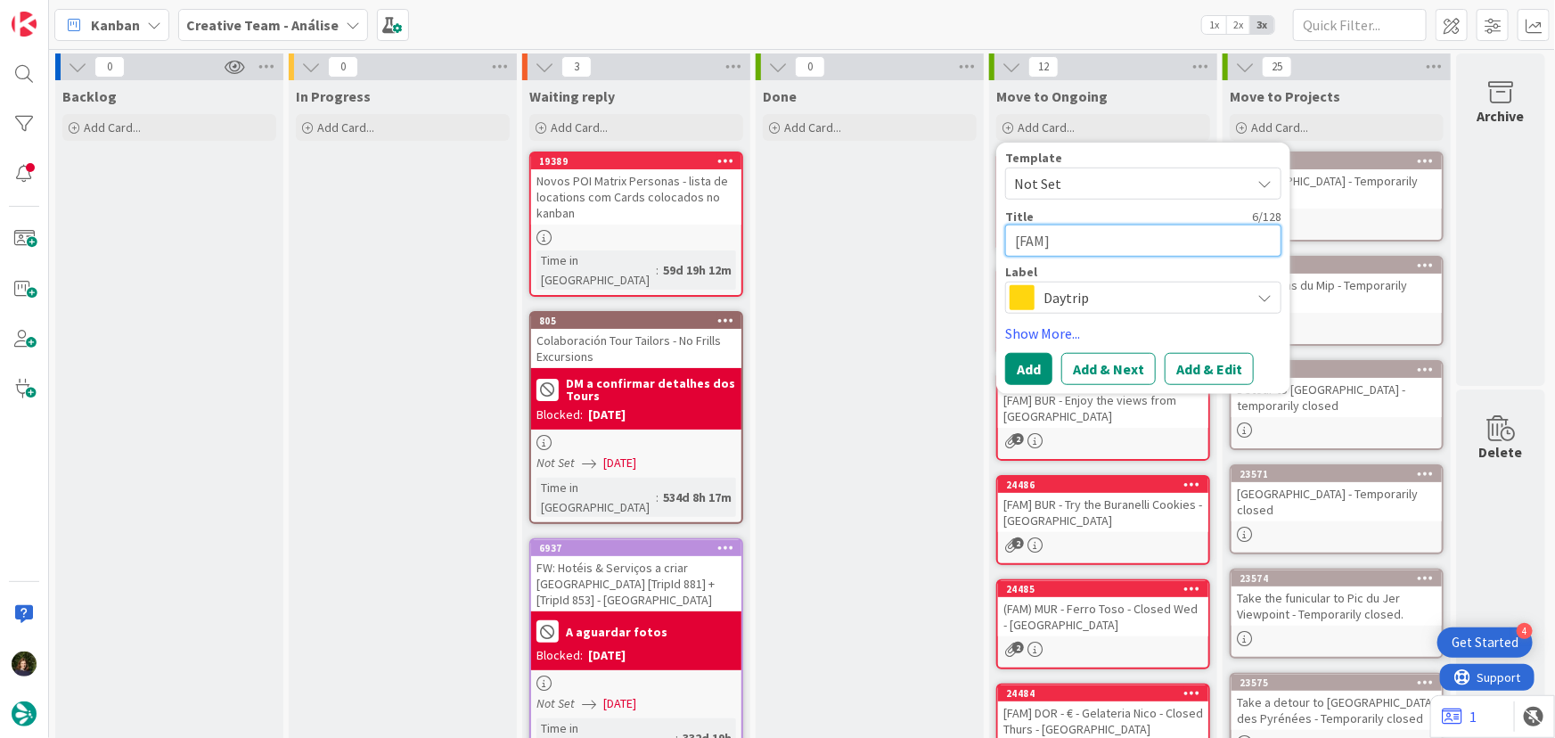
paste textarea "Indro Montanelli Gardens"
click at [1087, 303] on span "Daytrip" at bounding box center [1142, 297] width 198 height 25
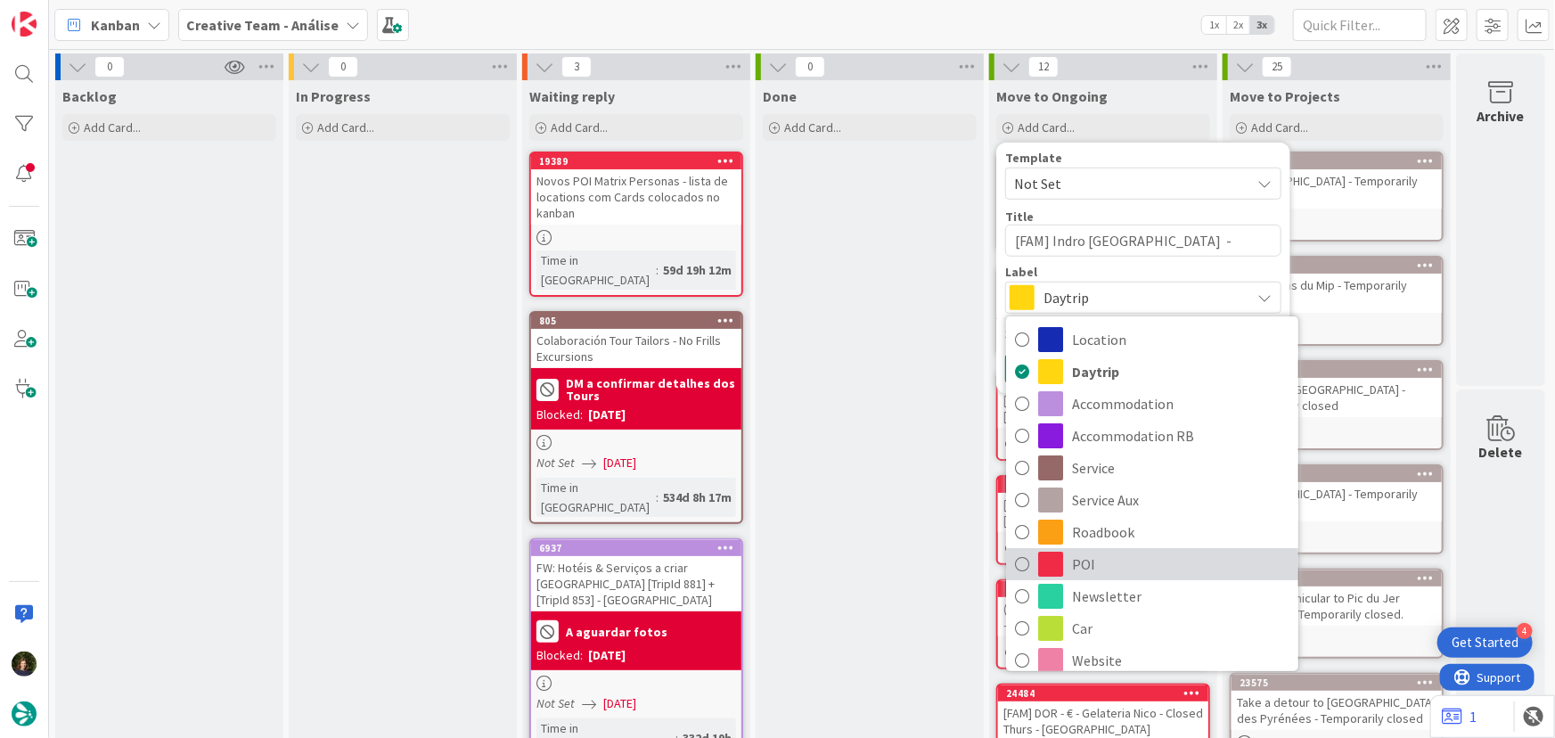
drag, startPoint x: 1092, startPoint y: 568, endPoint x: 1092, endPoint y: 579, distance: 11.6
click at [1092, 568] on span "POI" at bounding box center [1180, 564] width 217 height 27
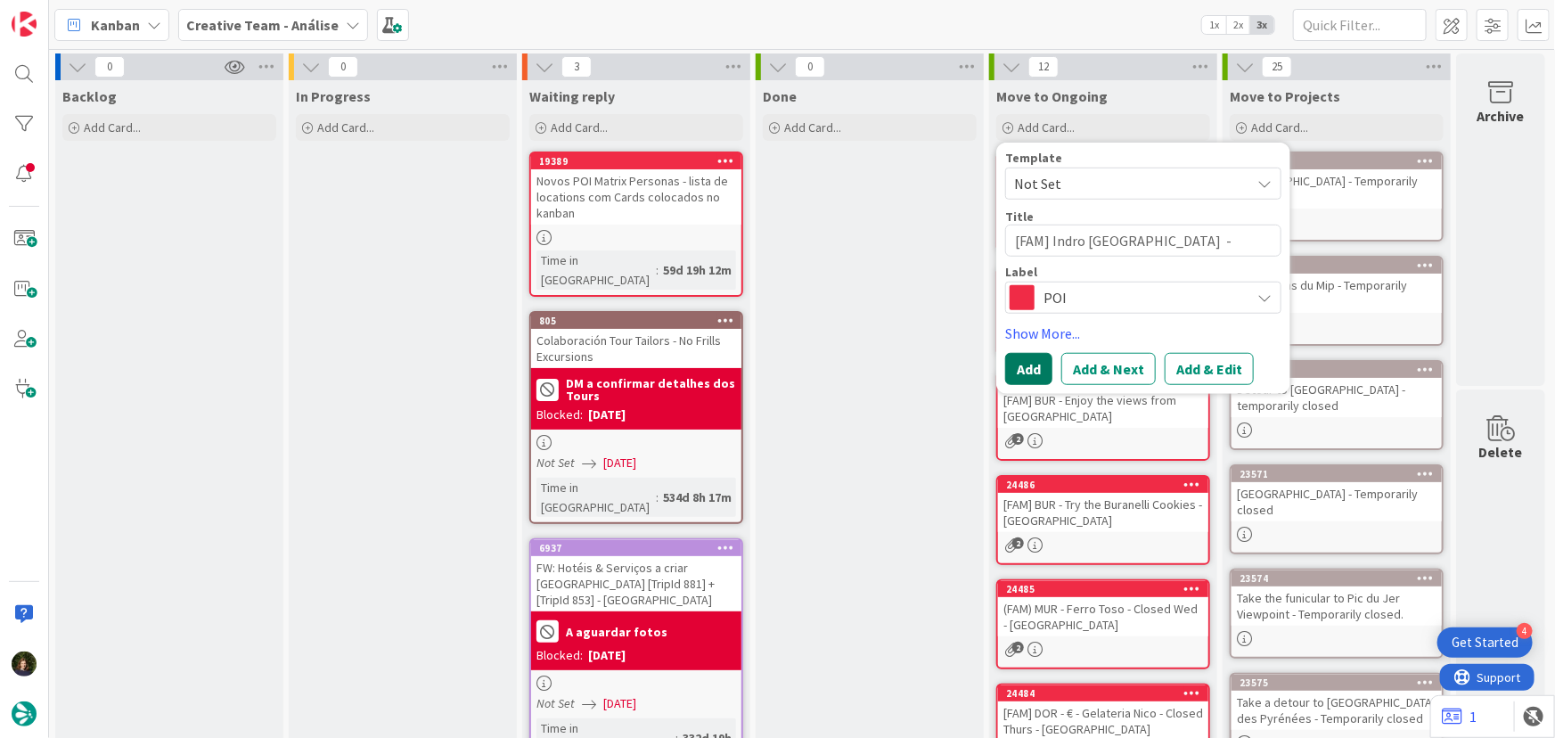
click at [1024, 382] on button "Add" at bounding box center [1028, 369] width 47 height 32
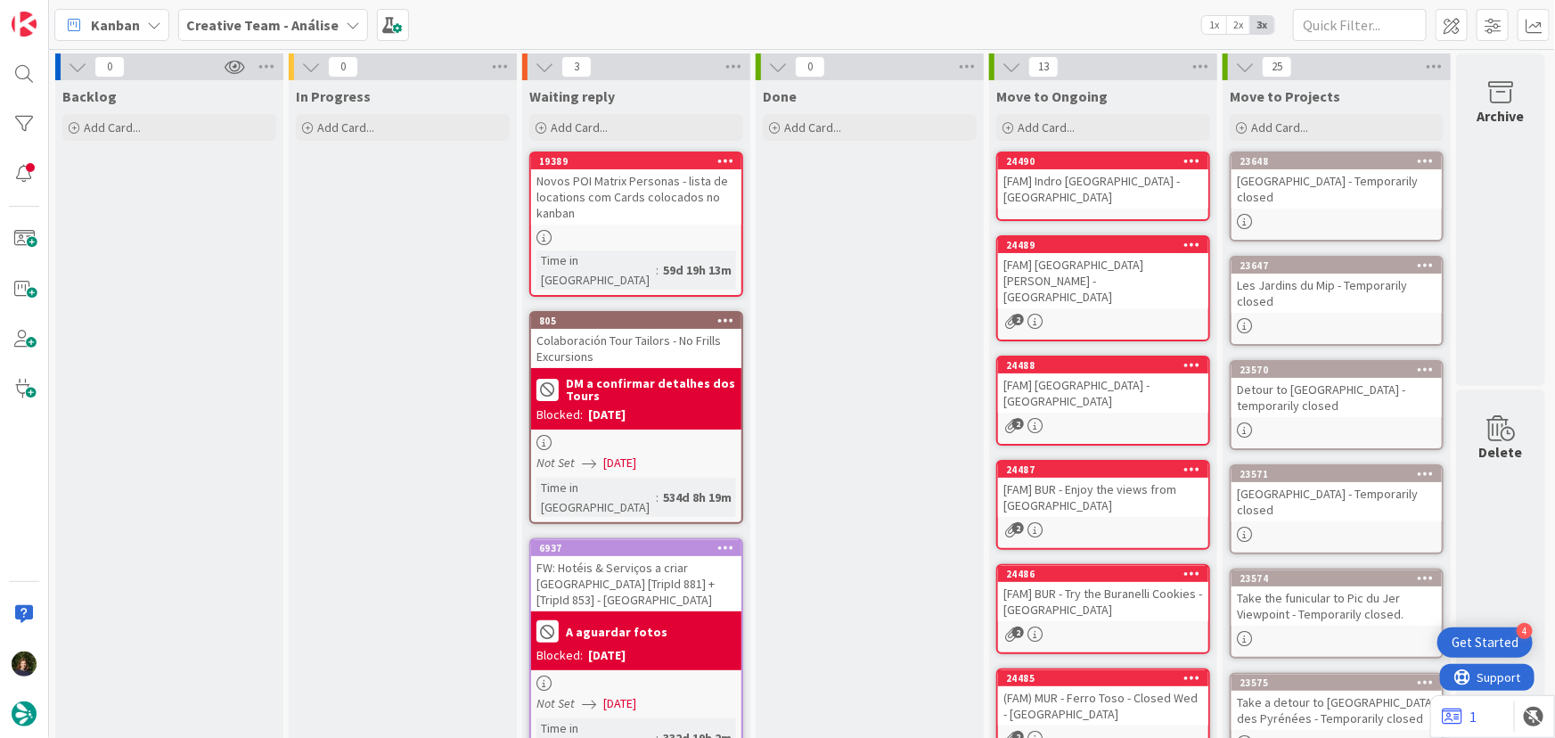
click at [1058, 192] on div "[FAM] Indro Montanelli Gardens - MILAN" at bounding box center [1103, 188] width 210 height 39
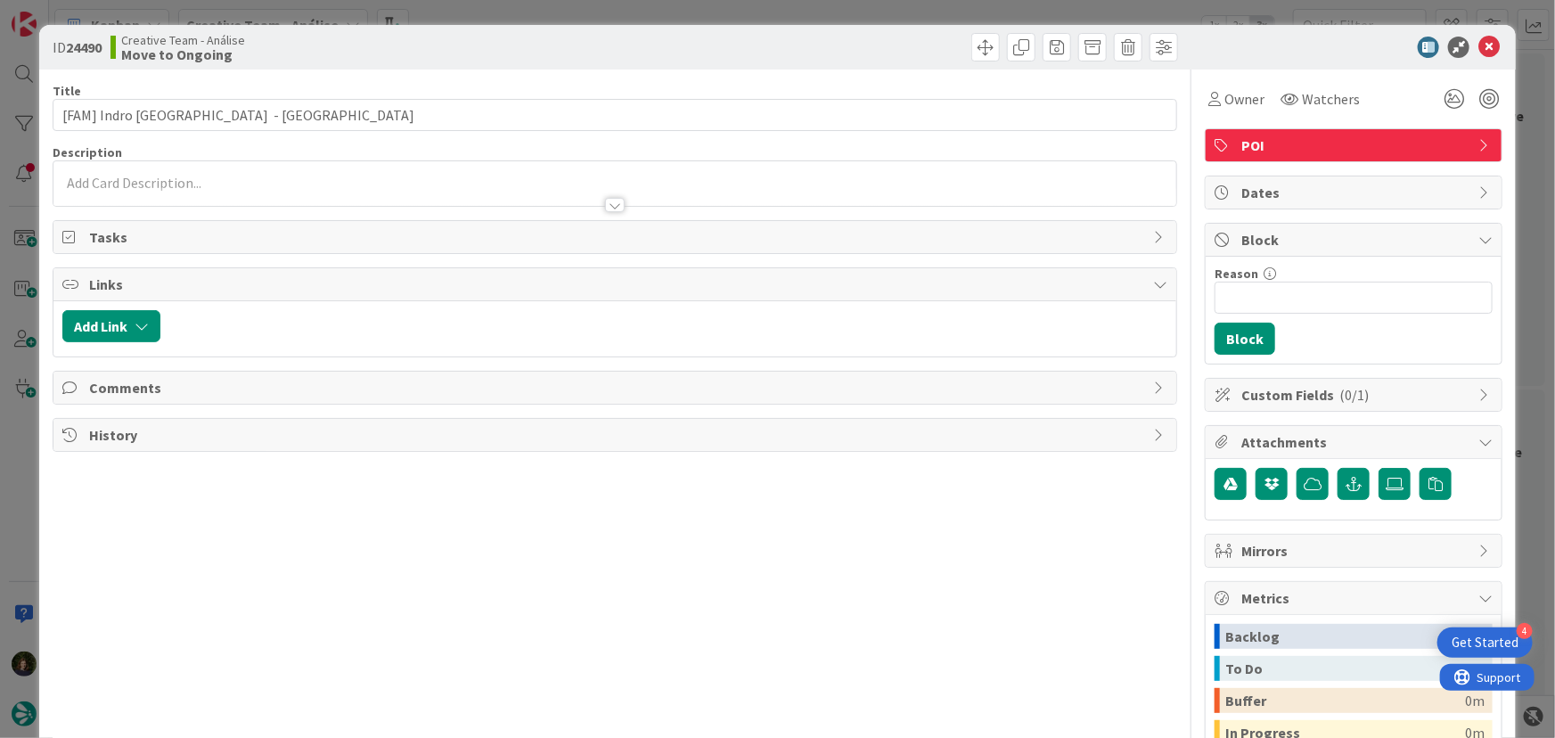
click at [319, 202] on div at bounding box center [614, 196] width 1123 height 19
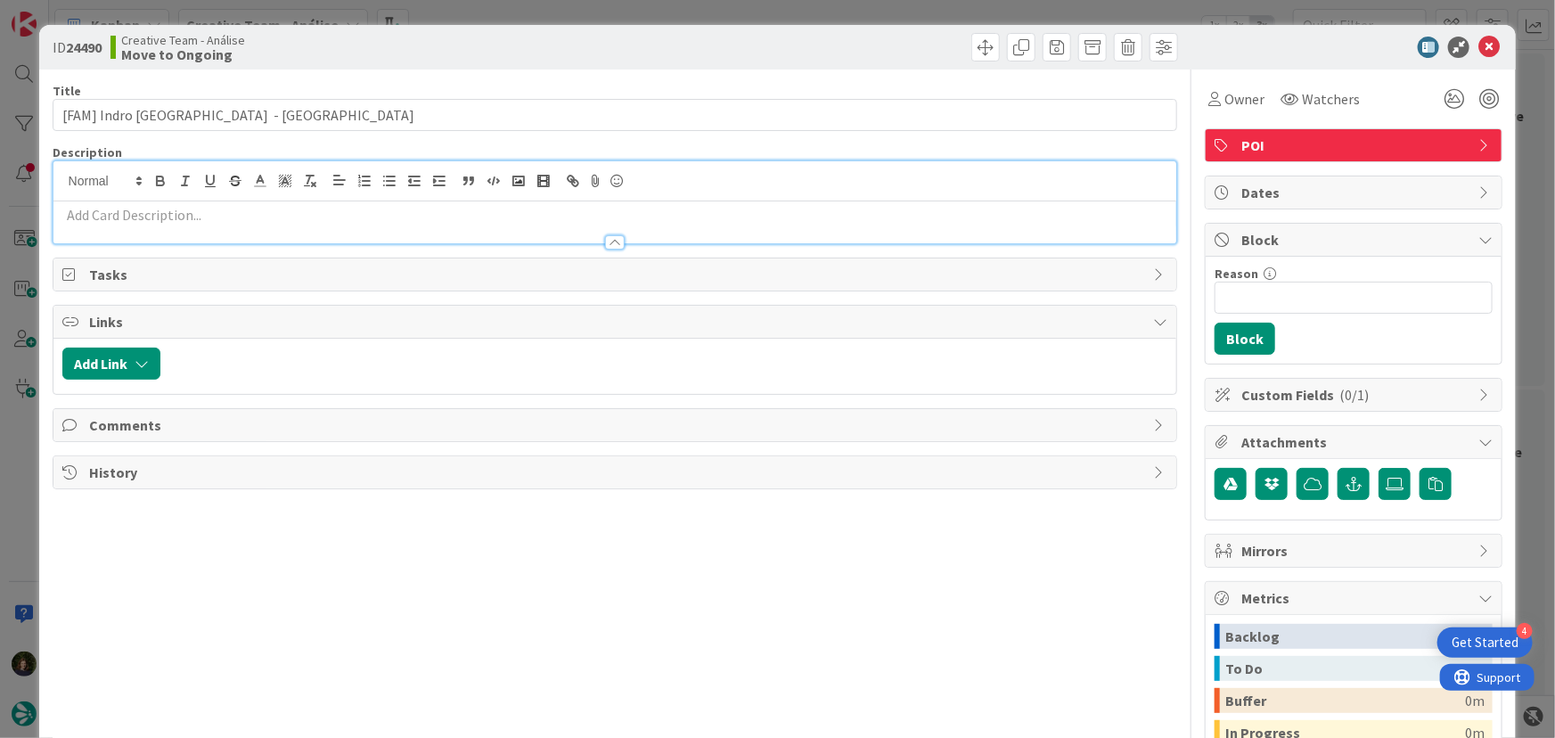
click at [231, 210] on p at bounding box center [615, 215] width 1106 height 20
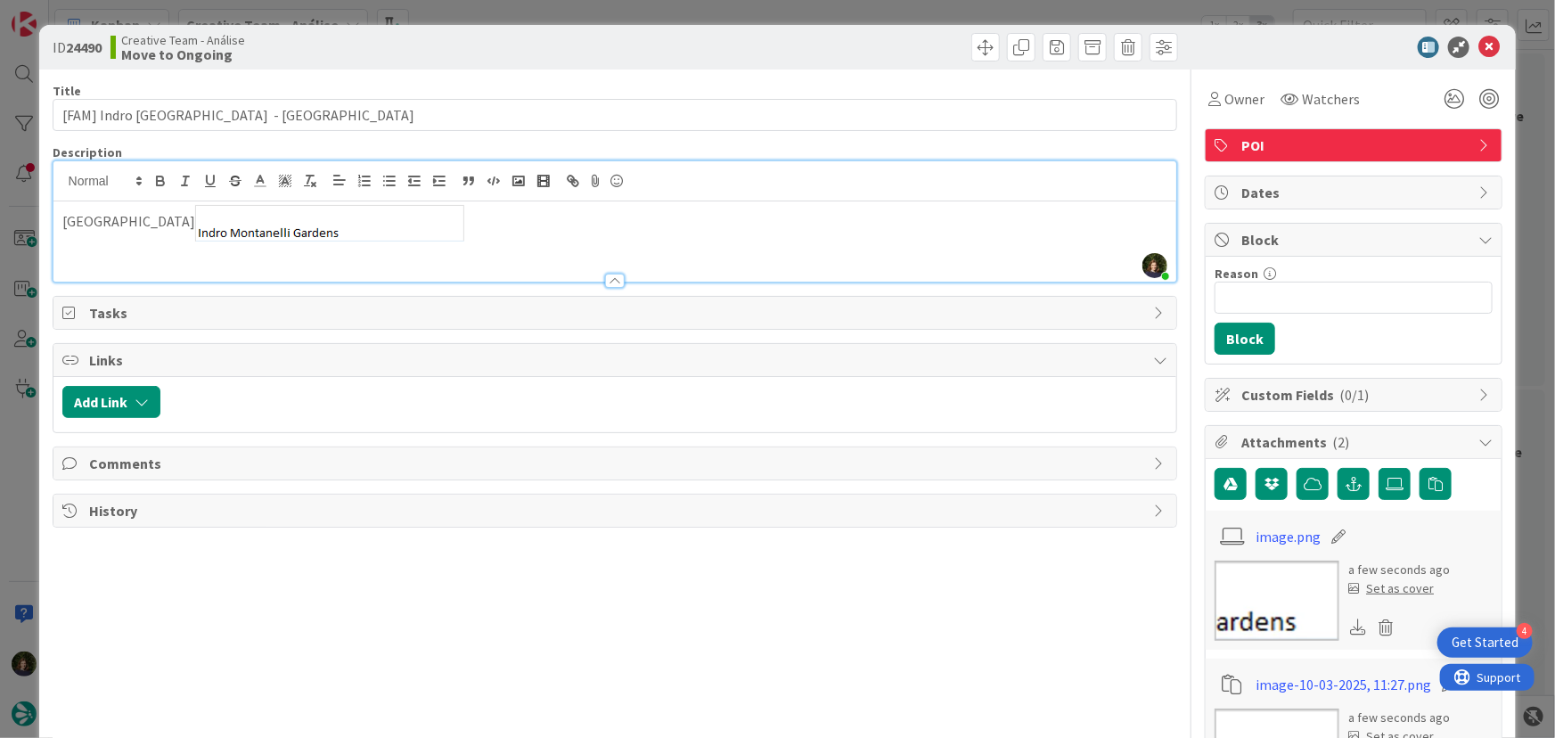
click at [421, 232] on img at bounding box center [329, 223] width 269 height 37
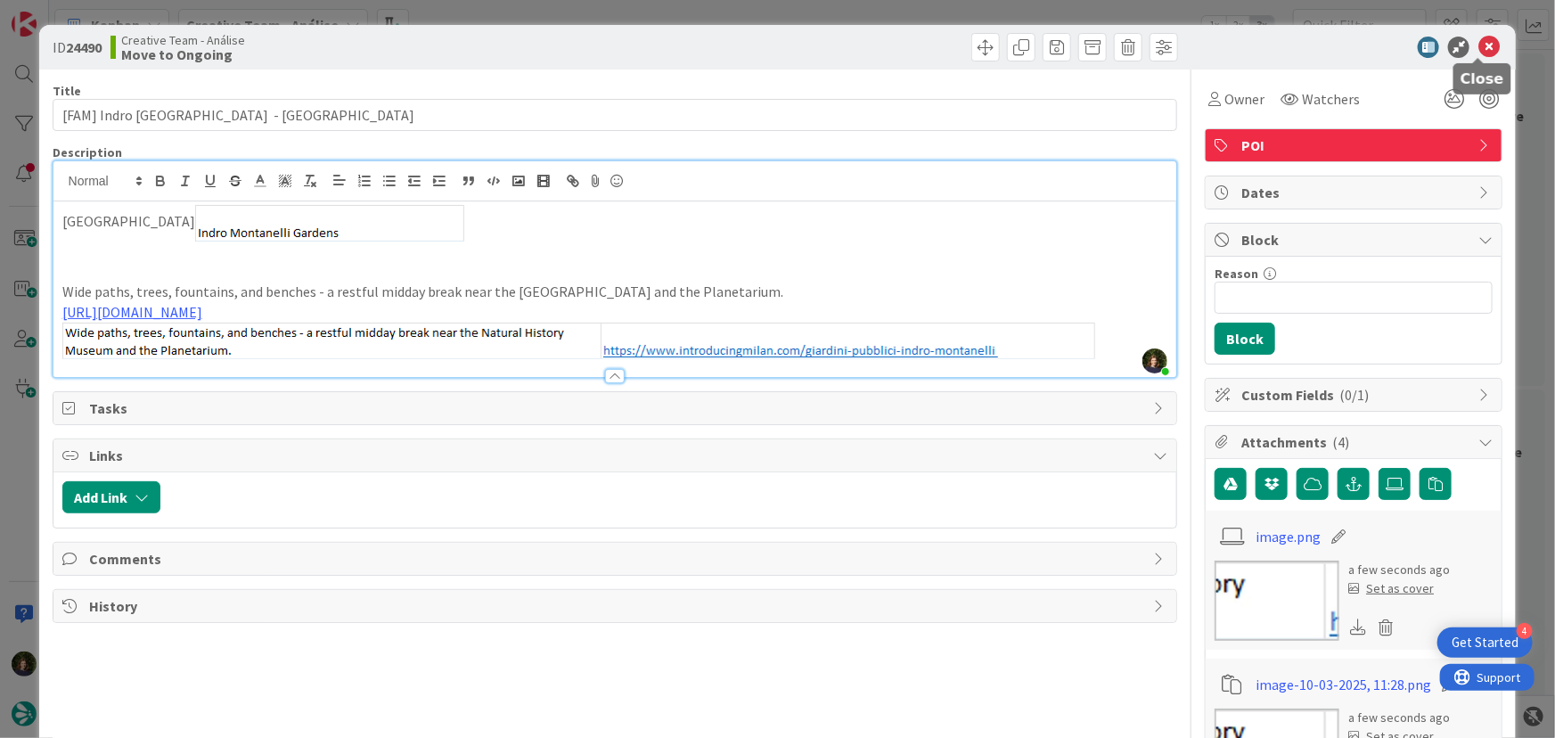
click at [1478, 50] on icon at bounding box center [1488, 47] width 21 height 21
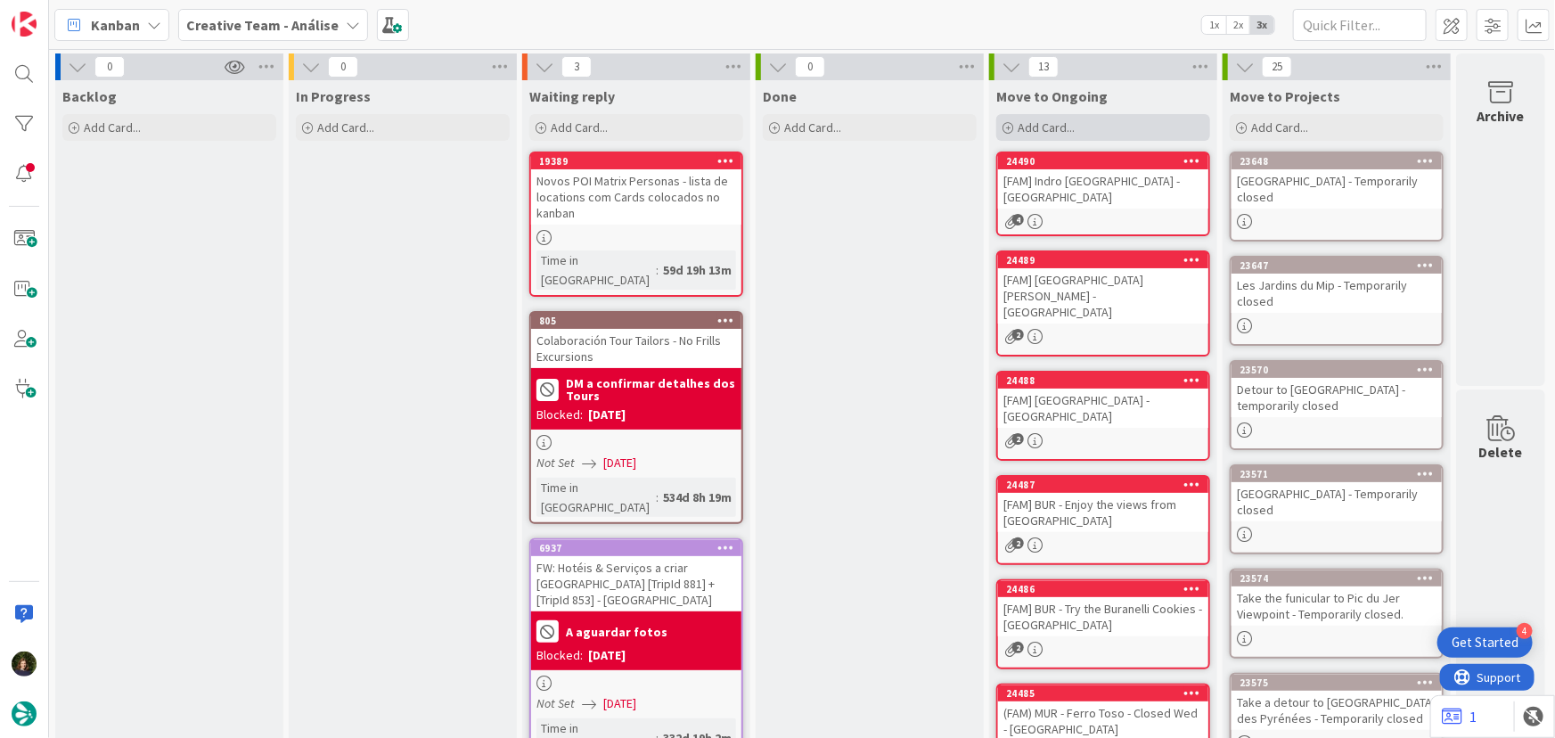
click at [1050, 130] on span "Add Card..." at bounding box center [1045, 127] width 57 height 16
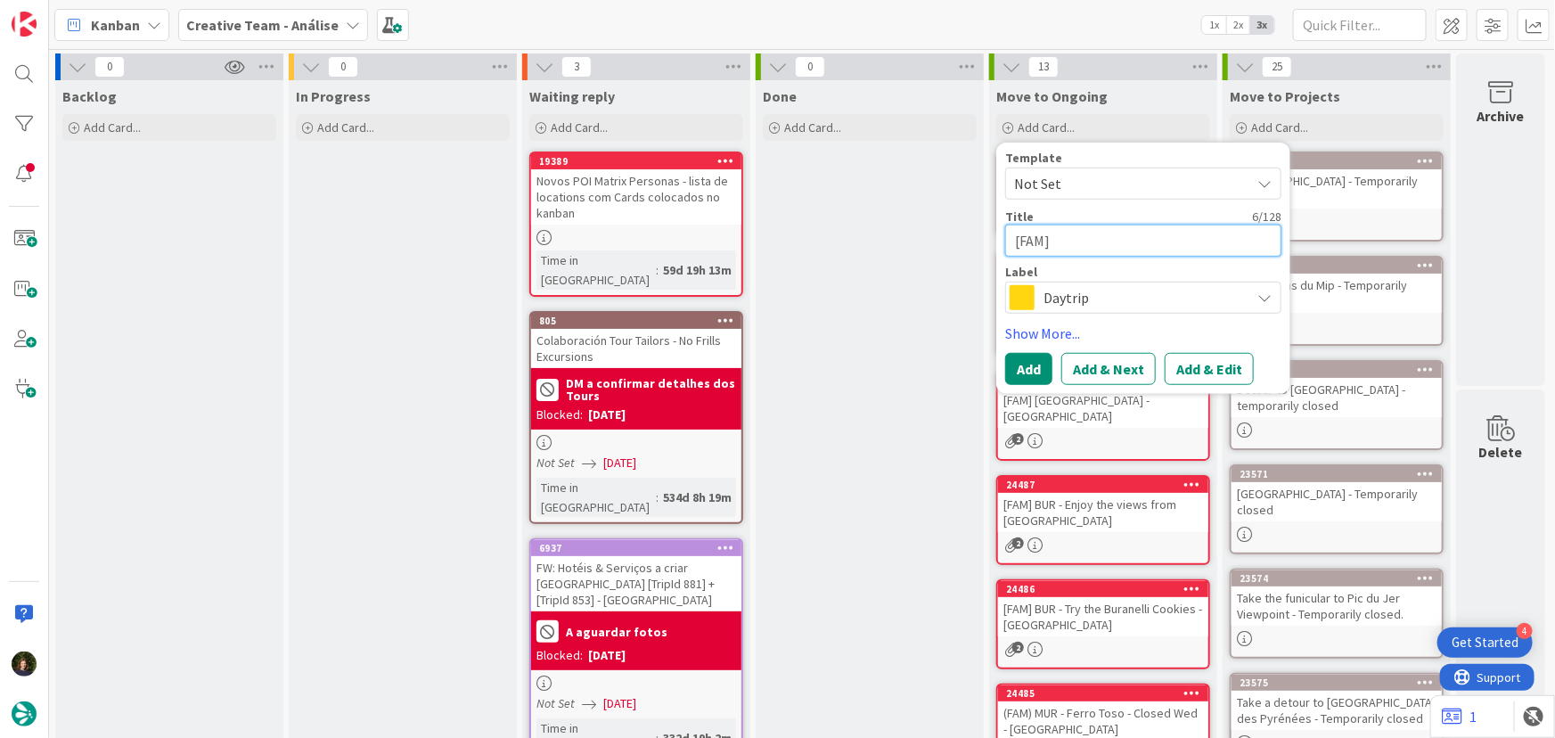
click at [1060, 241] on textarea "[FAM]" at bounding box center [1143, 241] width 276 height 32
paste textarea "Piazza del Duomo di Milano"
click at [1115, 304] on span "Daytrip" at bounding box center [1142, 297] width 198 height 25
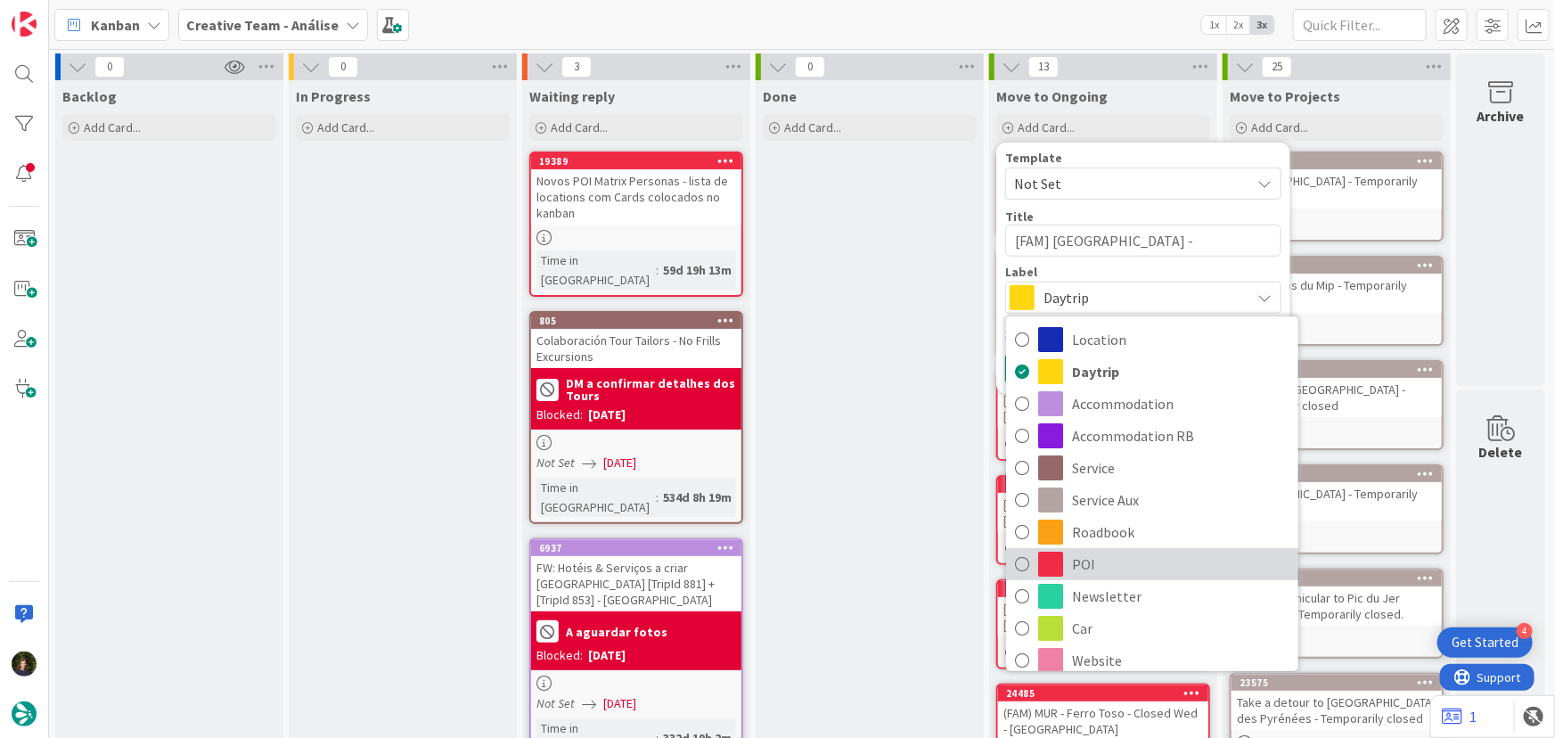
click at [1090, 568] on span "POI" at bounding box center [1180, 564] width 217 height 27
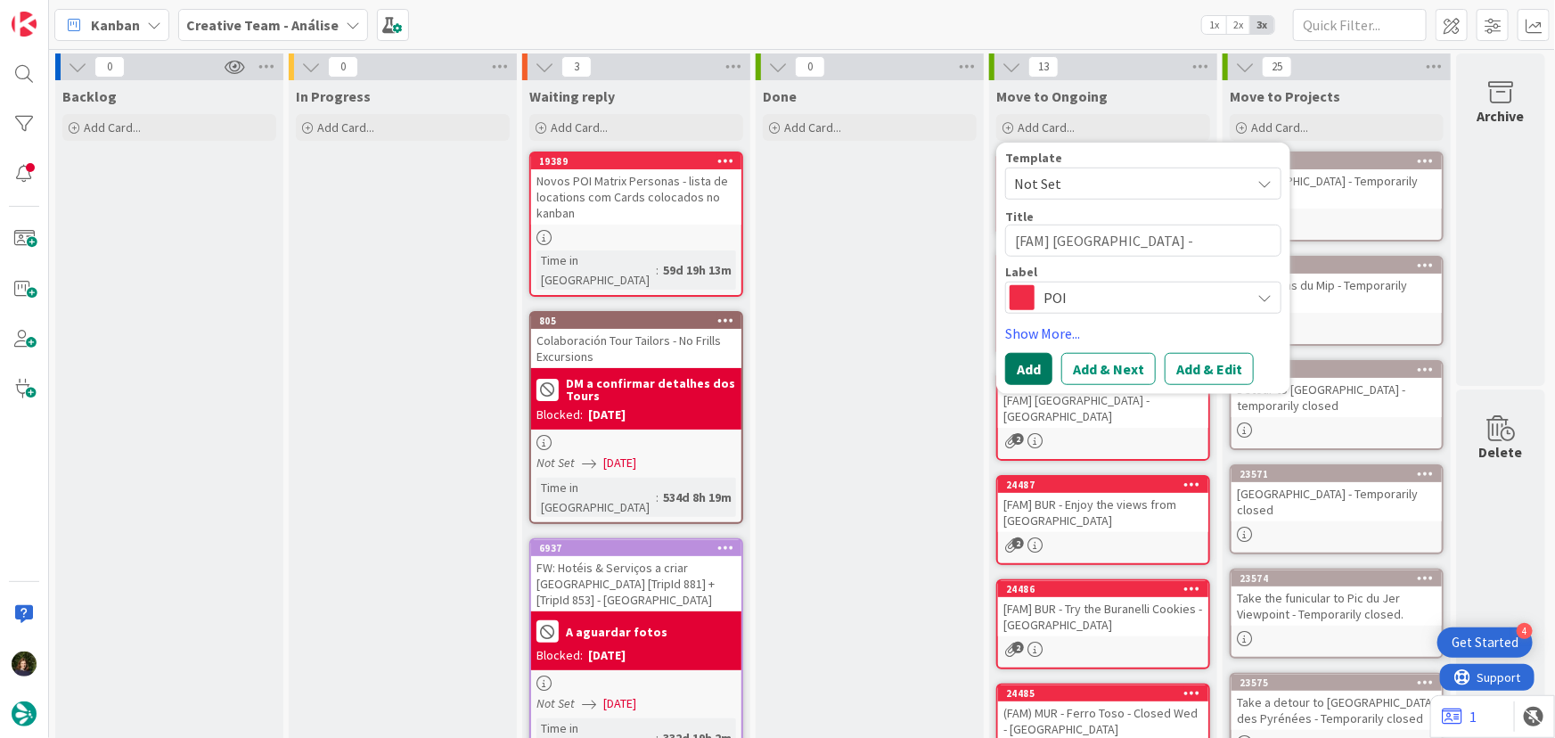
click at [1035, 354] on button "Add" at bounding box center [1028, 369] width 47 height 32
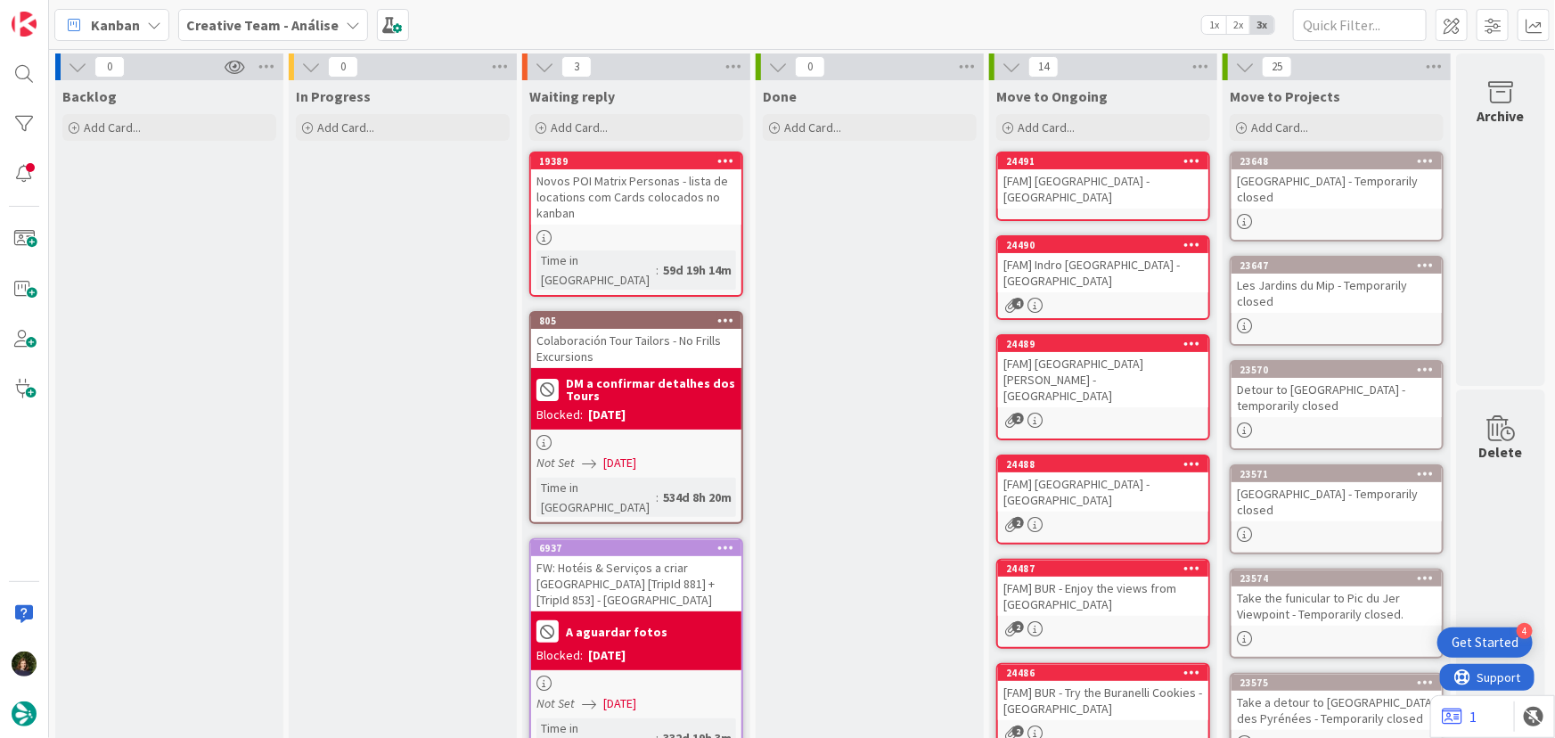
click at [1062, 187] on div "[FAM] Piazza del Duomo di Milano - MILAN" at bounding box center [1103, 188] width 210 height 39
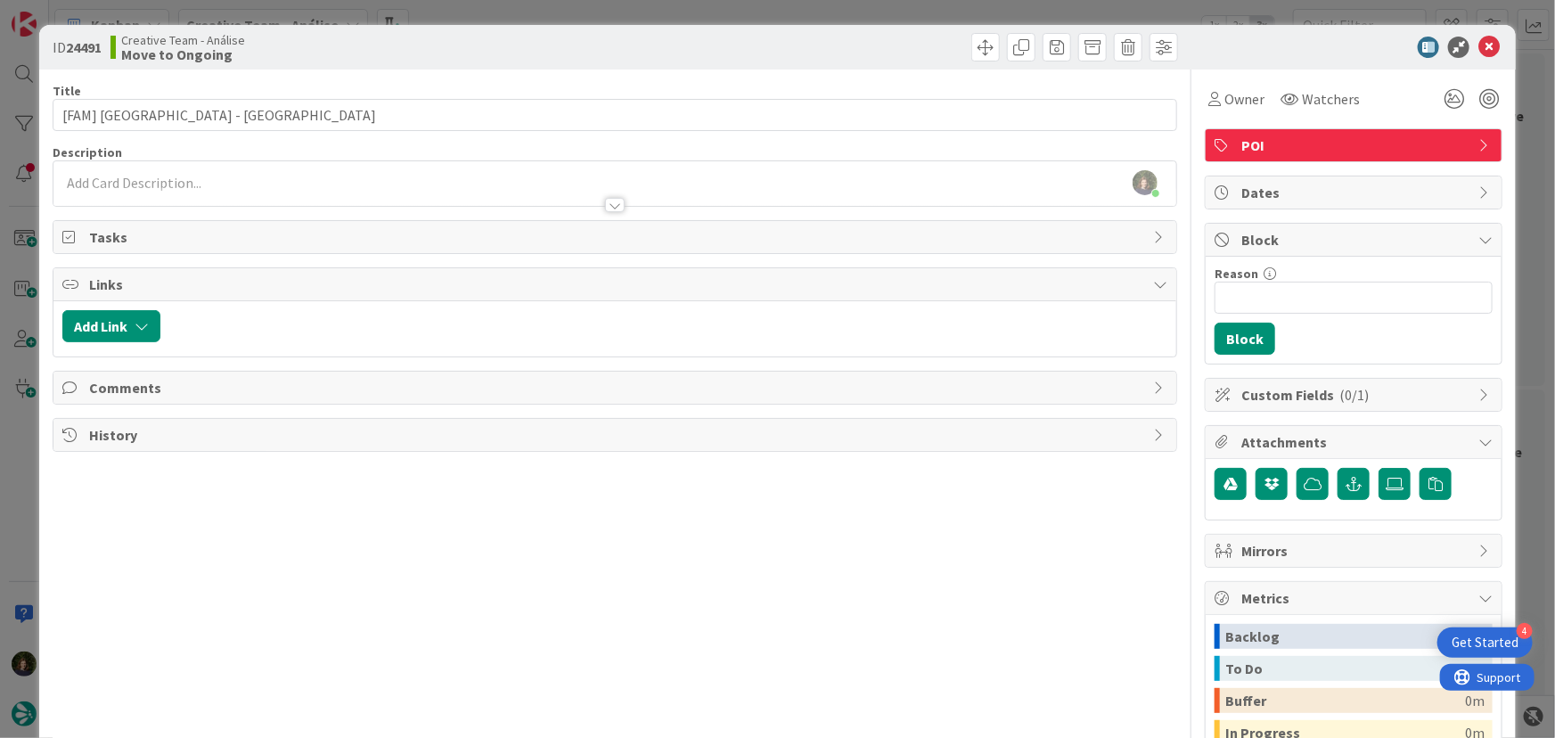
click at [263, 200] on div at bounding box center [614, 196] width 1123 height 19
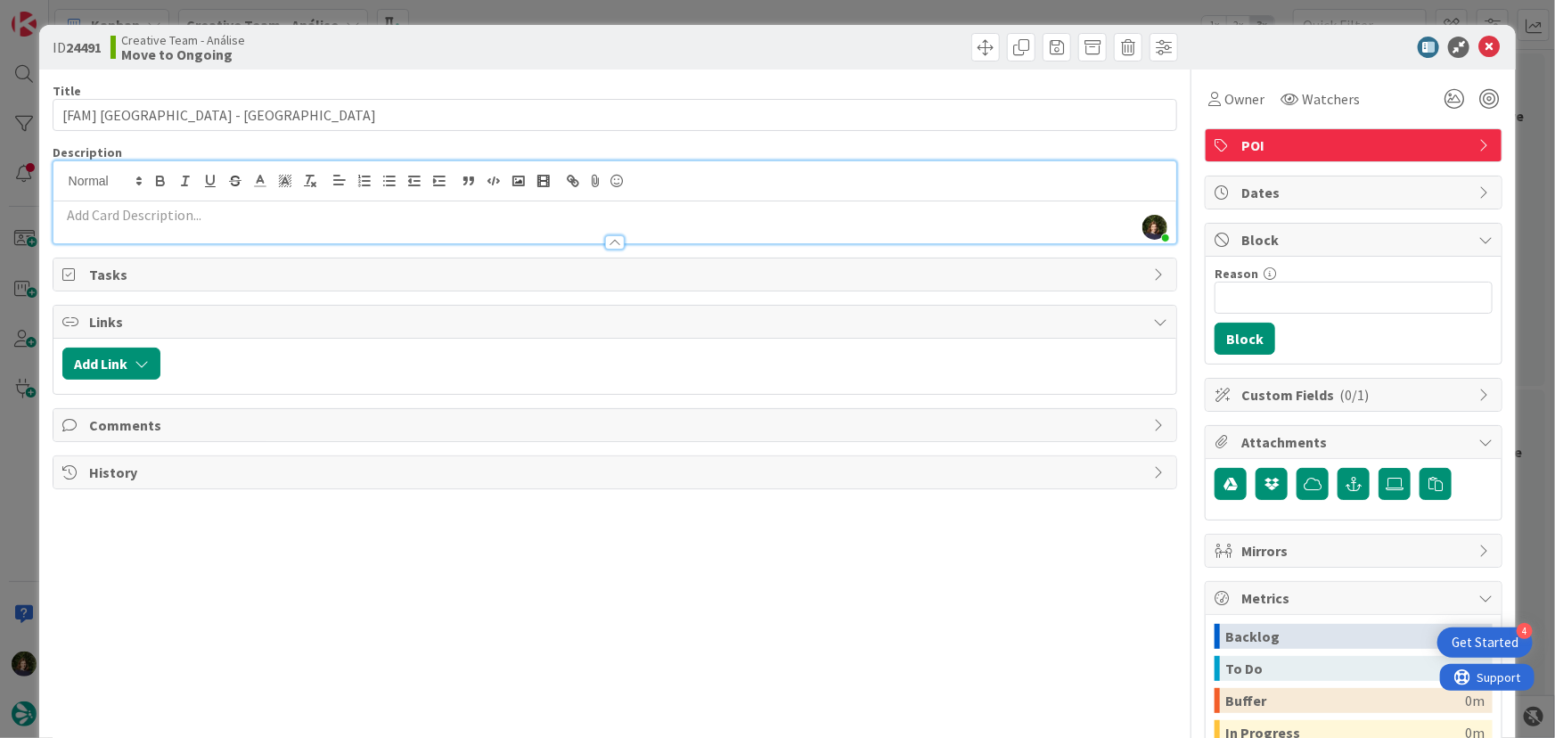
click at [212, 218] on p at bounding box center [615, 215] width 1106 height 20
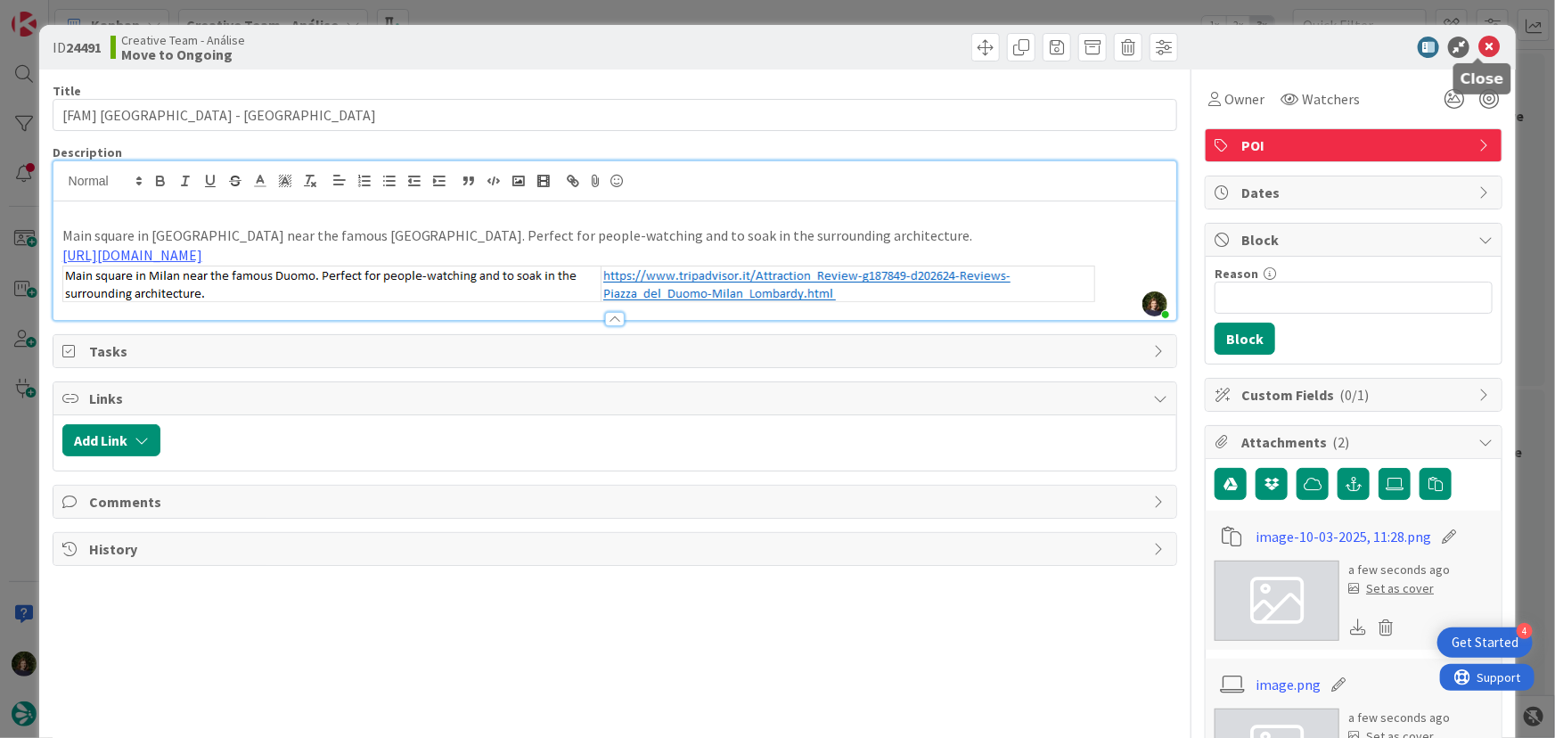
click at [1478, 45] on icon at bounding box center [1488, 47] width 21 height 21
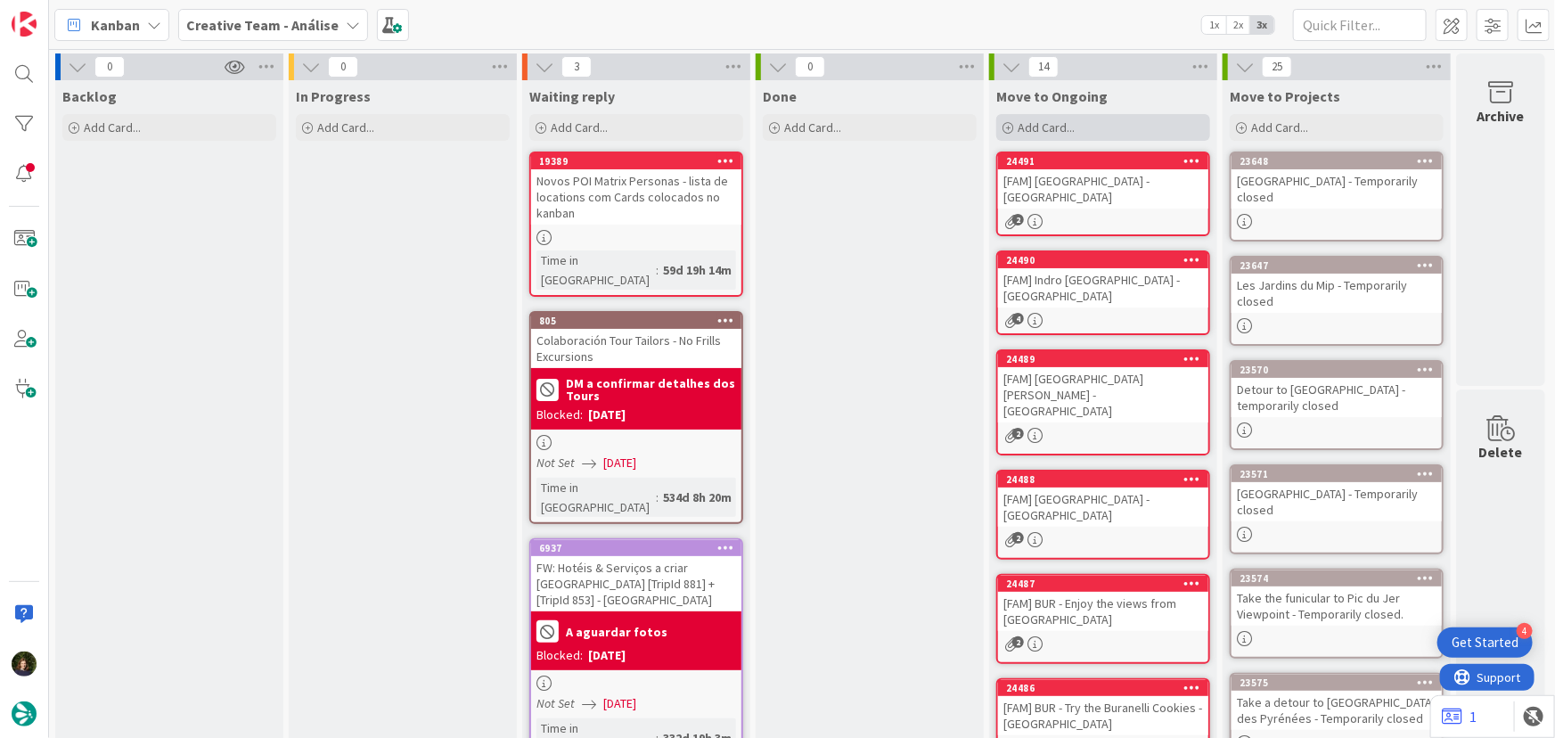
click at [1079, 127] on div "Add Card..." at bounding box center [1103, 127] width 214 height 27
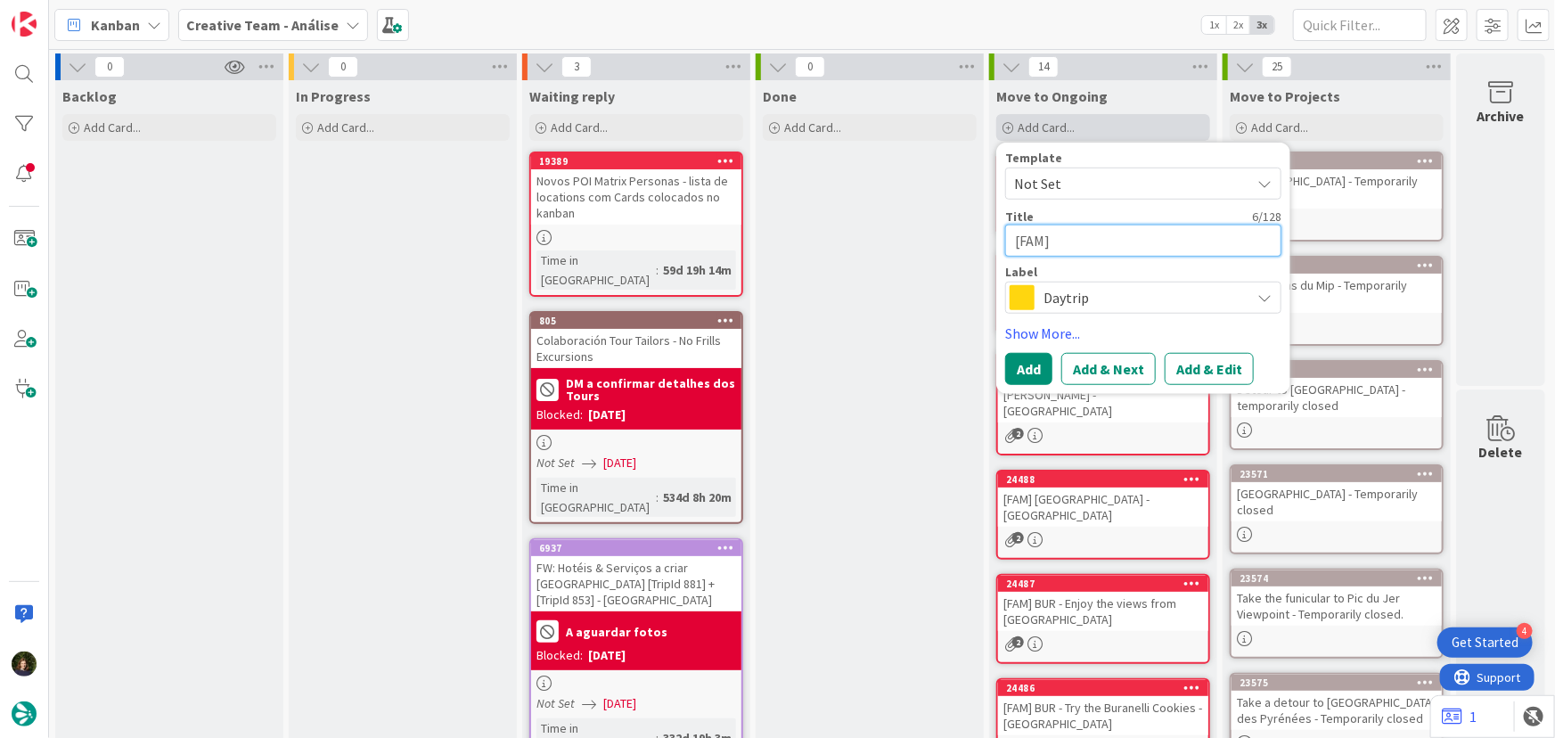
paste textarea "Find the armor symbols at Piazza dei Cavalieri"
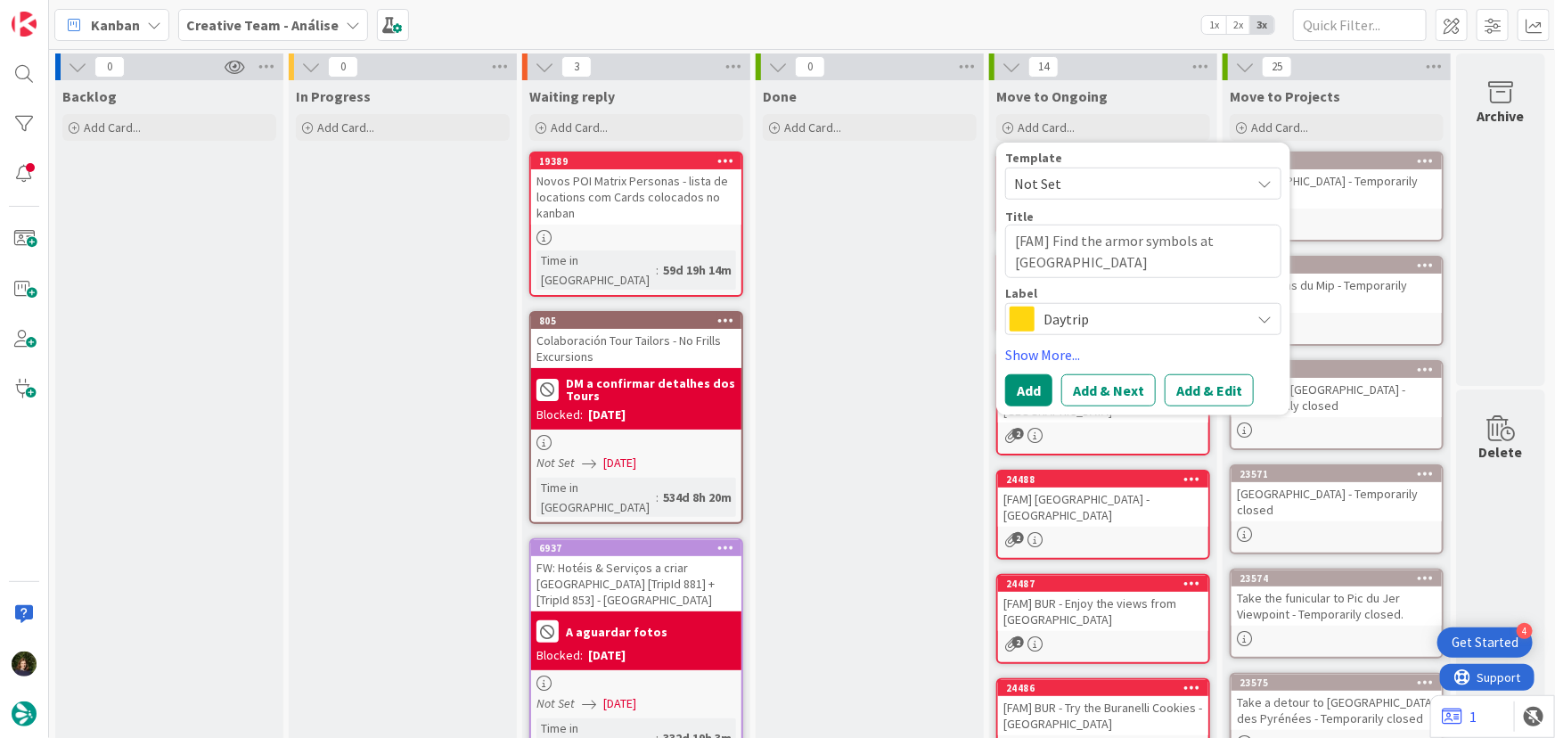
click at [1065, 317] on span "Daytrip" at bounding box center [1142, 318] width 198 height 25
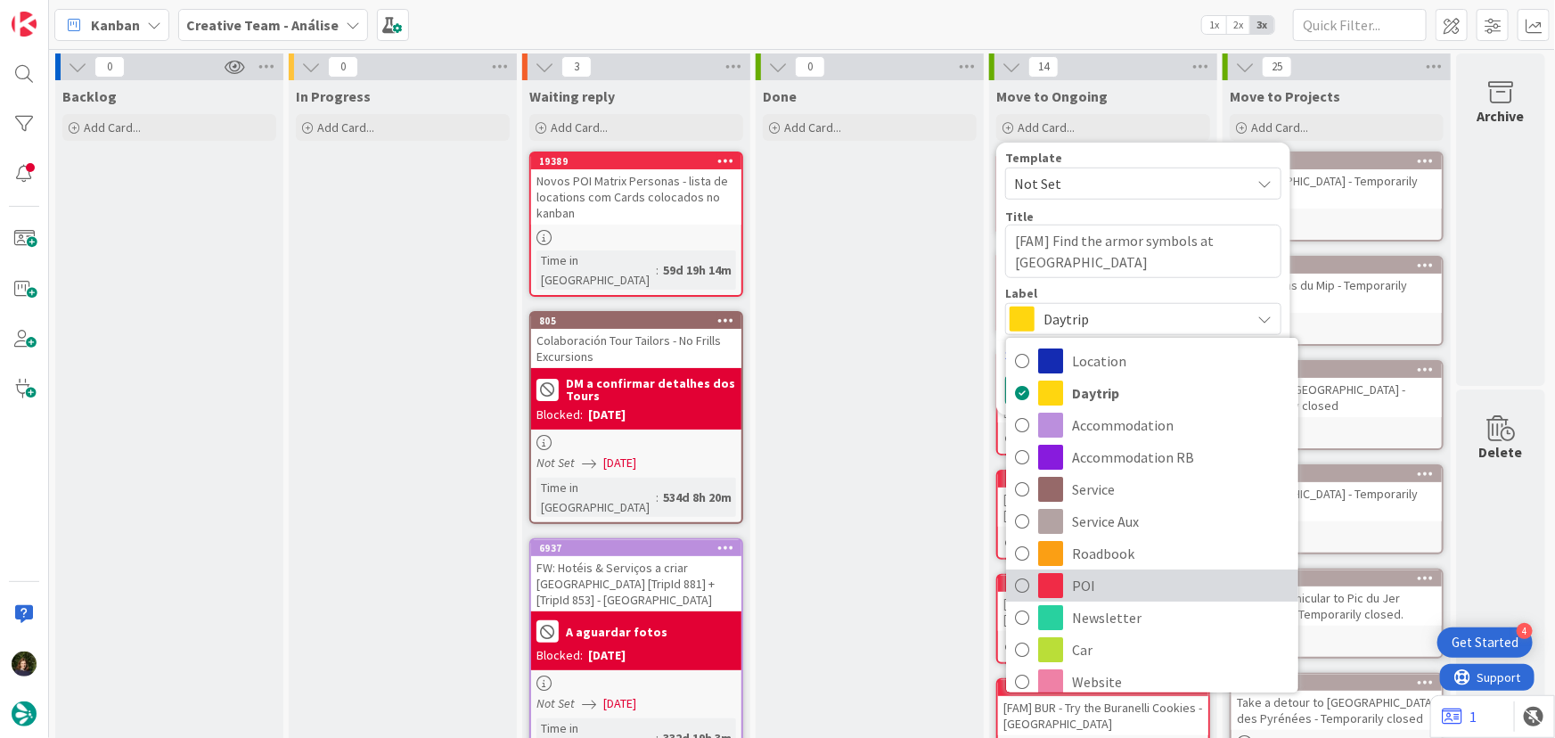
click at [1088, 588] on span "POI" at bounding box center [1180, 585] width 217 height 27
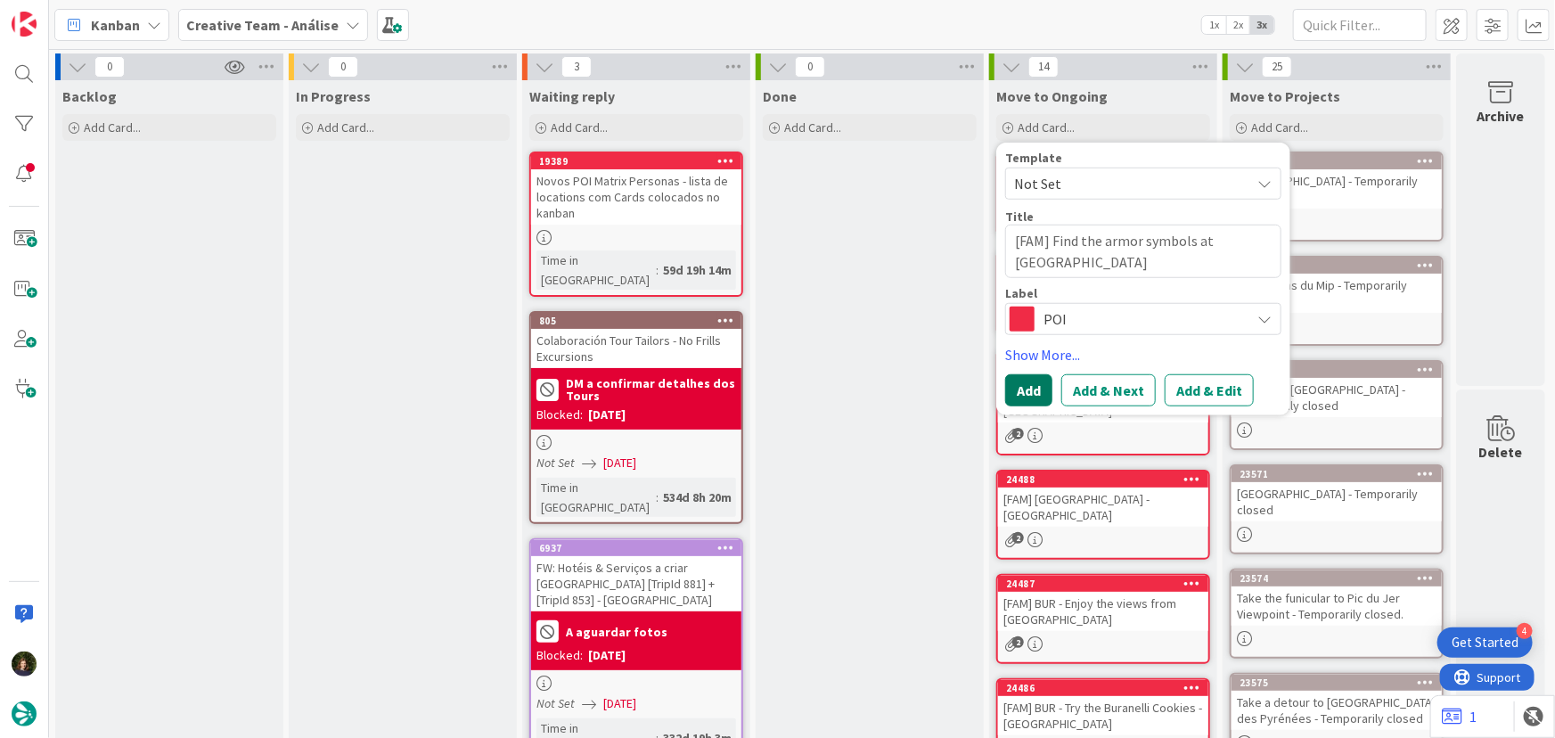
click at [1020, 388] on button "Add" at bounding box center [1028, 390] width 47 height 32
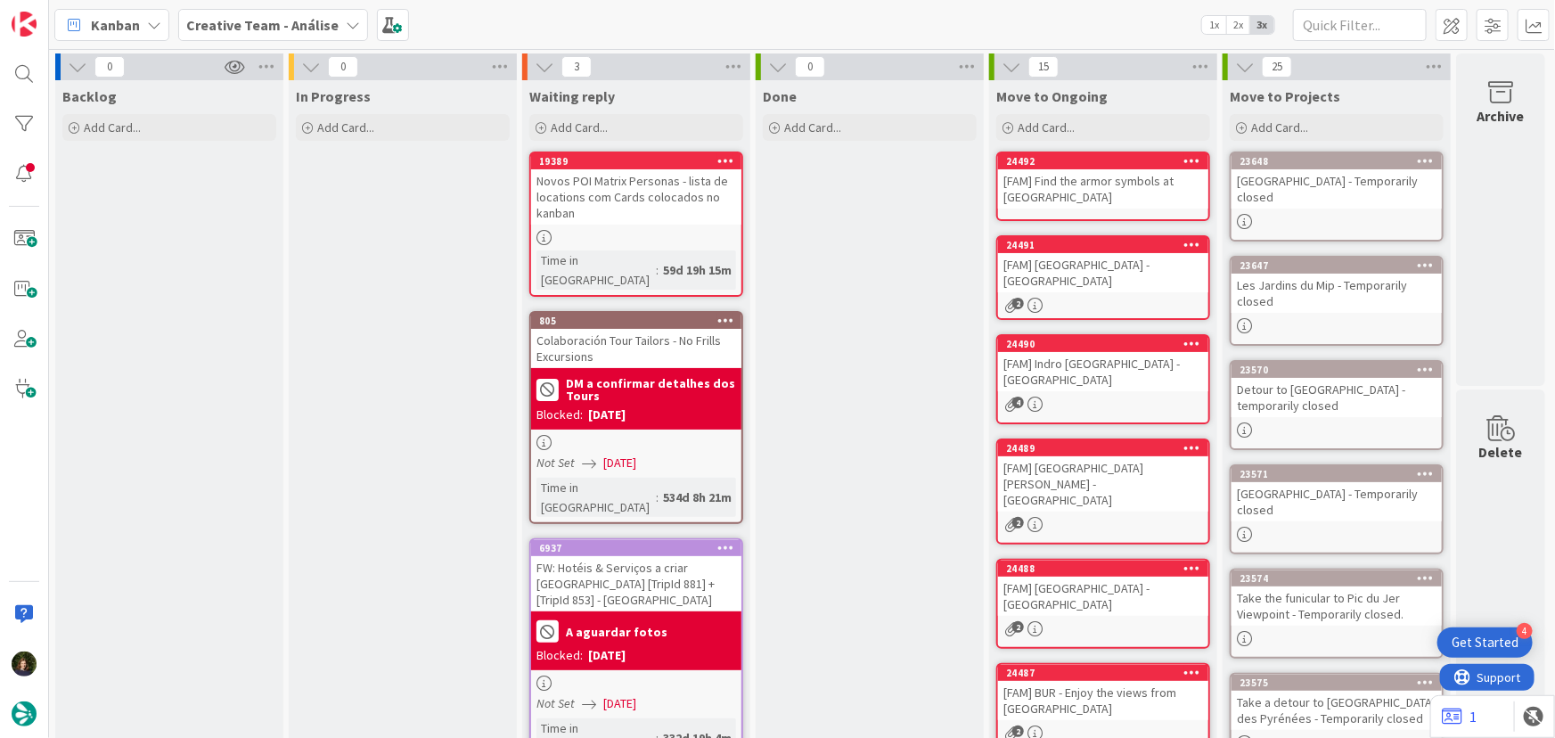
click at [1084, 187] on div "[FAM] Find the armor symbols at Piazza dei Cavalieri - MILAN" at bounding box center [1103, 188] width 210 height 39
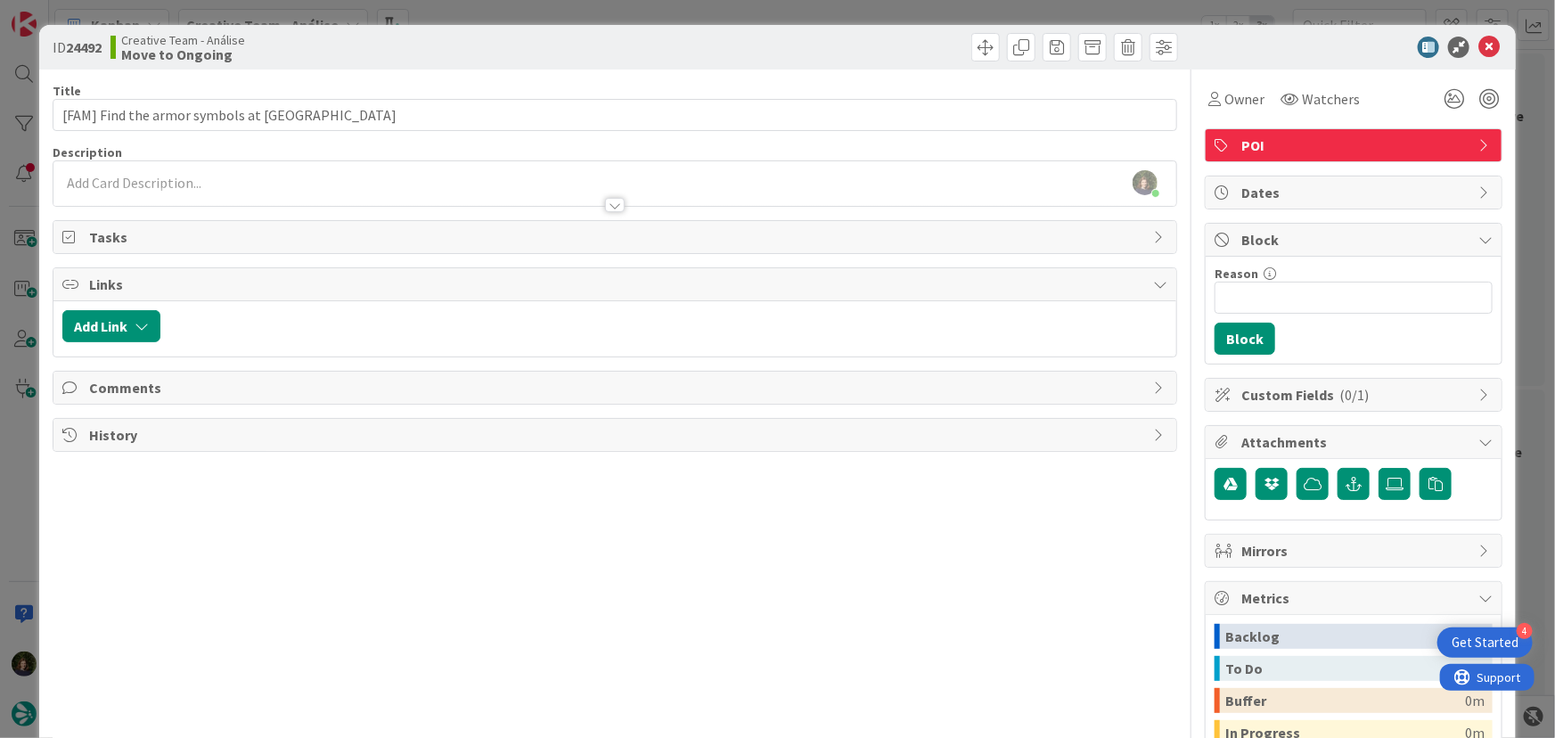
click at [169, 195] on div at bounding box center [614, 196] width 1123 height 19
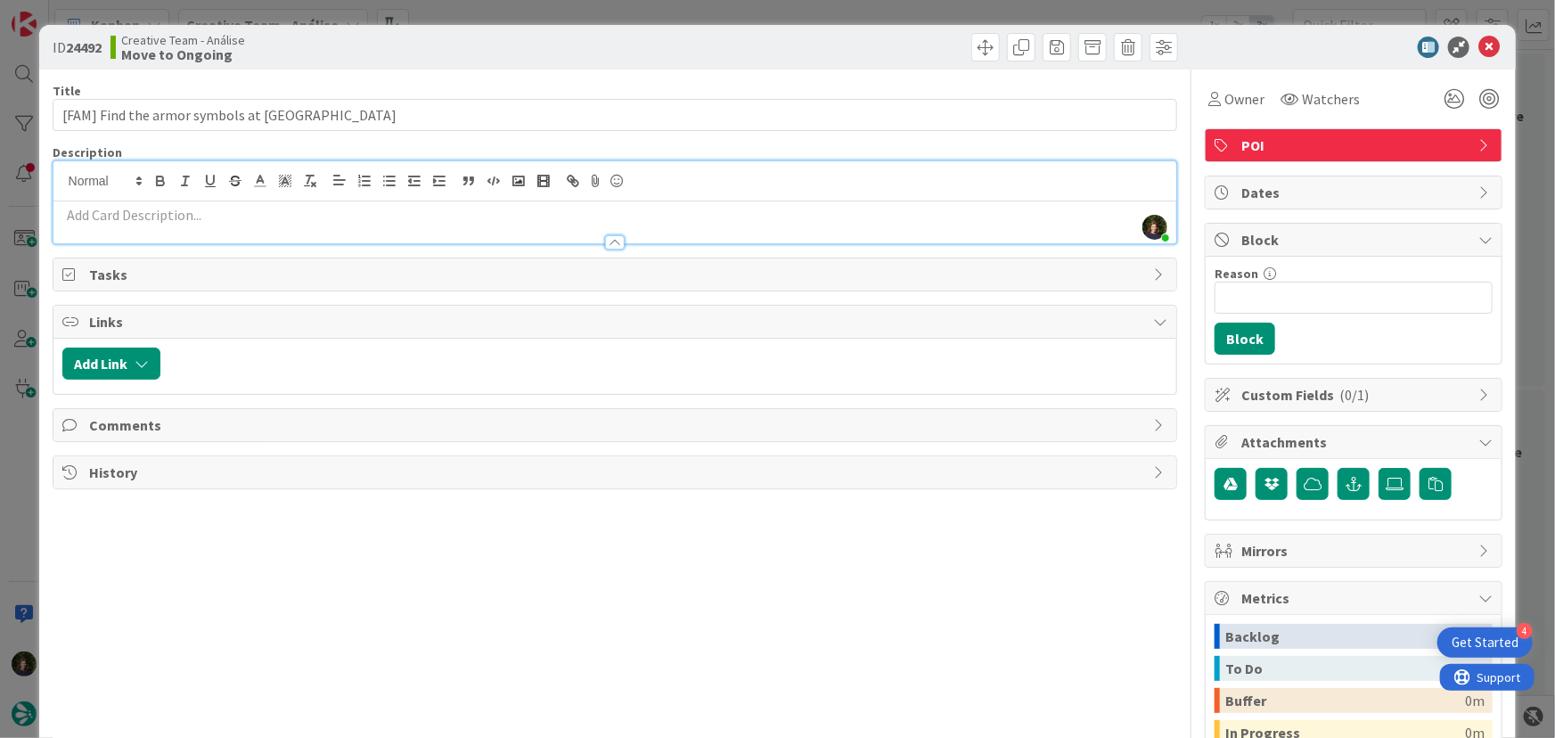
click at [160, 221] on p at bounding box center [615, 215] width 1106 height 20
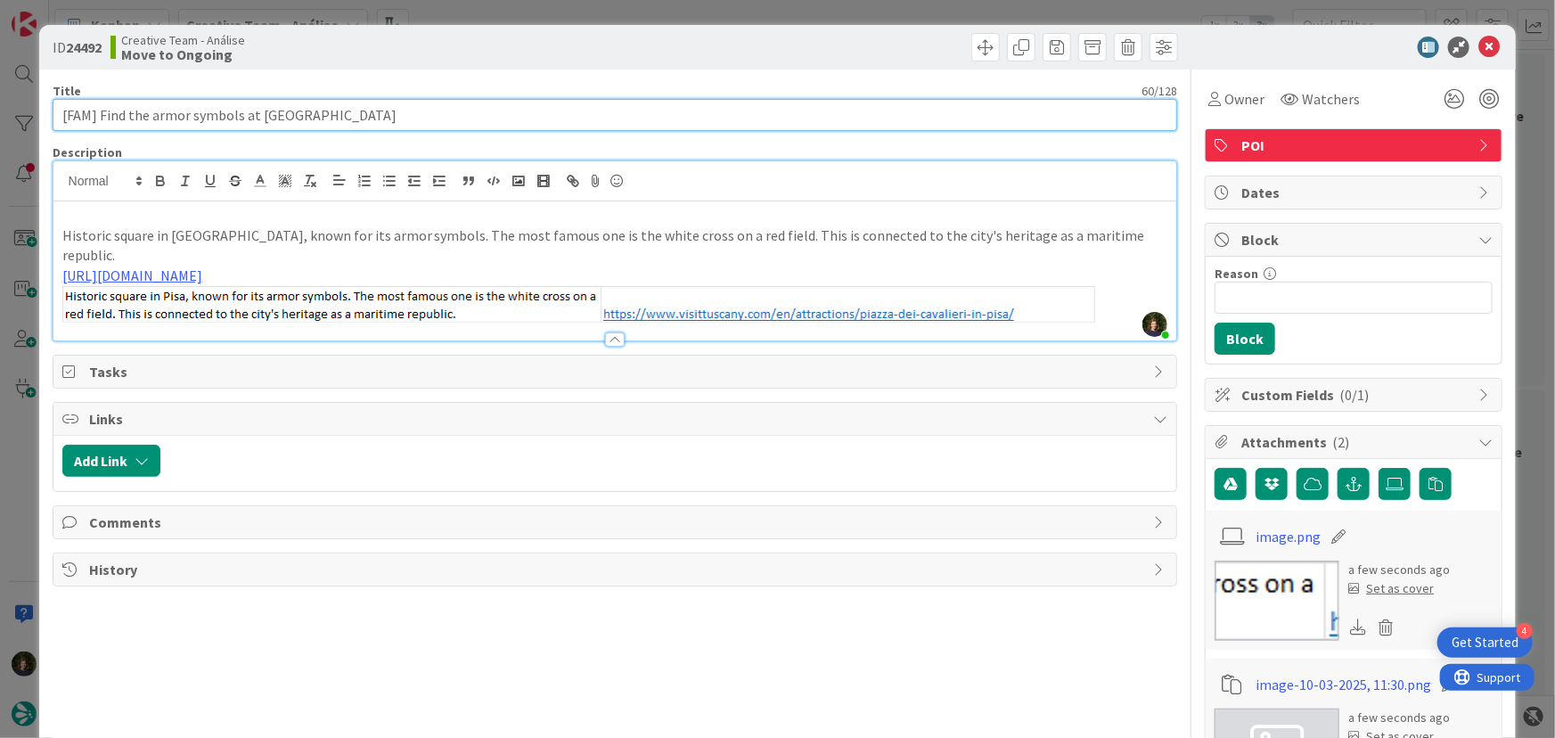
click at [470, 127] on input "[FAM] Find the armor symbols at Piazza dei Cavalieri - MILAN" at bounding box center [615, 115] width 1125 height 32
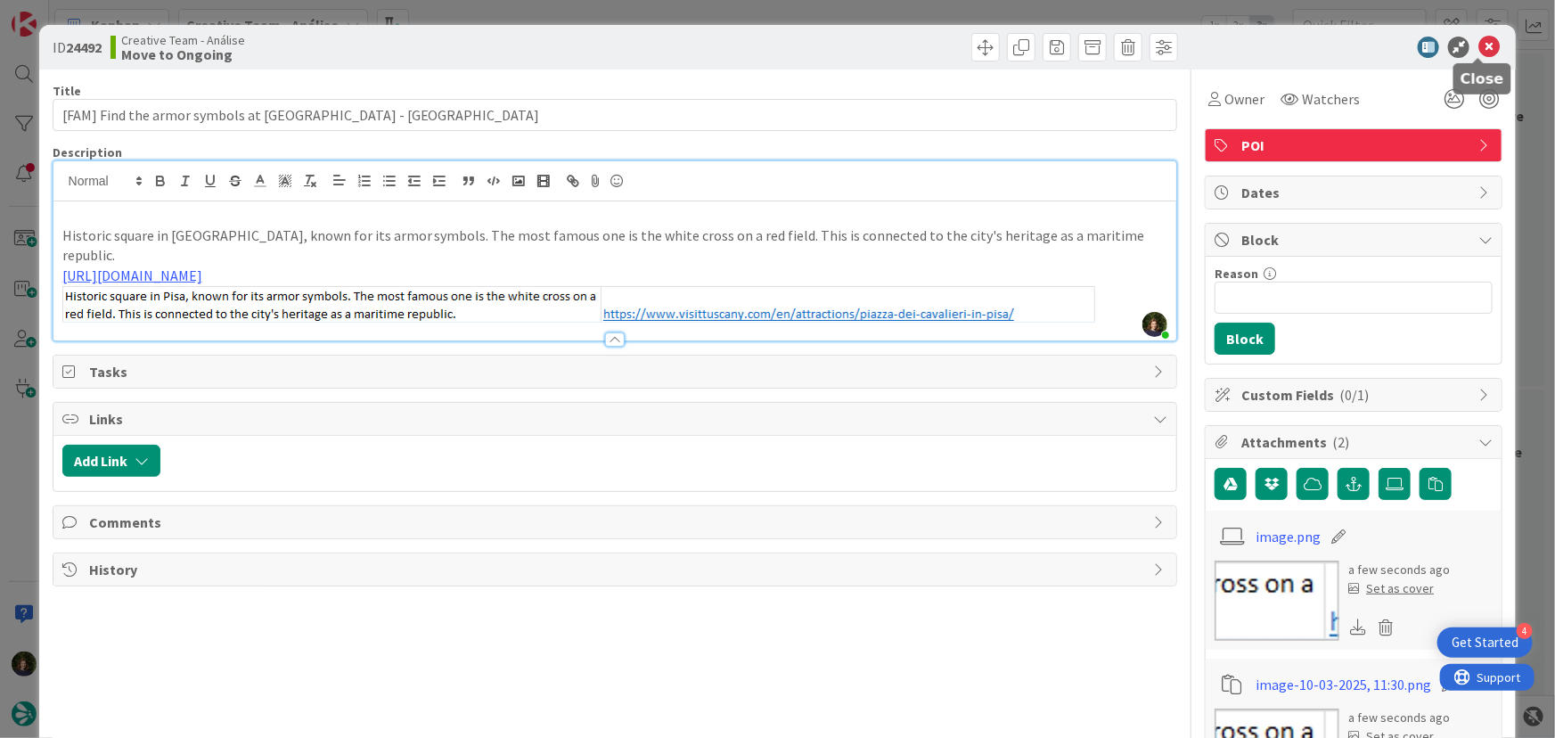
click at [1478, 57] on div at bounding box center [1479, 59] width 12 height 5
click at [1479, 53] on icon at bounding box center [1488, 47] width 21 height 21
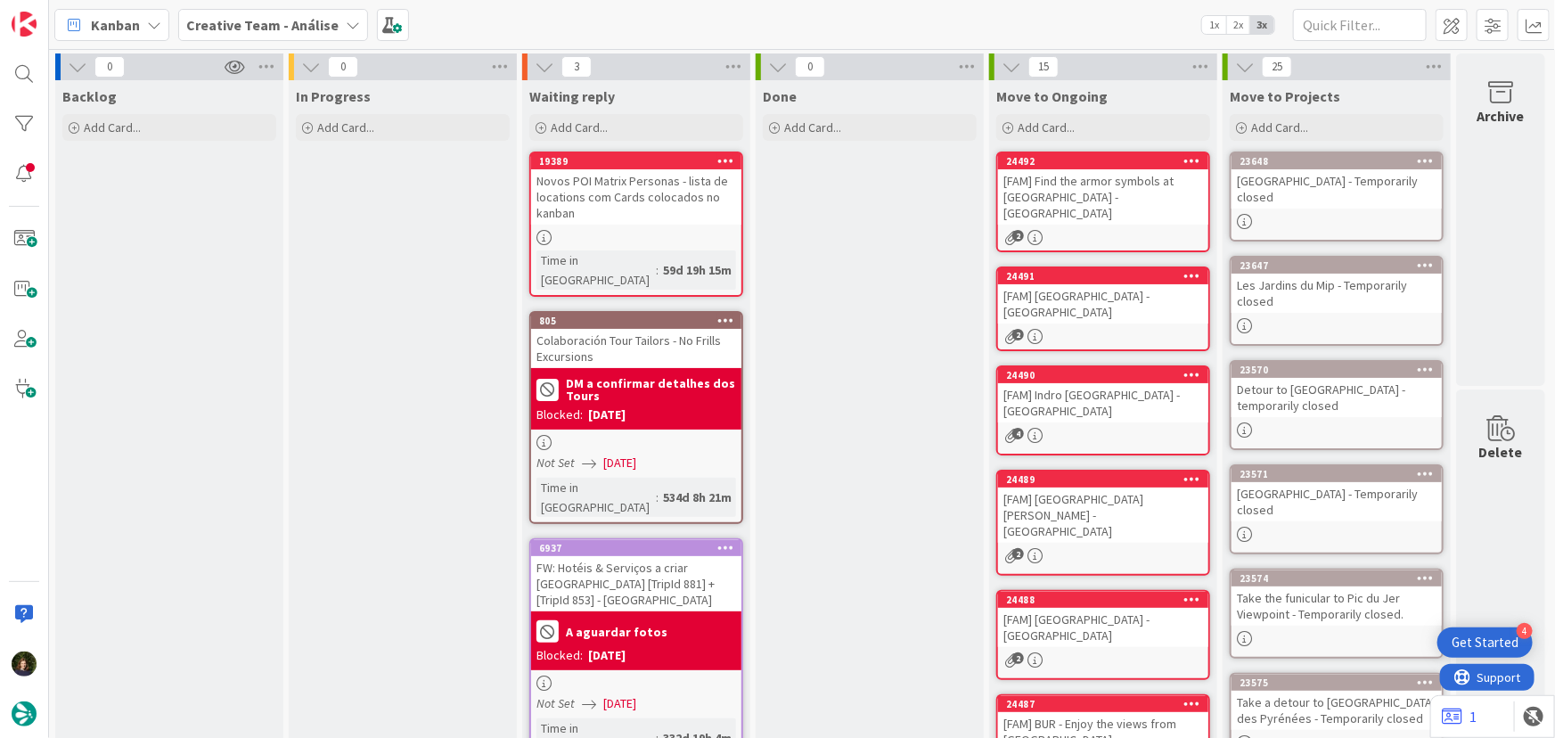
click at [633, 218] on div "Novos POI Matrix Personas - lista de locations com Cards colocados no kanban" at bounding box center [636, 196] width 210 height 55
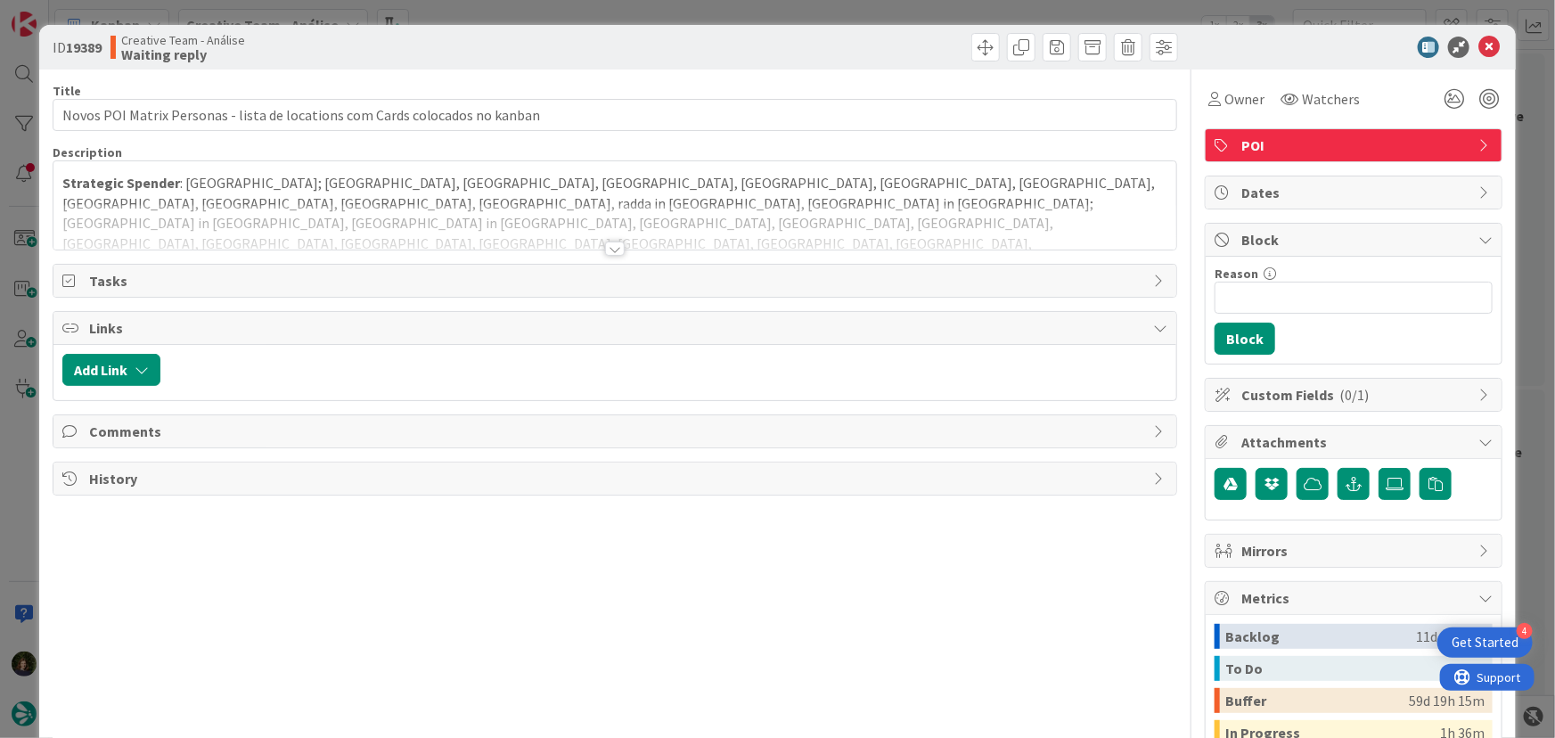
click at [611, 248] on div at bounding box center [615, 248] width 20 height 14
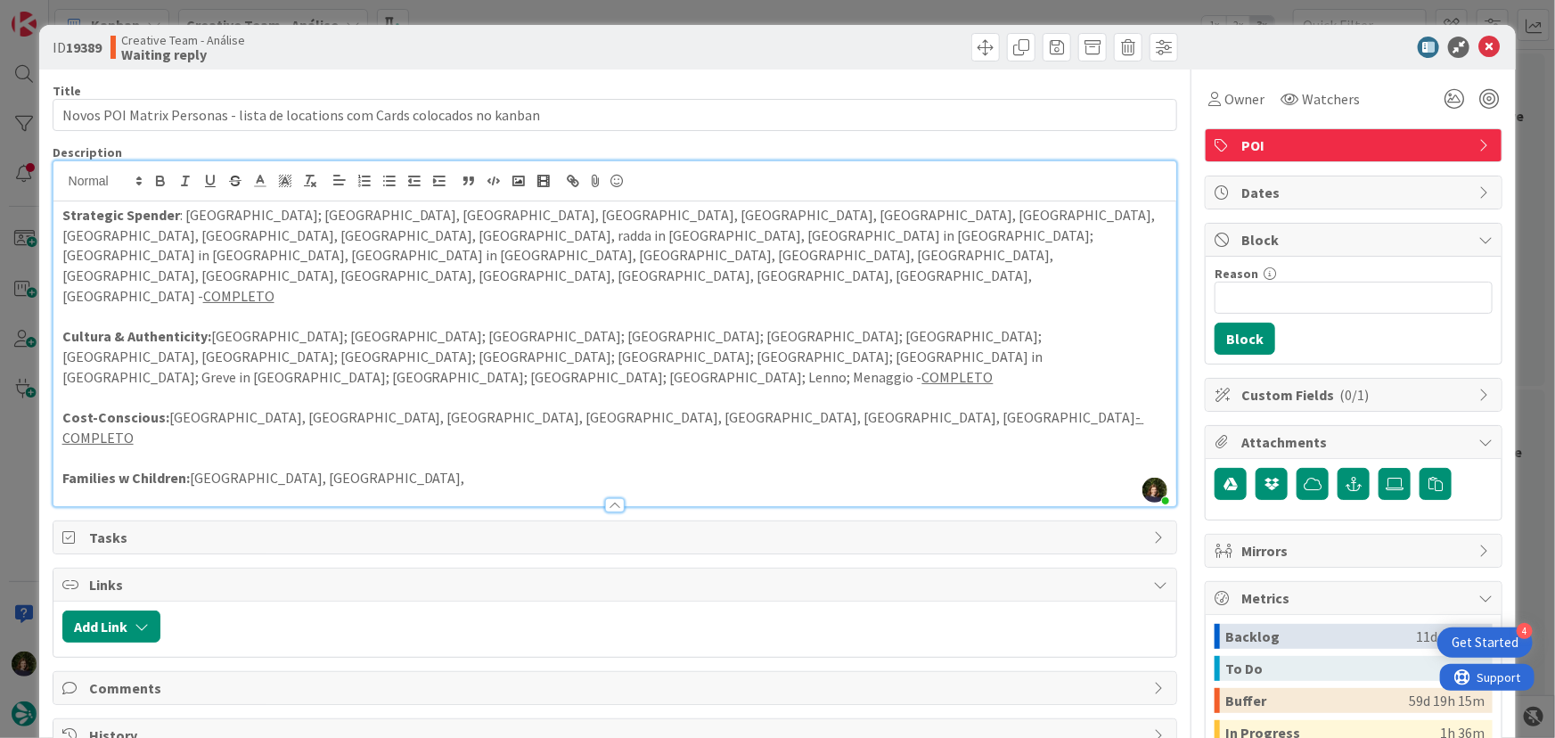
click at [339, 468] on p "Families w Children: Rome, Florence," at bounding box center [615, 478] width 1106 height 20
click at [716, 468] on p "Families w Children: Rome, Florence, Venice, Milan" at bounding box center [615, 478] width 1106 height 20
click at [1478, 48] on icon at bounding box center [1488, 47] width 21 height 21
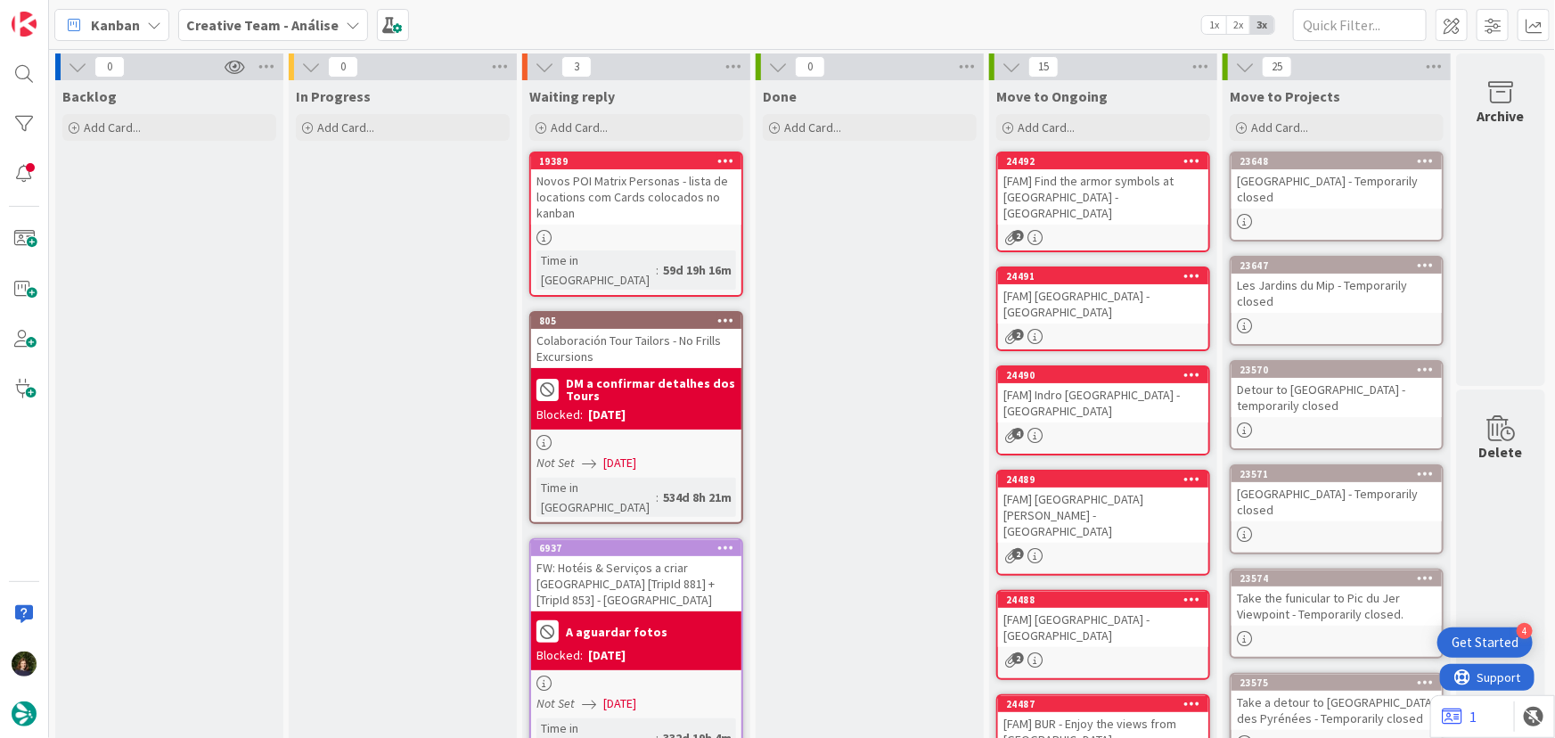
click at [248, 32] on b "Creative Team - Análise" at bounding box center [262, 25] width 152 height 18
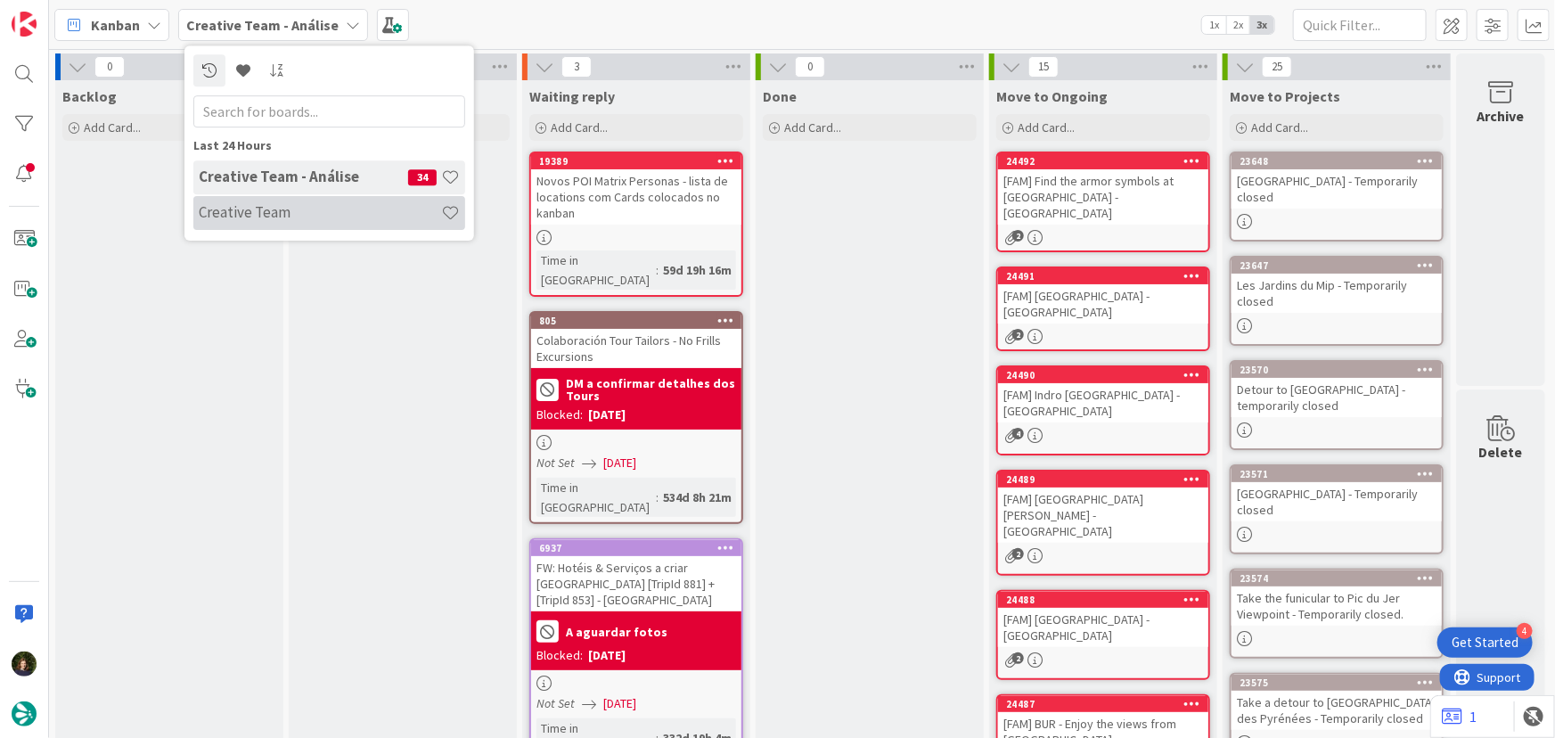
click at [230, 216] on h4 "Creative Team" at bounding box center [320, 212] width 242 height 18
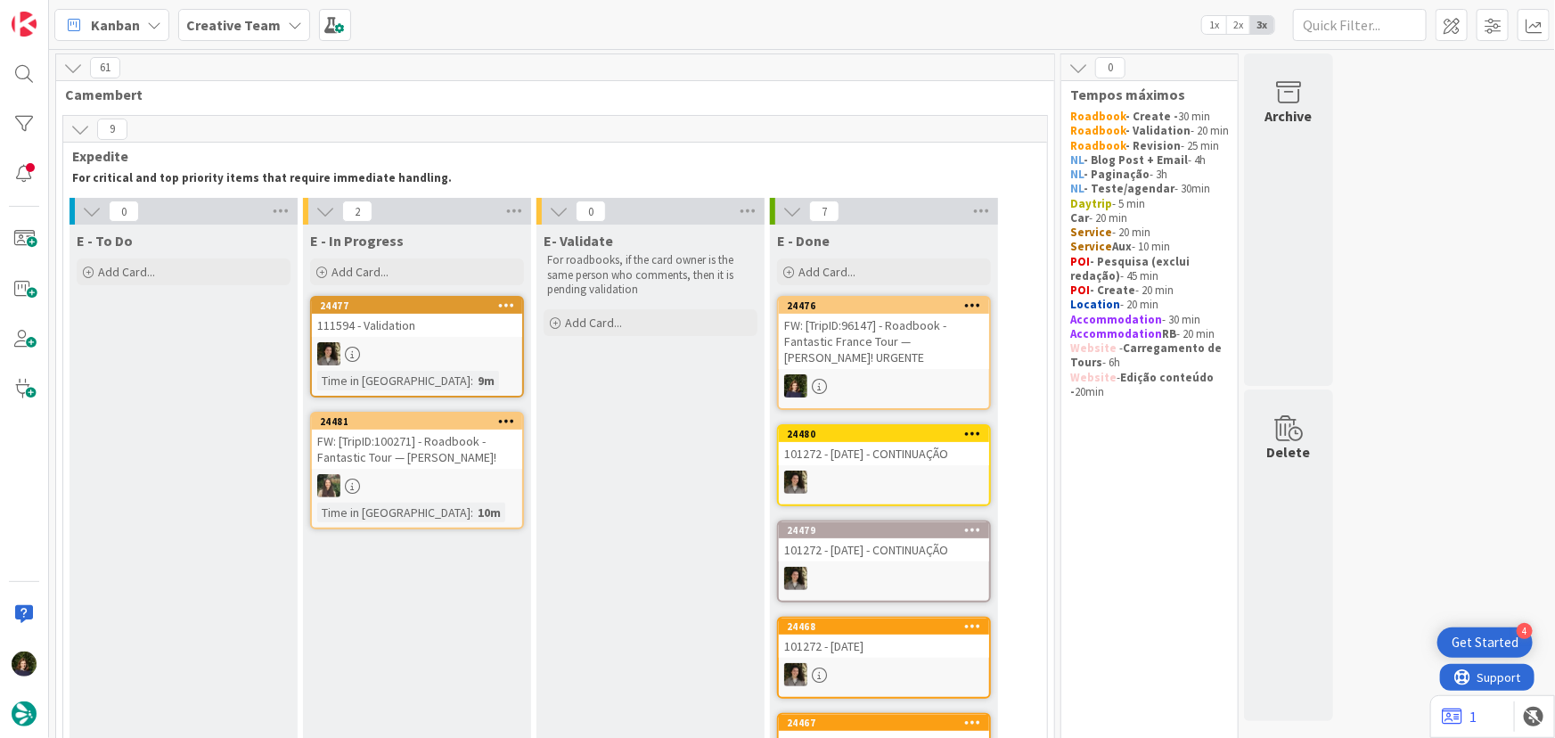
click at [208, 21] on b "Creative Team" at bounding box center [233, 25] width 94 height 18
click at [244, 209] on h4 "Creative Team - Análise" at bounding box center [303, 212] width 209 height 18
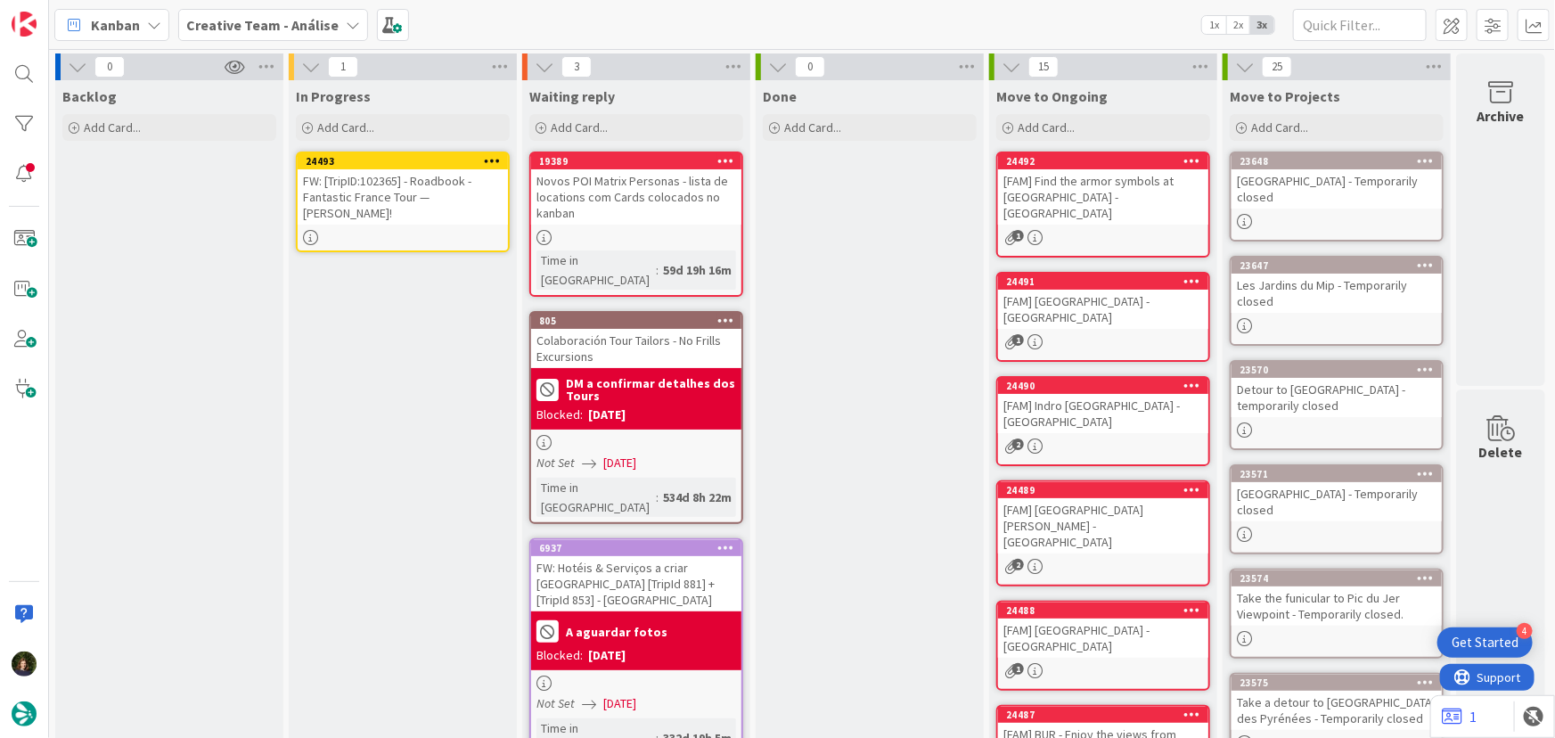
click at [497, 160] on icon at bounding box center [492, 160] width 17 height 12
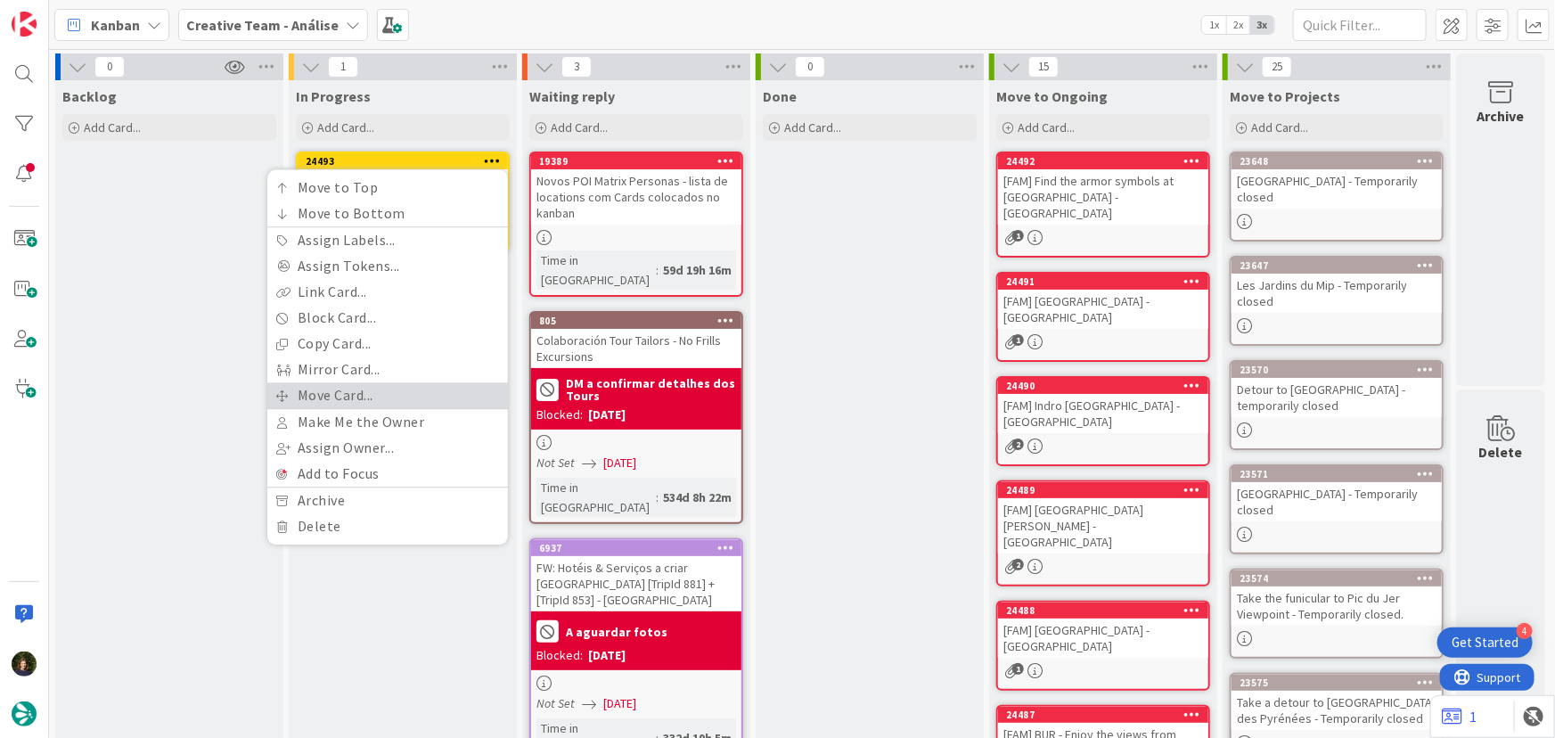
click at [399, 392] on link "Move Card..." at bounding box center [387, 395] width 241 height 26
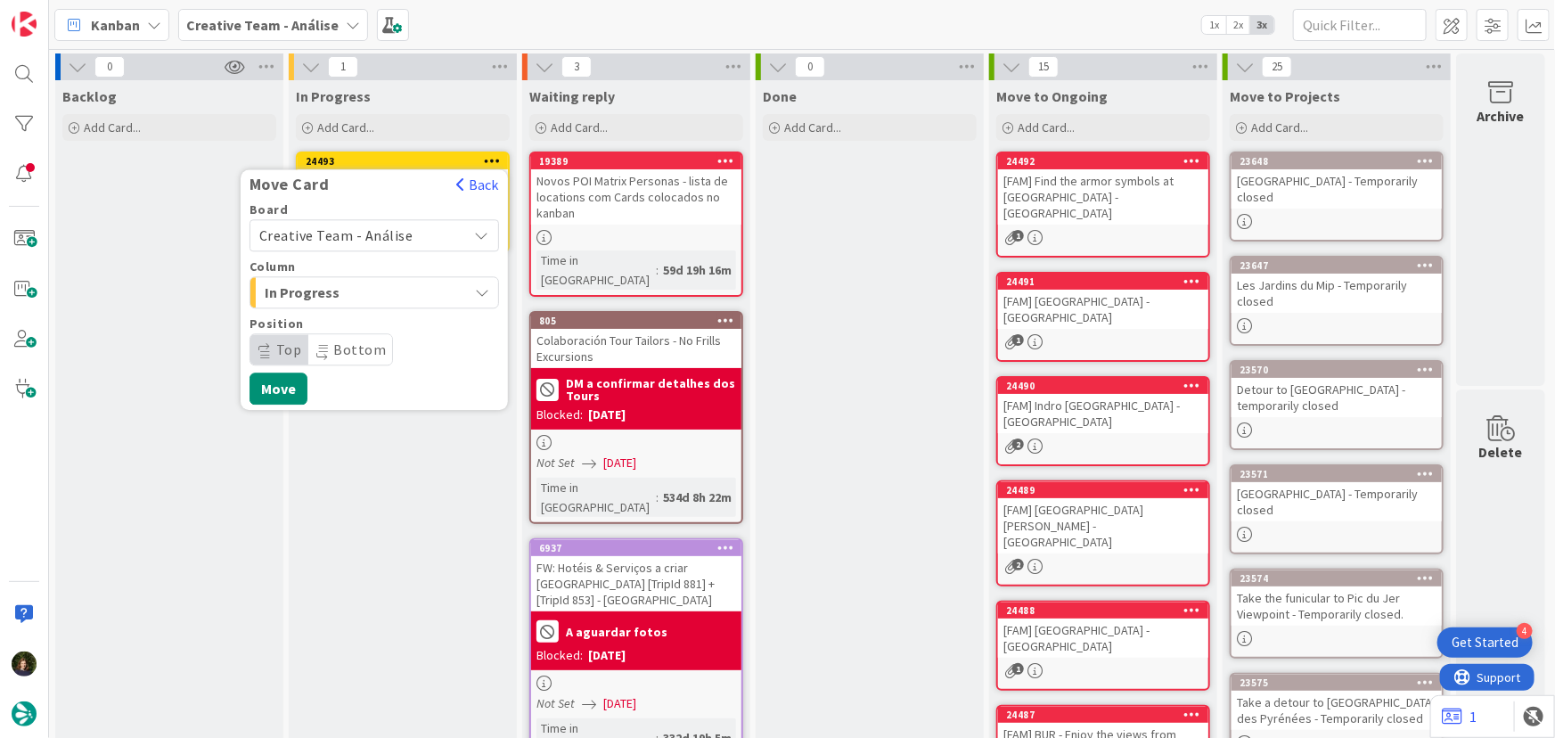
click at [390, 227] on span "Creative Team - Análise" at bounding box center [336, 235] width 154 height 18
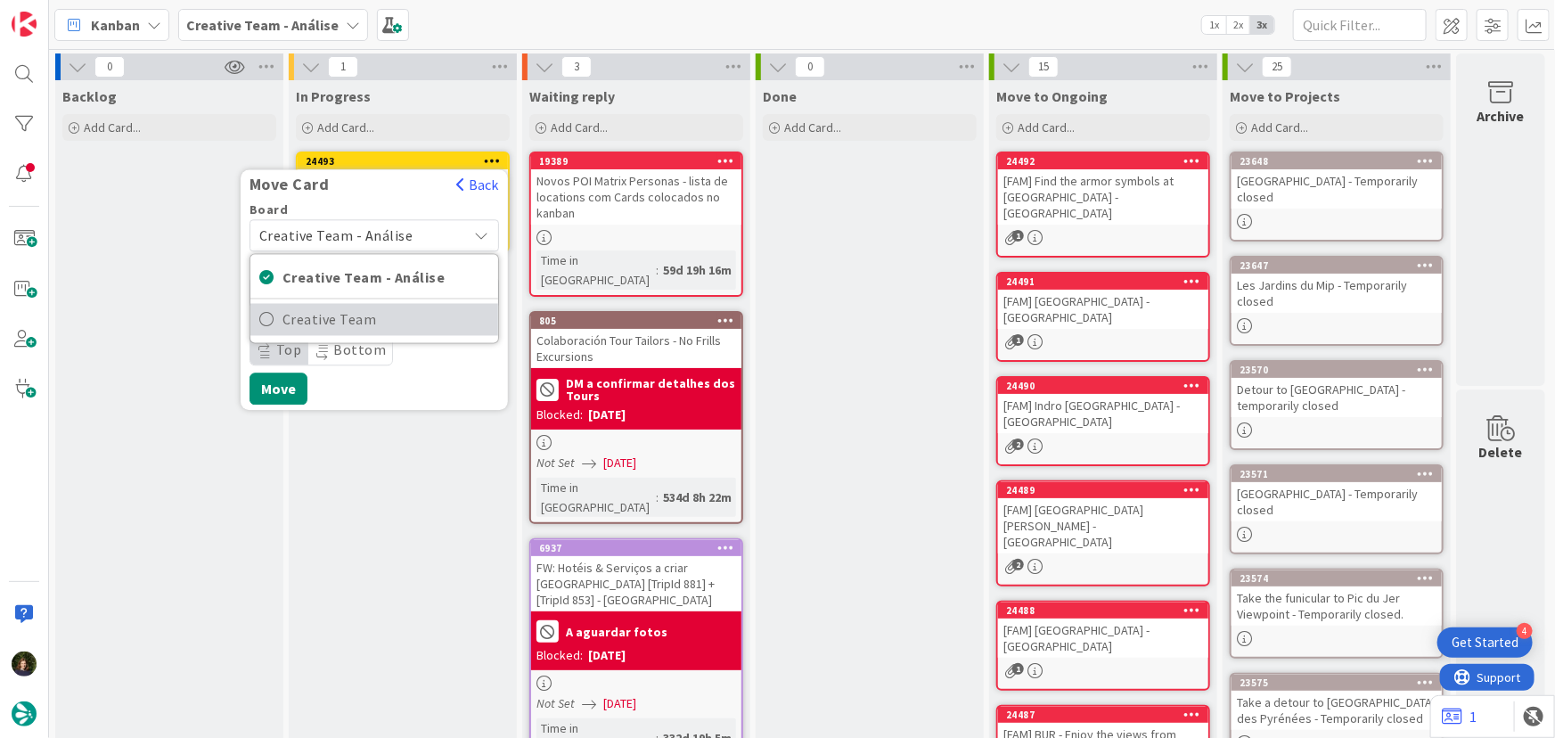
click at [431, 320] on span "Creative Team" at bounding box center [385, 319] width 207 height 27
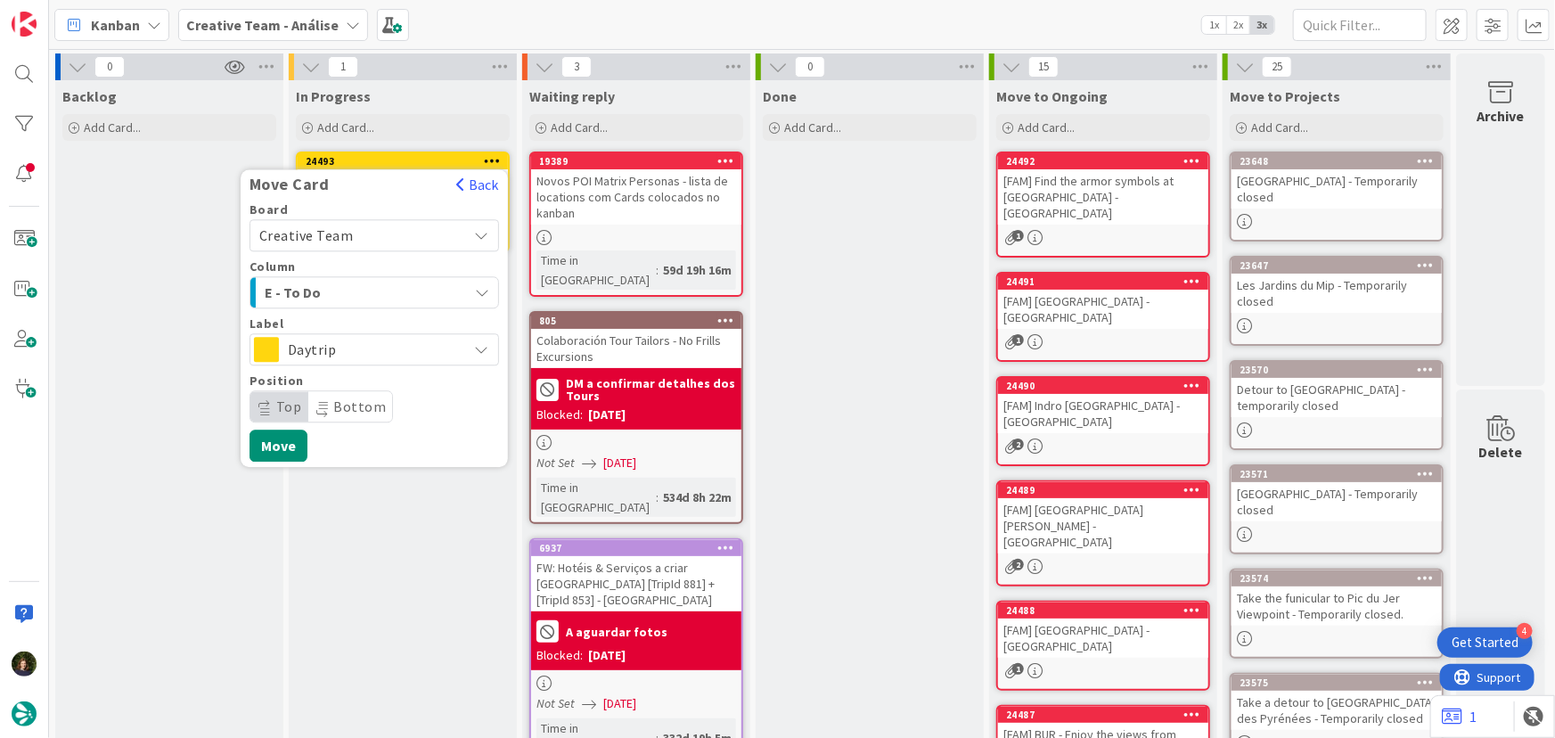
click at [356, 343] on span "Daytrip" at bounding box center [373, 349] width 171 height 25
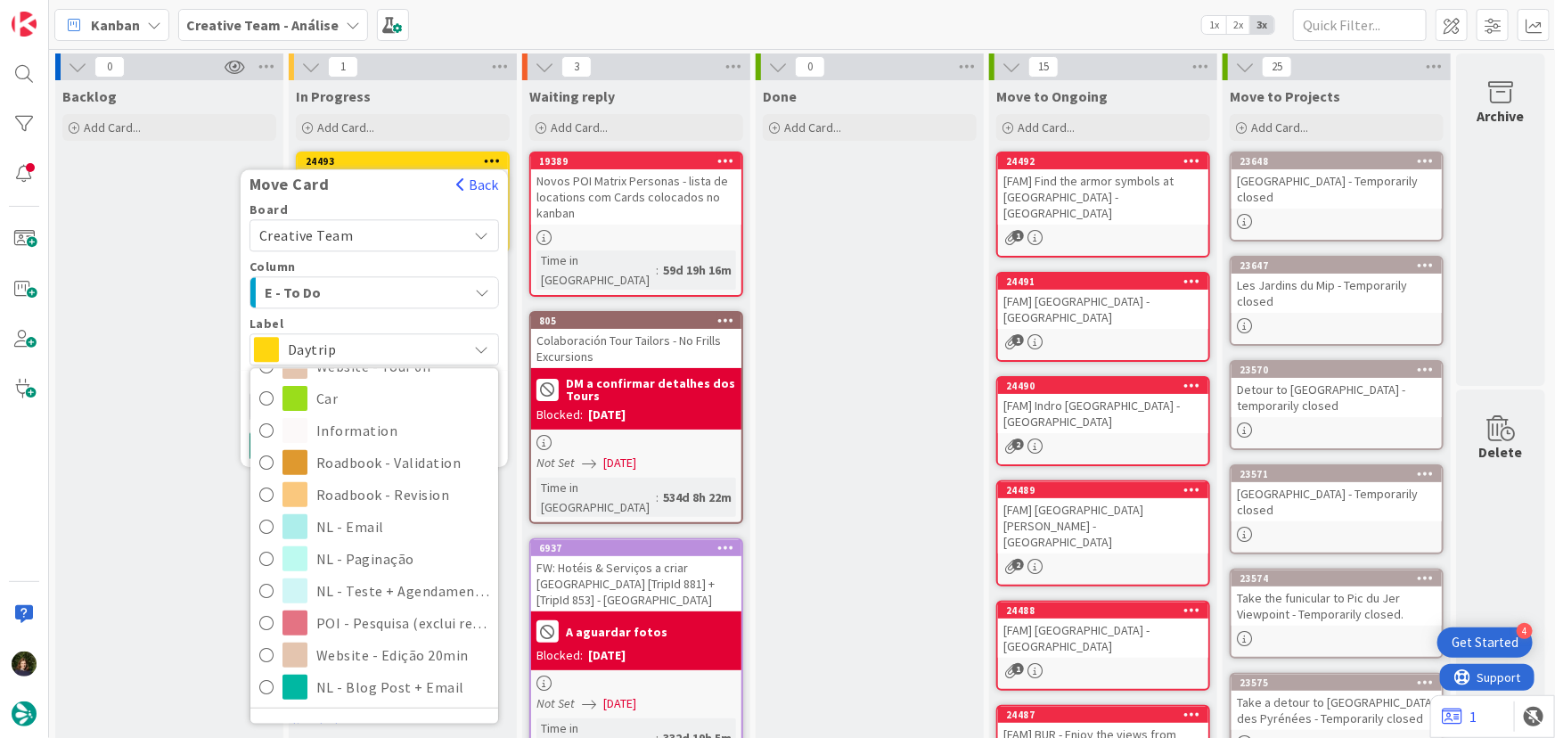
scroll to position [365, 0]
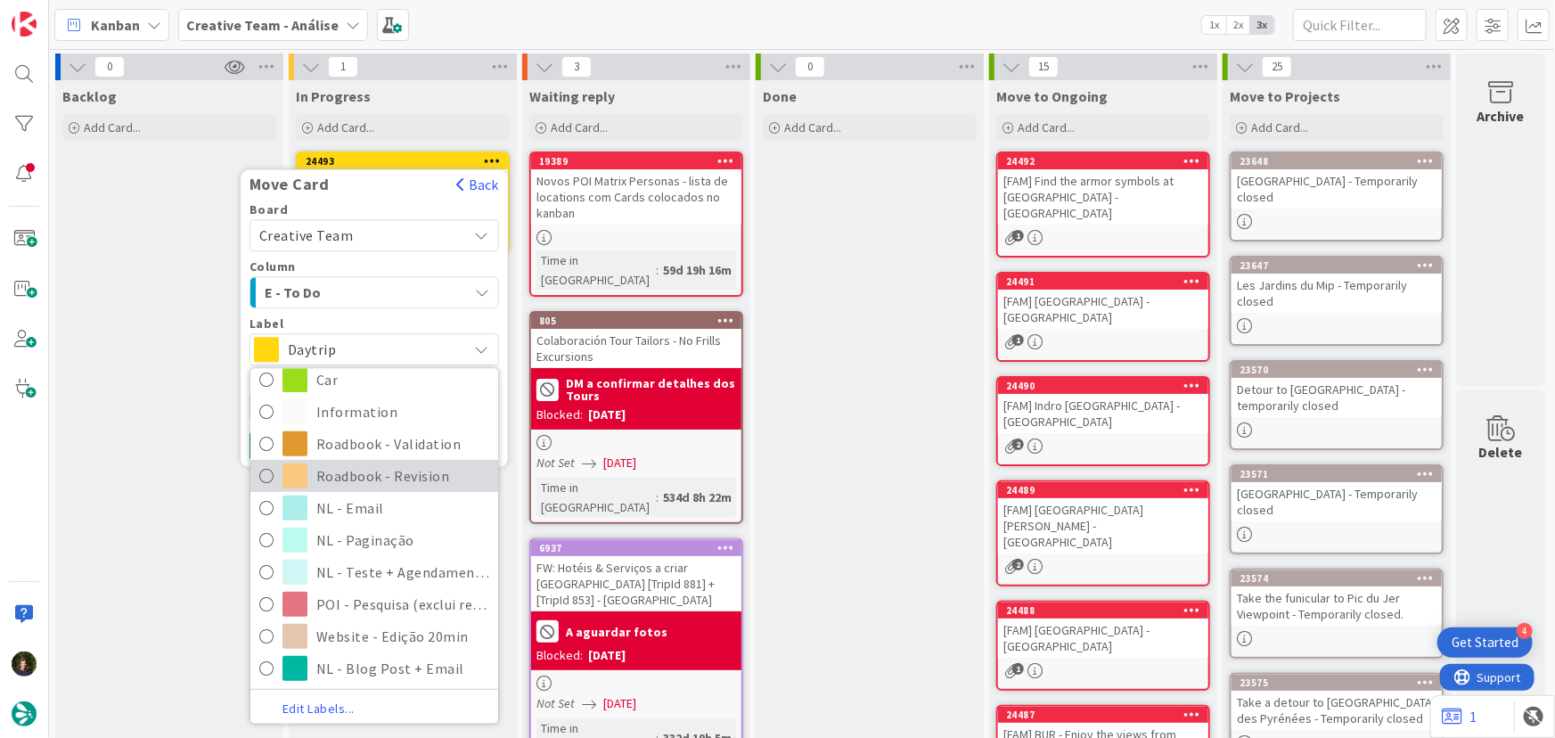
click at [365, 468] on span "Roadbook - Revision" at bounding box center [402, 475] width 173 height 27
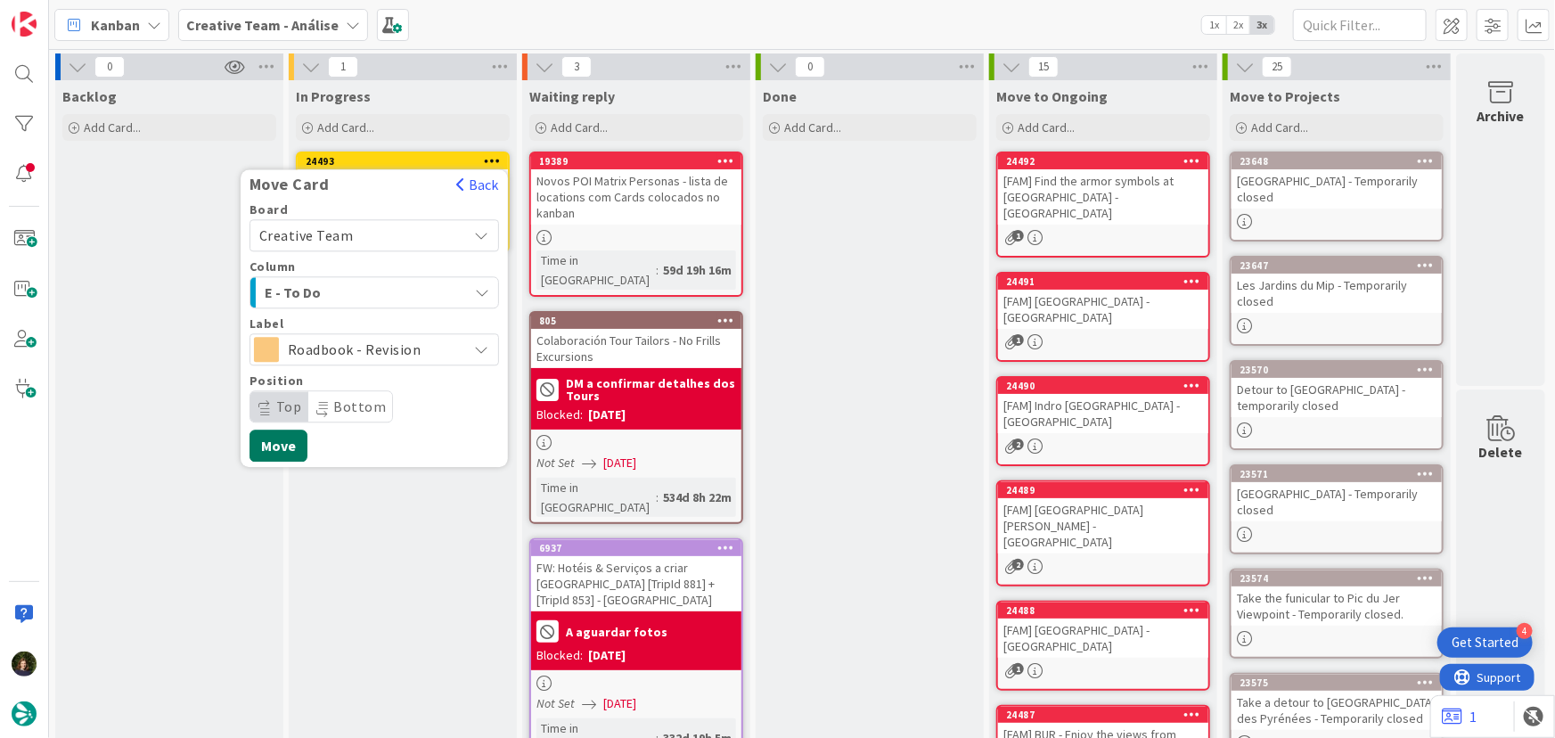
click at [268, 440] on button "Move" at bounding box center [278, 445] width 58 height 32
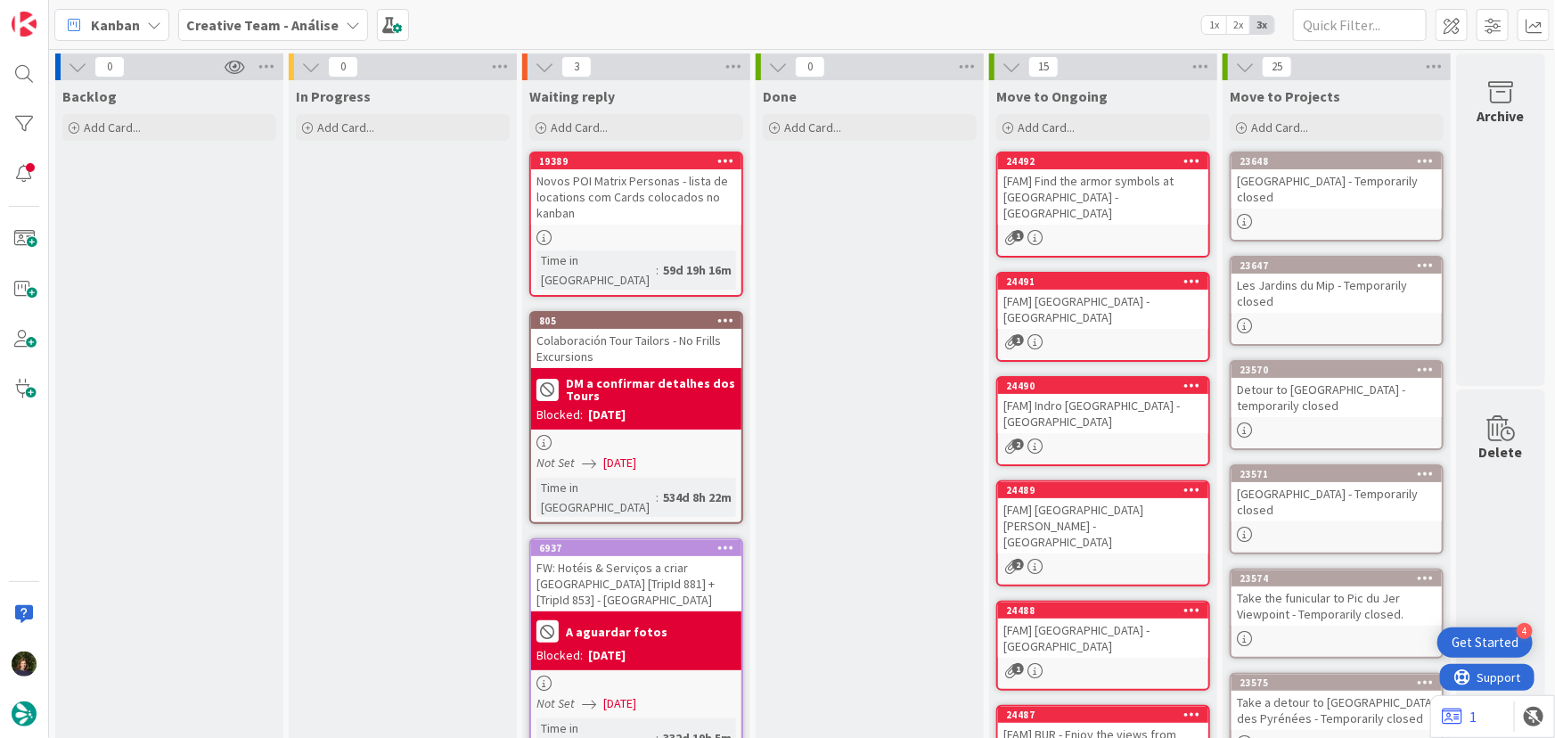
click at [252, 18] on b "Creative Team - Análise" at bounding box center [262, 25] width 152 height 18
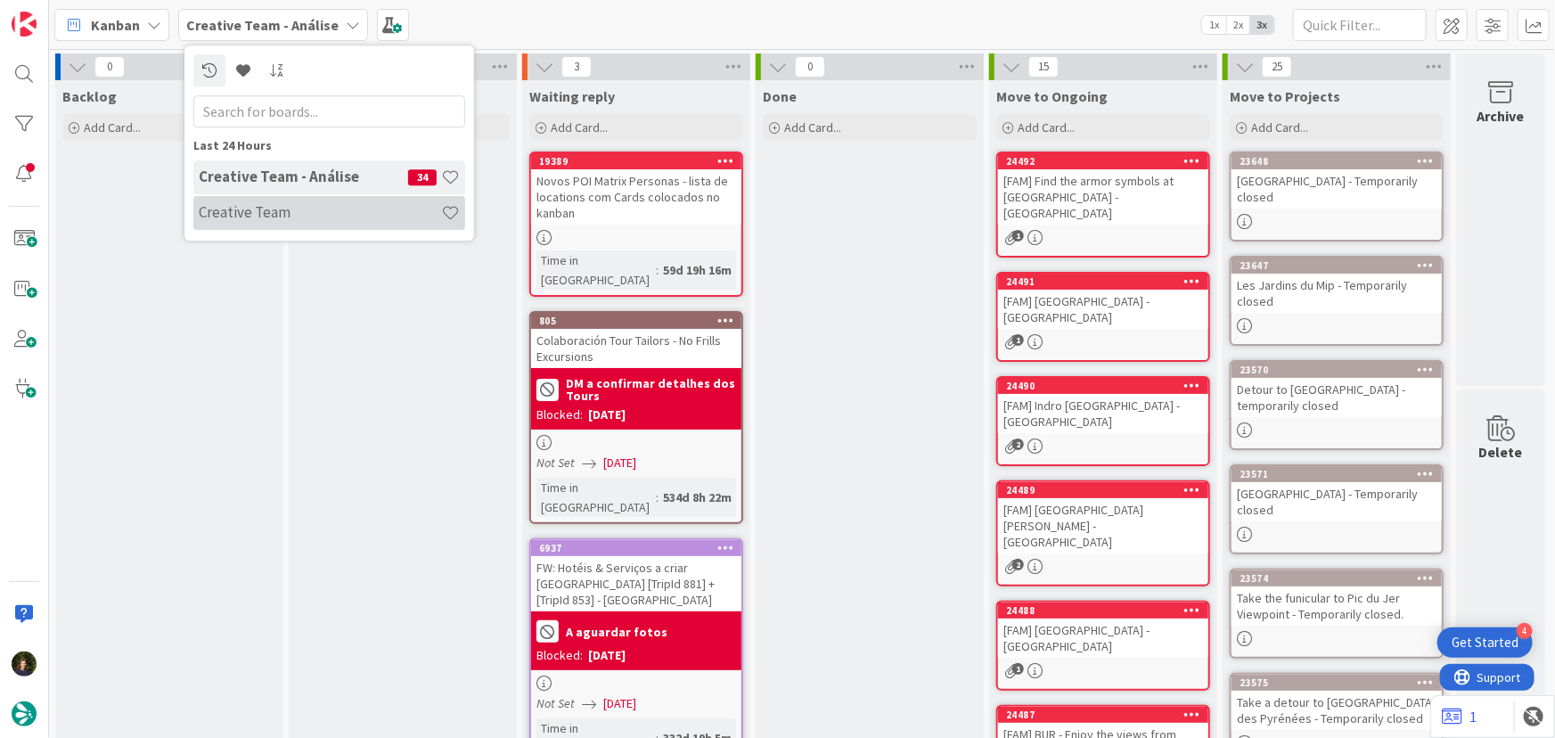
click at [275, 216] on h4 "Creative Team" at bounding box center [320, 212] width 242 height 18
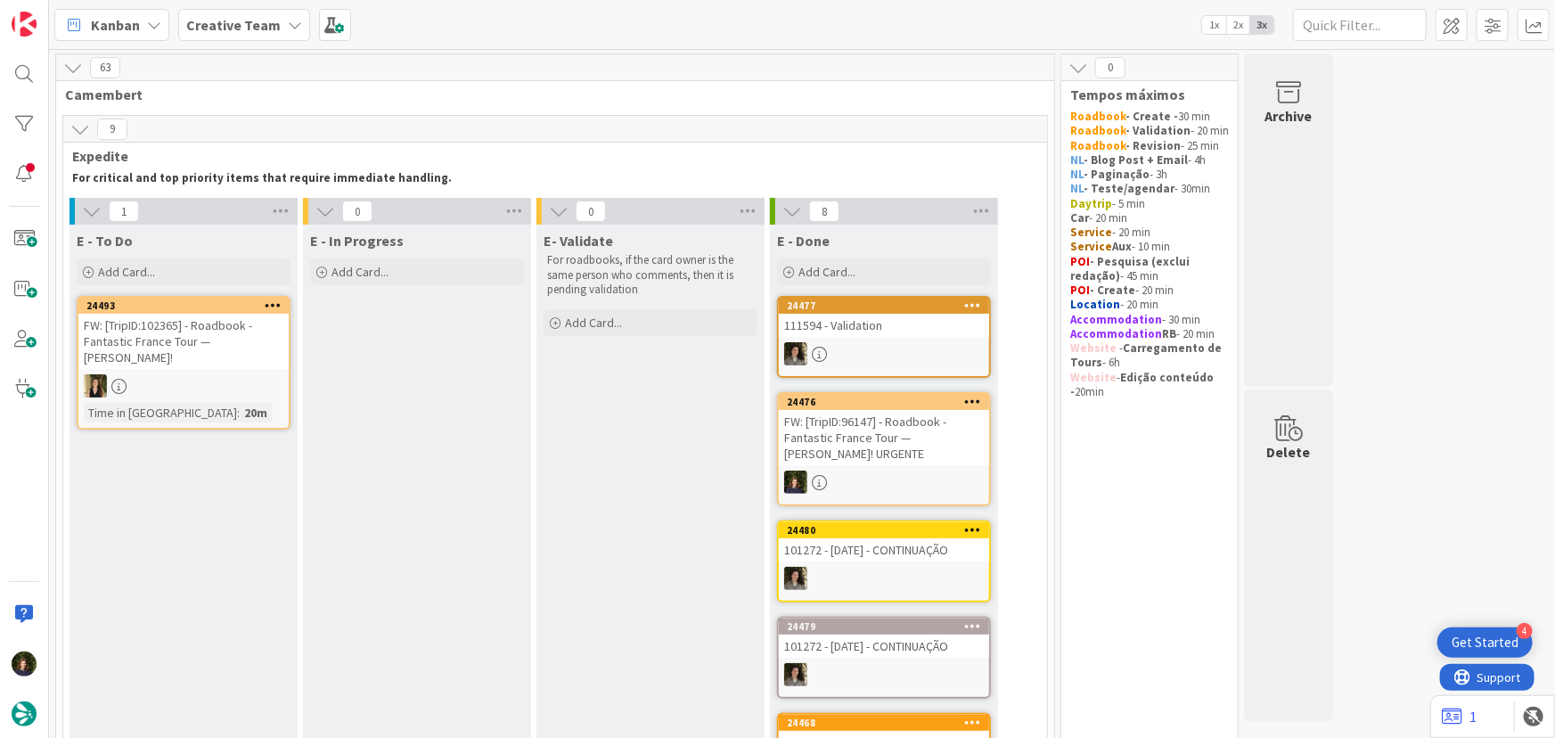
click at [234, 29] on b "Creative Team" at bounding box center [233, 25] width 94 height 18
click at [252, 210] on h4 "Creative Team - Análise" at bounding box center [303, 212] width 209 height 18
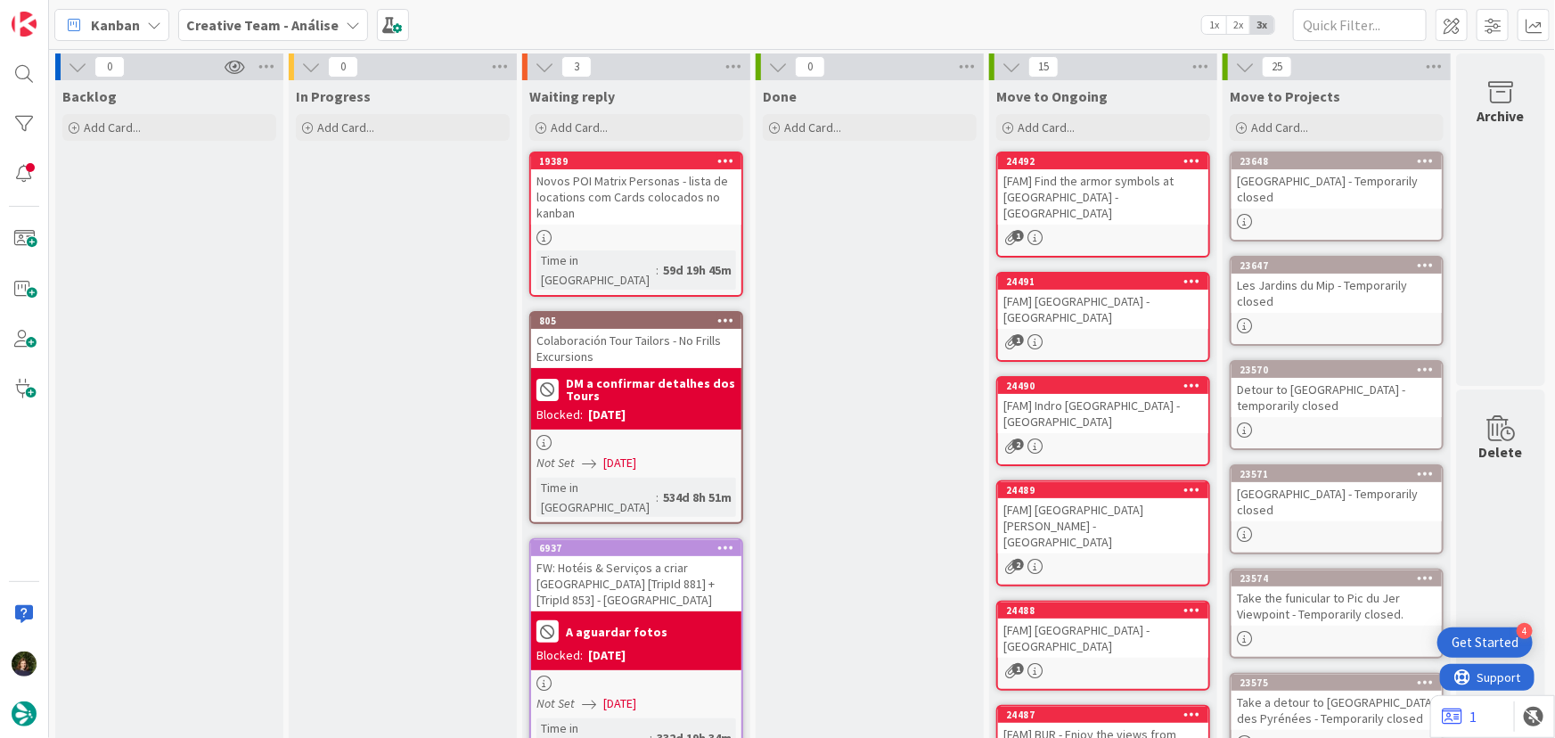
click at [273, 29] on b "Creative Team - Análise" at bounding box center [262, 25] width 152 height 18
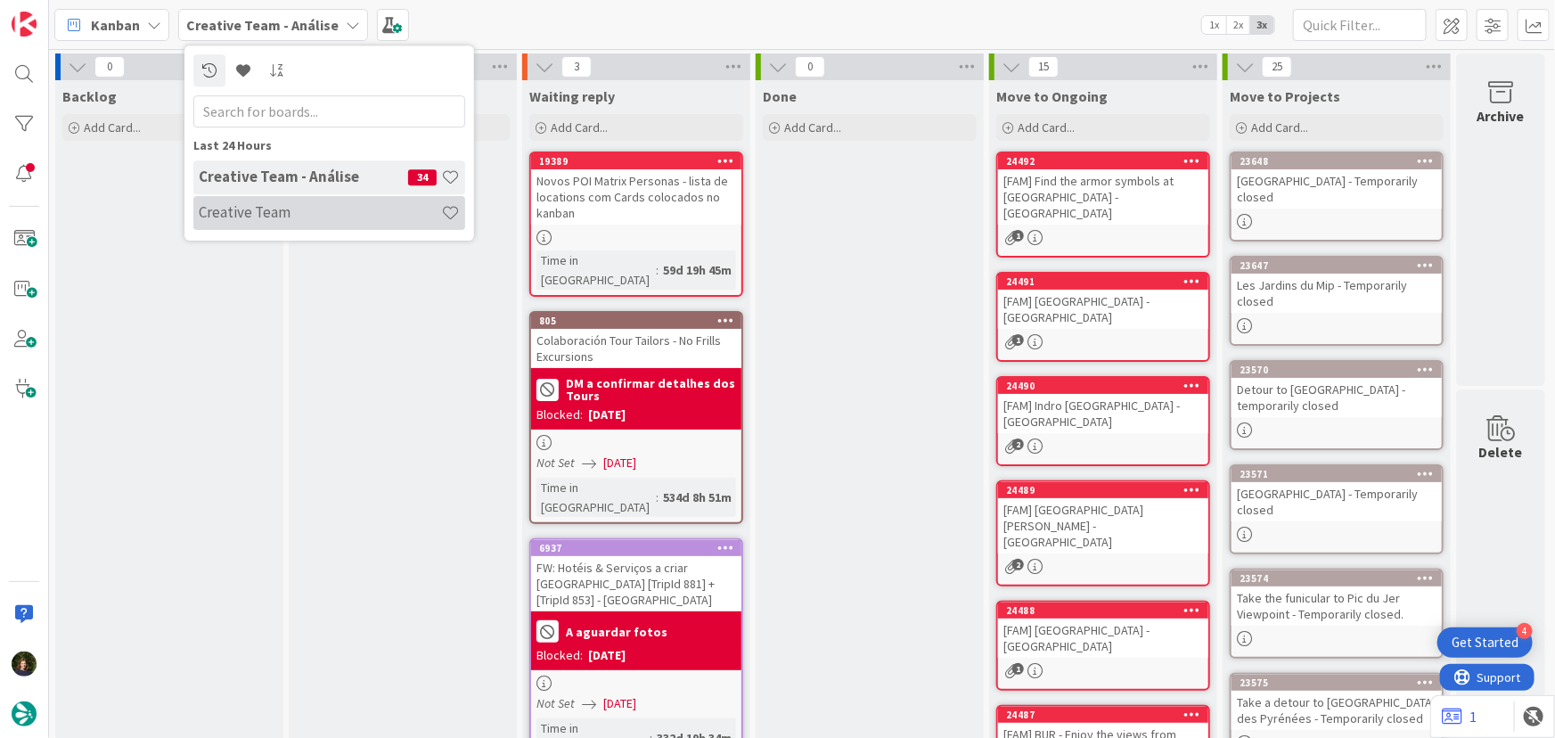
click at [265, 223] on div "Creative Team" at bounding box center [329, 213] width 272 height 34
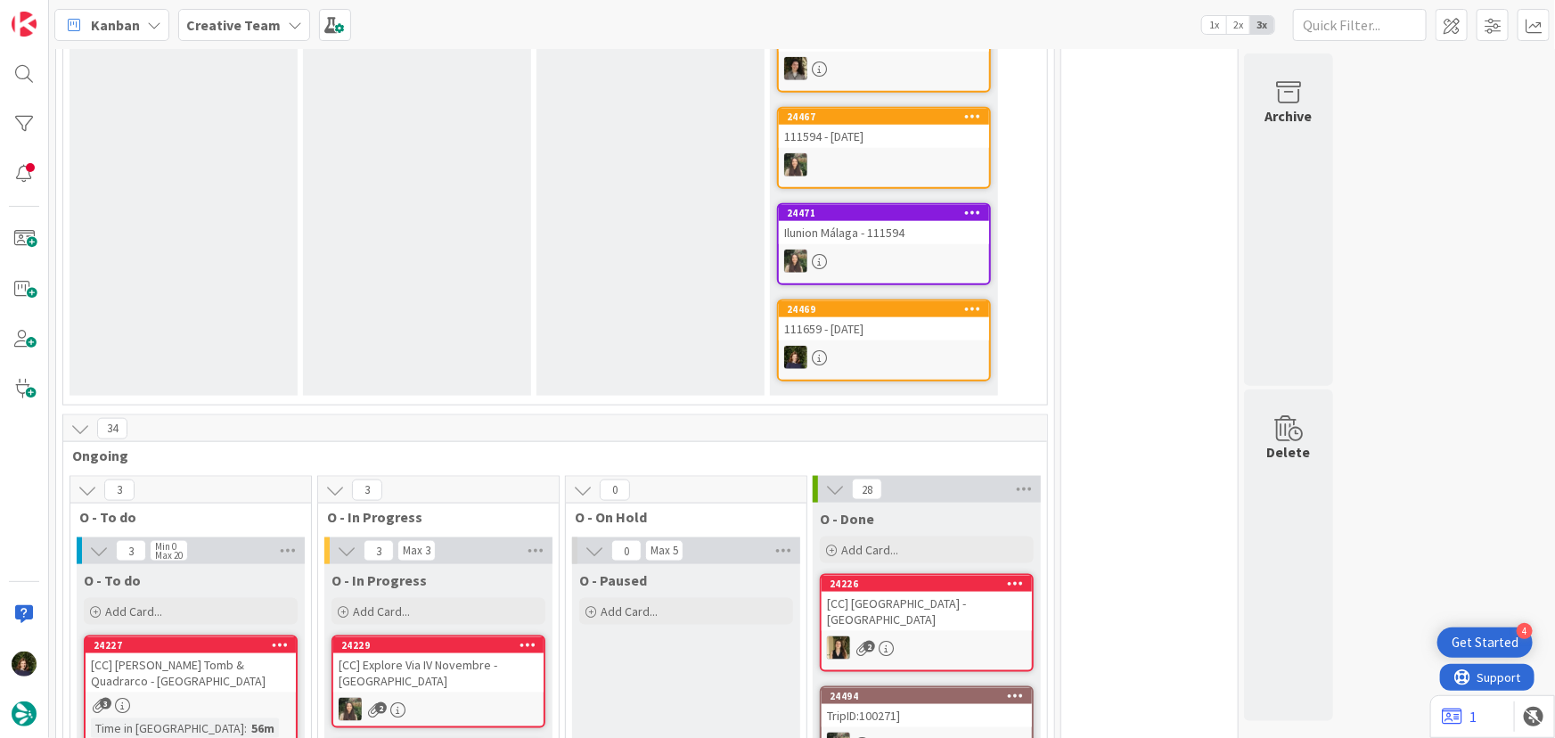
scroll to position [713, 0]
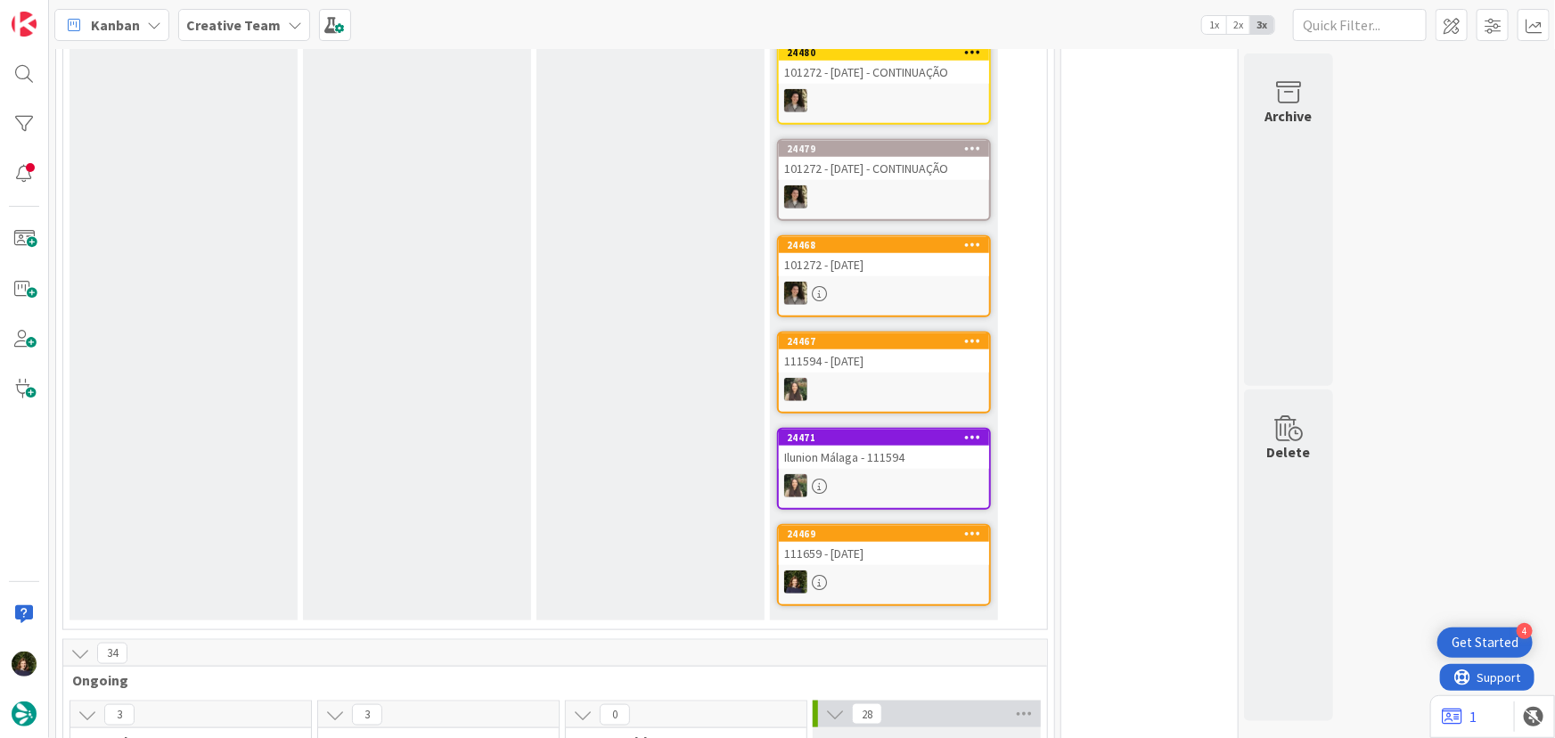
click at [230, 28] on b "Creative Team" at bounding box center [233, 25] width 94 height 18
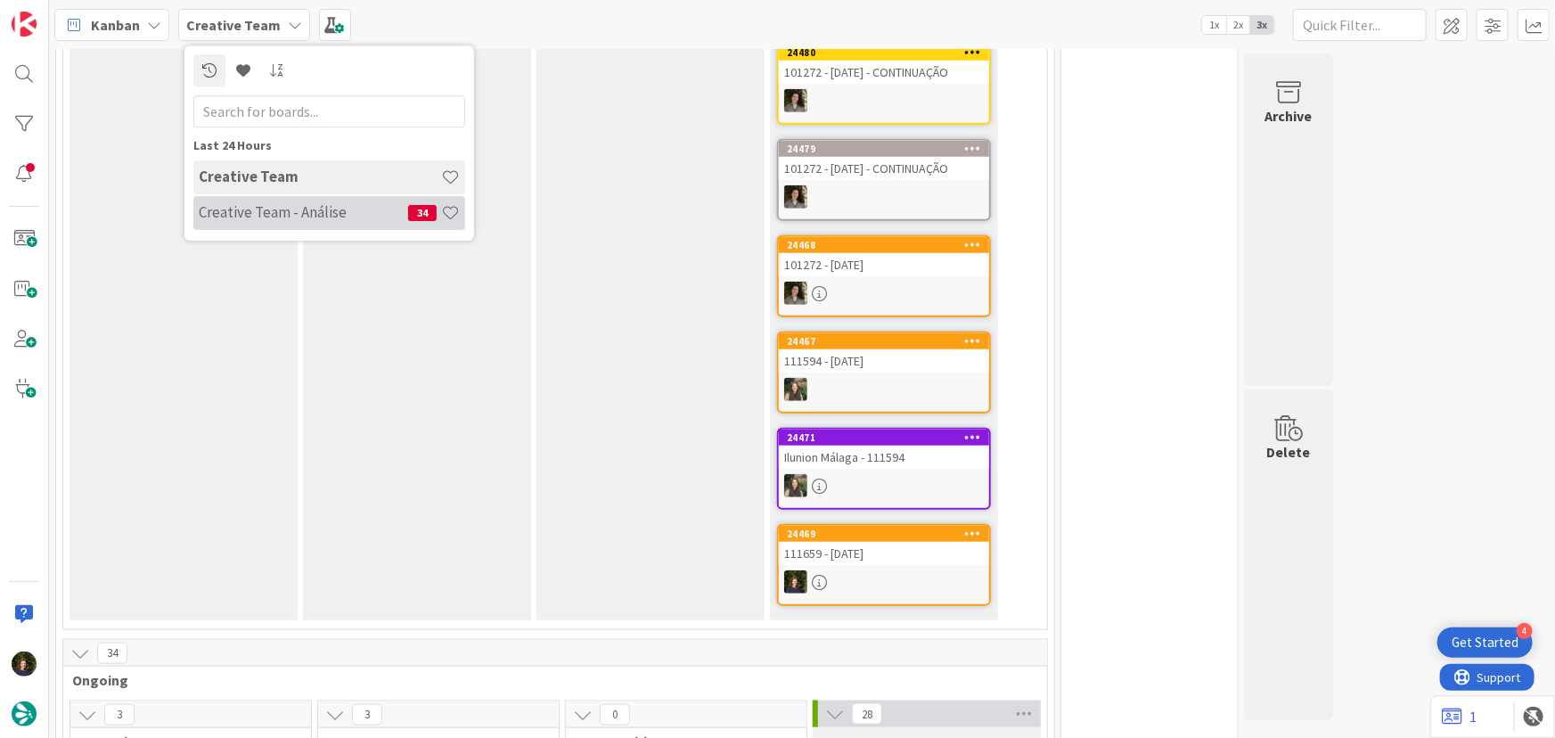
click at [251, 209] on h4 "Creative Team - Análise" at bounding box center [303, 212] width 209 height 18
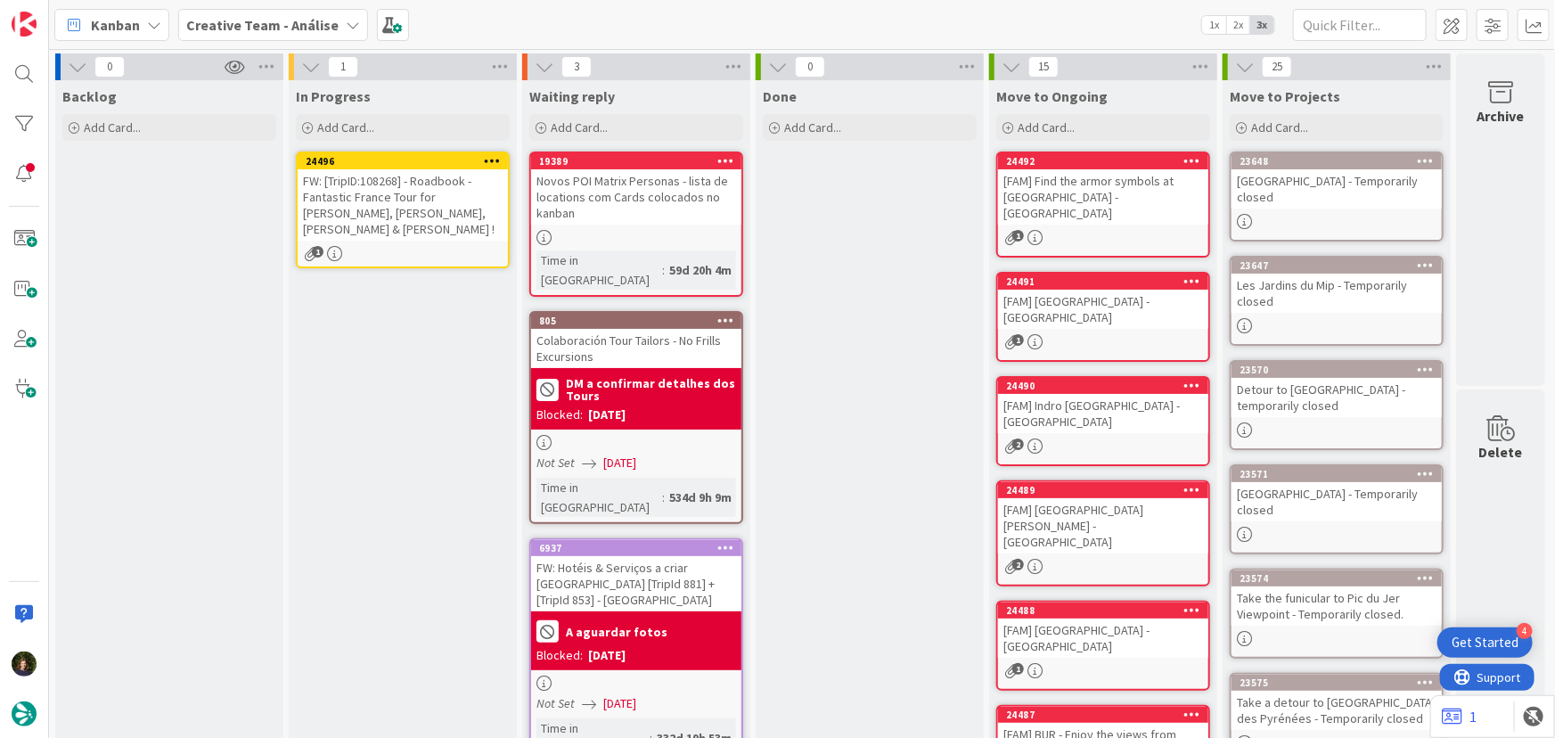
click at [492, 159] on icon at bounding box center [492, 160] width 17 height 12
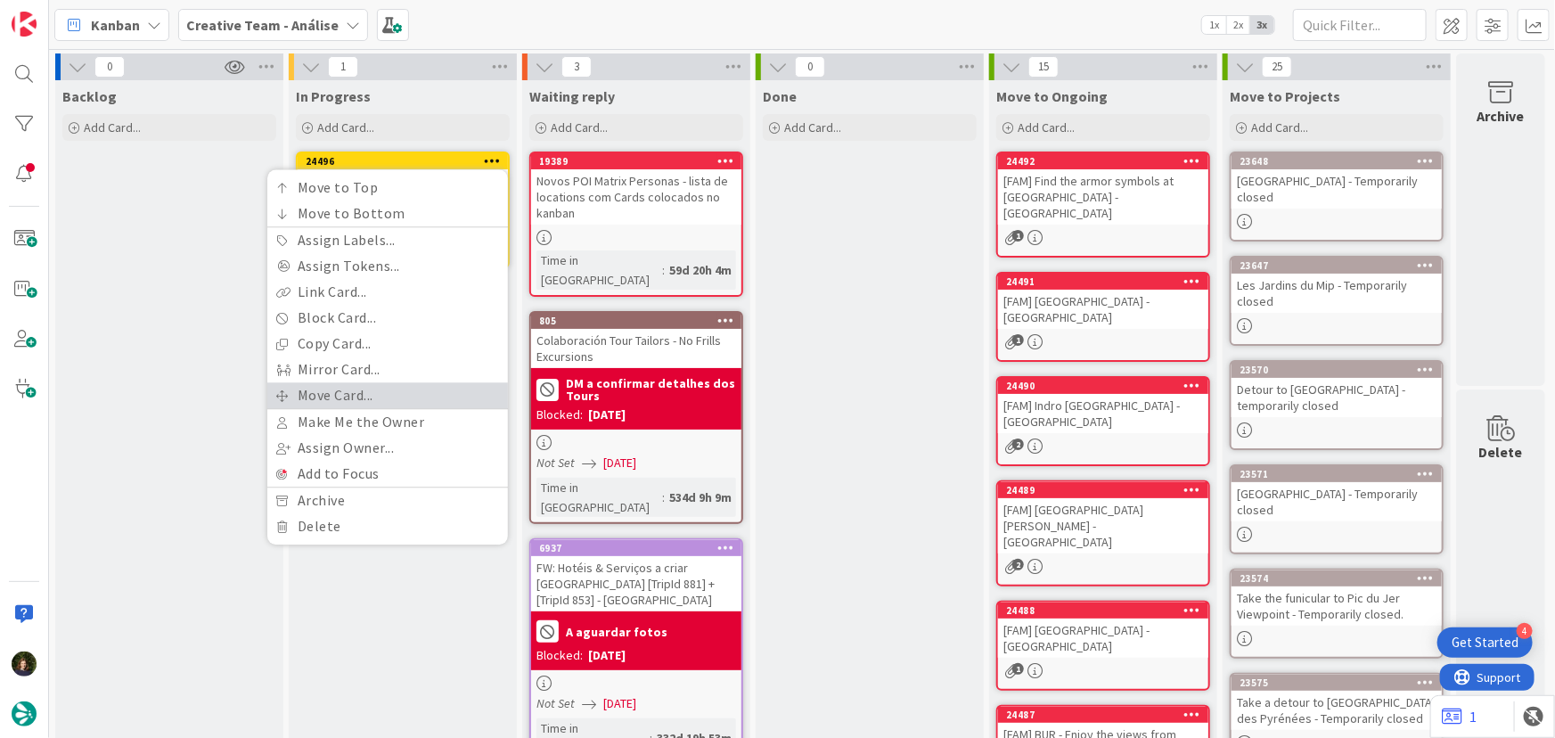
click at [420, 389] on link "Move Card..." at bounding box center [387, 395] width 241 height 26
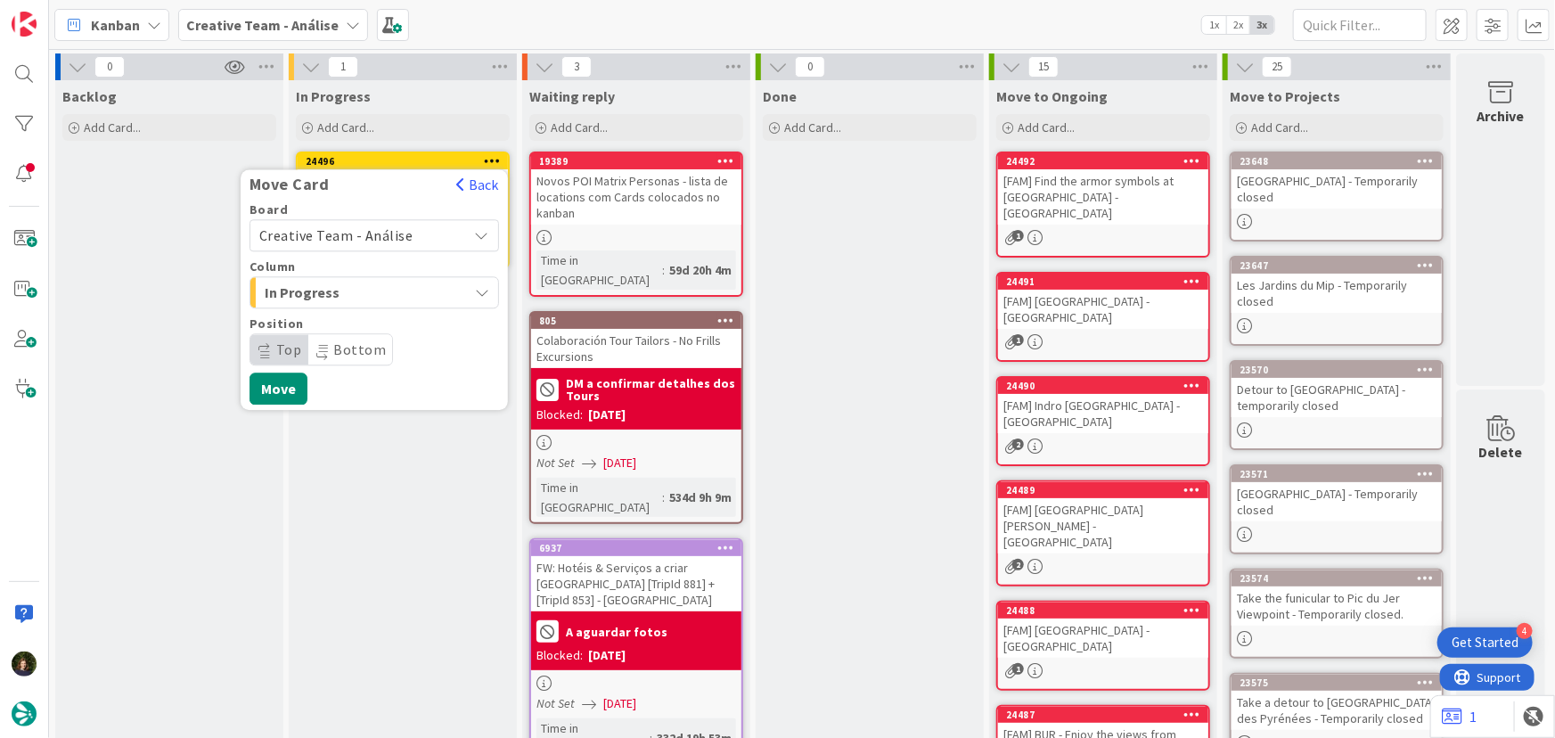
click at [357, 231] on span "Creative Team - Análise" at bounding box center [336, 235] width 154 height 18
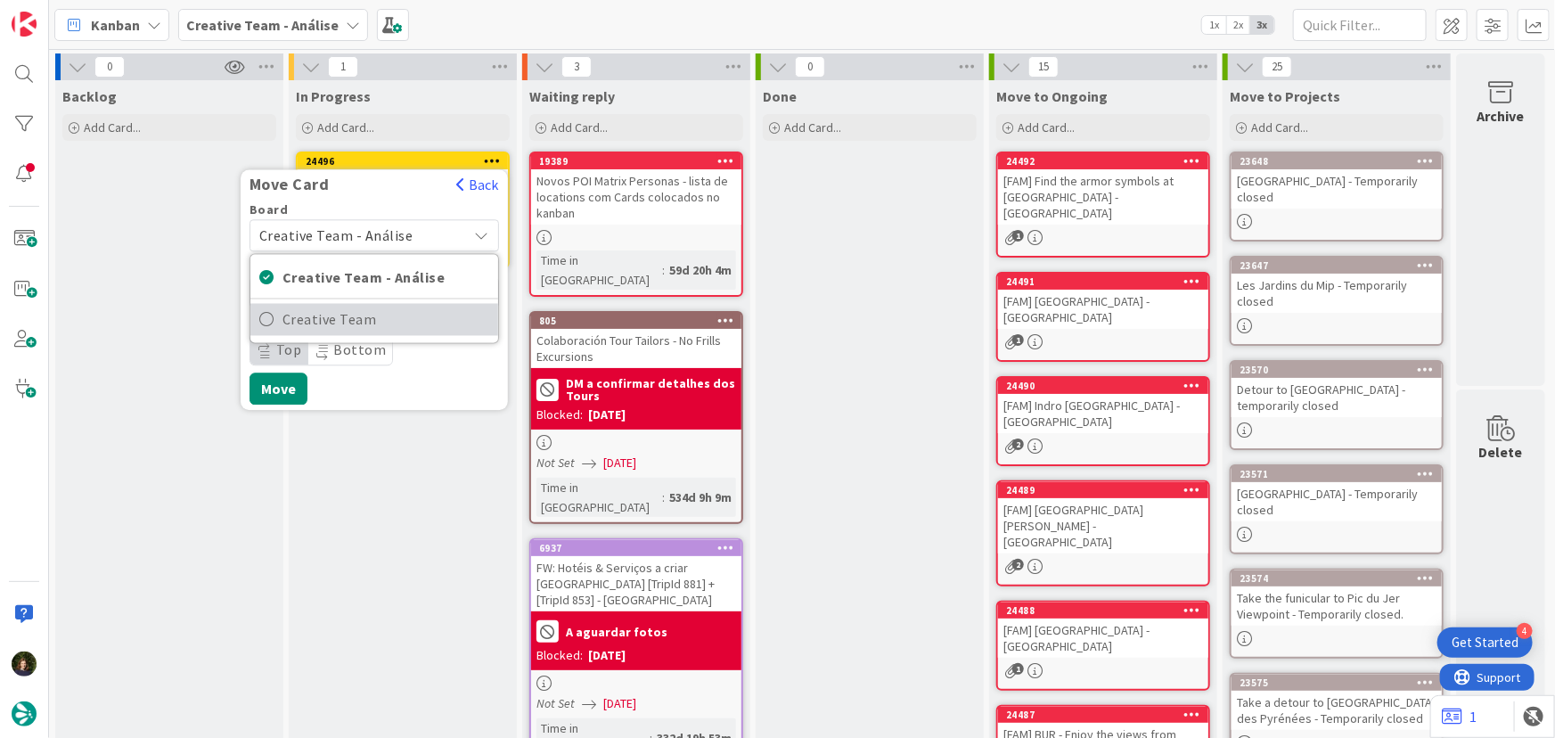
click at [392, 323] on span "Creative Team" at bounding box center [385, 319] width 207 height 27
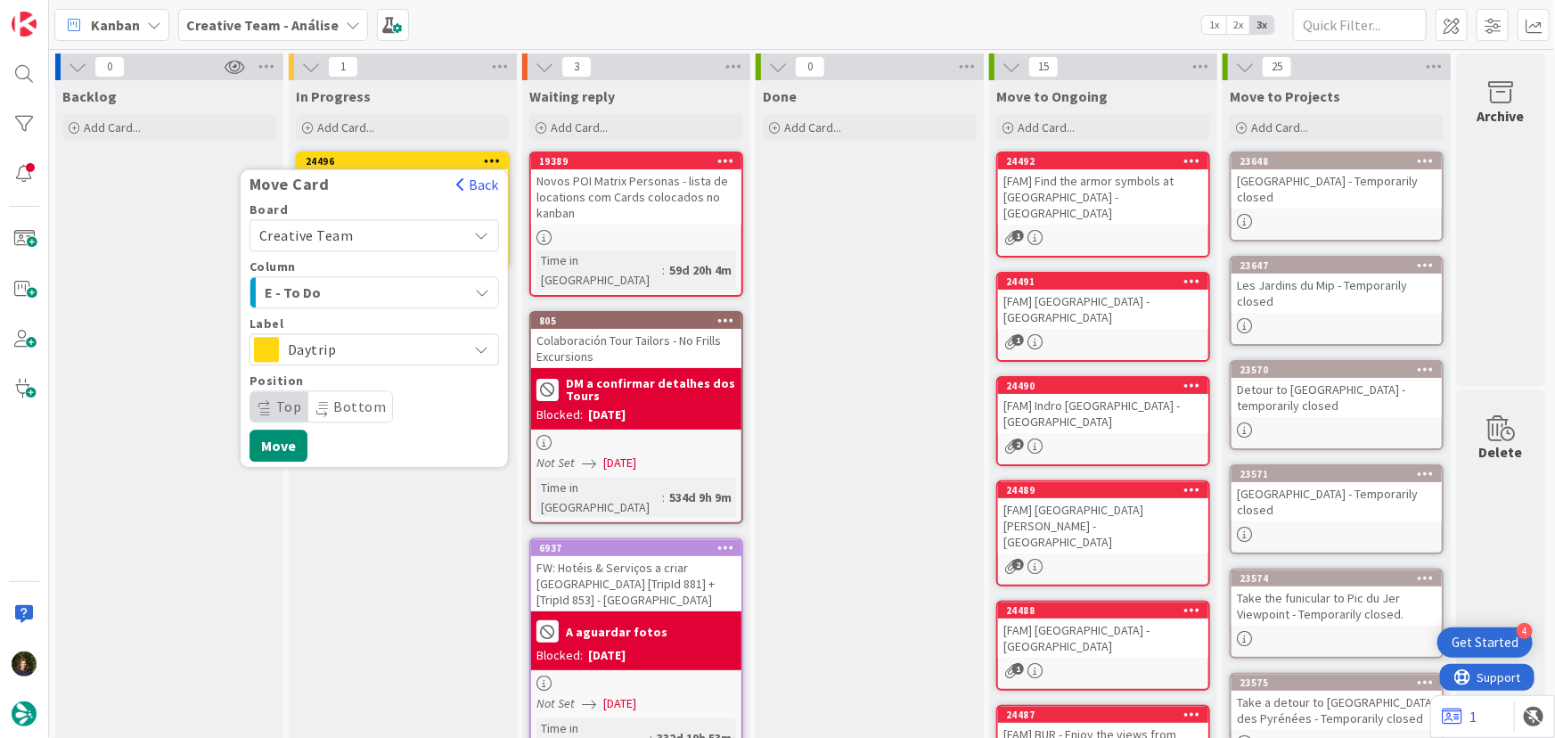
click at [380, 297] on span "E - To Do" at bounding box center [332, 292] width 134 height 23
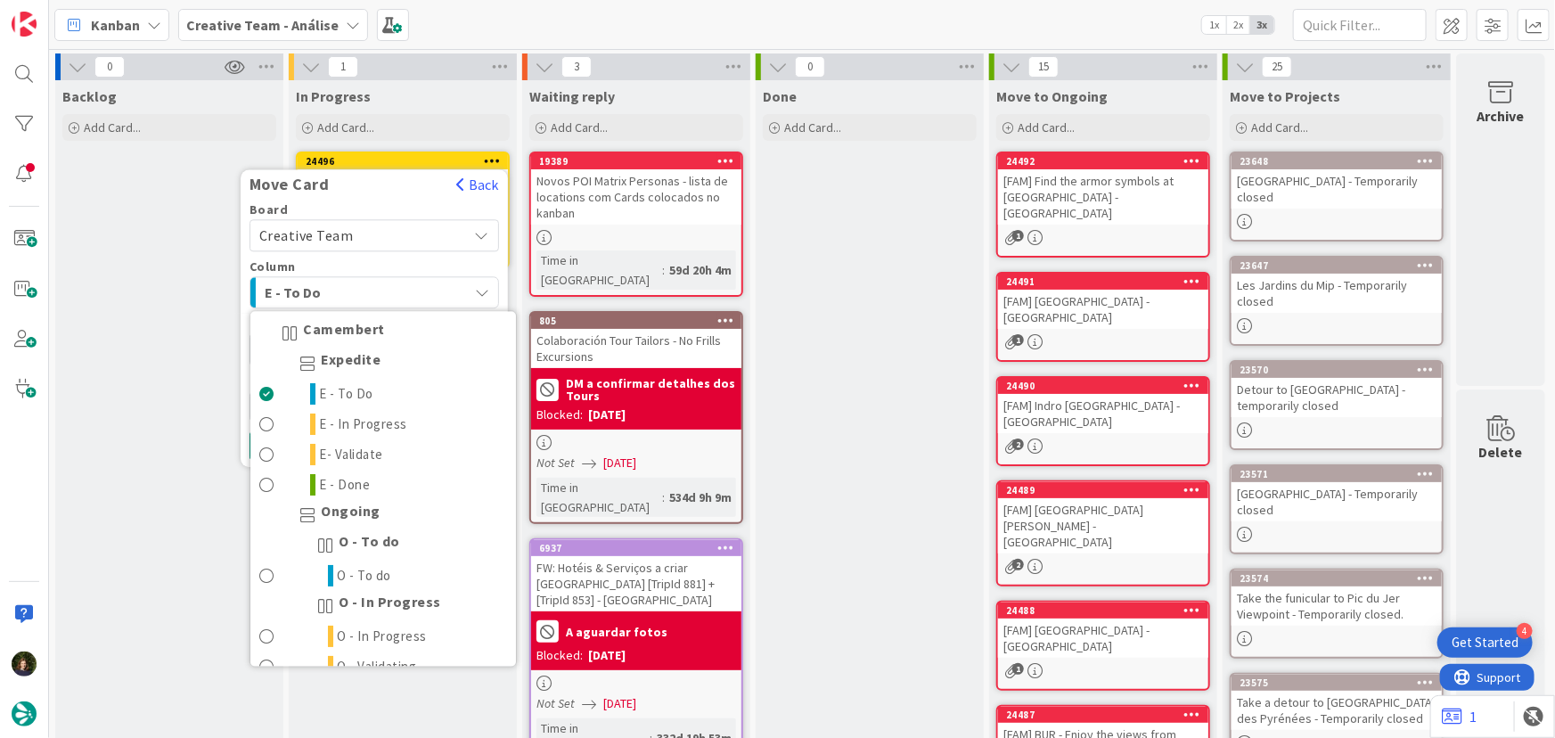
click at [363, 291] on span "E - To Do" at bounding box center [332, 292] width 134 height 23
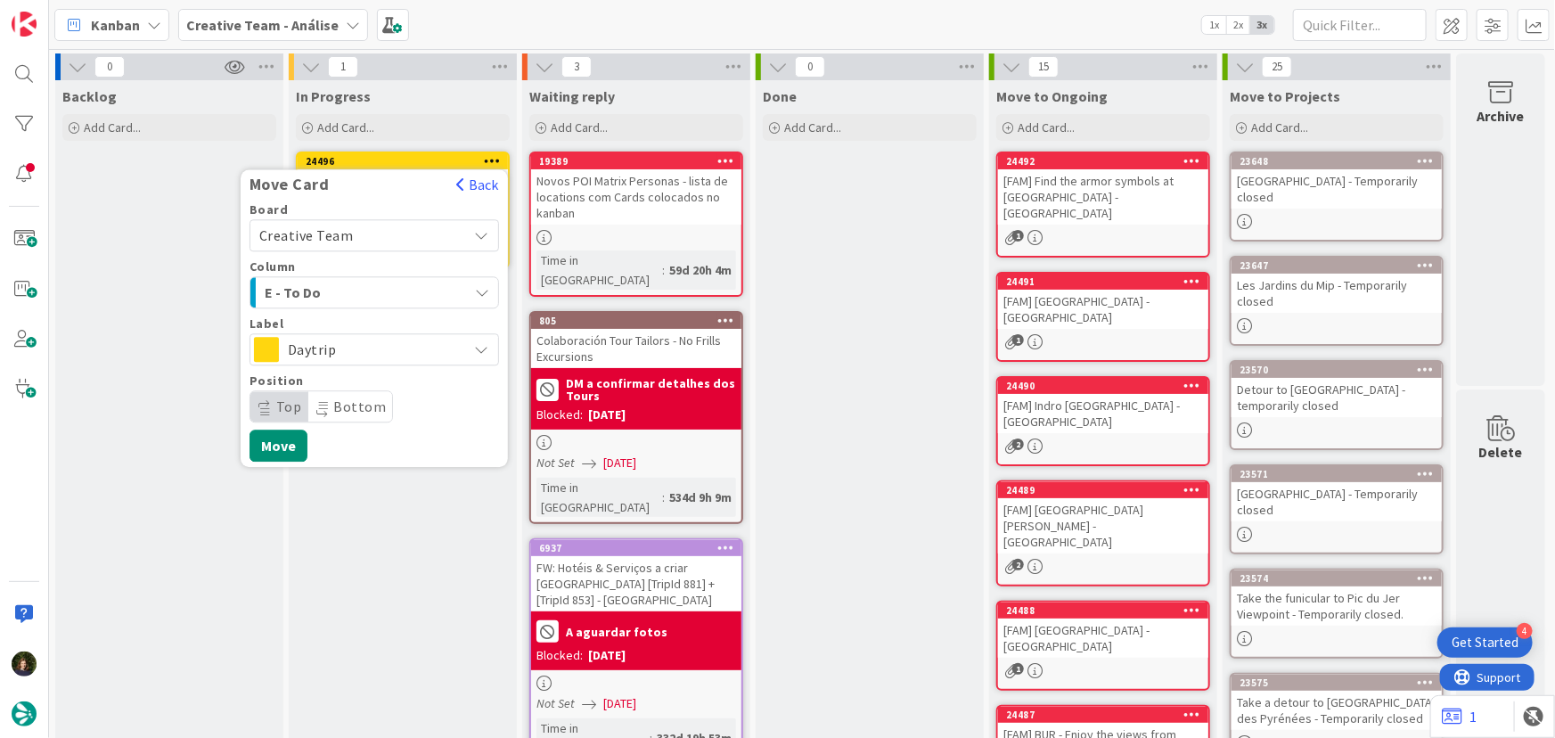
click at [371, 354] on span "Daytrip" at bounding box center [373, 349] width 171 height 25
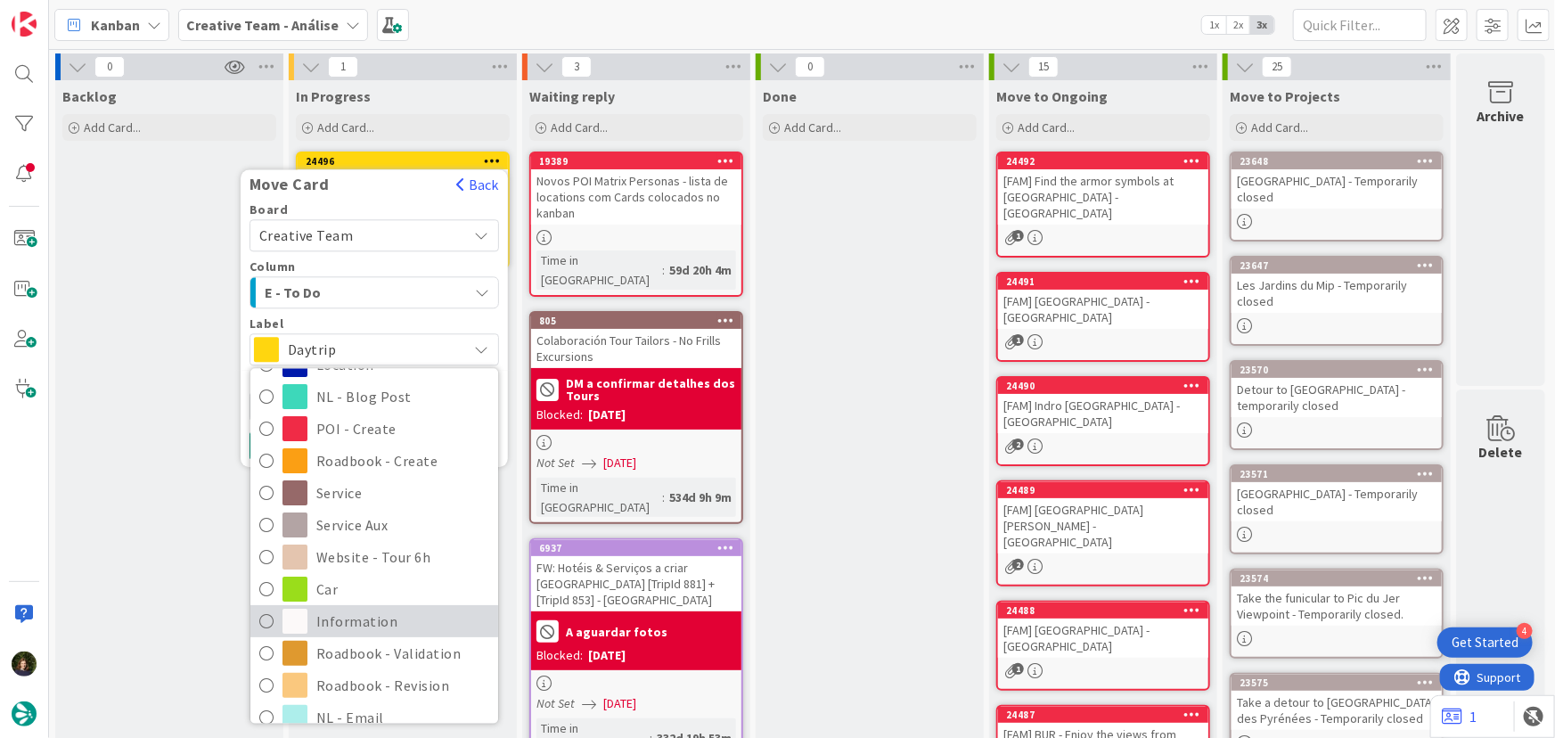
scroll to position [161, 0]
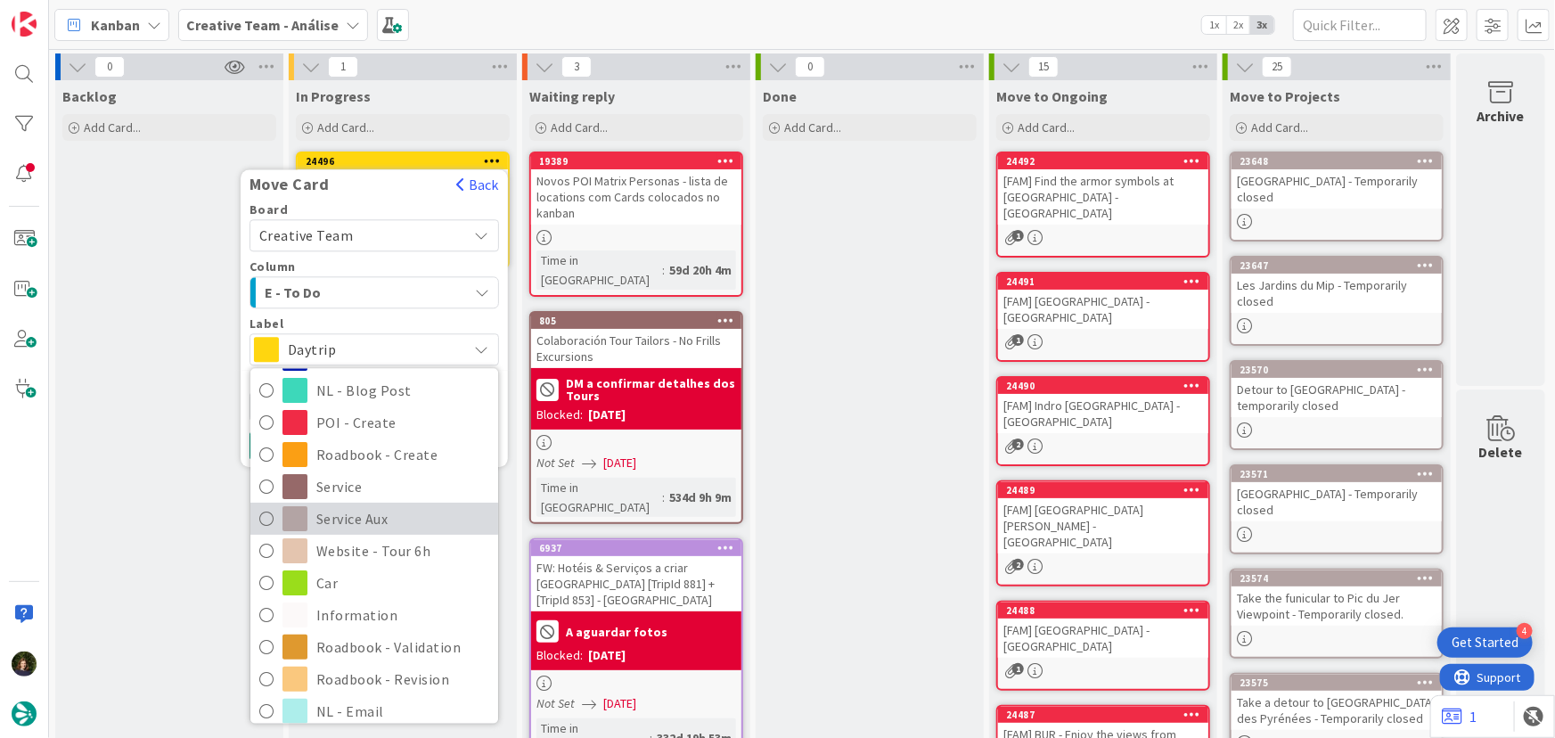
click at [374, 519] on span "Service Aux" at bounding box center [402, 519] width 173 height 27
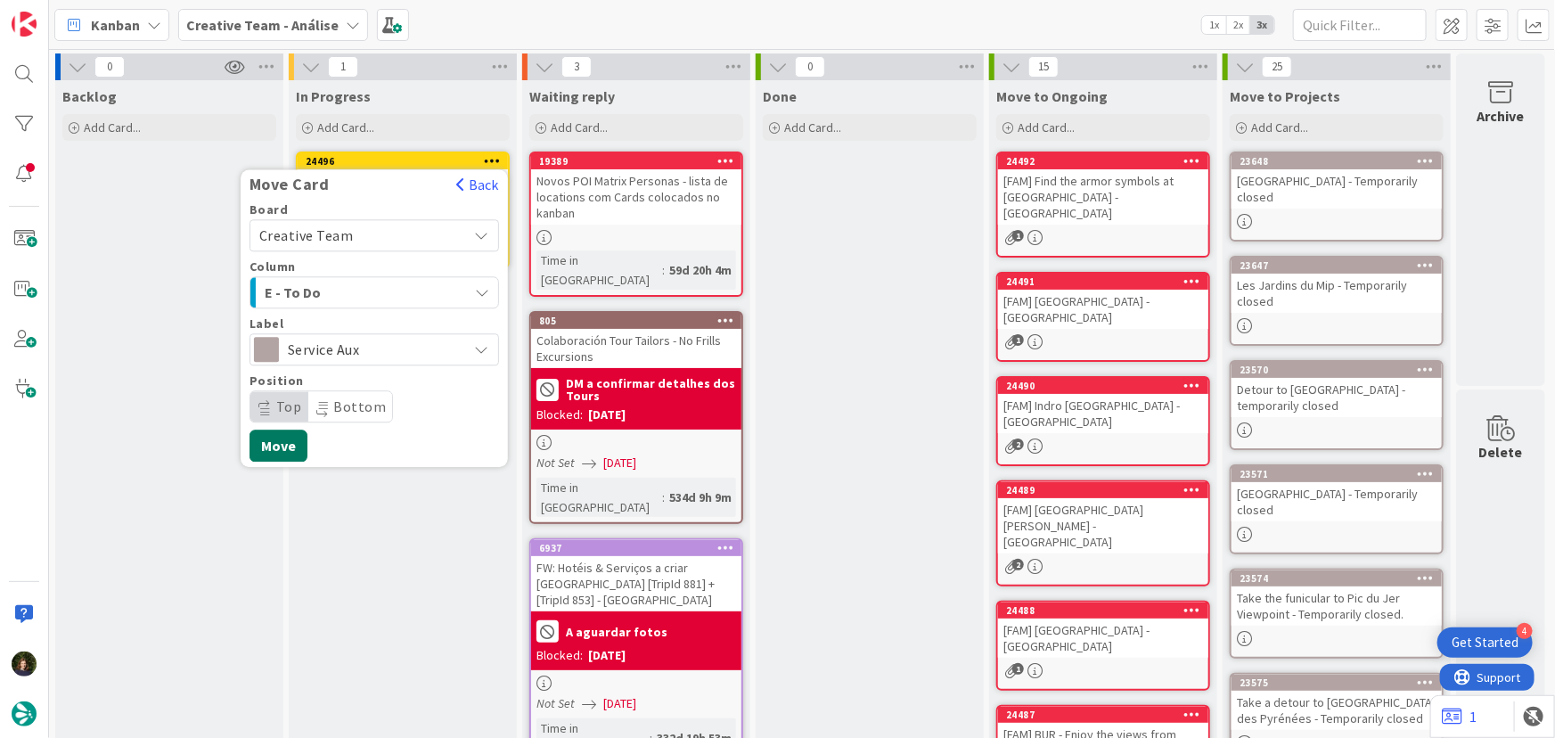
click at [290, 453] on button "Move" at bounding box center [278, 445] width 58 height 32
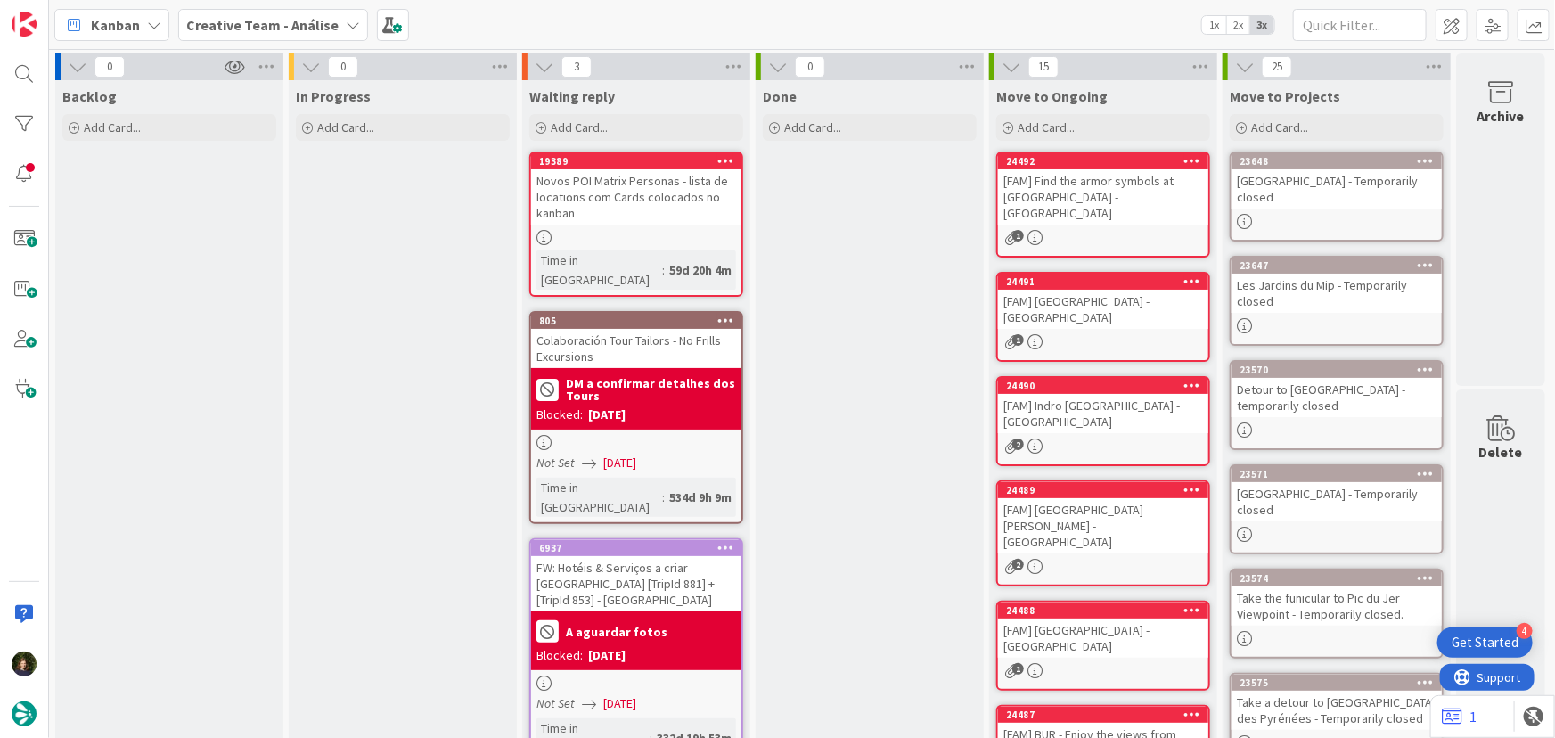
click at [285, 20] on b "Creative Team - Análise" at bounding box center [262, 25] width 152 height 18
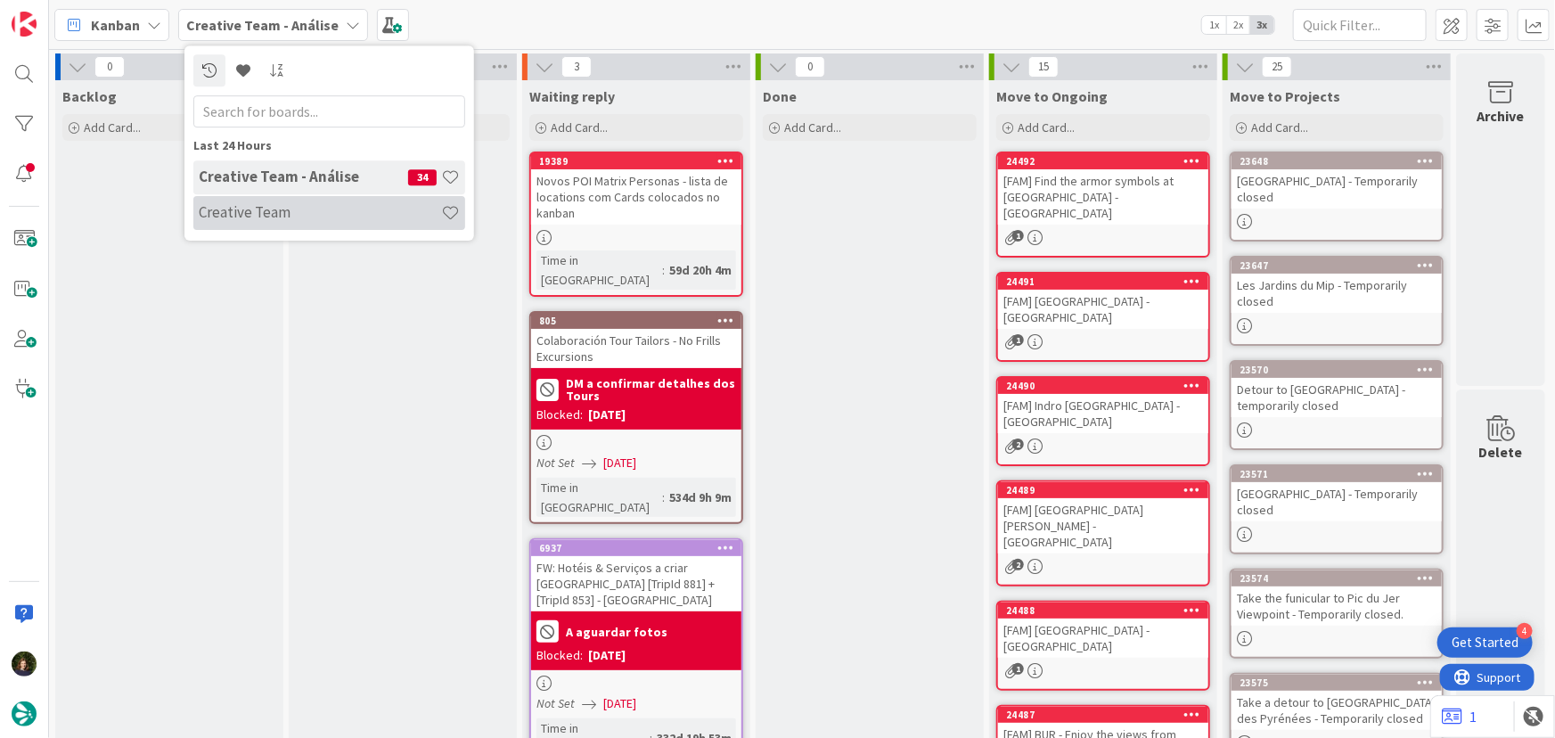
click at [301, 218] on h4 "Creative Team" at bounding box center [320, 212] width 242 height 18
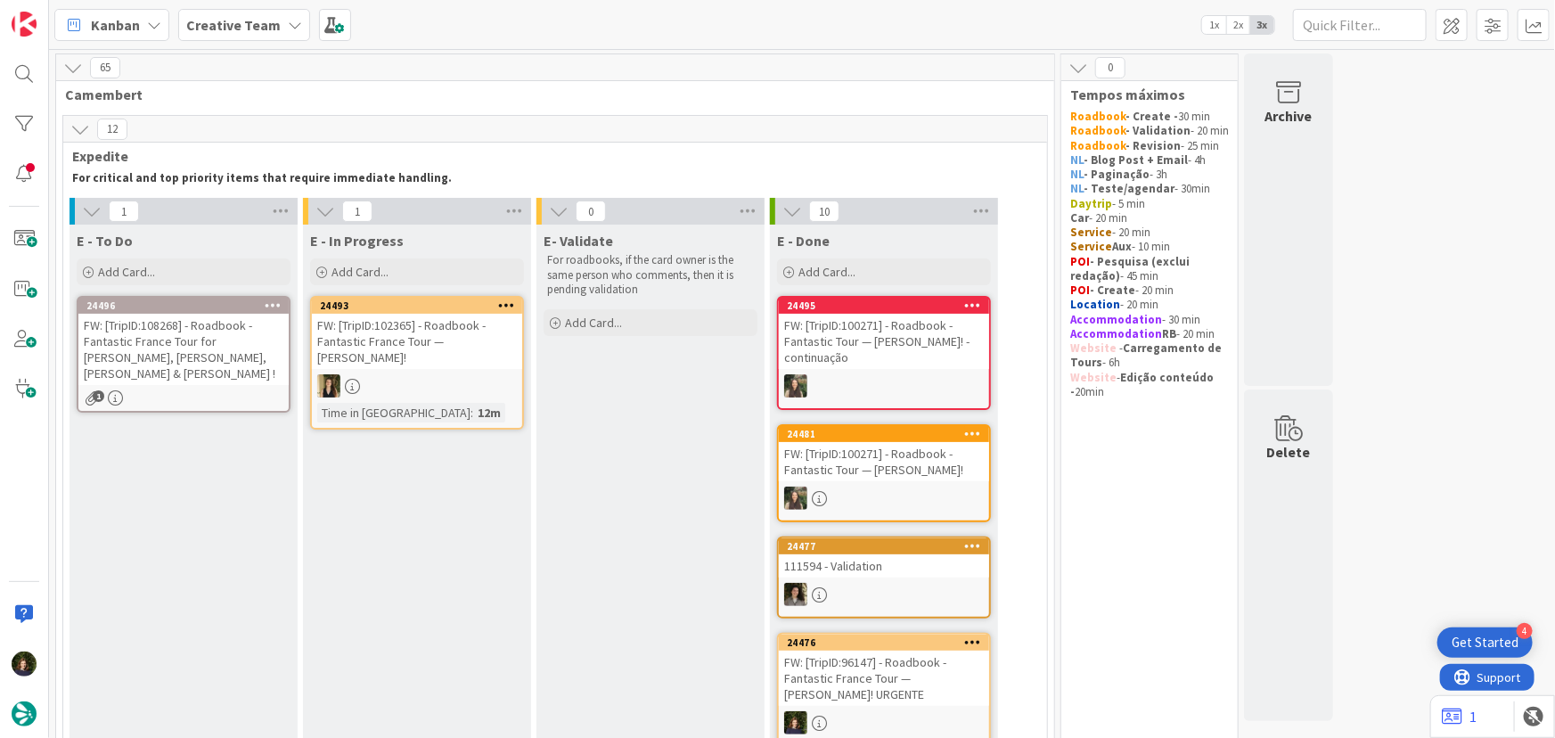
click at [168, 372] on div "24496 FW: [TripID:108268] - Roadbook - Fantastic France Tour for Karen, Steve, …" at bounding box center [184, 354] width 214 height 117
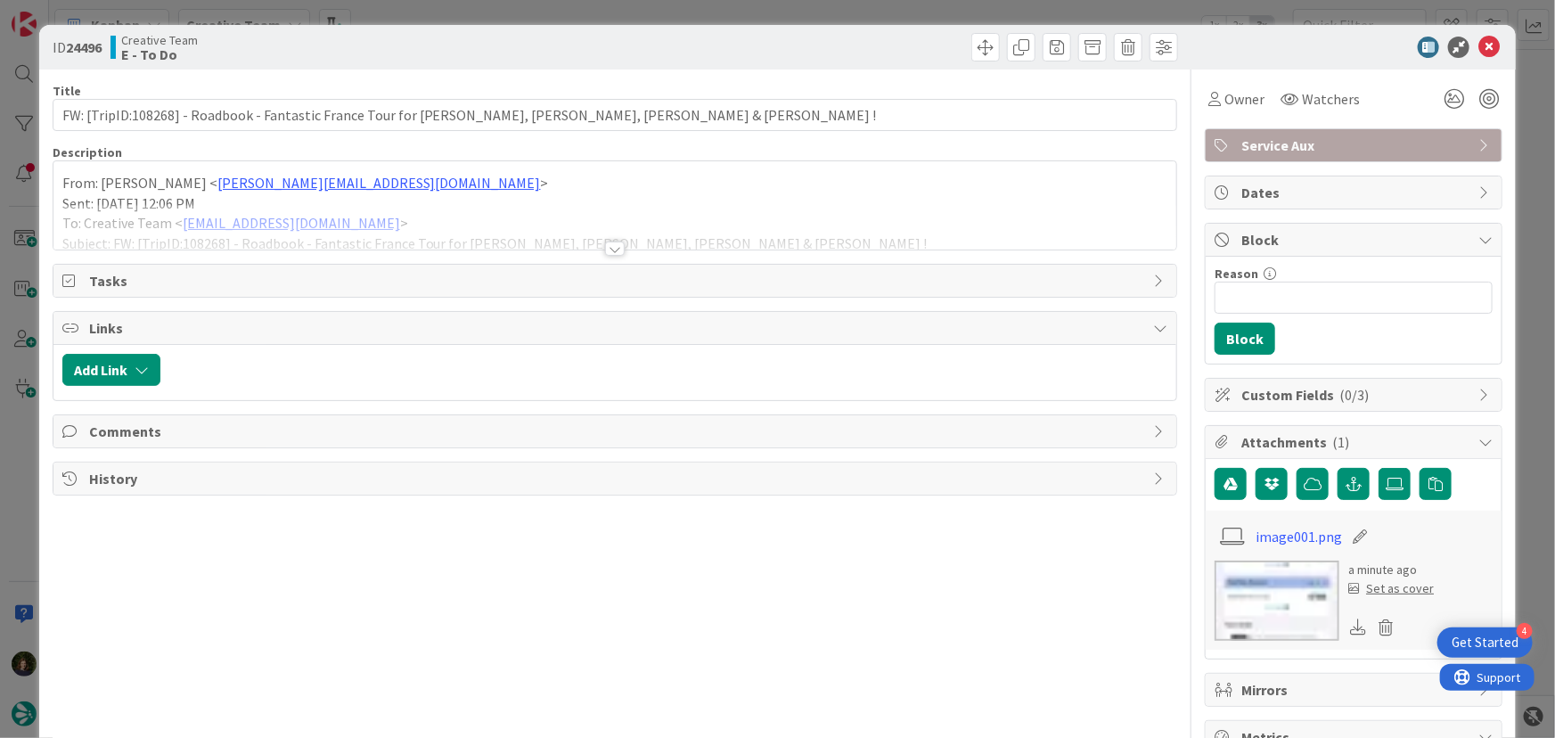
click at [55, 184] on div "From: Beatriz Rafael < beatriz.rafael@tourtailors.com > Sent: Friday, 3 October…" at bounding box center [614, 205] width 1123 height 88
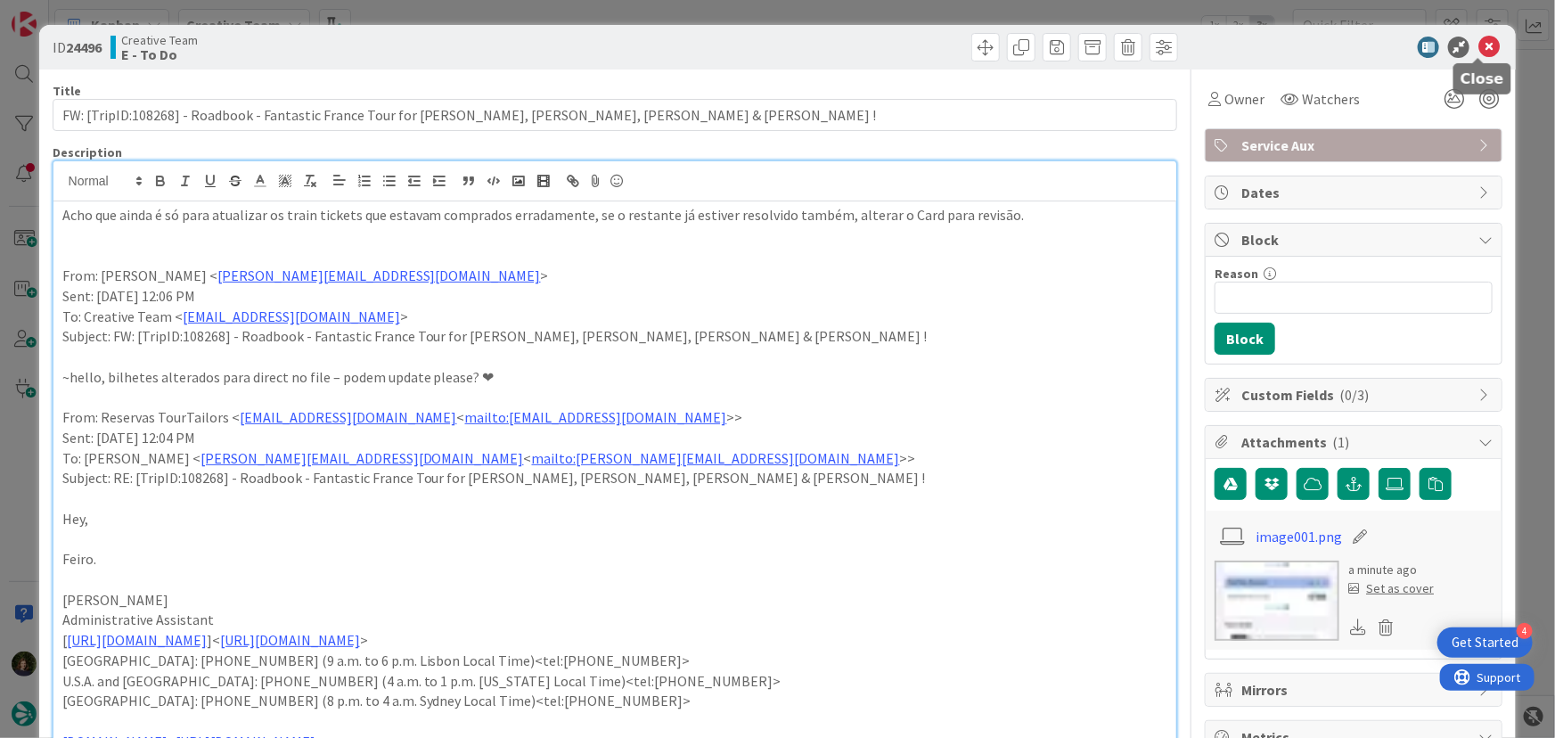
click at [1482, 41] on icon at bounding box center [1488, 47] width 21 height 21
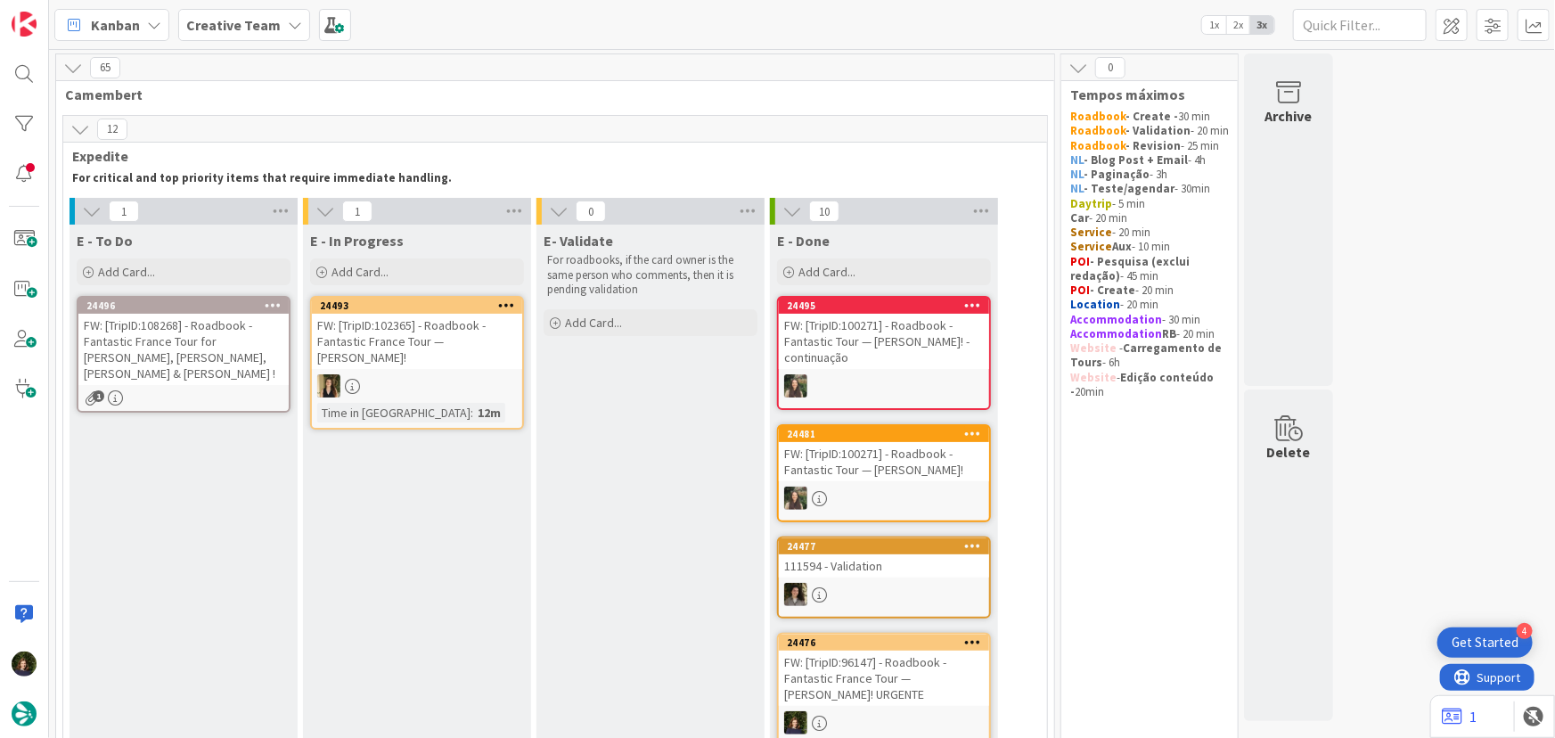
click at [372, 366] on div "FW: [TripID:102365] - Roadbook - Fantastic France Tour — Michael Honcoop!" at bounding box center [417, 341] width 210 height 55
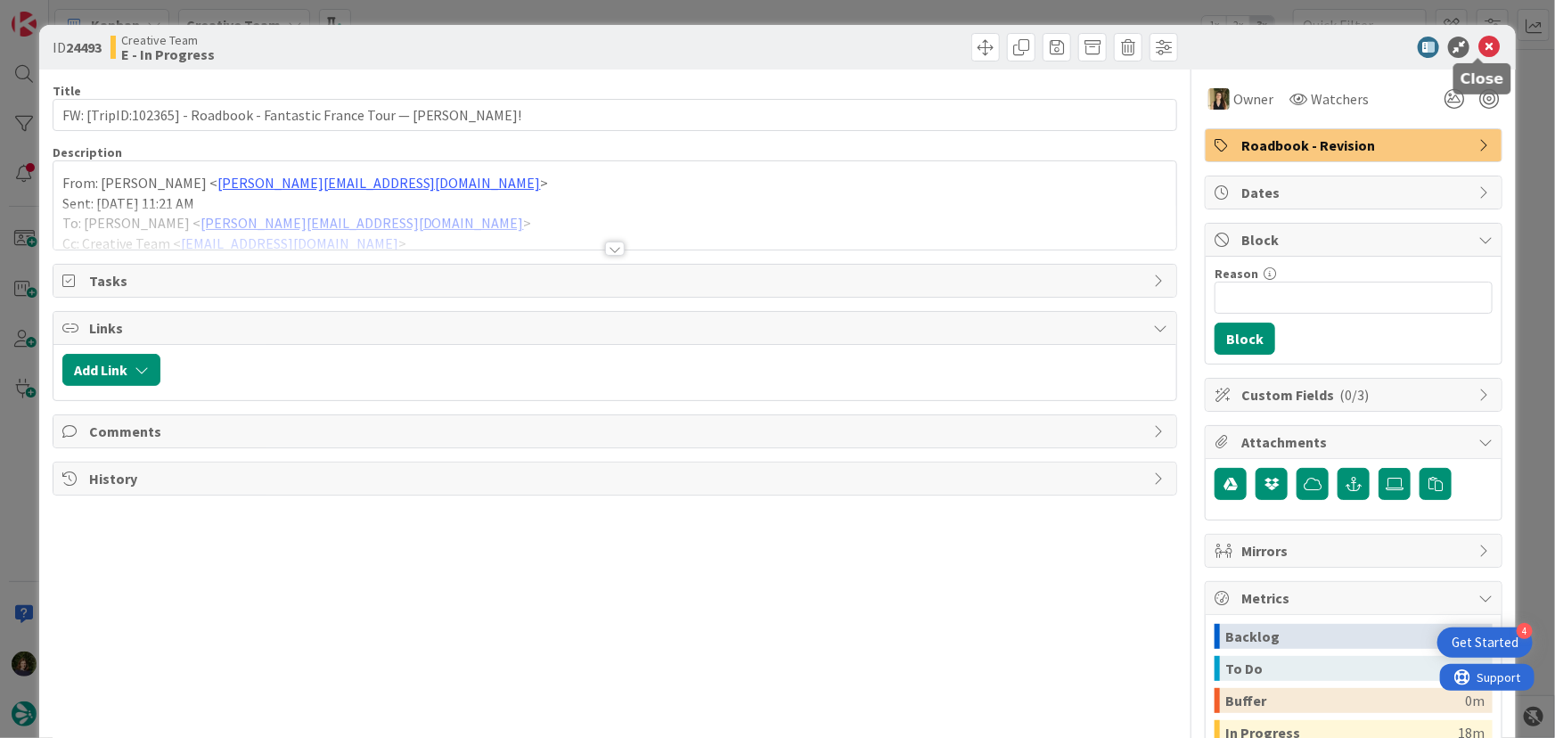
click at [1481, 45] on icon at bounding box center [1488, 47] width 21 height 21
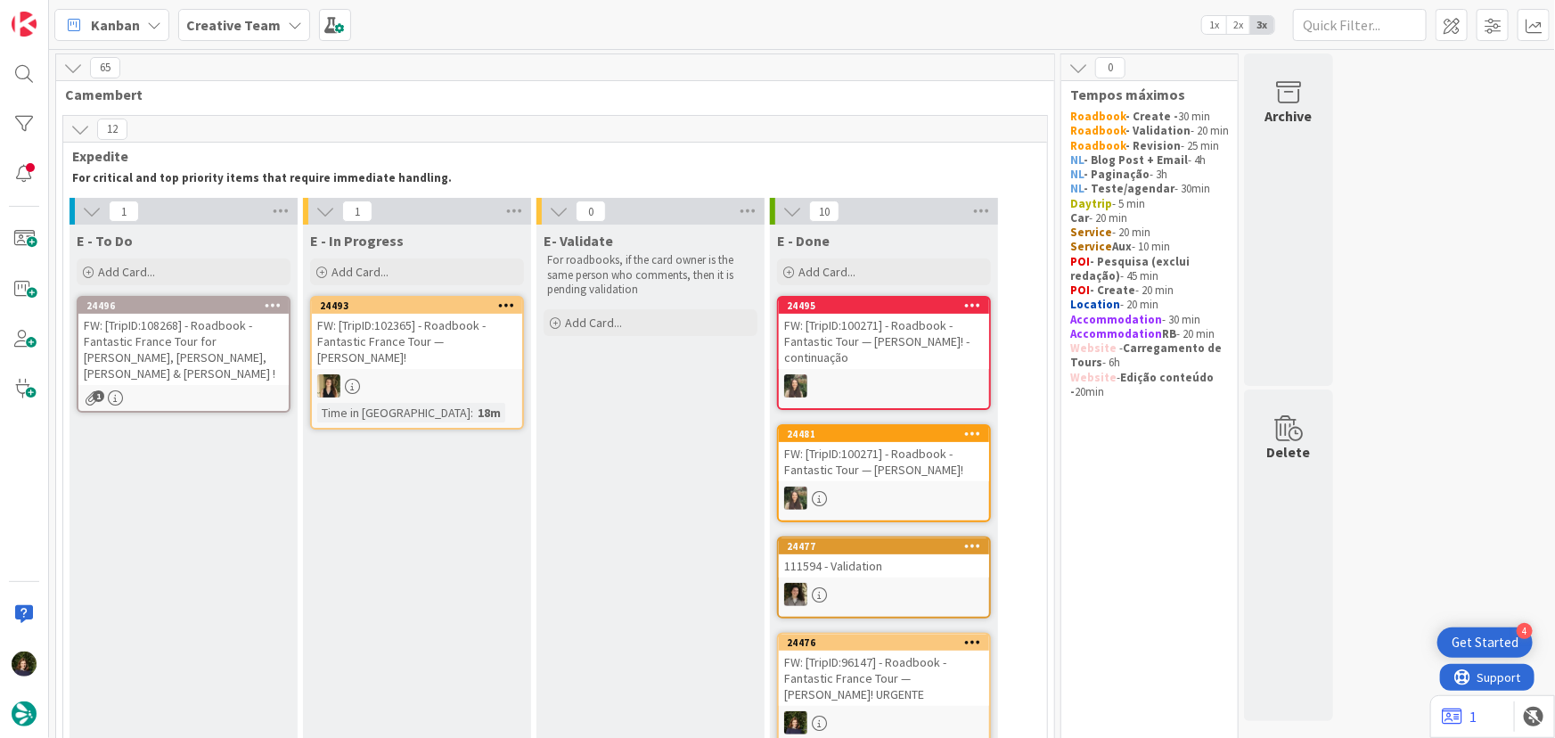
click at [233, 20] on b "Creative Team" at bounding box center [233, 25] width 94 height 18
click at [239, 203] on h4 "Creative Team - Análise" at bounding box center [303, 212] width 209 height 18
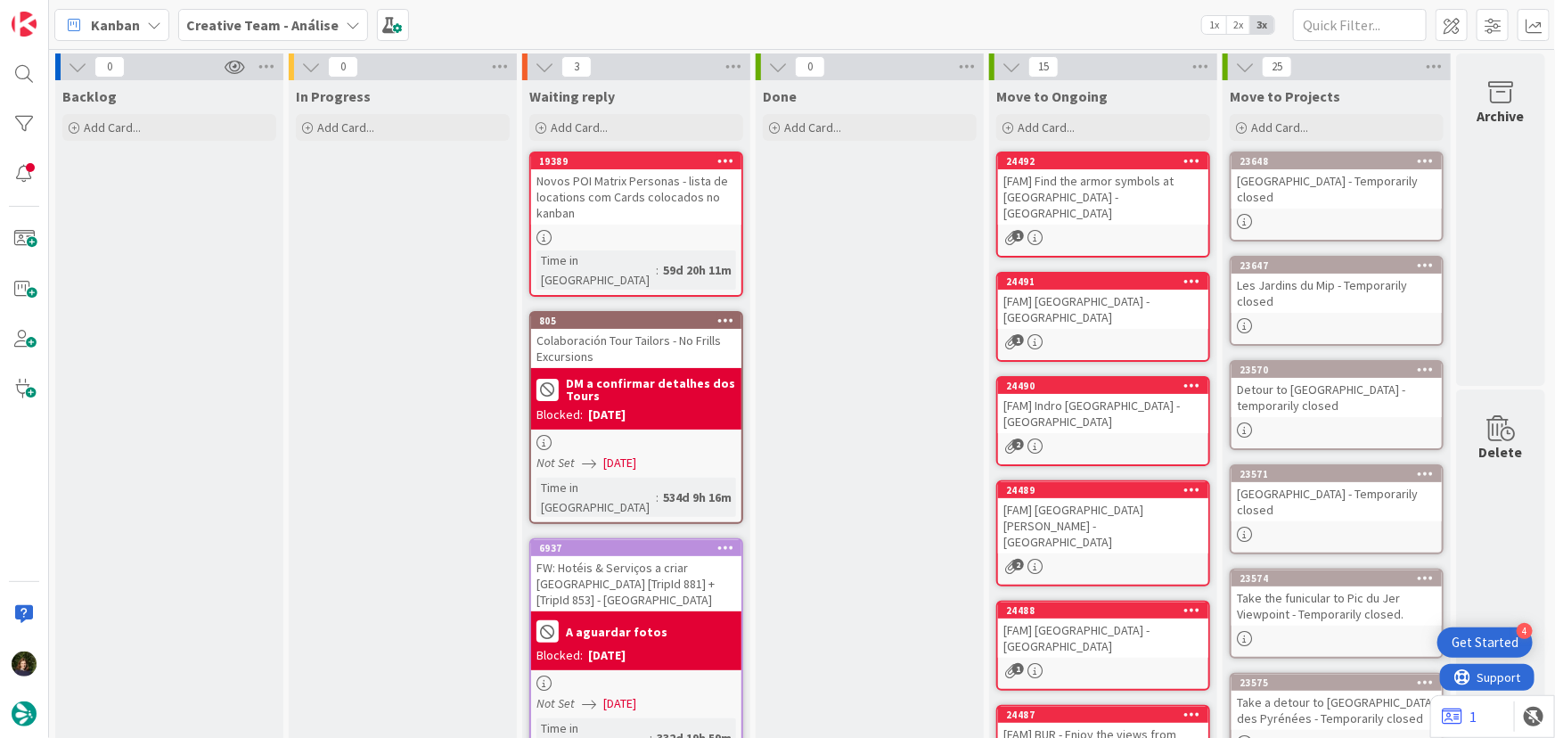
click at [295, 29] on b "Creative Team - Análise" at bounding box center [262, 25] width 152 height 18
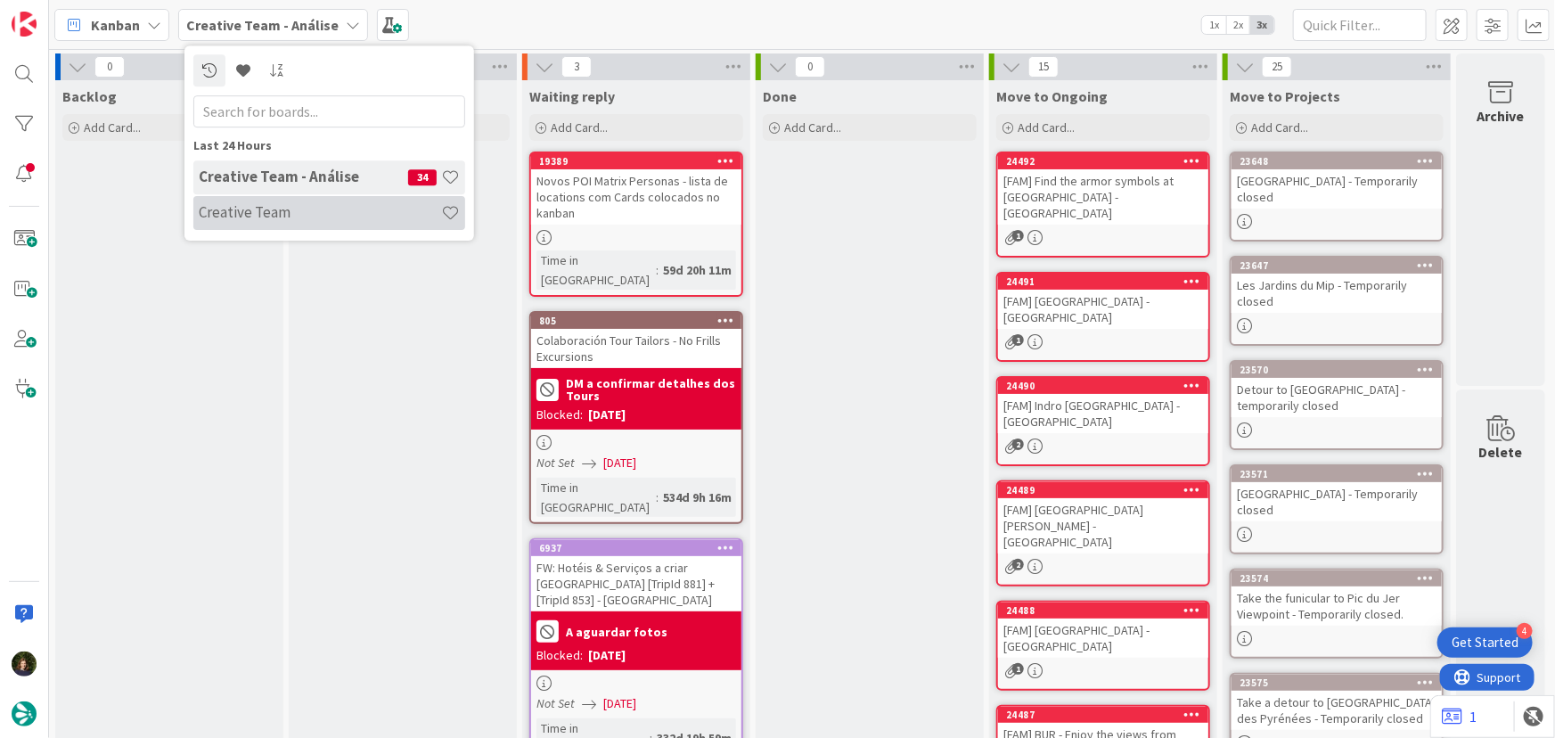
click at [296, 213] on h4 "Creative Team" at bounding box center [320, 212] width 242 height 18
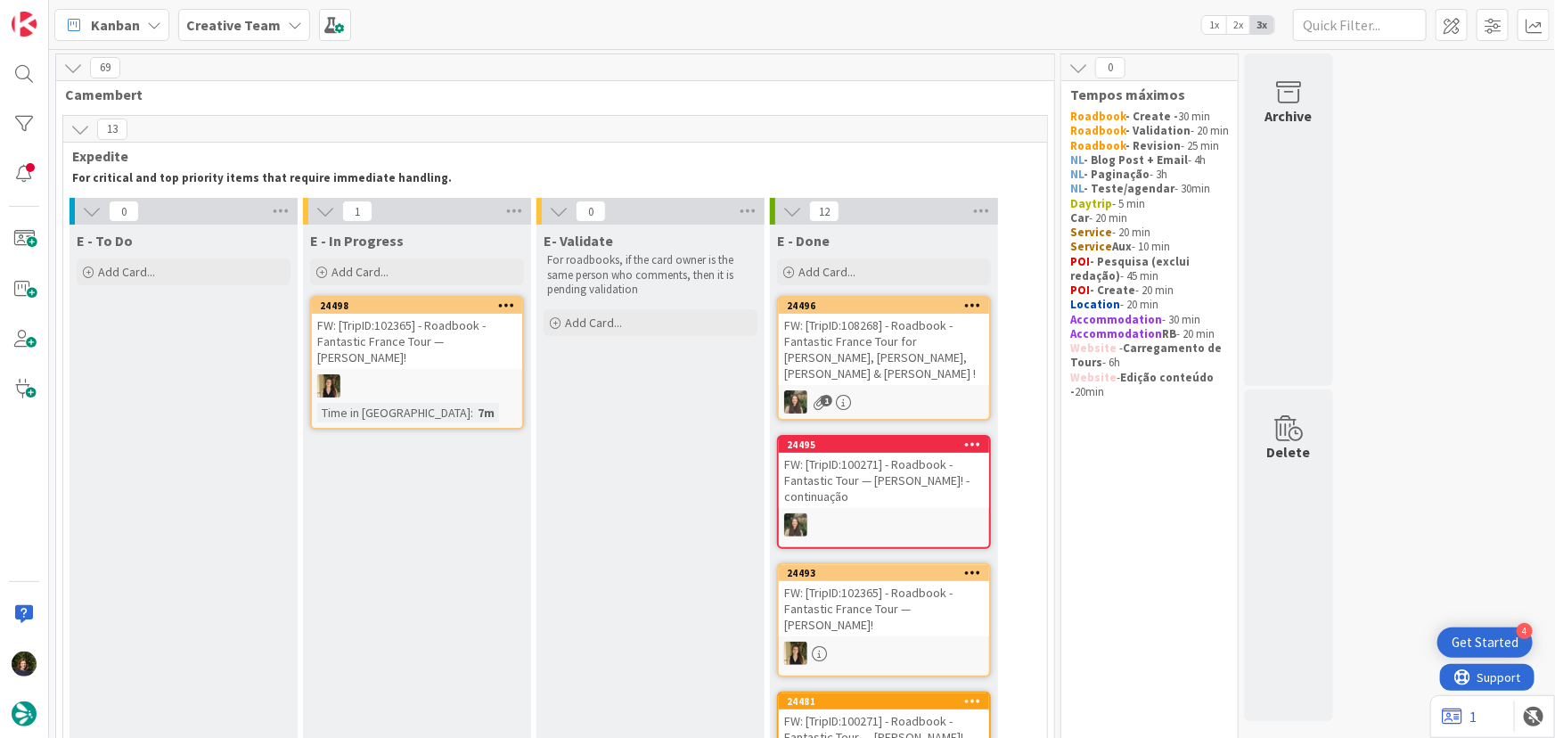
click at [234, 28] on b "Creative Team" at bounding box center [233, 25] width 94 height 18
click at [240, 212] on h4 "Creative Team - Análise" at bounding box center [303, 212] width 209 height 18
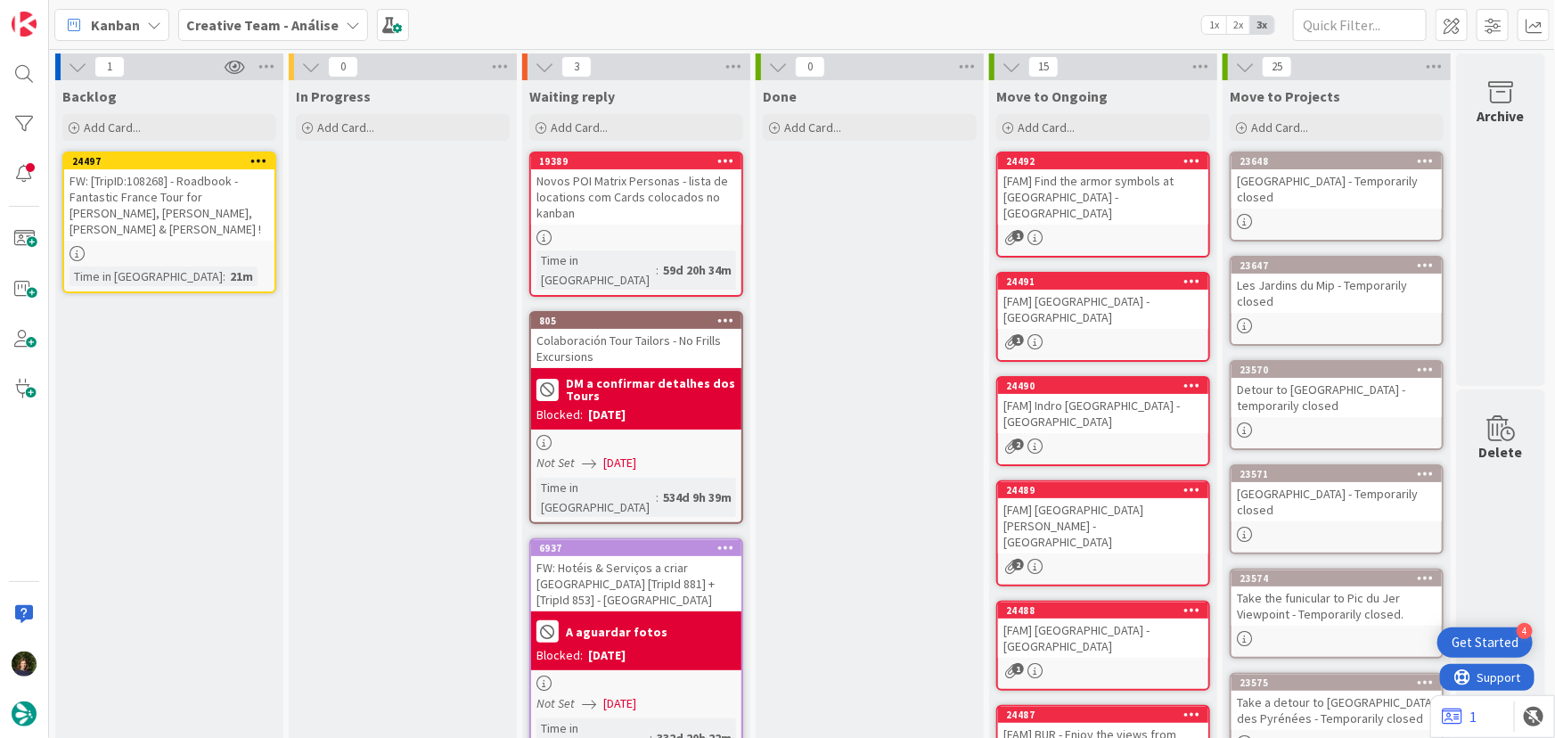
click at [171, 216] on div "FW: [TripID:108268] - Roadbook - Fantastic France Tour for Karen, Steve, Neil &…" at bounding box center [169, 204] width 210 height 71
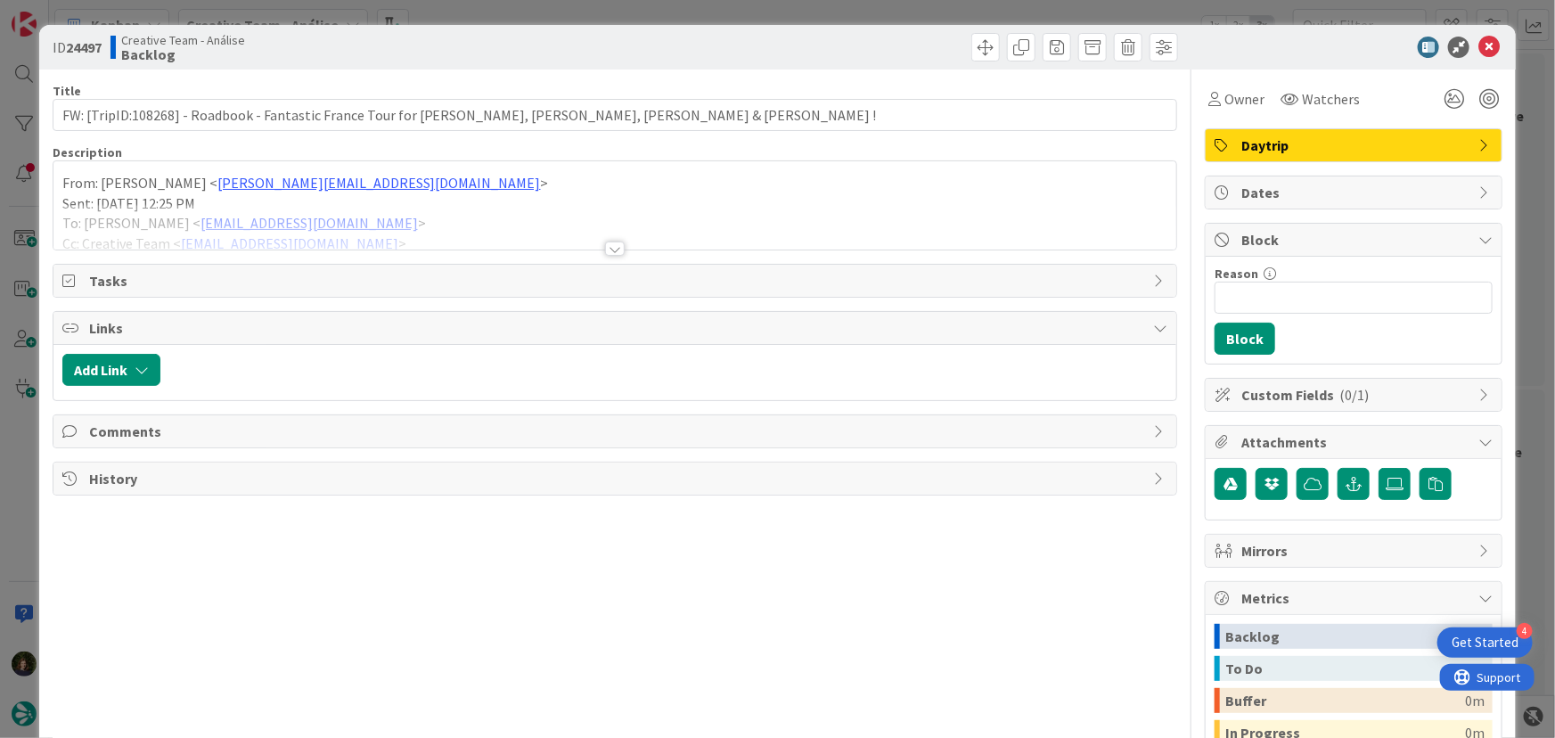
click at [605, 250] on div at bounding box center [615, 248] width 20 height 14
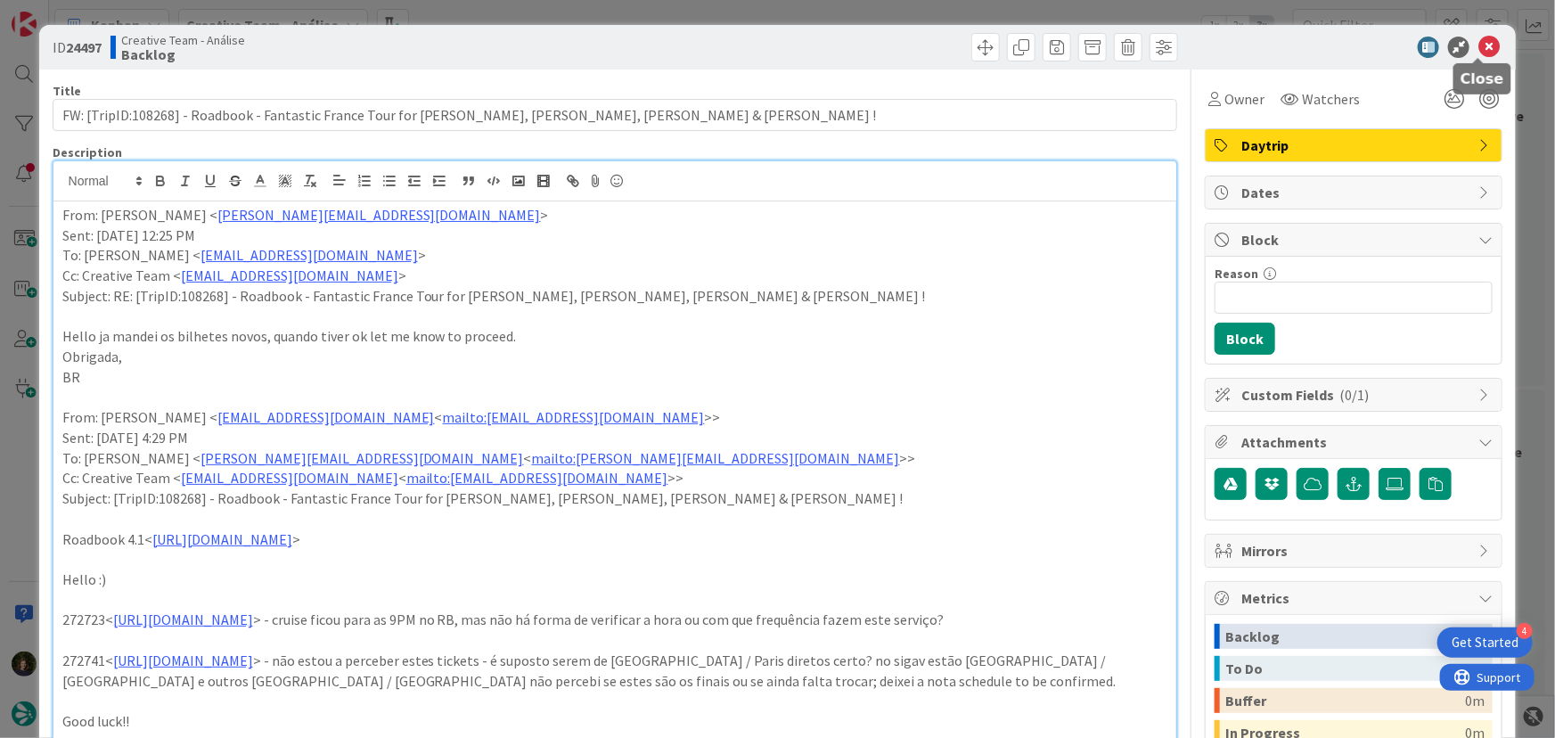
click at [1478, 45] on icon at bounding box center [1488, 47] width 21 height 21
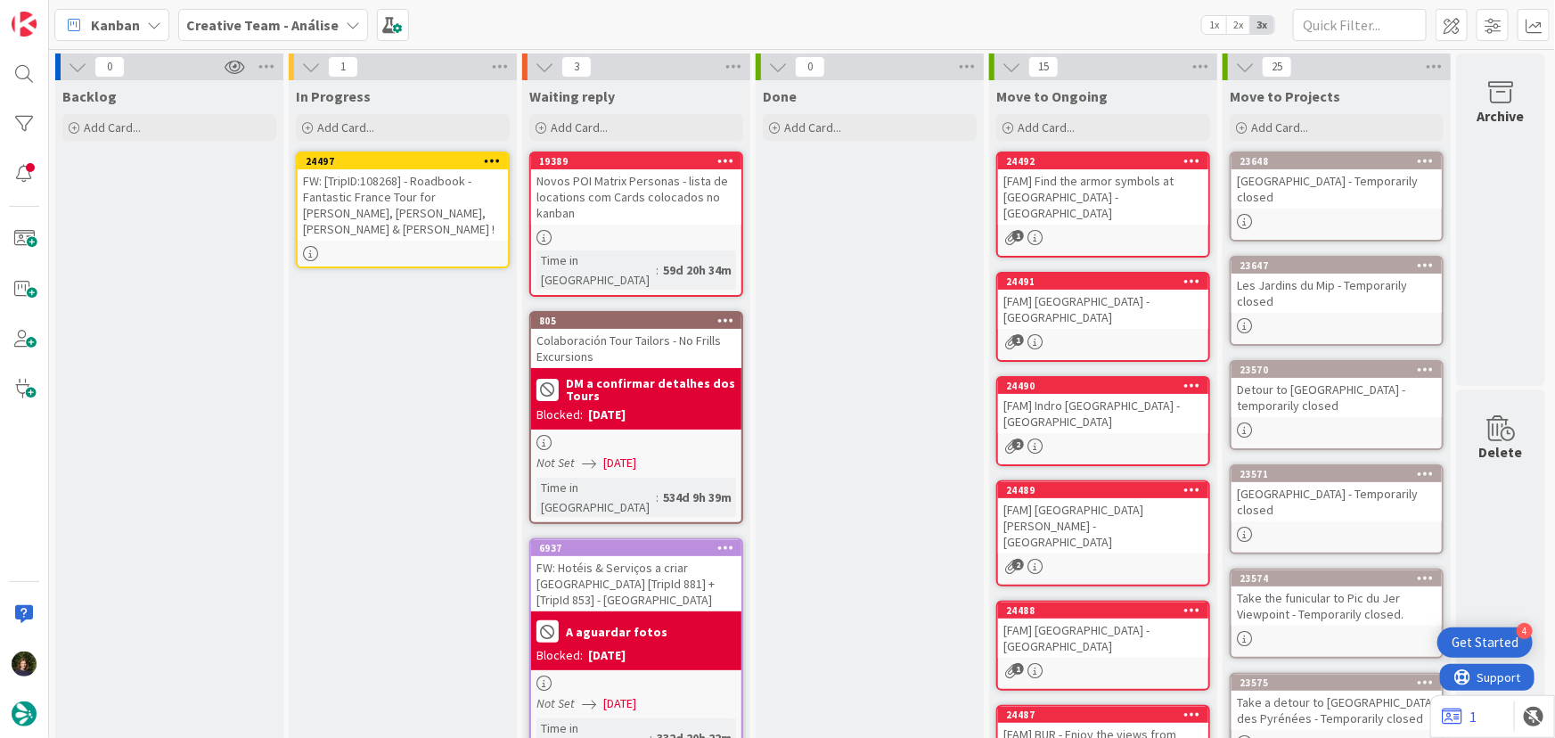
click at [436, 210] on div "FW: [TripID:108268] - Roadbook - Fantastic France Tour for Karen, Steve, Neil &…" at bounding box center [403, 204] width 210 height 71
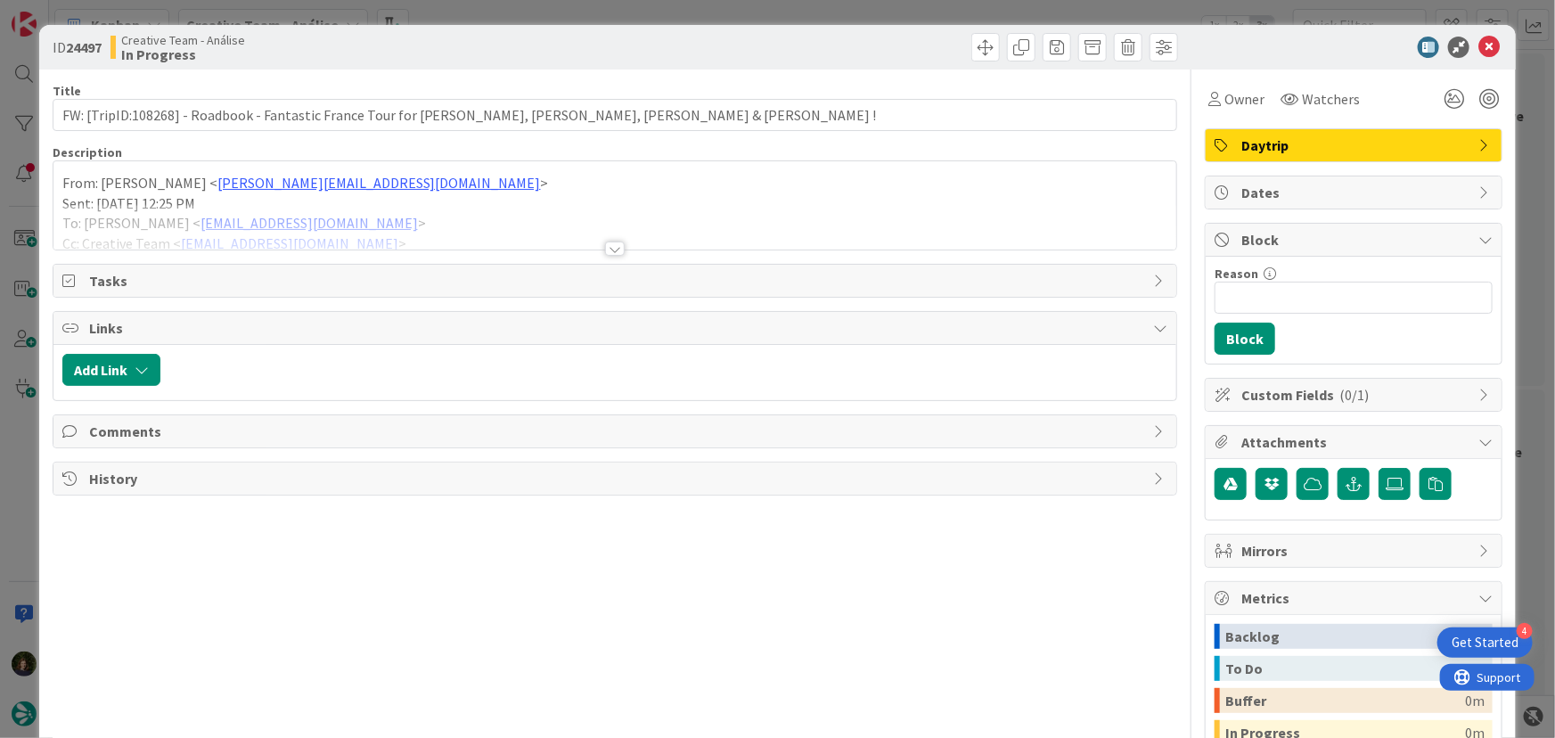
click at [608, 248] on div at bounding box center [615, 248] width 20 height 14
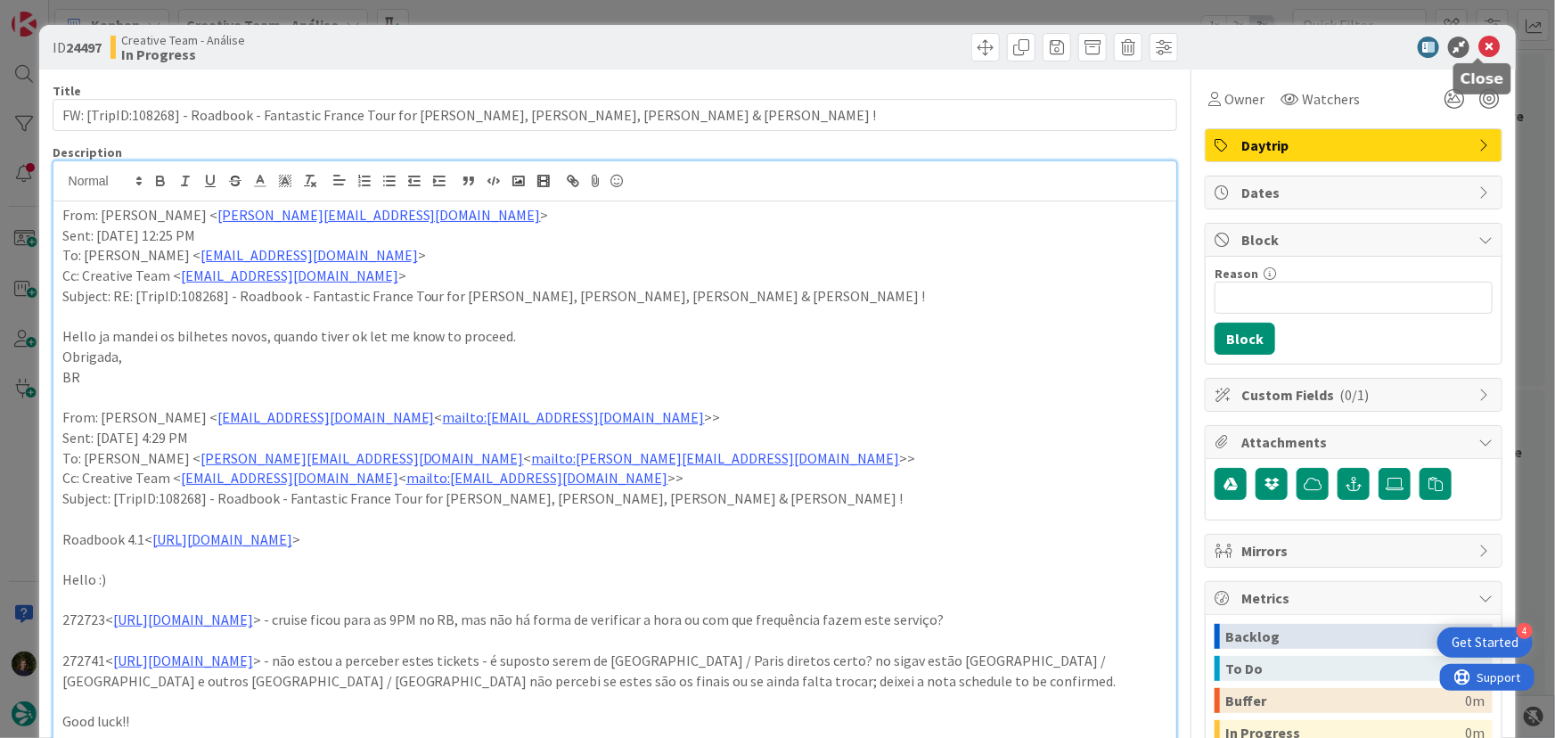
click at [1478, 45] on icon at bounding box center [1488, 47] width 21 height 21
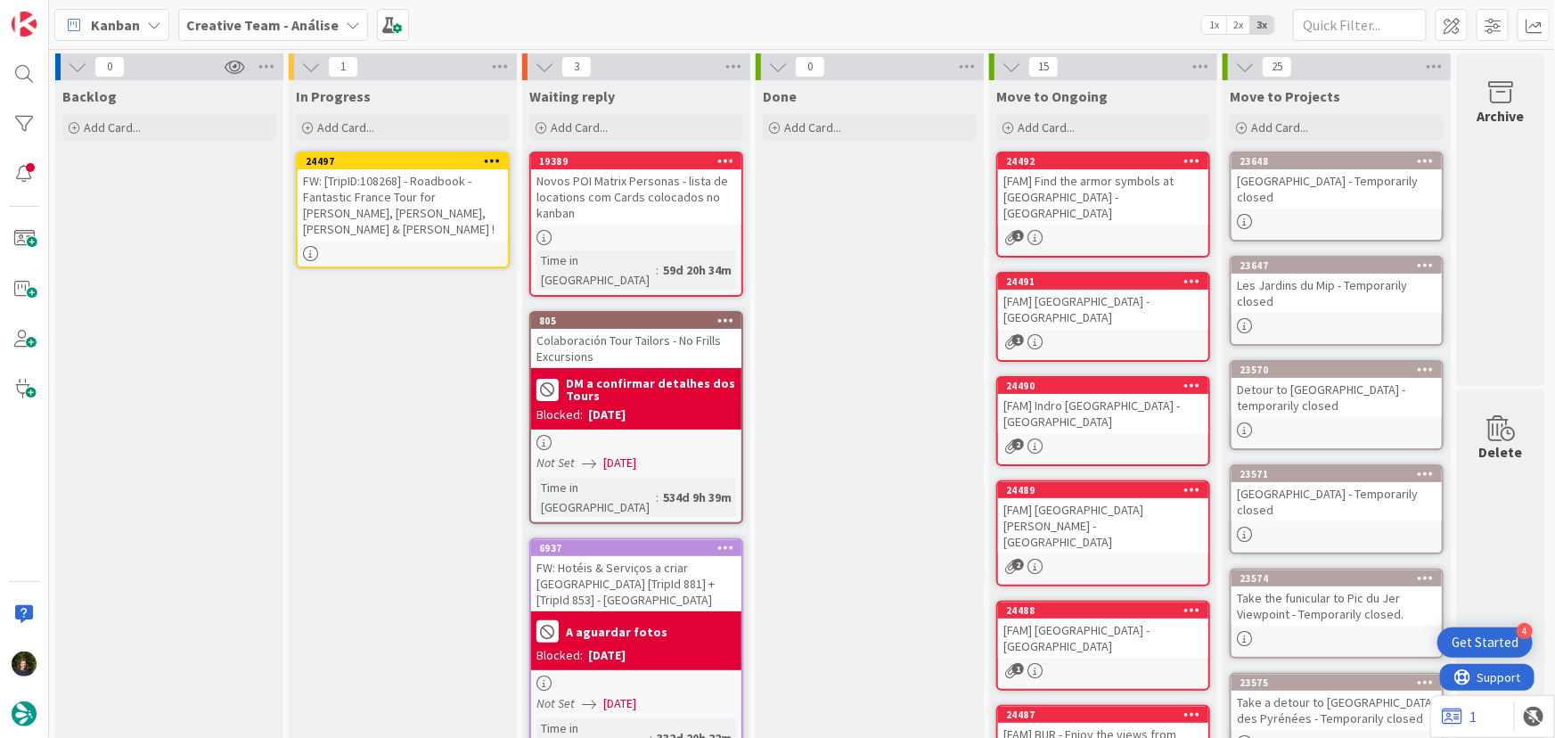
click at [501, 159] on div at bounding box center [492, 161] width 32 height 12
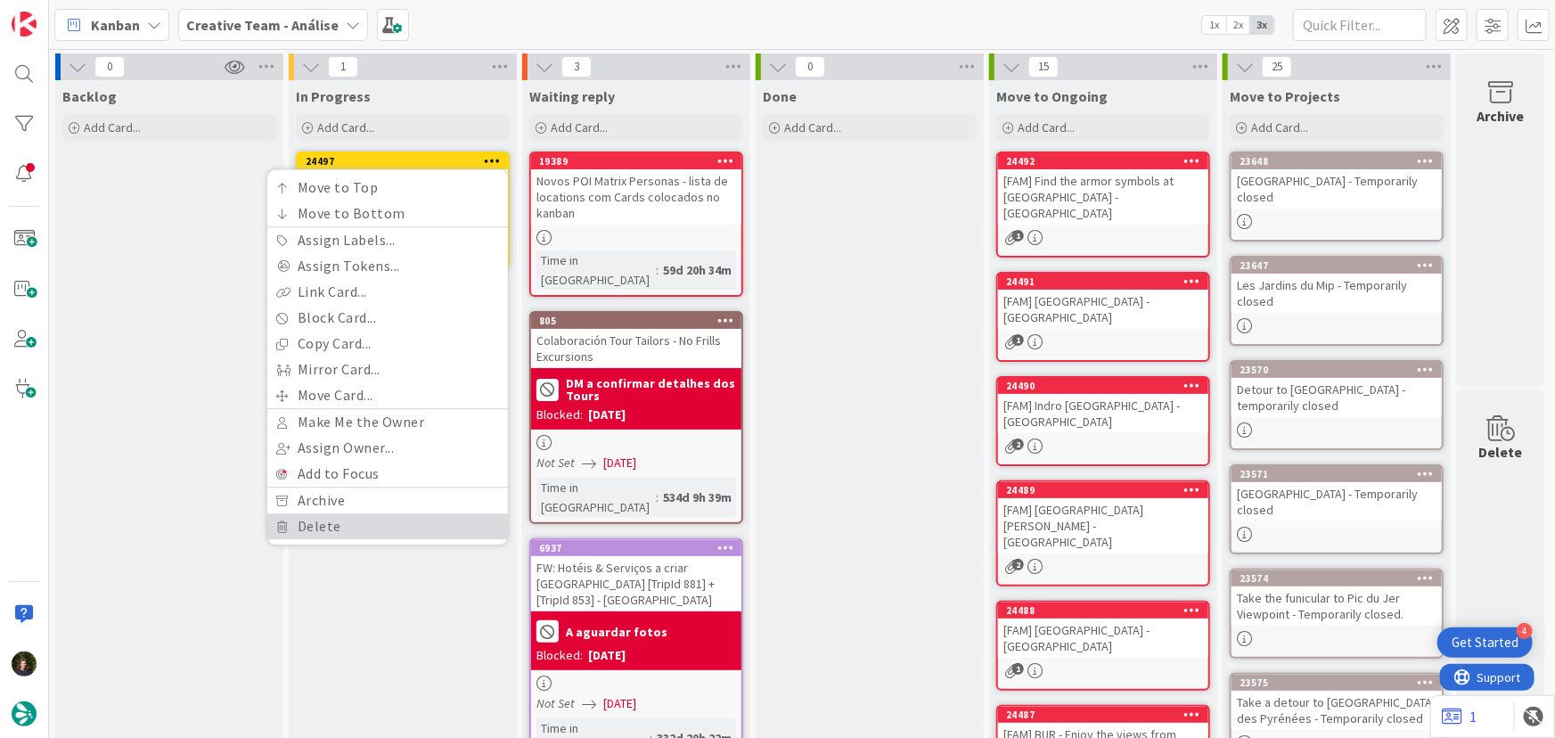
click at [368, 522] on link "Delete" at bounding box center [387, 526] width 241 height 26
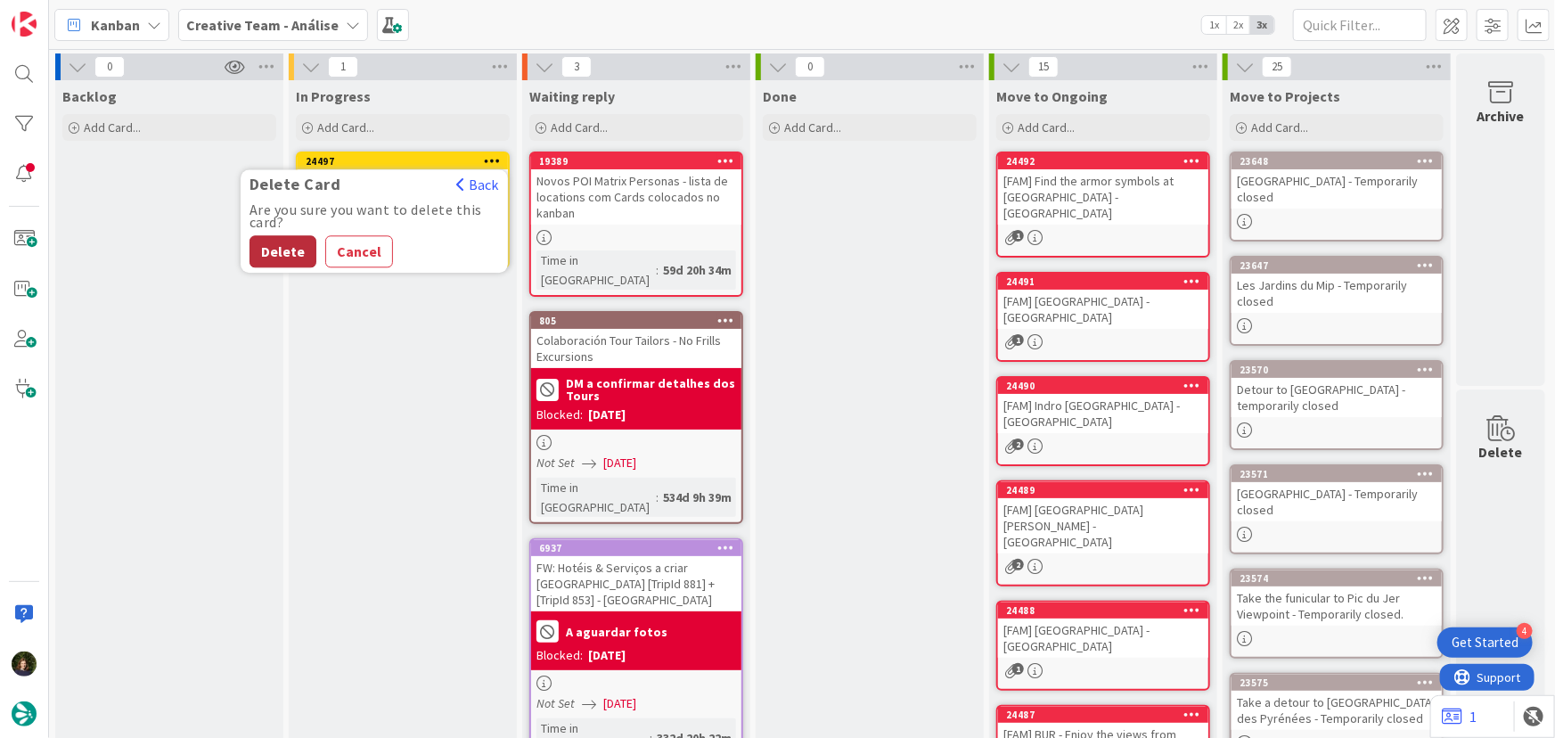
click at [281, 250] on button "Delete" at bounding box center [282, 251] width 67 height 32
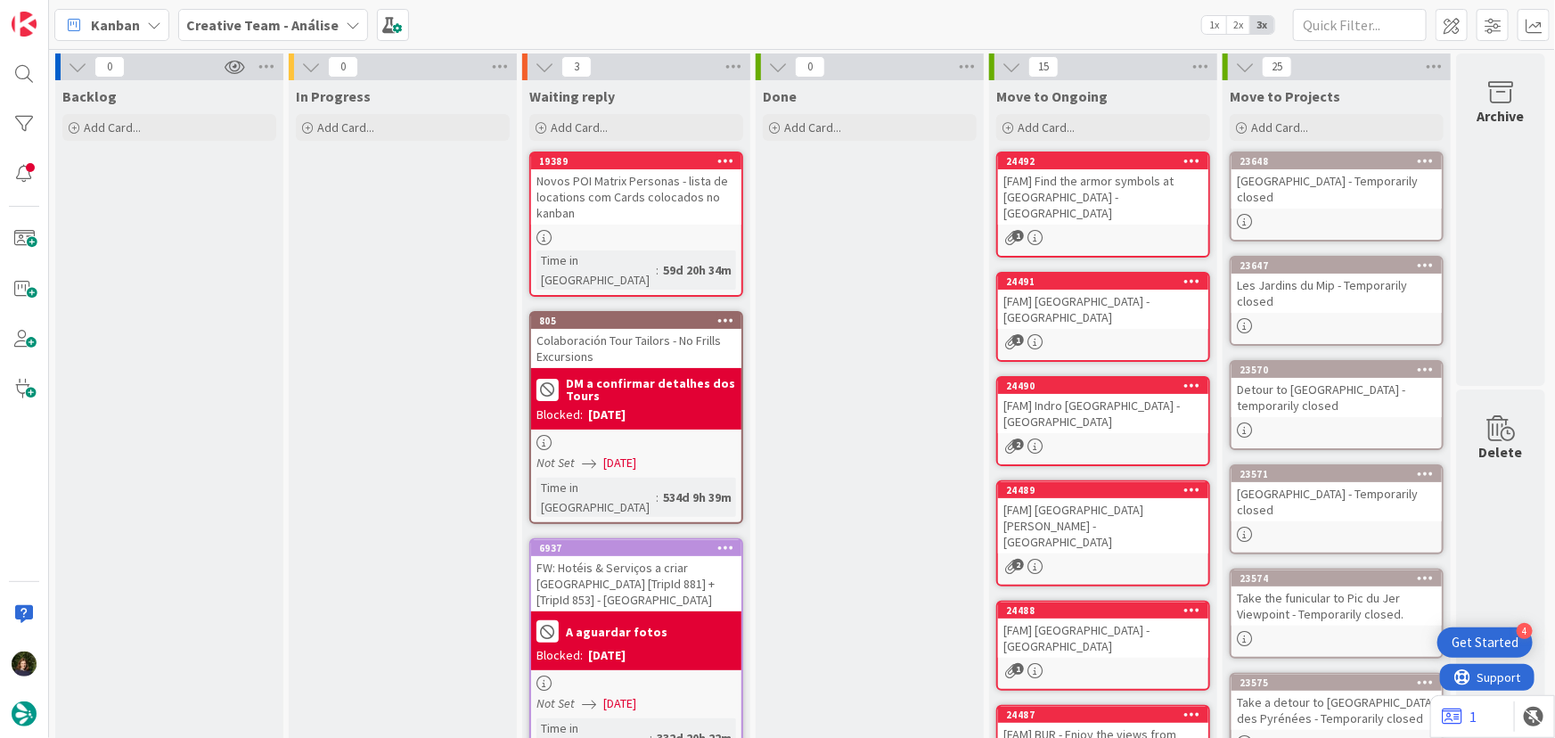
click at [286, 28] on b "Creative Team - Análise" at bounding box center [262, 25] width 152 height 18
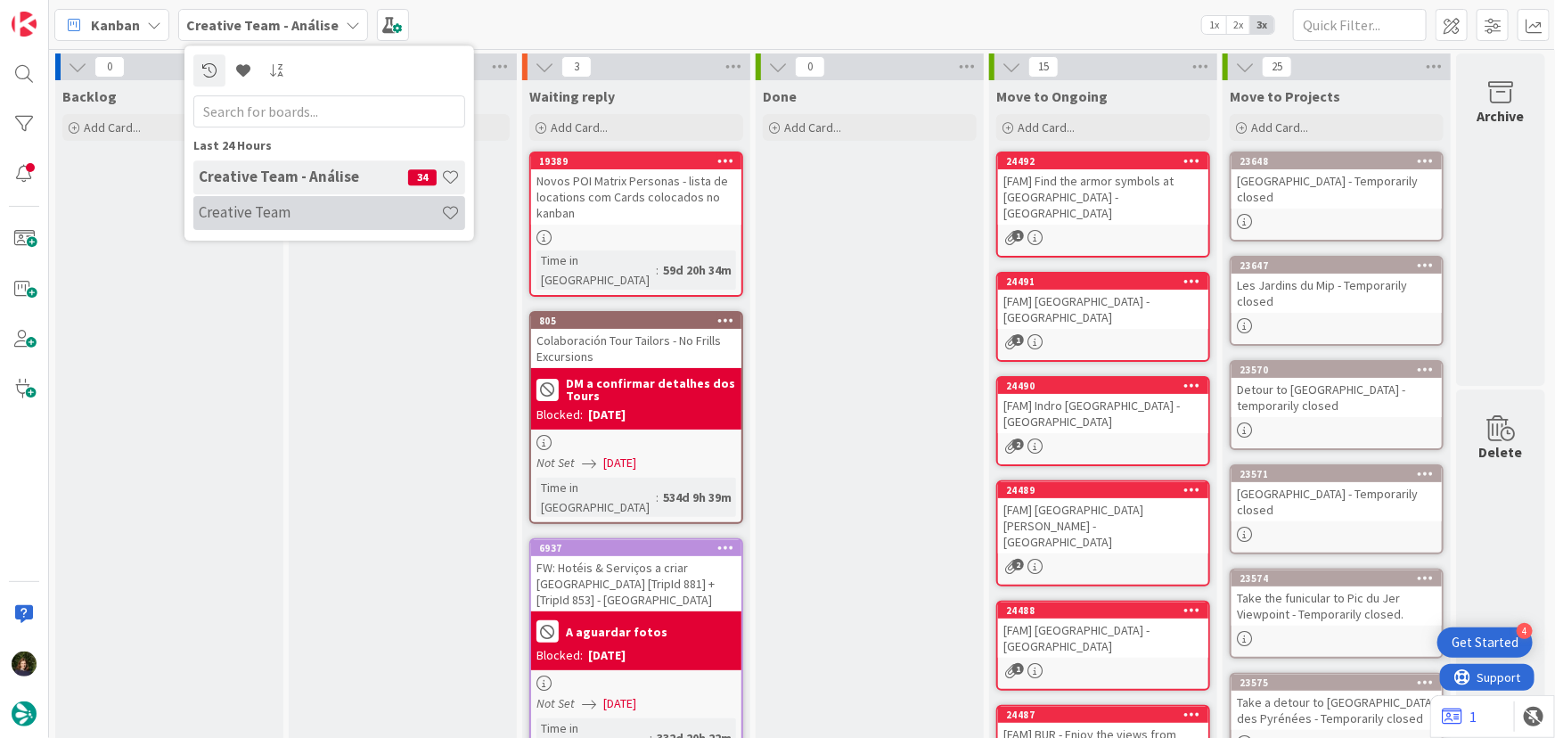
click at [298, 221] on h4 "Creative Team" at bounding box center [320, 212] width 242 height 18
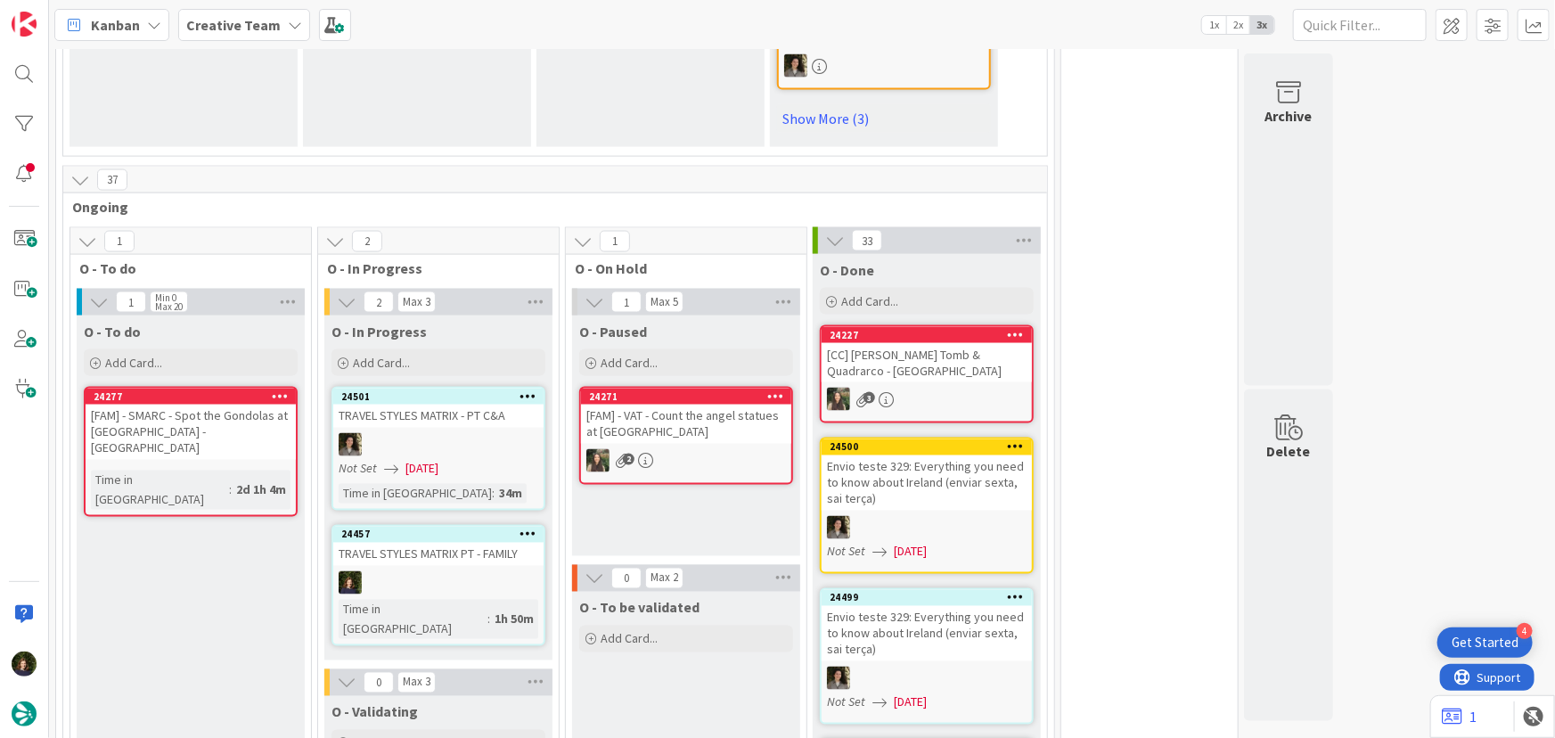
scroll to position [1458, 0]
